Goal: Task Accomplishment & Management: Manage account settings

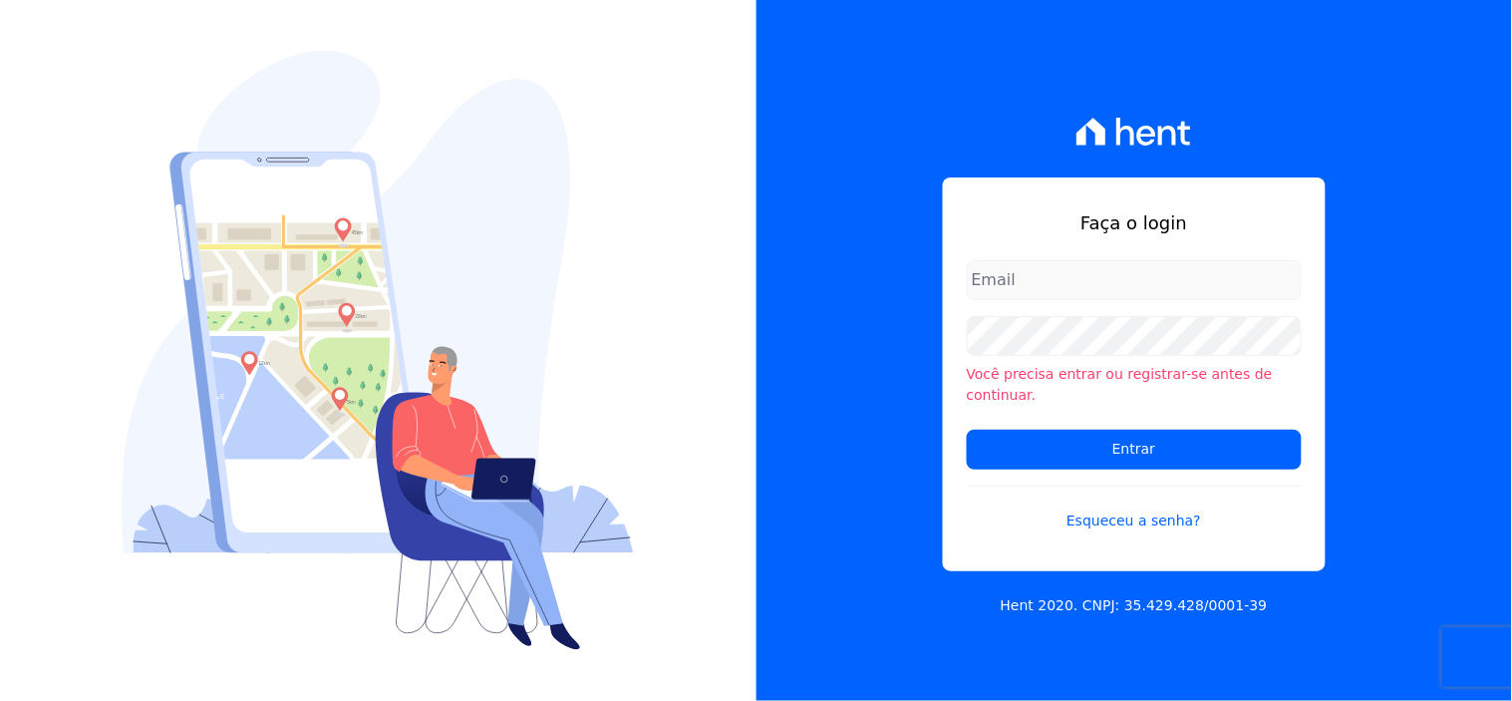
click at [1012, 293] on input "email" at bounding box center [1134, 280] width 335 height 40
type input "[EMAIL_ADDRESS][DOMAIN_NAME]"
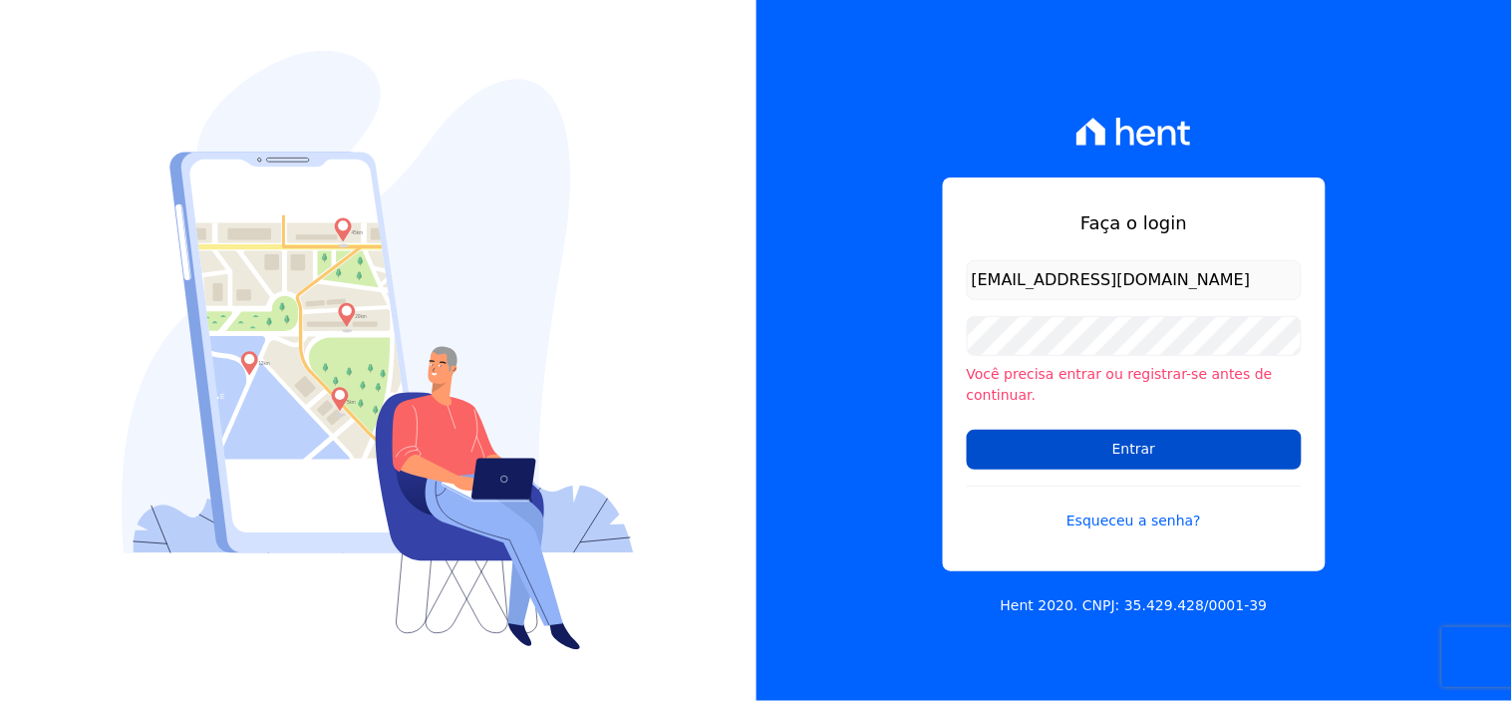
click at [1110, 441] on input "Entrar" at bounding box center [1134, 450] width 335 height 40
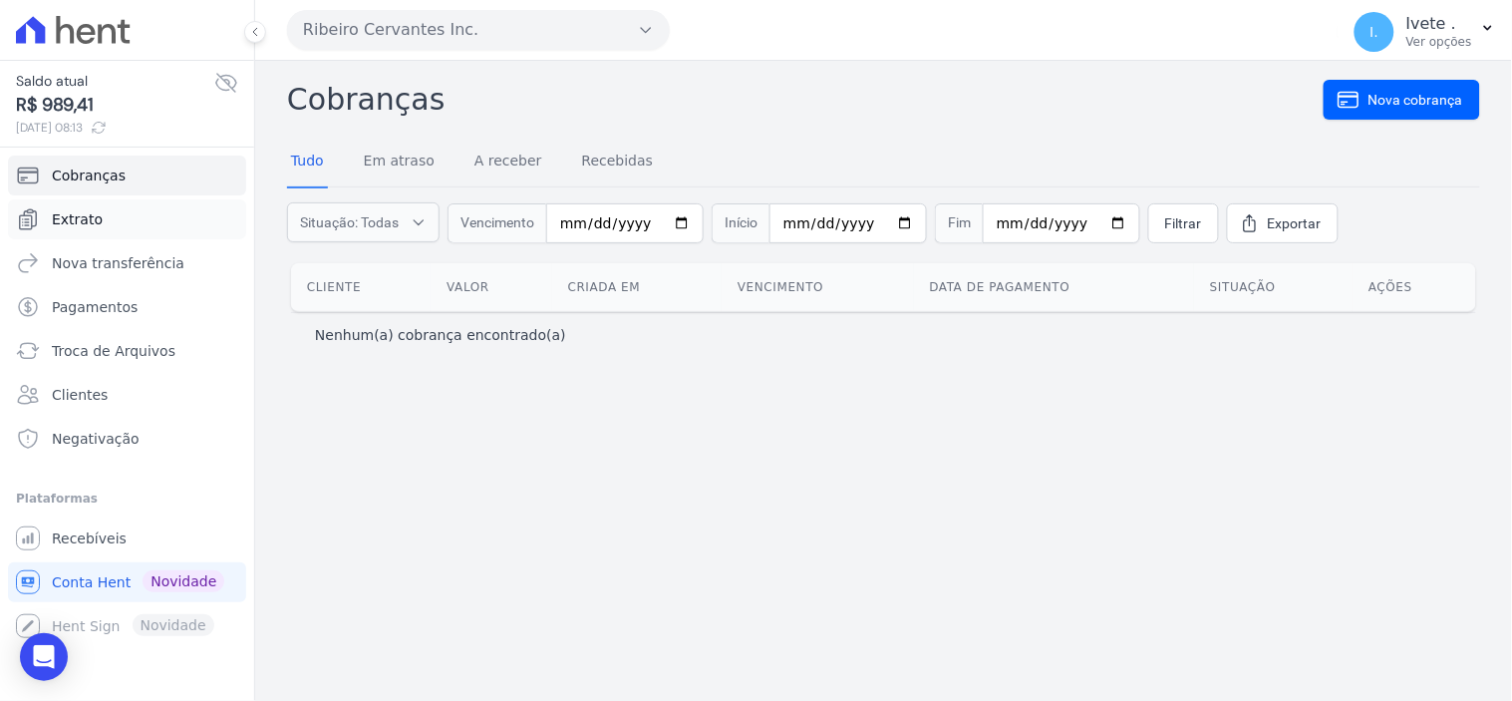
click at [76, 219] on span "Extrato" at bounding box center [77, 219] width 51 height 20
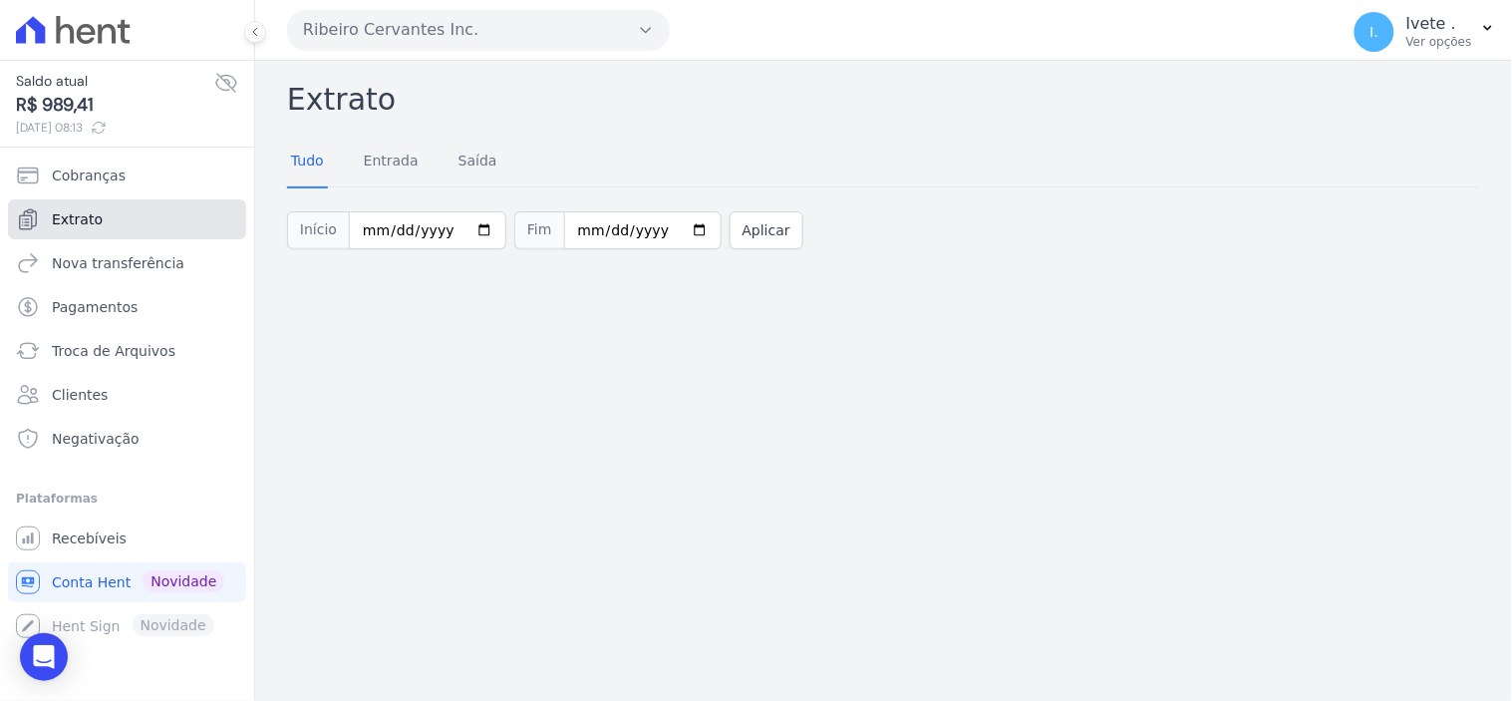
click at [76, 219] on span "Extrato" at bounding box center [77, 219] width 51 height 20
click at [472, 222] on input "[DATE]" at bounding box center [427, 230] width 157 height 38
type input "[DATE]"
click at [668, 230] on input "[DATE]" at bounding box center [642, 230] width 157 height 38
click at [670, 236] on input "[DATE]" at bounding box center [642, 230] width 157 height 38
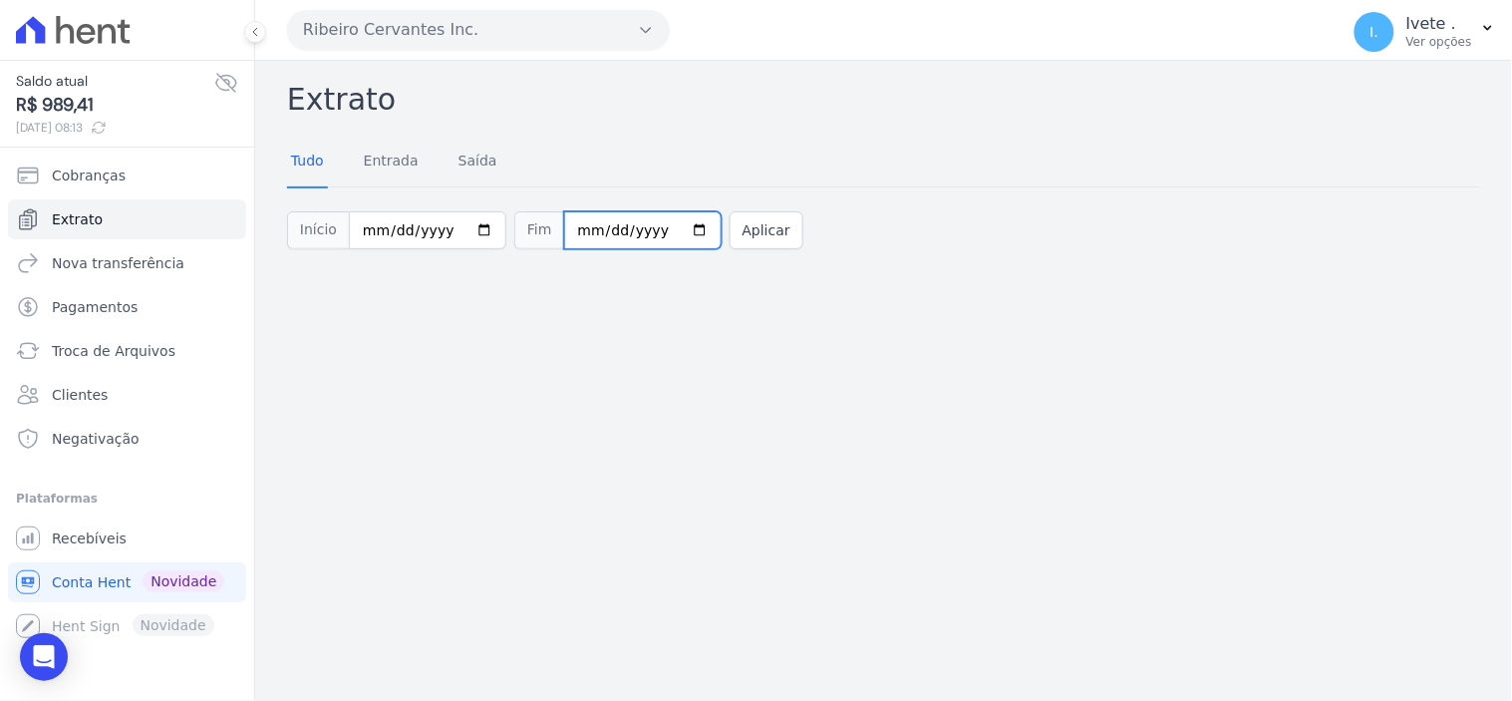
type input "[DATE]"
click at [733, 242] on button "Aplicar" at bounding box center [767, 230] width 74 height 38
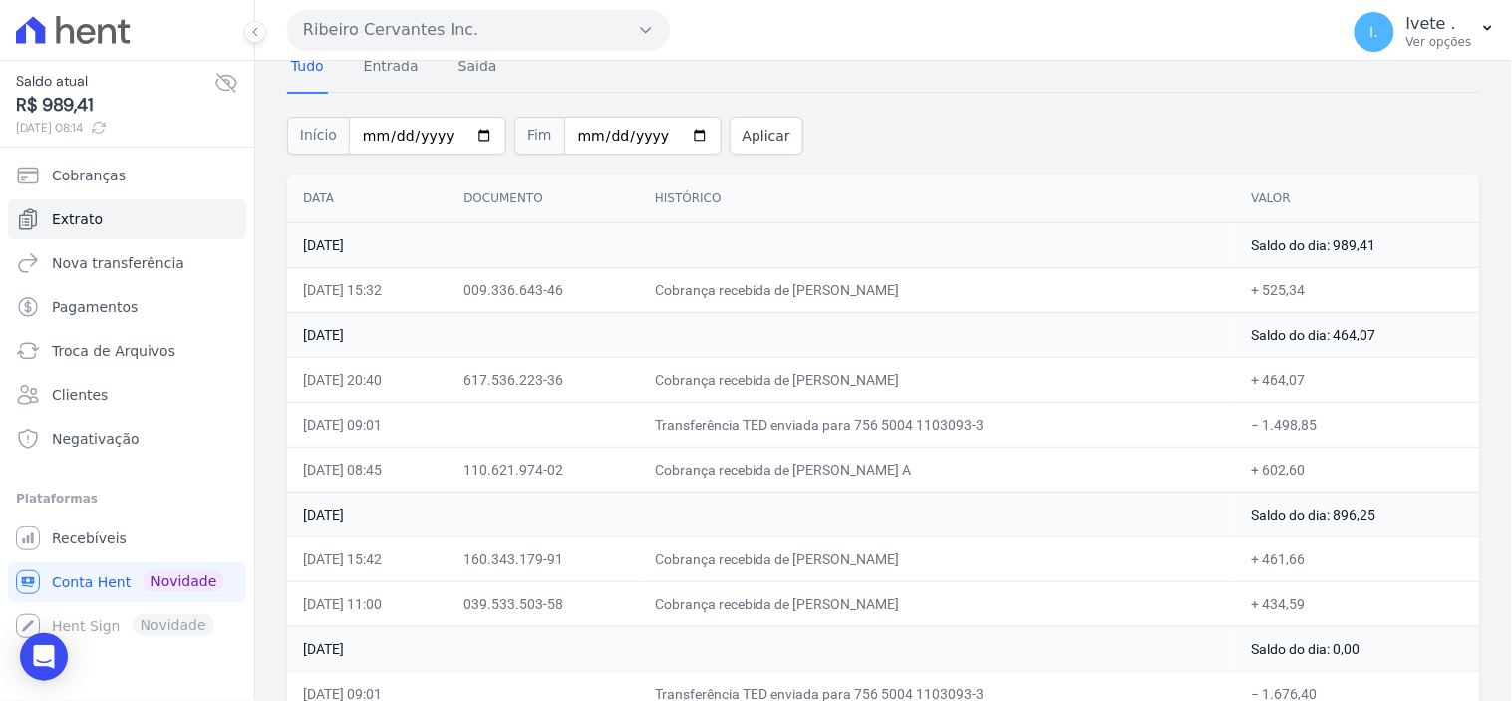
scroll to position [221, 0]
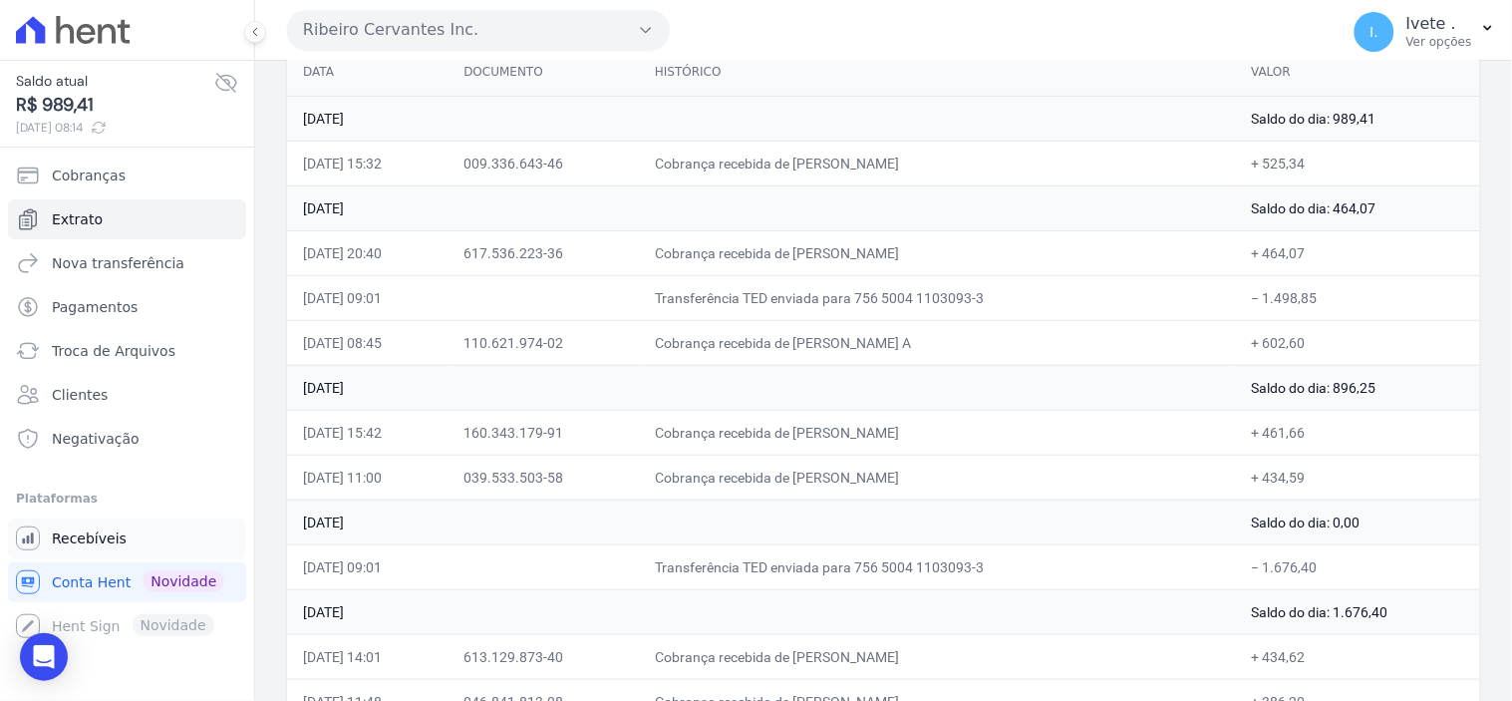
click at [104, 540] on span "Recebíveis" at bounding box center [89, 538] width 75 height 20
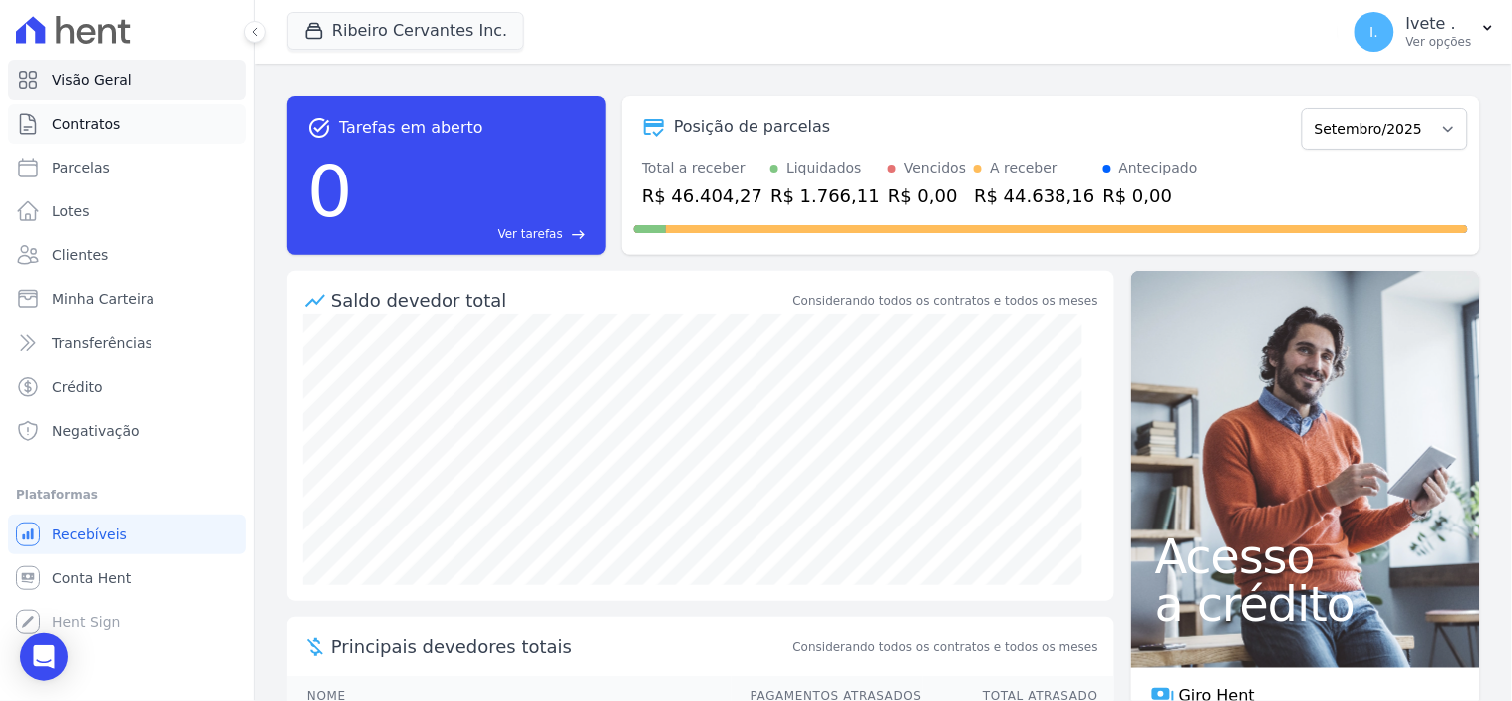
click at [80, 123] on span "Contratos" at bounding box center [86, 124] width 68 height 20
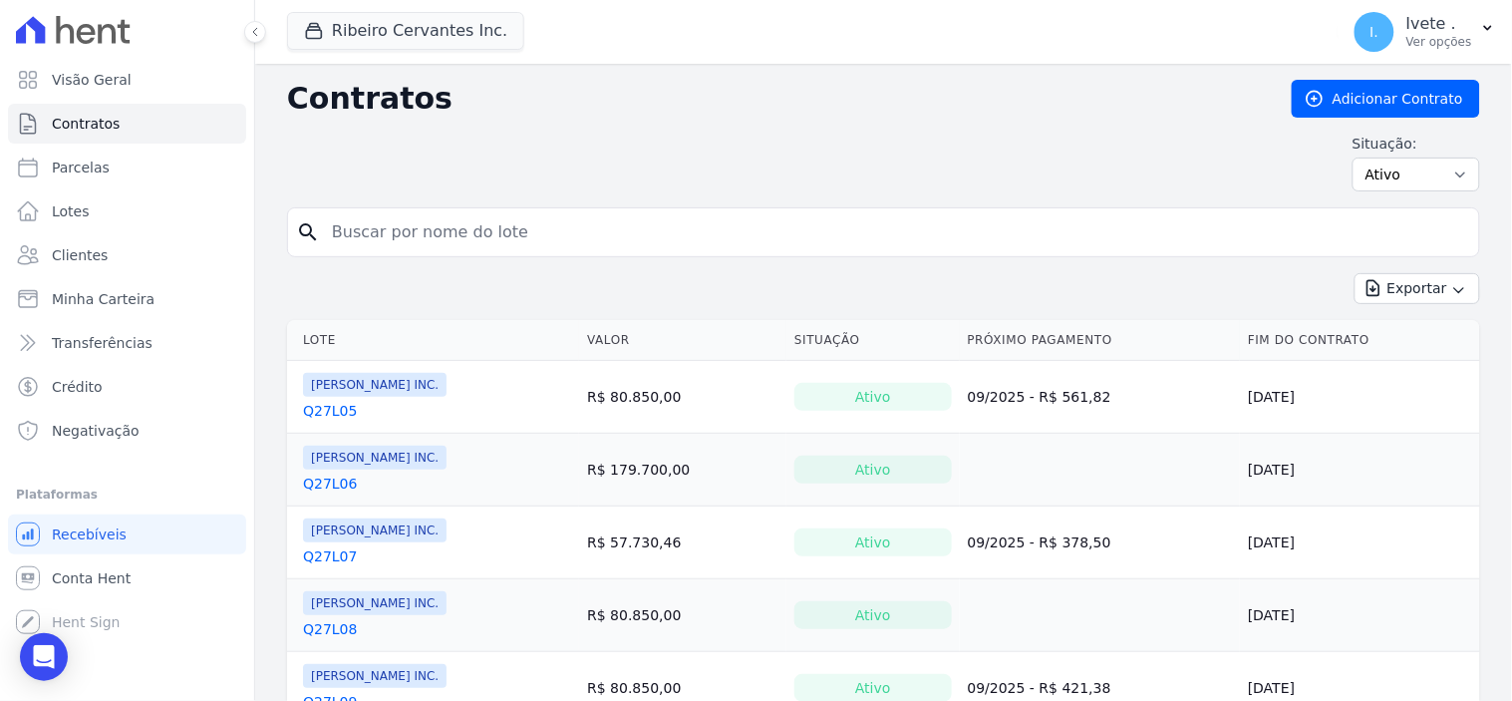
drag, startPoint x: 426, startPoint y: 245, endPoint x: 407, endPoint y: 267, distance: 29.0
click at [407, 269] on form "search" at bounding box center [883, 240] width 1193 height 66
type input "q28l09"
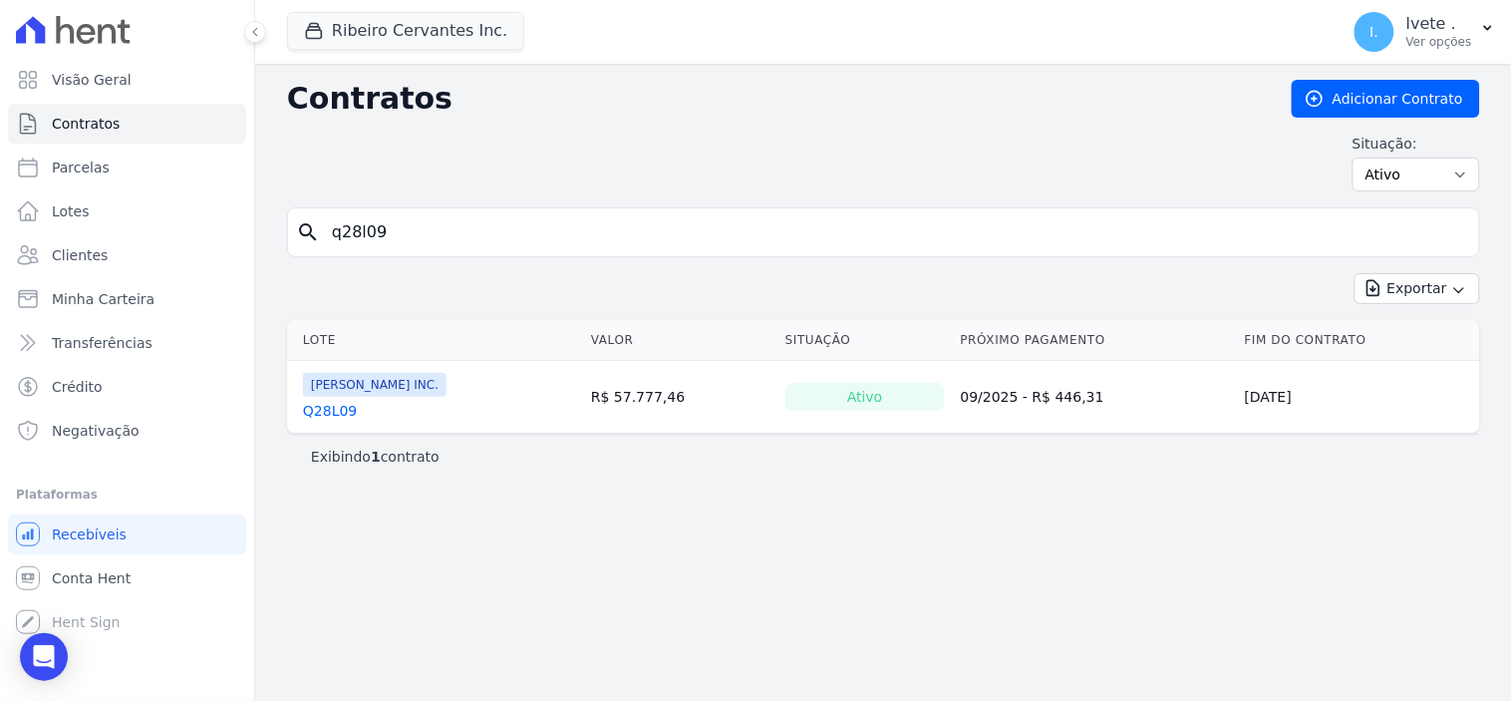
click at [331, 409] on link "Q28L09" at bounding box center [330, 411] width 54 height 20
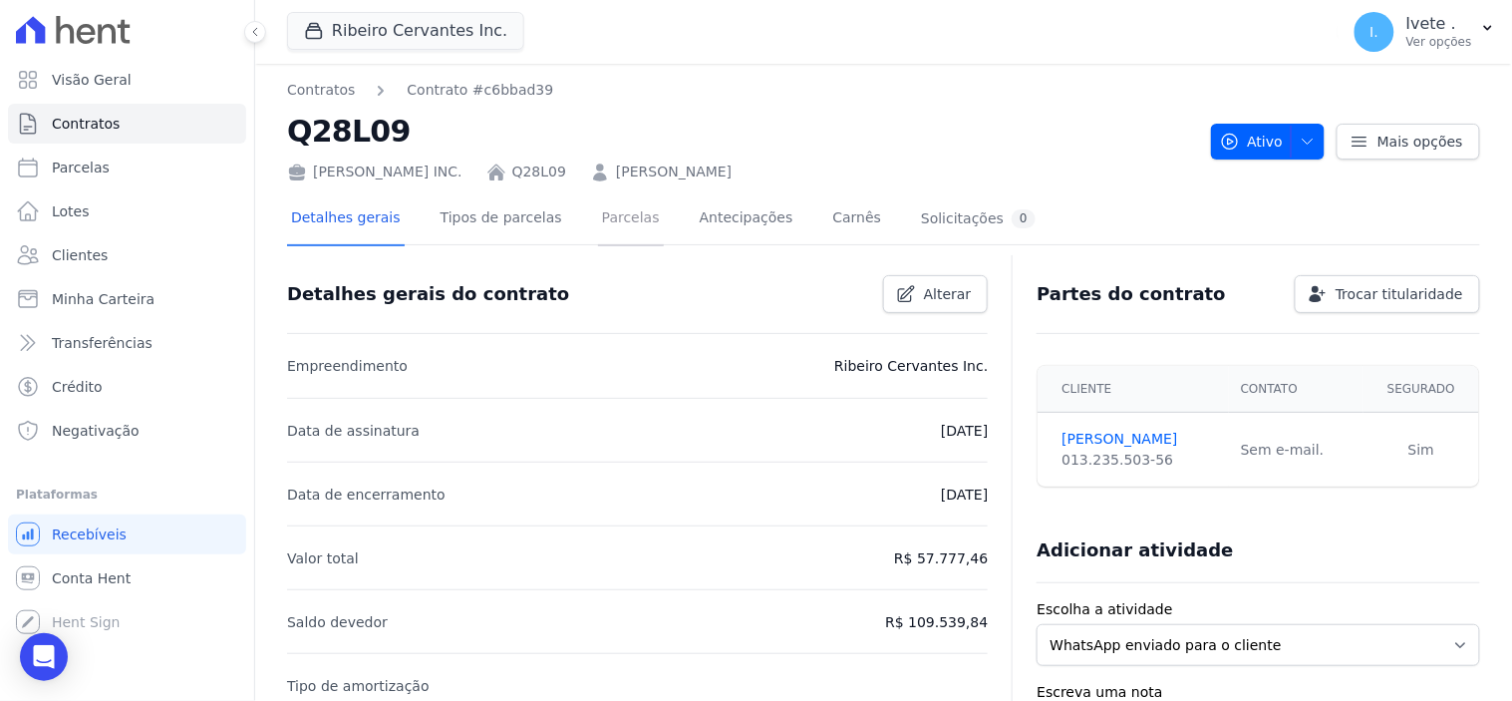
click at [602, 221] on link "Parcelas" at bounding box center [631, 219] width 66 height 53
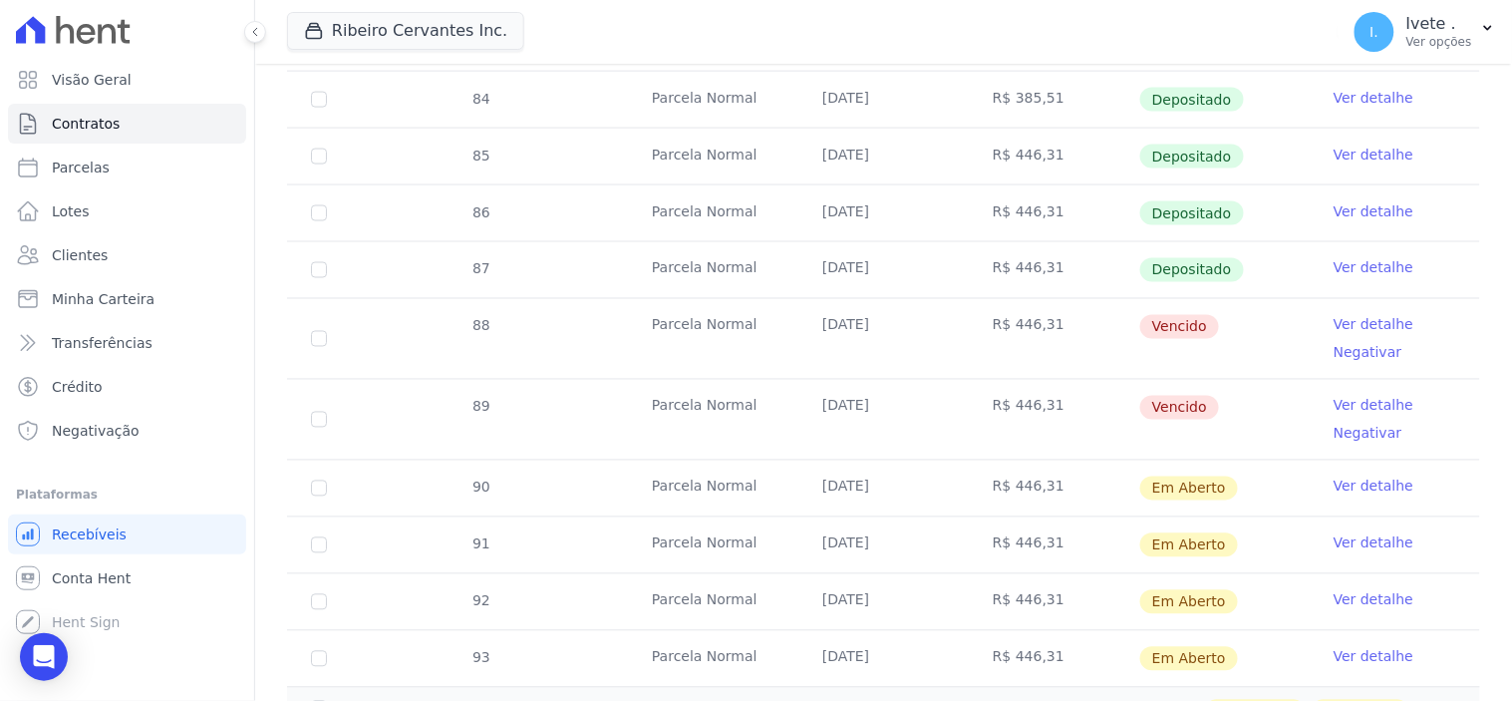
scroll to position [775, 0]
click at [1357, 314] on link "Ver detalhe" at bounding box center [1374, 324] width 80 height 20
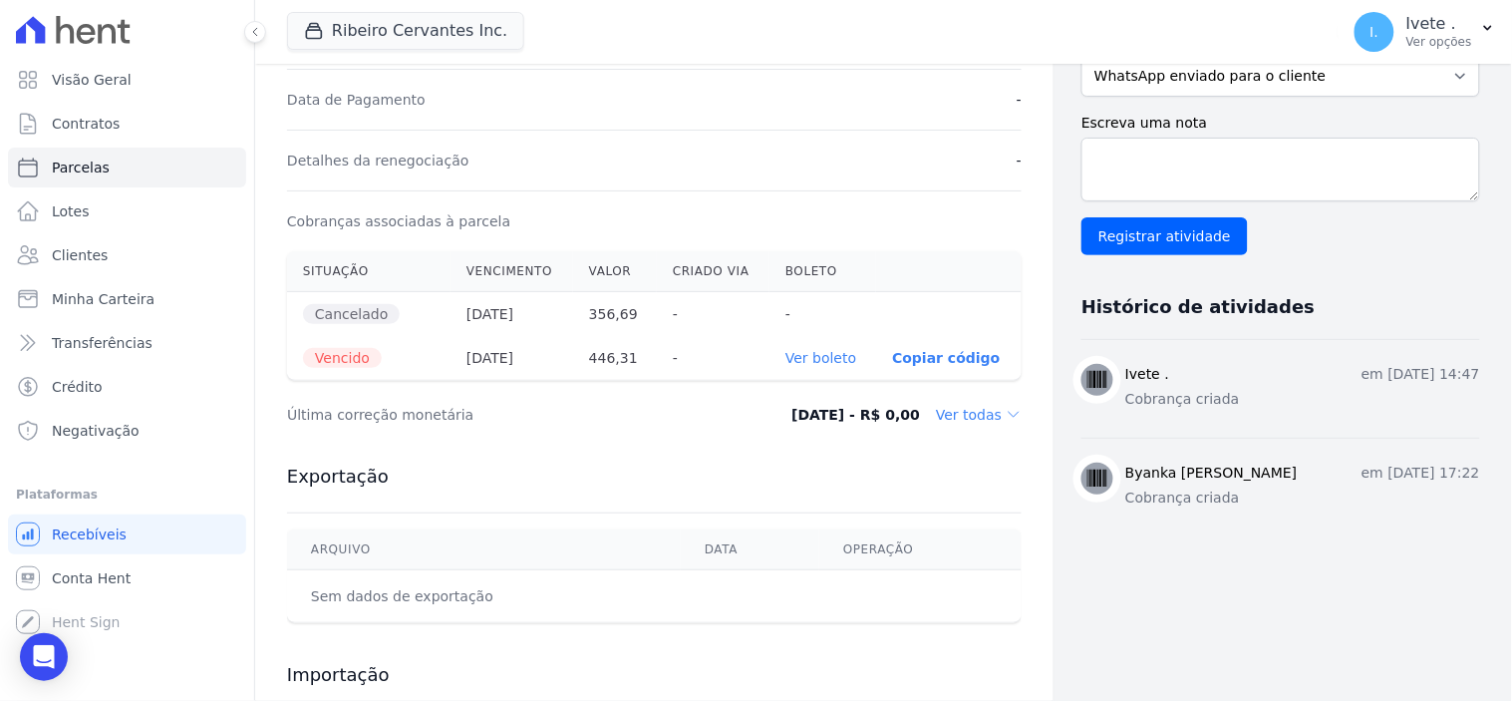
scroll to position [553, 0]
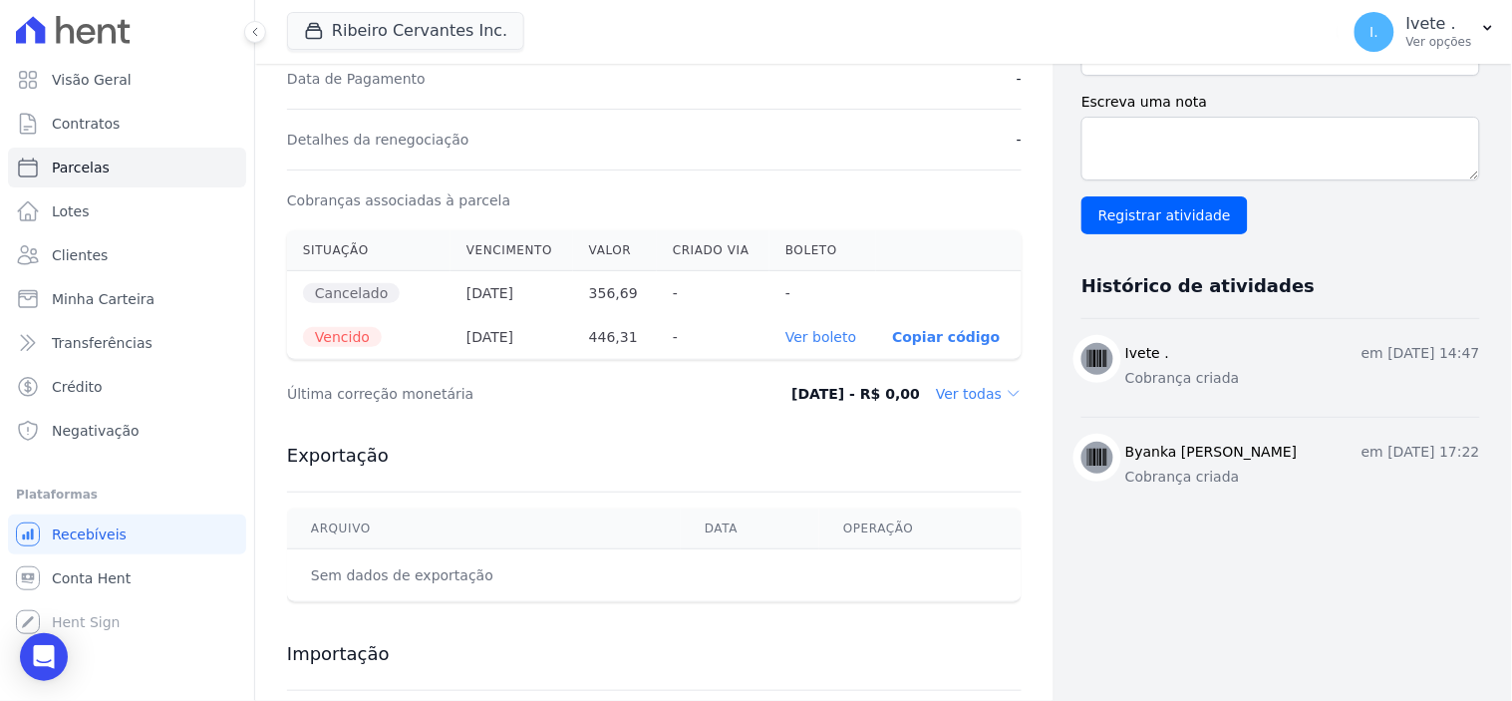
click at [822, 335] on link "Ver boleto" at bounding box center [820, 337] width 71 height 16
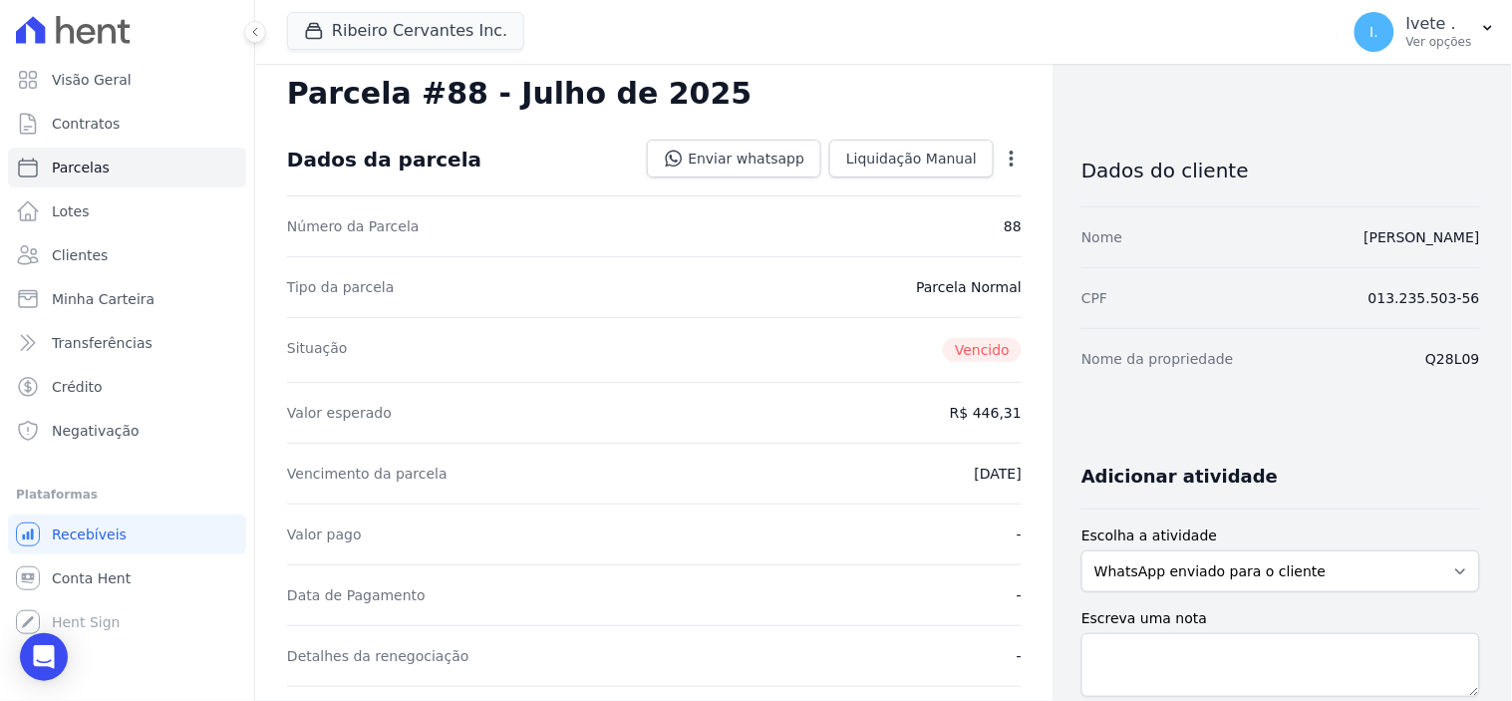
scroll to position [0, 0]
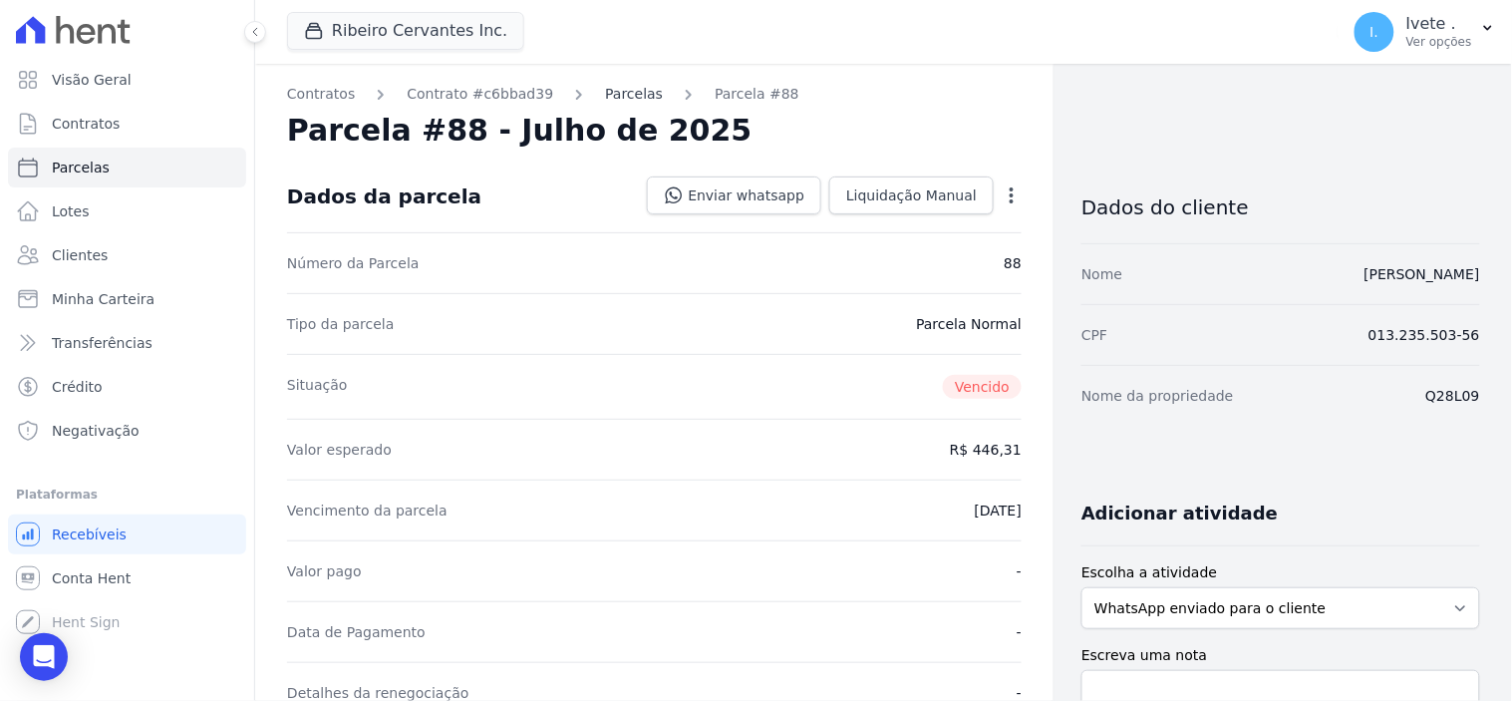
click at [611, 93] on link "Parcelas" at bounding box center [634, 94] width 58 height 21
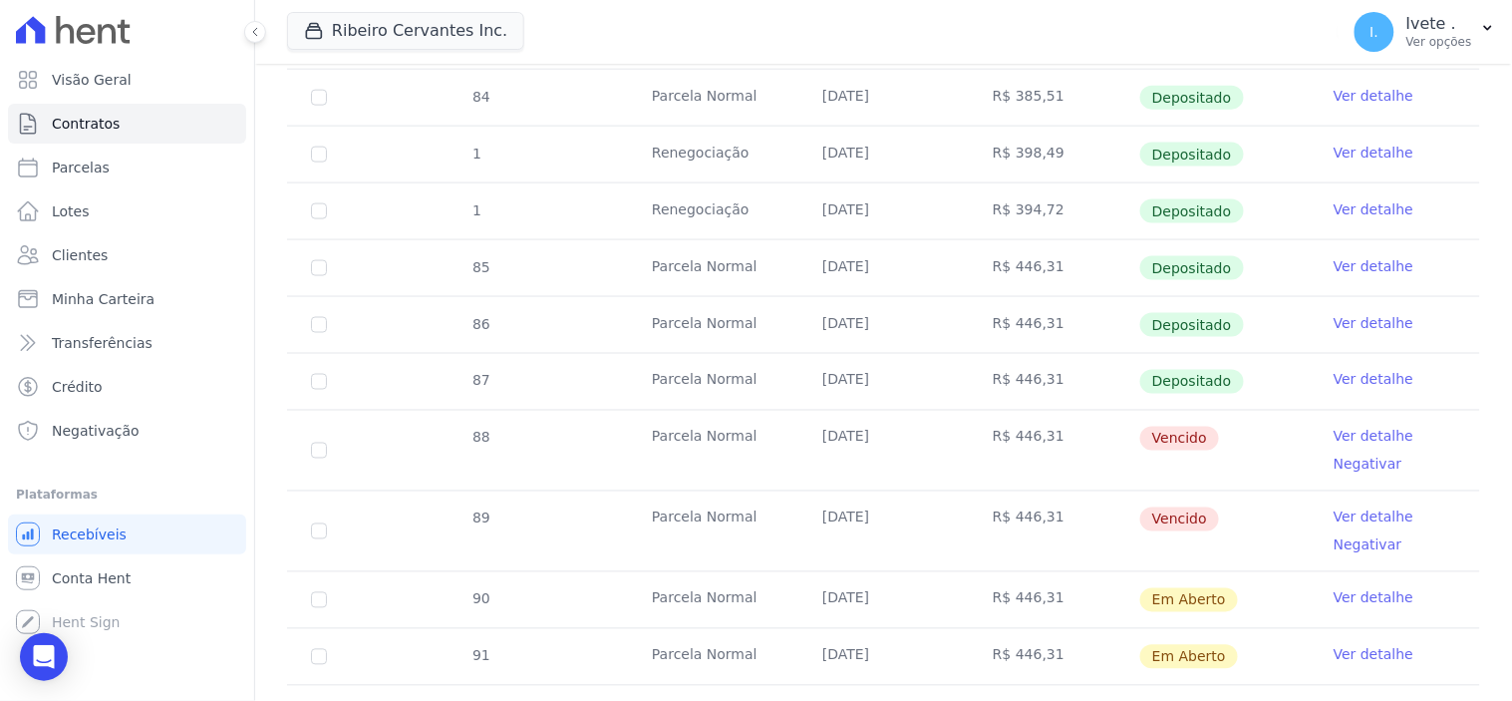
scroll to position [775, 0]
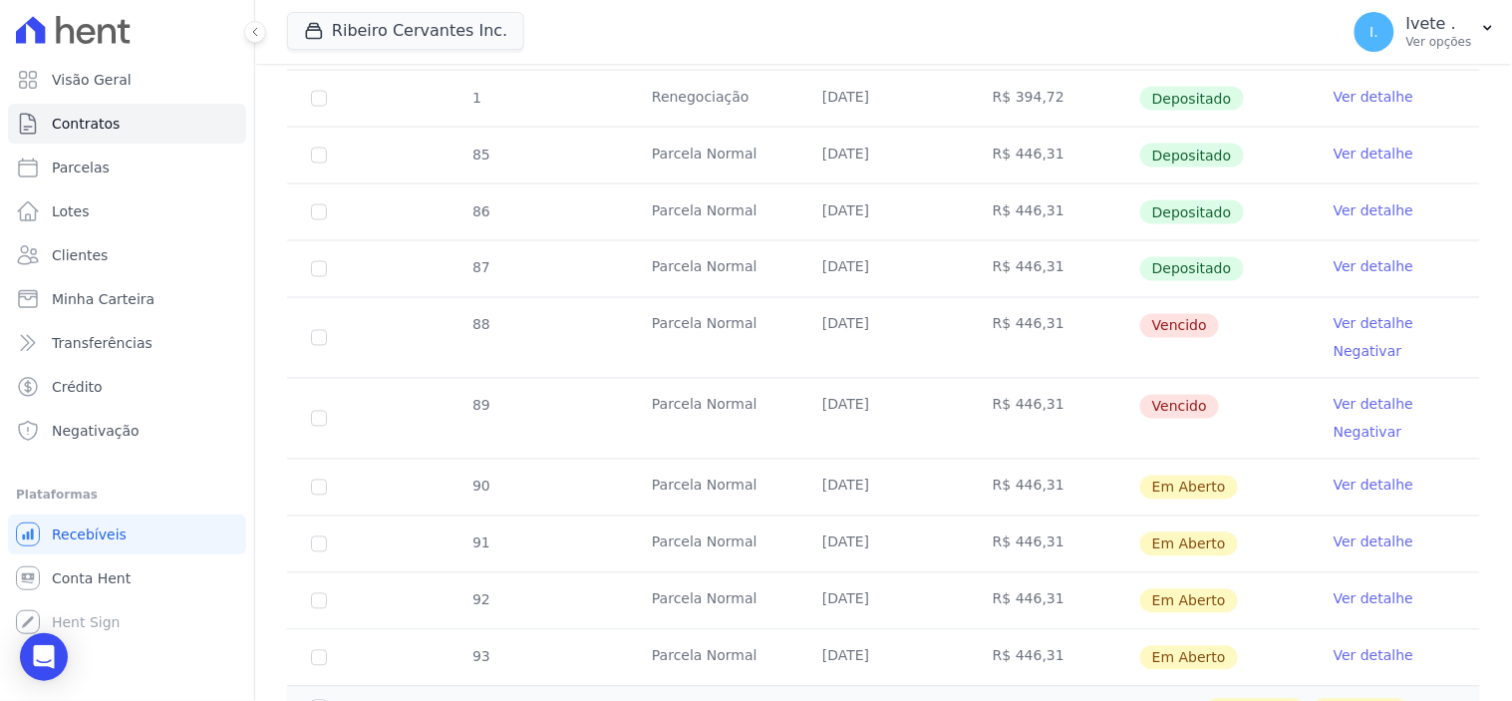
click at [1353, 399] on link "Ver detalhe" at bounding box center [1374, 405] width 80 height 20
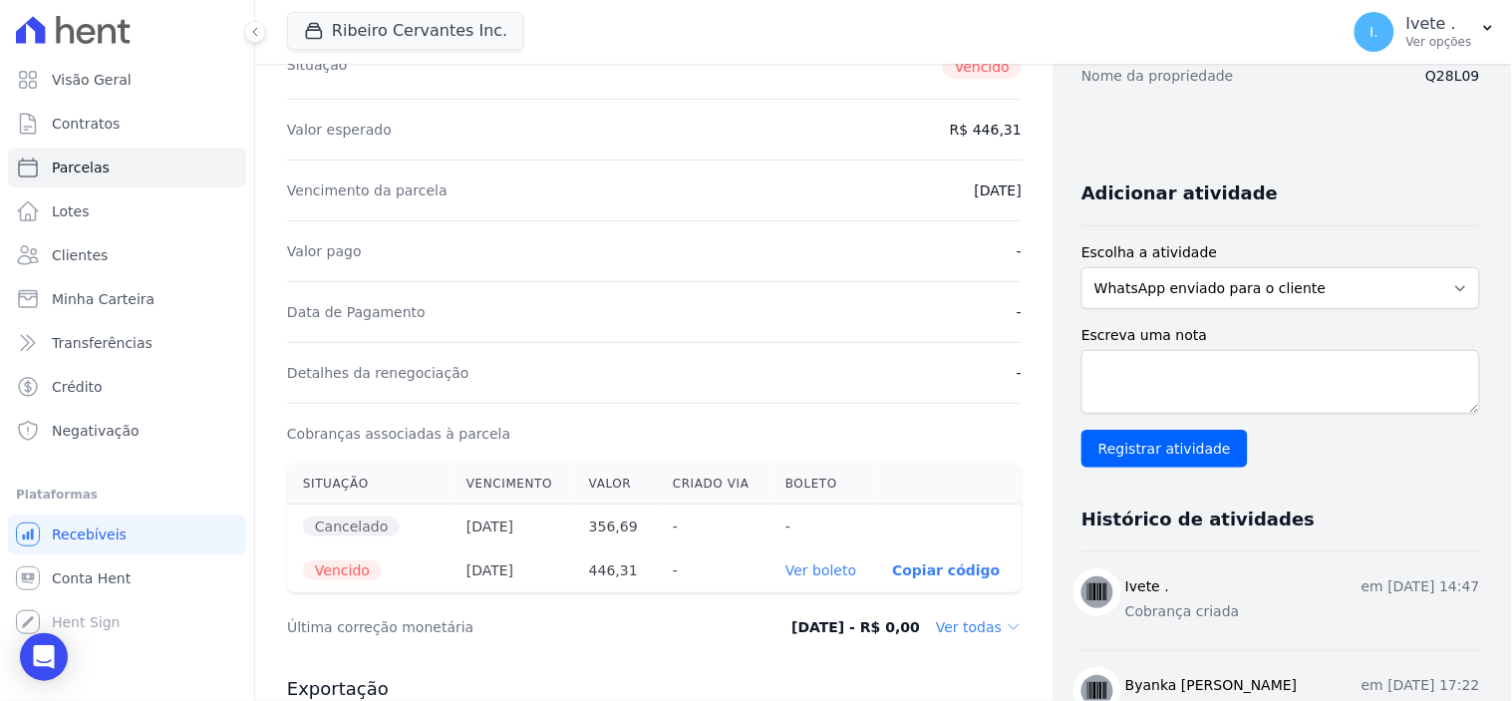
scroll to position [332, 0]
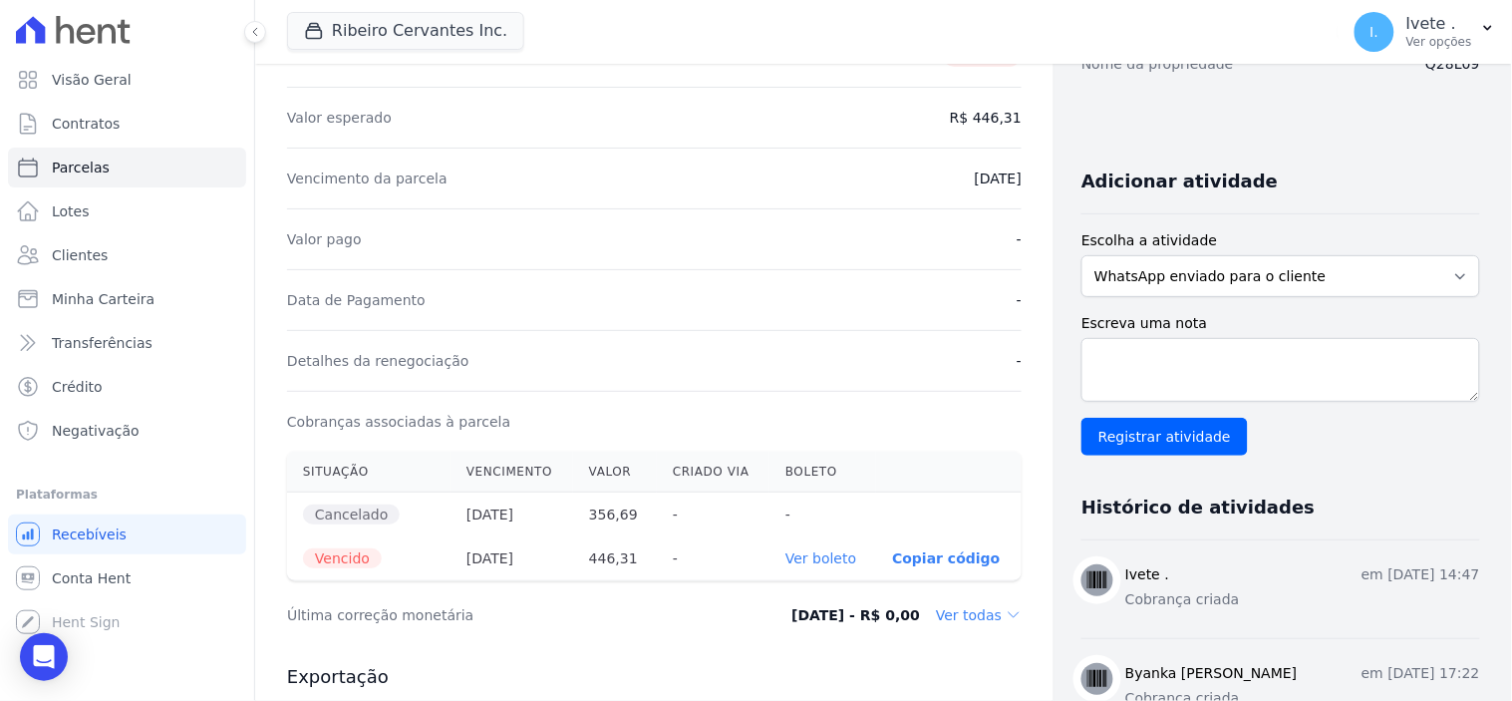
click at [813, 554] on link "Ver boleto" at bounding box center [820, 558] width 71 height 16
click at [81, 125] on span "Contratos" at bounding box center [86, 124] width 68 height 20
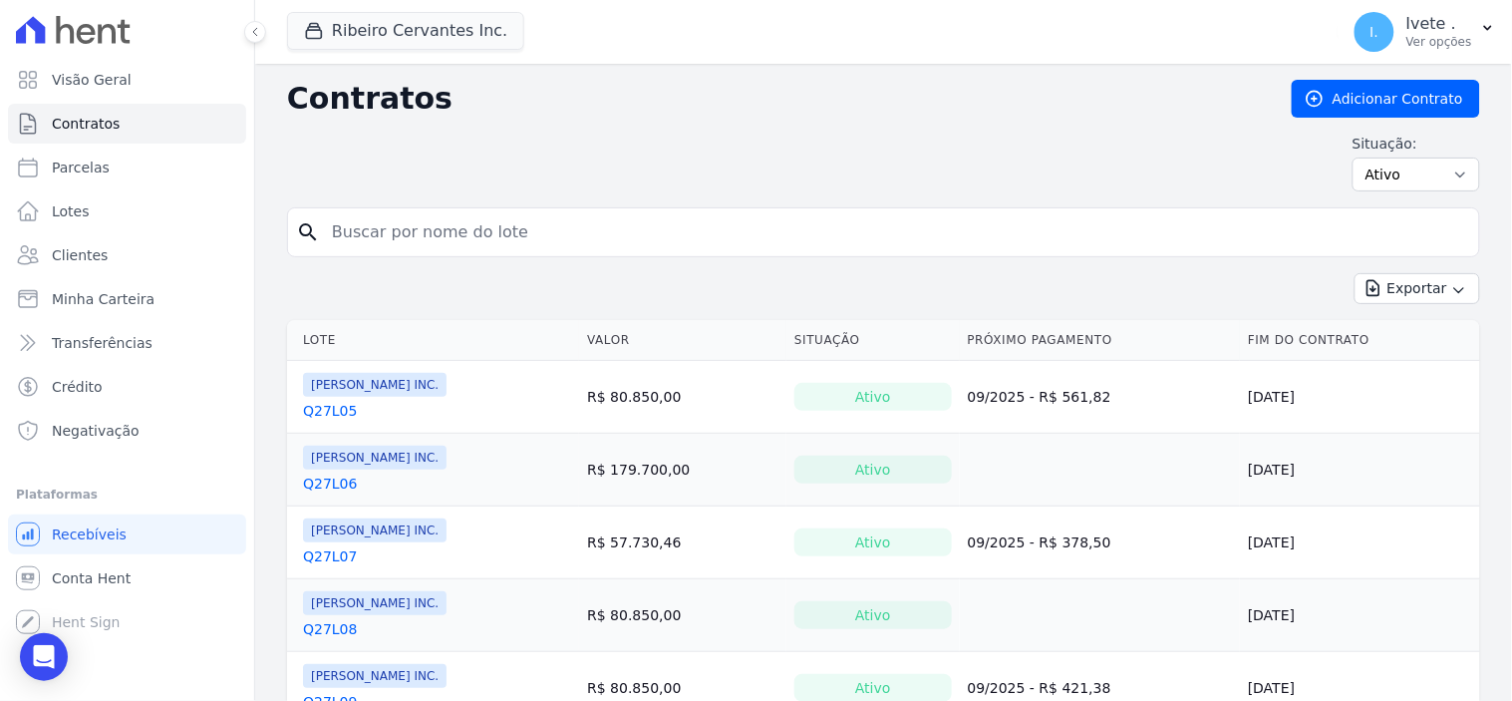
click at [364, 232] on input "search" at bounding box center [895, 232] width 1151 height 40
type input "q27l10"
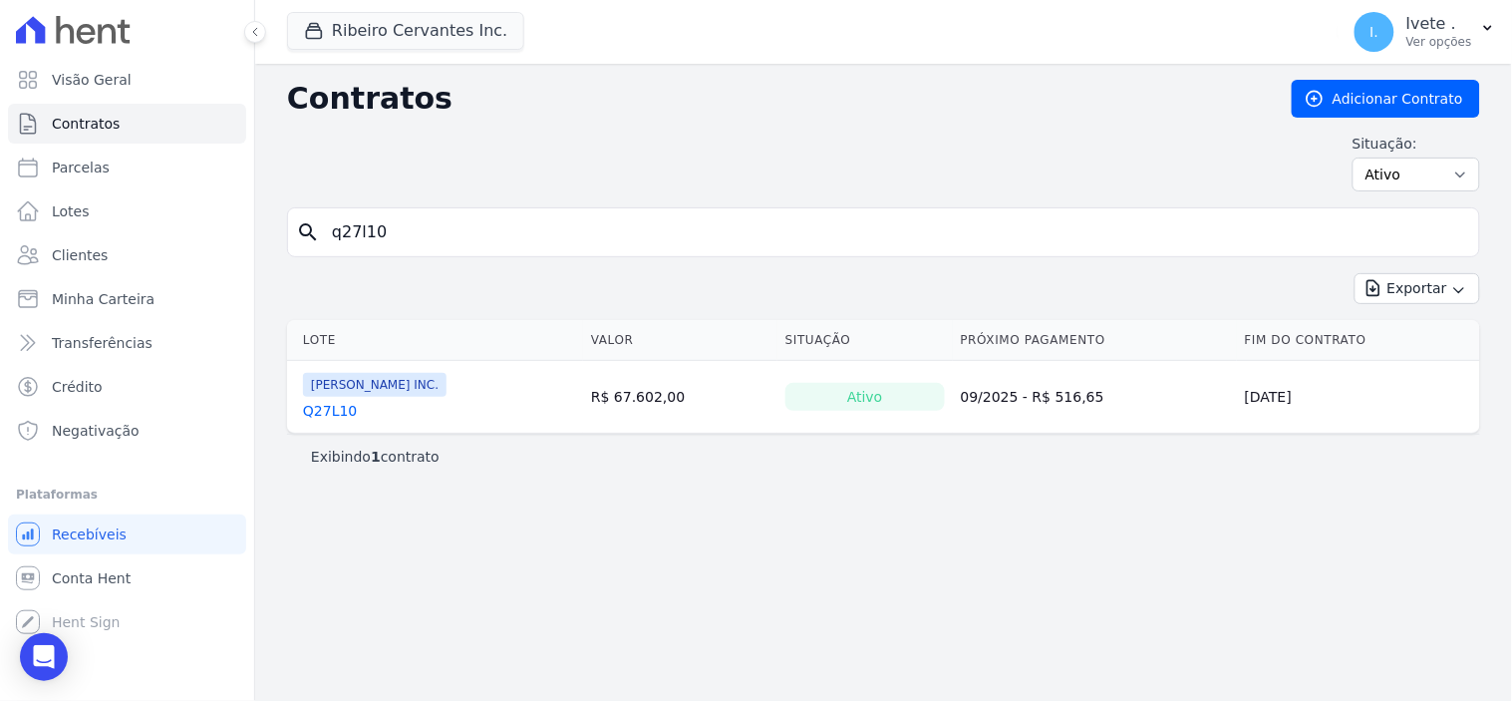
click at [335, 410] on link "Q27L10" at bounding box center [330, 411] width 54 height 20
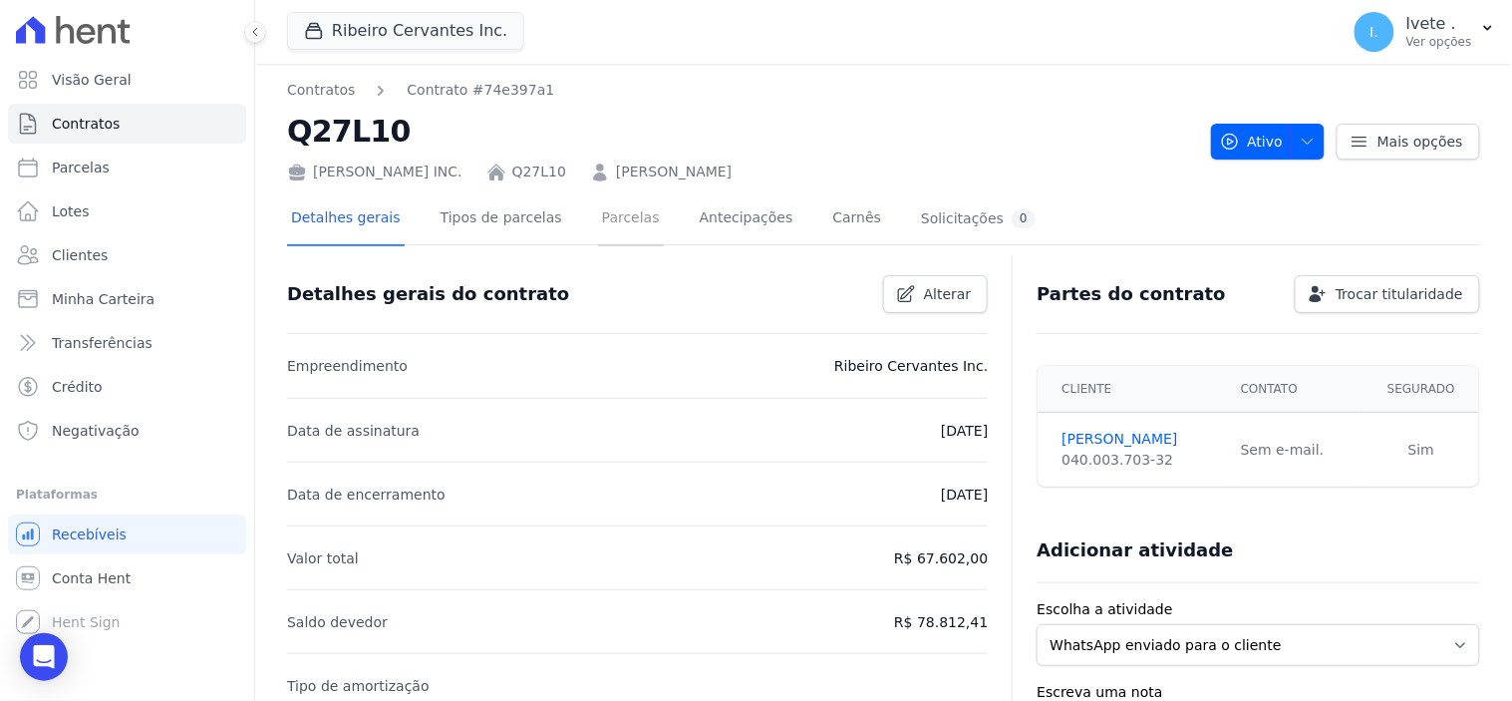
click at [603, 220] on link "Parcelas" at bounding box center [631, 219] width 66 height 53
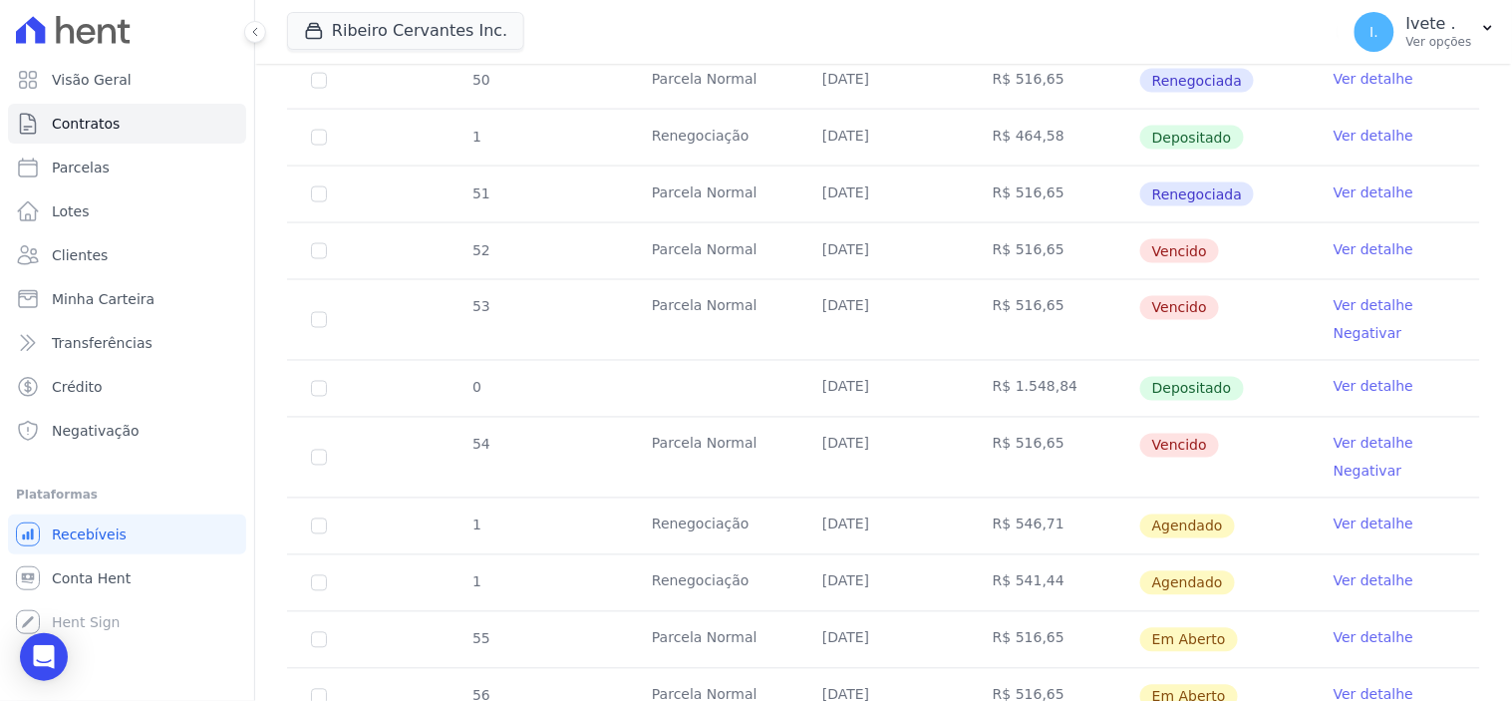
scroll to position [775, 0]
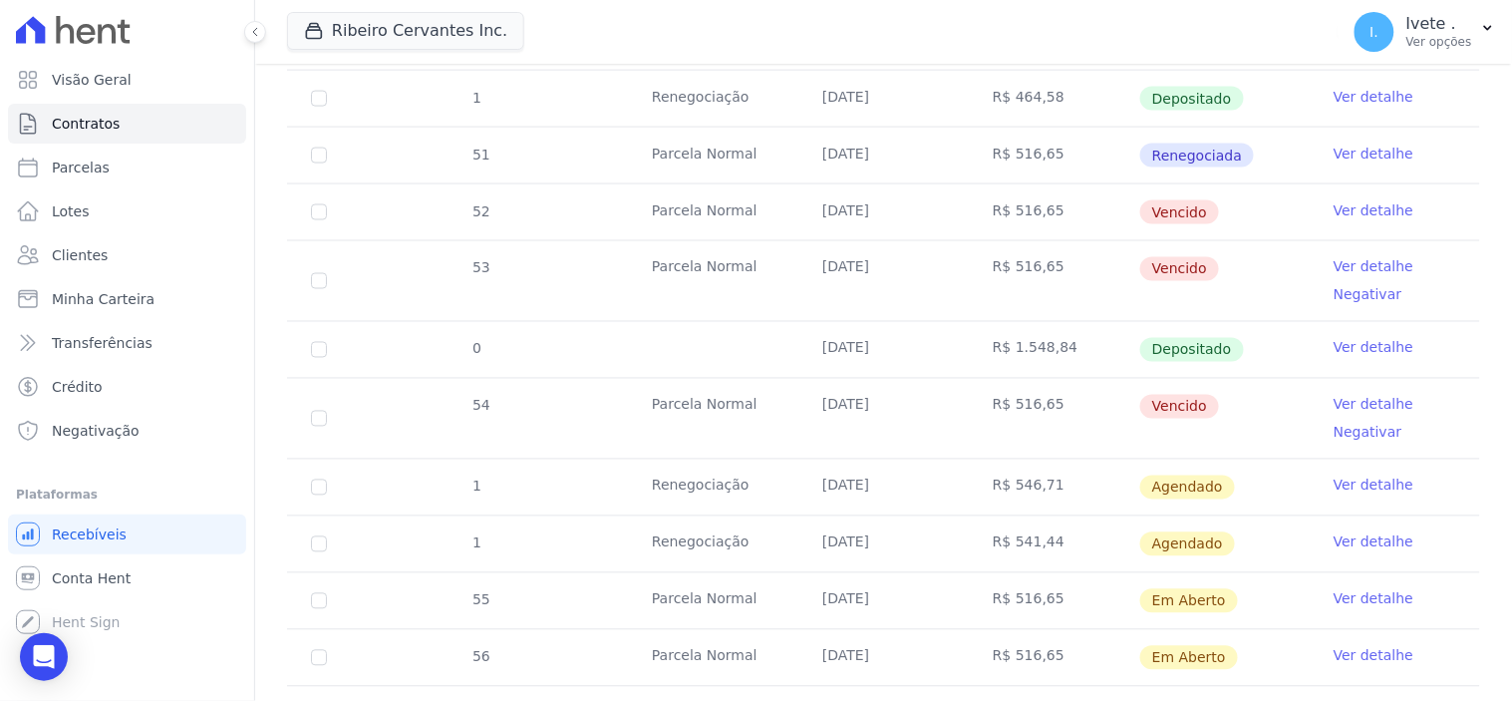
click at [1351, 488] on link "Ver detalhe" at bounding box center [1374, 485] width 80 height 20
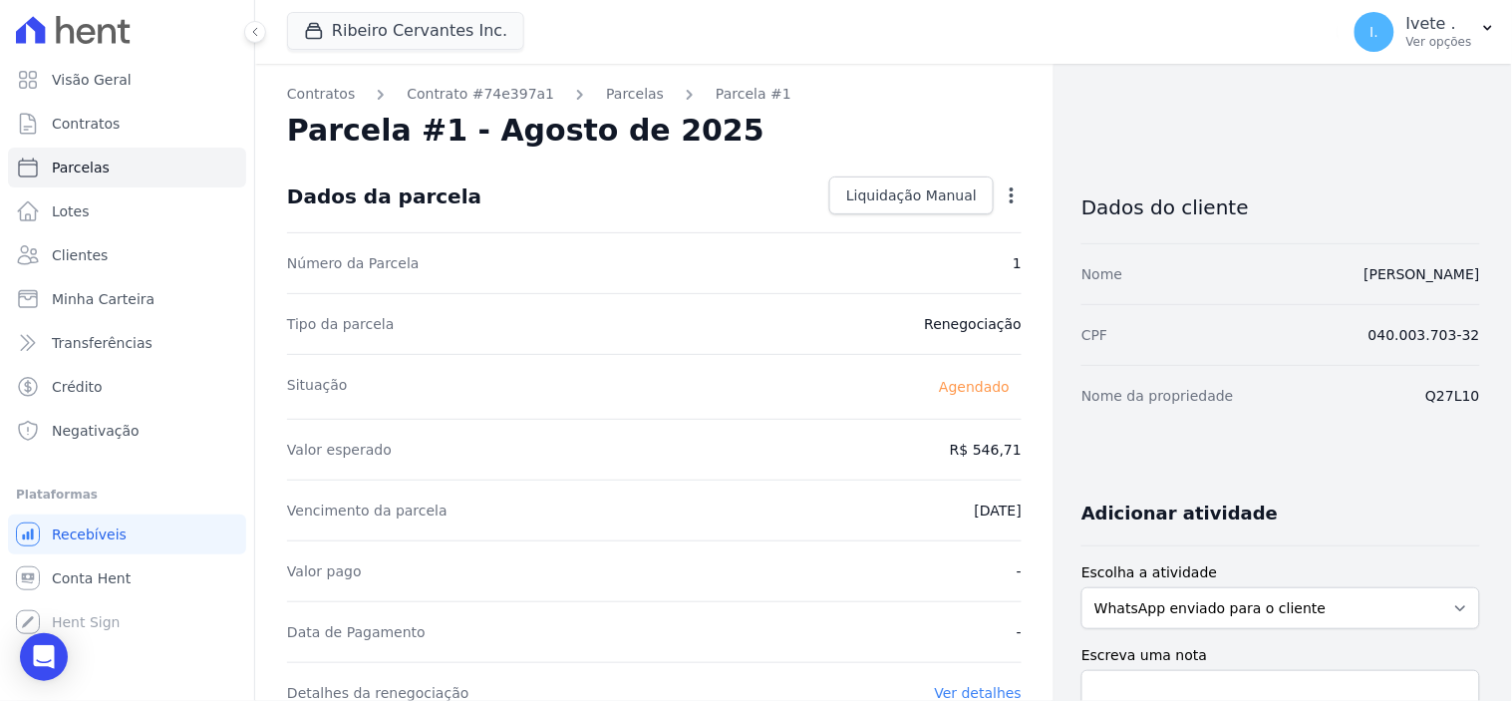
click at [1002, 196] on icon "button" at bounding box center [1012, 195] width 20 height 20
click at [919, 195] on span "Liquidação Manual" at bounding box center [911, 195] width 131 height 20
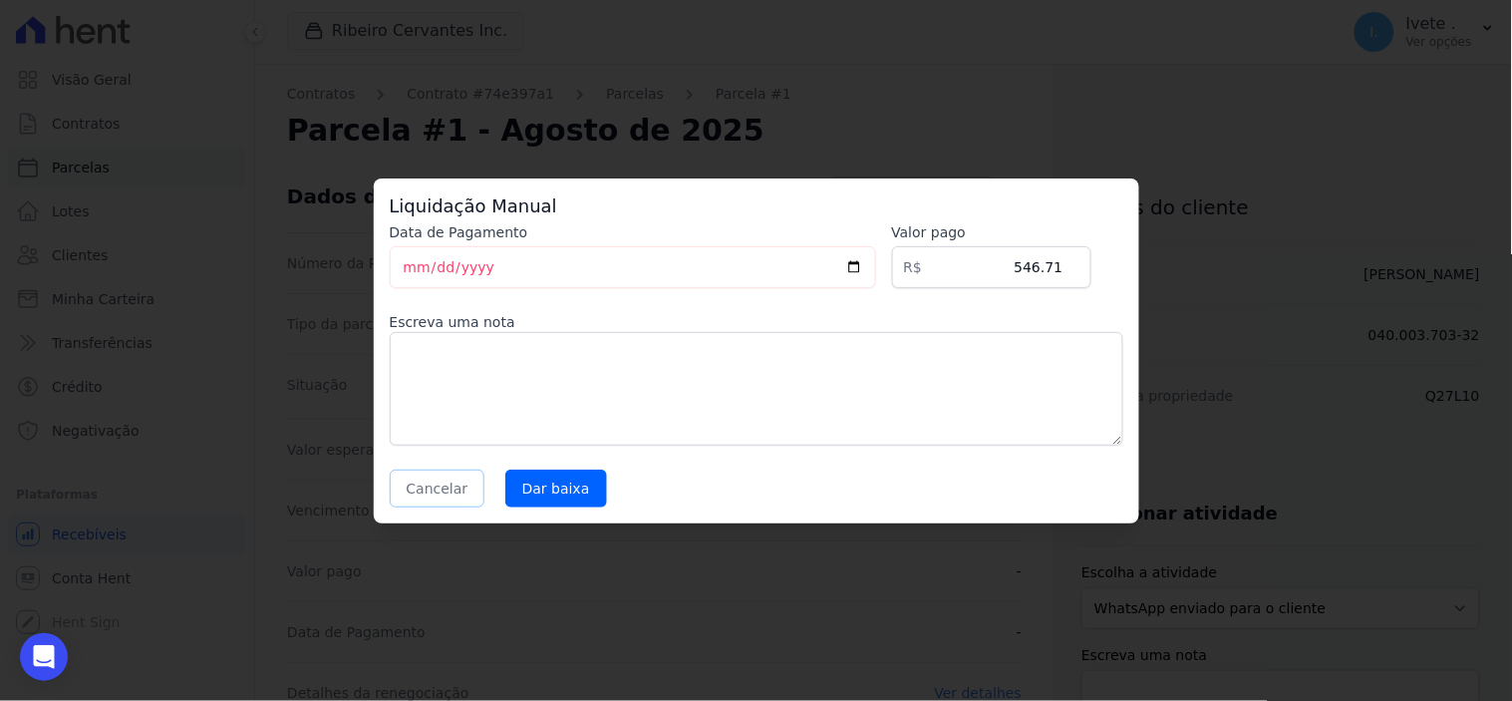
click at [423, 488] on button "Cancelar" at bounding box center [438, 488] width 96 height 38
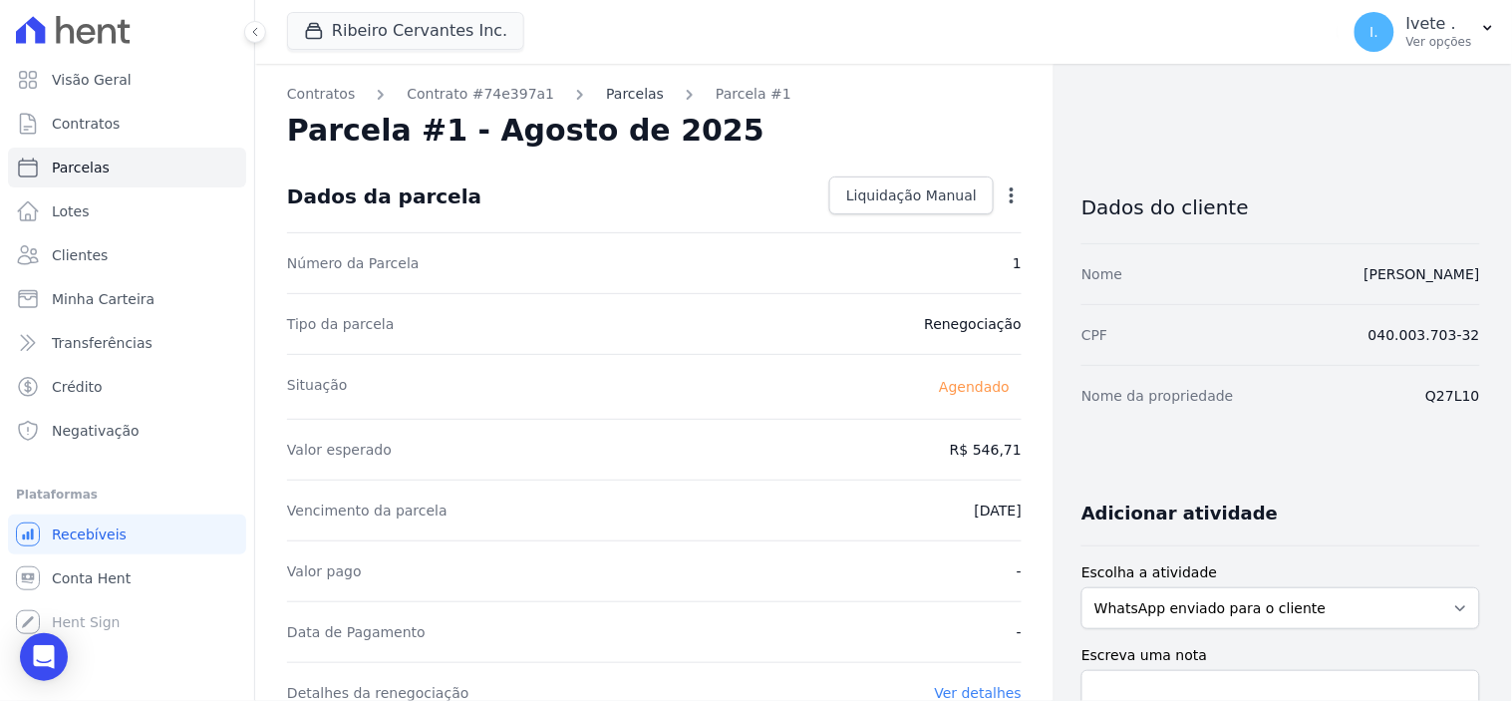
click at [606, 92] on link "Parcelas" at bounding box center [635, 94] width 58 height 21
click at [606, 103] on link "Parcelas" at bounding box center [635, 94] width 58 height 21
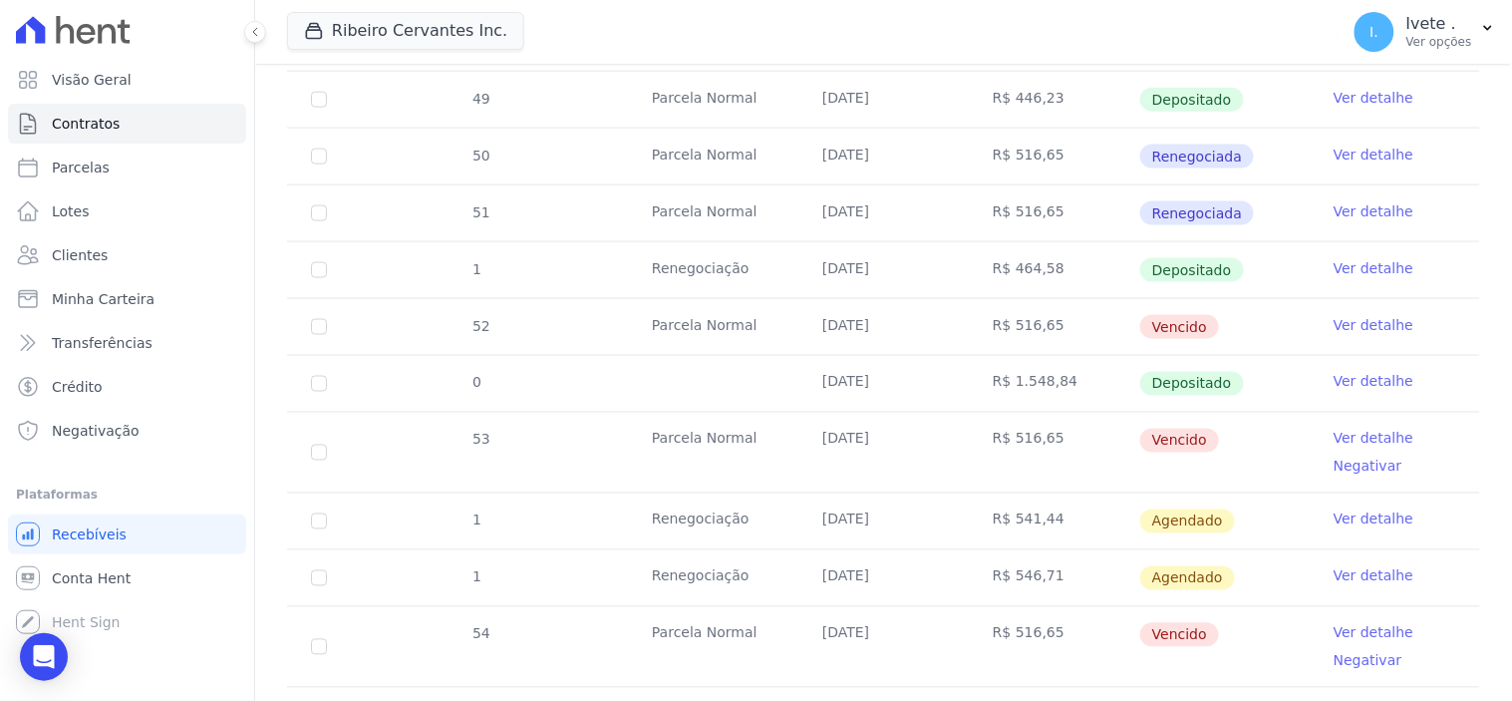
scroll to position [664, 0]
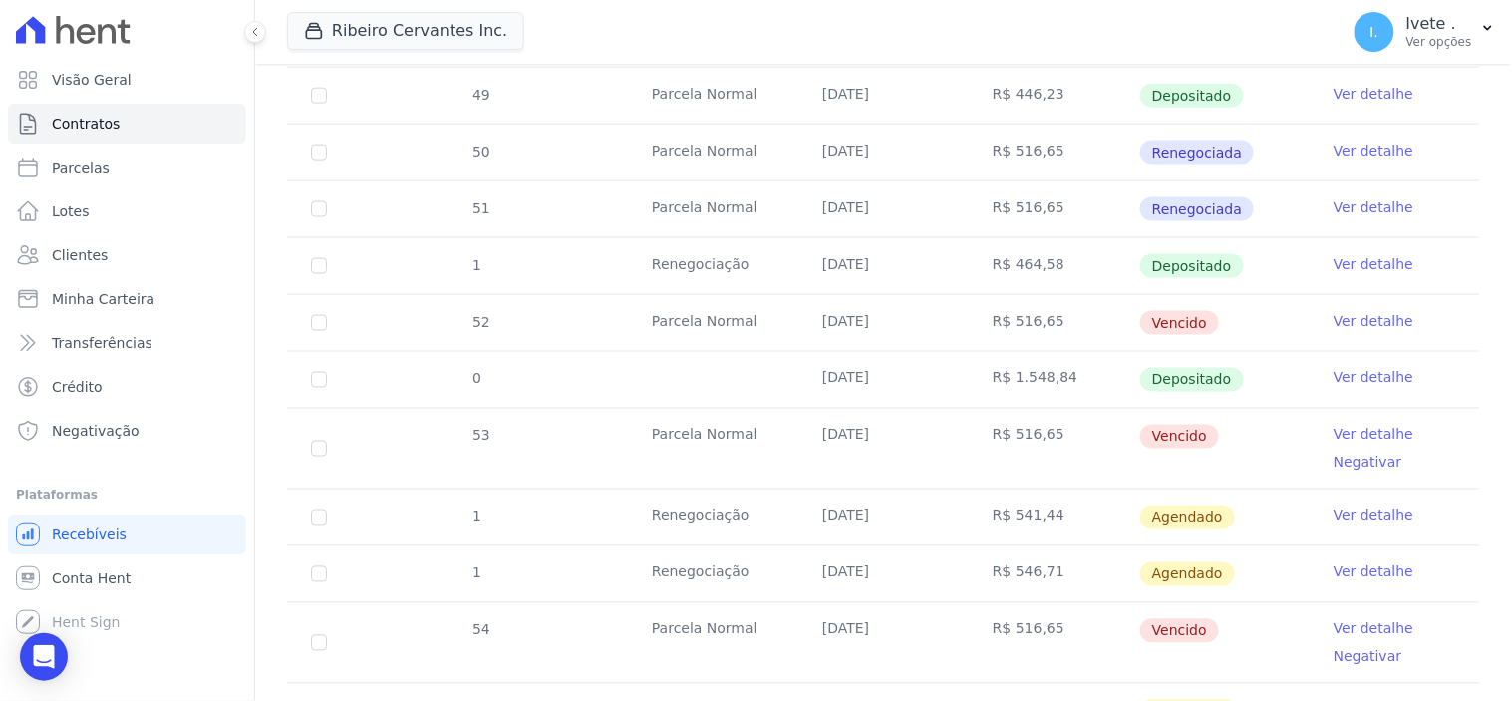
click at [1353, 314] on link "Ver detalhe" at bounding box center [1374, 321] width 80 height 20
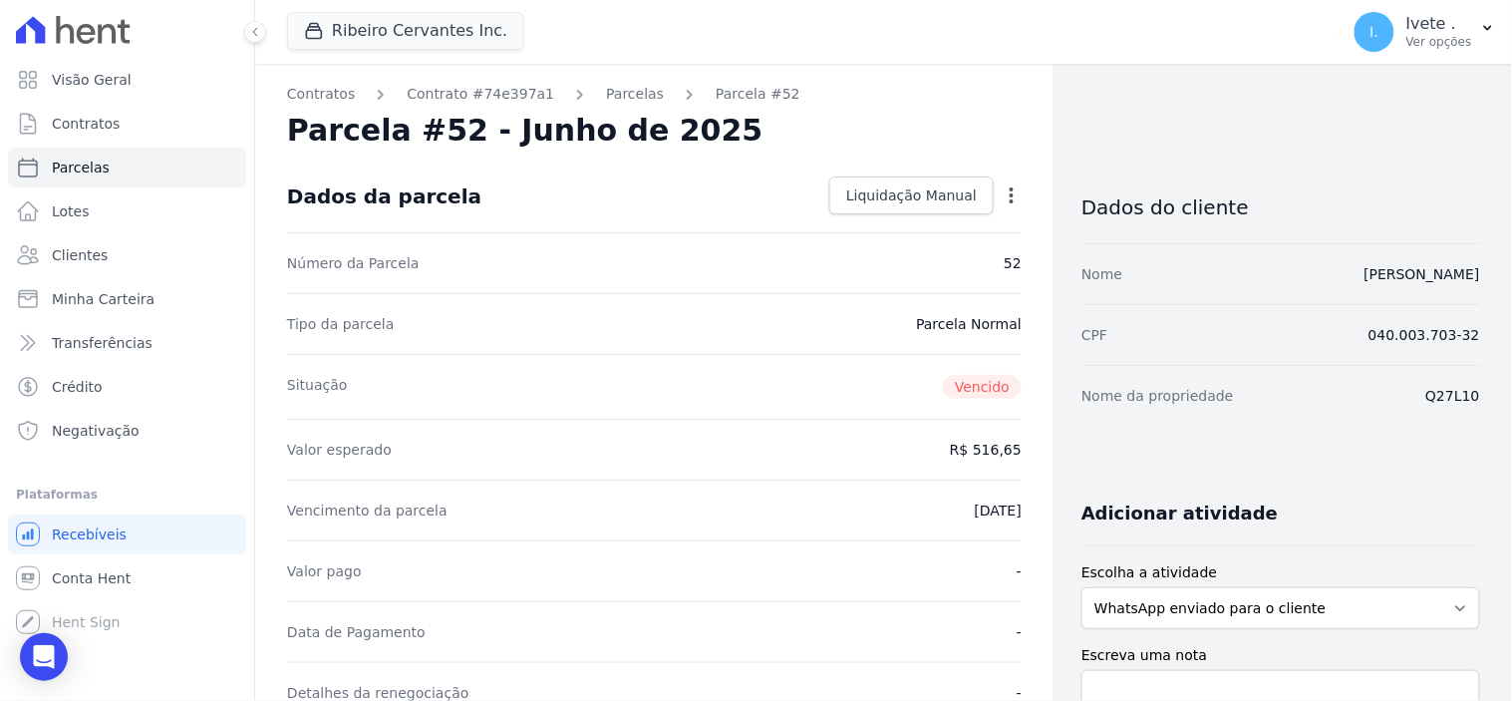
click at [1002, 191] on icon "button" at bounding box center [1012, 195] width 20 height 20
click at [880, 187] on span "Liquidação Manual" at bounding box center [911, 195] width 131 height 20
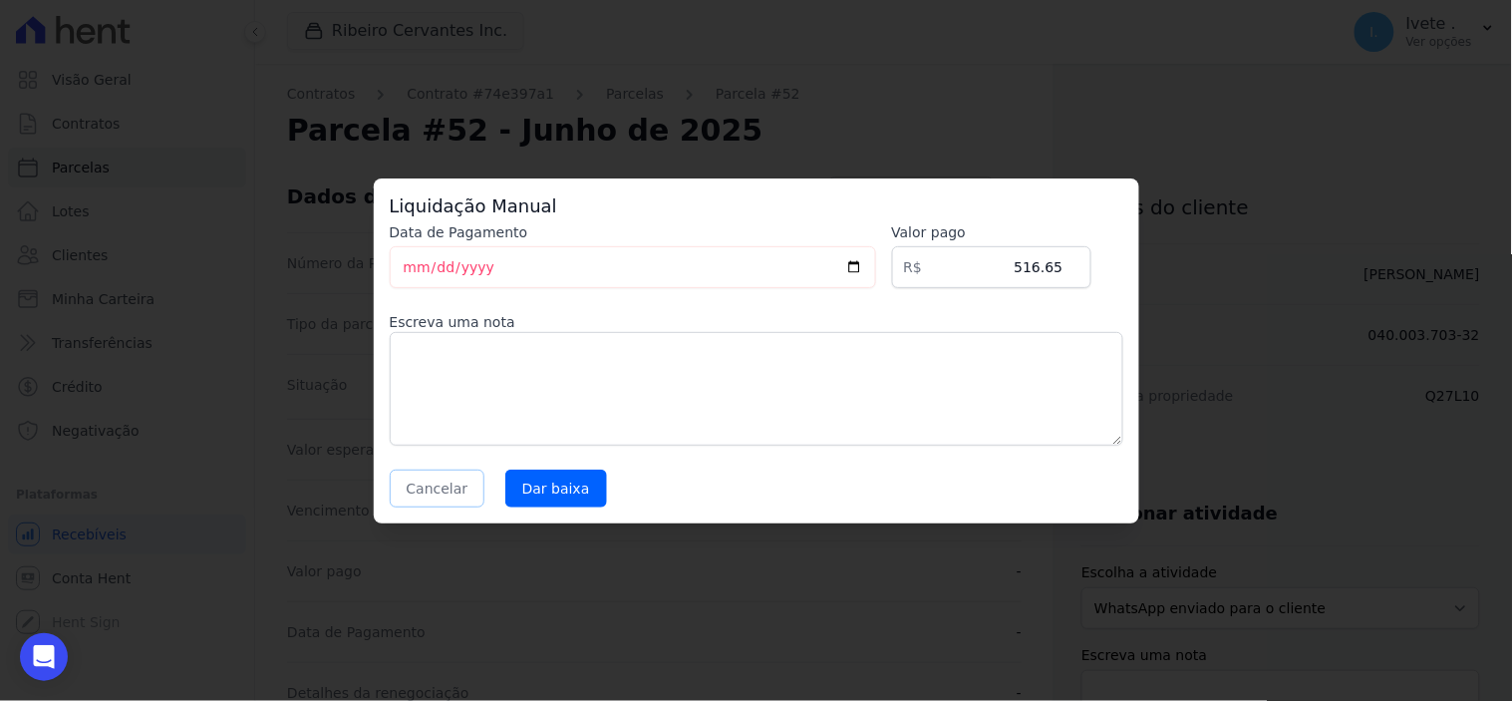
click at [434, 490] on button "Cancelar" at bounding box center [438, 488] width 96 height 38
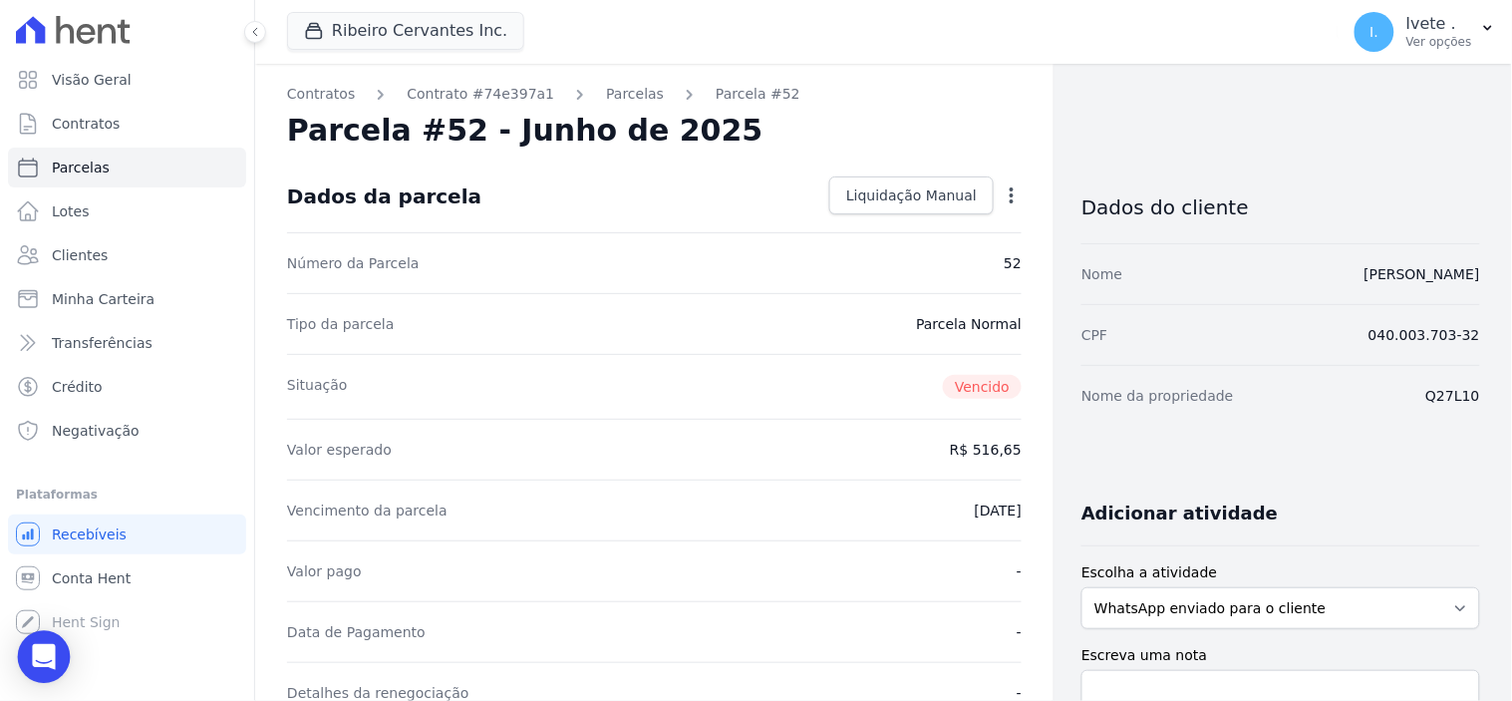
click at [44, 661] on icon "Open Intercom Messenger" at bounding box center [43, 657] width 23 height 26
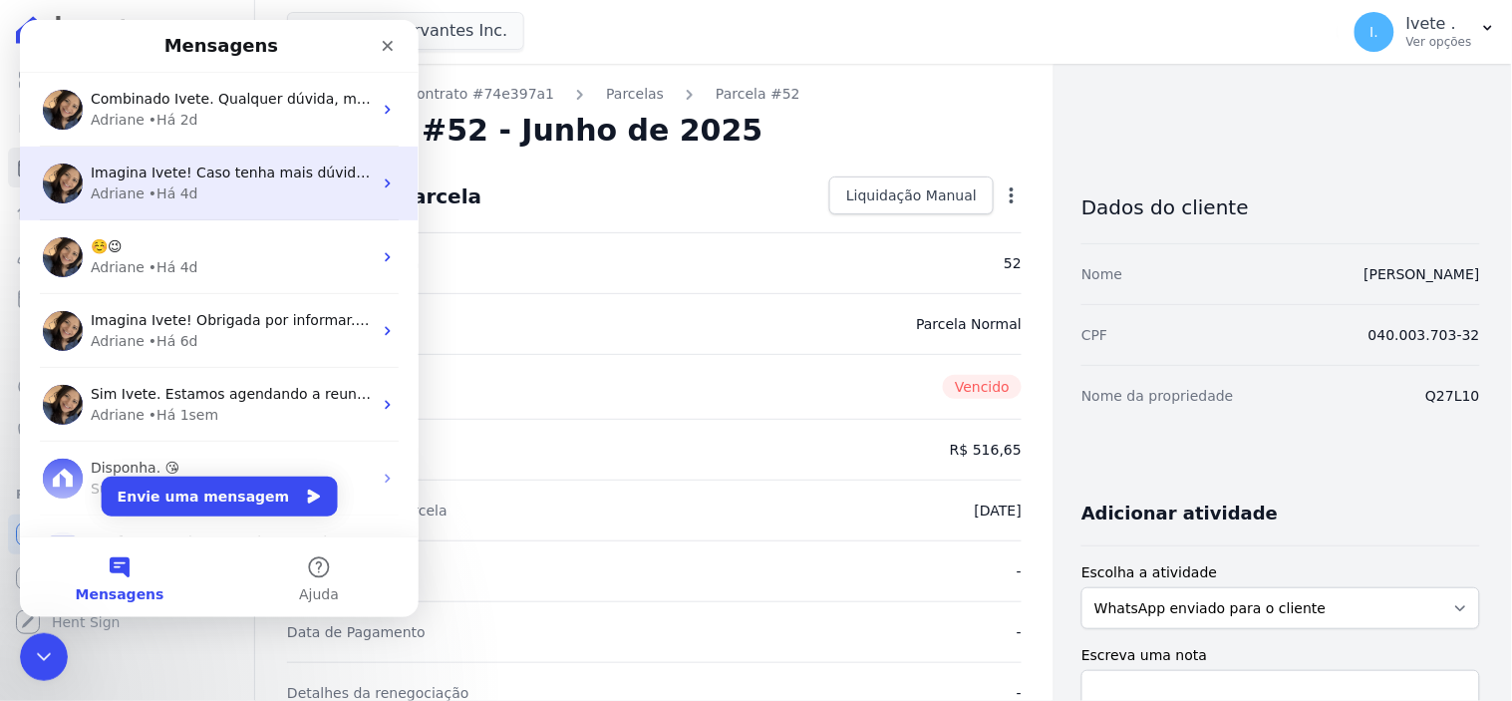
click at [226, 192] on div "Adriane • Há 4d" at bounding box center [230, 192] width 281 height 21
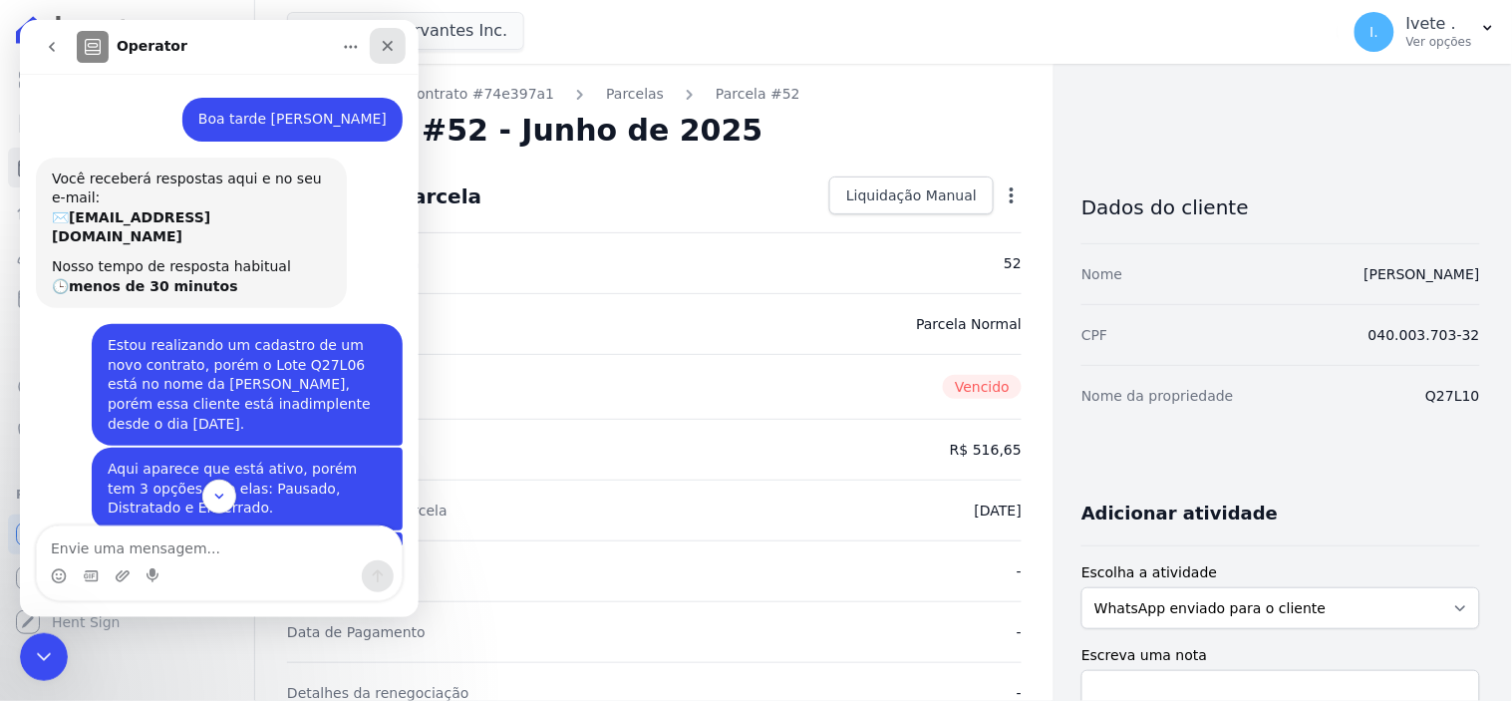
click at [384, 40] on icon "Fechar" at bounding box center [387, 45] width 16 height 16
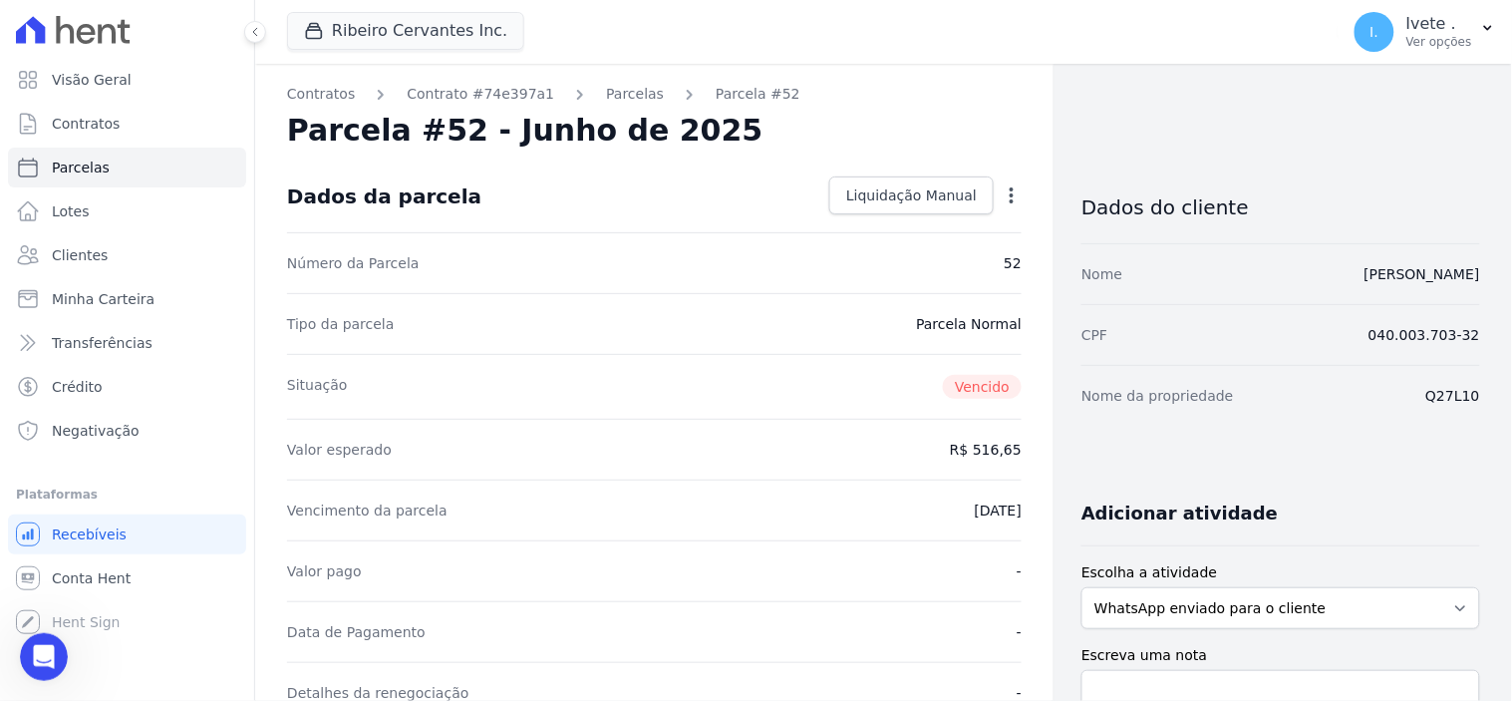
scroll to position [797, 0]
click at [28, 652] on icon "Abertura do Messenger da Intercom" at bounding box center [41, 654] width 33 height 33
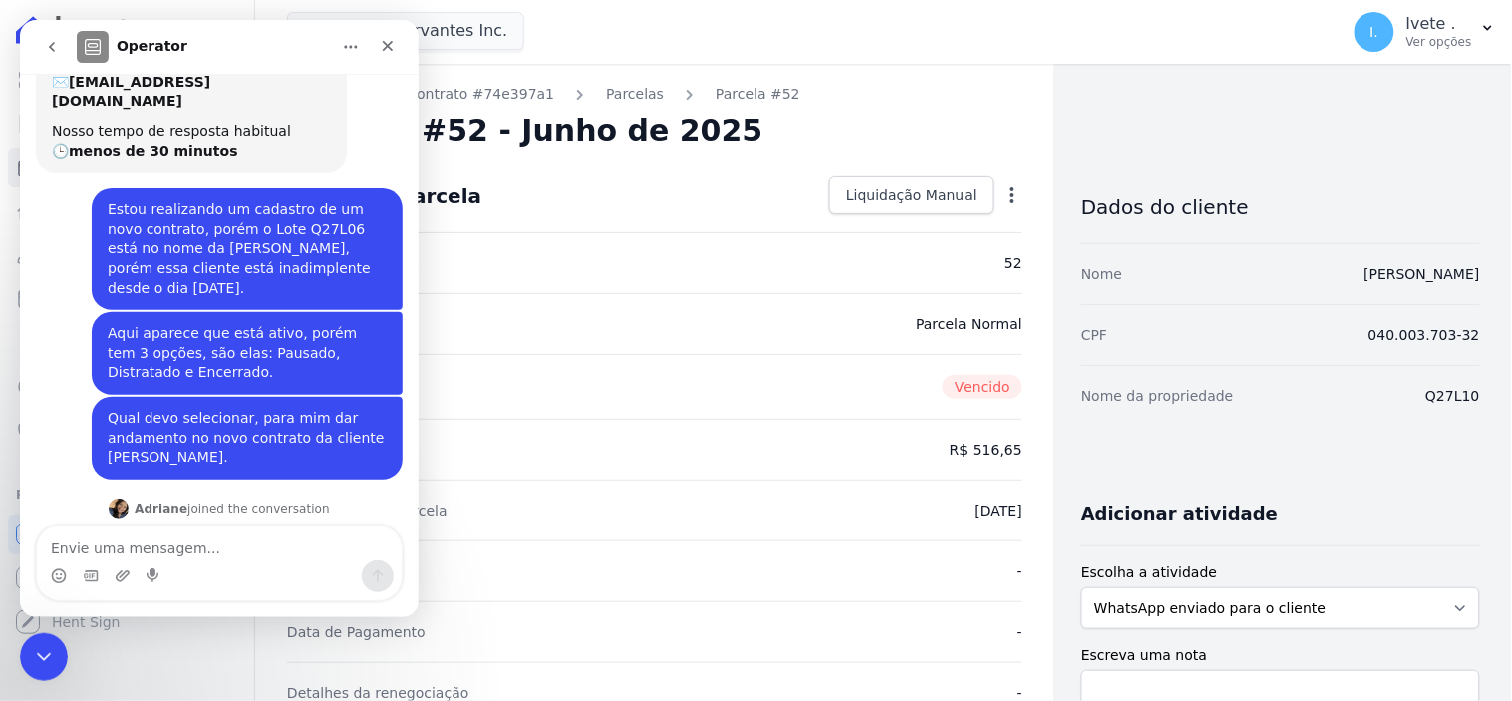
scroll to position [133, 0]
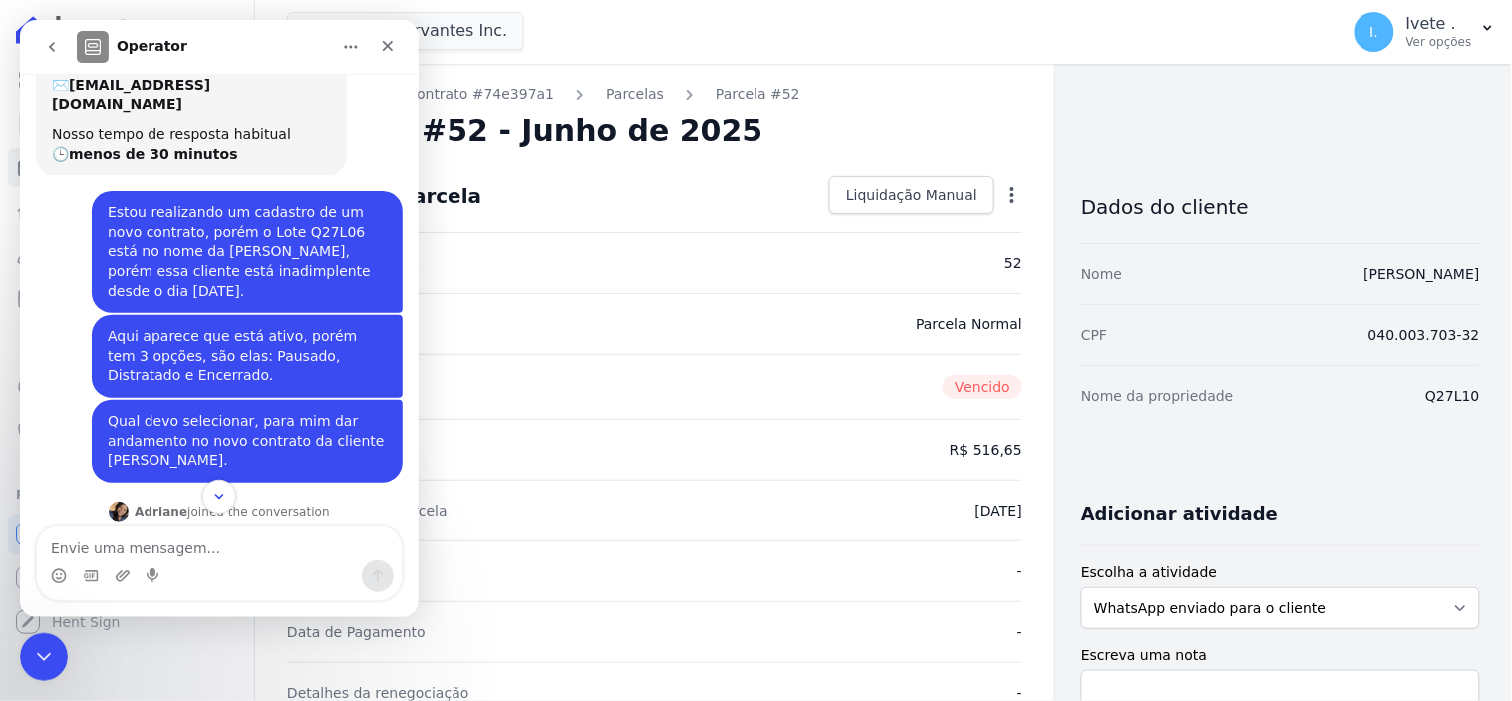
click at [46, 38] on icon "go back" at bounding box center [51, 46] width 16 height 16
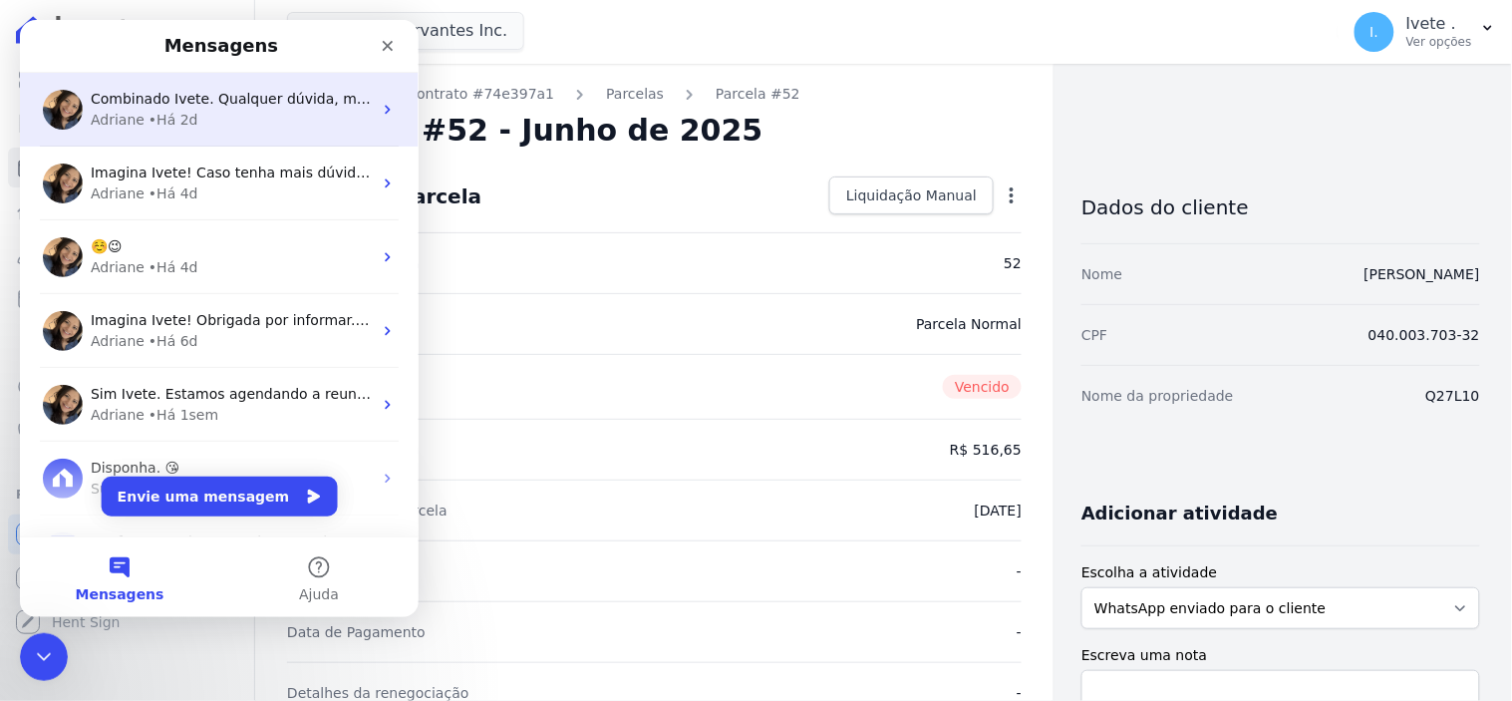
click at [140, 106] on span "Combinado Ivete. Qualquer dúvida, me avisa! = )" at bounding box center [263, 98] width 347 height 16
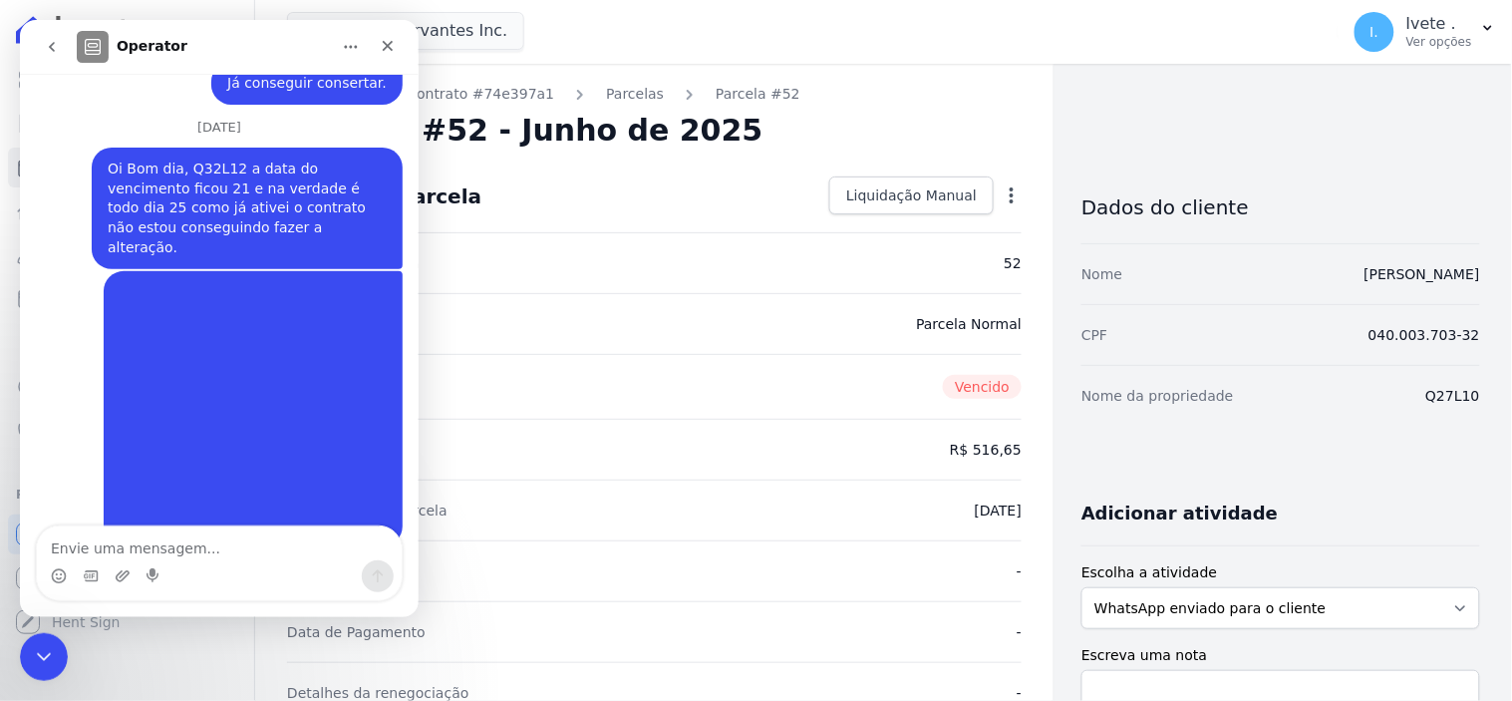
scroll to position [8465, 0]
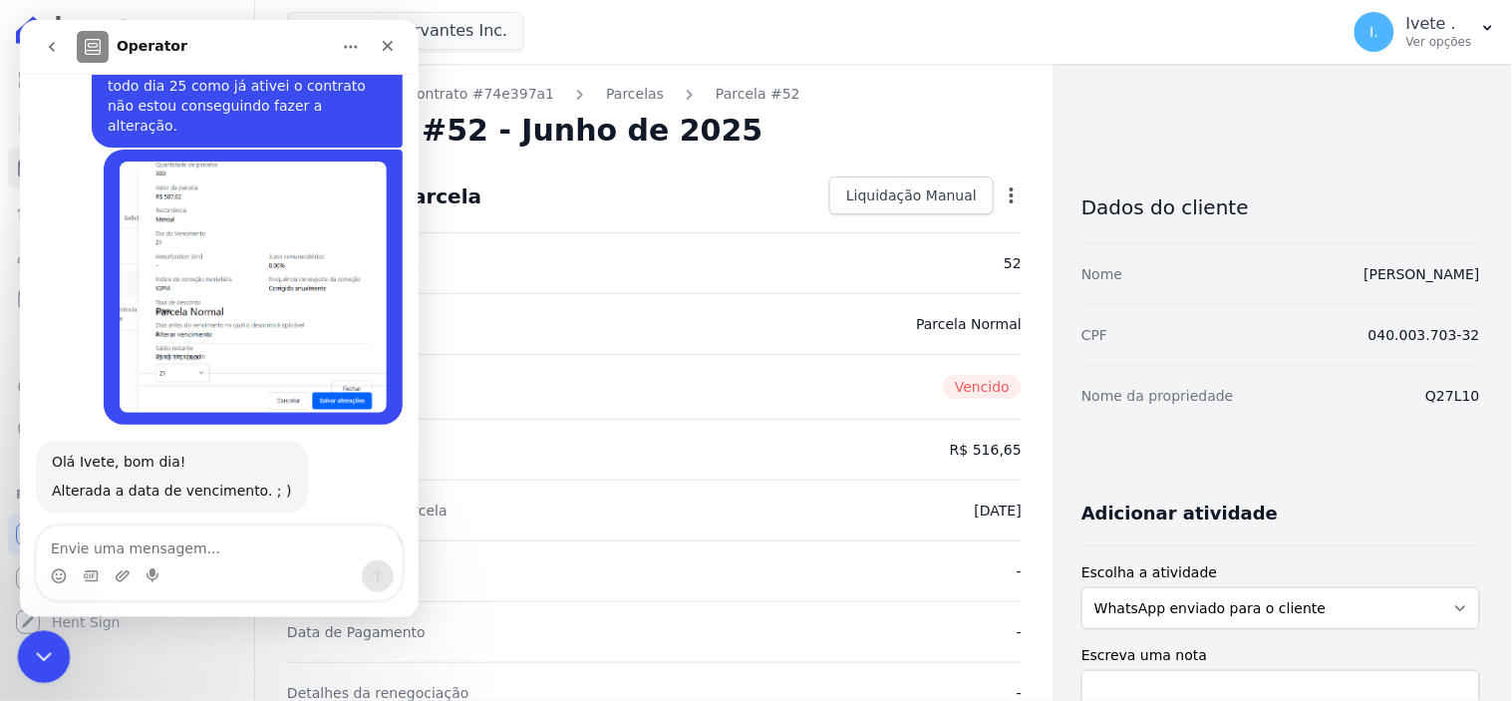
click at [45, 650] on icon "Encerramento do Messenger da Intercom" at bounding box center [41, 654] width 24 height 24
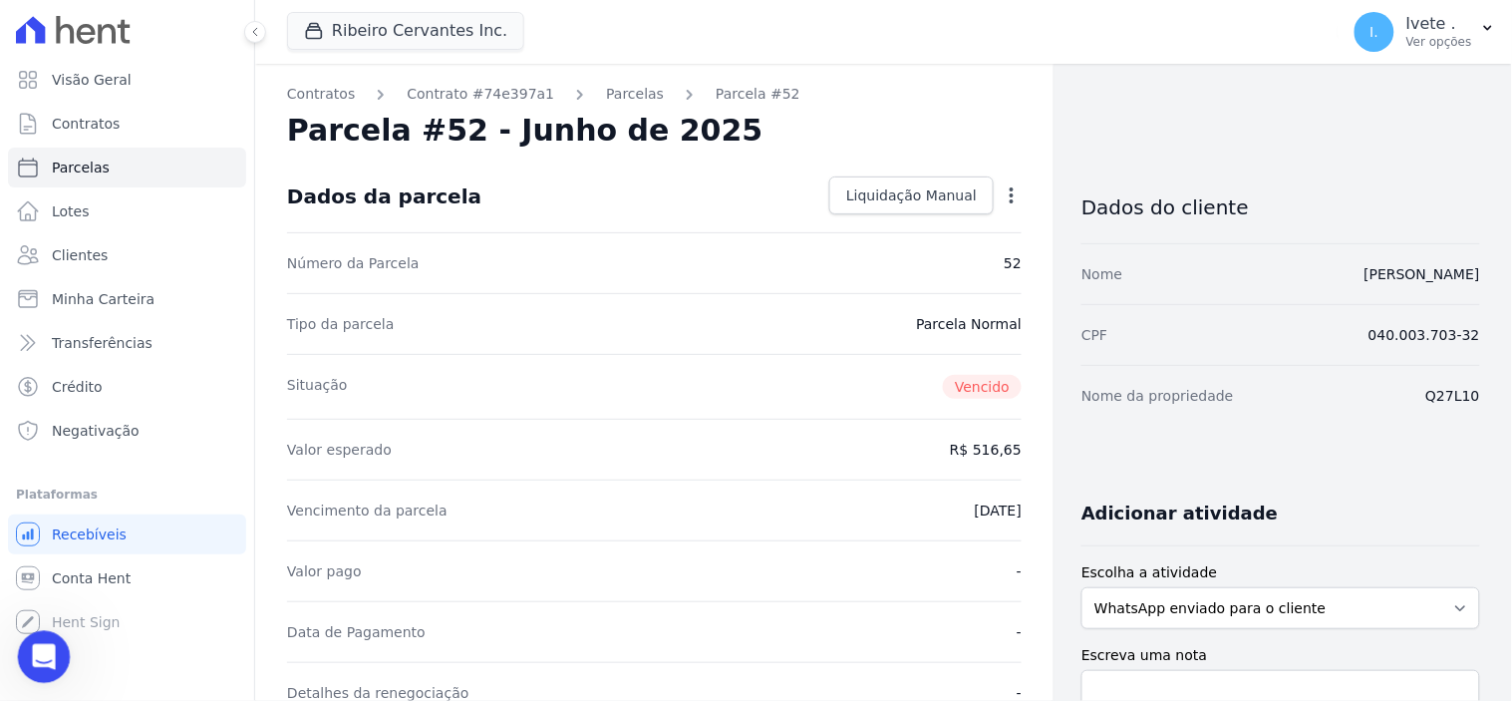
click at [38, 646] on icon "Abertura do Messenger da Intercom" at bounding box center [41, 654] width 33 height 33
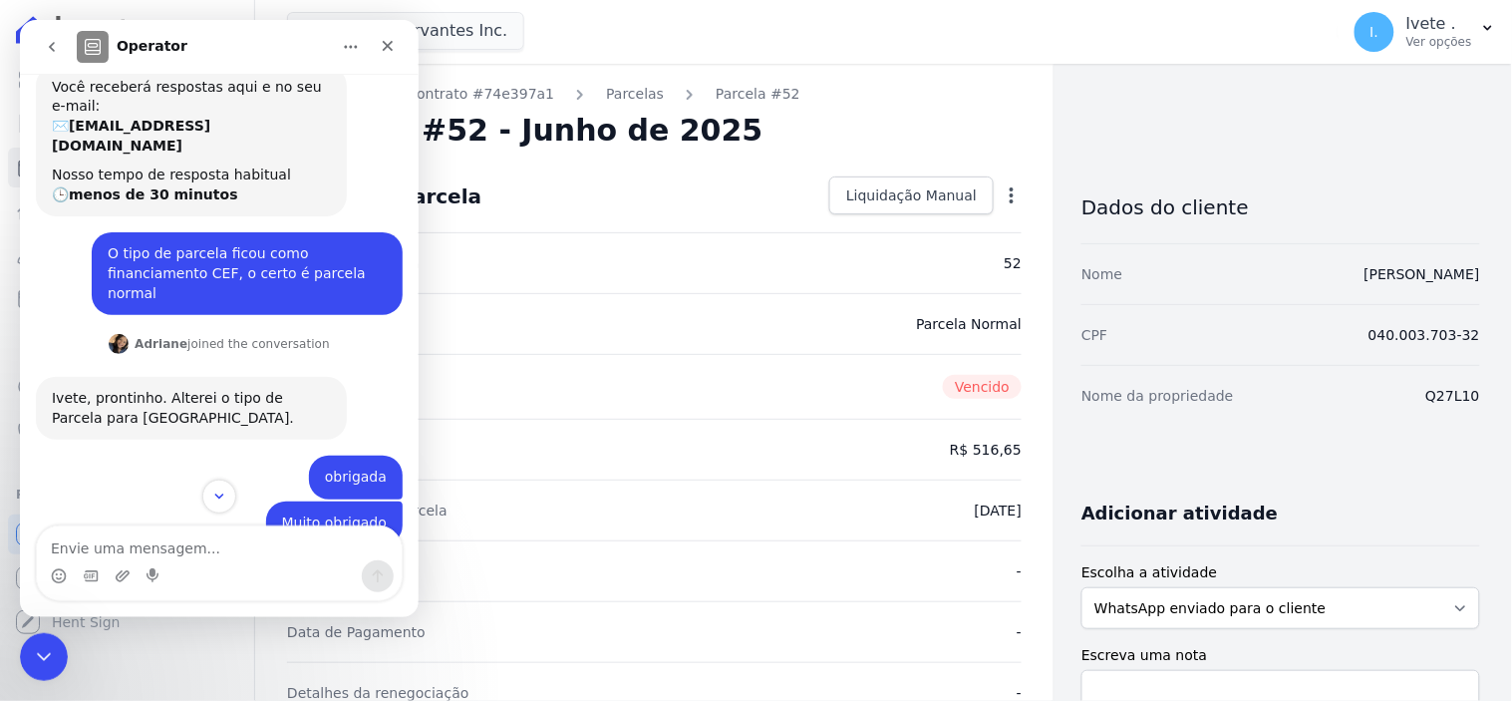
scroll to position [0, 0]
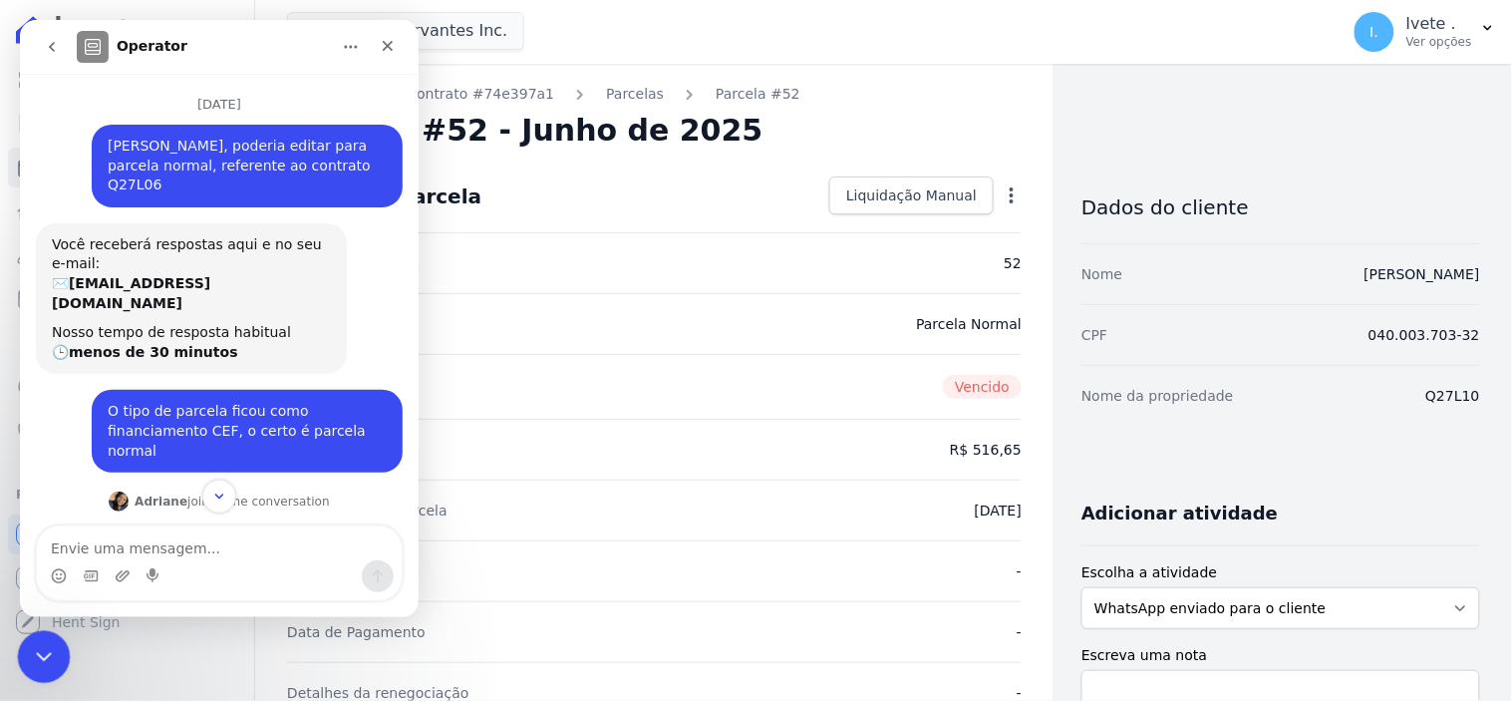
click at [40, 653] on icon "Encerramento do Messenger da Intercom" at bounding box center [41, 654] width 24 height 24
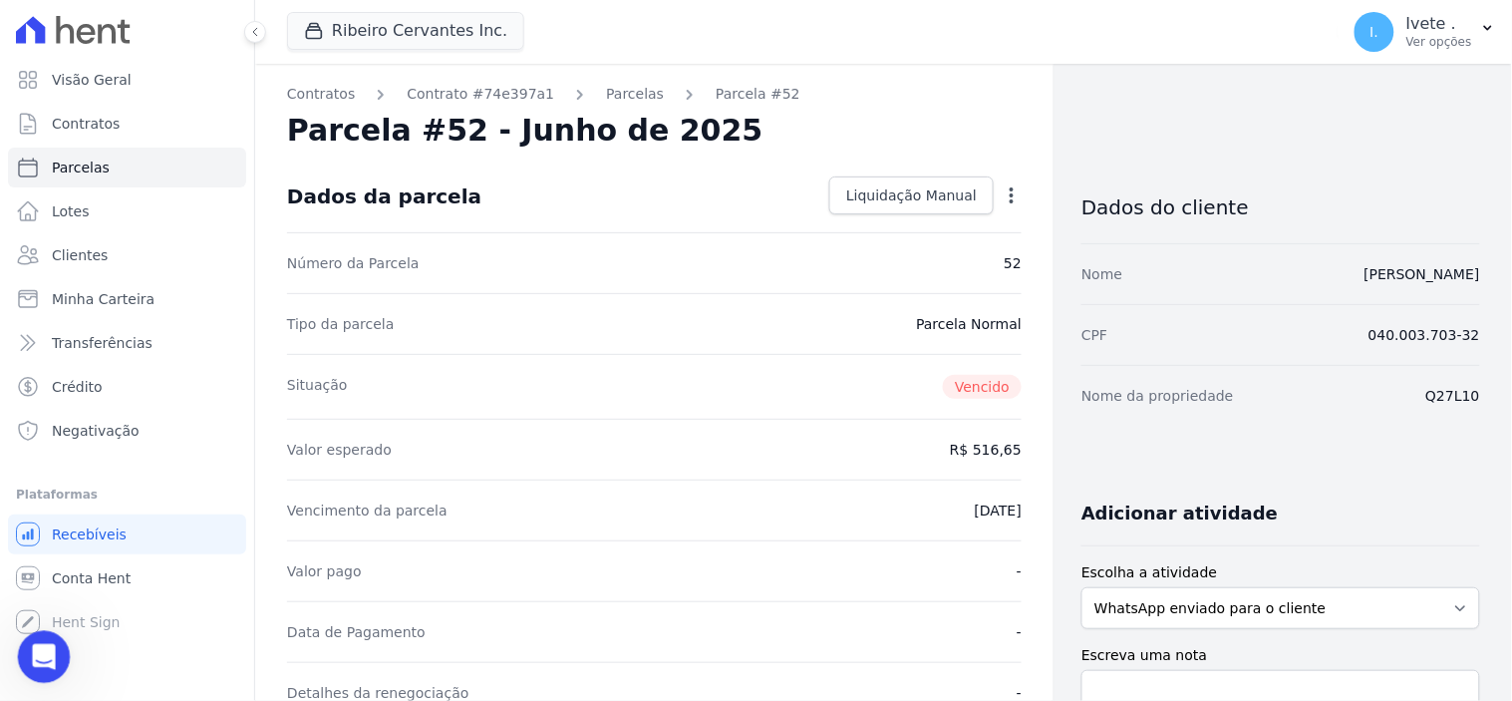
click at [23, 656] on div "Abertura do Messenger da Intercom" at bounding box center [41, 654] width 66 height 66
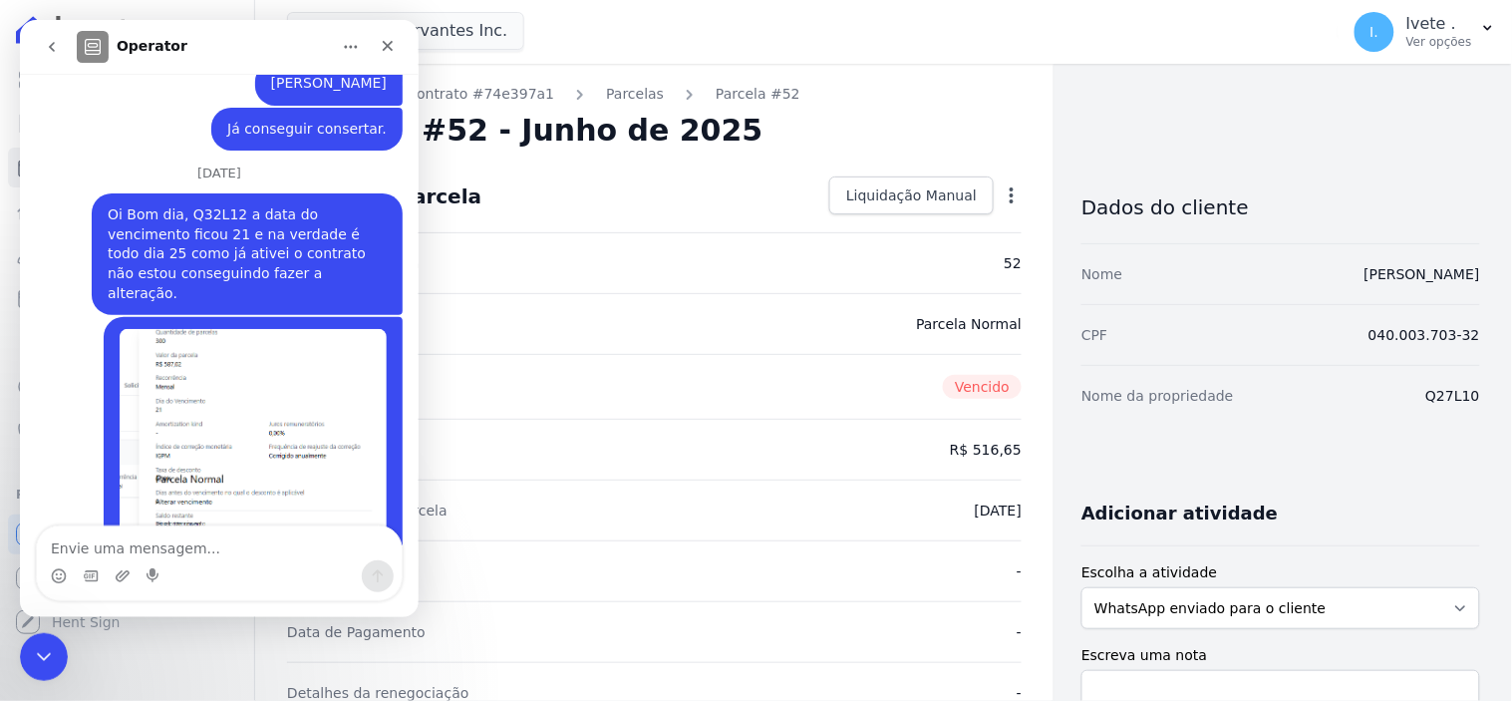
scroll to position [8465, 0]
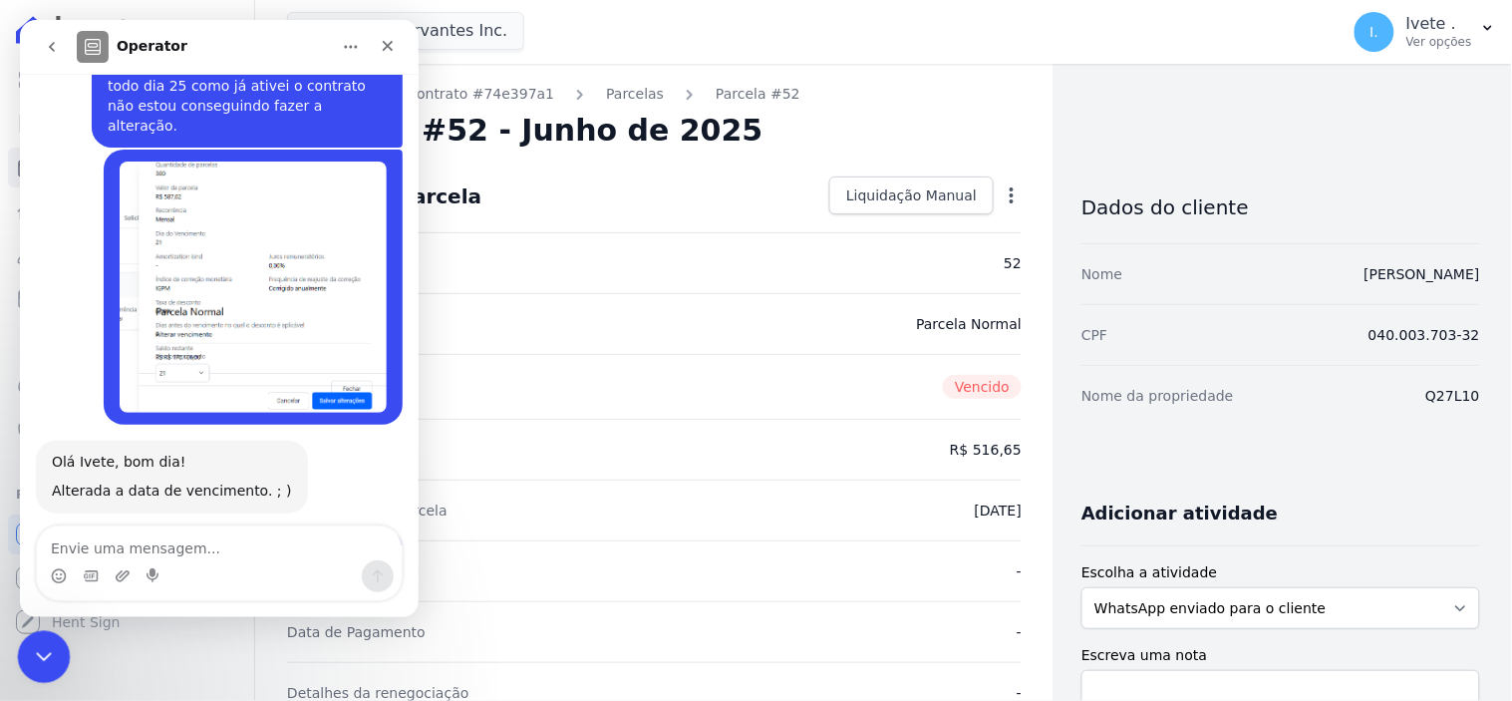
click at [29, 659] on icon "Encerramento do Messenger da Intercom" at bounding box center [41, 654] width 24 height 24
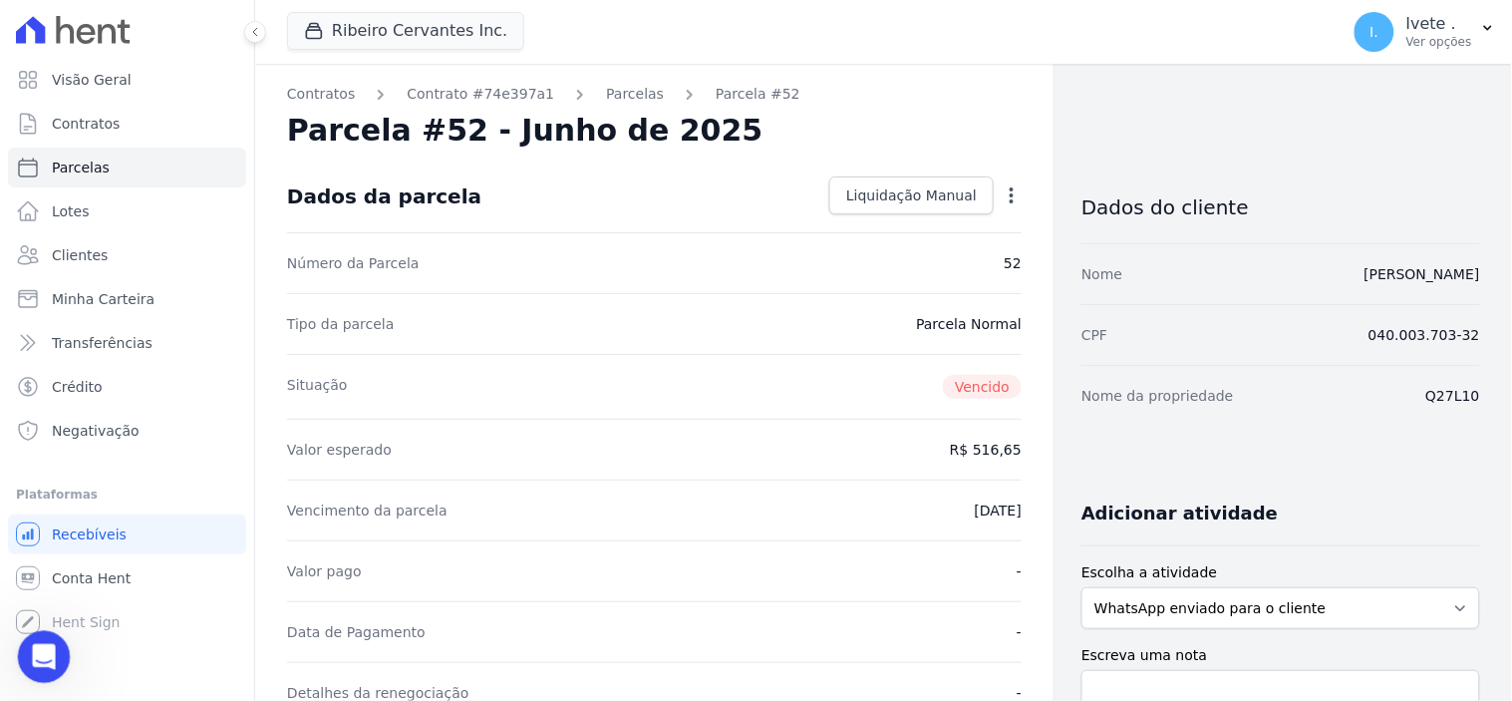
click at [29, 659] on icon "Abertura do Messenger da Intercom" at bounding box center [41, 654] width 33 height 33
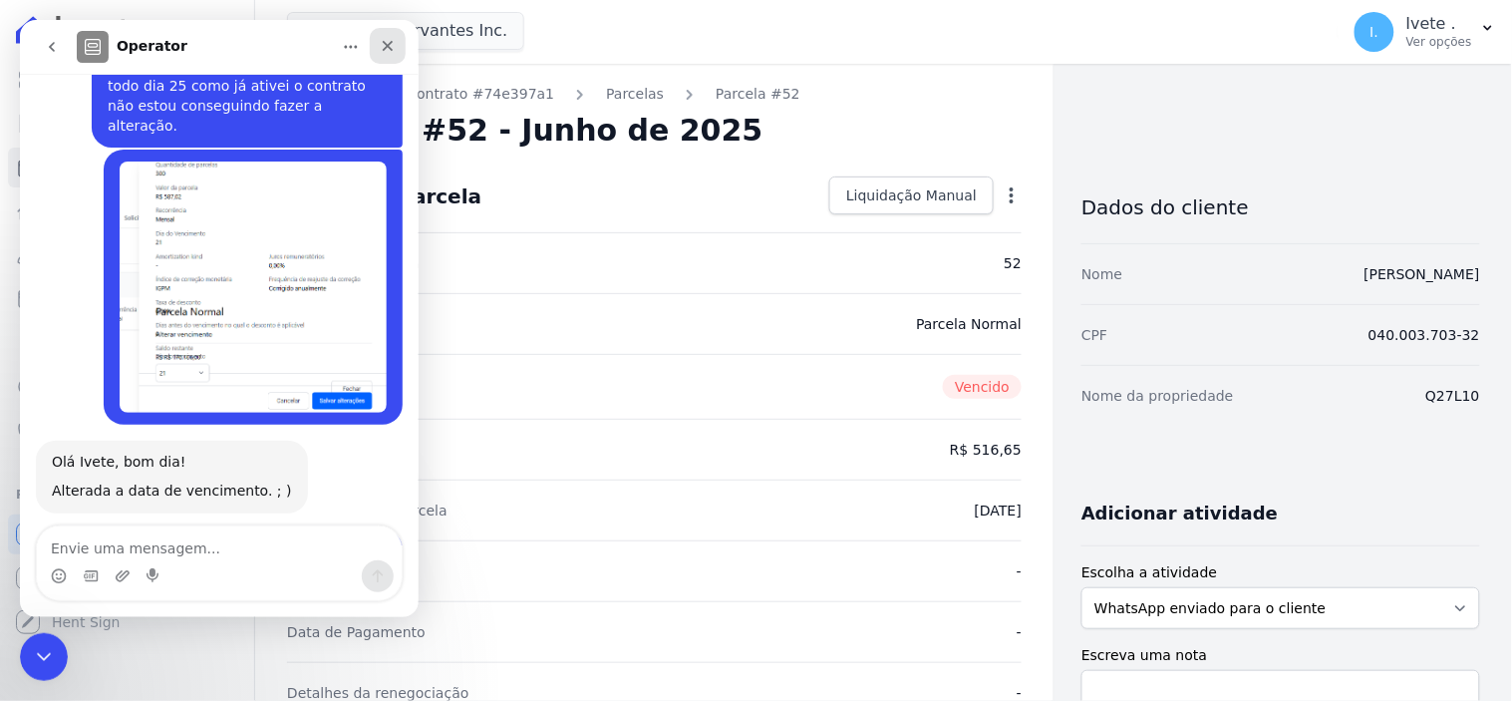
click at [389, 48] on icon "Fechar" at bounding box center [387, 45] width 16 height 16
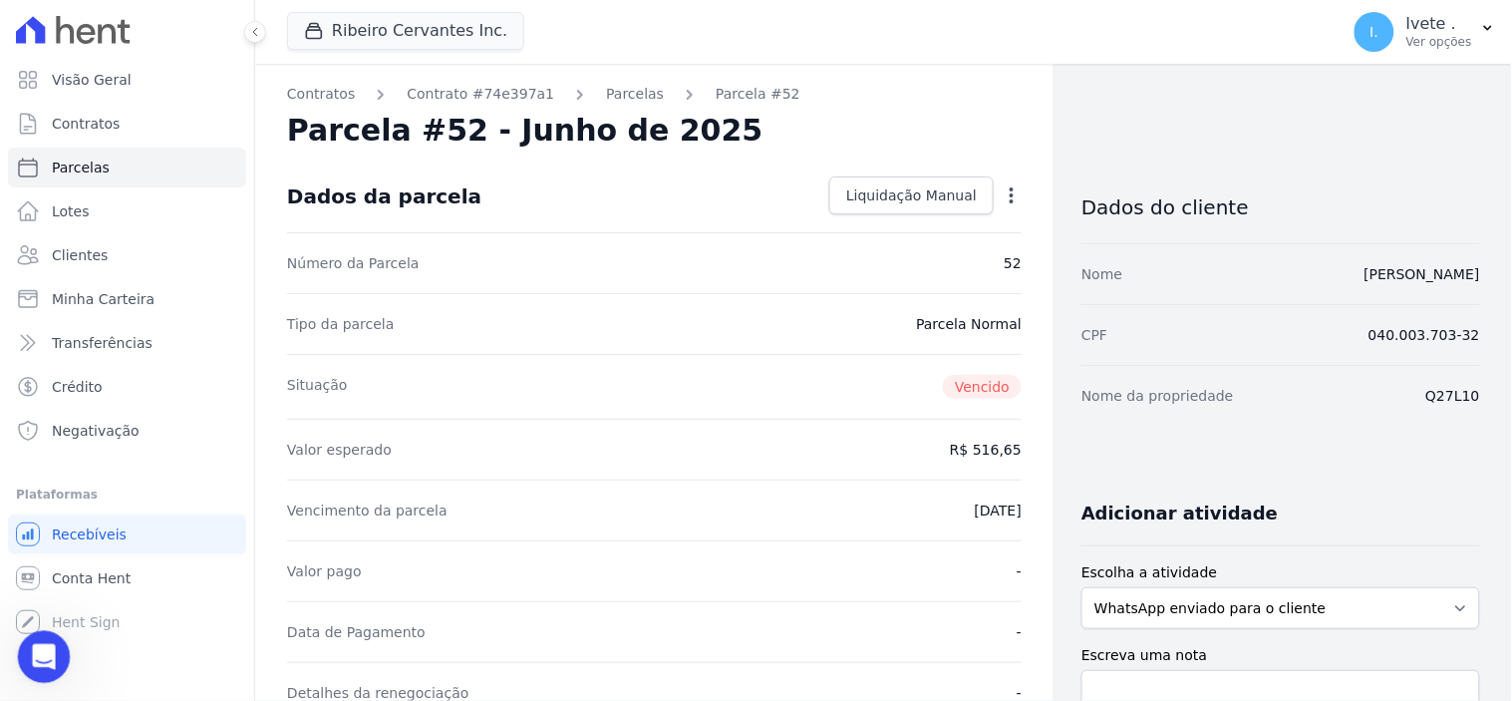
click at [41, 669] on div "Abertura do Messenger da Intercom" at bounding box center [41, 654] width 66 height 66
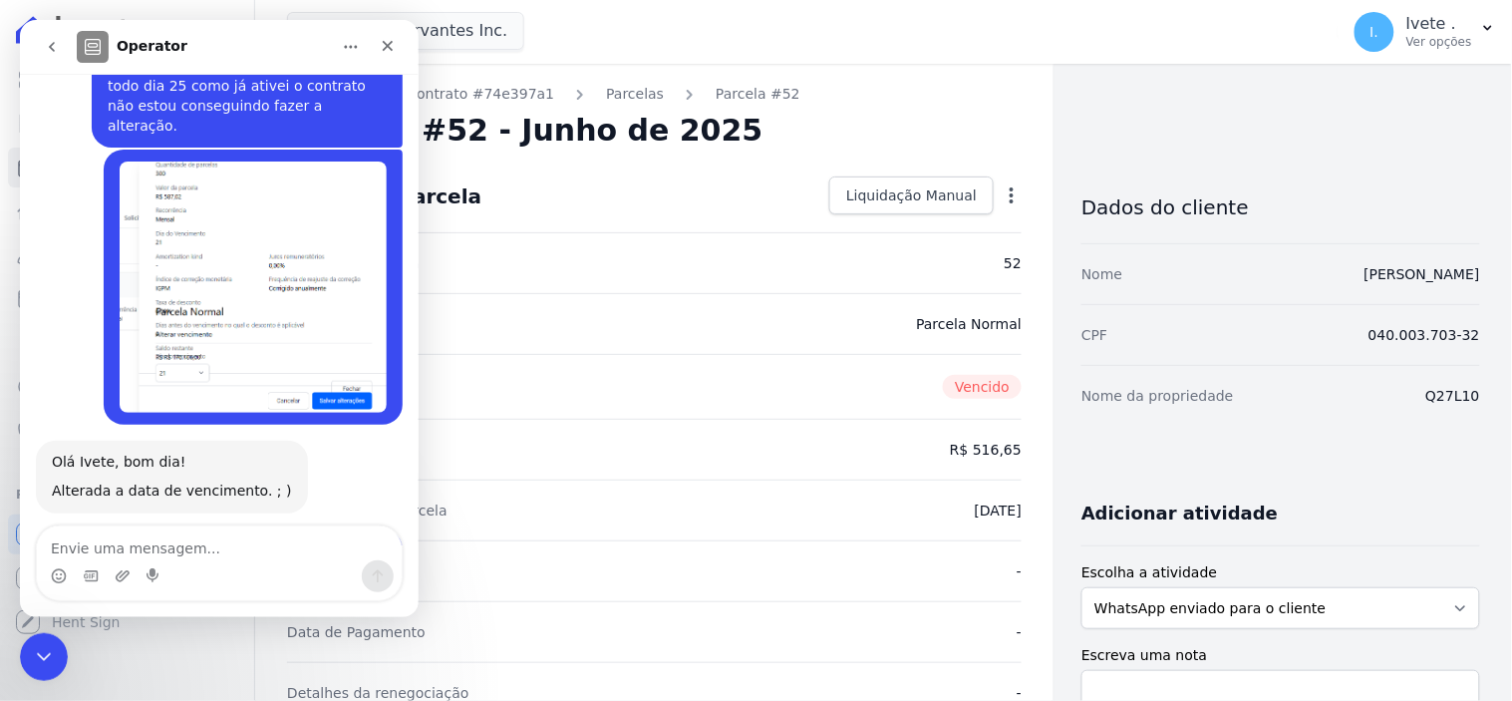
click at [50, 43] on icon "go back" at bounding box center [51, 46] width 16 height 16
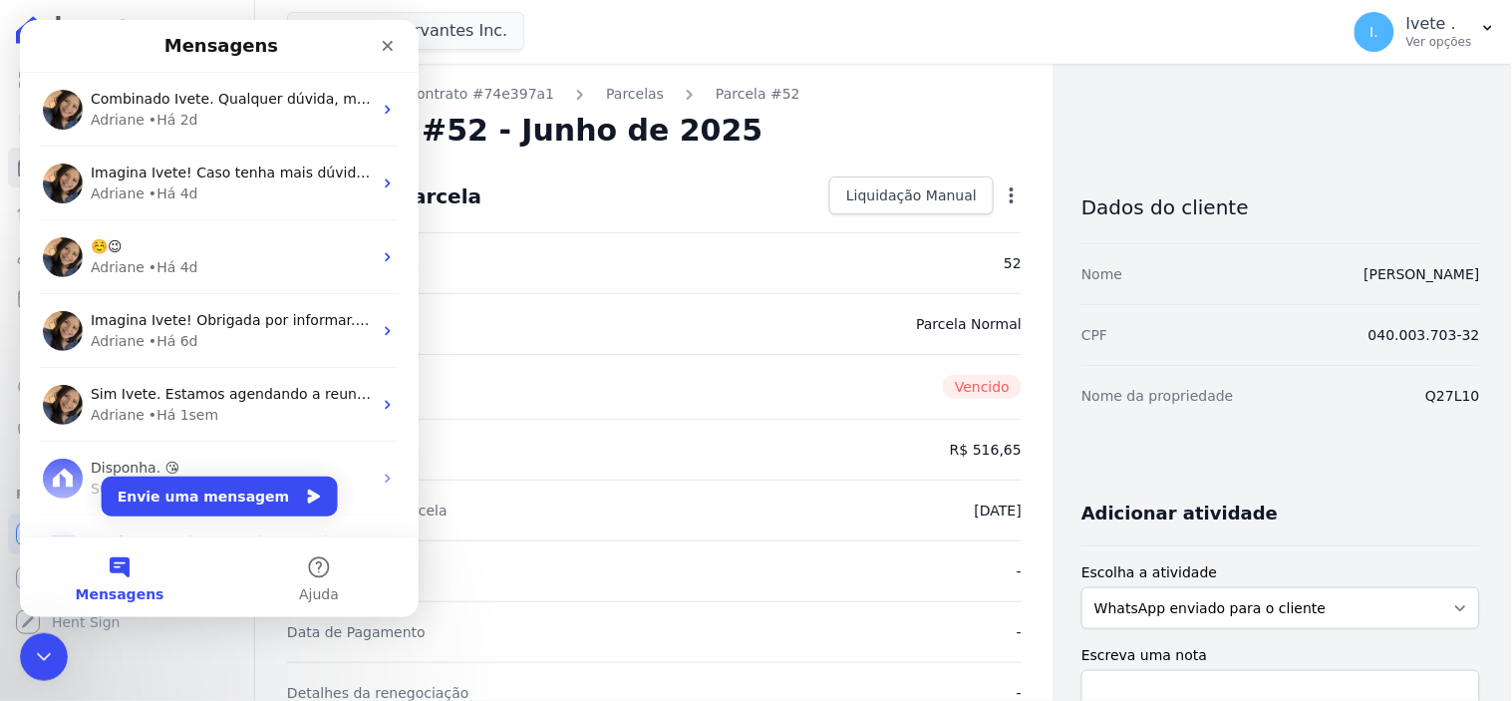
scroll to position [0, 0]
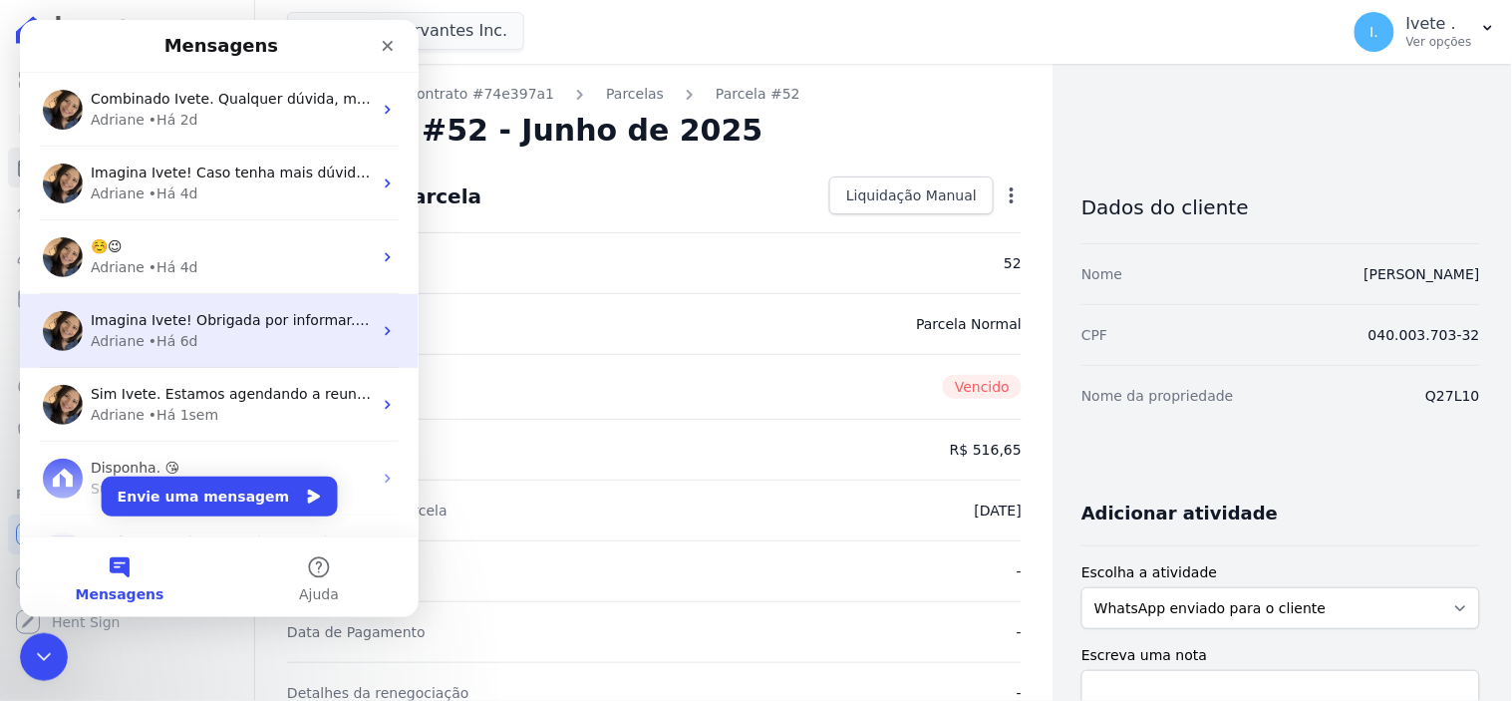
click at [165, 333] on div "• Há 6d" at bounding box center [173, 340] width 50 height 21
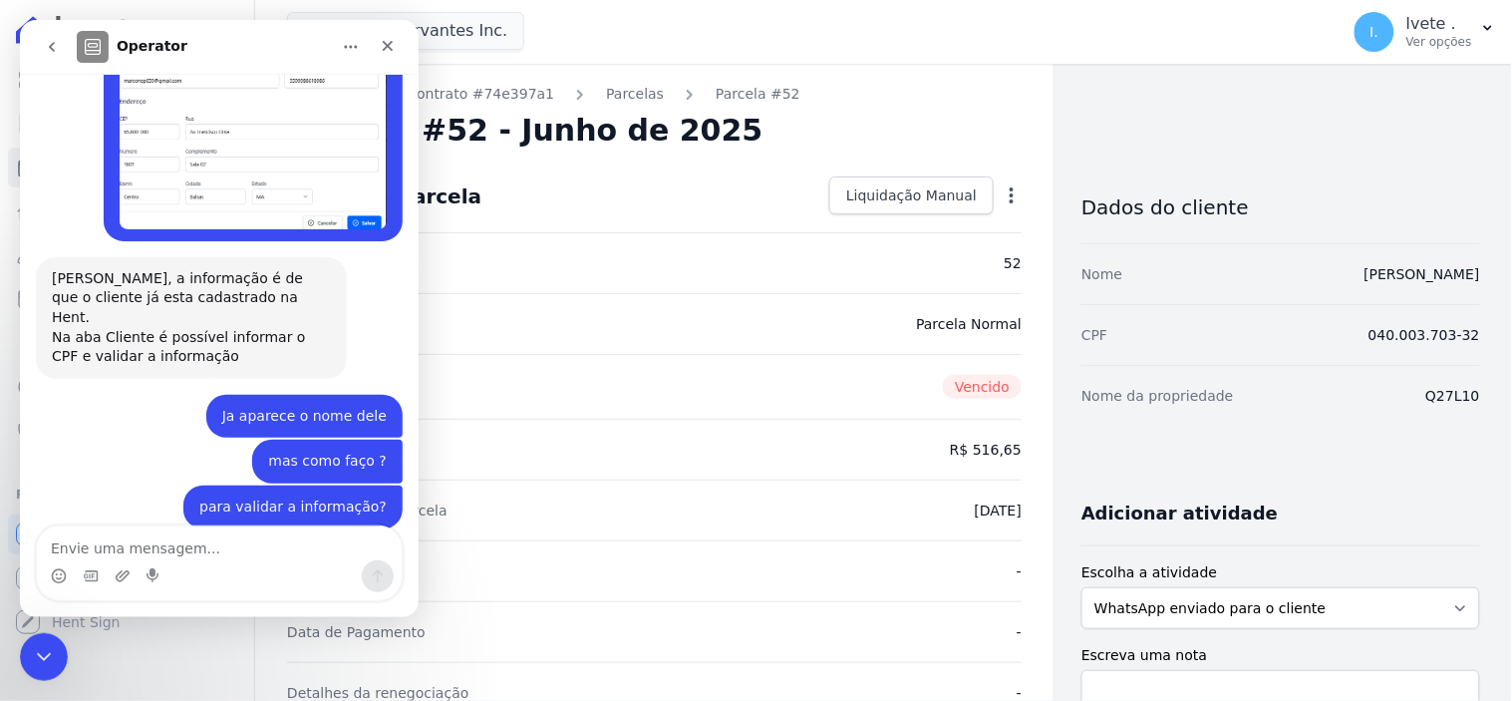
scroll to position [5105, 0]
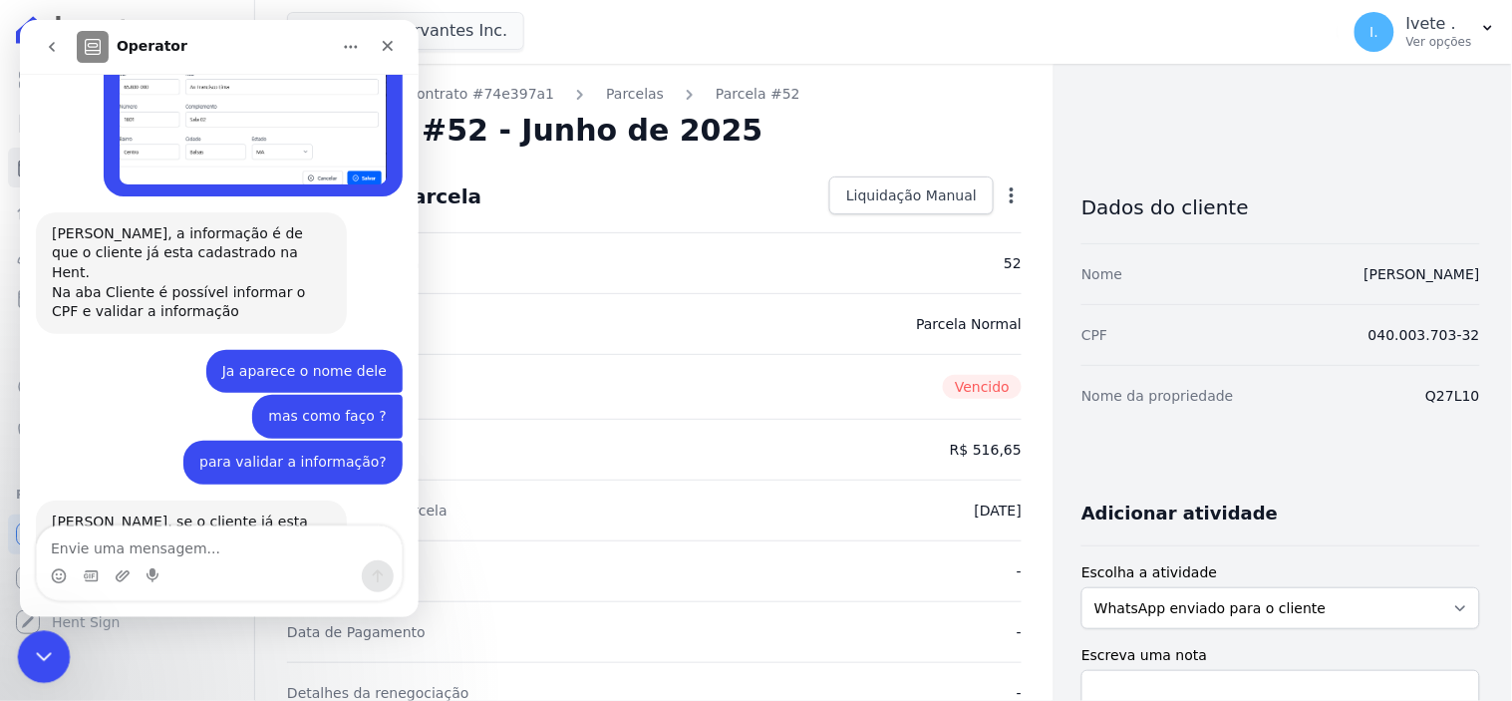
click at [49, 657] on icon "Encerramento do Messenger da Intercom" at bounding box center [41, 654] width 24 height 24
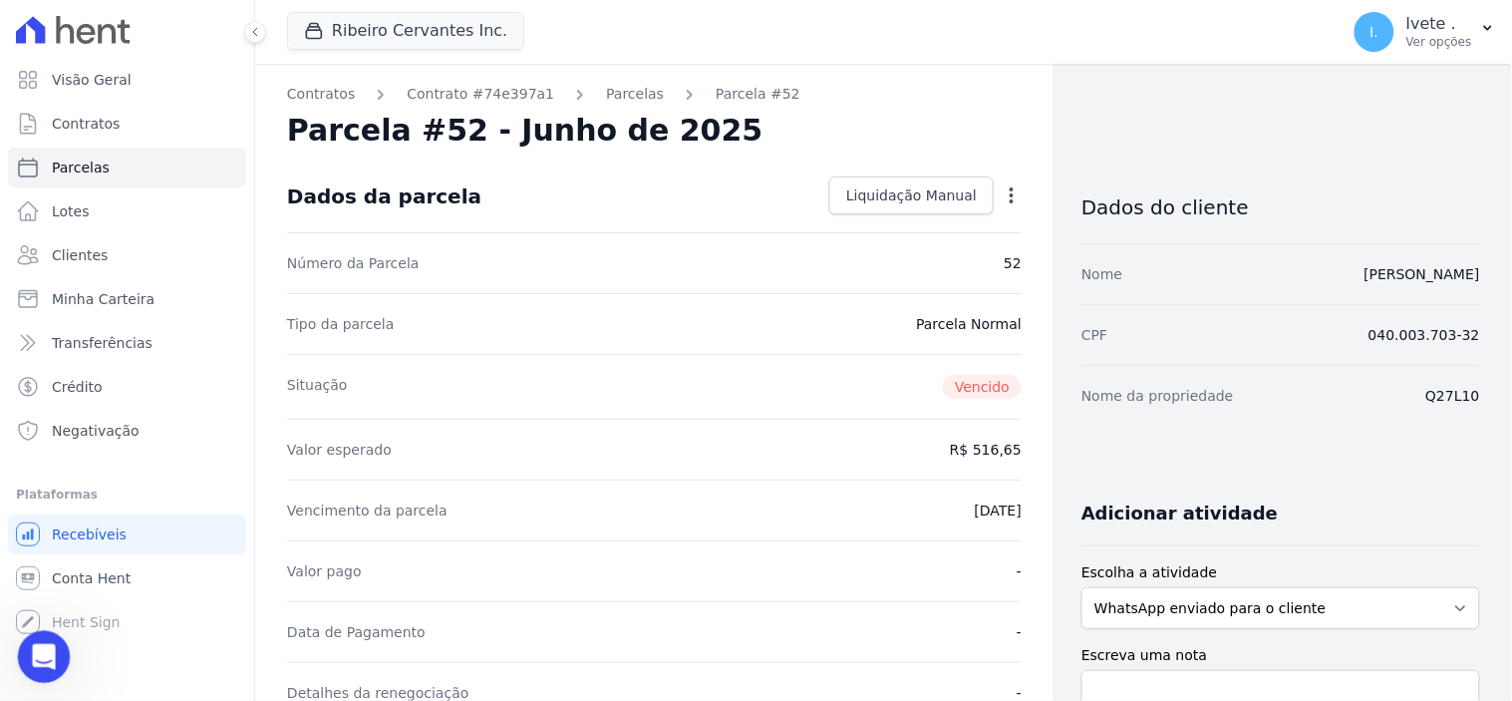
click at [32, 648] on icon "Abertura do Messenger da Intercom" at bounding box center [41, 654] width 33 height 33
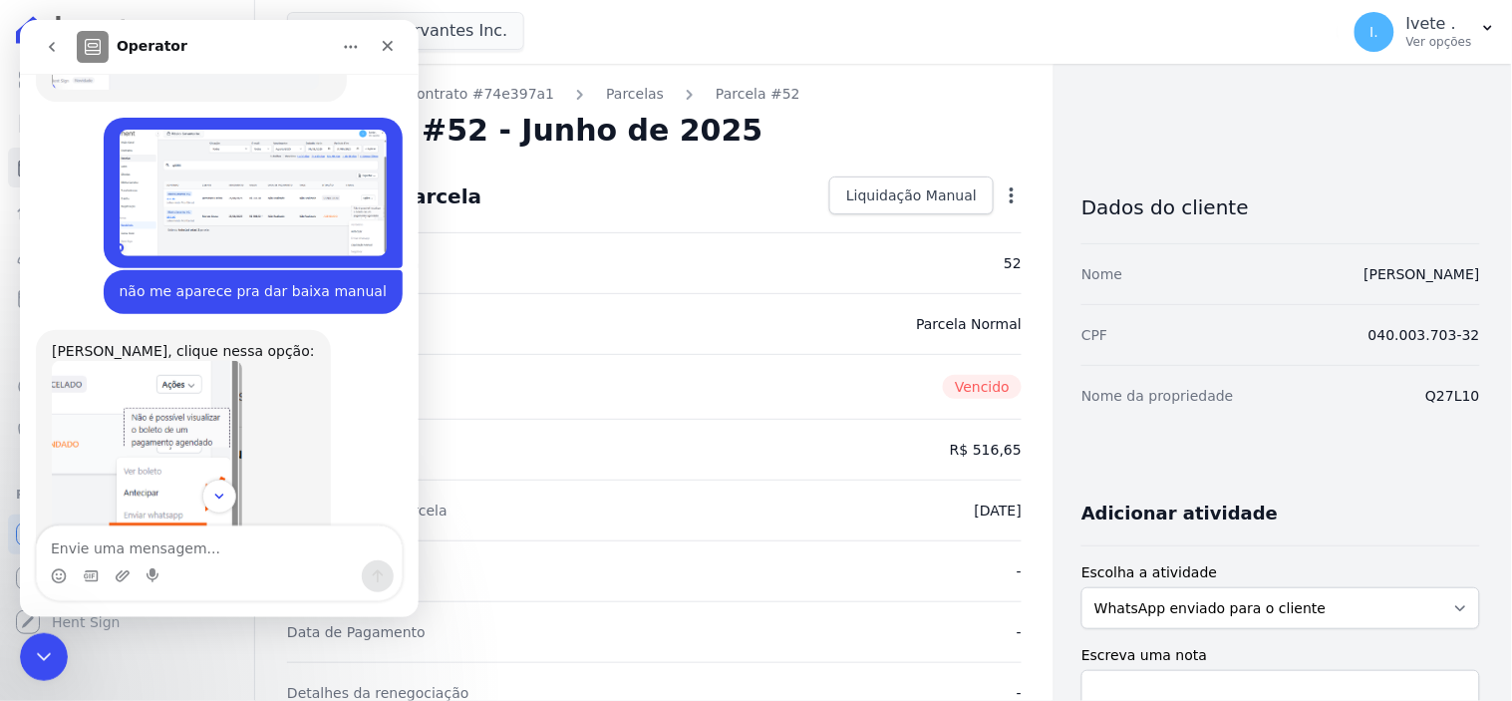
scroll to position [2225, 0]
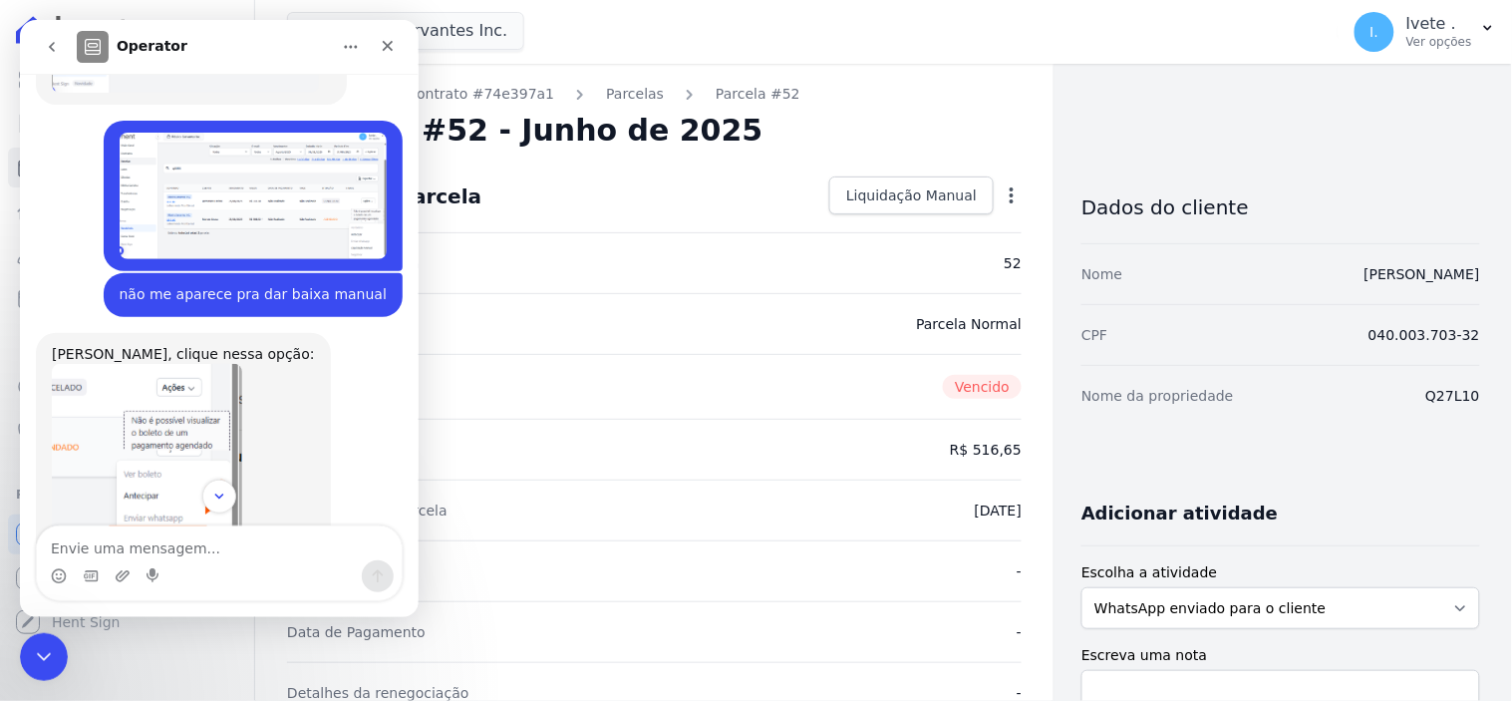
click at [139, 449] on img "Adriane diz…" at bounding box center [146, 468] width 190 height 210
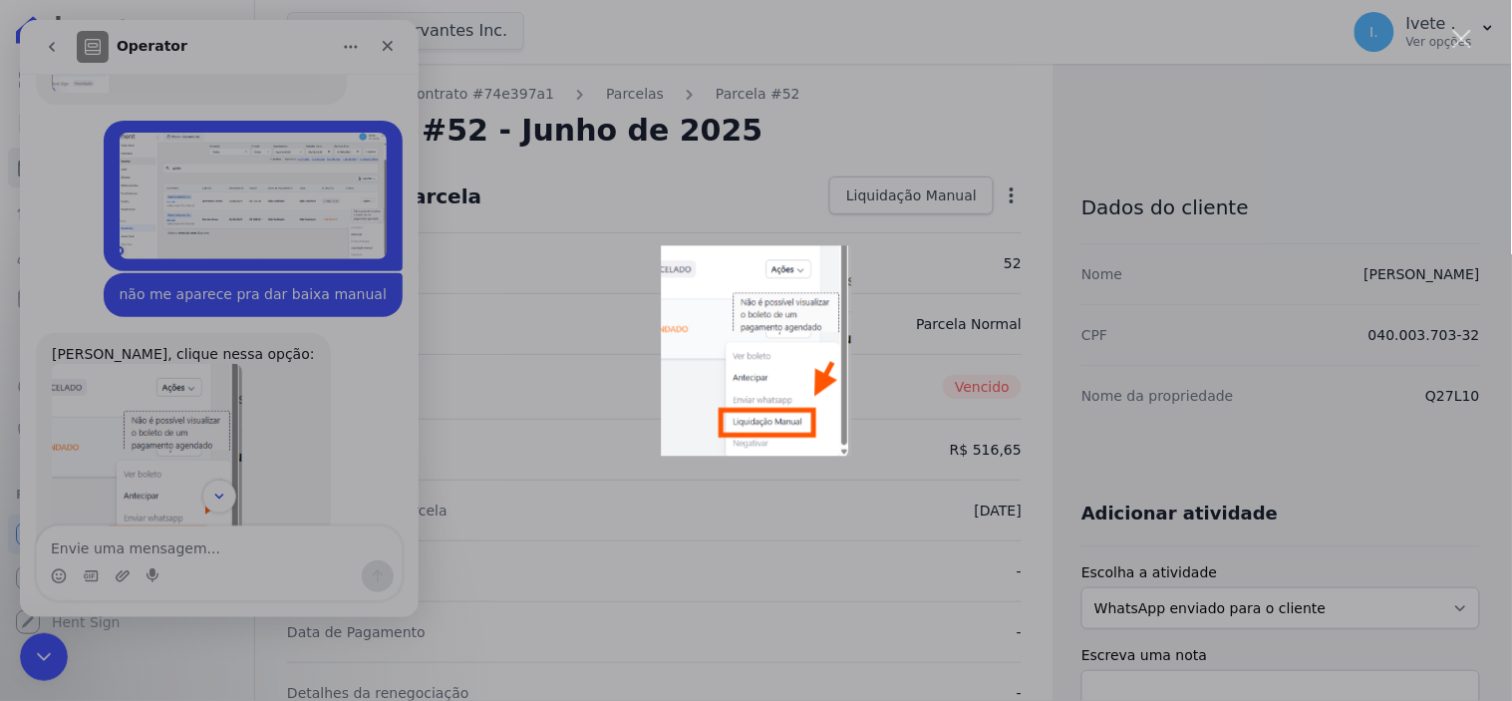
click at [752, 420] on img "Fechar" at bounding box center [756, 350] width 190 height 210
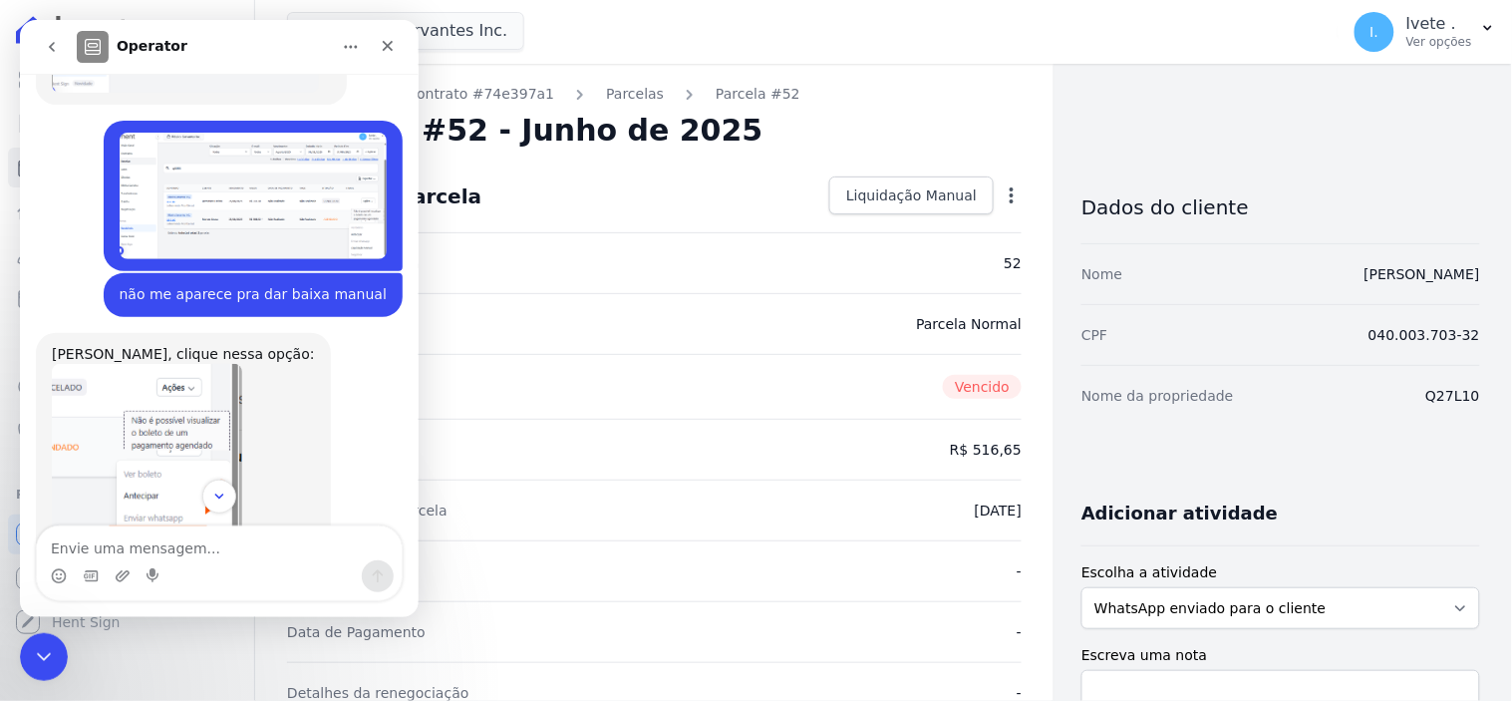
click at [143, 442] on img "Adriane diz…" at bounding box center [146, 468] width 190 height 210
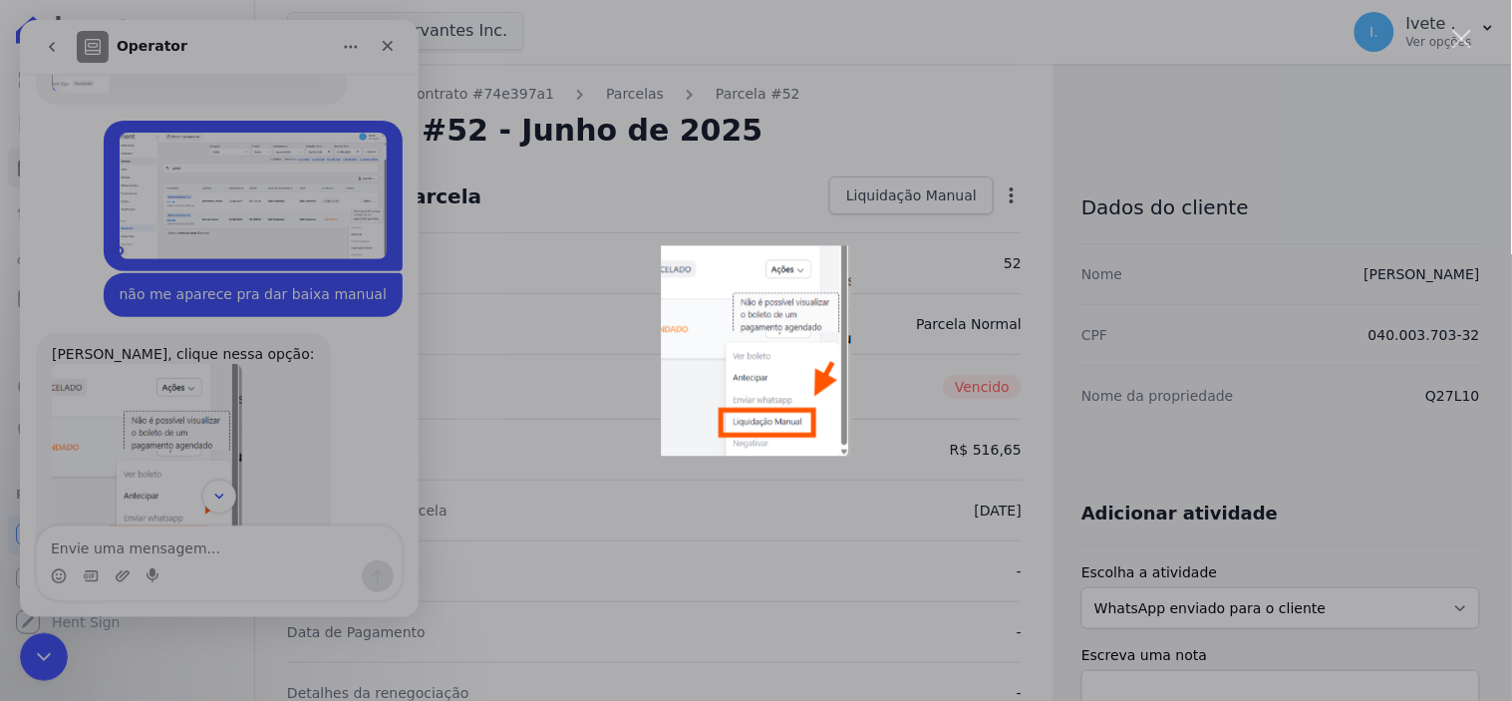
click at [765, 412] on img "Fechar" at bounding box center [756, 350] width 190 height 210
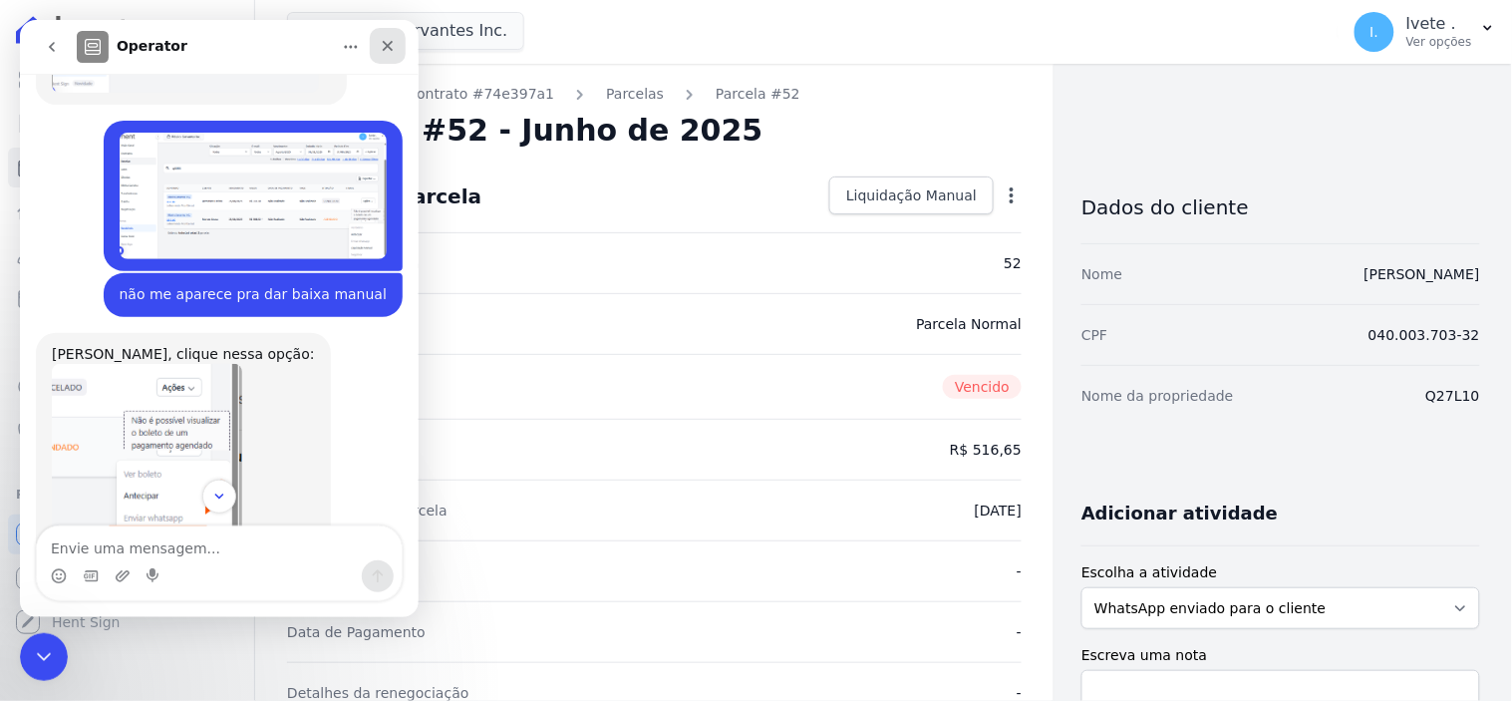
click at [379, 44] on icon "Fechar" at bounding box center [387, 45] width 16 height 16
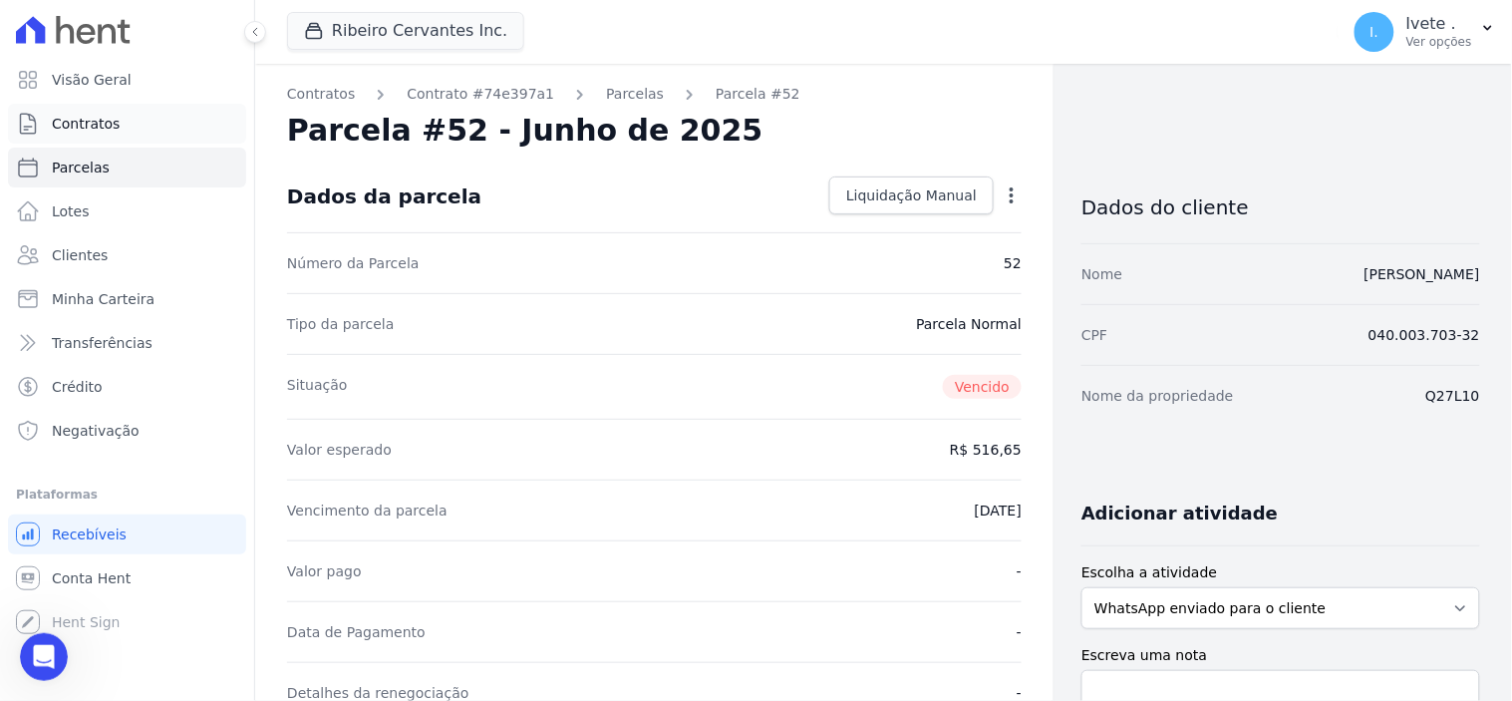
click at [103, 120] on span "Contratos" at bounding box center [86, 124] width 68 height 20
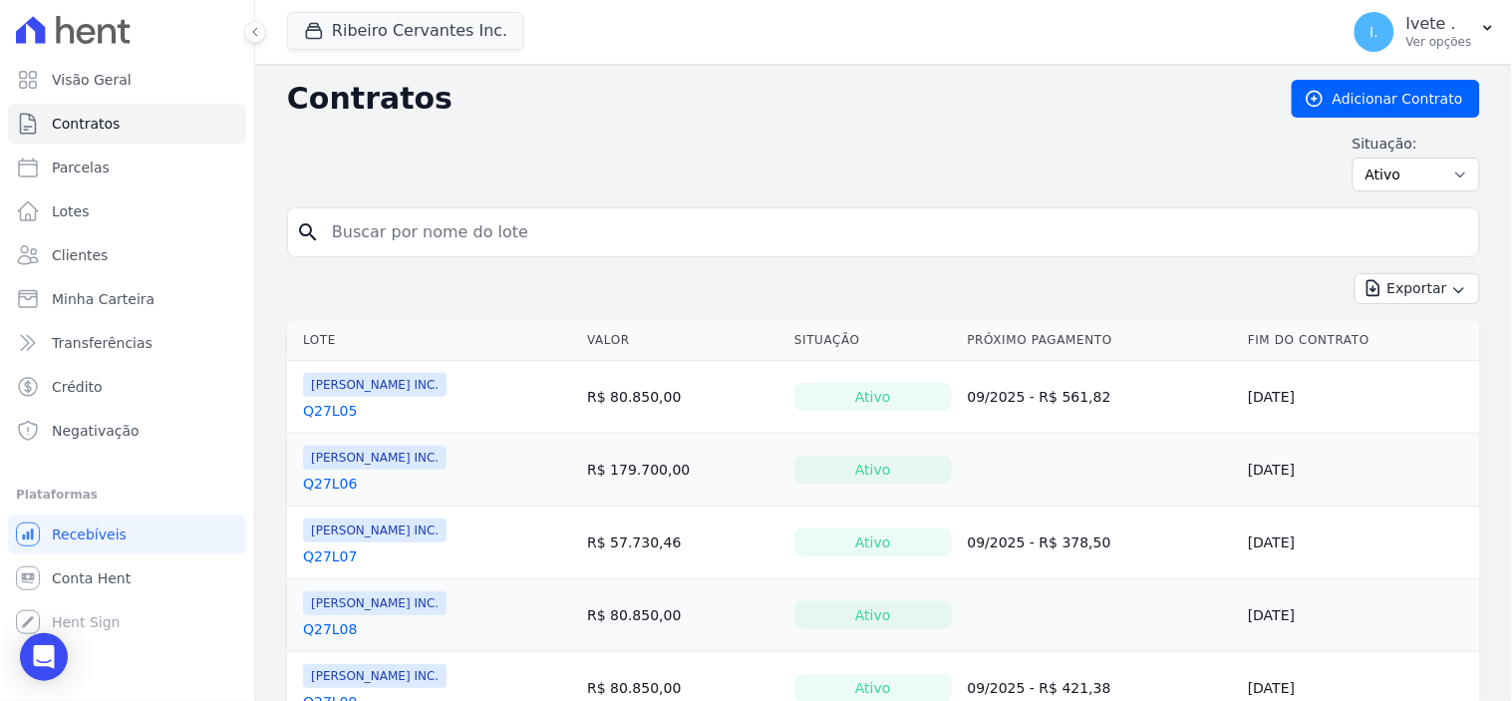
click at [371, 240] on input "search" at bounding box center [895, 232] width 1151 height 40
type input "q27l10"
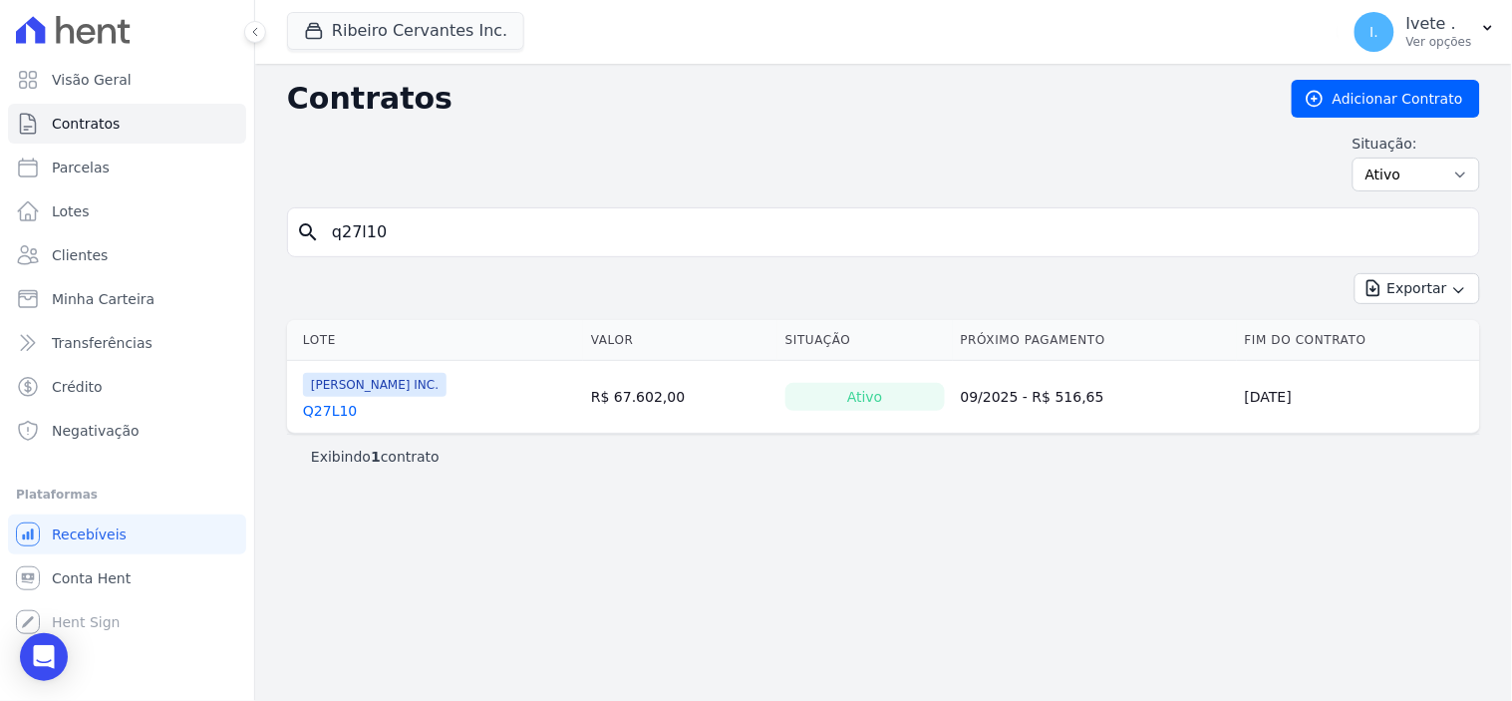
click at [316, 403] on link "Q27L10" at bounding box center [330, 411] width 54 height 20
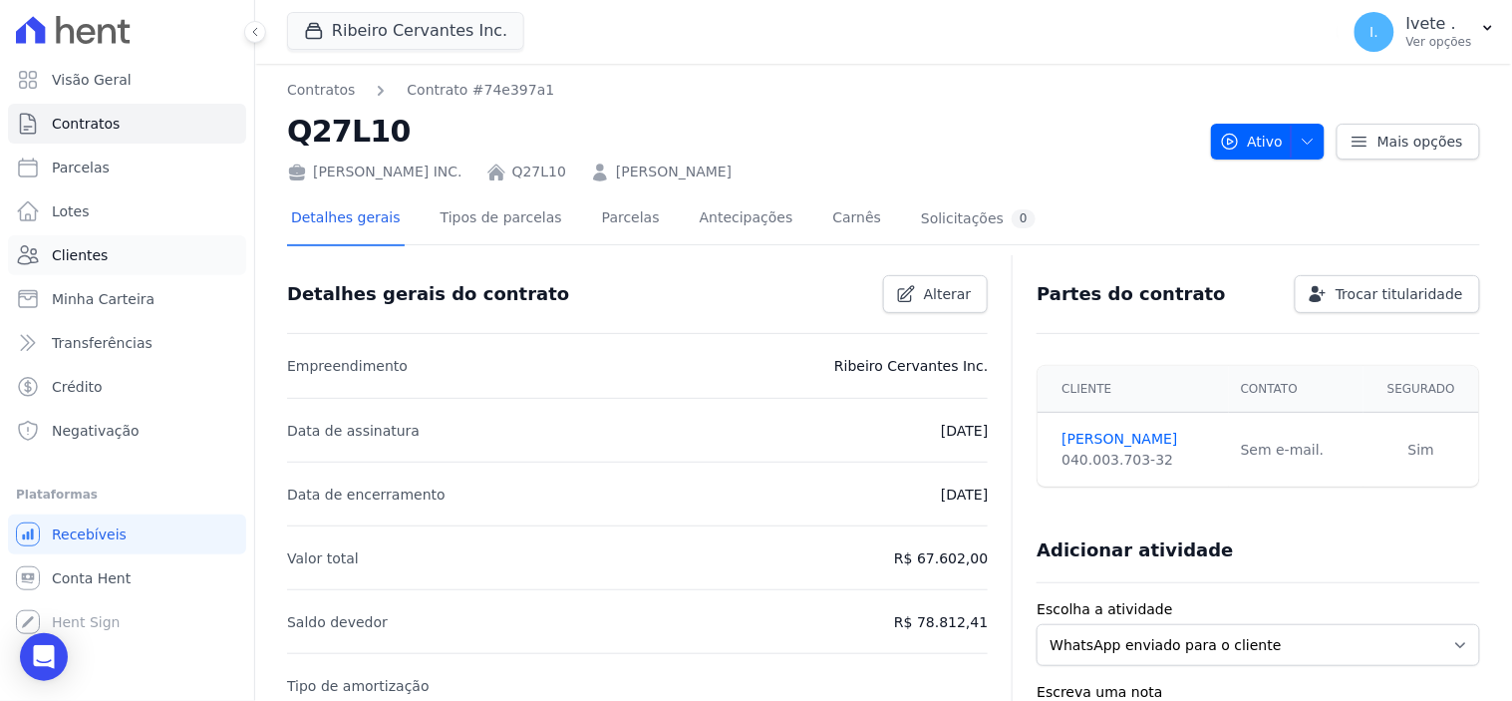
click at [74, 256] on span "Clientes" at bounding box center [80, 255] width 56 height 20
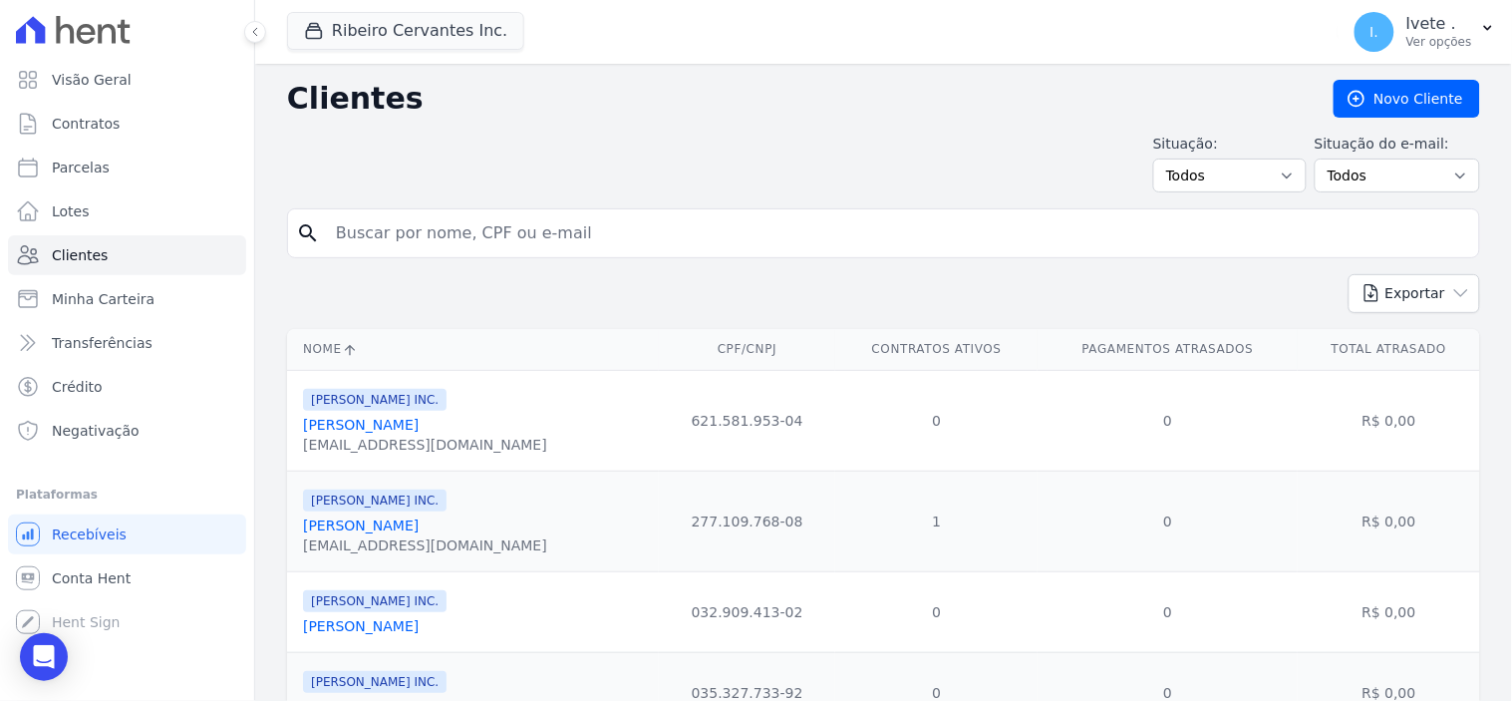
click at [414, 227] on input "search" at bounding box center [897, 233] width 1147 height 40
type input "[PERSON_NAME]"
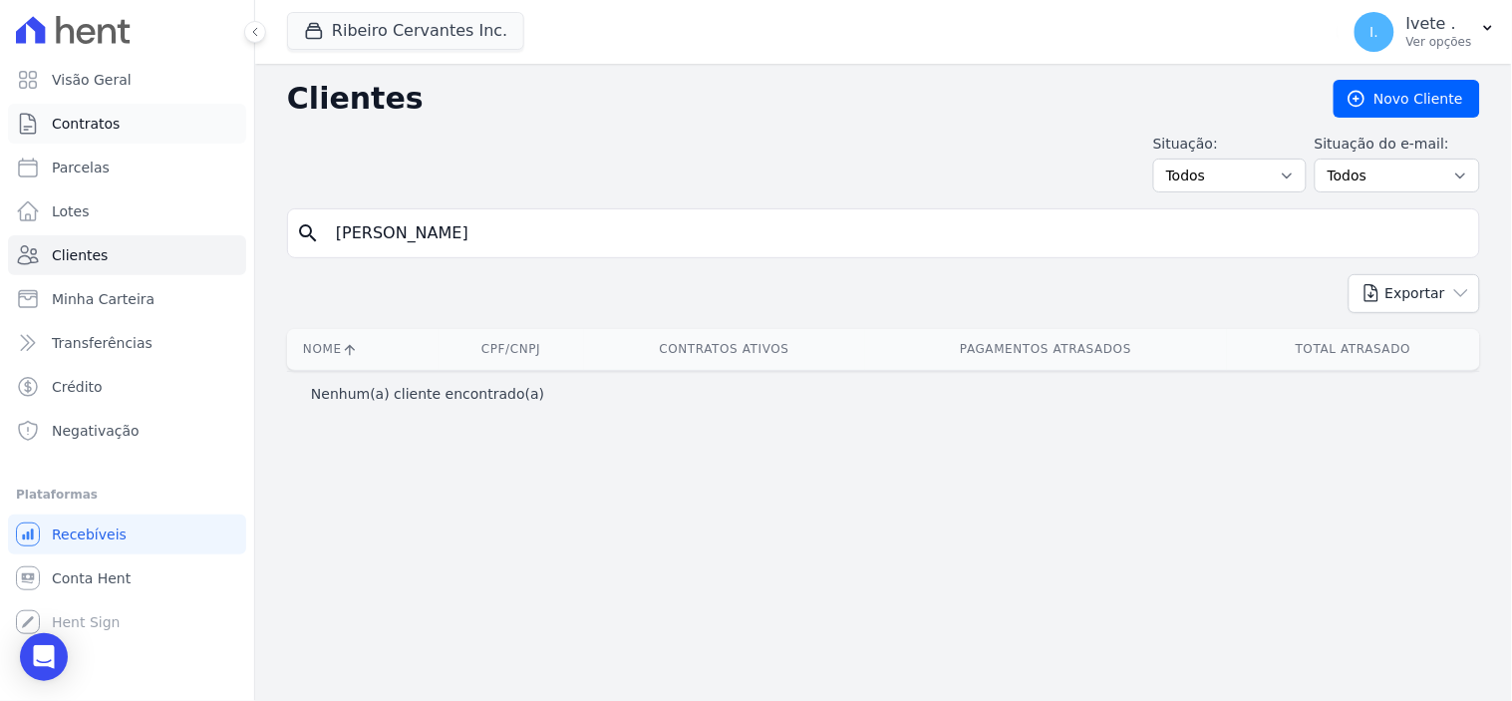
click at [92, 126] on span "Contratos" at bounding box center [86, 124] width 68 height 20
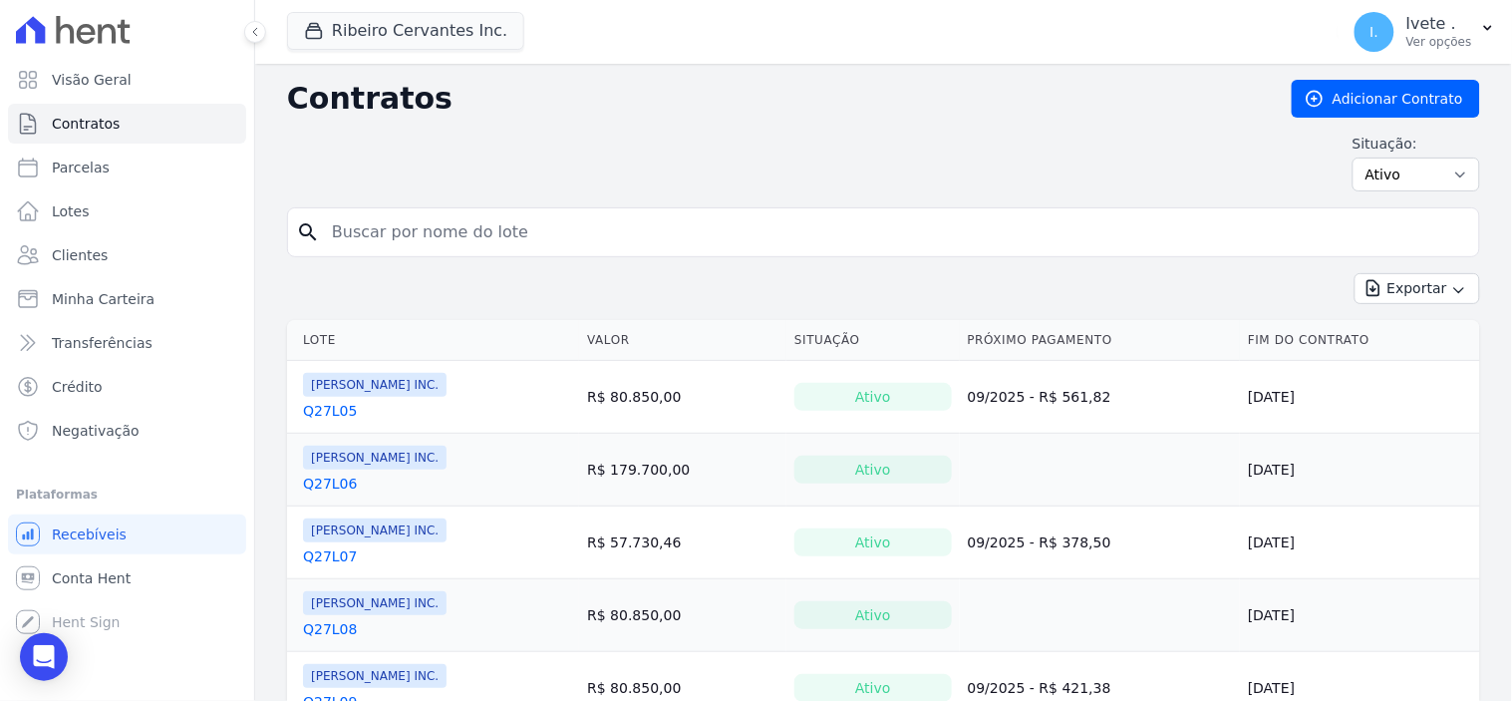
click at [370, 224] on input "search" at bounding box center [895, 232] width 1151 height 40
type input "q27l10"
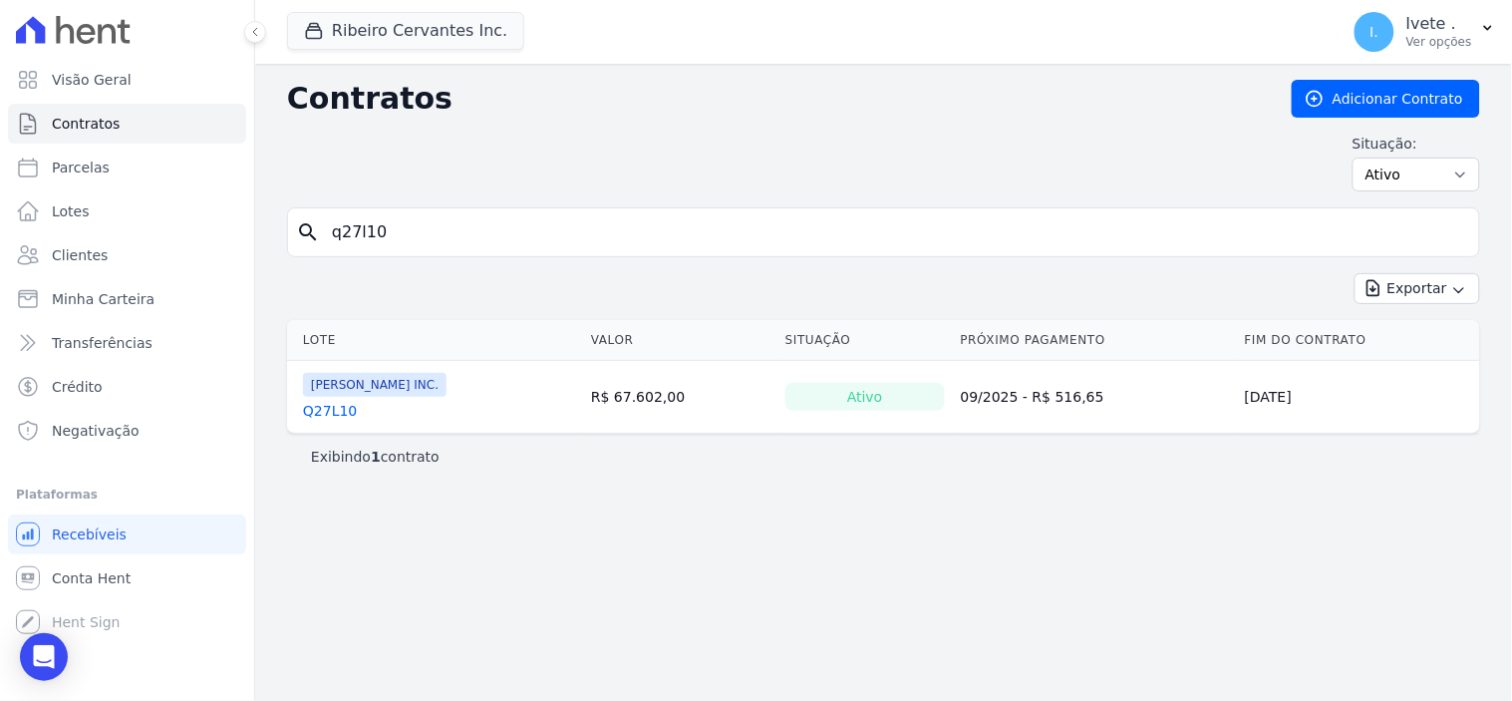
click at [327, 411] on link "Q27L10" at bounding box center [330, 411] width 54 height 20
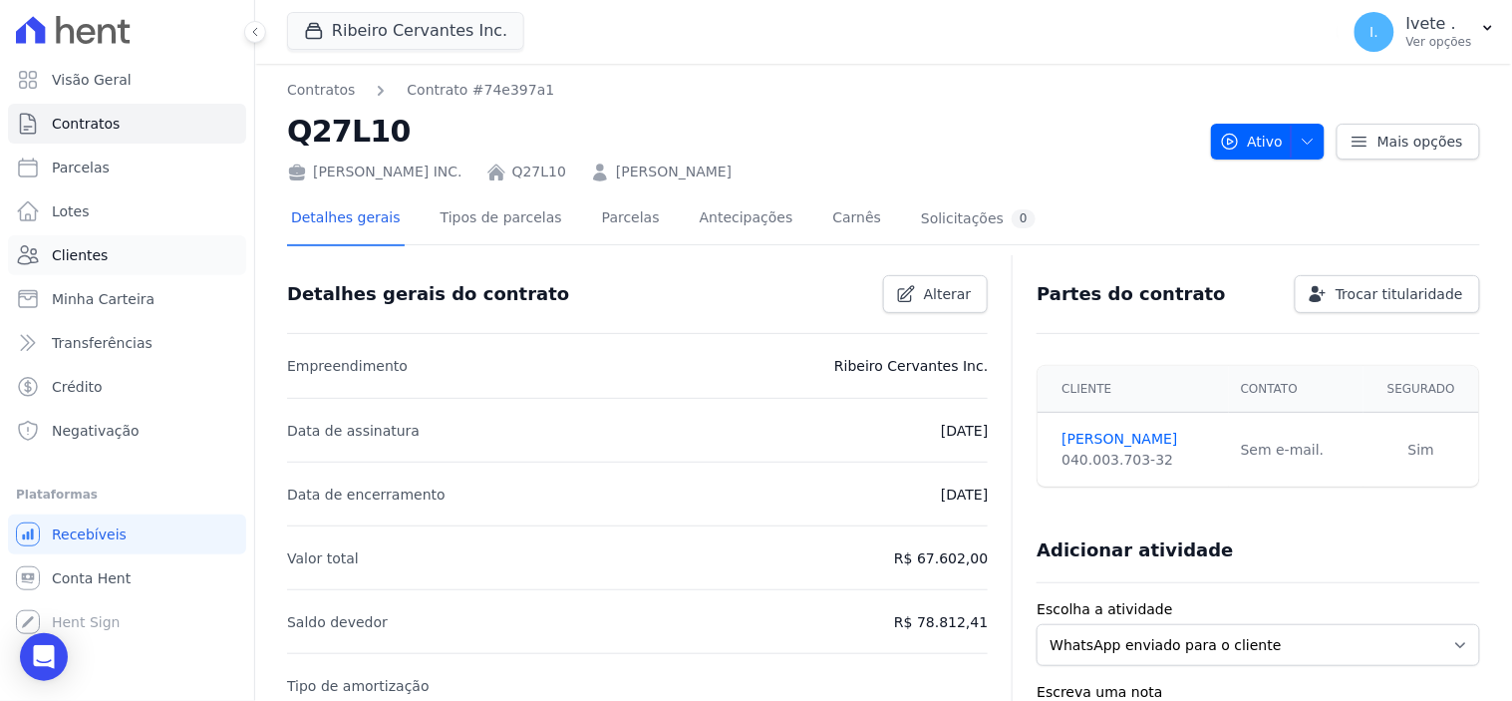
click at [82, 250] on span "Clientes" at bounding box center [80, 255] width 56 height 20
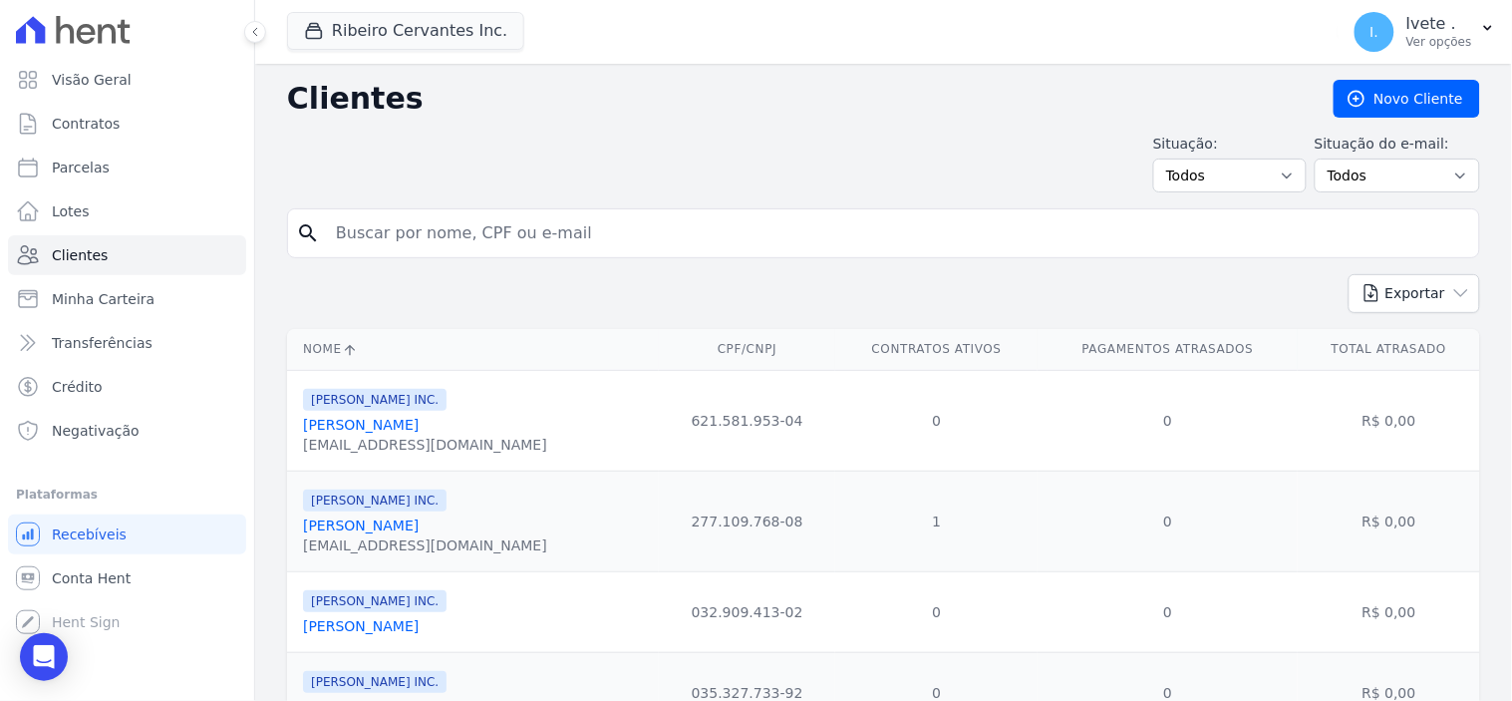
click at [390, 225] on input "search" at bounding box center [897, 233] width 1147 height 40
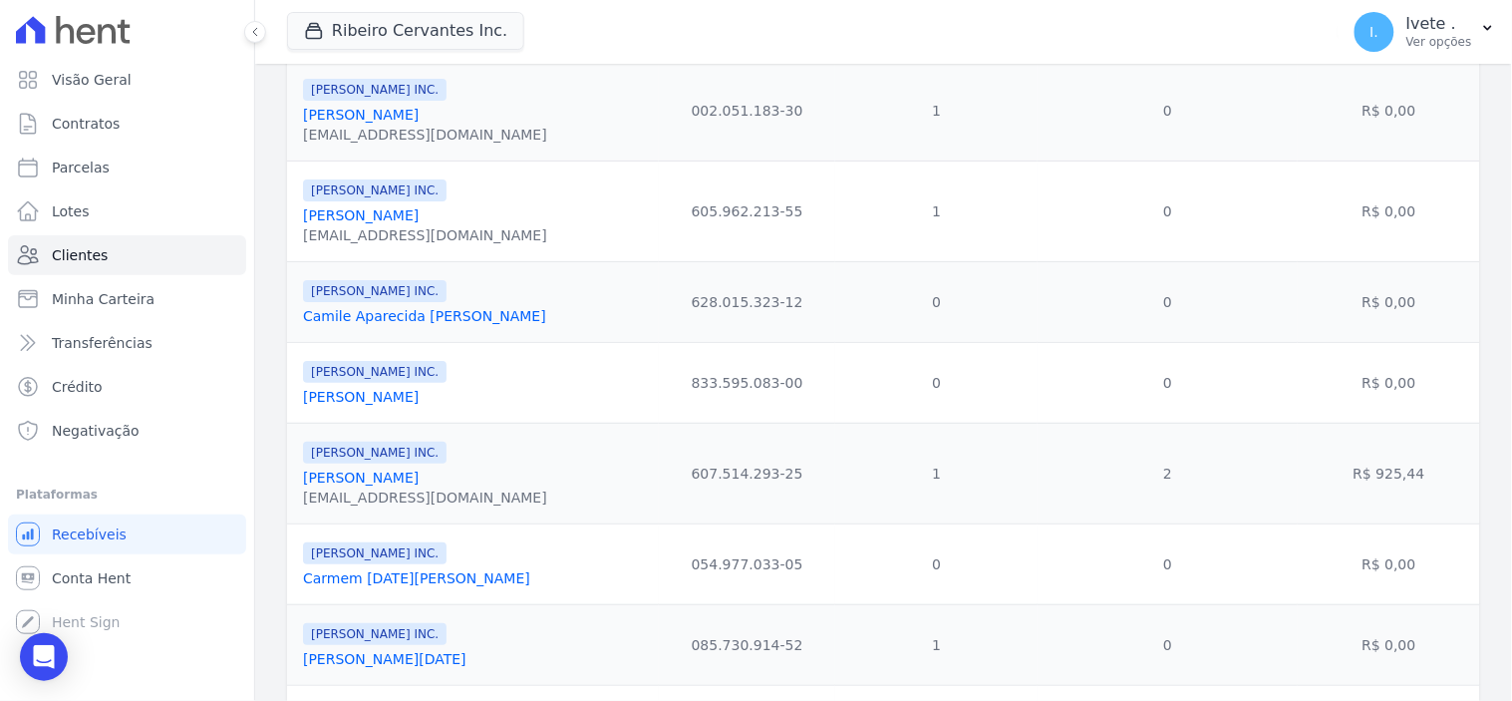
scroll to position [2067, 0]
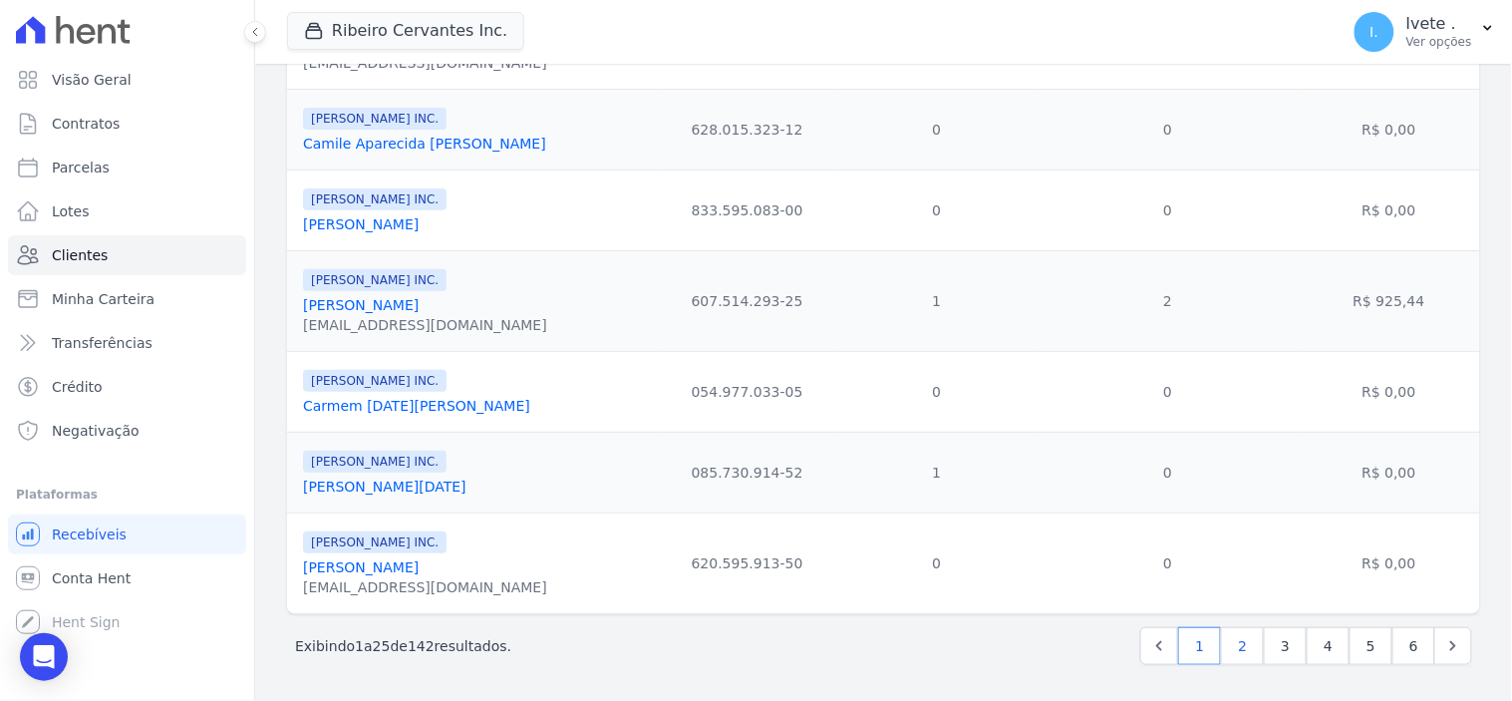
type input "[PERSON_NAME]"
click at [1233, 650] on link "2" at bounding box center [1242, 646] width 43 height 38
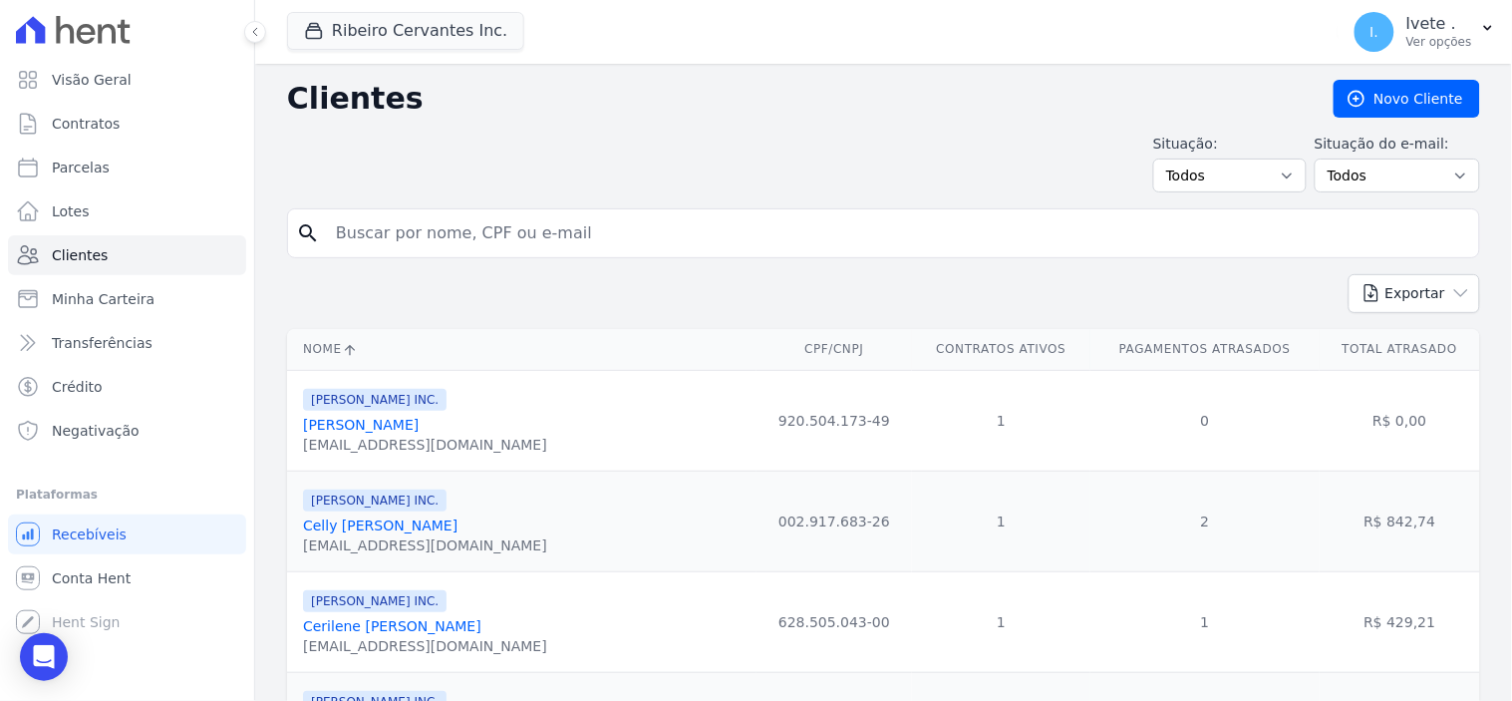
click at [385, 241] on input "search" at bounding box center [897, 233] width 1147 height 40
type input "[PERSON_NAME]"
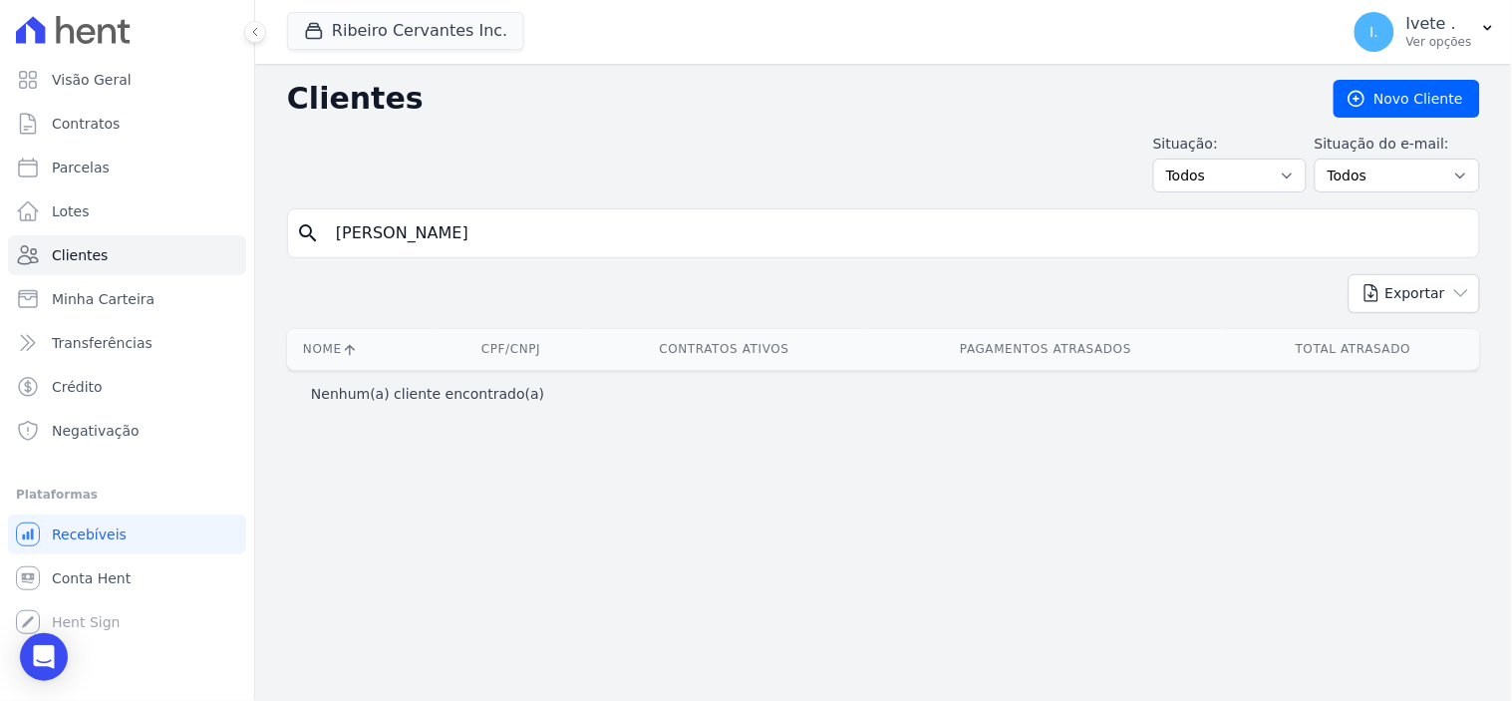
click at [341, 233] on input "[PERSON_NAME]" at bounding box center [897, 233] width 1147 height 40
click at [396, 232] on input "[PERSON_NAME]" at bounding box center [897, 233] width 1147 height 40
type input "[PERSON_NAME]"
click at [95, 576] on span "Conta Hent" at bounding box center [91, 578] width 79 height 20
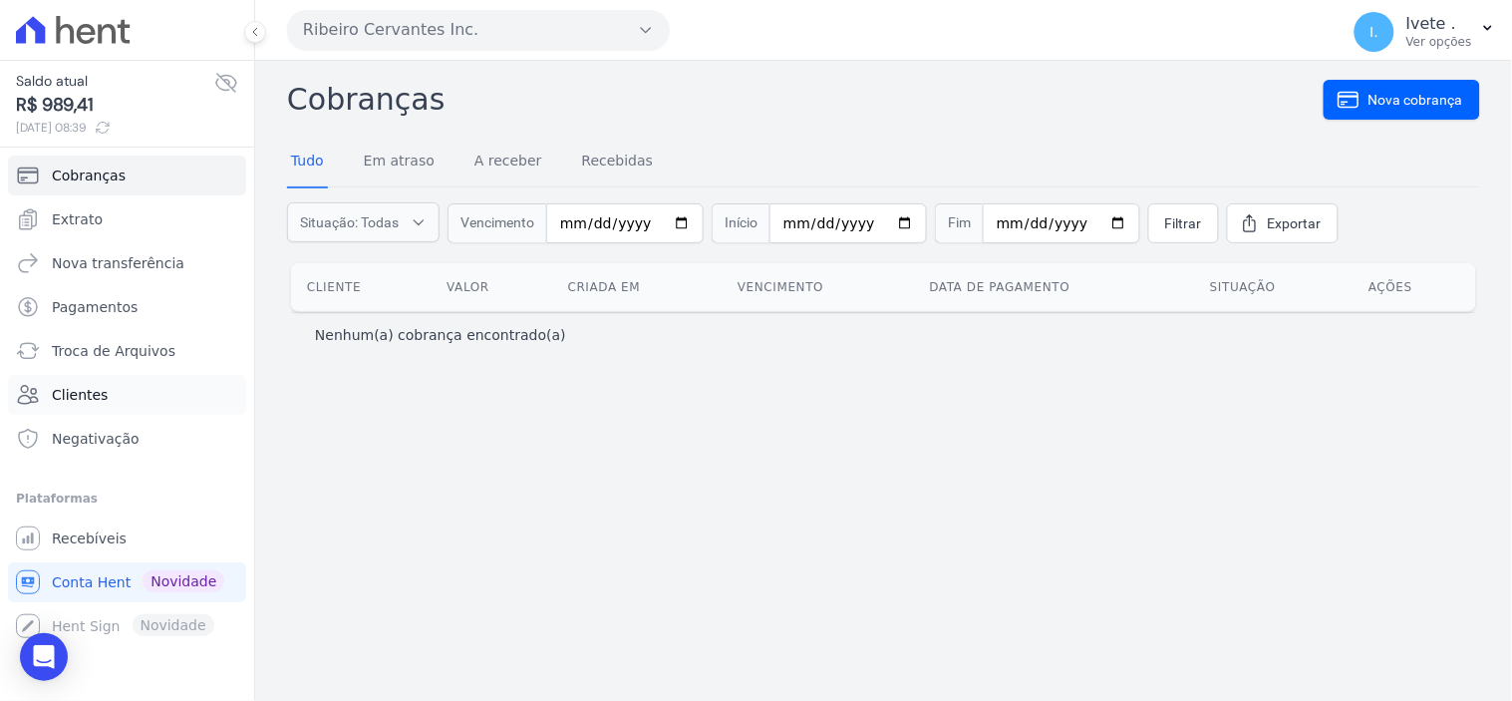
click at [82, 394] on span "Clientes" at bounding box center [80, 395] width 56 height 20
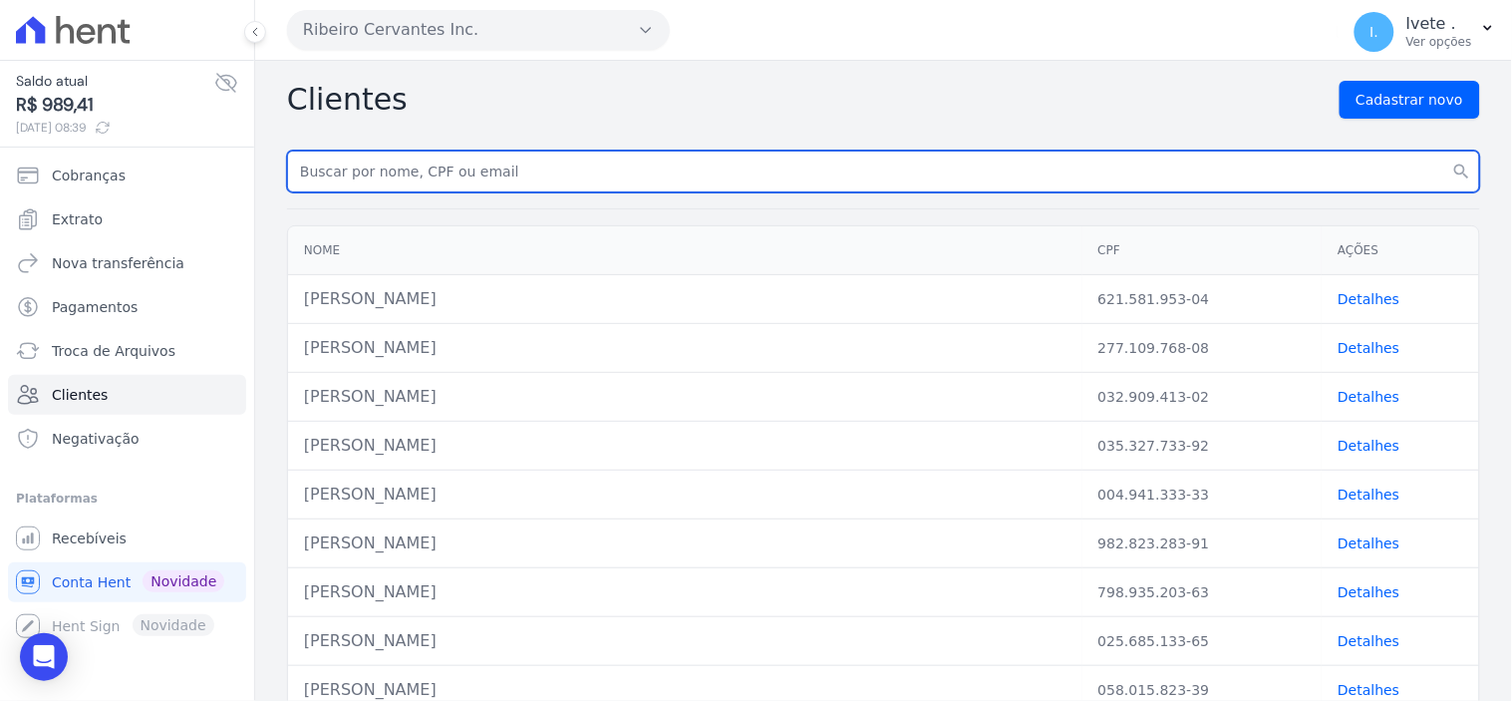
click at [363, 171] on input "text" at bounding box center [883, 172] width 1193 height 42
type input "[PERSON_NAME]"
click at [1444, 151] on button "search" at bounding box center [1462, 172] width 36 height 42
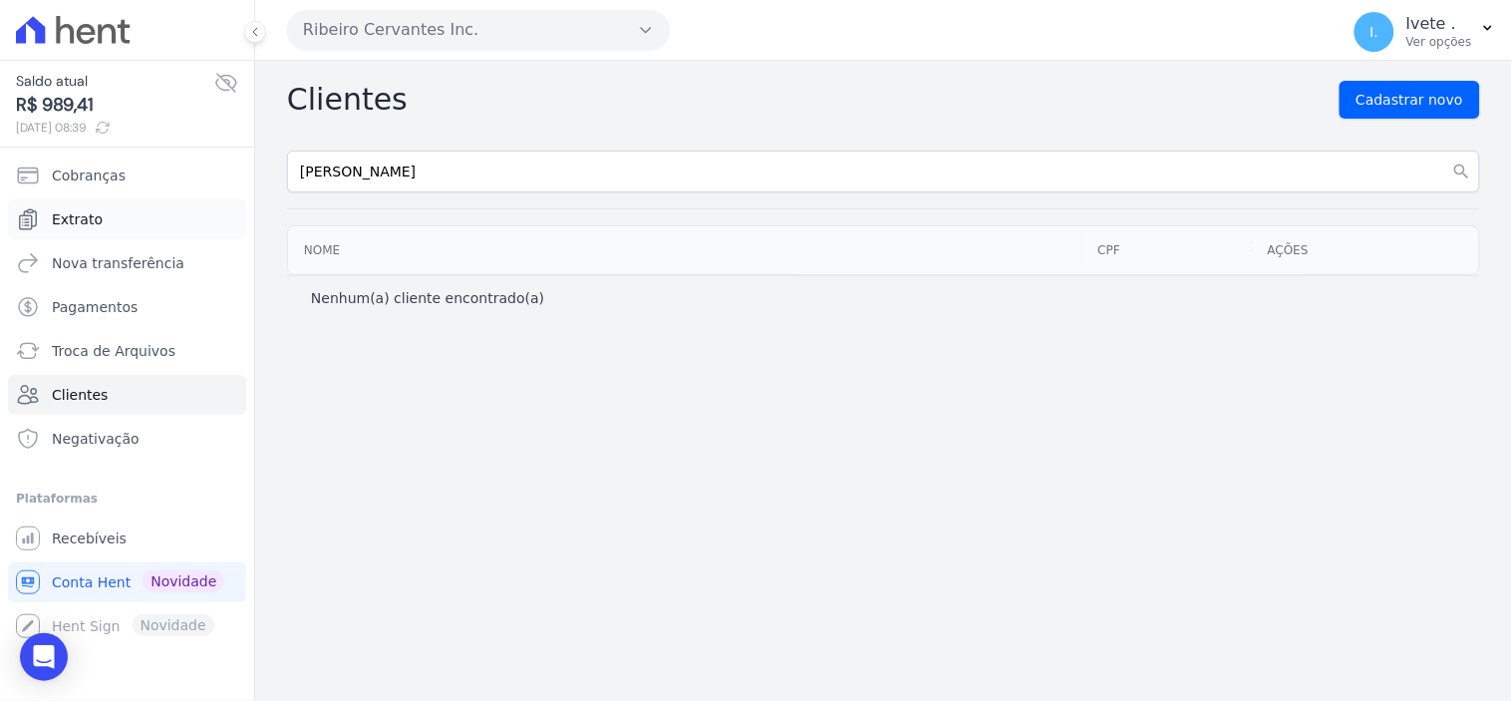
click at [68, 213] on span "Extrato" at bounding box center [77, 219] width 51 height 20
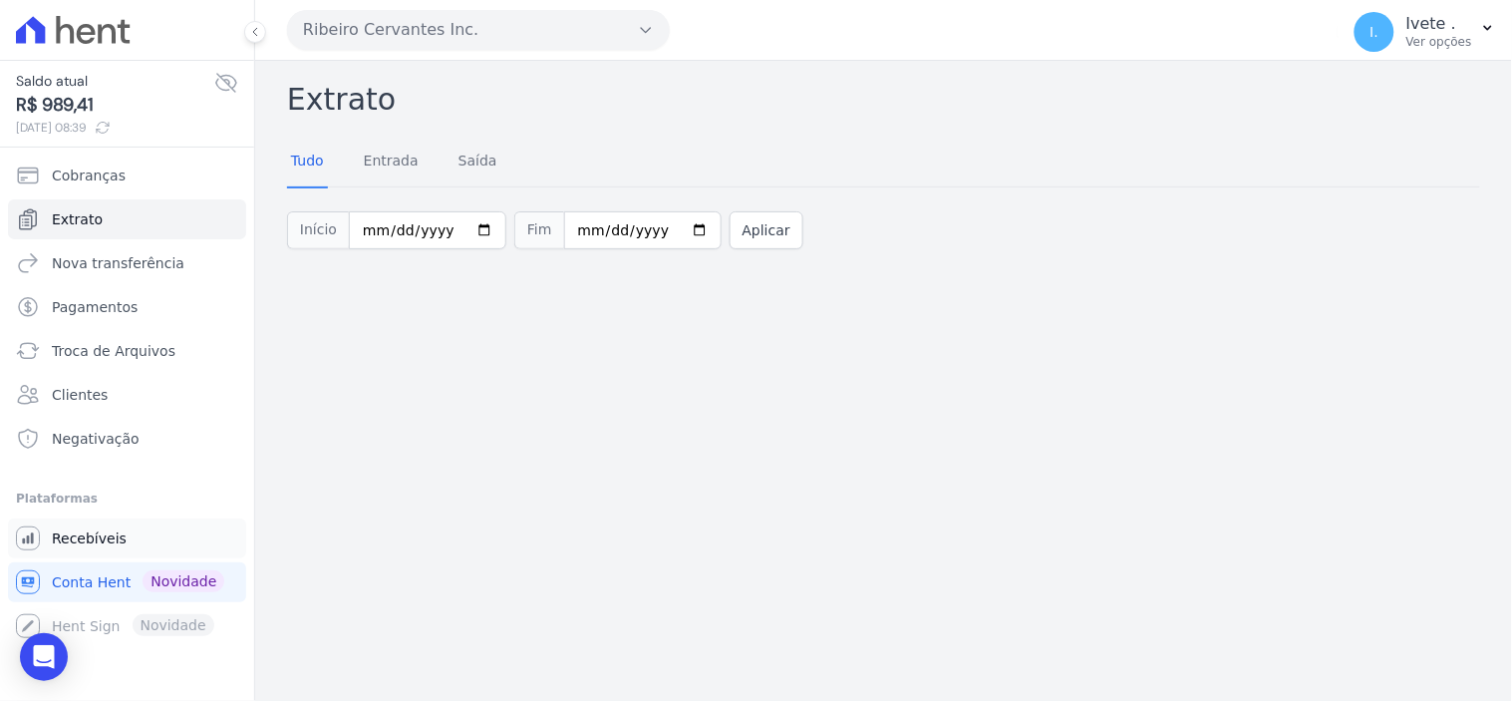
click at [90, 545] on span "Recebíveis" at bounding box center [89, 538] width 75 height 20
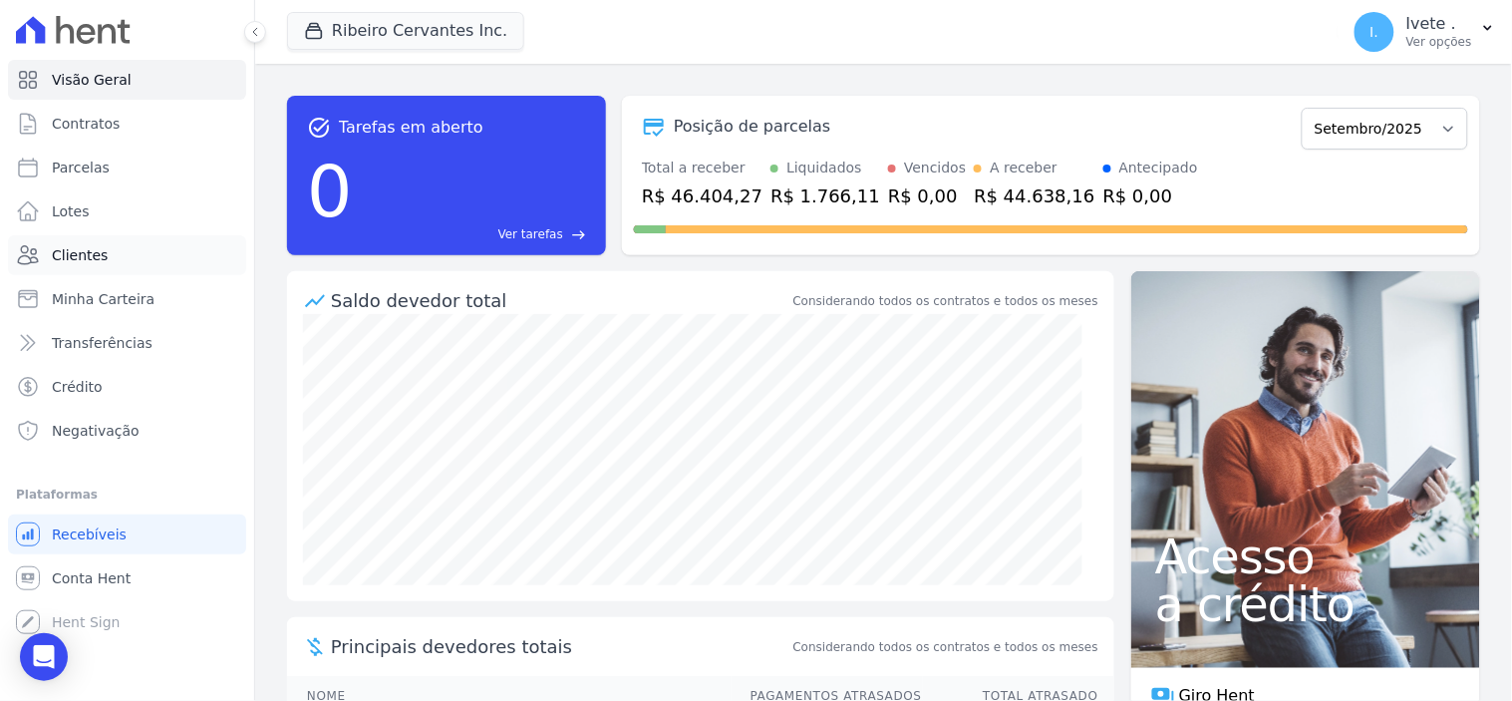
click at [95, 256] on span "Clientes" at bounding box center [80, 255] width 56 height 20
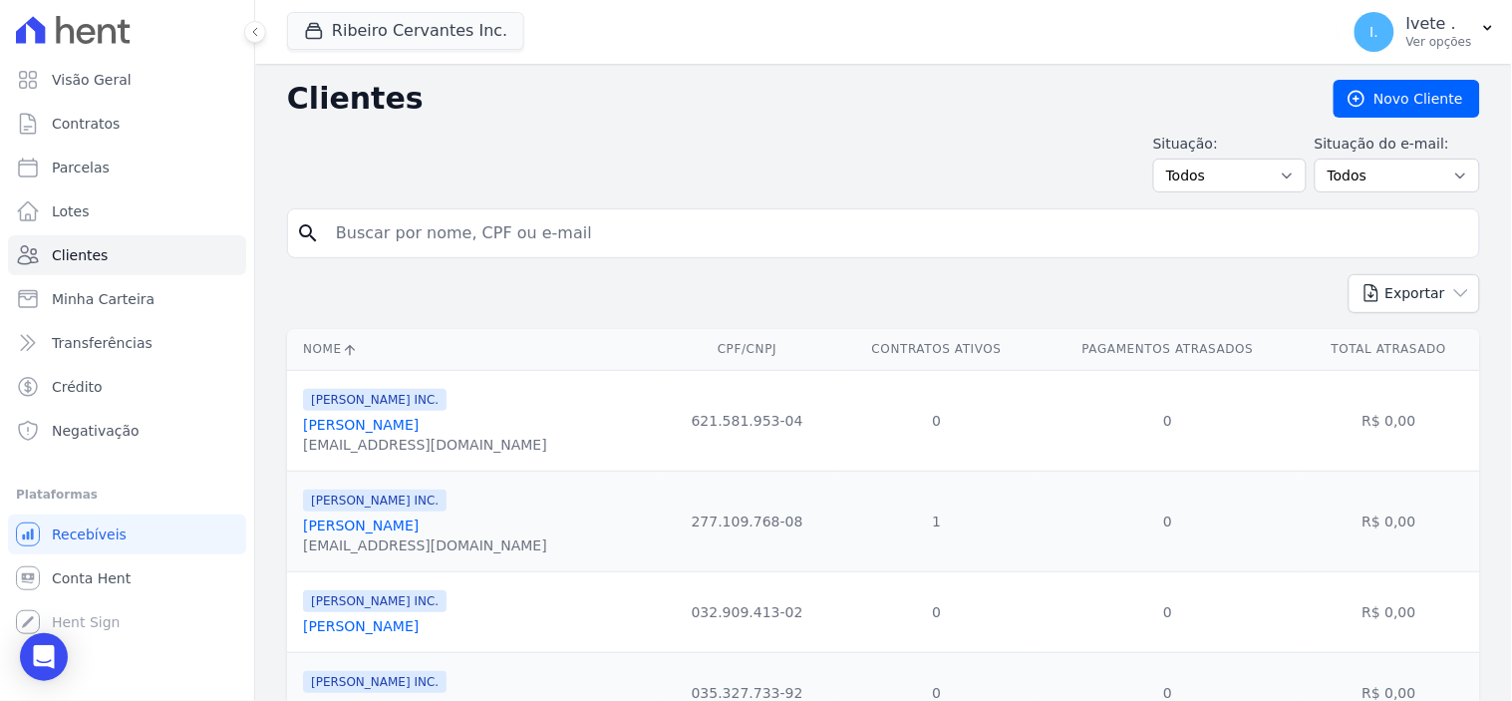
click at [369, 235] on input "search" at bounding box center [897, 233] width 1147 height 40
type input "[PERSON_NAME]"
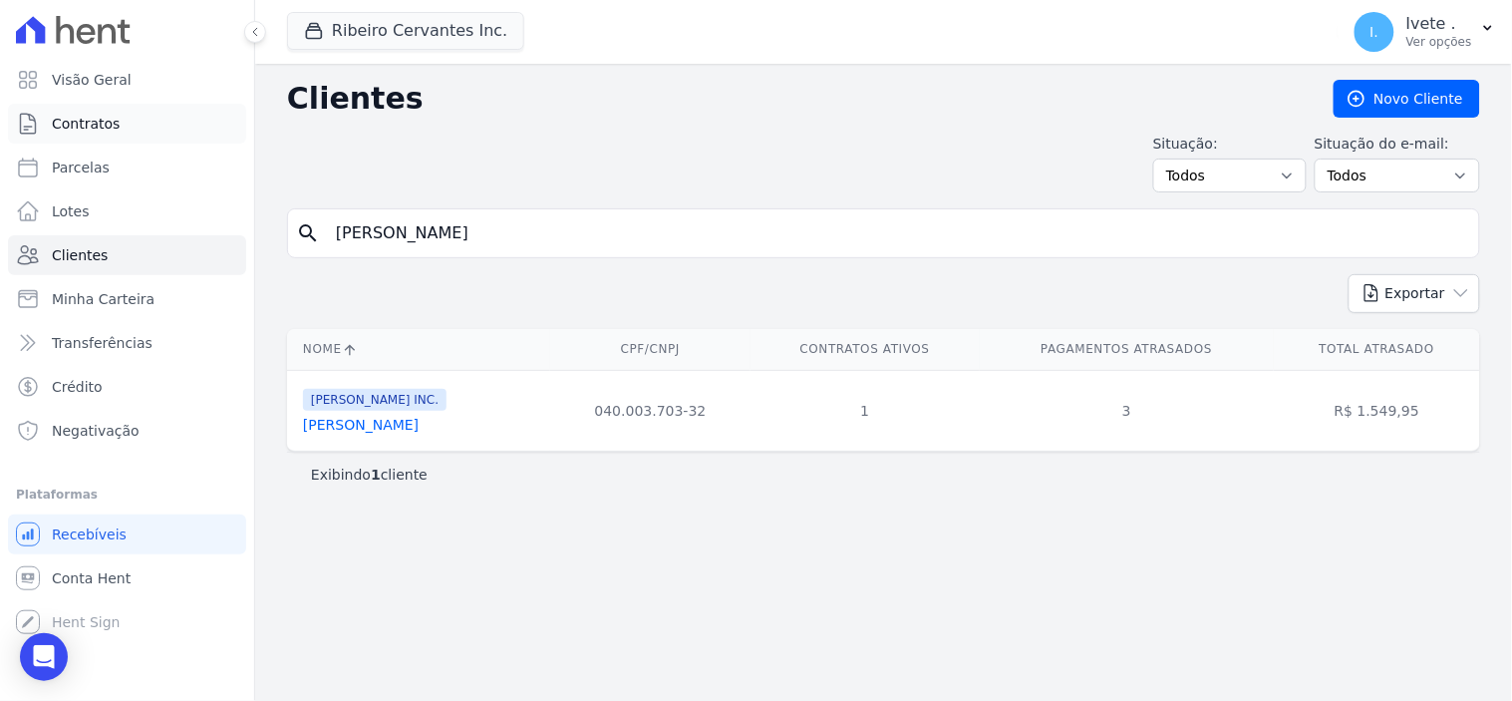
click at [87, 128] on span "Contratos" at bounding box center [86, 124] width 68 height 20
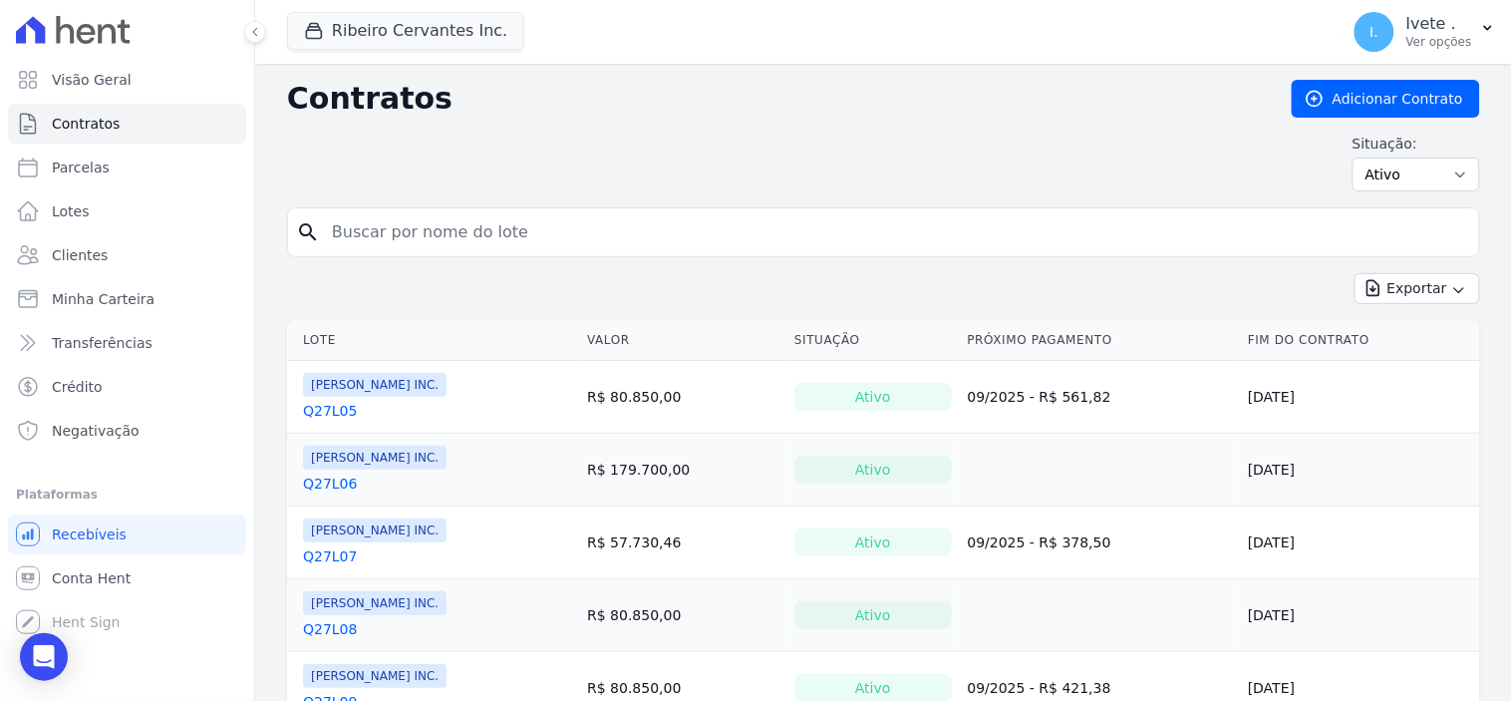
click at [360, 237] on input "search" at bounding box center [895, 232] width 1151 height 40
type input "j"
click at [360, 237] on input "search" at bounding box center [895, 232] width 1151 height 40
type input "q27l10"
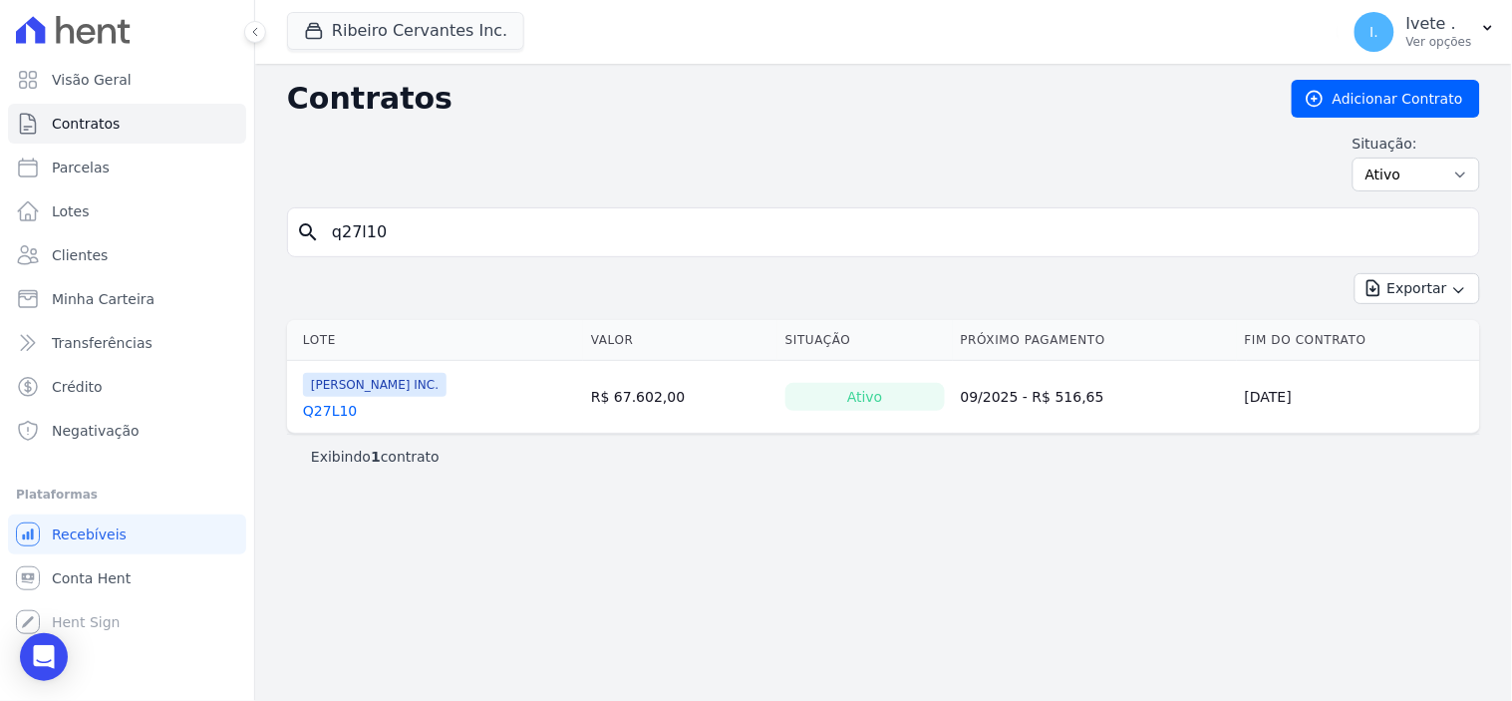
click at [339, 409] on link "Q27L10" at bounding box center [330, 411] width 54 height 20
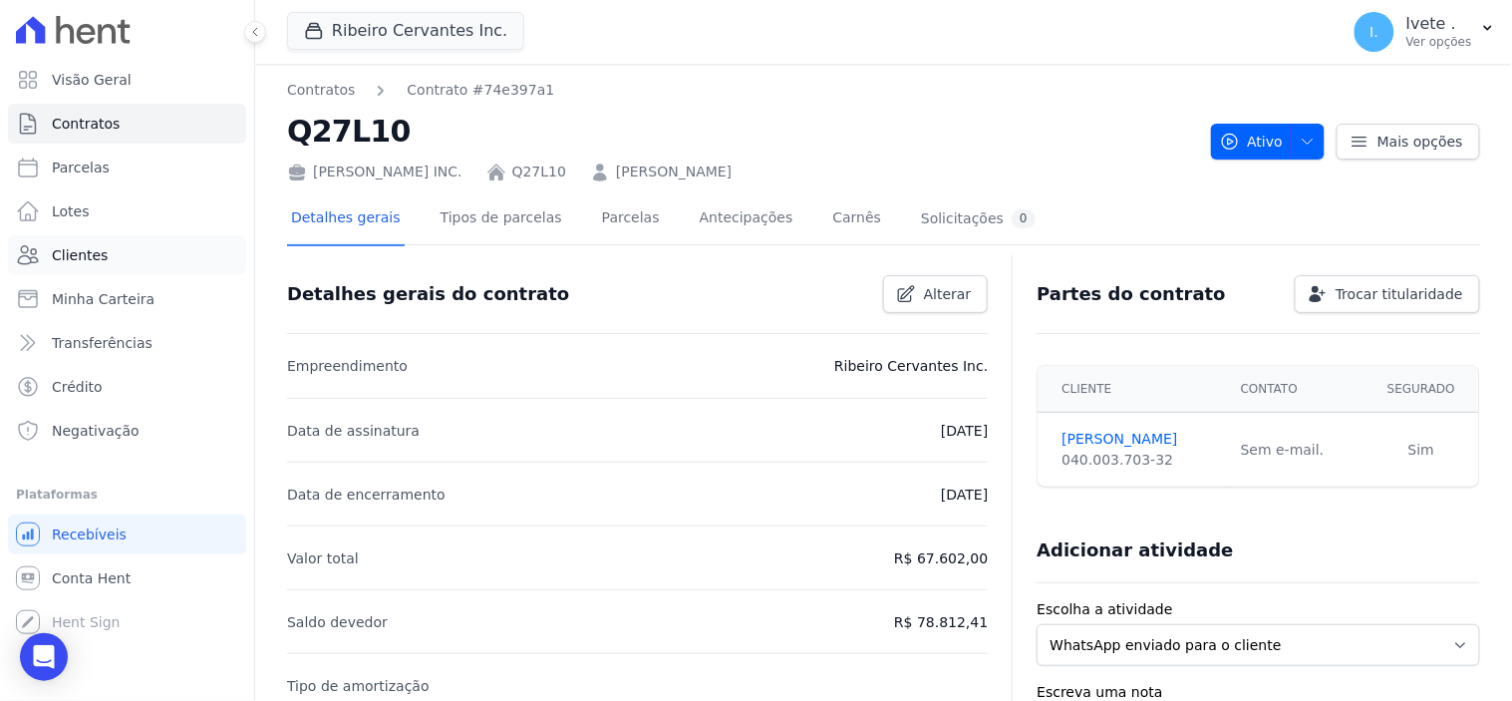
click at [81, 253] on span "Clientes" at bounding box center [80, 255] width 56 height 20
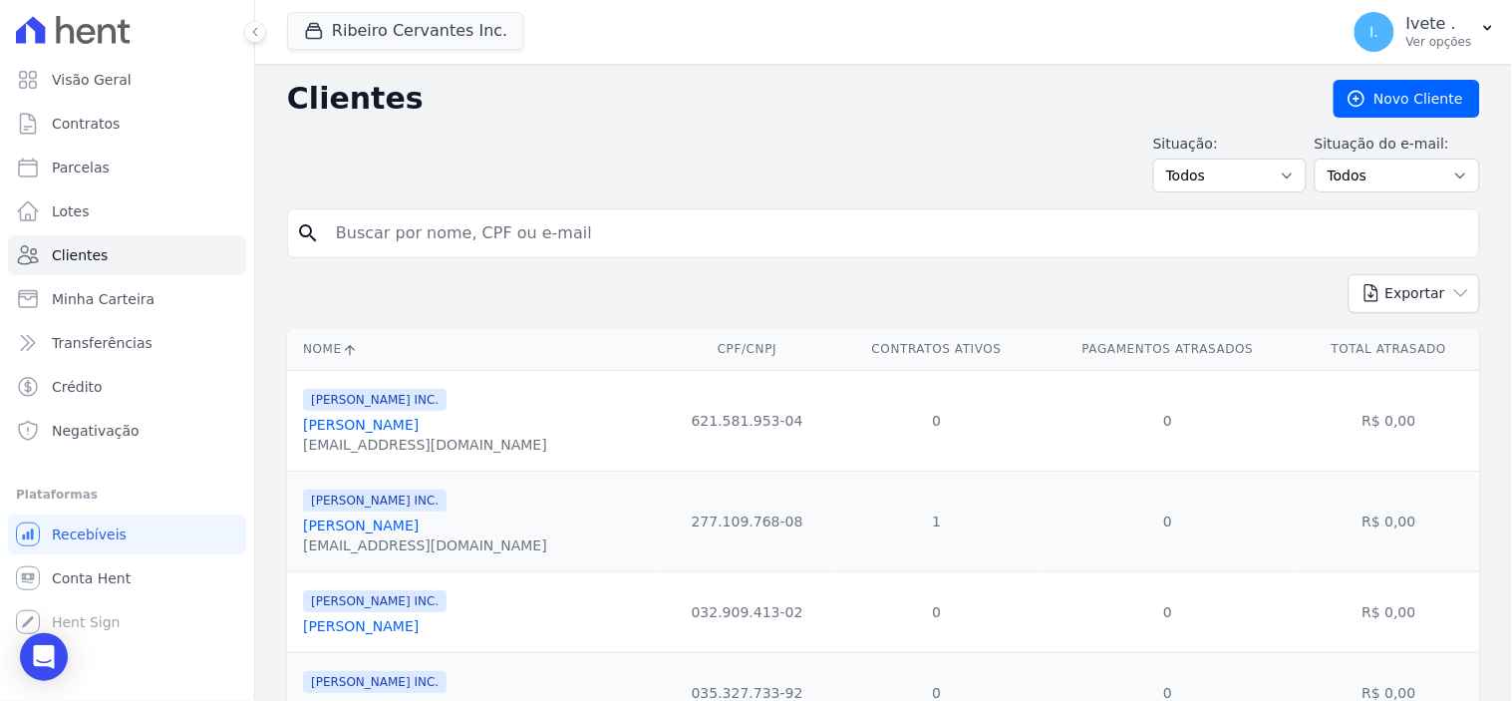
click at [399, 247] on input "search" at bounding box center [897, 233] width 1147 height 40
type input "[PERSON_NAME]"
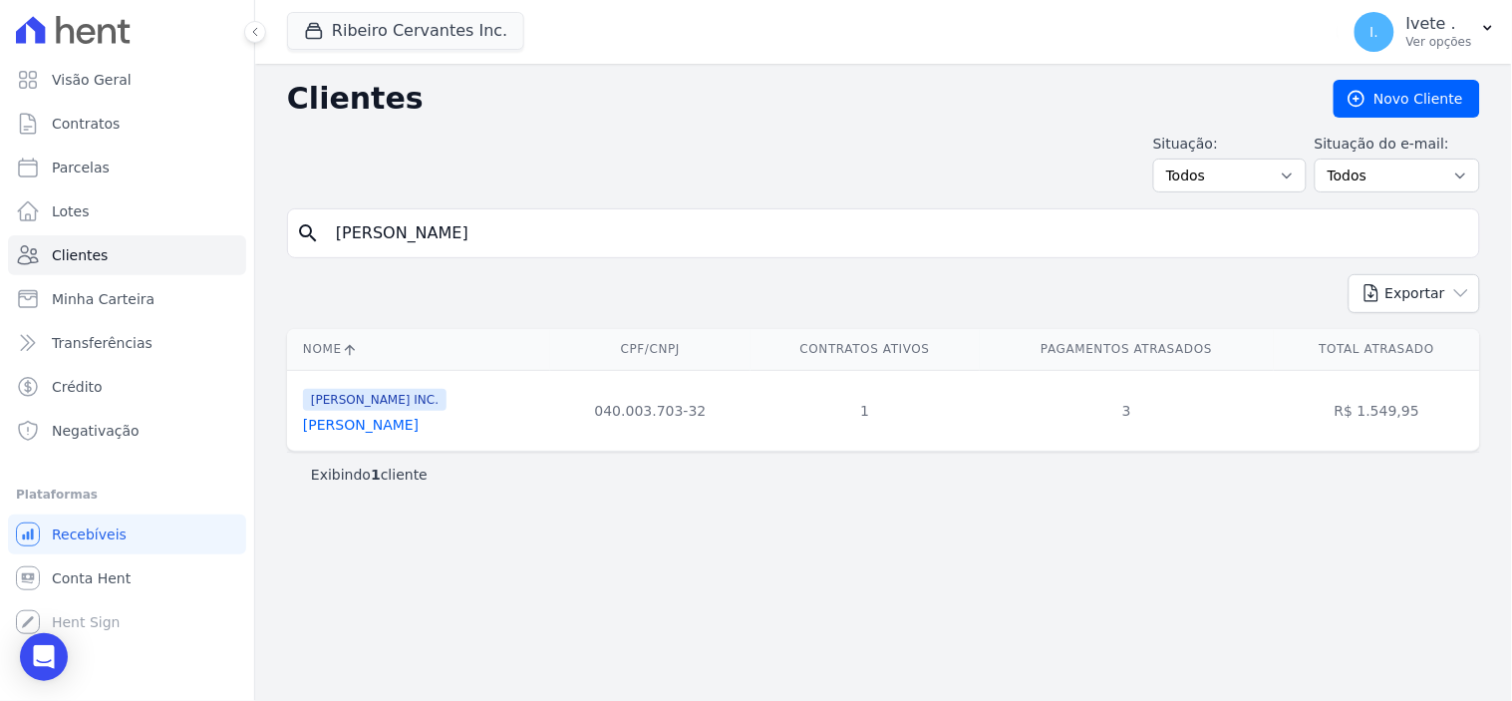
click at [364, 426] on link "[PERSON_NAME]" at bounding box center [361, 425] width 116 height 16
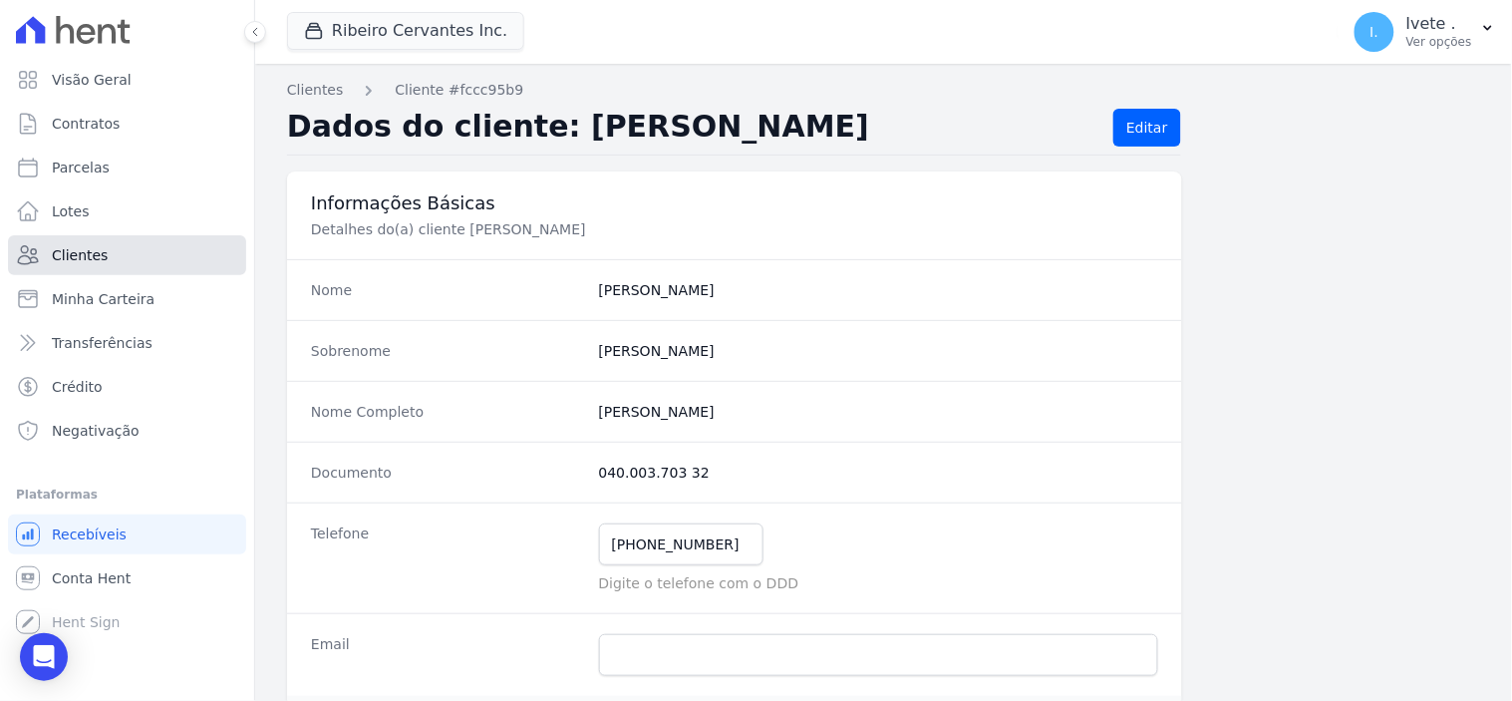
click at [73, 252] on span "Clientes" at bounding box center [80, 255] width 56 height 20
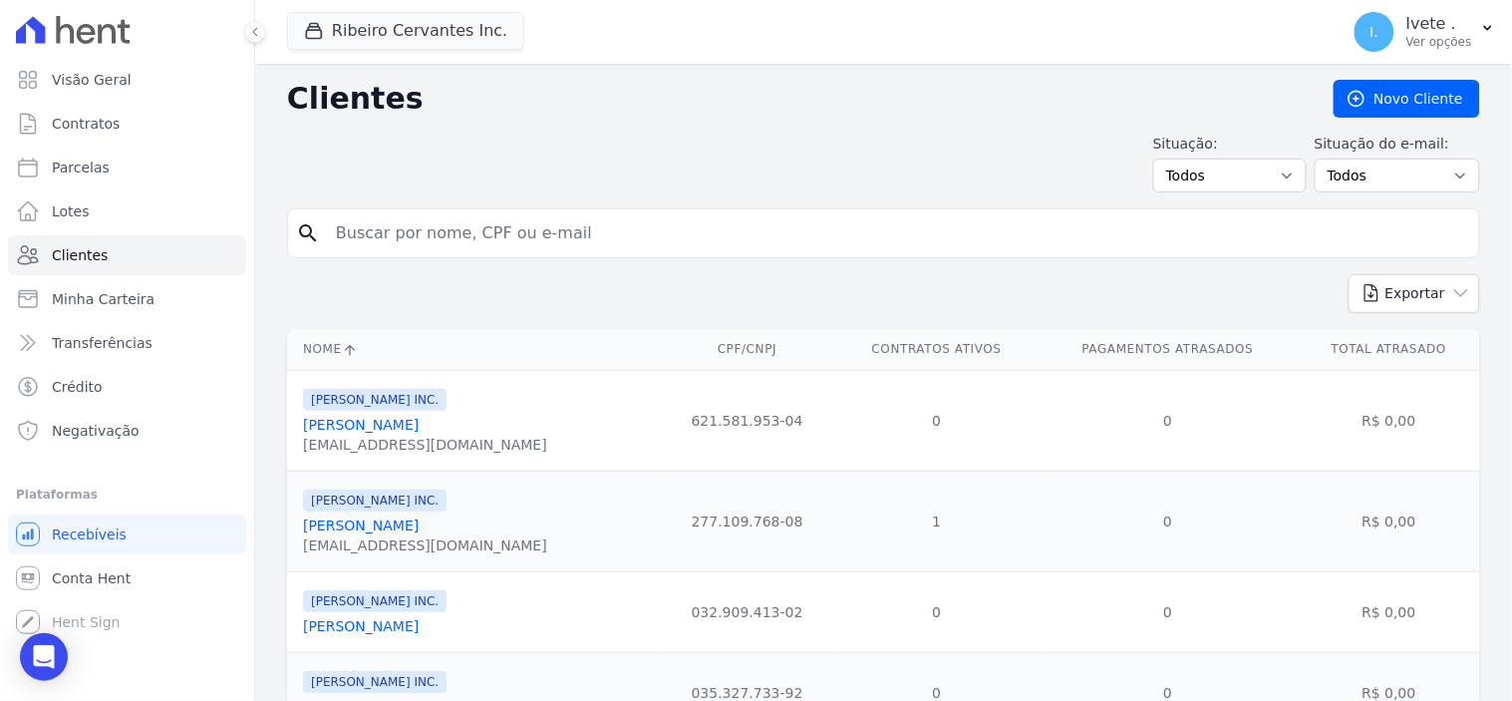
click at [424, 221] on input "search" at bounding box center [897, 233] width 1147 height 40
type input "[PERSON_NAME]"
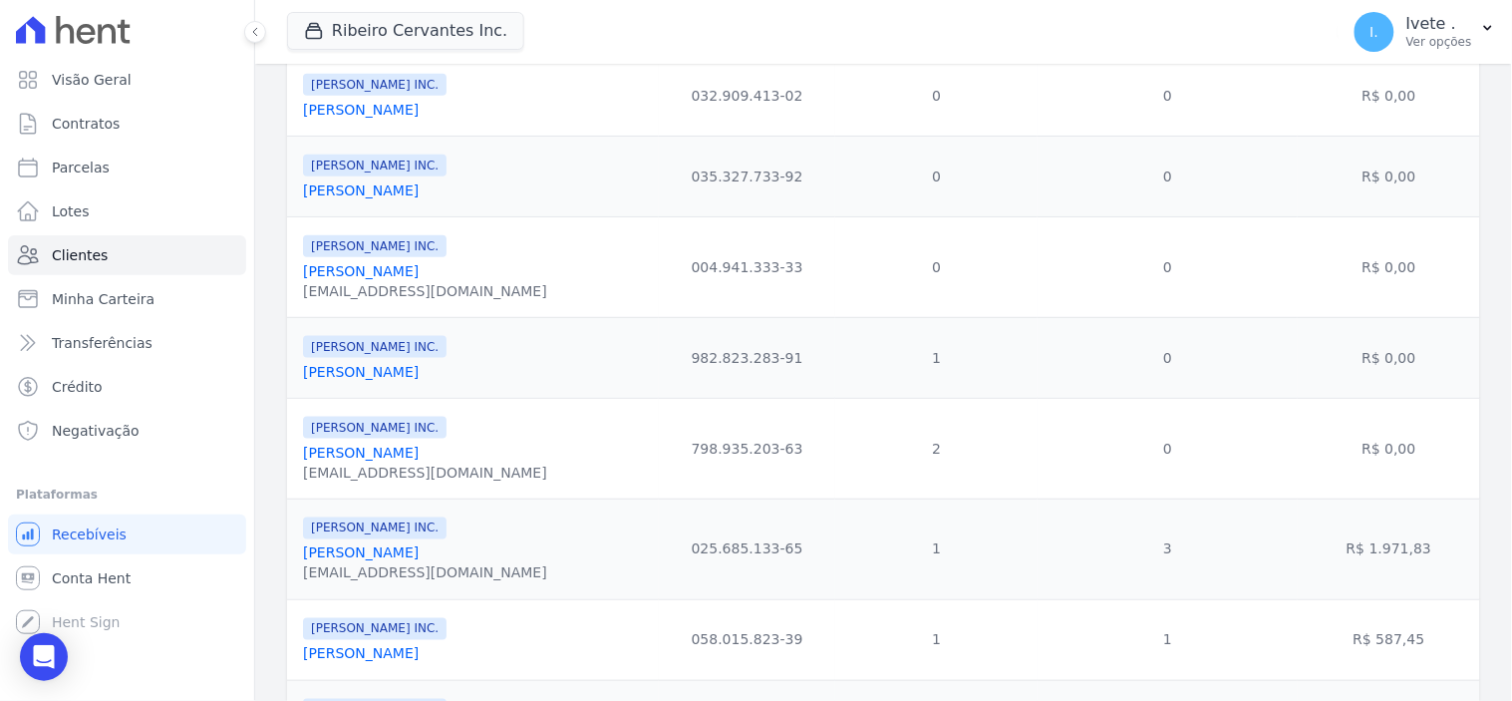
scroll to position [74, 0]
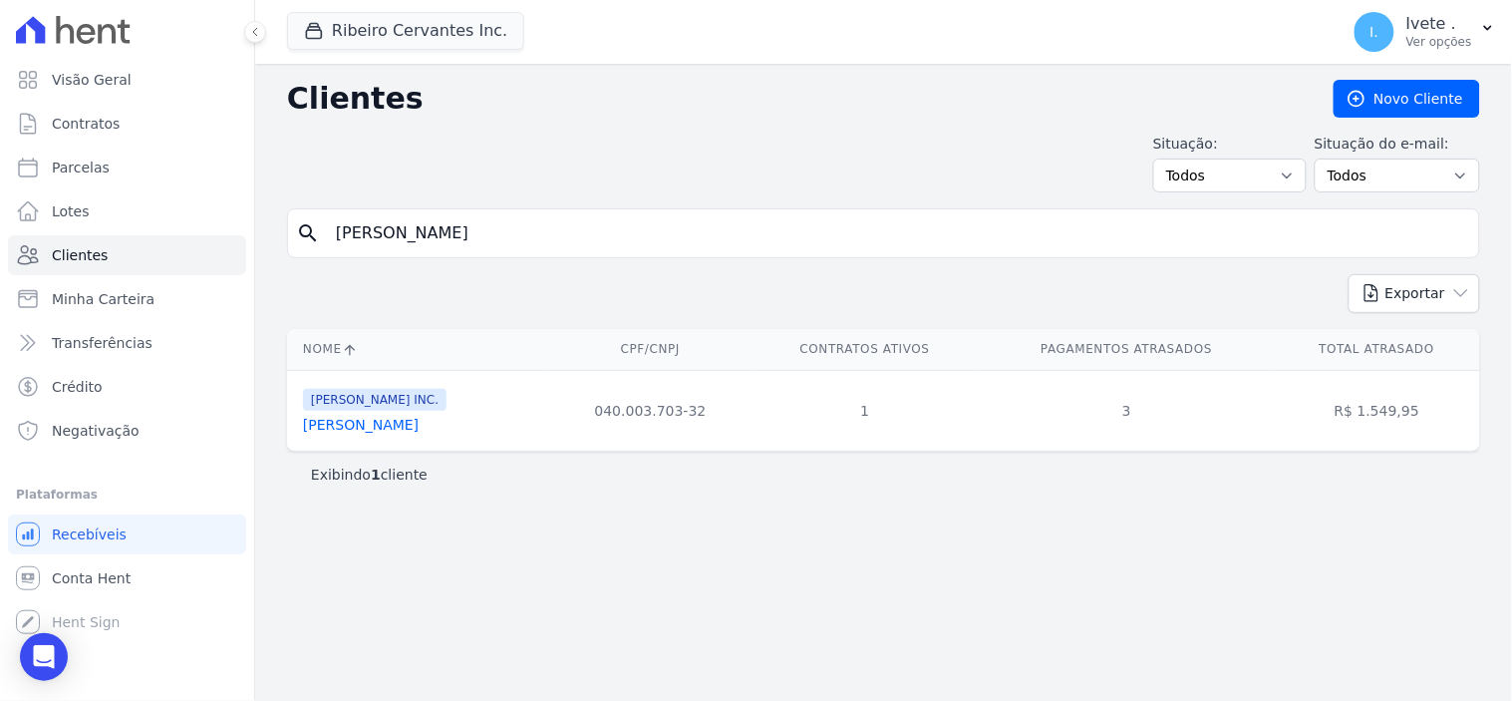
click at [372, 429] on link "[PERSON_NAME]" at bounding box center [361, 425] width 116 height 16
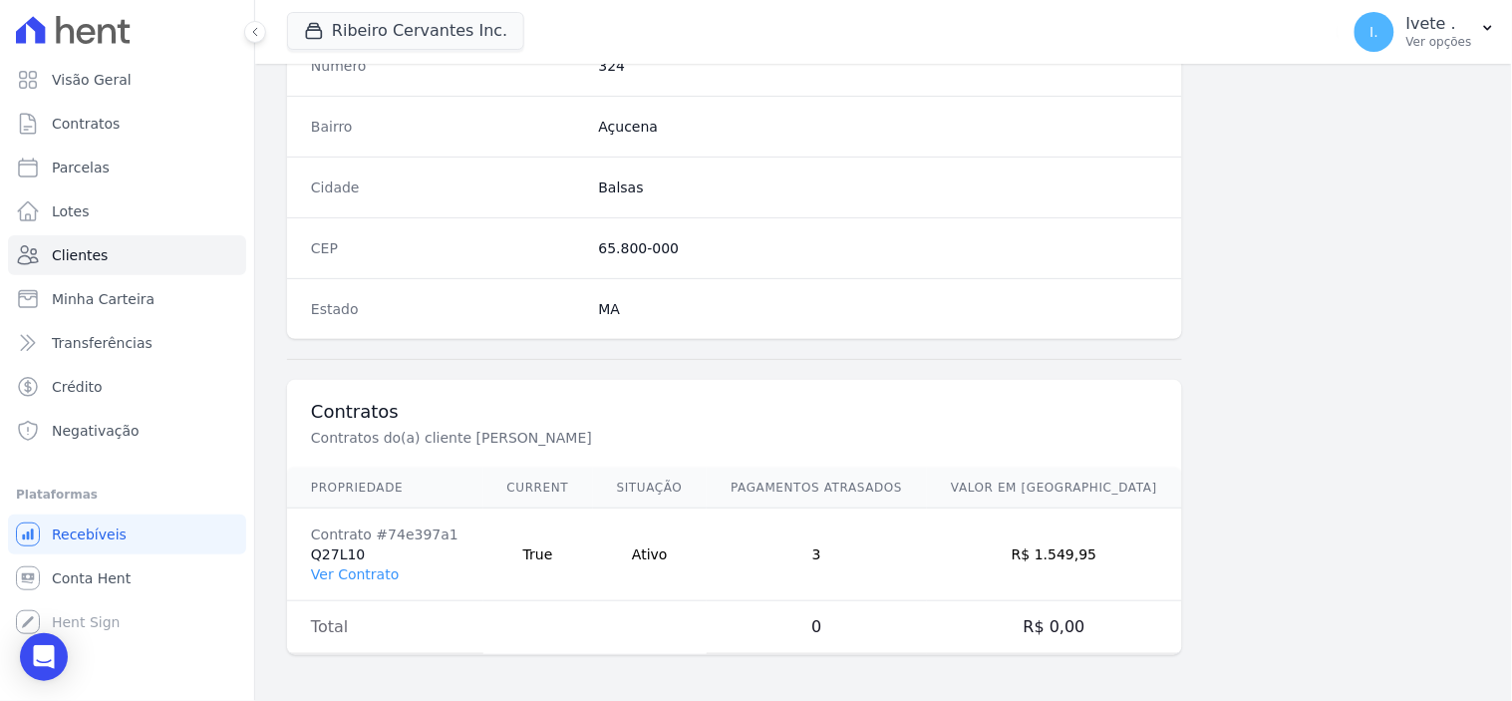
scroll to position [1167, 0]
click at [367, 573] on link "Ver Contrato" at bounding box center [355, 572] width 88 height 16
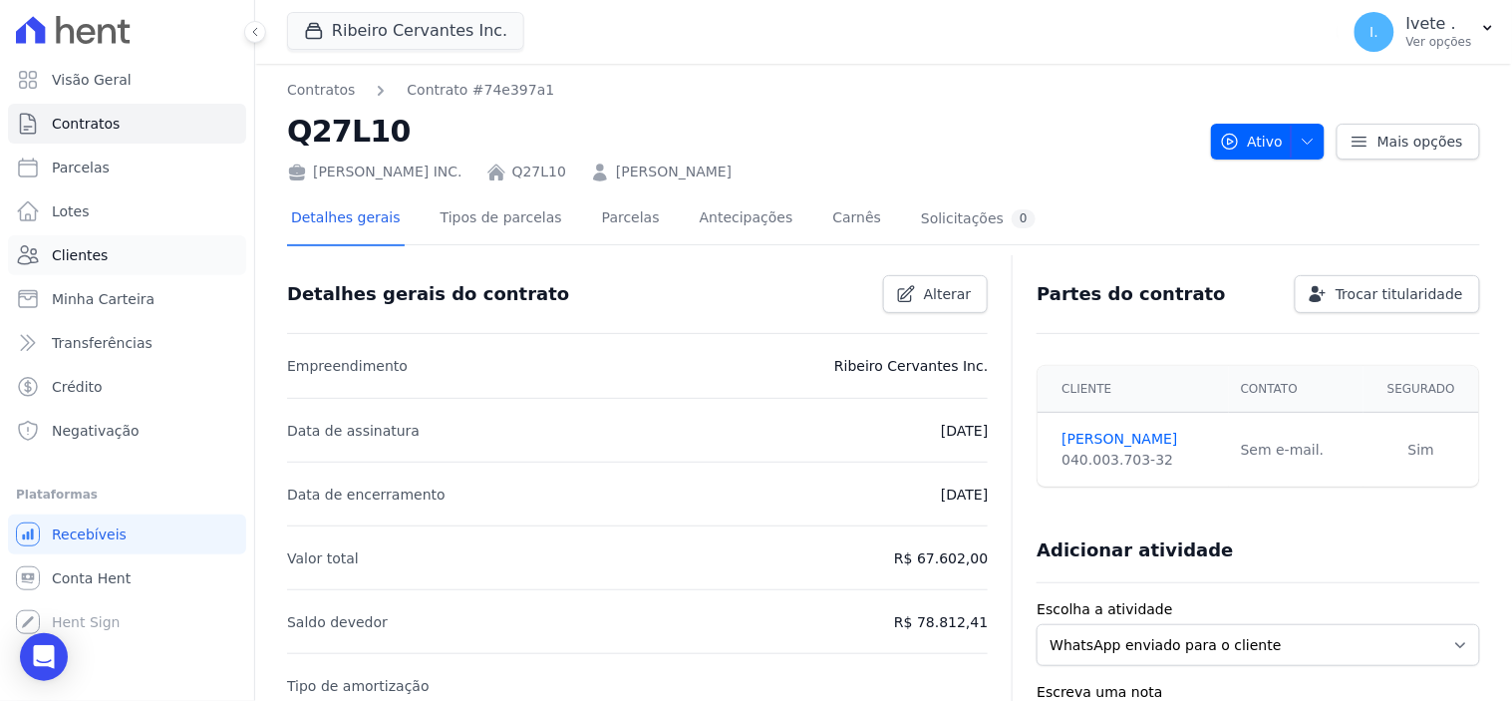
click at [85, 246] on span "Clientes" at bounding box center [80, 255] width 56 height 20
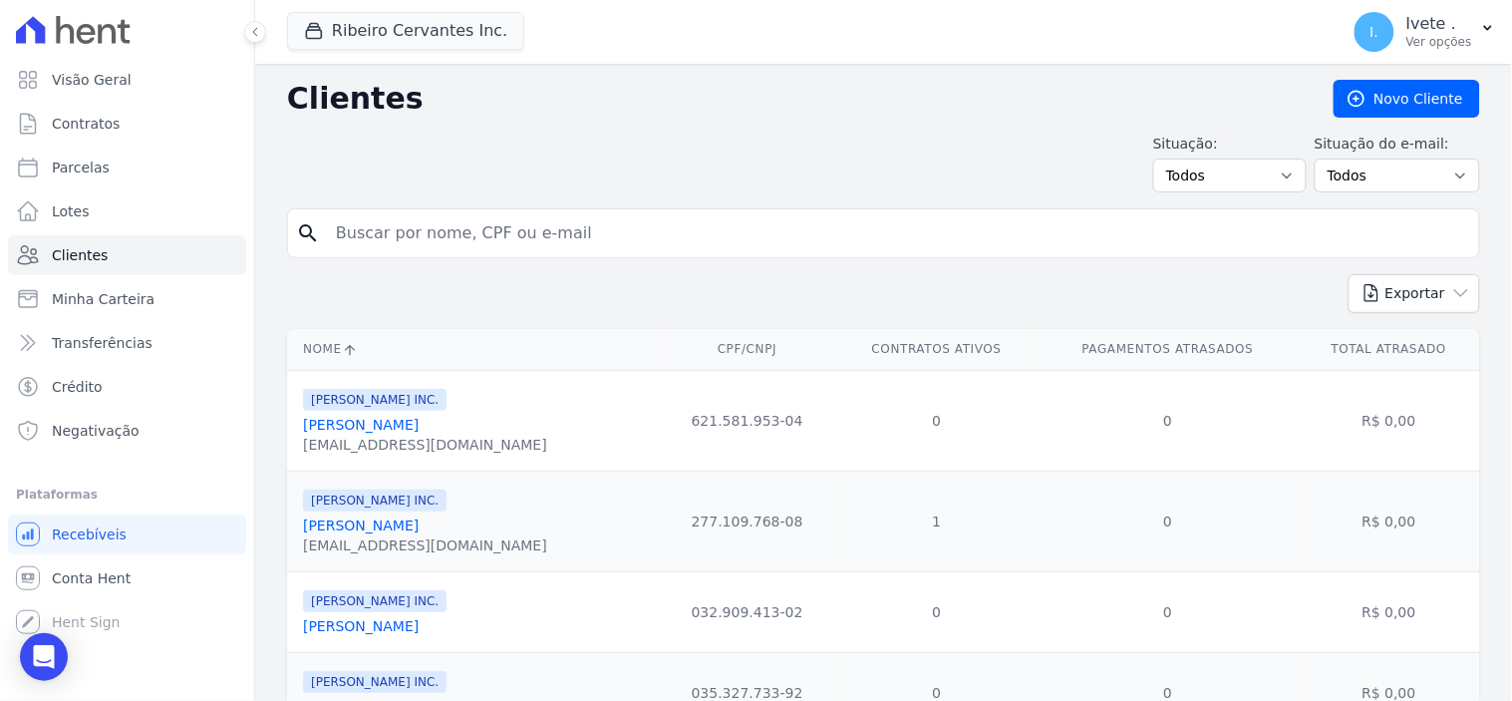
click at [386, 234] on input "search" at bounding box center [897, 233] width 1147 height 40
click at [386, 234] on input "[PERSON_NAME]" at bounding box center [897, 233] width 1147 height 40
type input "[PERSON_NAME]"
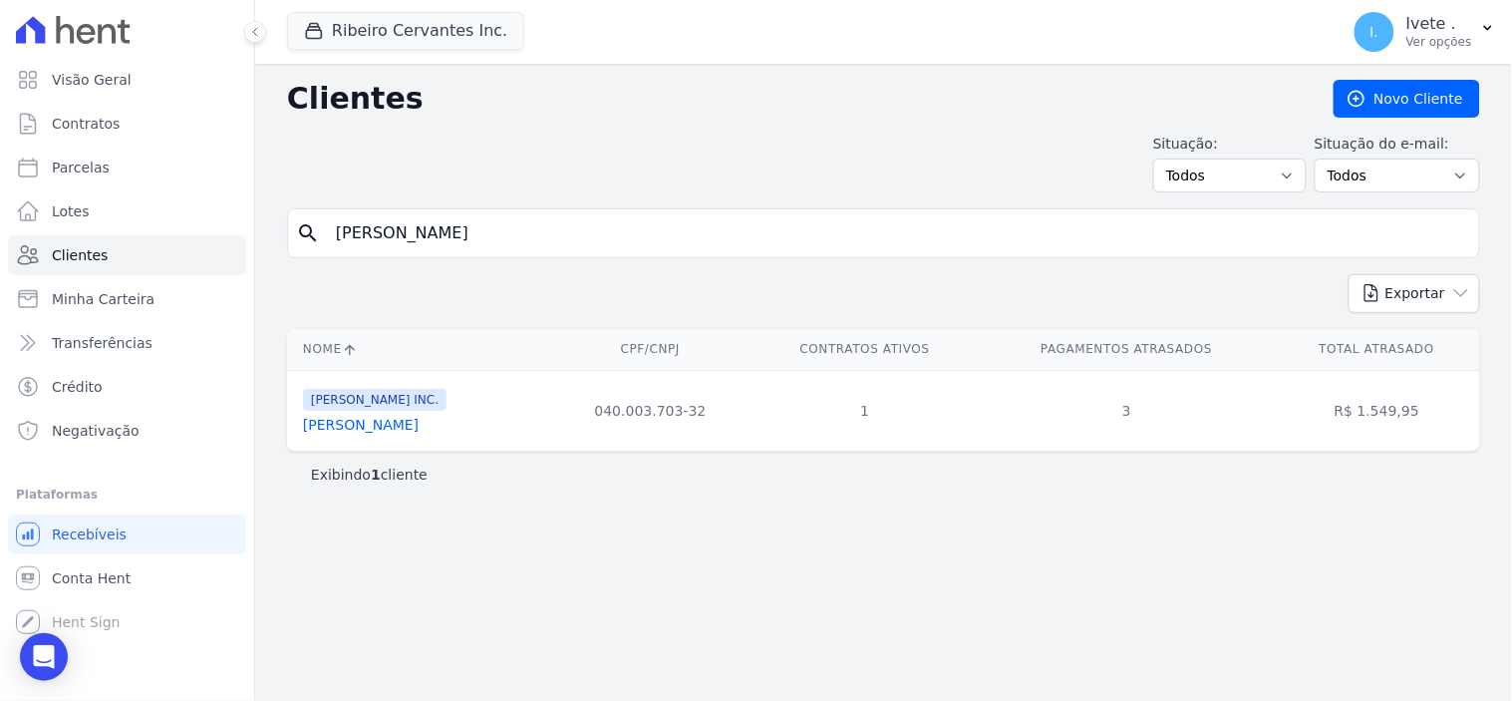
click at [380, 425] on link "[PERSON_NAME]" at bounding box center [361, 425] width 116 height 16
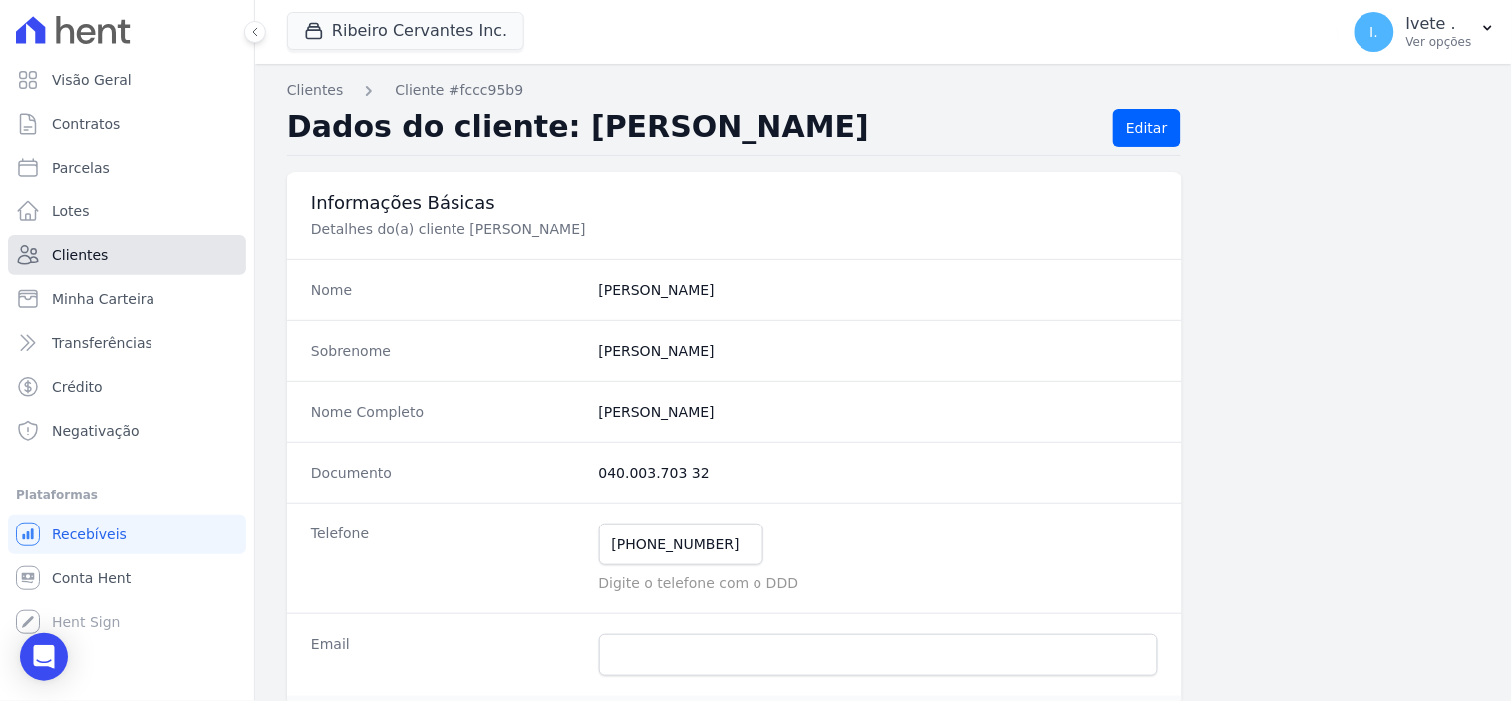
click at [85, 250] on span "Clientes" at bounding box center [80, 255] width 56 height 20
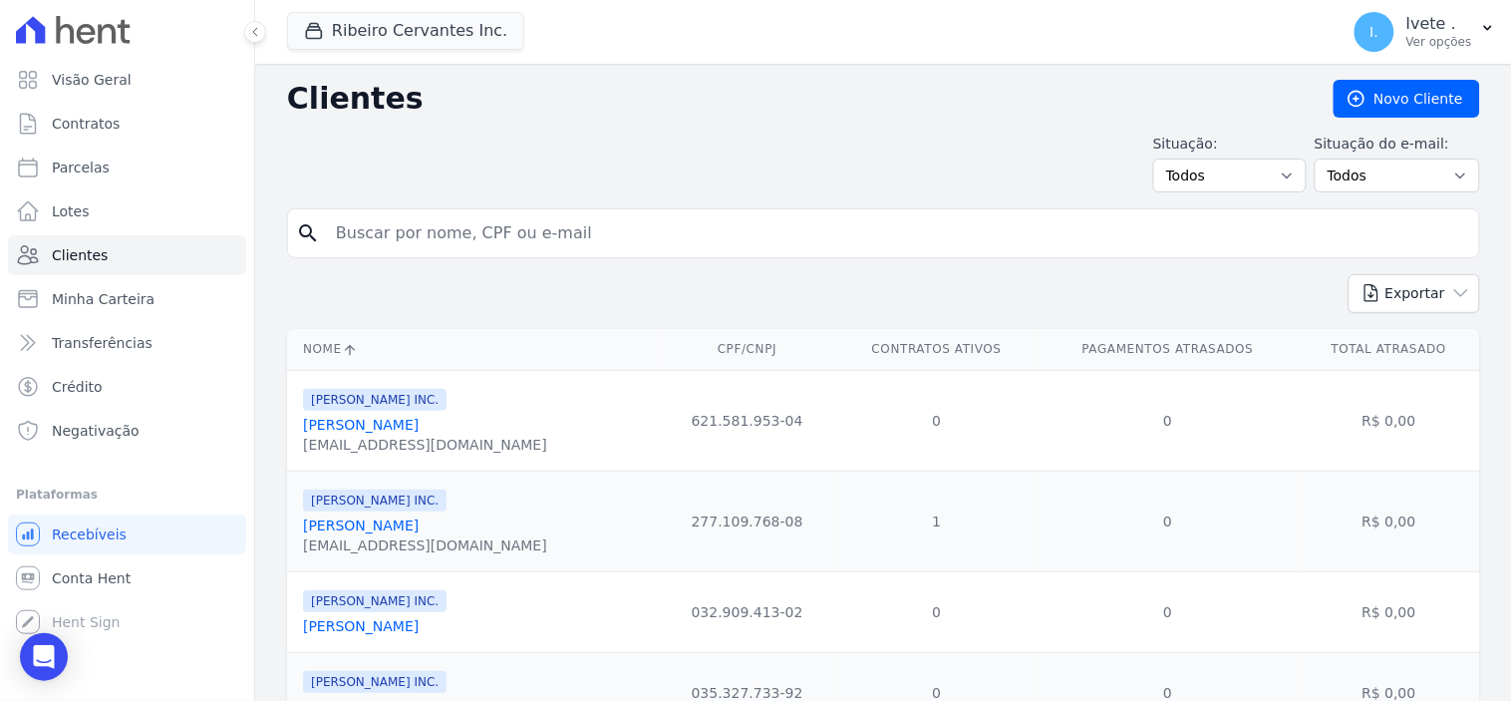
click at [425, 240] on input "search" at bounding box center [897, 233] width 1147 height 40
type input "[PERSON_NAME]"
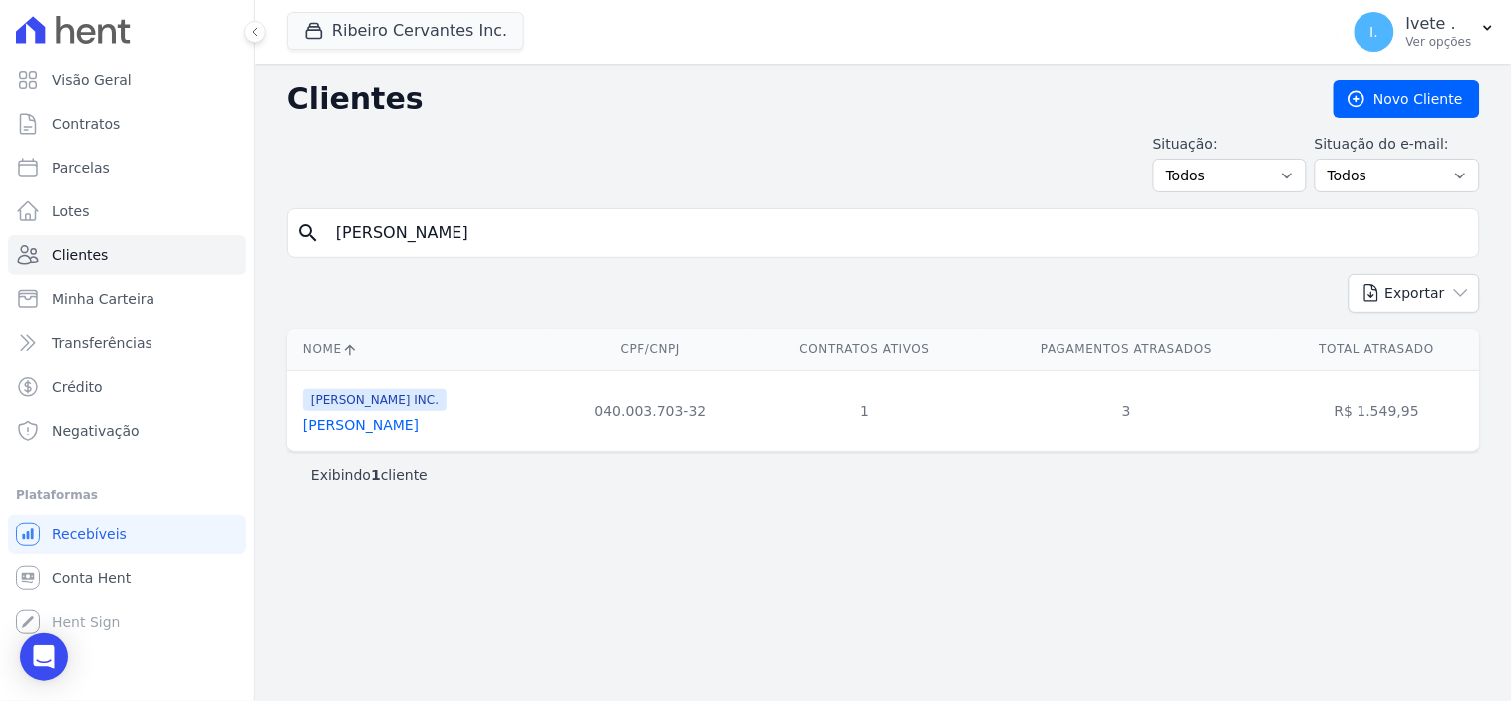
click at [414, 424] on link "[PERSON_NAME]" at bounding box center [361, 425] width 116 height 16
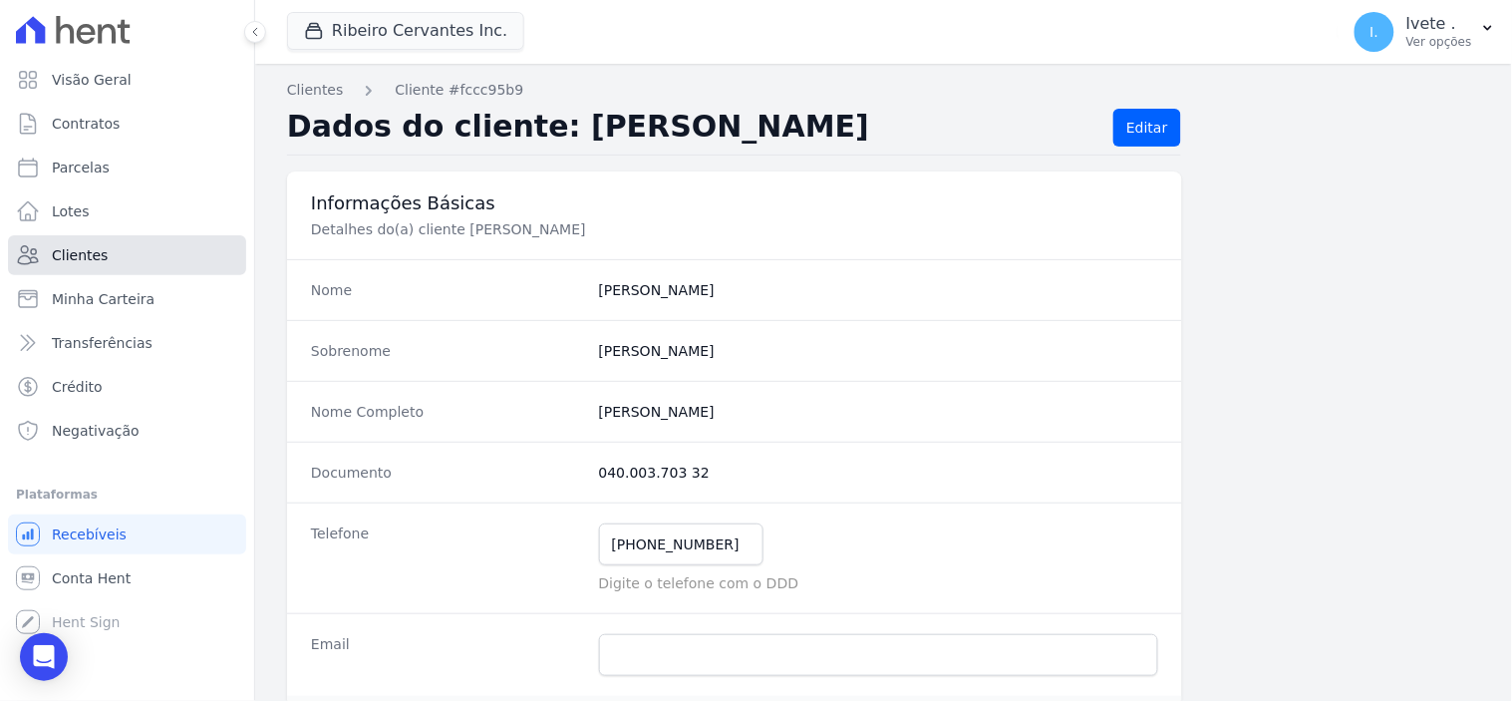
click at [78, 245] on span "Clientes" at bounding box center [80, 255] width 56 height 20
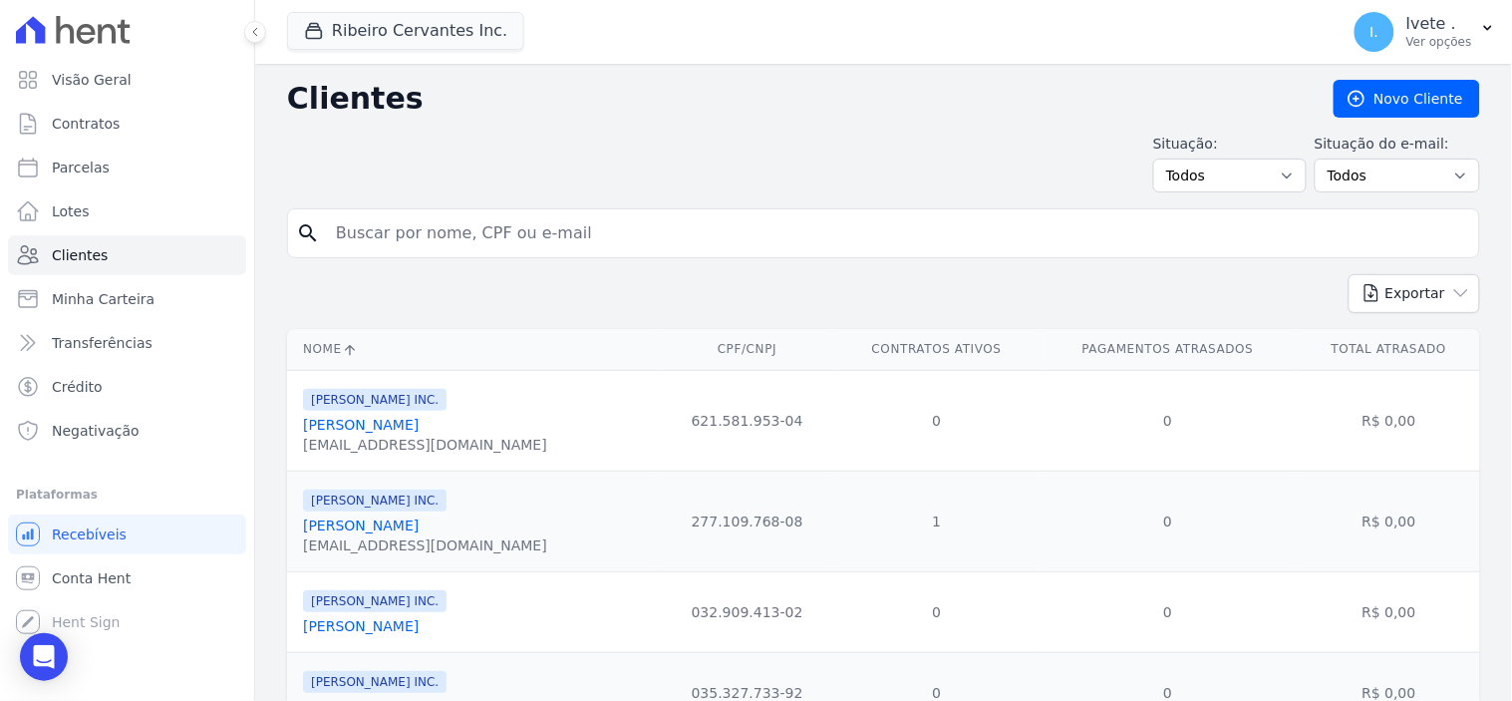
click at [489, 236] on input "search" at bounding box center [897, 233] width 1147 height 40
type input "[PERSON_NAME]"
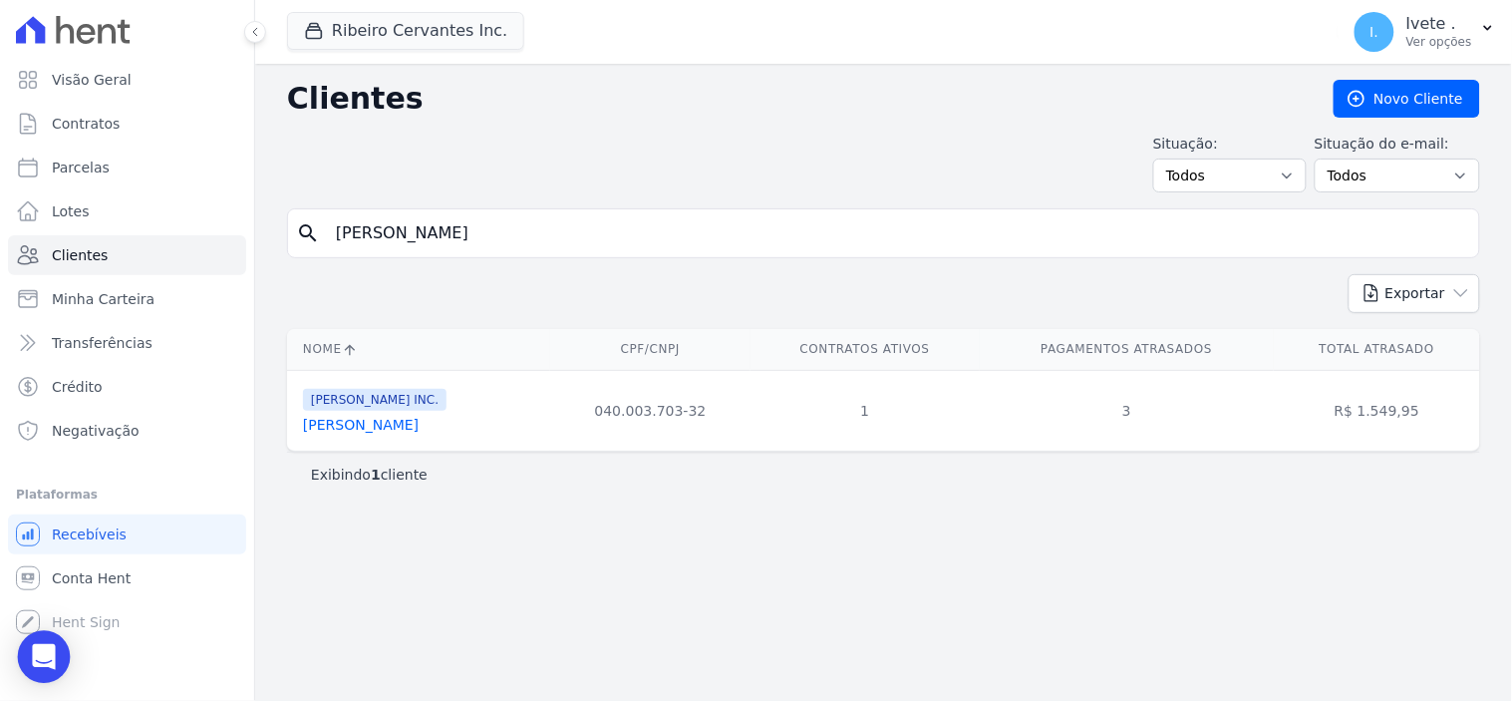
click at [48, 651] on icon "Open Intercom Messenger" at bounding box center [43, 657] width 23 height 26
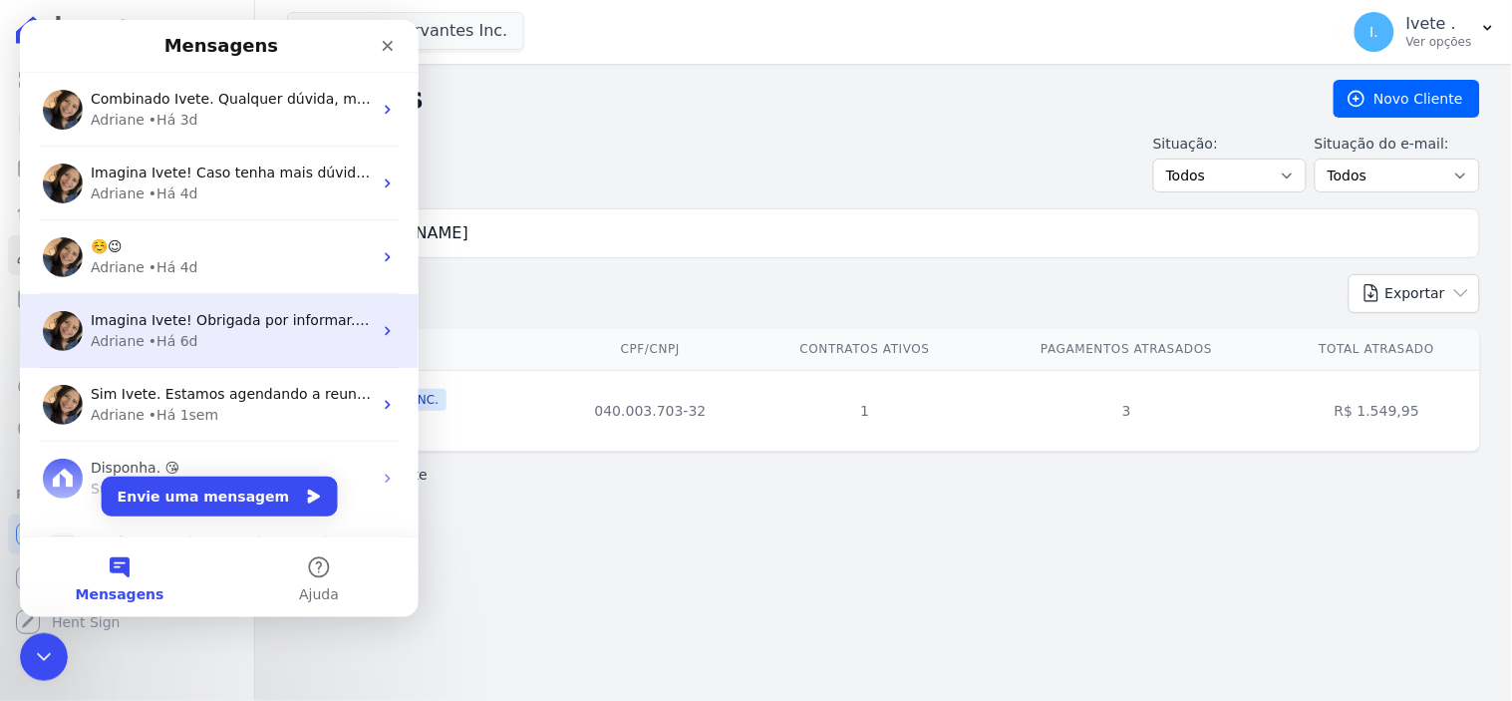
click at [146, 322] on span "Imagina Ivete! Obrigada por informar. ; )" at bounding box center [232, 319] width 284 height 16
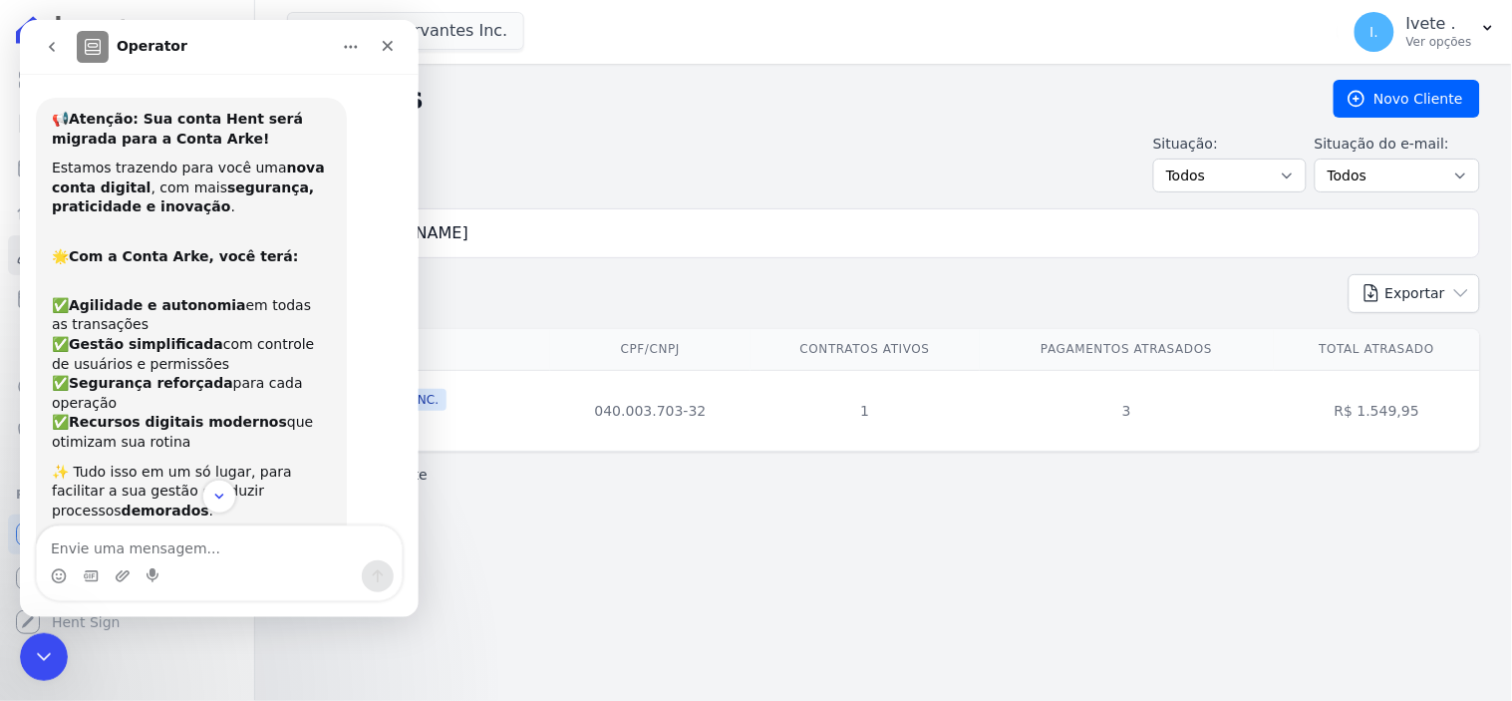
click at [43, 38] on icon "go back" at bounding box center [51, 46] width 16 height 16
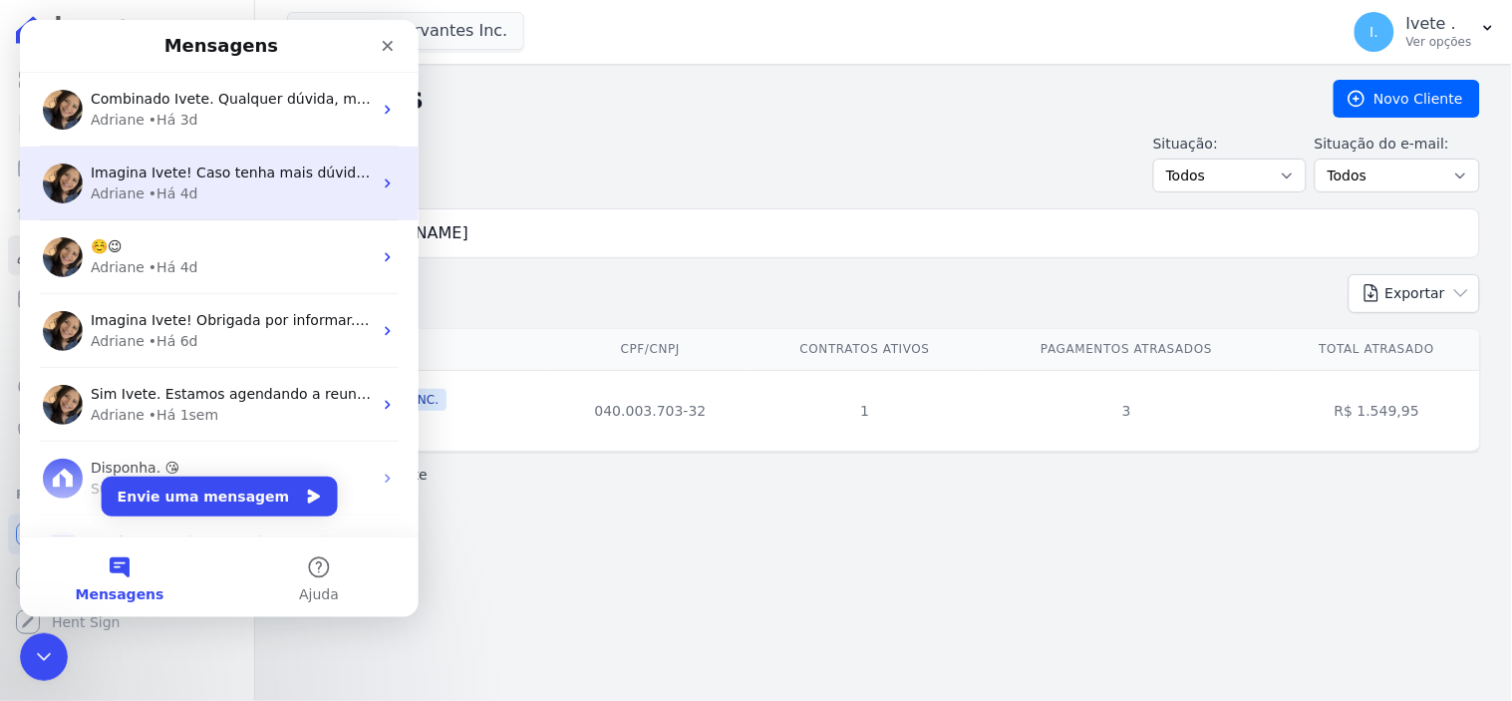
click at [168, 173] on span "Imagina Ivete! Caso tenha mais dúvidas, estou a disposição! ;)" at bounding box center [310, 171] width 440 height 16
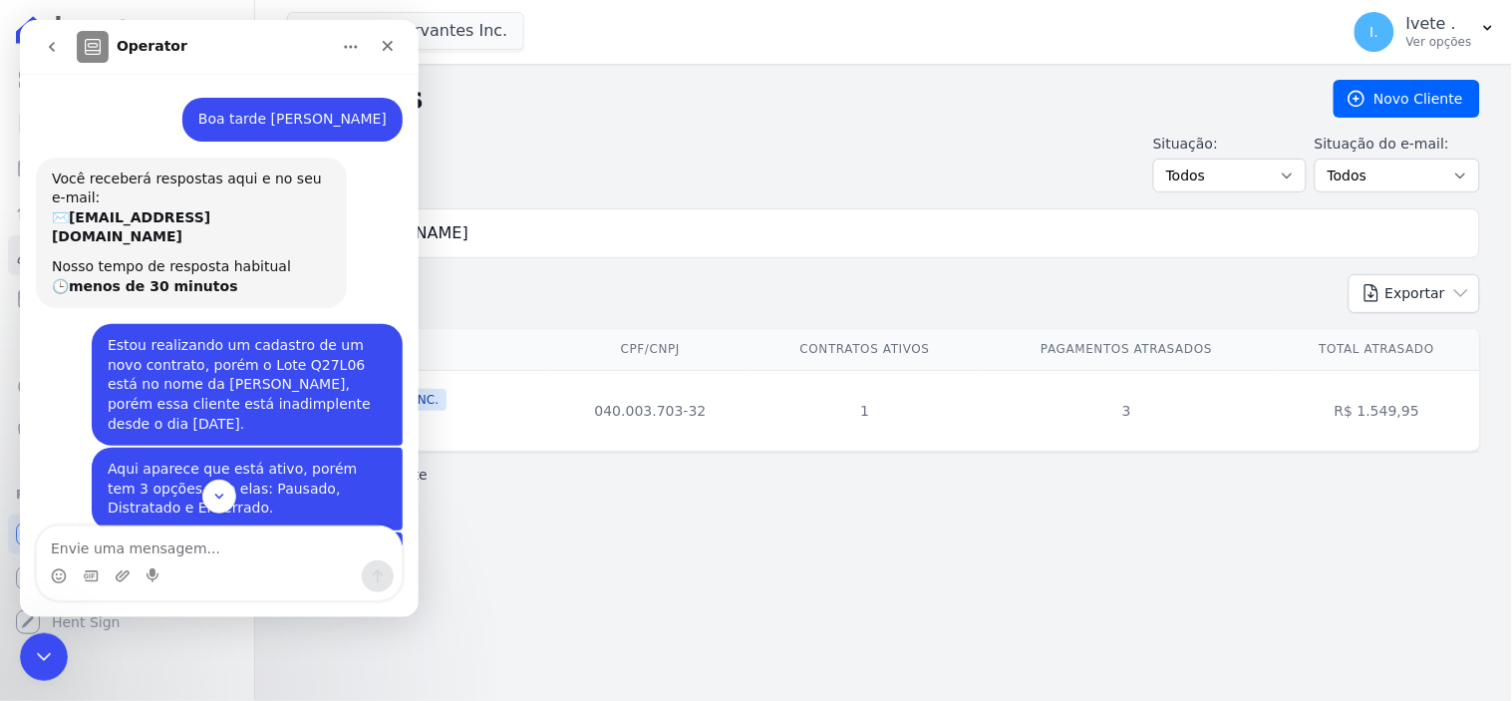
click at [54, 42] on icon "go back" at bounding box center [51, 46] width 16 height 16
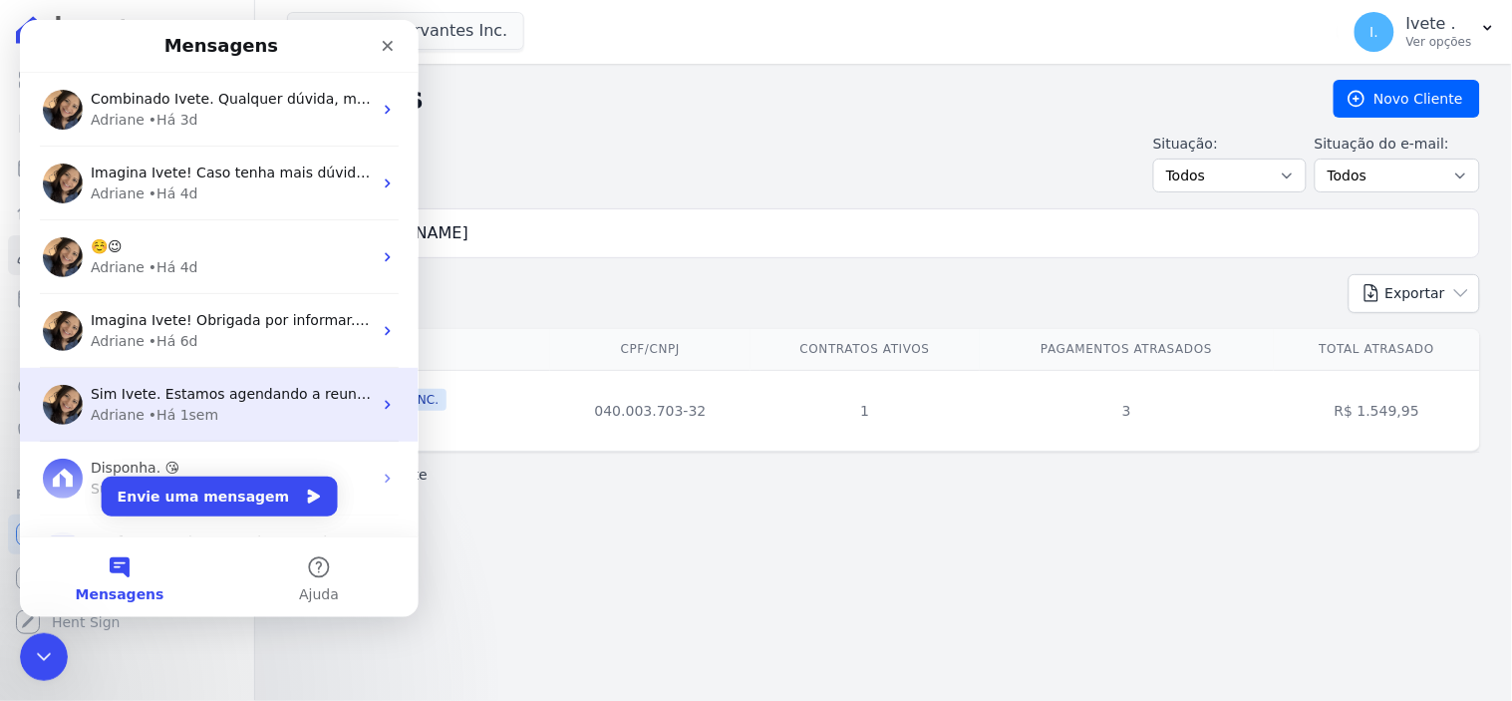
click at [151, 391] on span "Sim Ivete. Estamos agendando a reunião para que seja explicado e alinhado as in…" at bounding box center [415, 393] width 651 height 16
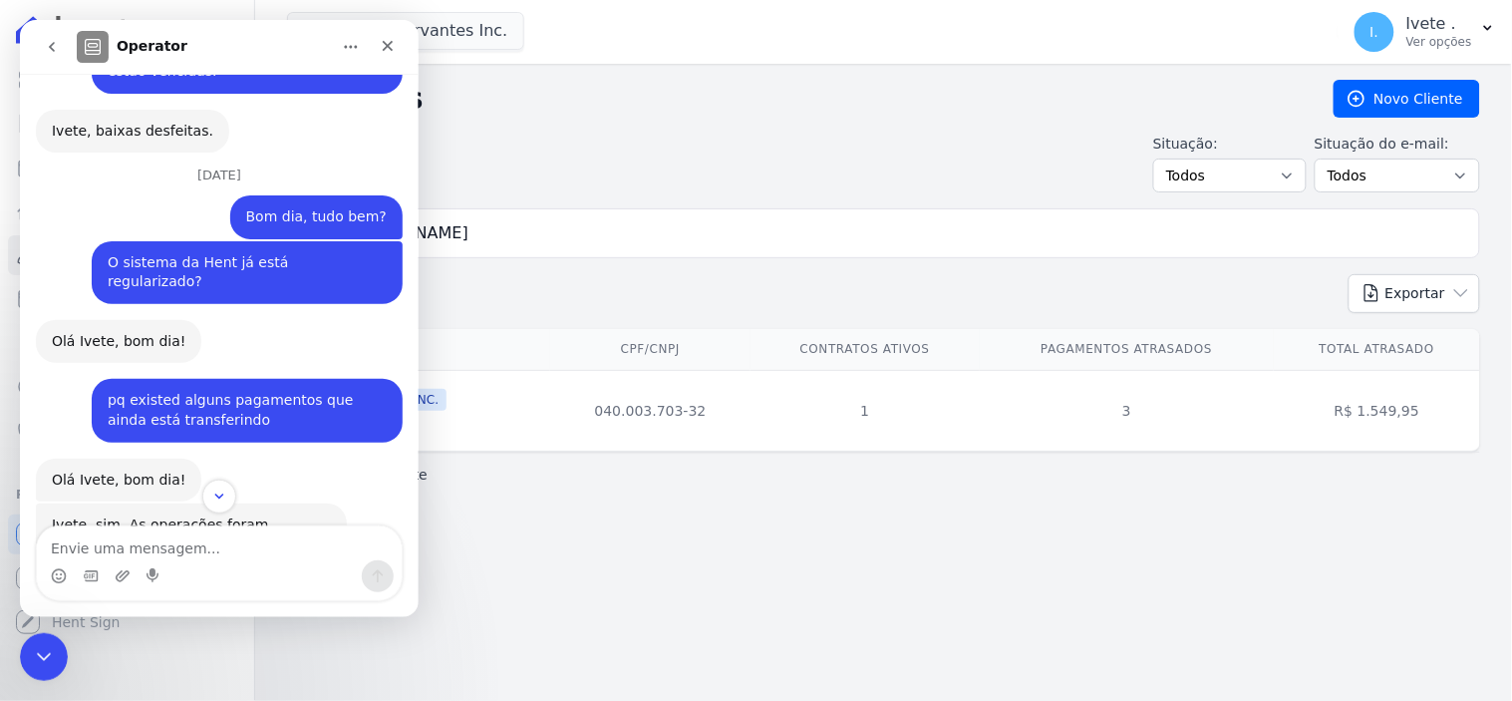
scroll to position [4432, 0]
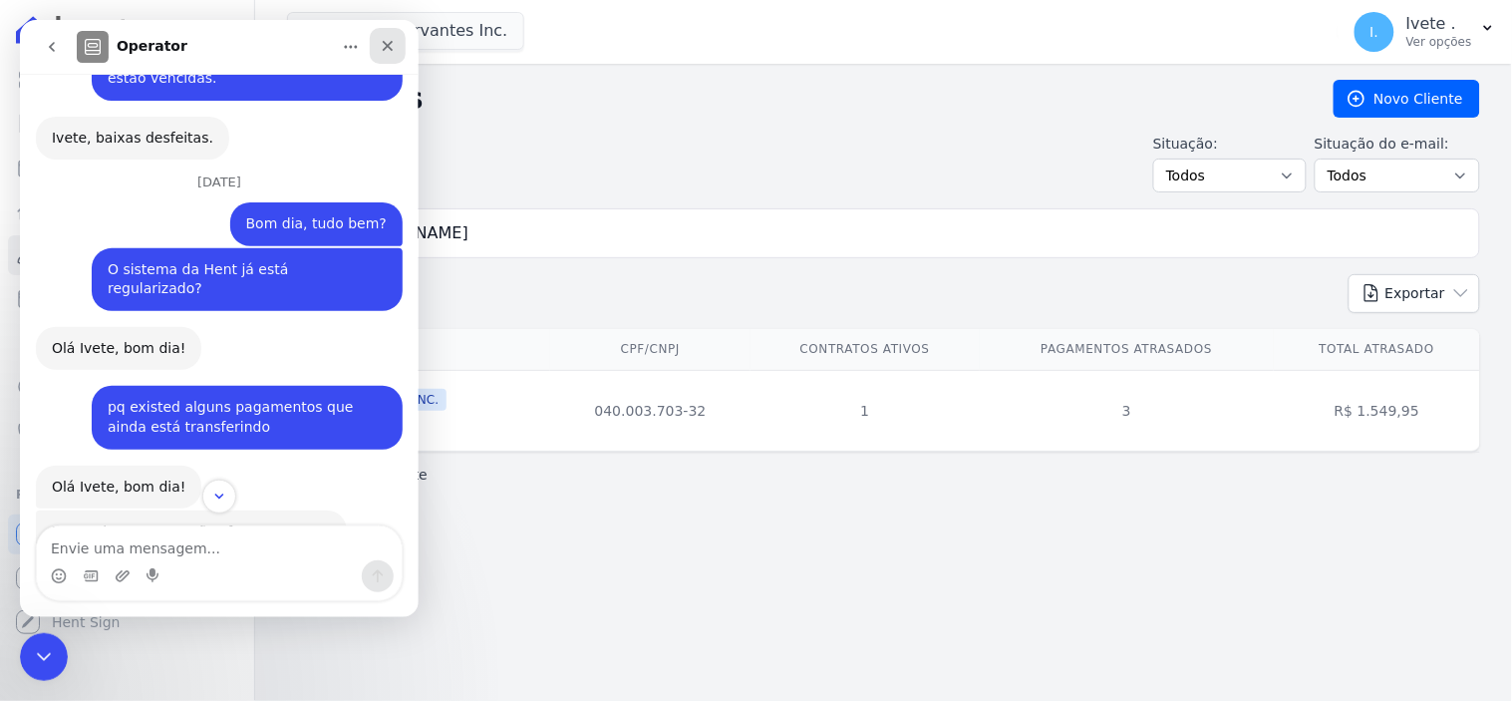
click at [383, 44] on icon "Fechar" at bounding box center [387, 45] width 16 height 16
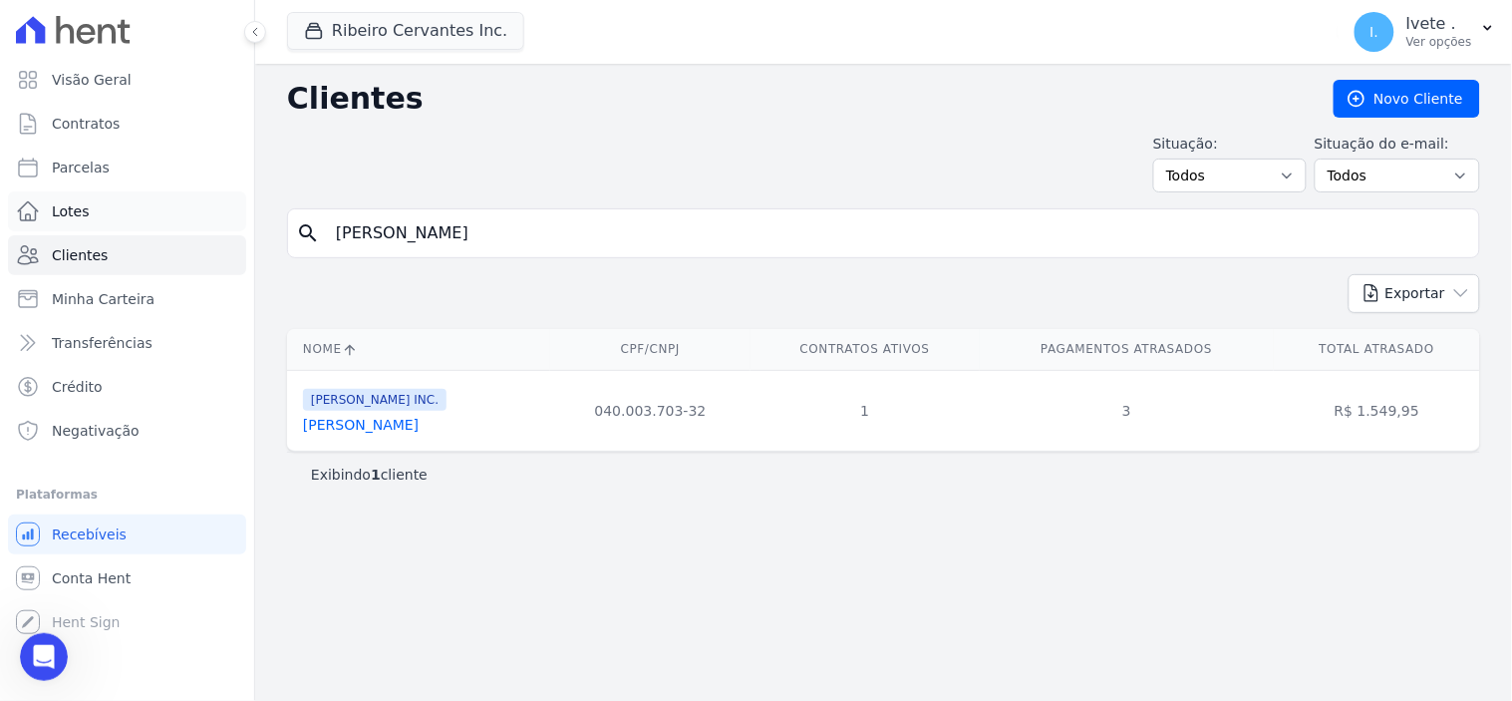
scroll to position [7976, 0]
click at [45, 648] on icon "Abertura do Messenger da Intercom" at bounding box center [41, 654] width 33 height 33
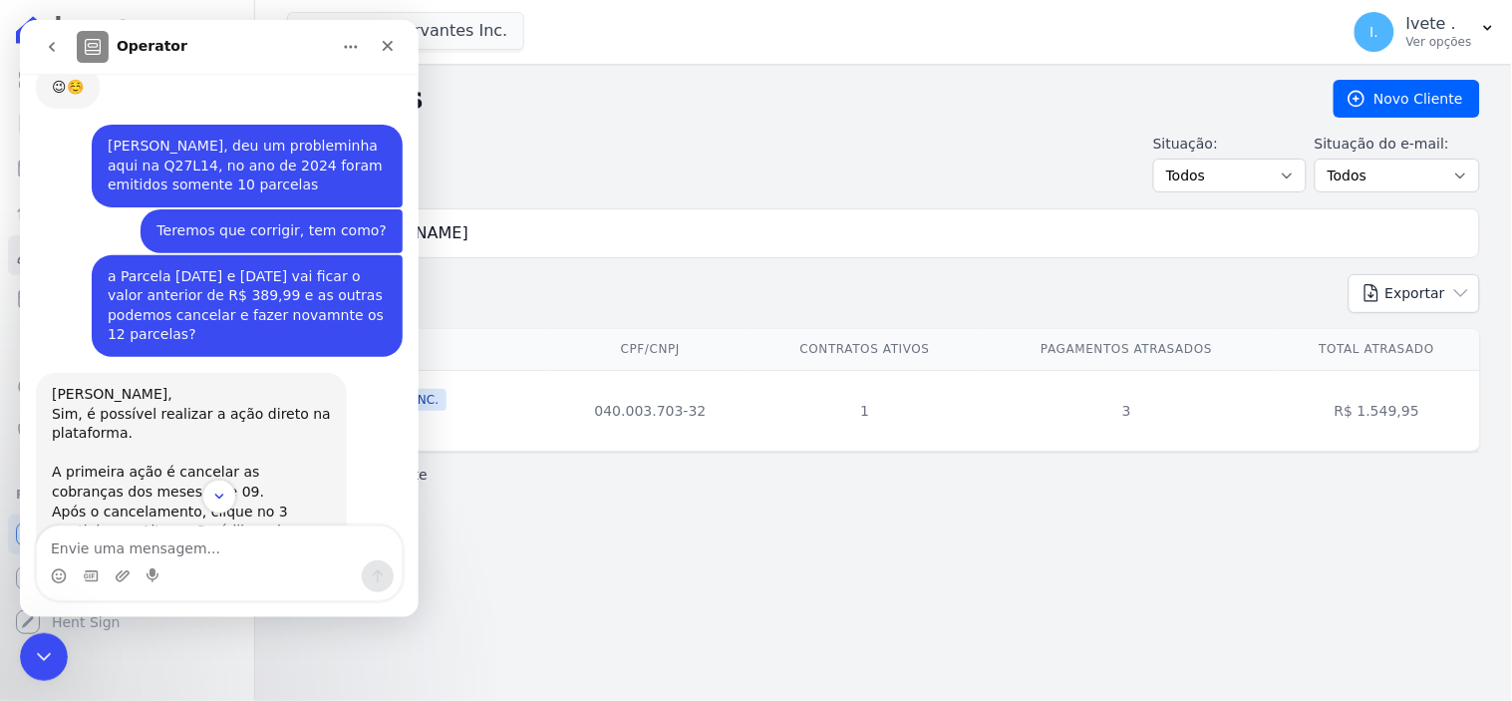
scroll to position [6536, 0]
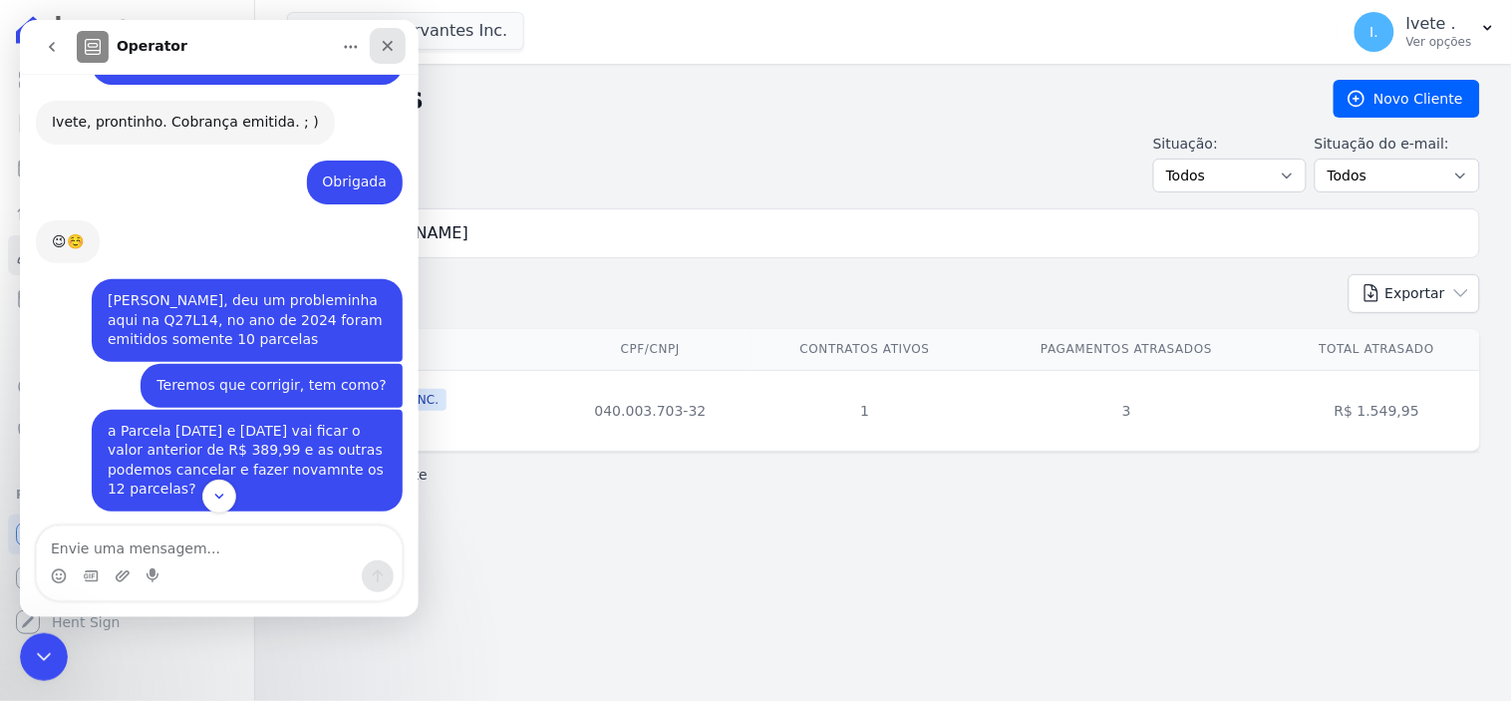
click at [390, 40] on icon "Fechar" at bounding box center [387, 45] width 16 height 16
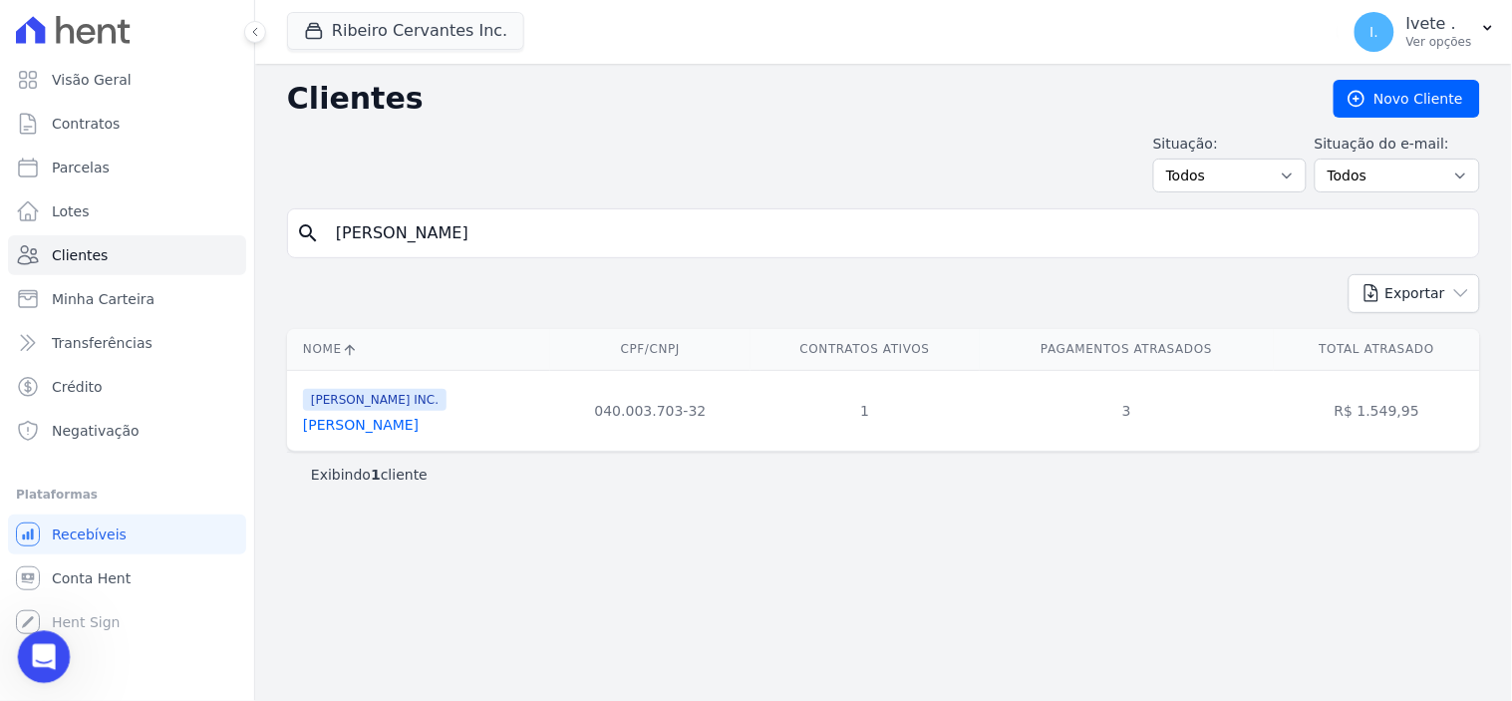
click at [38, 648] on icon "Abertura do Messenger da Intercom" at bounding box center [41, 654] width 33 height 33
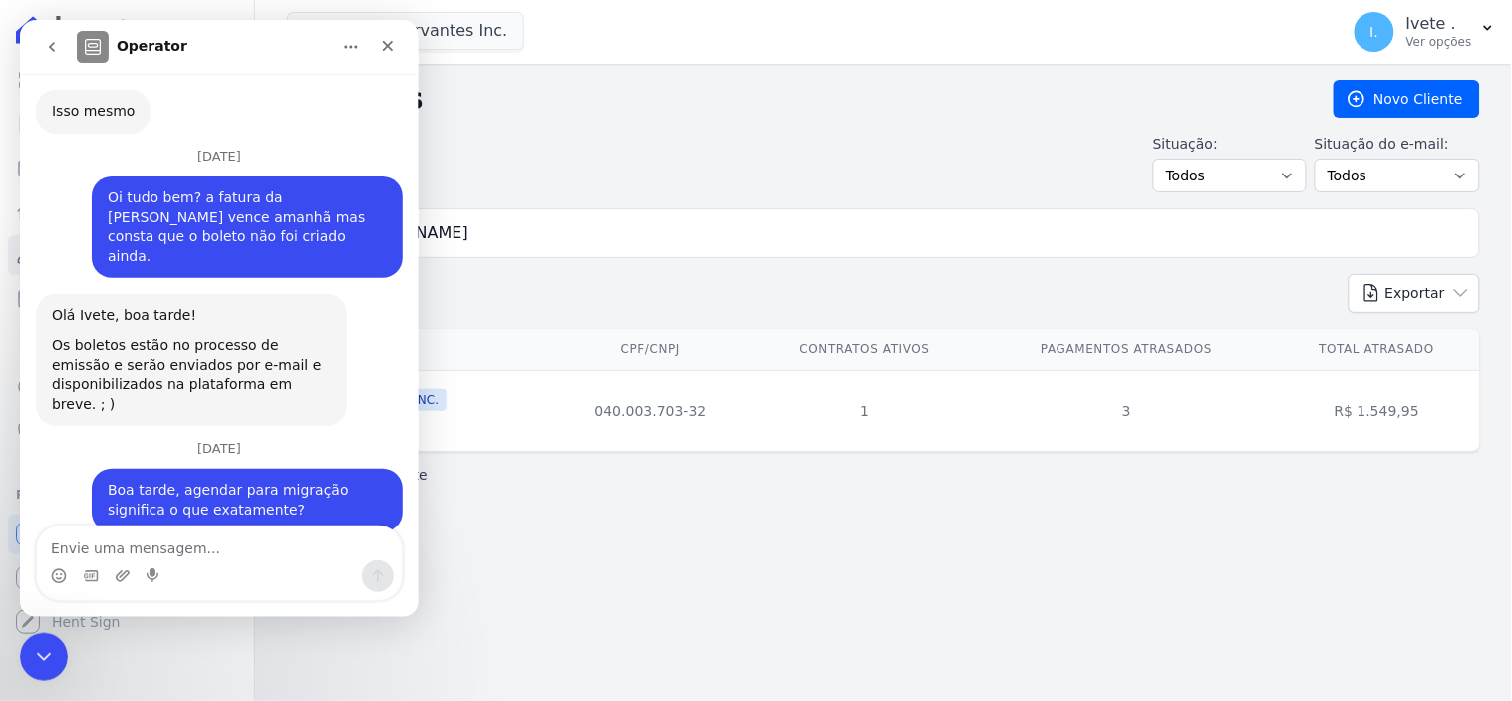
scroll to position [7976, 0]
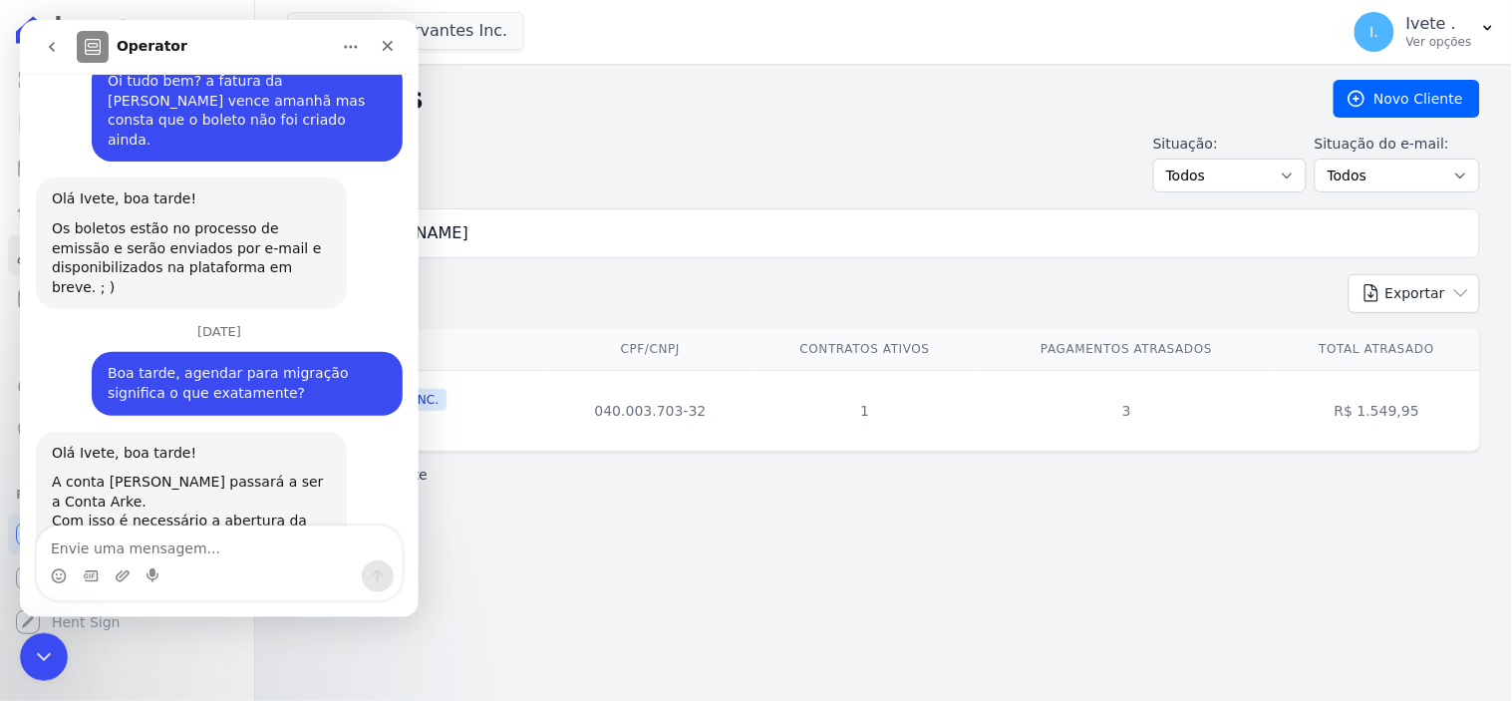
click at [52, 47] on icon "go back" at bounding box center [51, 46] width 16 height 16
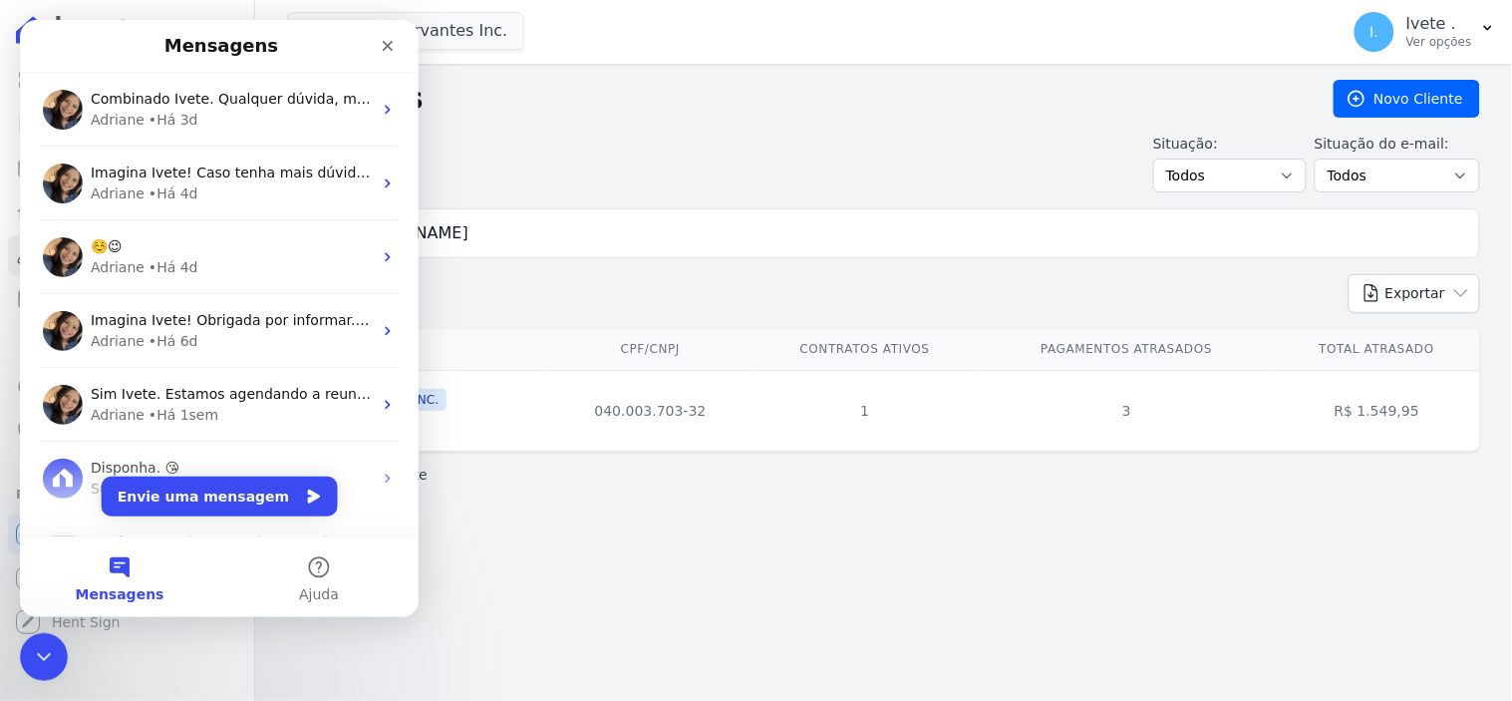
scroll to position [0, 0]
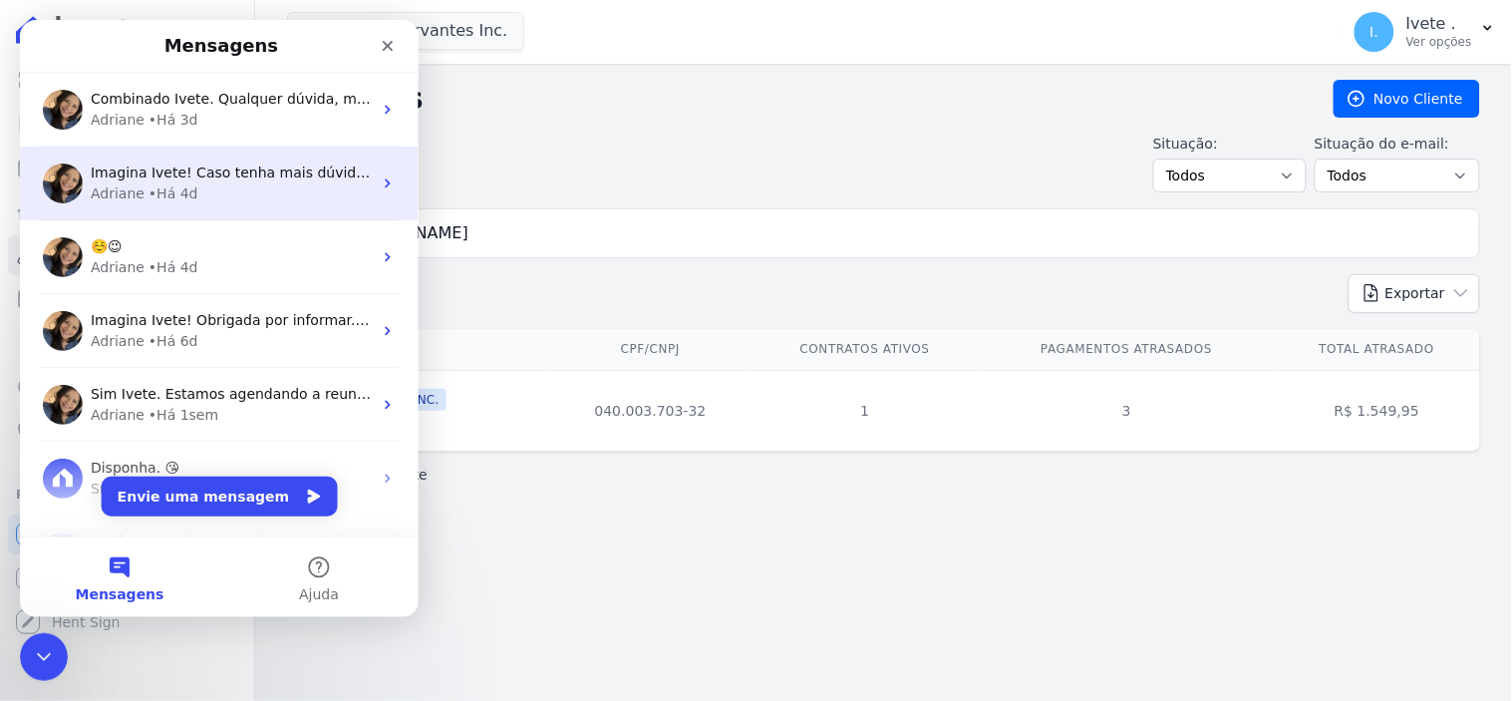
click at [145, 171] on span "Imagina Ivete! Caso tenha mais dúvidas, estou a disposição! ;)" at bounding box center [310, 171] width 440 height 16
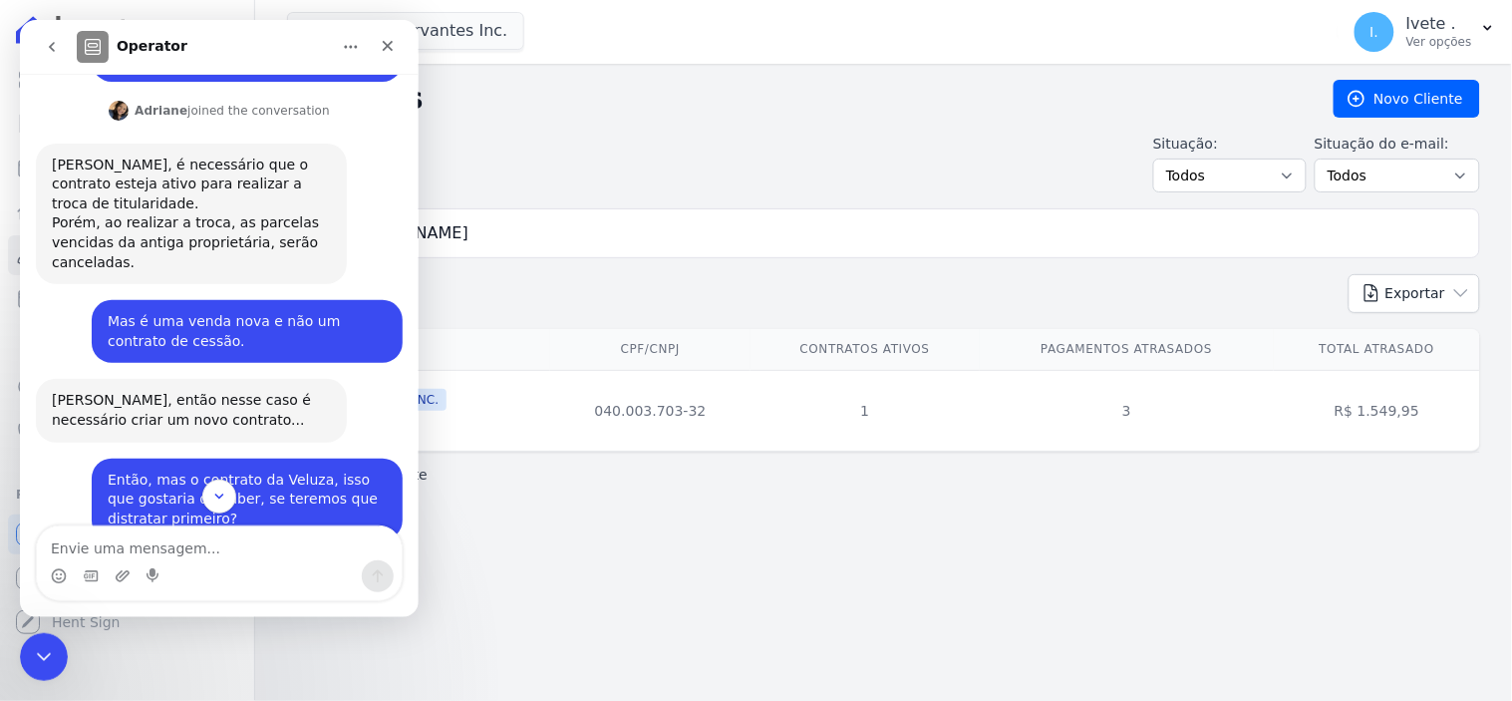
scroll to position [553, 0]
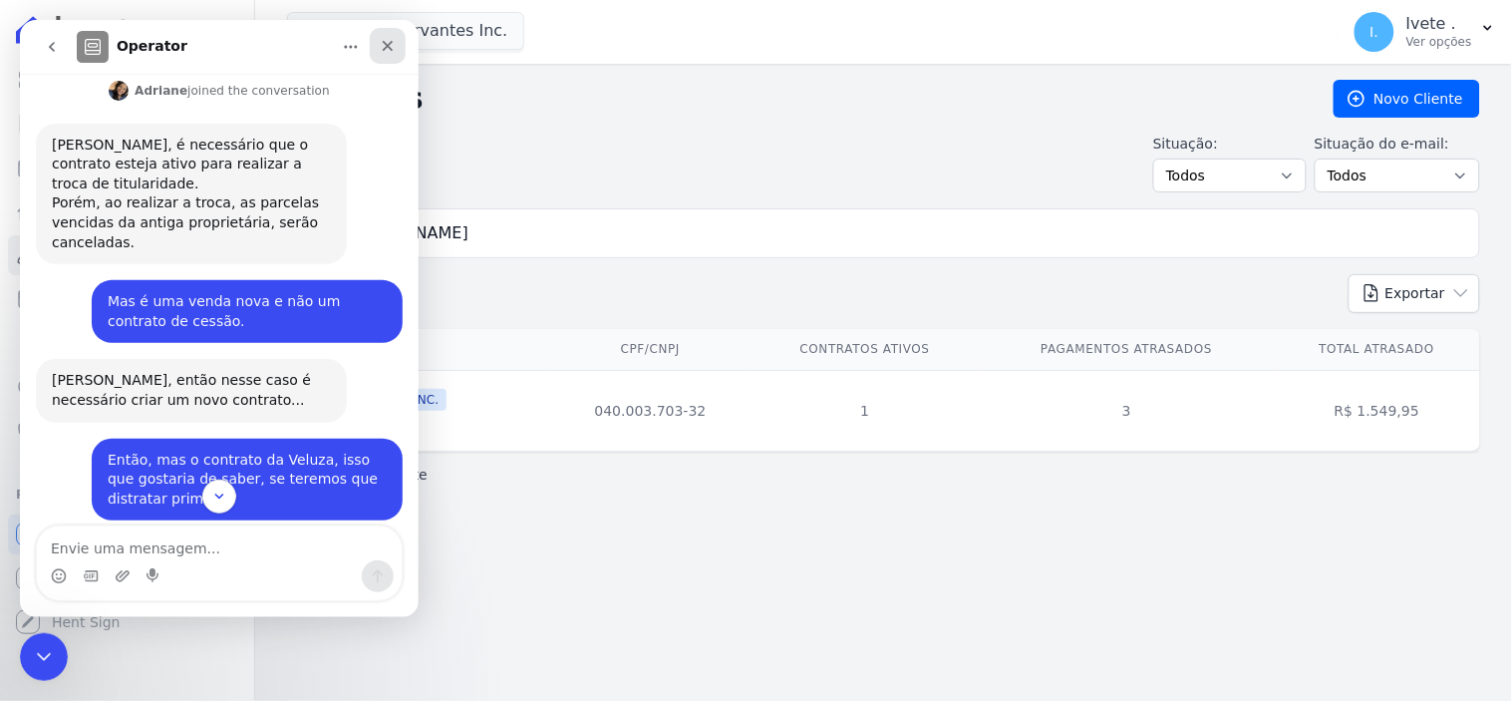
click at [388, 38] on icon "Fechar" at bounding box center [387, 45] width 16 height 16
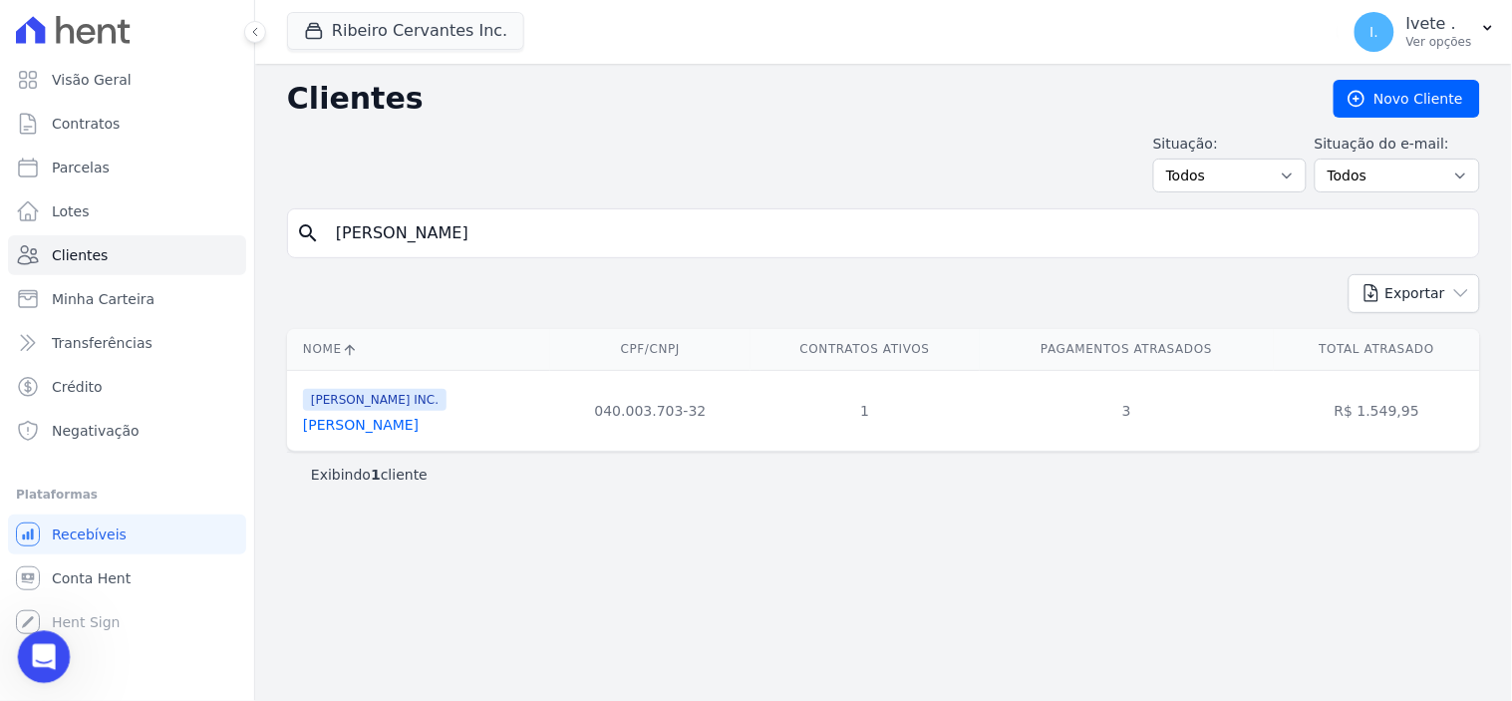
click at [49, 656] on icon "Abertura do Messenger da Intercom" at bounding box center [41, 654] width 33 height 33
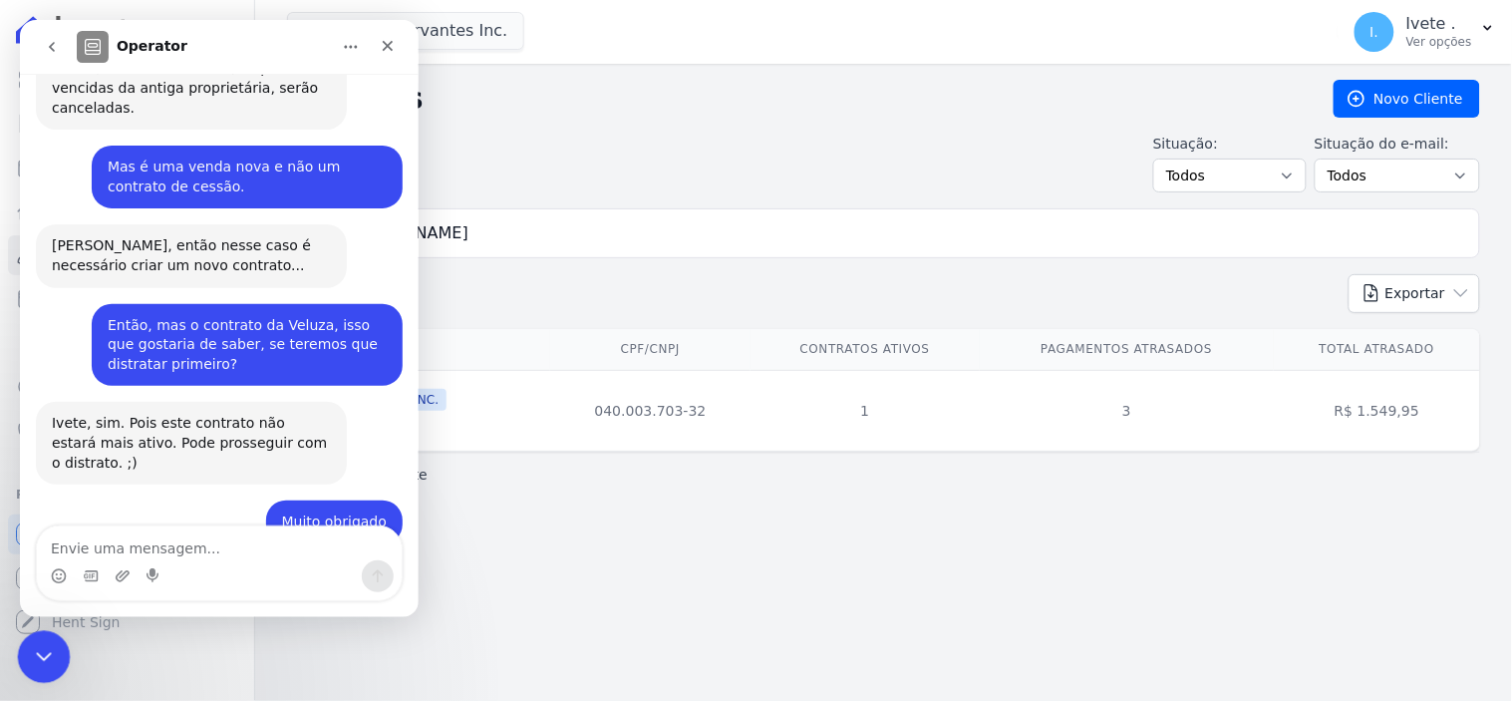
scroll to position [797, 0]
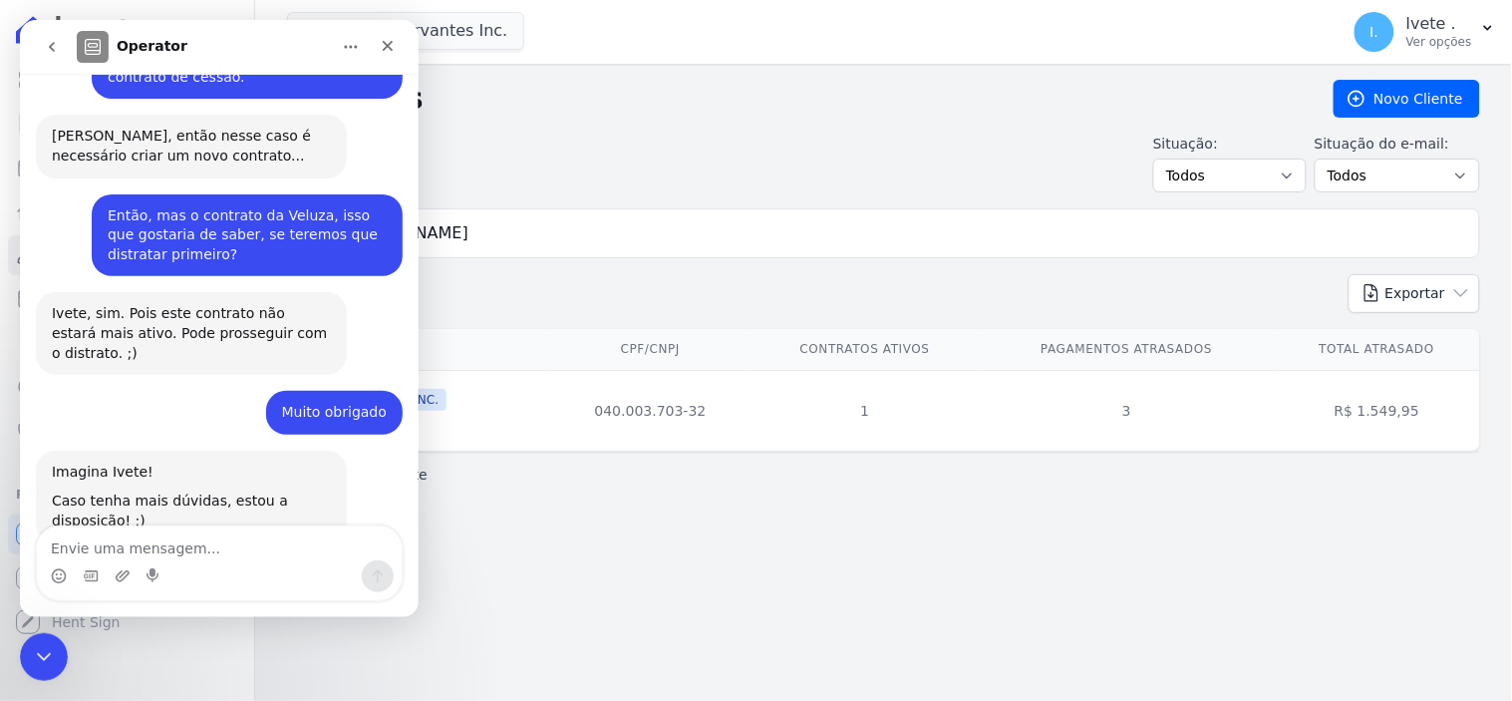
click at [49, 53] on icon "go back" at bounding box center [51, 46] width 16 height 16
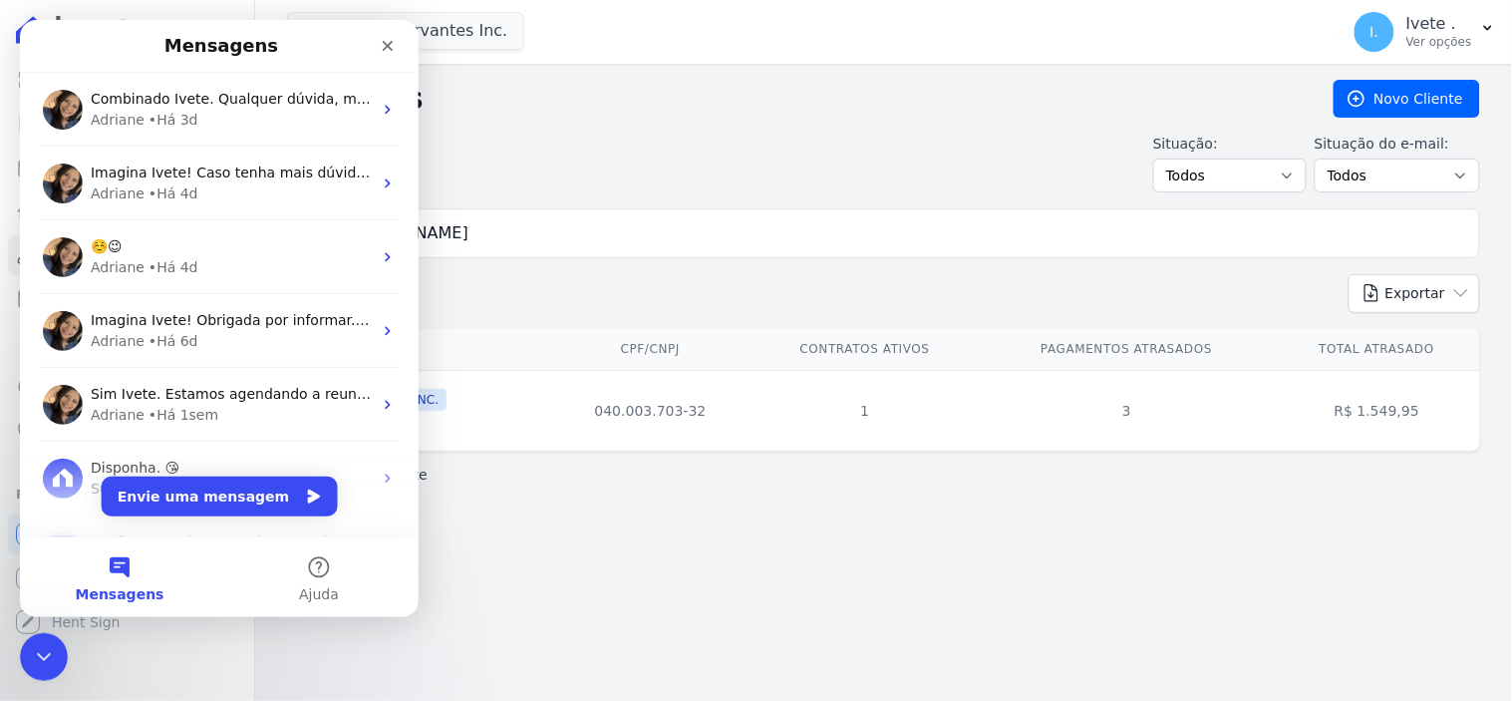
scroll to position [0, 0]
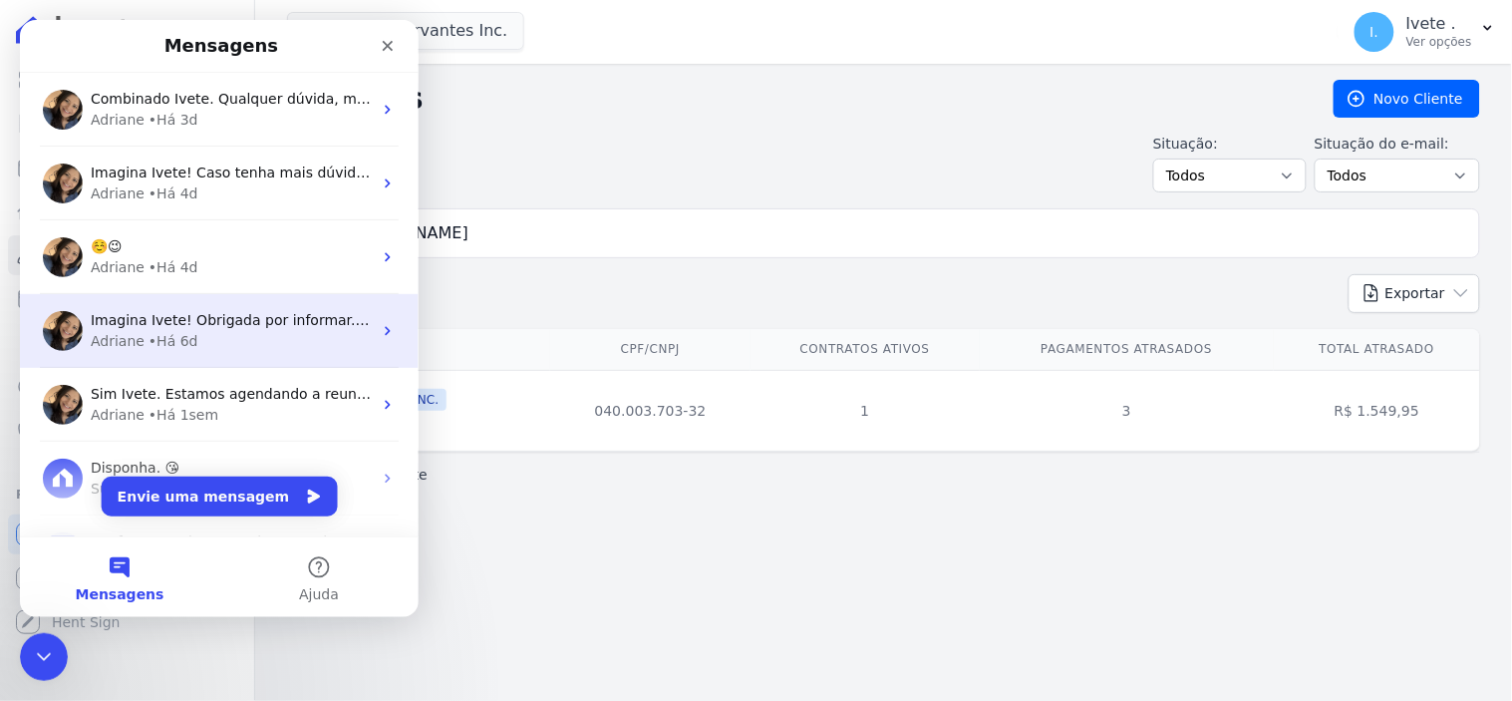
click at [170, 337] on div "• Há 6d" at bounding box center [173, 340] width 50 height 21
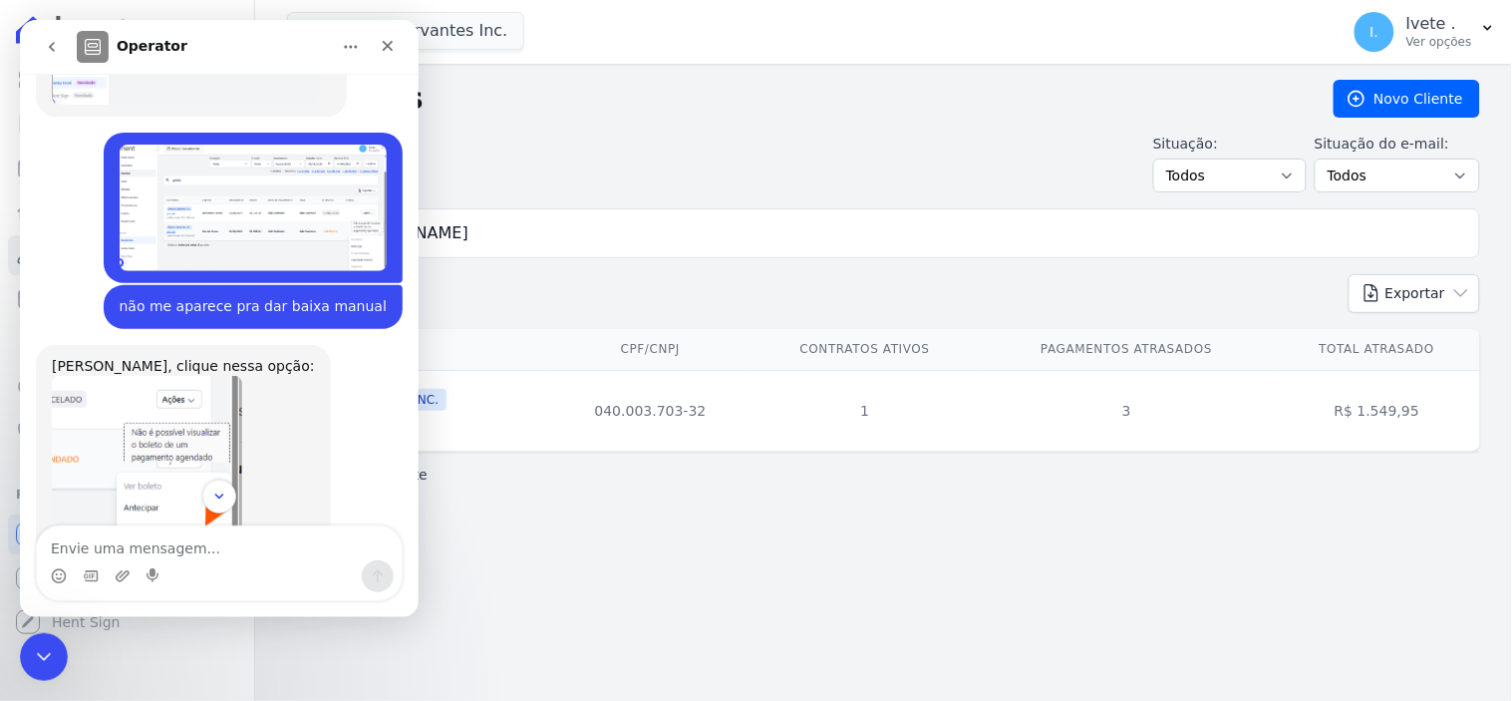
scroll to position [2215, 0]
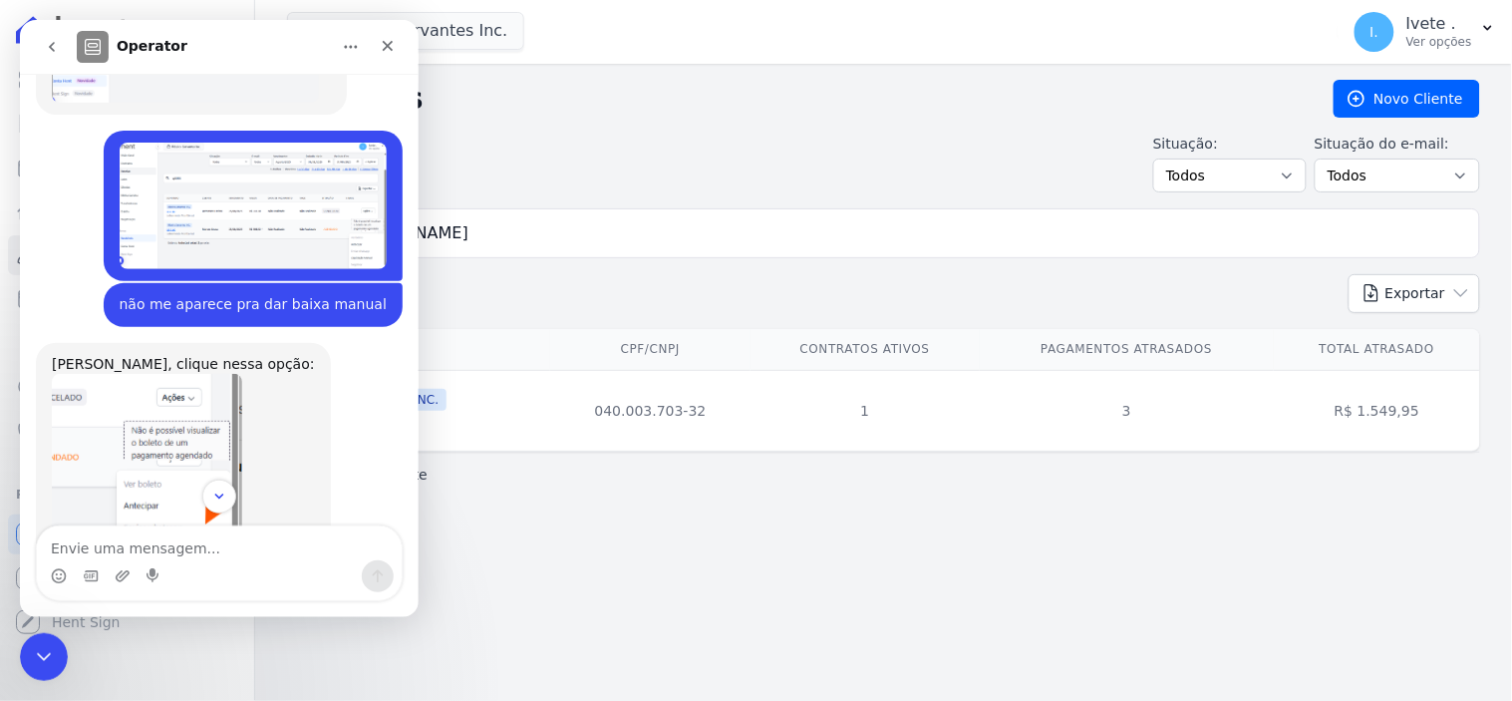
click at [224, 142] on img "Ivete diz…" at bounding box center [252, 205] width 267 height 127
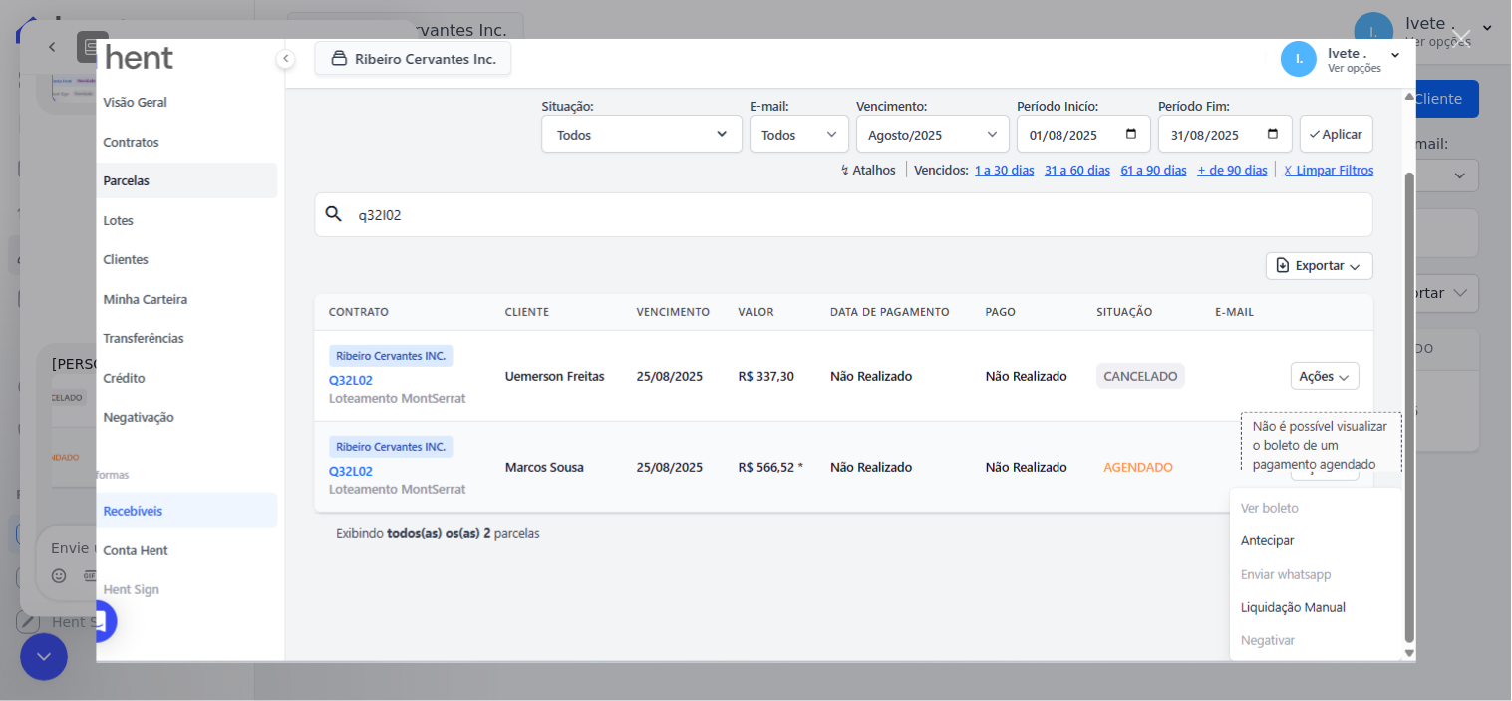
click at [1470, 37] on div "Fechar" at bounding box center [1462, 39] width 19 height 19
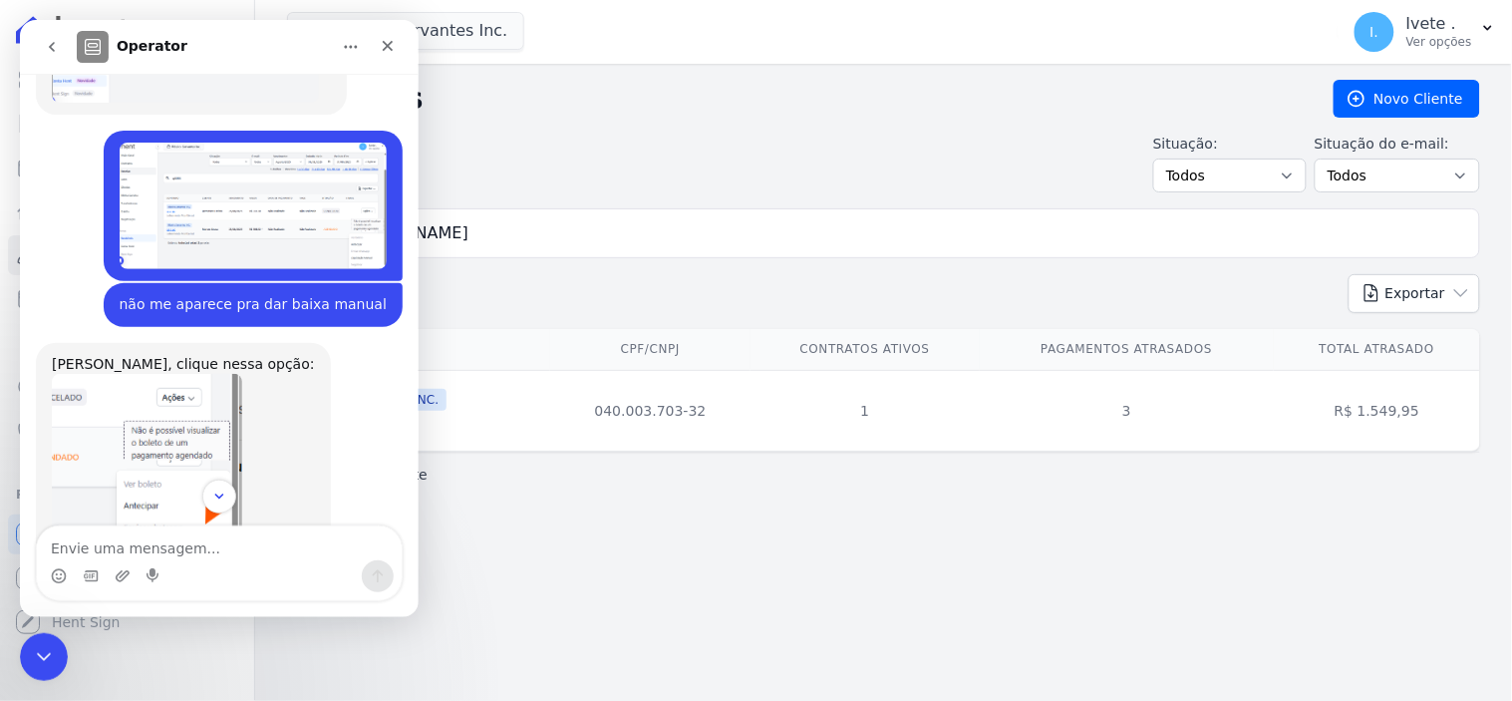
scroll to position [2185, 0]
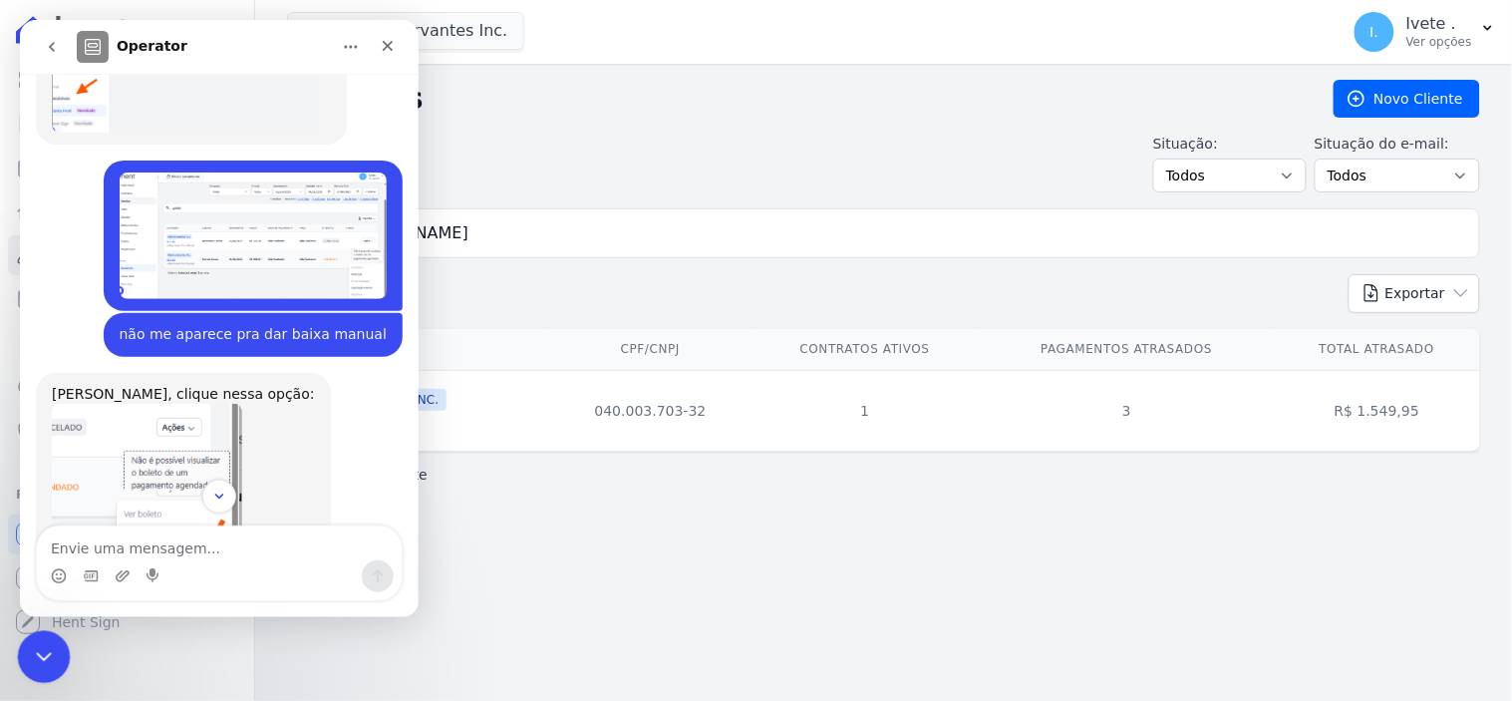
click at [50, 658] on icon "Encerramento do Messenger da Intercom" at bounding box center [41, 654] width 24 height 24
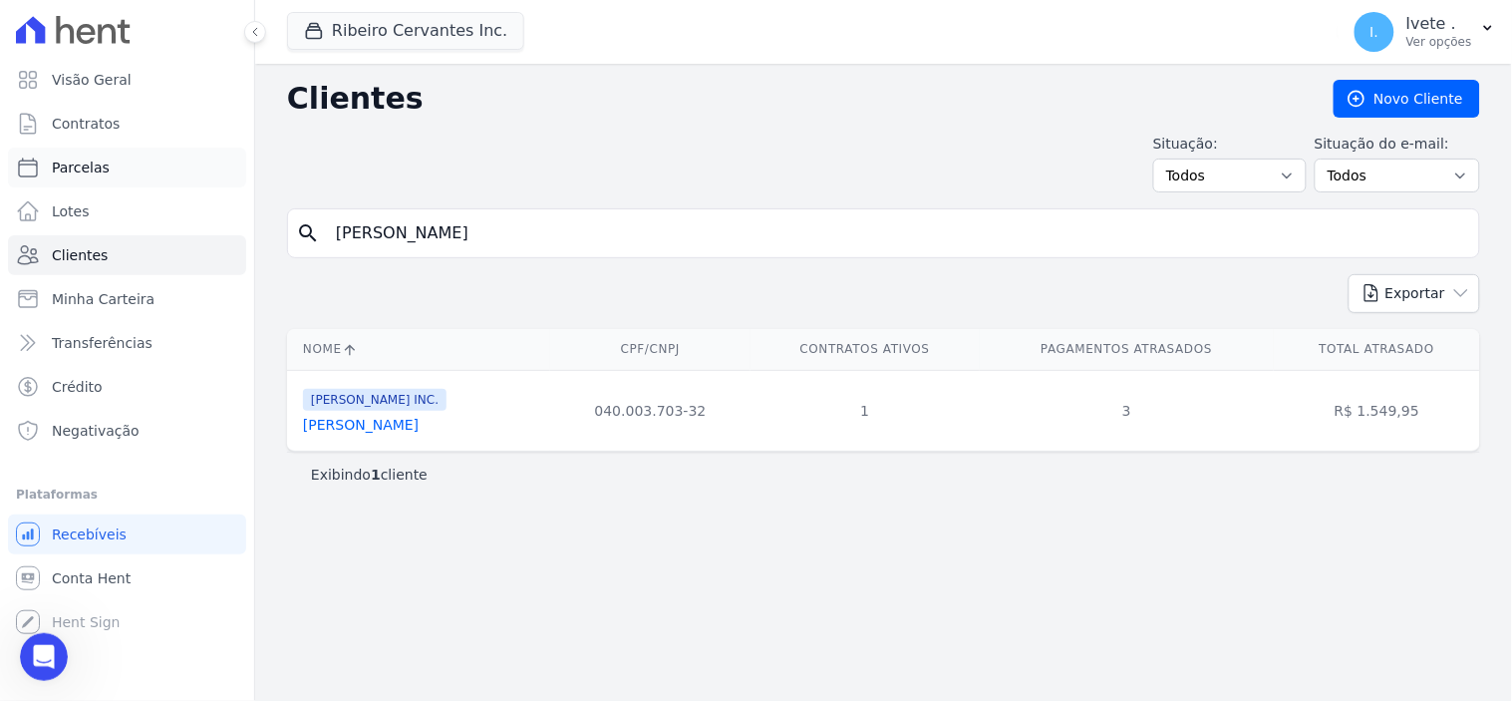
click at [95, 159] on span "Parcelas" at bounding box center [81, 167] width 58 height 20
select select
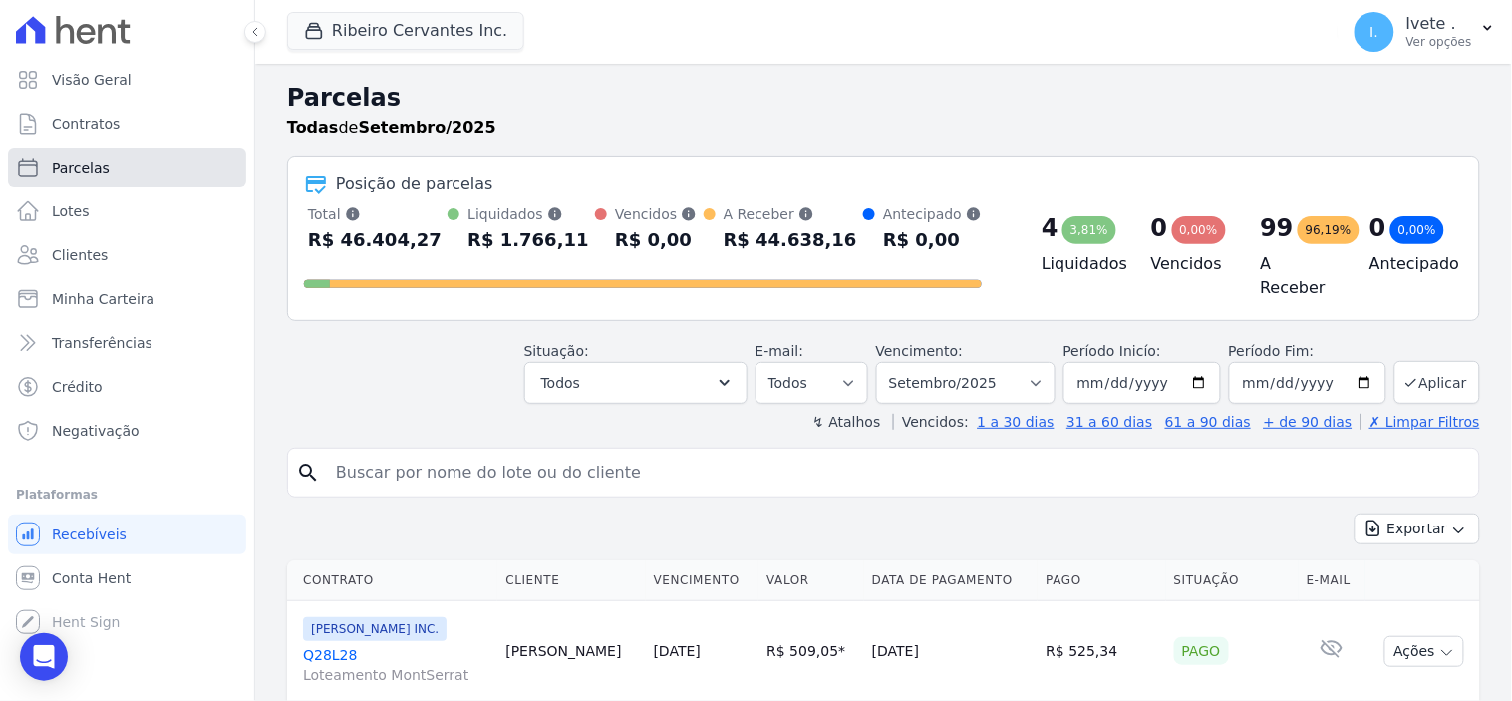
click at [116, 167] on link "Parcelas" at bounding box center [127, 168] width 238 height 40
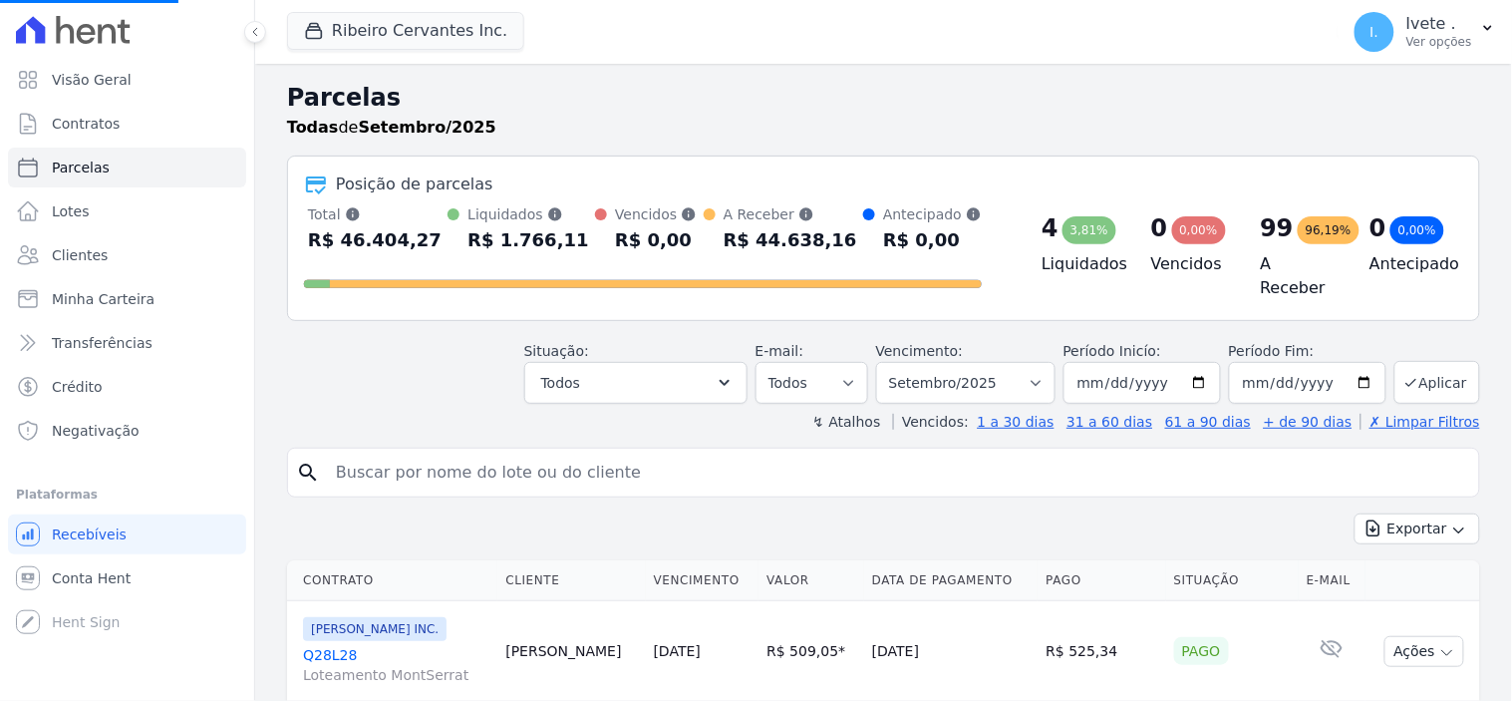
select select
click at [379, 460] on input "search" at bounding box center [897, 473] width 1147 height 40
type input "q27l10"
select select
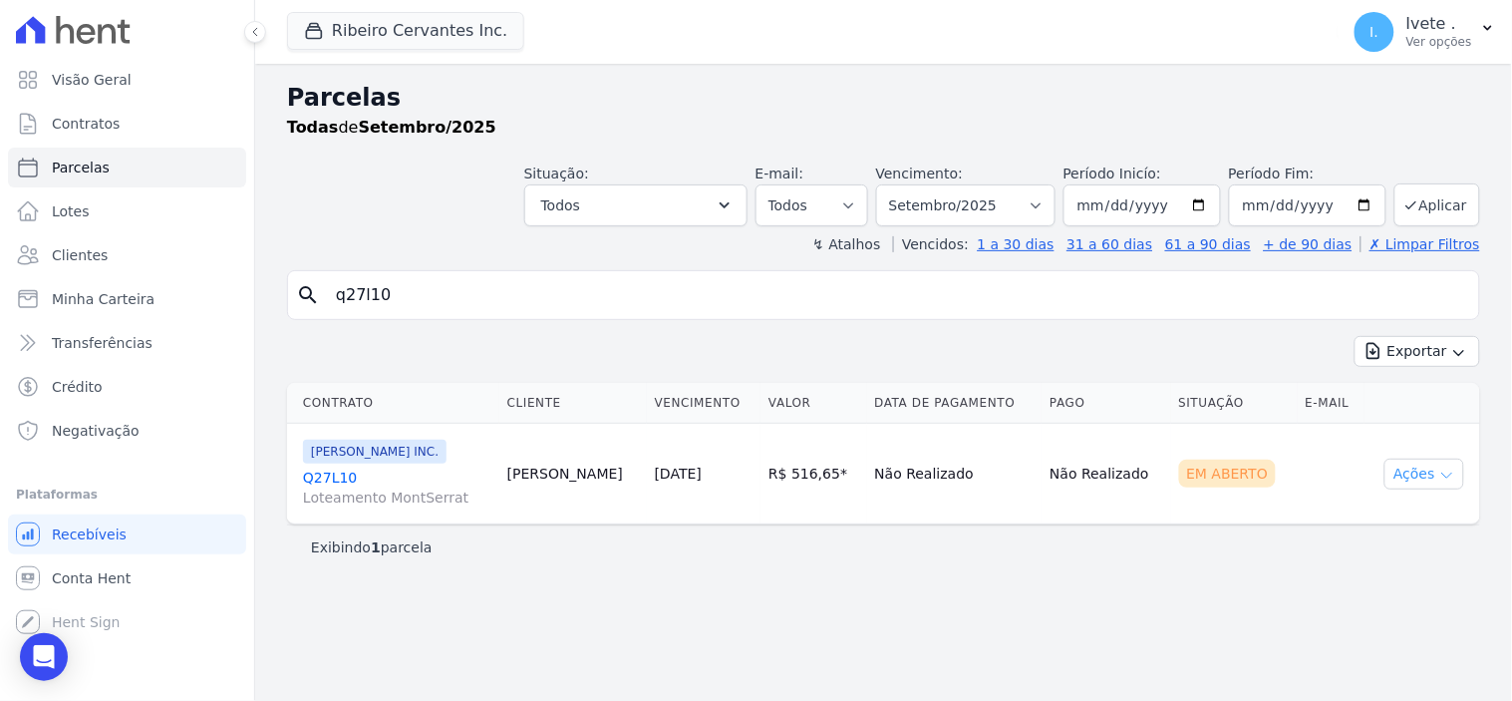
click at [1449, 475] on icon "button" at bounding box center [1447, 475] width 10 height 5
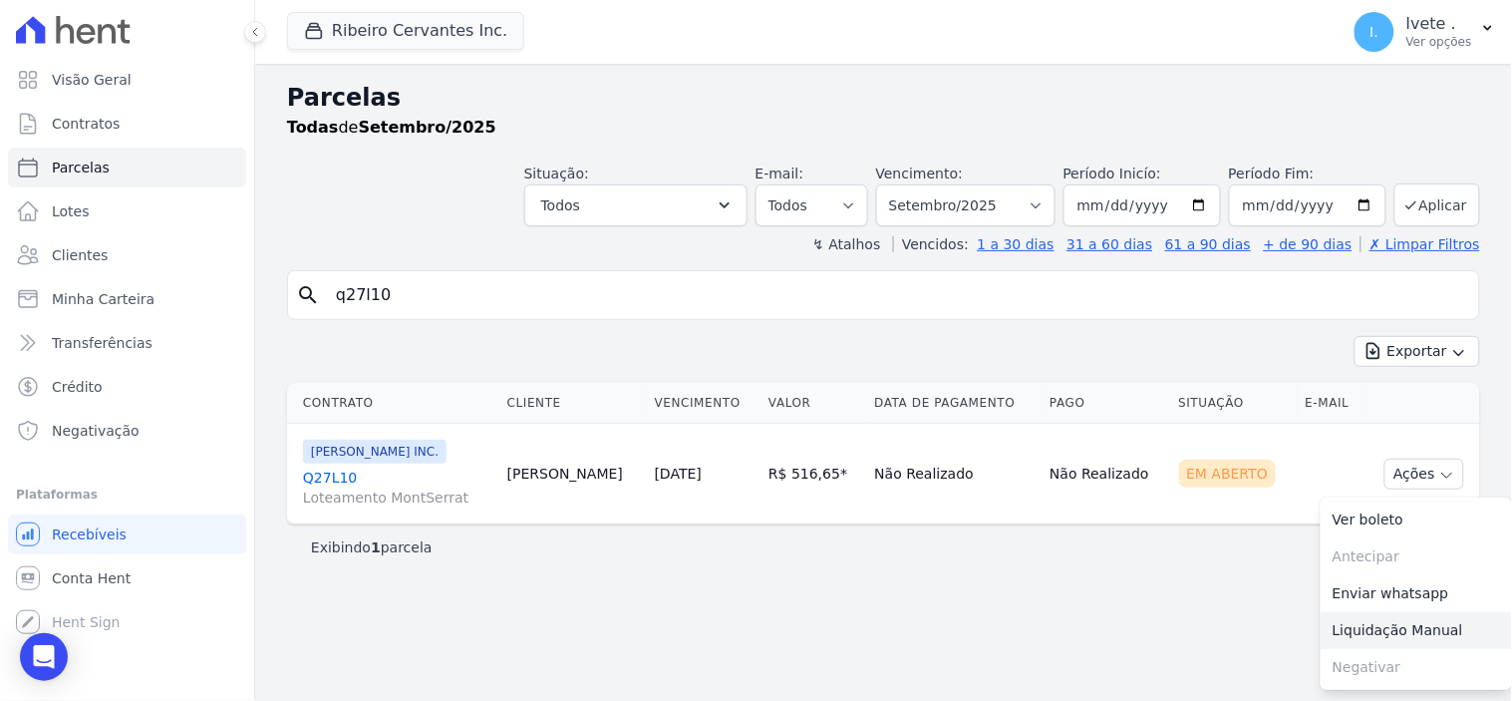
click at [1436, 628] on link "Liquidação Manual" at bounding box center [1416, 630] width 191 height 37
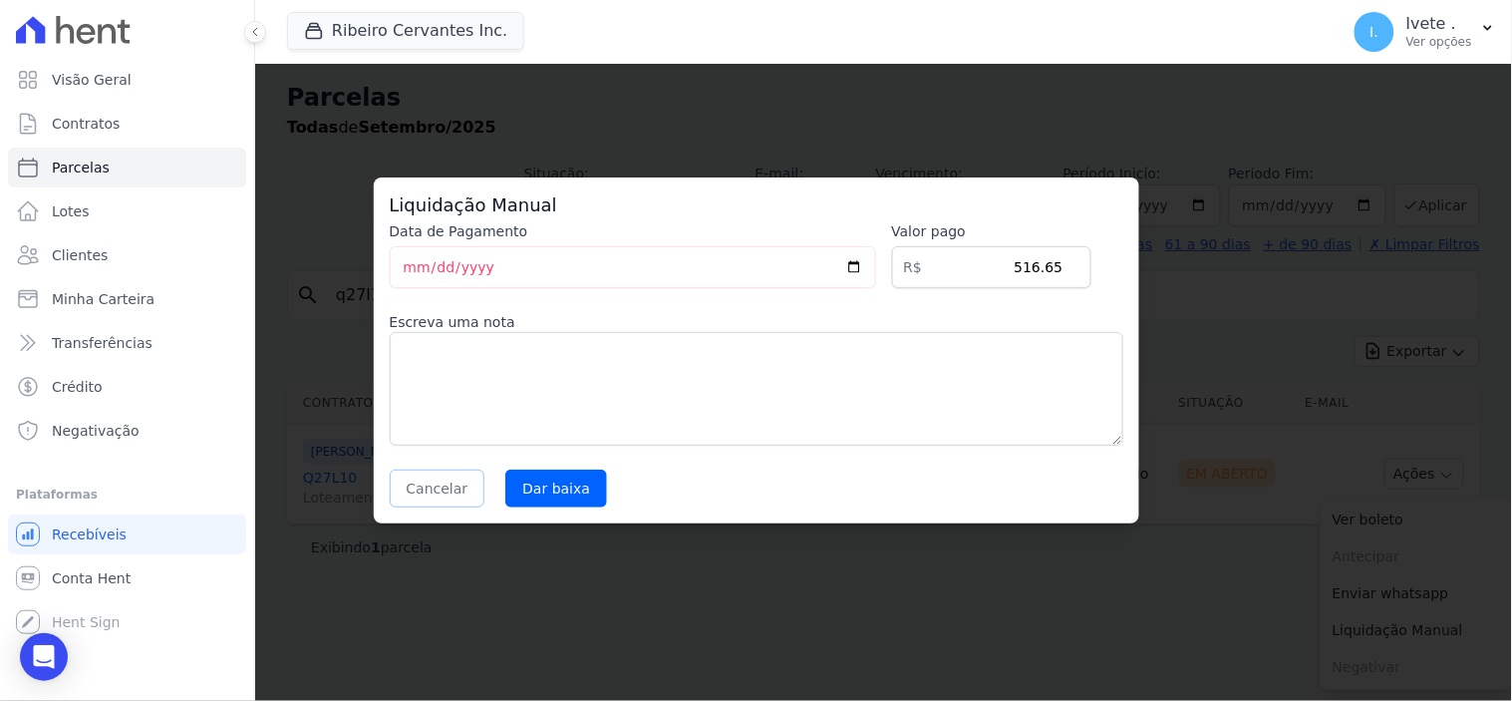
click at [425, 489] on button "Cancelar" at bounding box center [438, 488] width 96 height 38
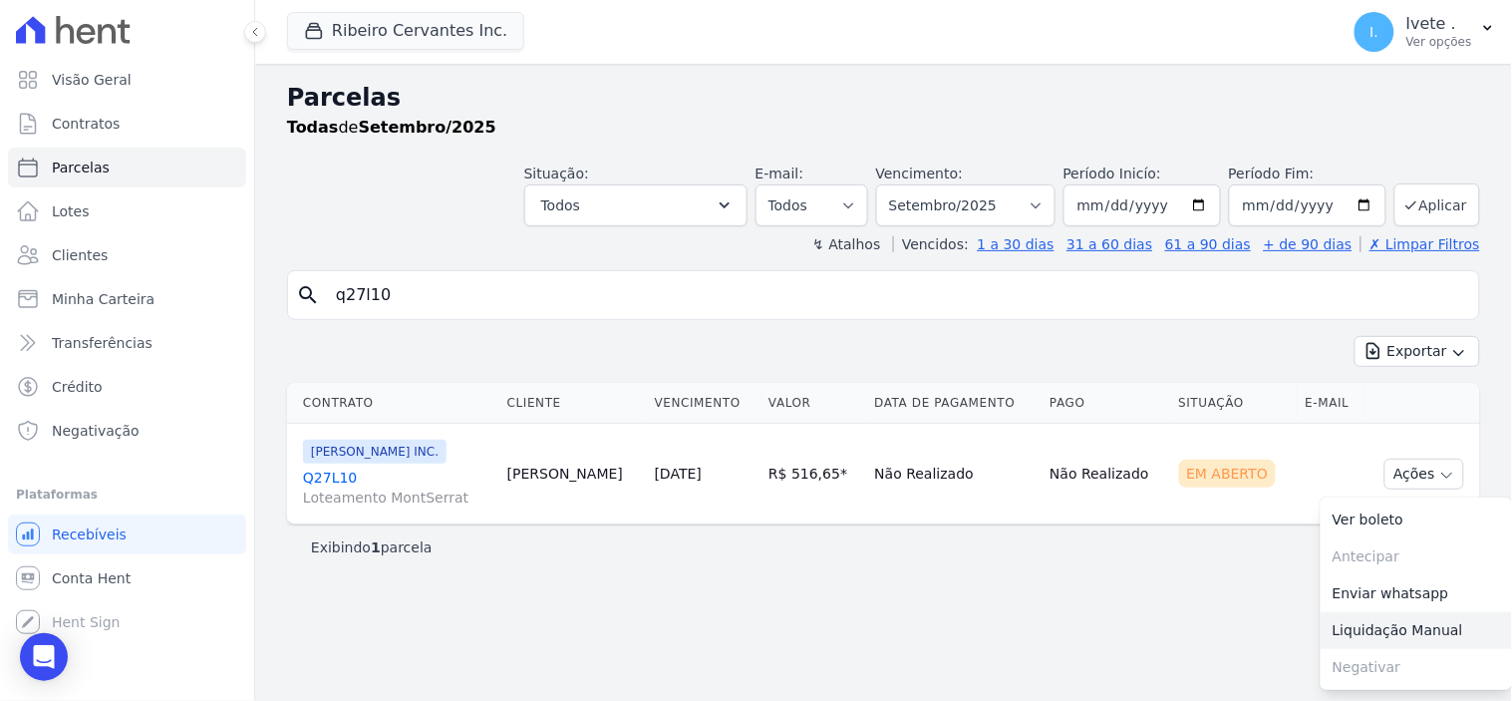
click at [1380, 634] on link "Liquidação Manual" at bounding box center [1416, 630] width 191 height 37
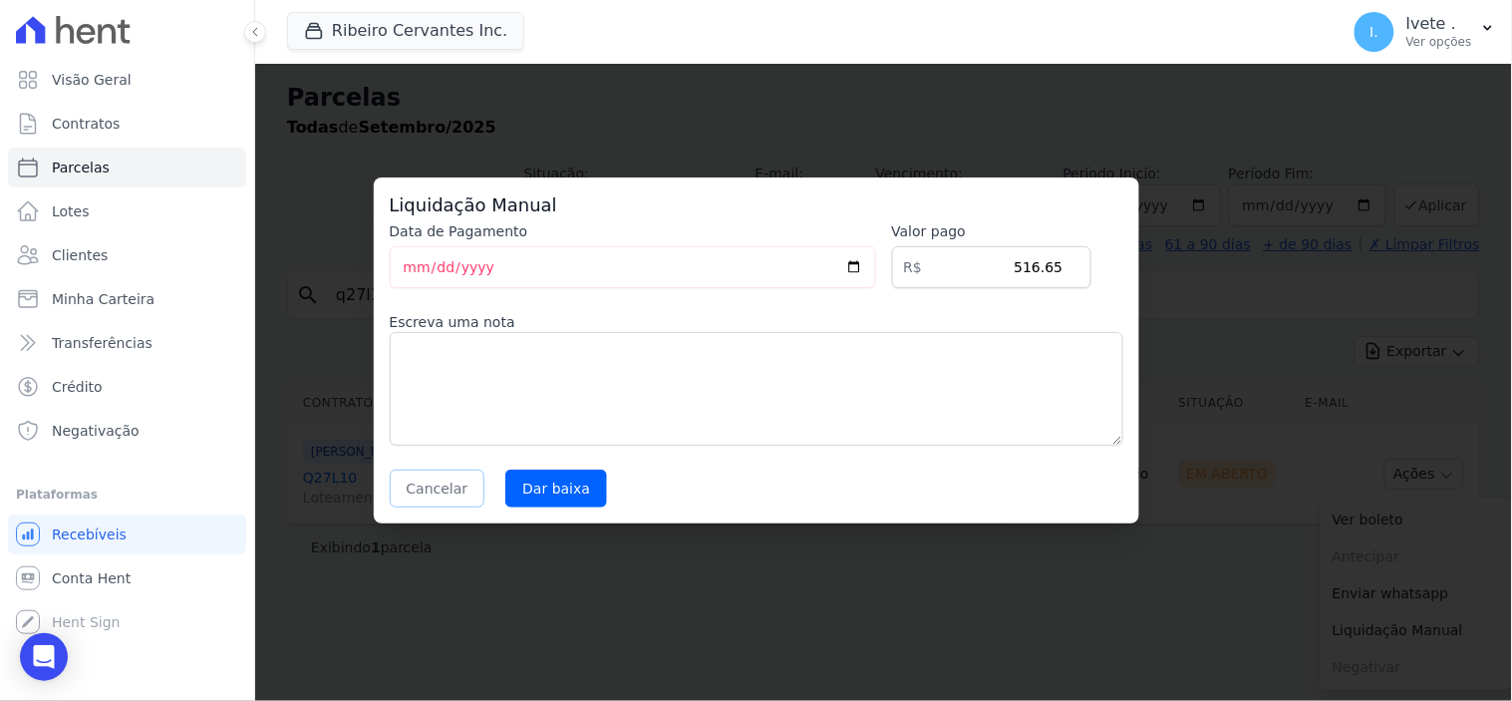
click at [424, 490] on button "Cancelar" at bounding box center [438, 488] width 96 height 38
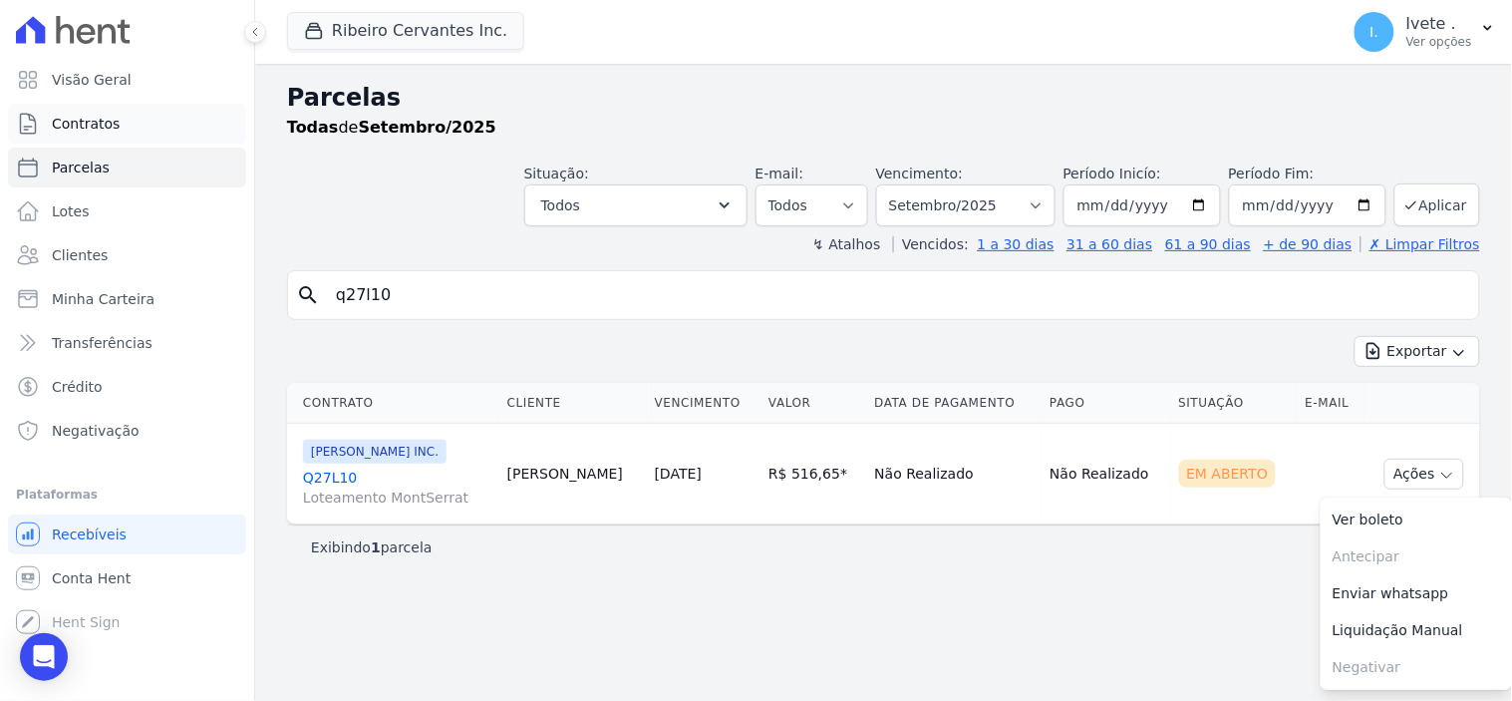
click at [85, 121] on span "Contratos" at bounding box center [86, 124] width 68 height 20
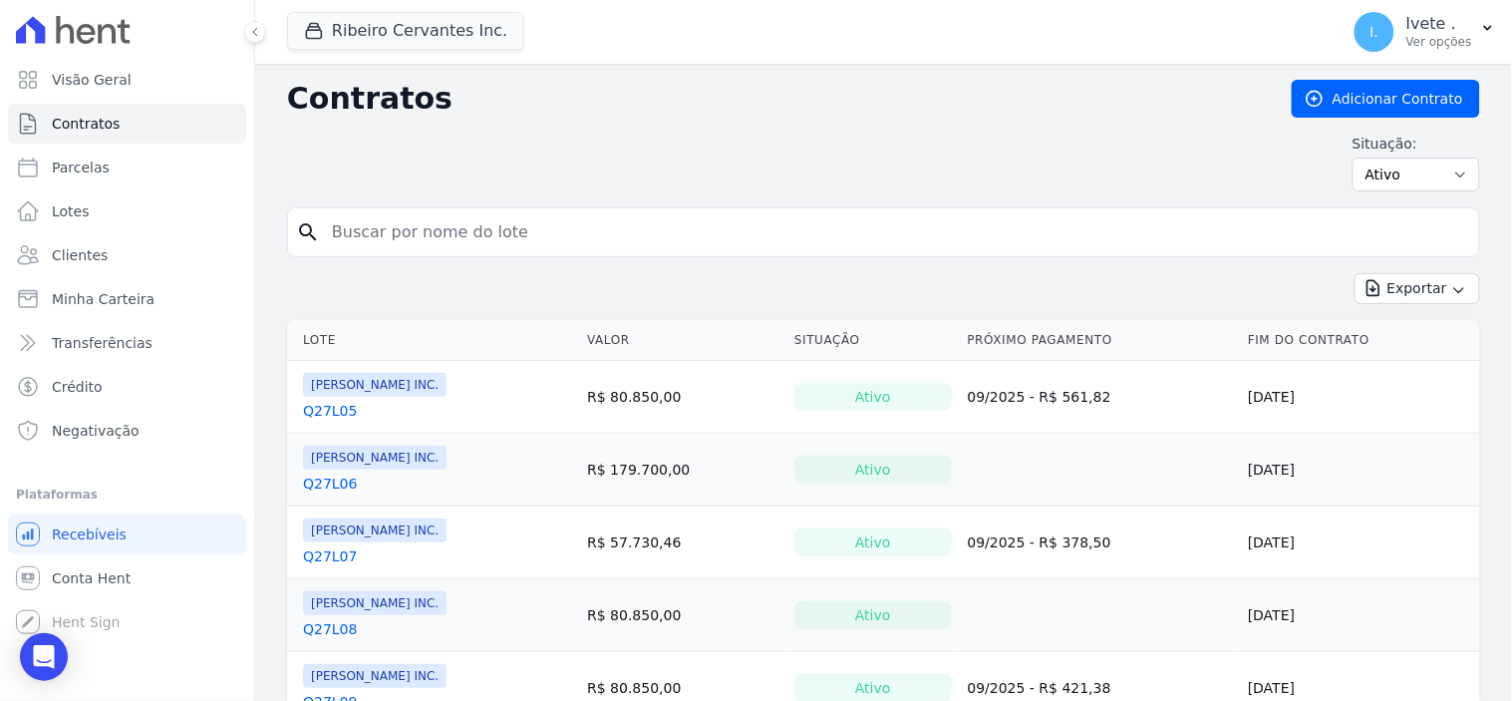
click at [403, 247] on input "search" at bounding box center [895, 232] width 1151 height 40
type input "q27l10"
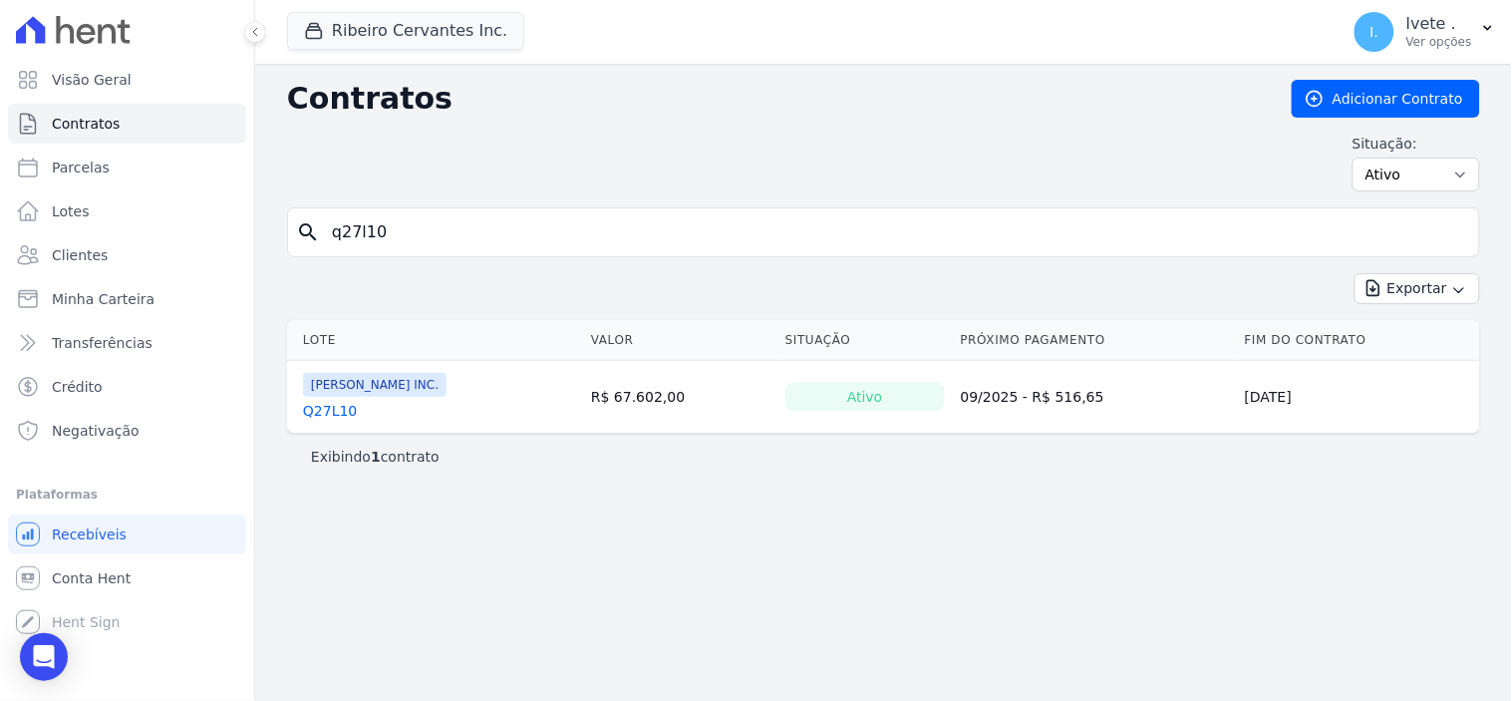
click at [336, 414] on link "Q27L10" at bounding box center [330, 411] width 54 height 20
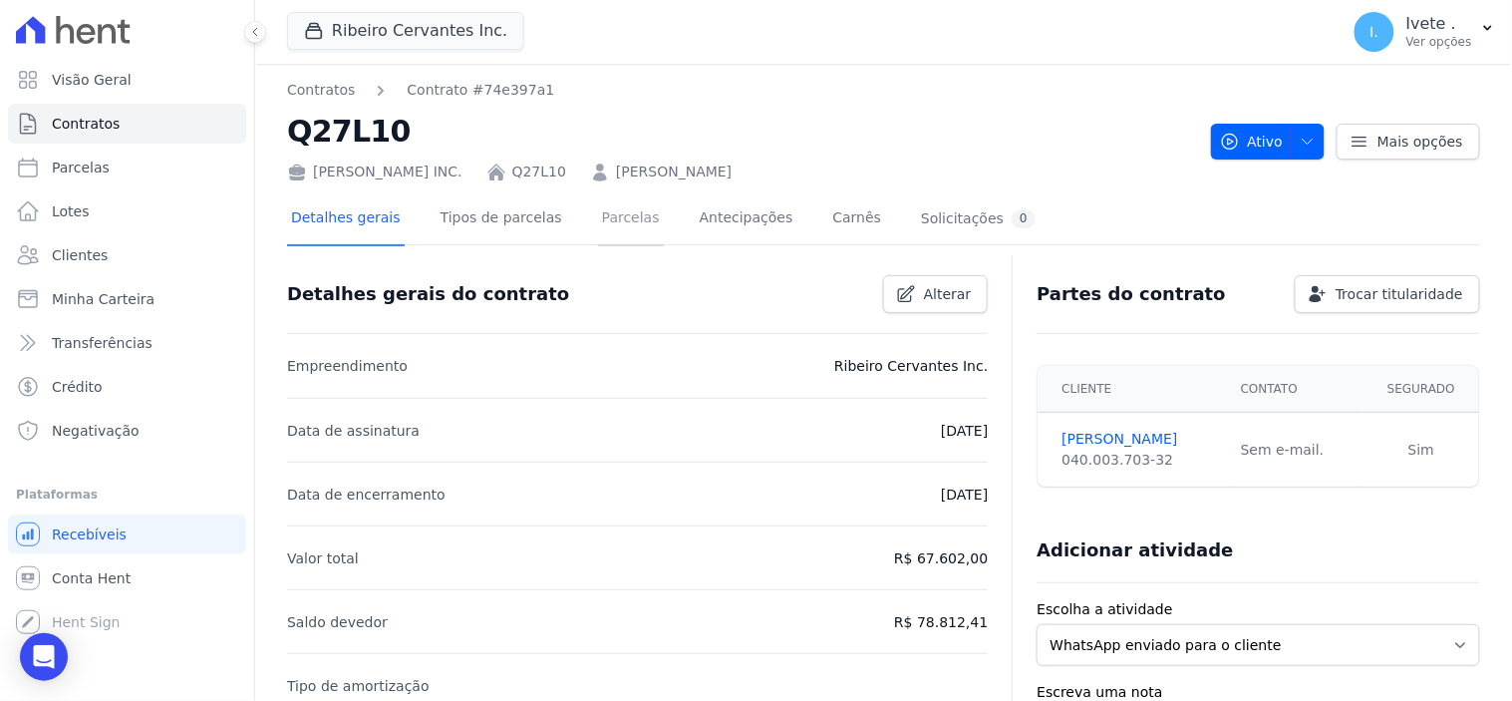
click at [598, 217] on link "Parcelas" at bounding box center [631, 219] width 66 height 53
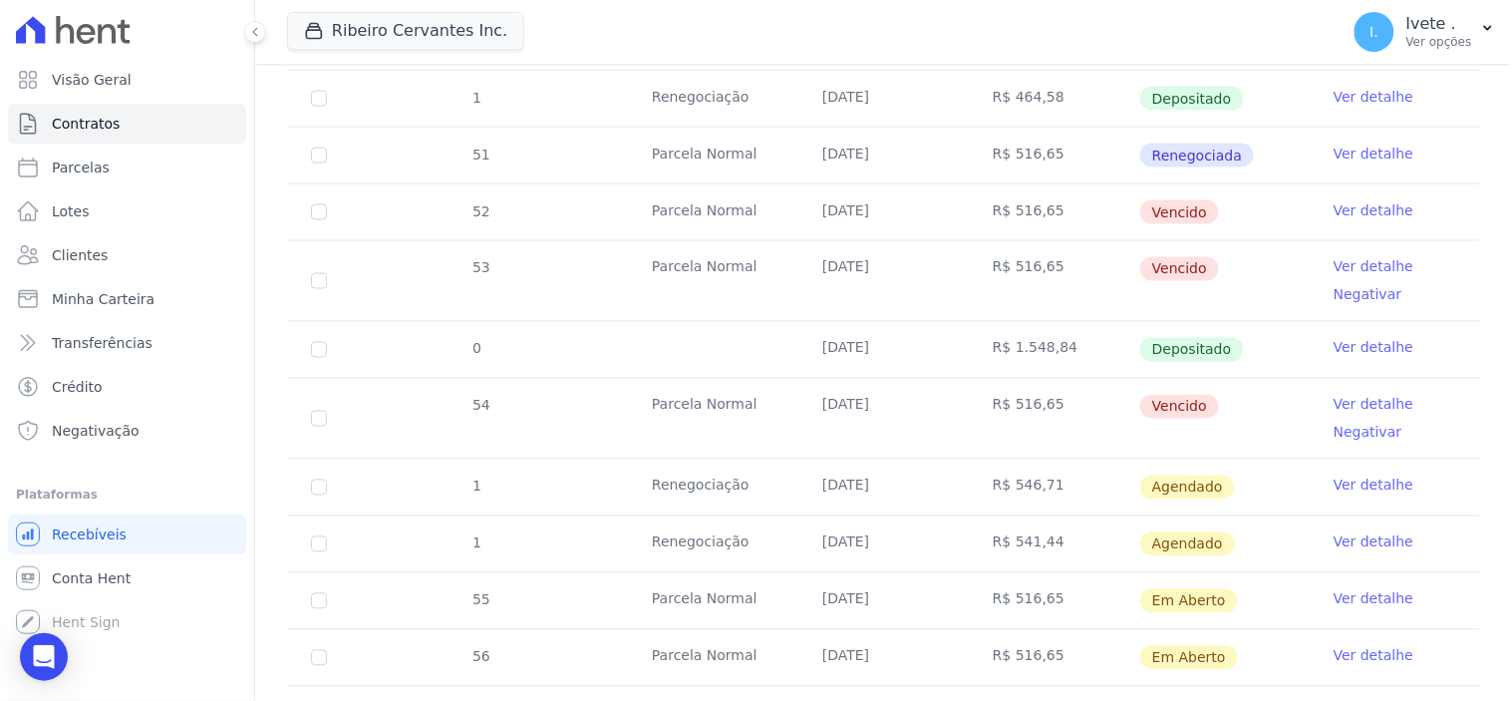
scroll to position [664, 0]
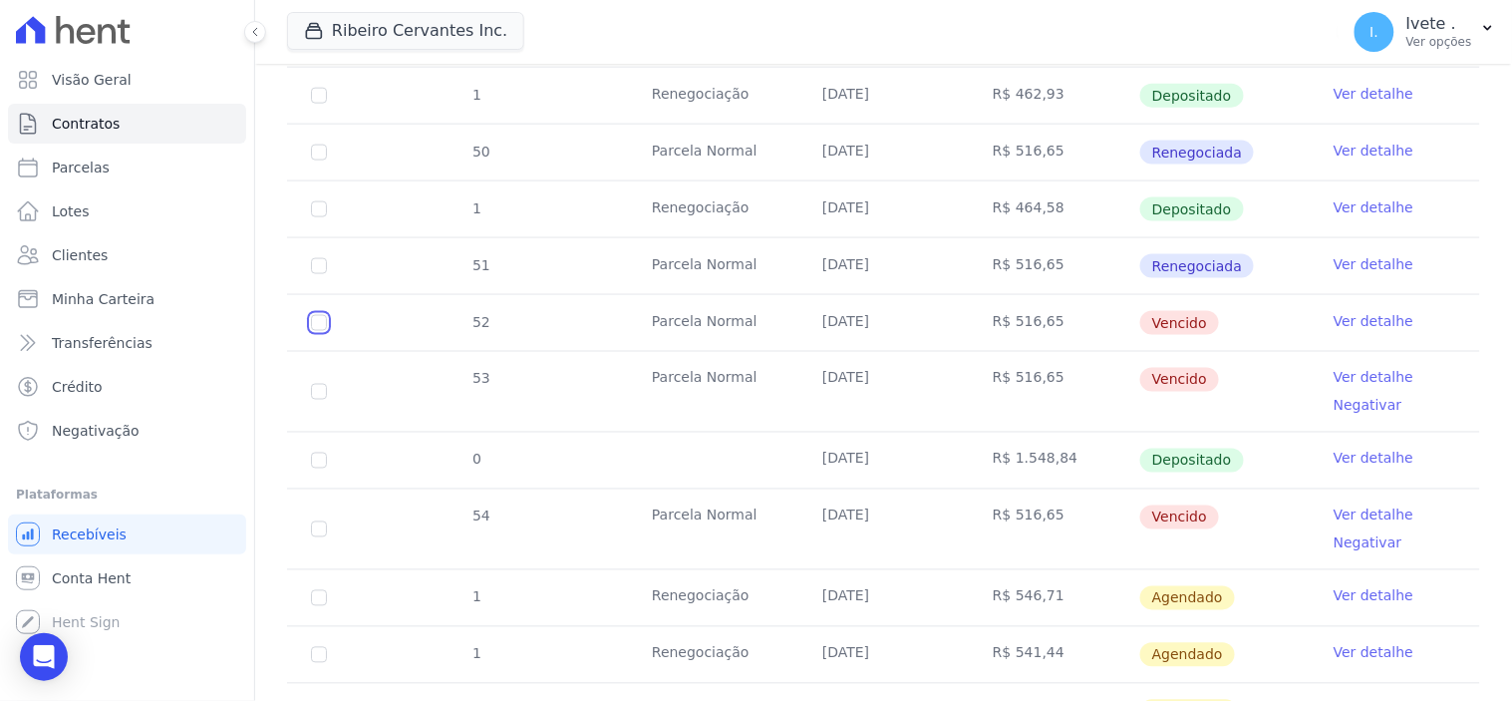
click at [317, 320] on input "checkbox" at bounding box center [319, 323] width 16 height 16
checkbox input "true"
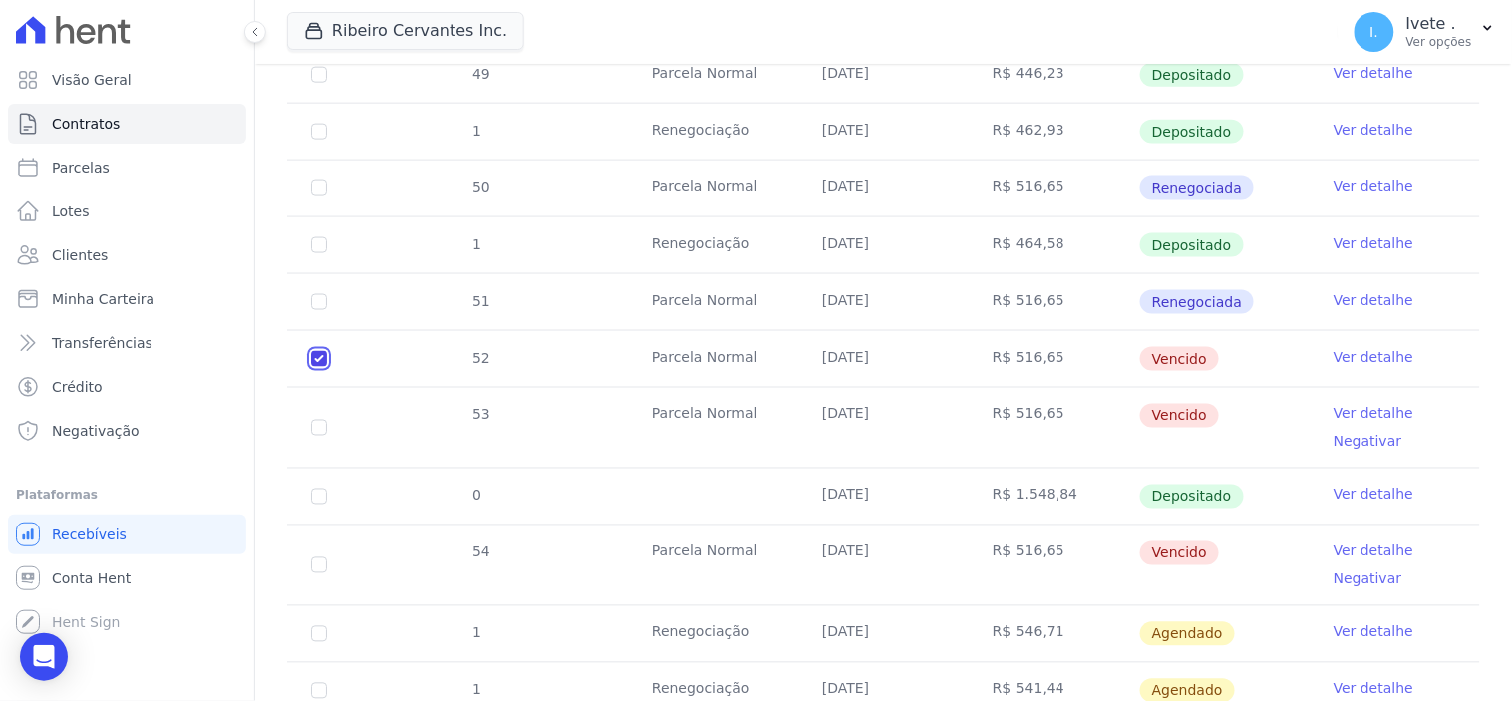
scroll to position [680, 0]
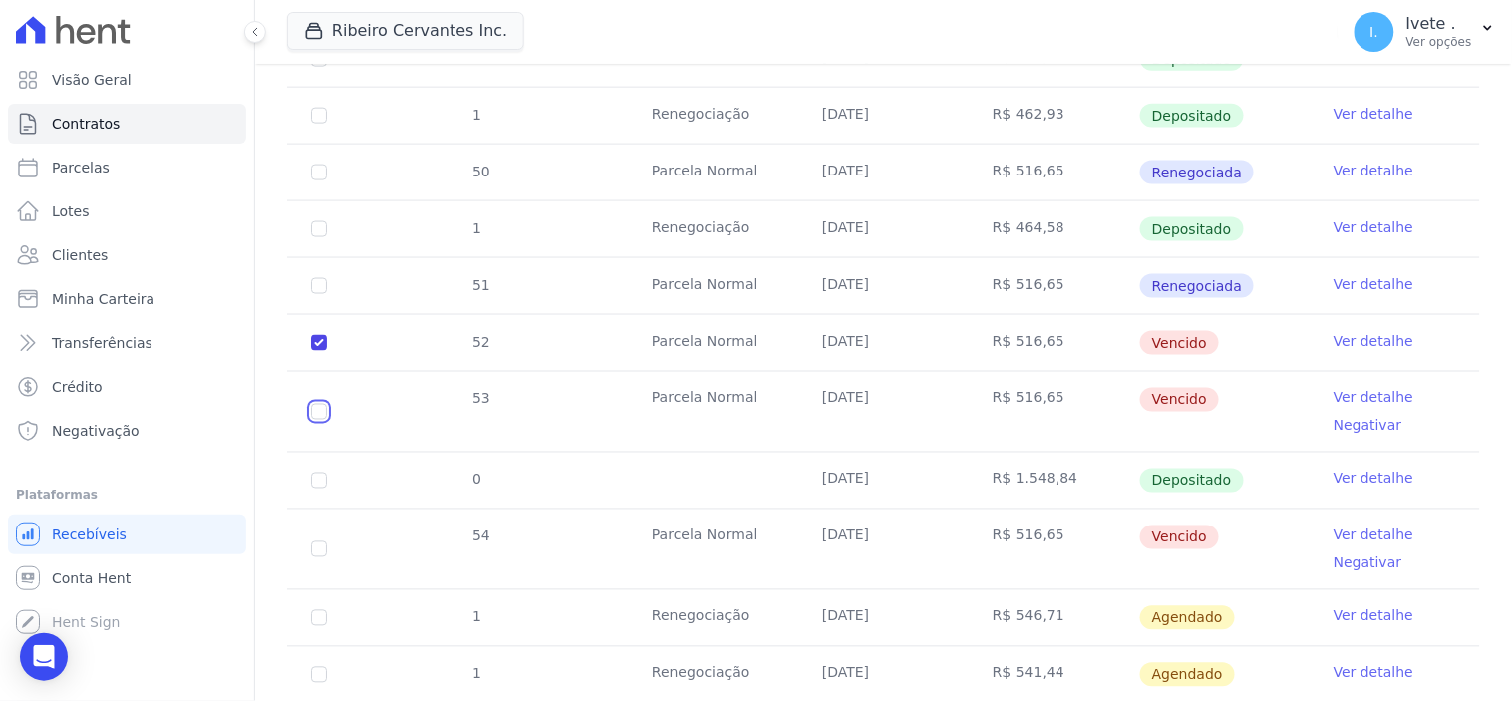
click at [317, 351] on input "checkbox" at bounding box center [319, 343] width 16 height 16
checkbox input "true"
click at [314, 351] on input "checkbox" at bounding box center [319, 343] width 16 height 16
checkbox input "true"
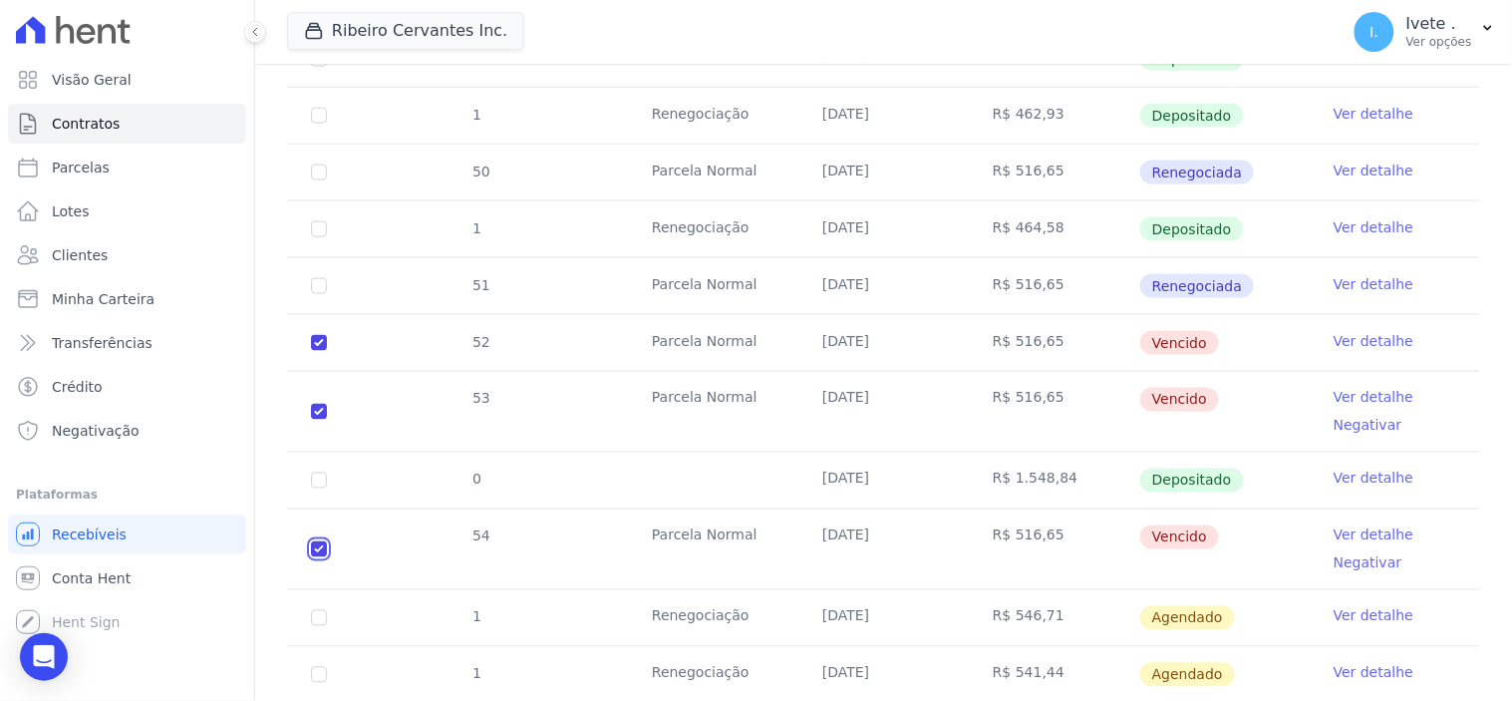
checkbox input "true"
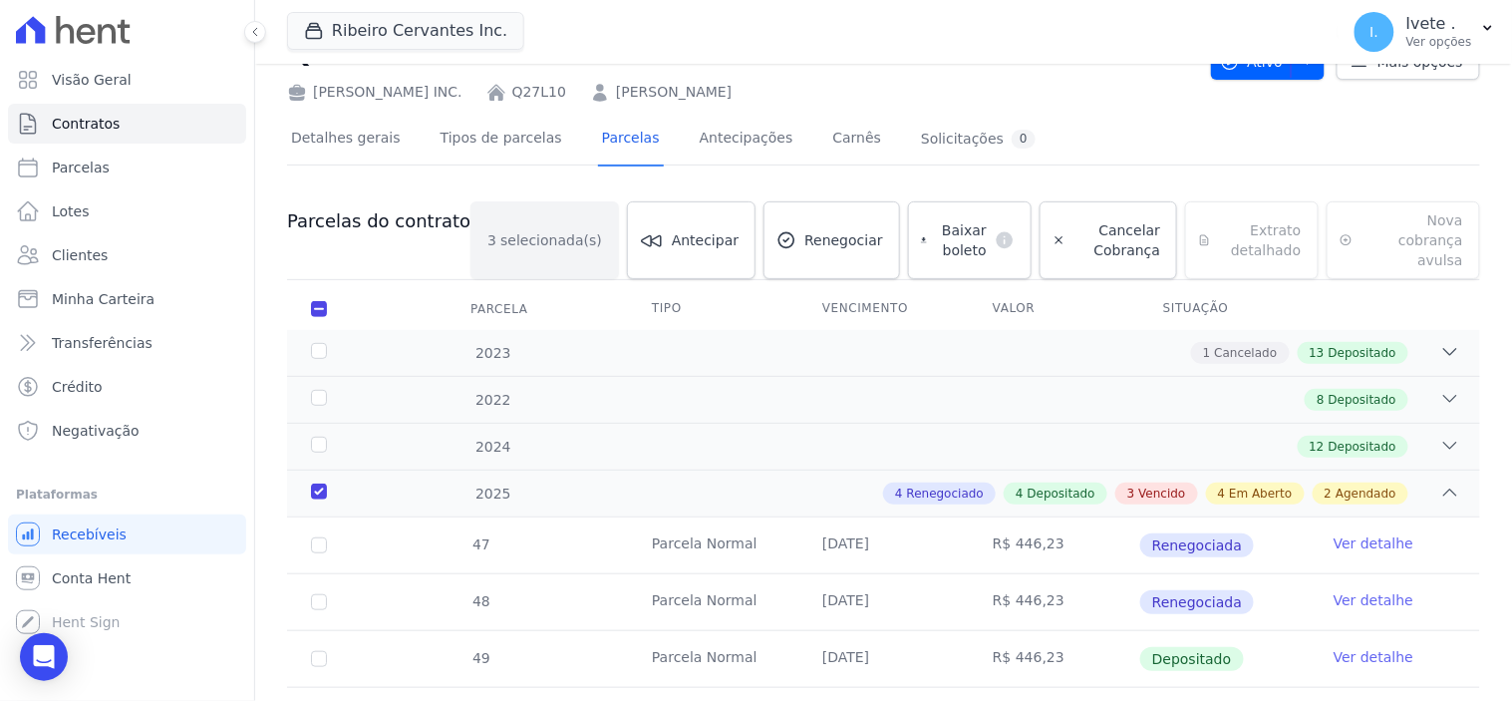
scroll to position [15, 0]
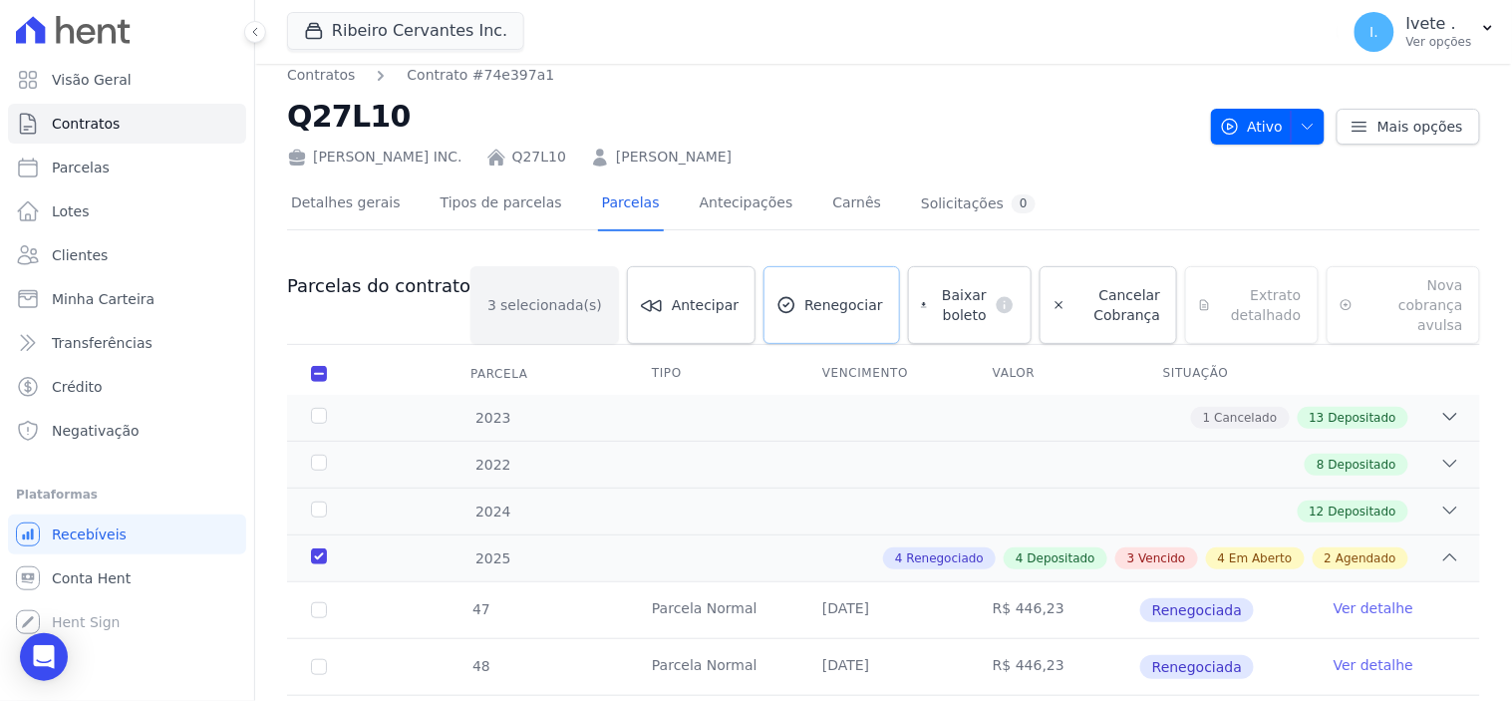
click at [804, 296] on span "Renegociar" at bounding box center [843, 305] width 79 height 20
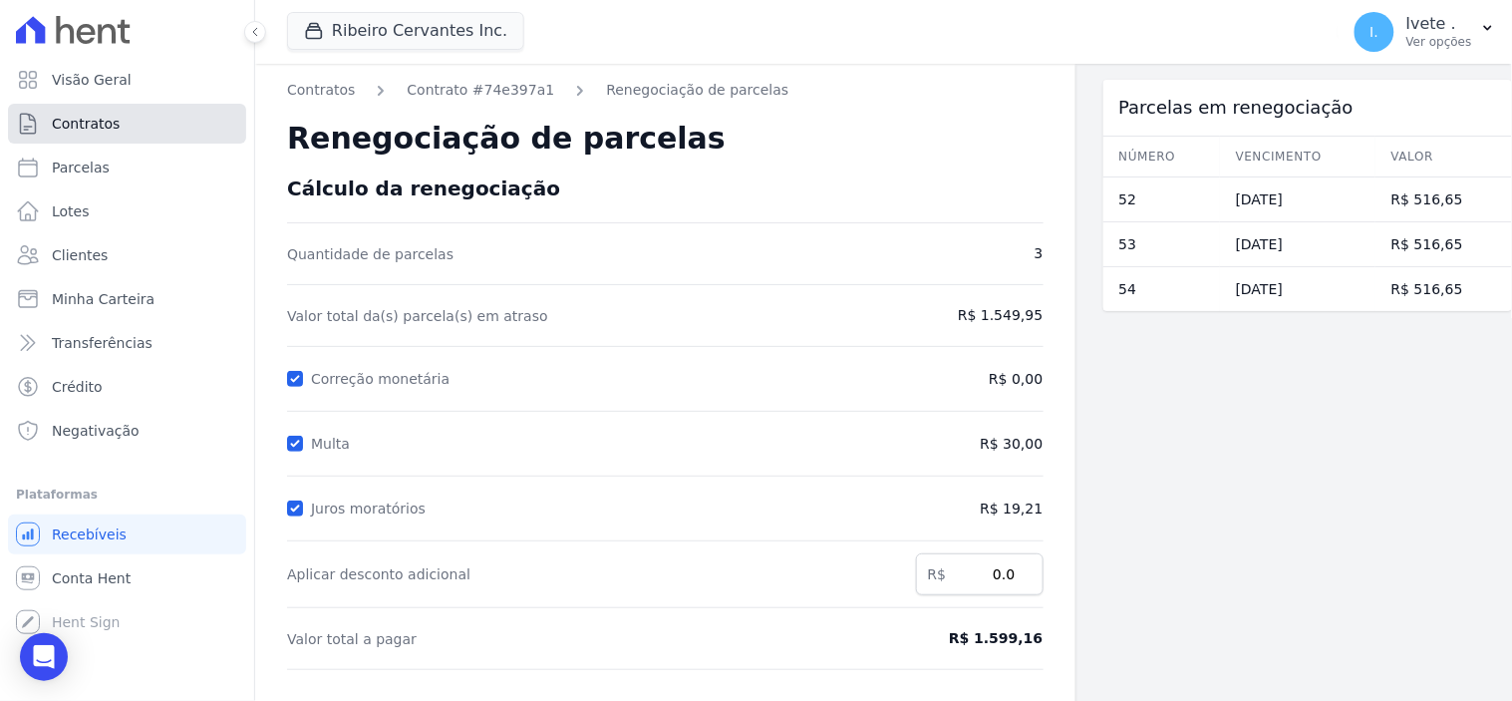
click at [88, 117] on span "Contratos" at bounding box center [86, 124] width 68 height 20
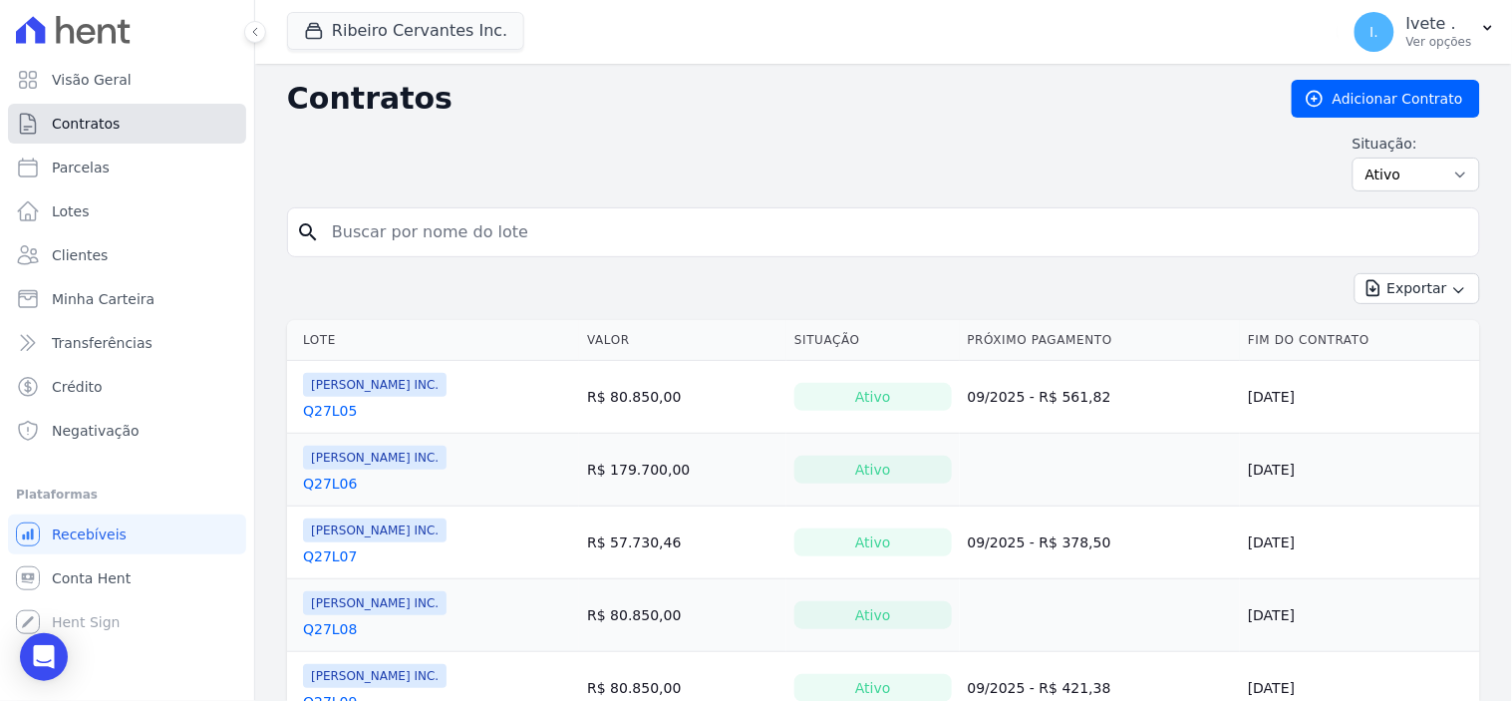
click at [77, 115] on span "Contratos" at bounding box center [86, 124] width 68 height 20
click at [82, 257] on span "Clientes" at bounding box center [80, 255] width 56 height 20
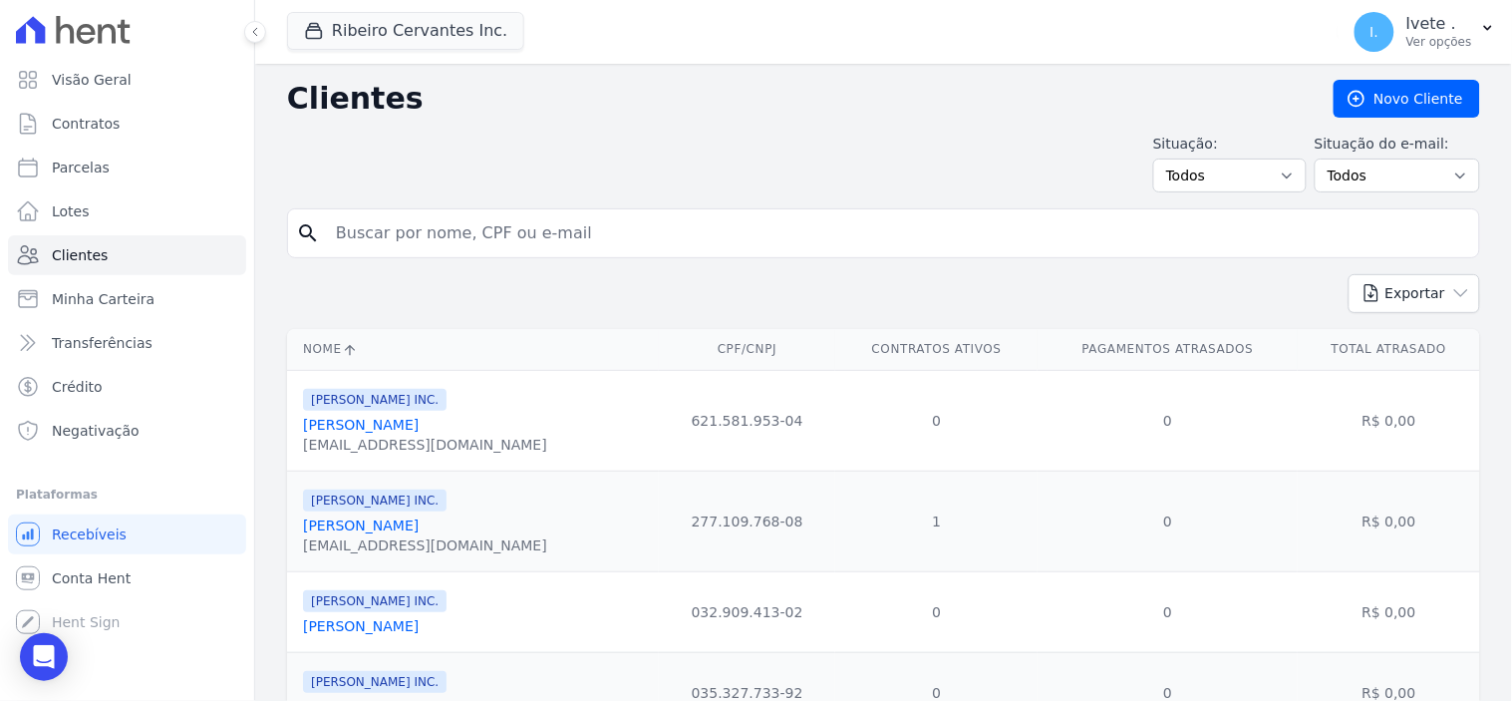
click at [405, 233] on input "search" at bounding box center [897, 233] width 1147 height 40
type input "[PERSON_NAME]"
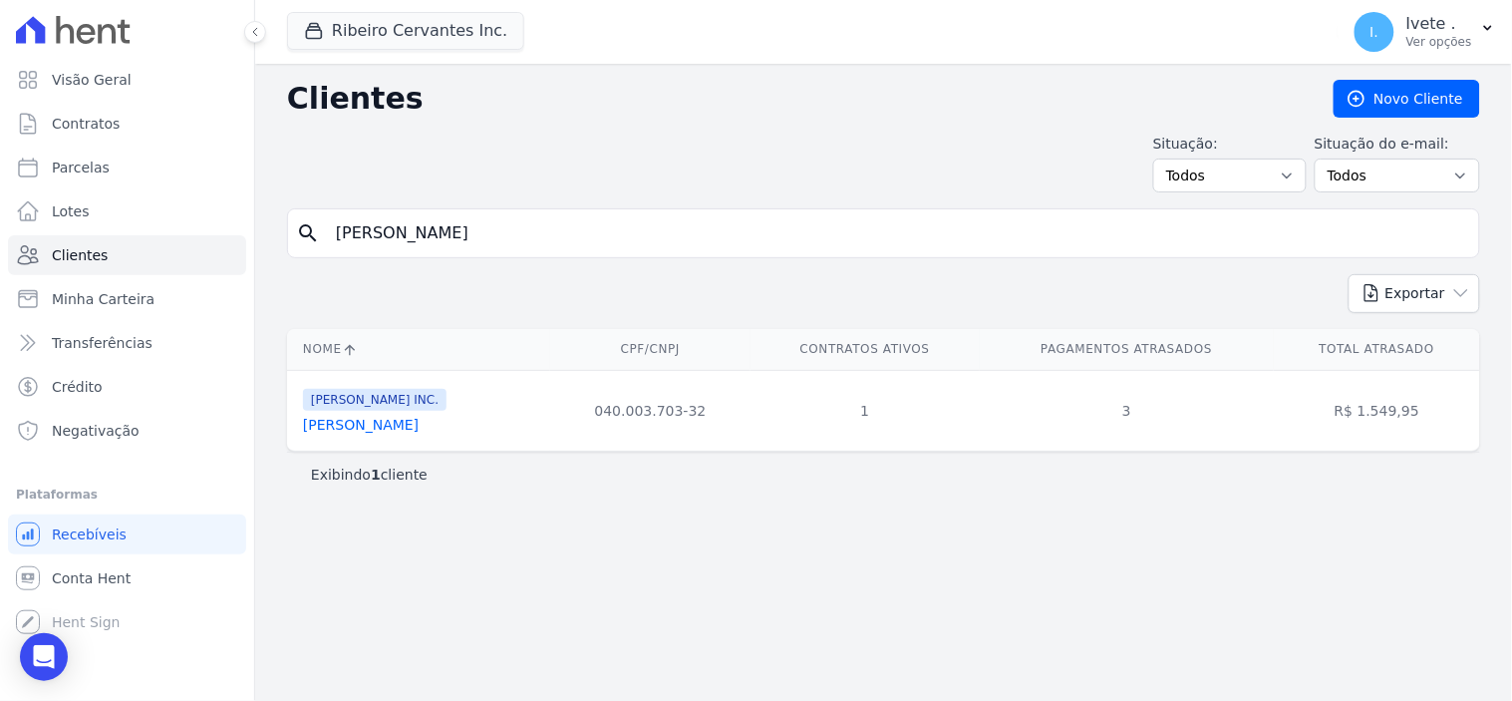
click at [373, 429] on link "[PERSON_NAME]" at bounding box center [361, 425] width 116 height 16
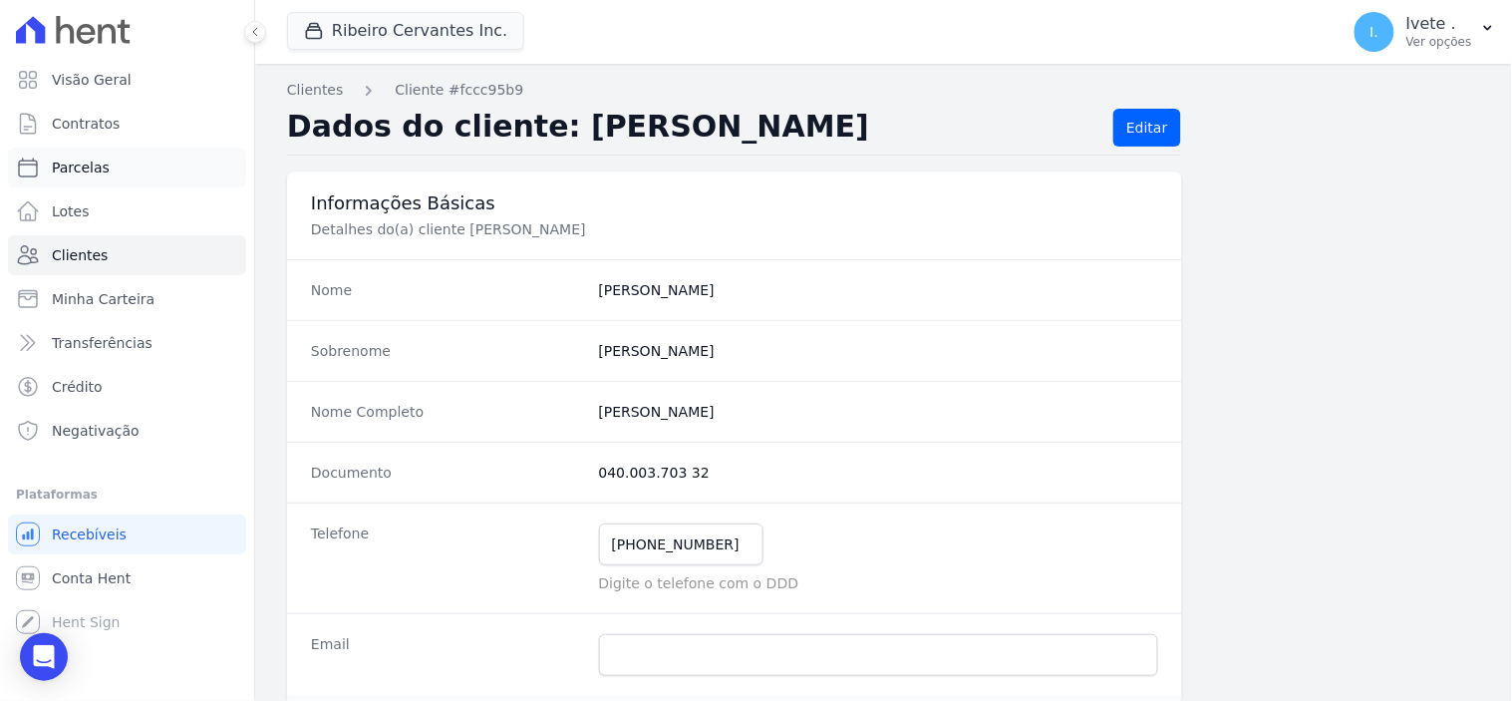
click at [86, 171] on span "Parcelas" at bounding box center [81, 167] width 58 height 20
select select
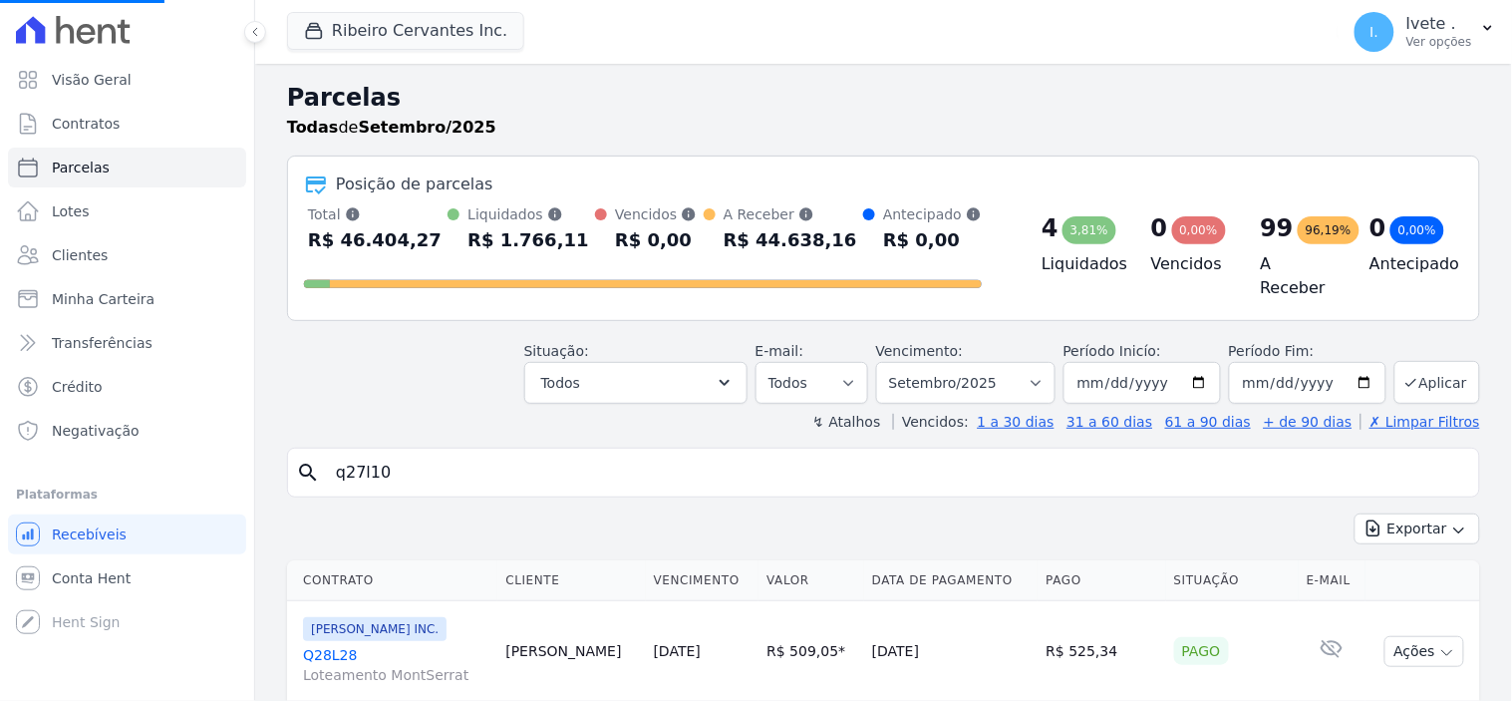
select select
click at [407, 461] on input "search" at bounding box center [897, 473] width 1147 height 40
type input "[PERSON_NAME]"
select select
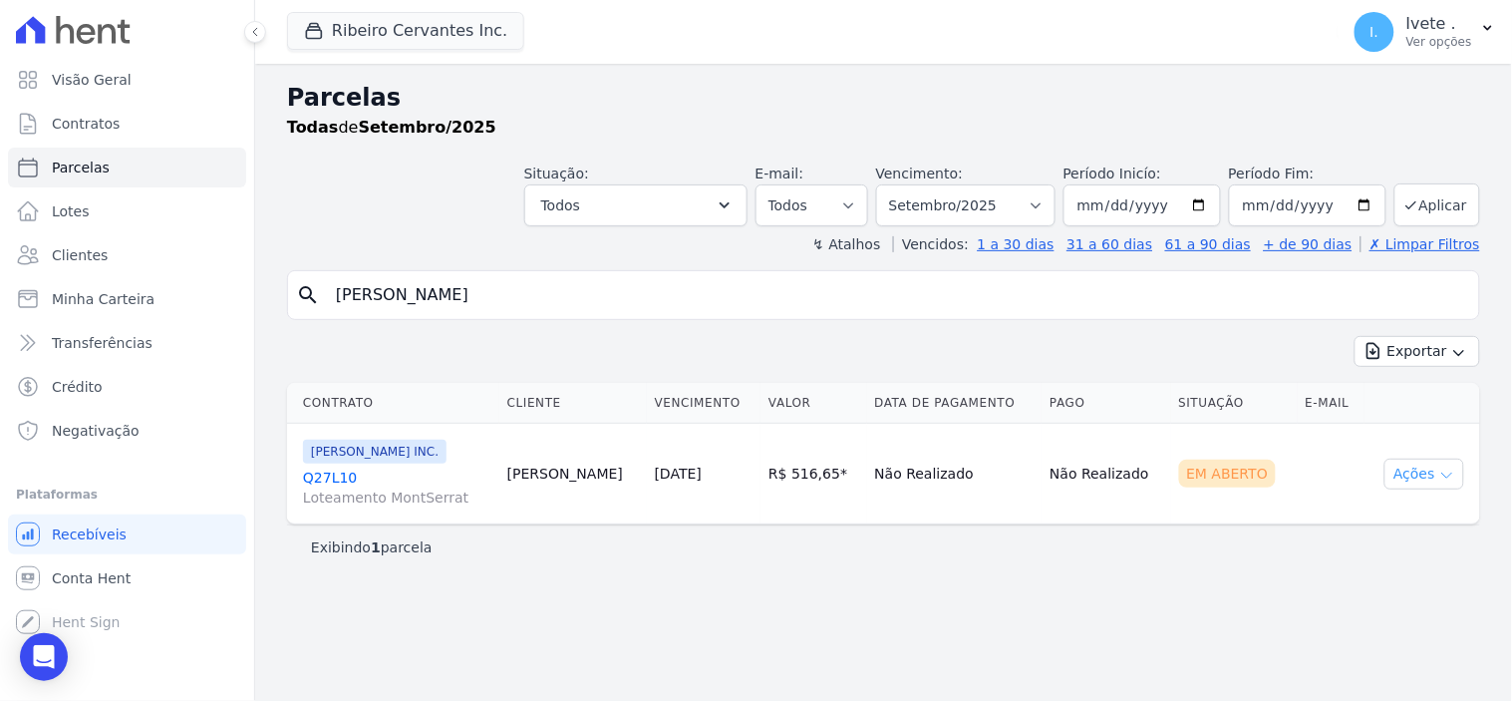
click at [1447, 478] on icon "button" at bounding box center [1447, 475] width 10 height 5
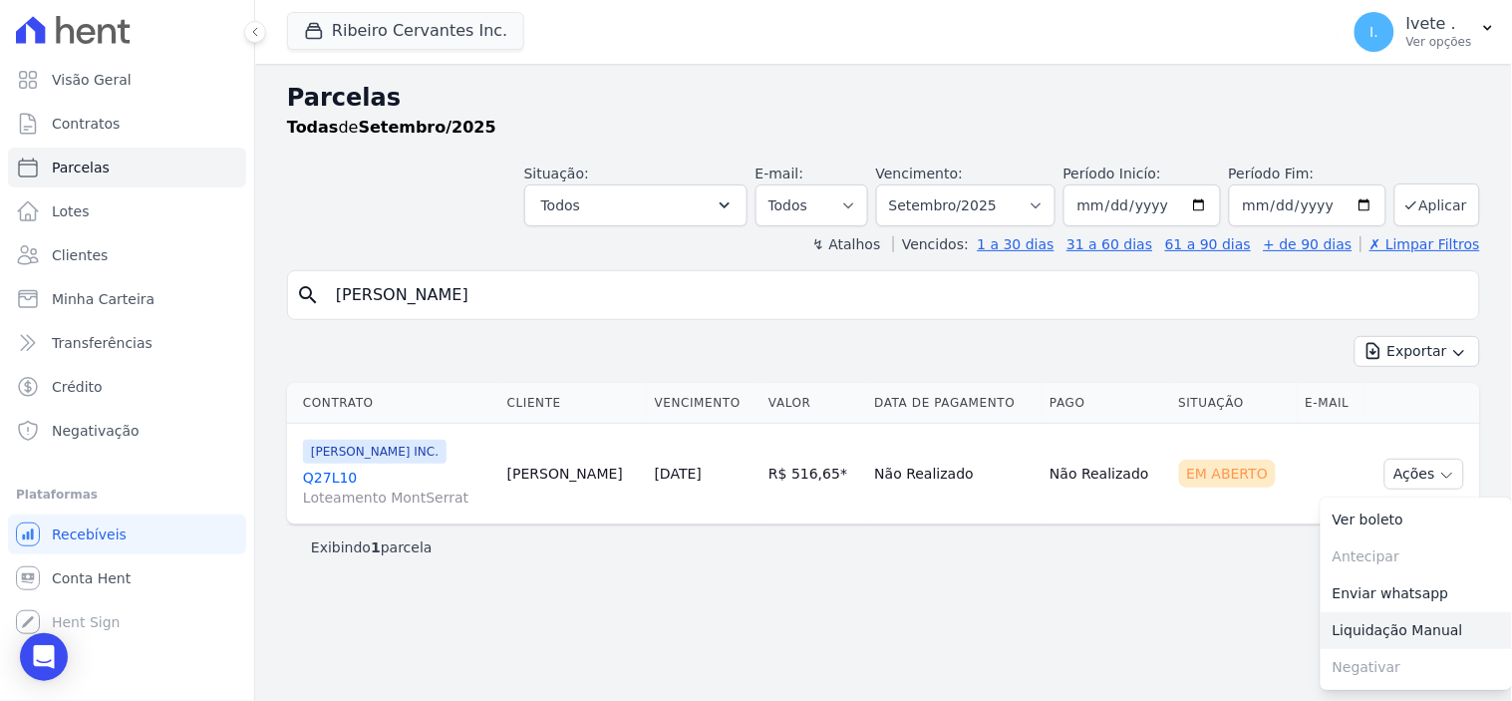
click at [1418, 630] on link "Liquidação Manual" at bounding box center [1416, 630] width 191 height 37
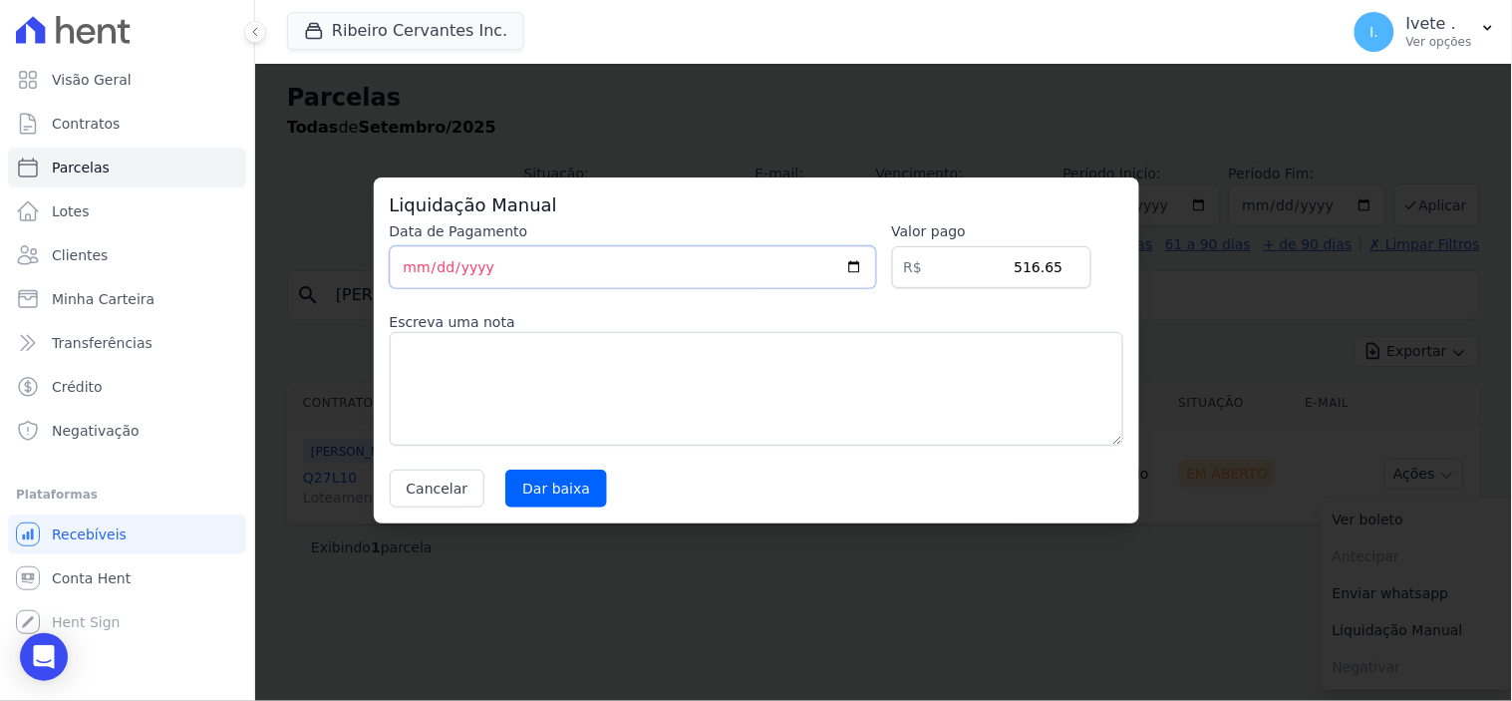
click at [860, 264] on input "[DATE]" at bounding box center [633, 267] width 486 height 42
type input "[DATE]"
click at [554, 491] on input "Dar baixa" at bounding box center [556, 488] width 102 height 38
select select
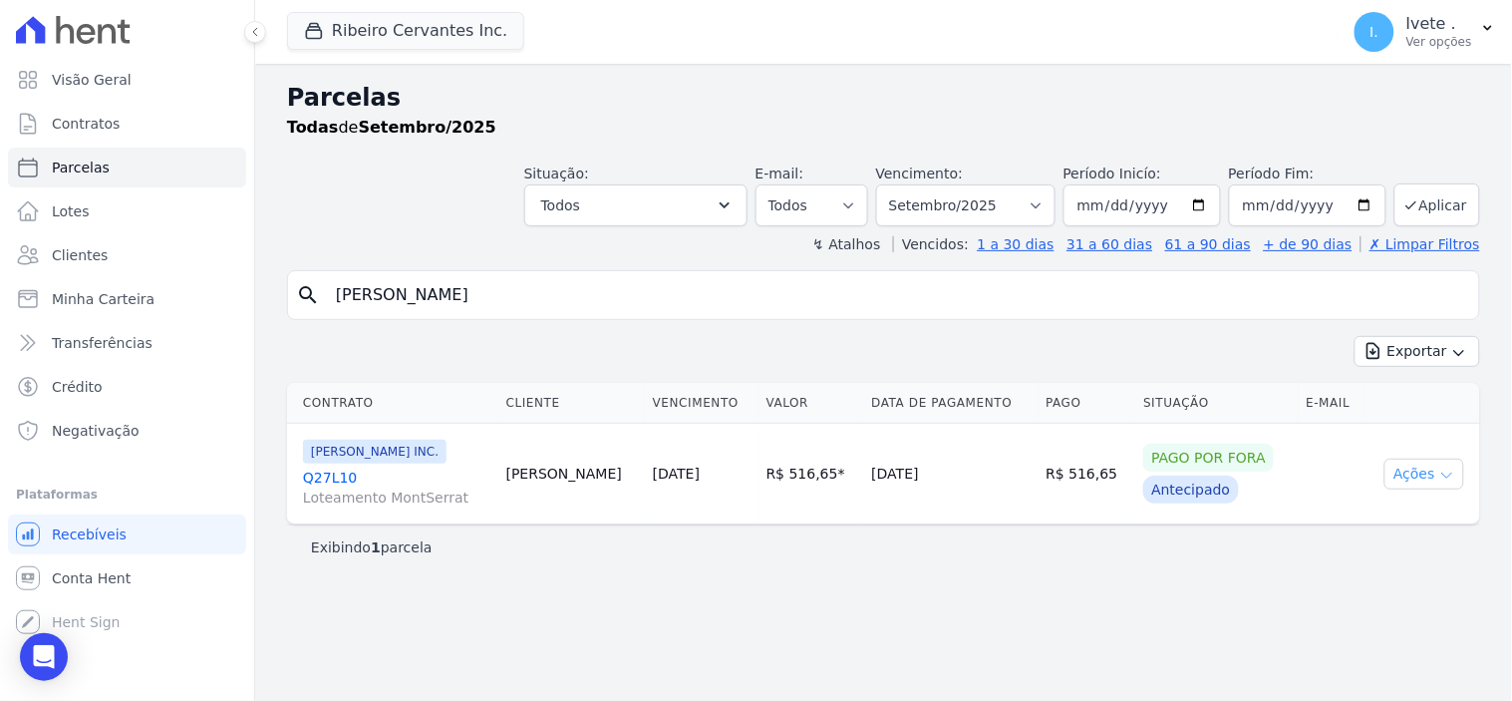
click at [1451, 474] on icon "button" at bounding box center [1447, 475] width 10 height 5
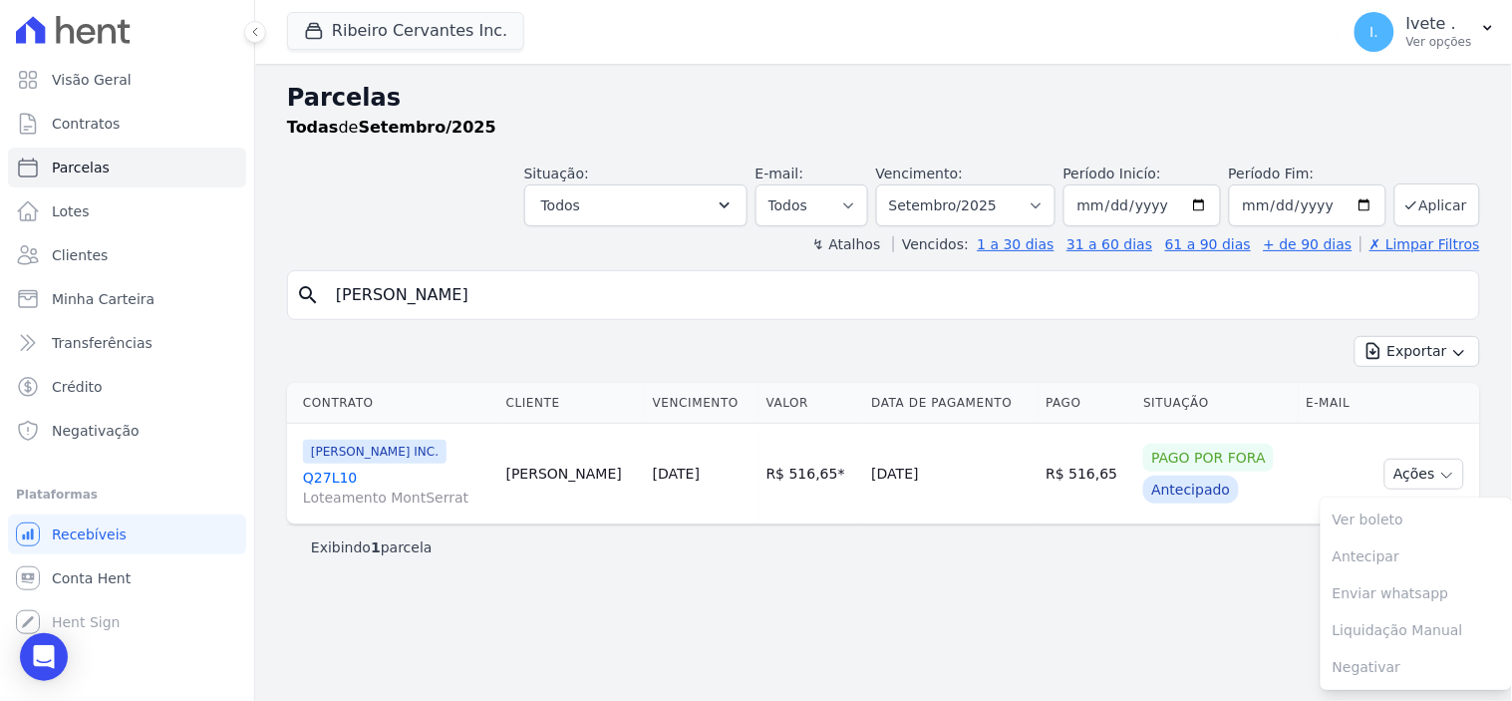
click at [496, 293] on input "[PERSON_NAME]" at bounding box center [897, 295] width 1147 height 40
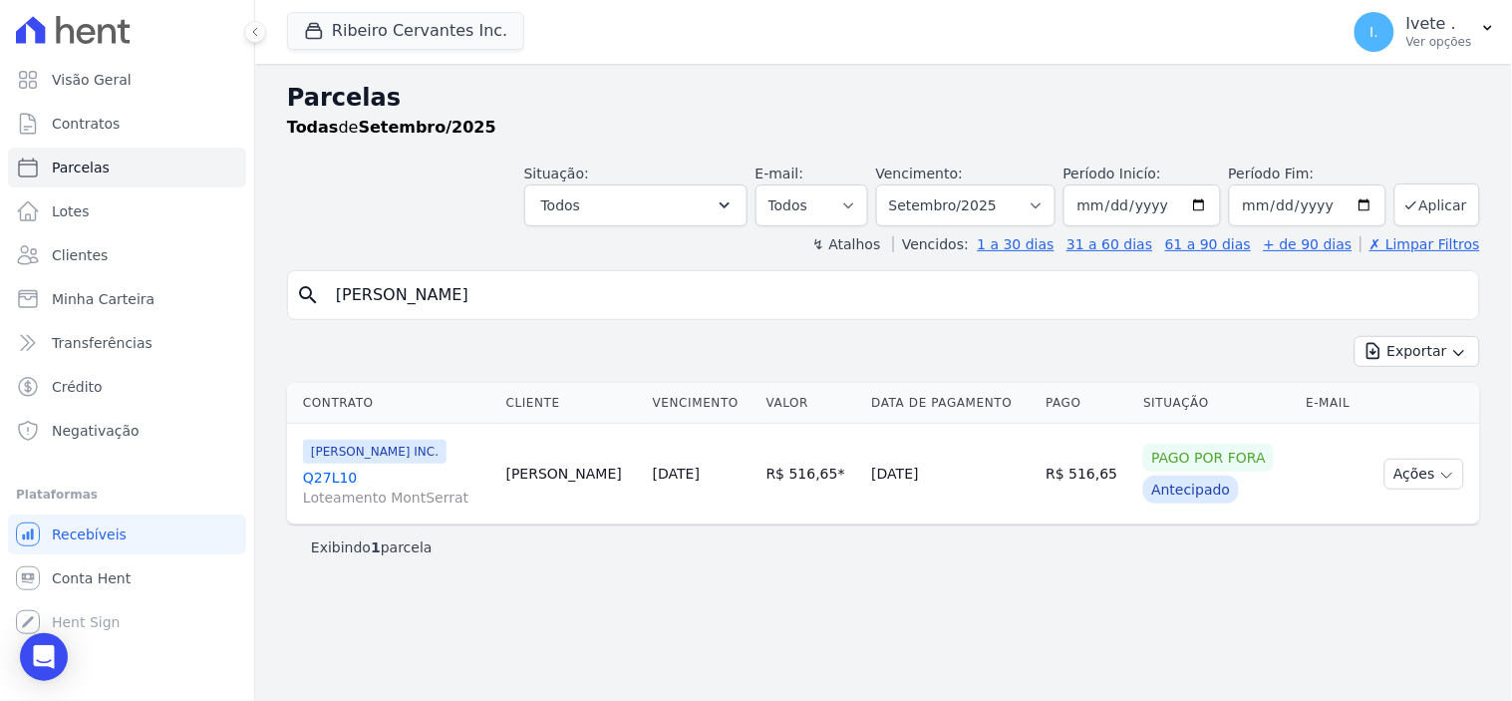
select select
click at [1440, 465] on button "Ações" at bounding box center [1425, 474] width 80 height 31
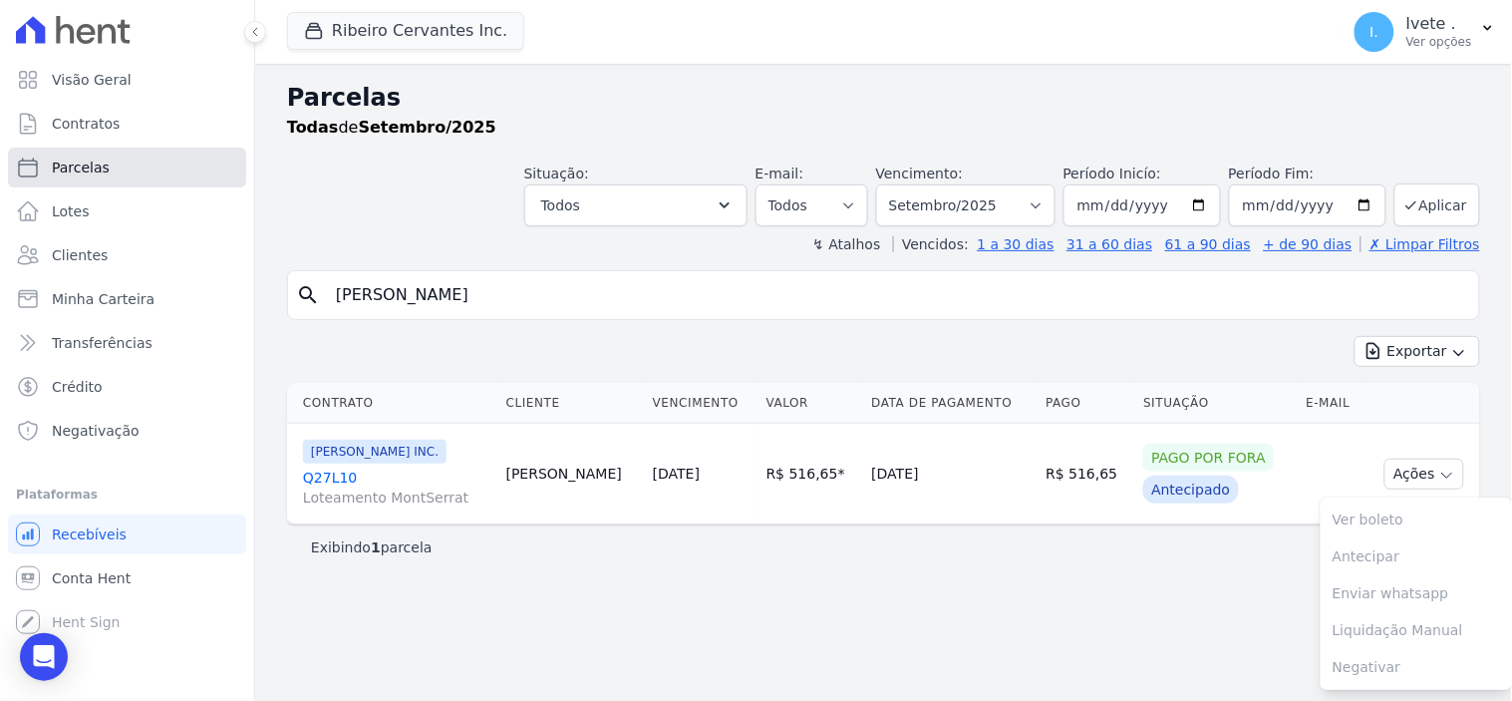
click at [94, 165] on span "Parcelas" at bounding box center [81, 167] width 58 height 20
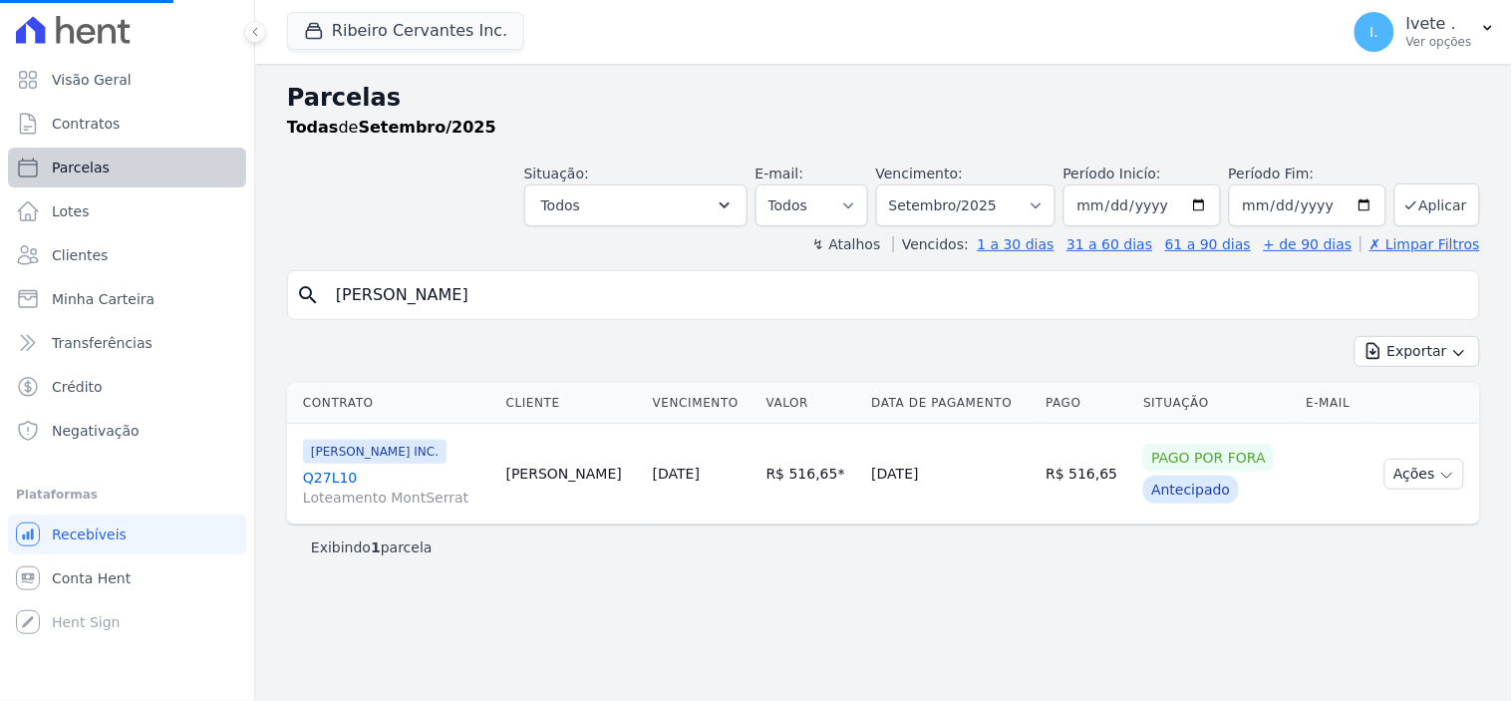
select select
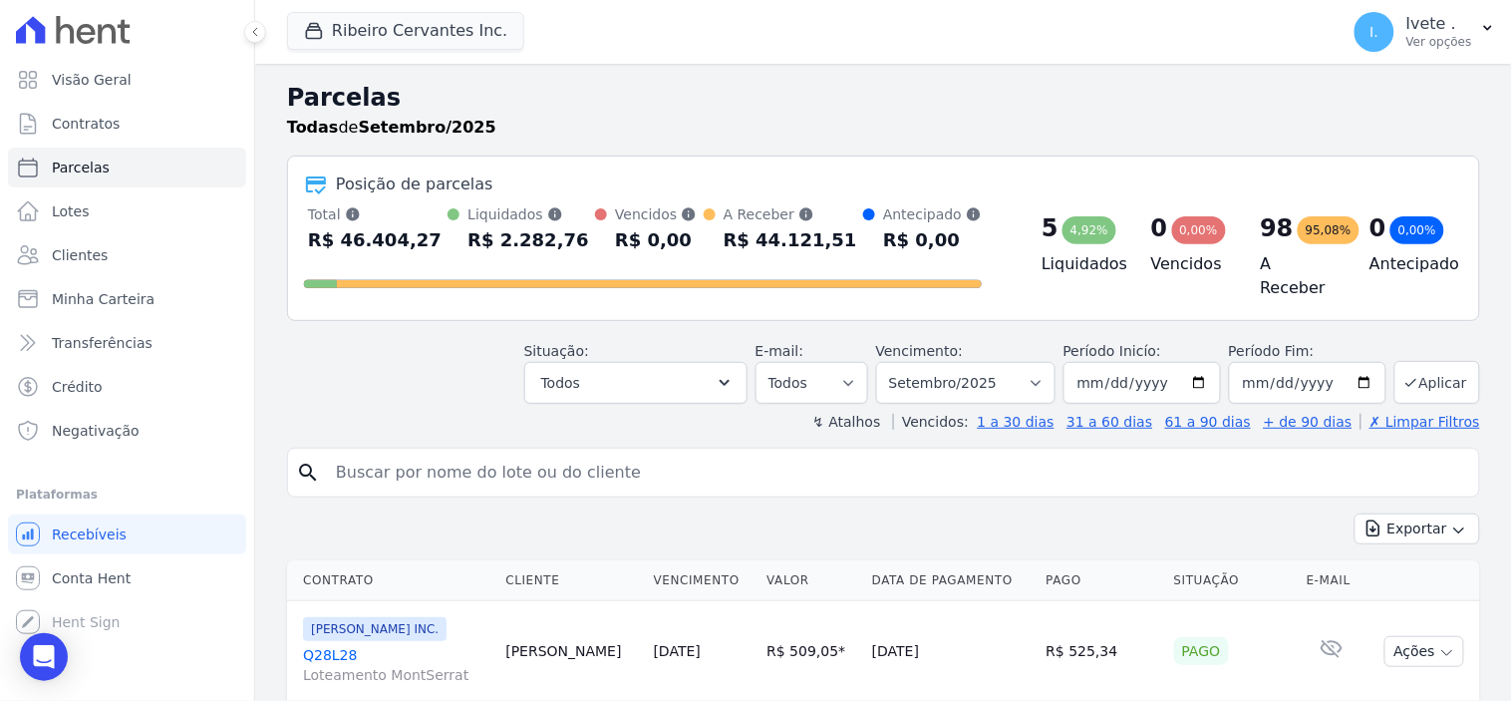
click at [390, 465] on input "search" at bounding box center [897, 473] width 1147 height 40
type input "[PERSON_NAME]"
select select
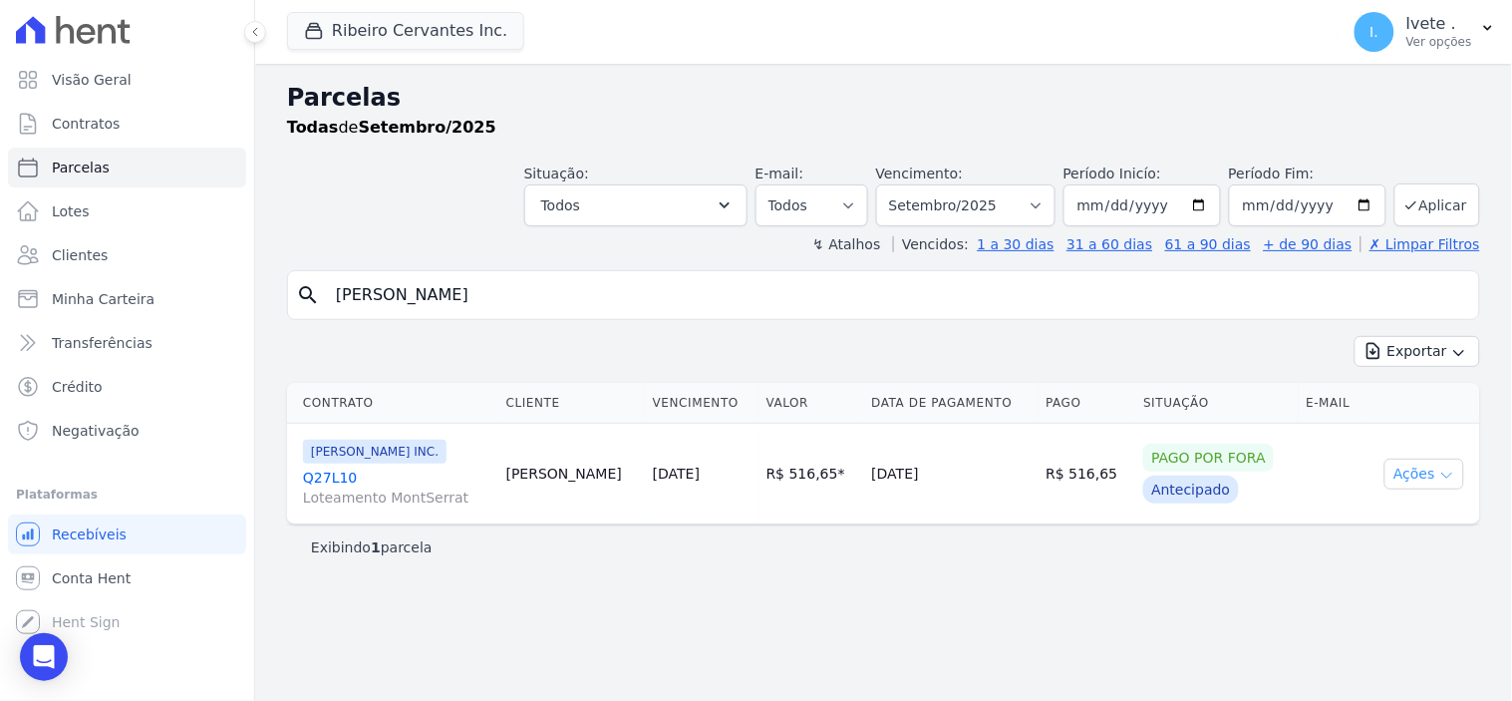
click at [1445, 478] on icon "button" at bounding box center [1447, 475] width 16 height 16
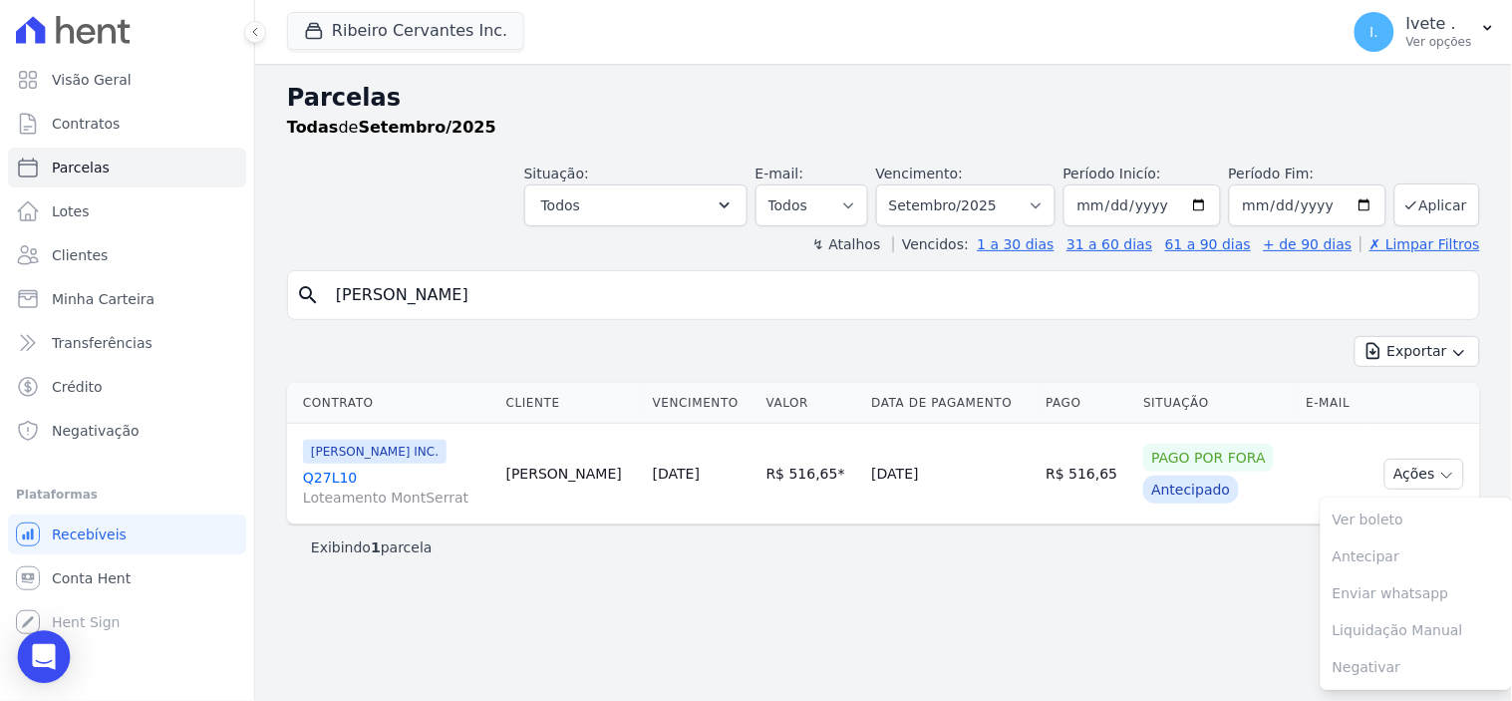
click at [43, 653] on icon "Open Intercom Messenger" at bounding box center [43, 657] width 23 height 26
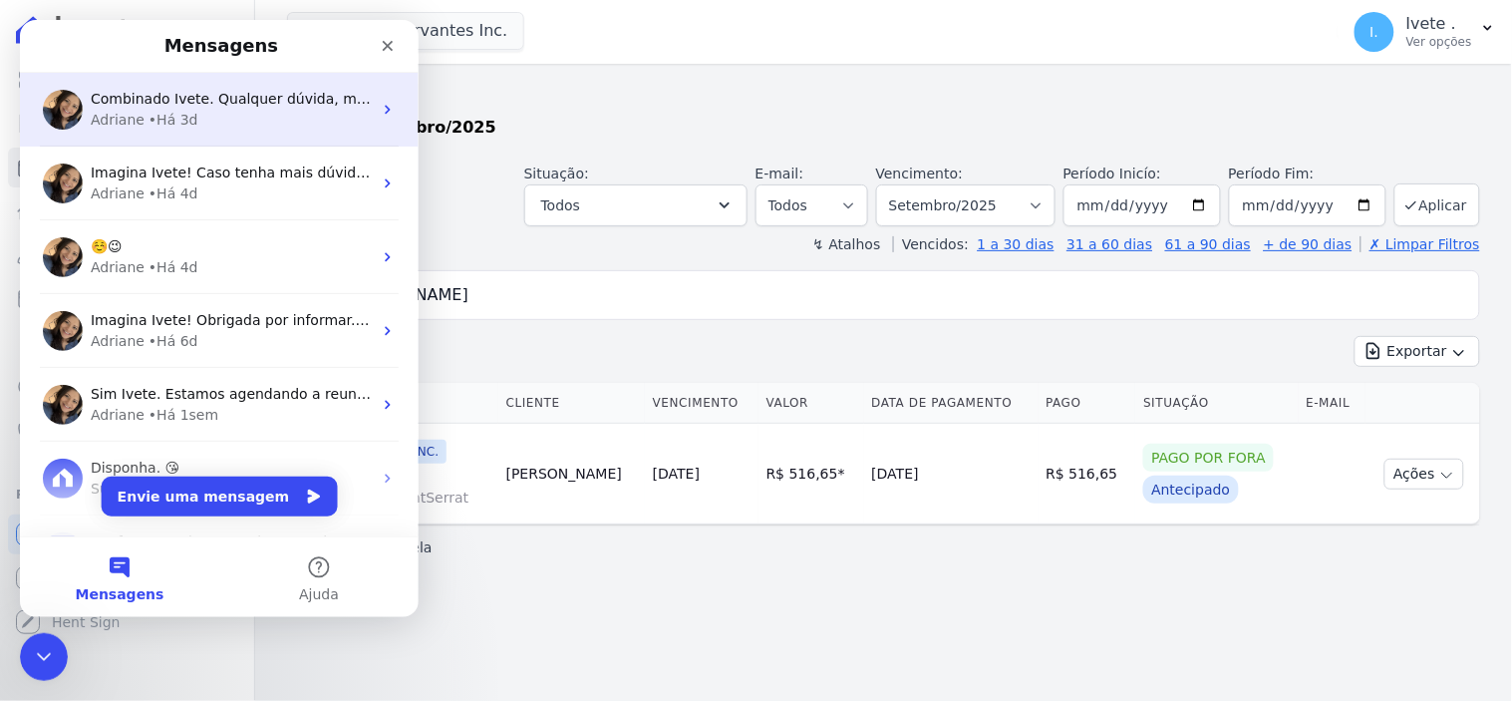
click at [141, 107] on div "Combinado Ivete. Qualquer dúvida, me avisa! = )" at bounding box center [230, 98] width 281 height 21
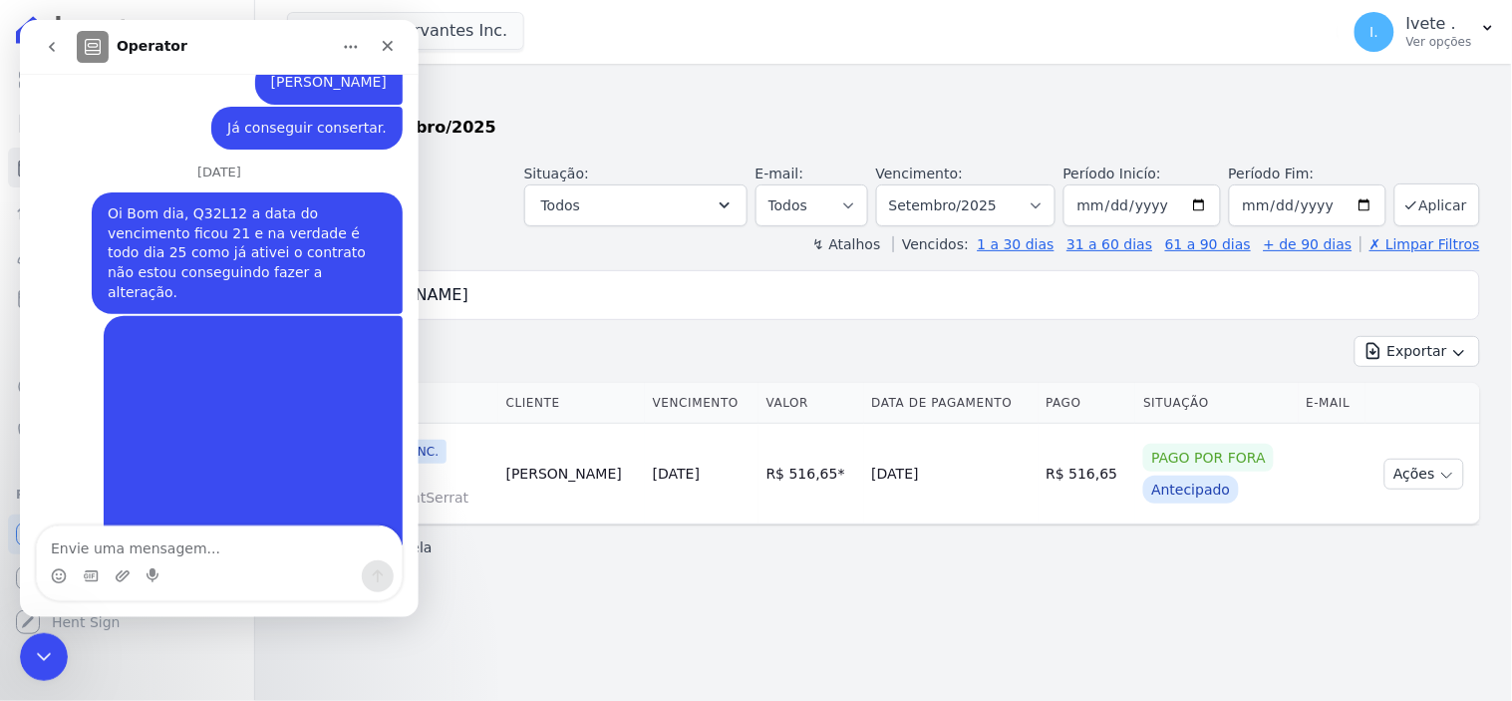
scroll to position [8465, 0]
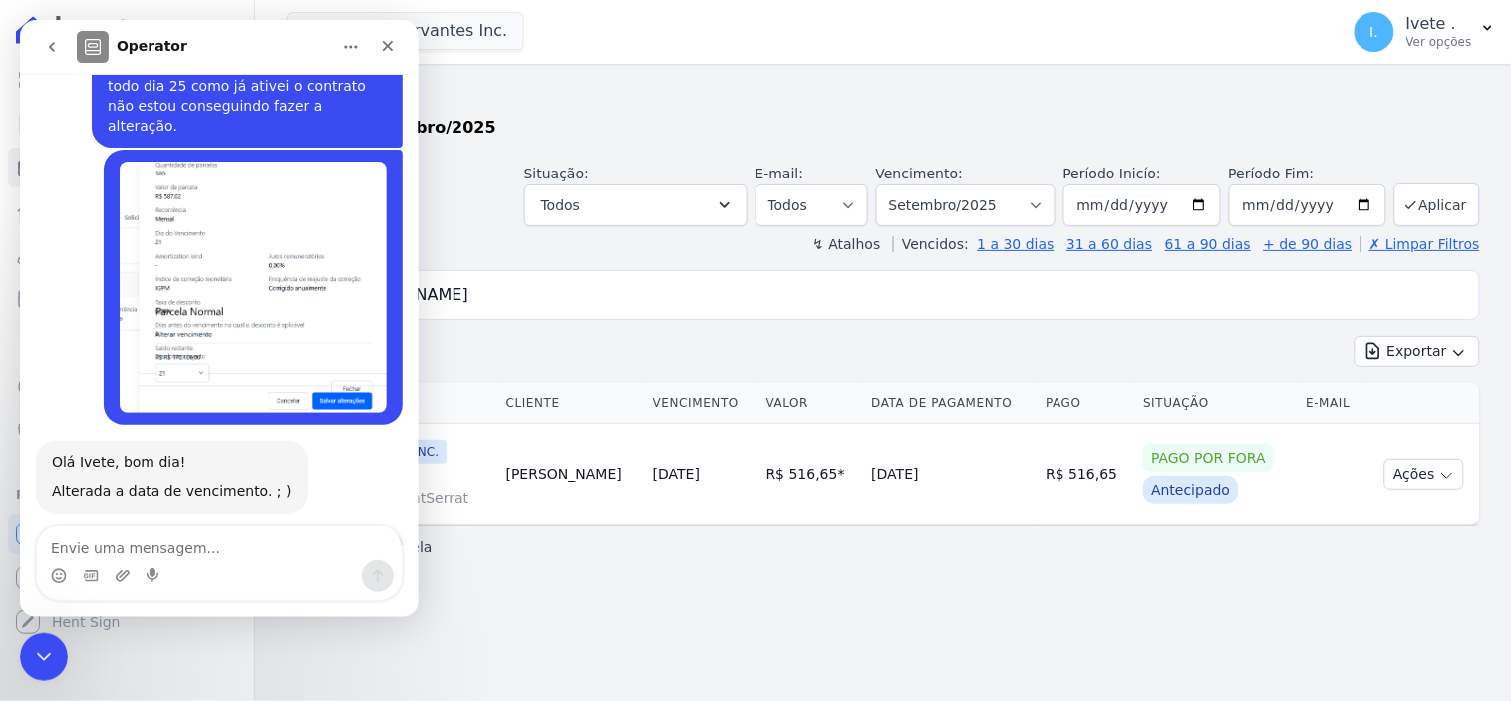
click at [310, 653] on div "Parcelas Todas de Setembro/2025 Situação: Agendado Em Aberto Pago Processando C…" at bounding box center [883, 382] width 1257 height 637
click at [29, 653] on icon "Encerramento do Messenger da Intercom" at bounding box center [41, 654] width 24 height 24
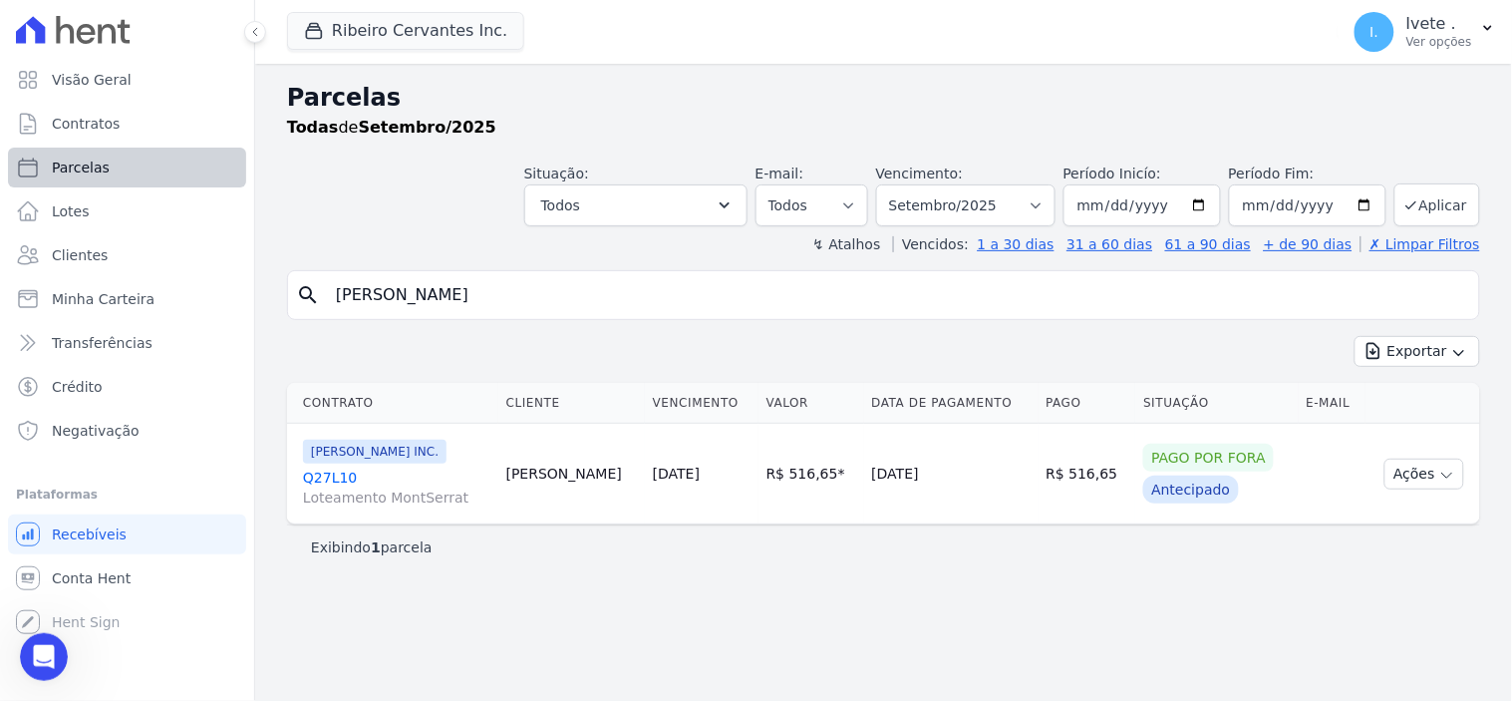
scroll to position [8464, 0]
click at [93, 126] on span "Contratos" at bounding box center [86, 124] width 68 height 20
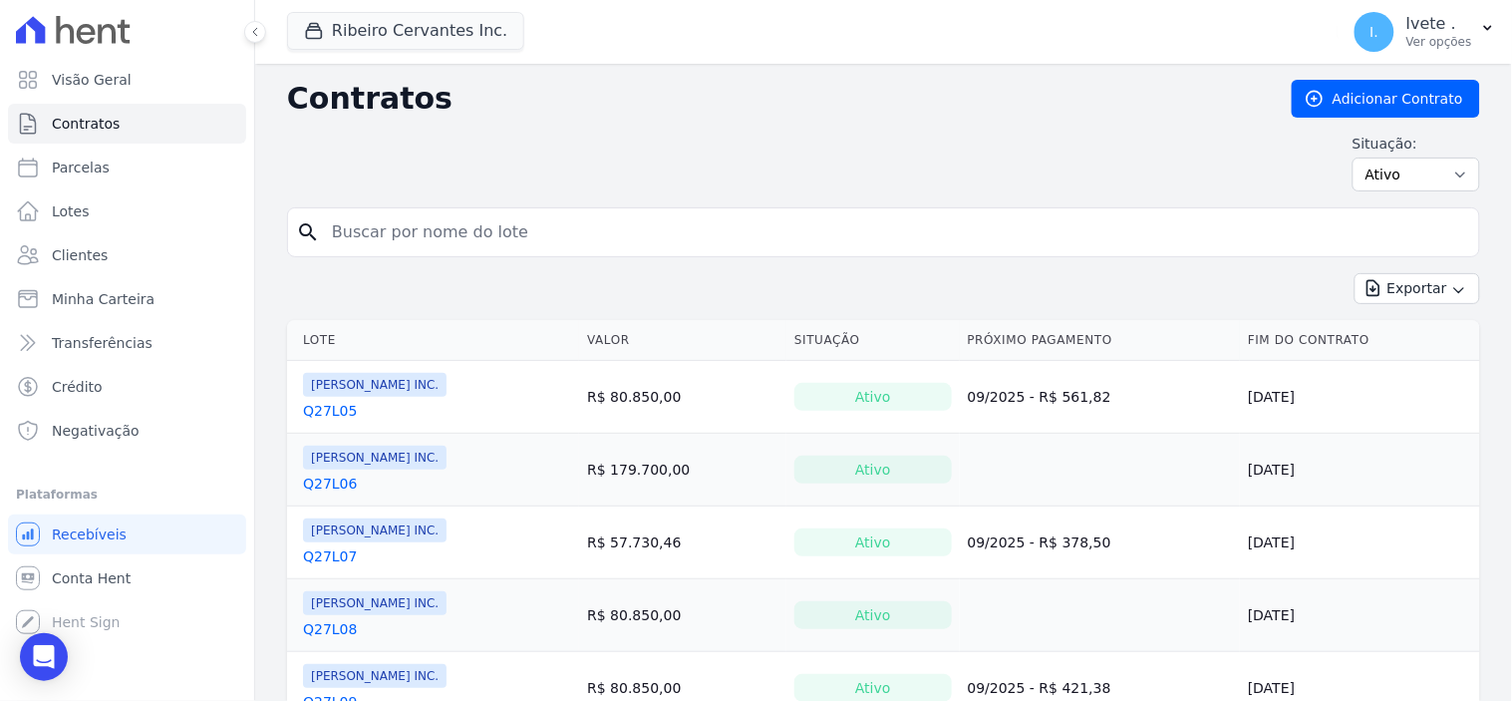
click at [391, 225] on input "search" at bounding box center [895, 232] width 1151 height 40
type input "q27l10"
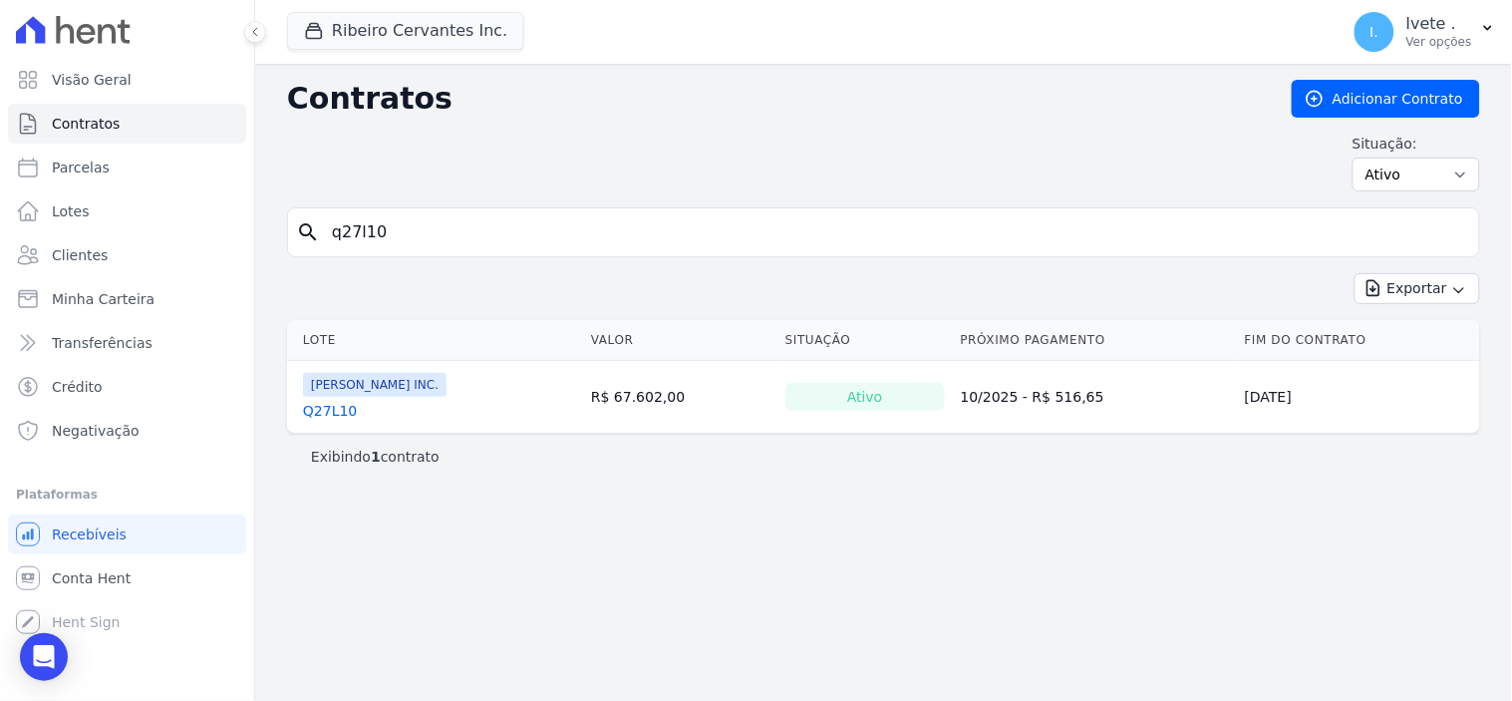
click at [333, 412] on link "Q27L10" at bounding box center [330, 411] width 54 height 20
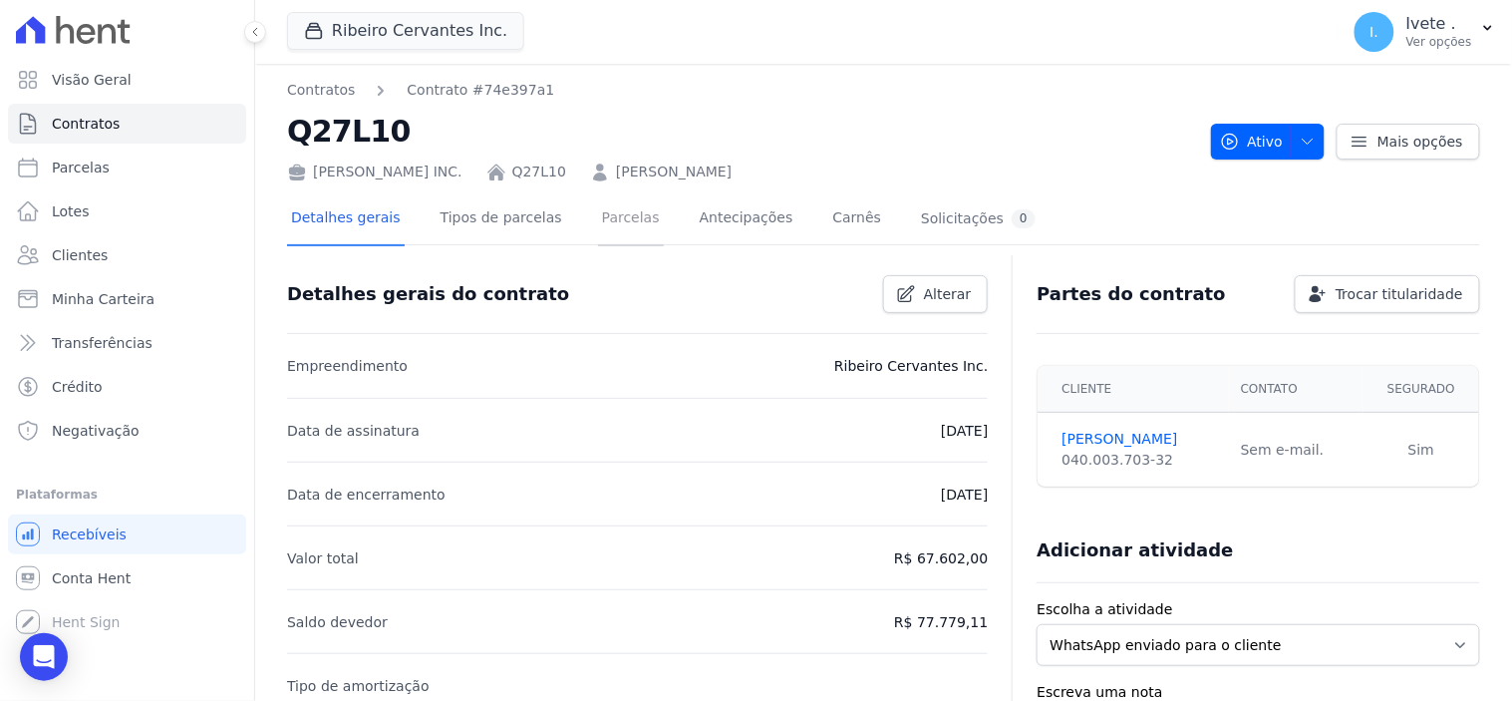
click at [609, 220] on link "Parcelas" at bounding box center [631, 219] width 66 height 53
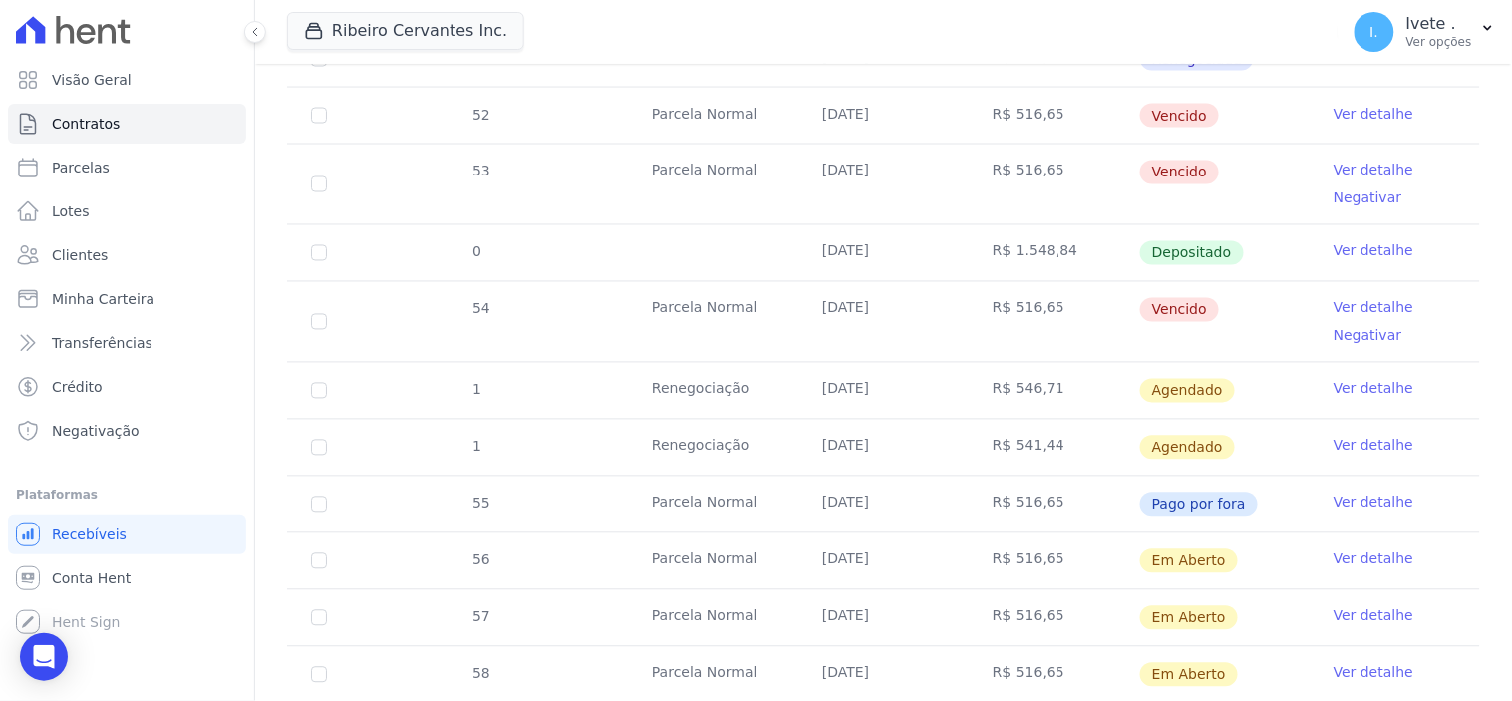
scroll to position [885, 0]
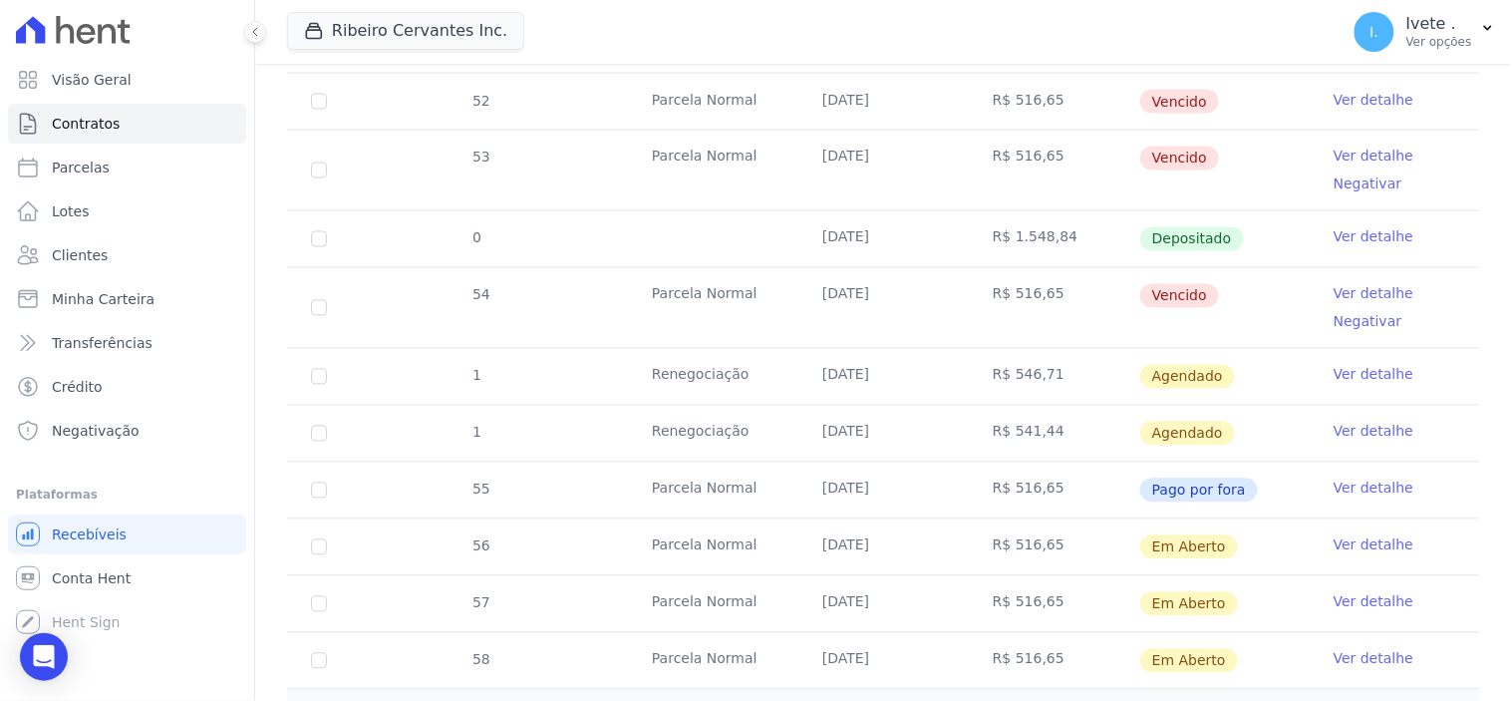
click at [1363, 489] on link "Ver detalhe" at bounding box center [1374, 488] width 80 height 20
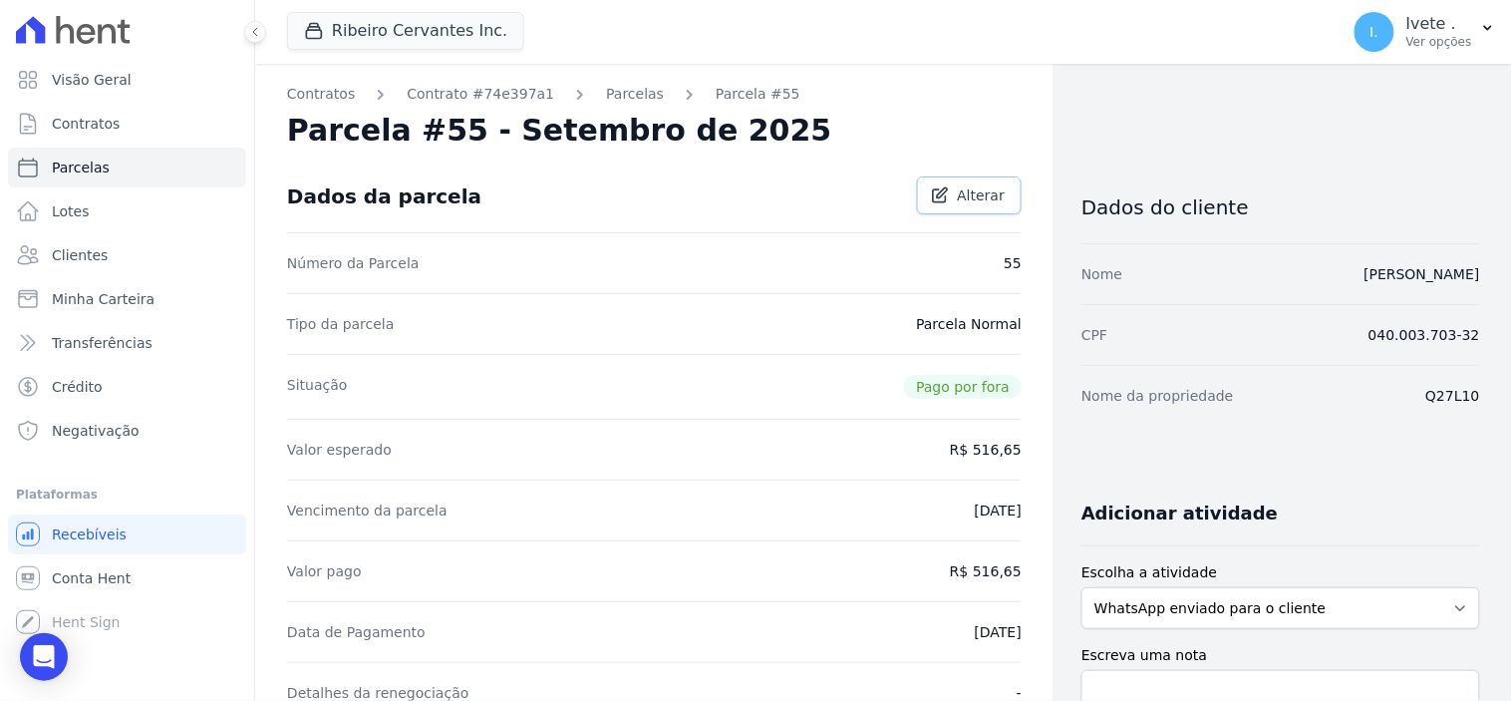
click at [980, 195] on span "Alterar" at bounding box center [982, 195] width 48 height 20
click at [885, 200] on span "Cancelar" at bounding box center [892, 195] width 62 height 20
click at [935, 196] on icon at bounding box center [940, 195] width 20 height 20
click at [893, 201] on span "Cancelar" at bounding box center [892, 195] width 62 height 20
click at [606, 94] on link "Parcelas" at bounding box center [635, 94] width 58 height 21
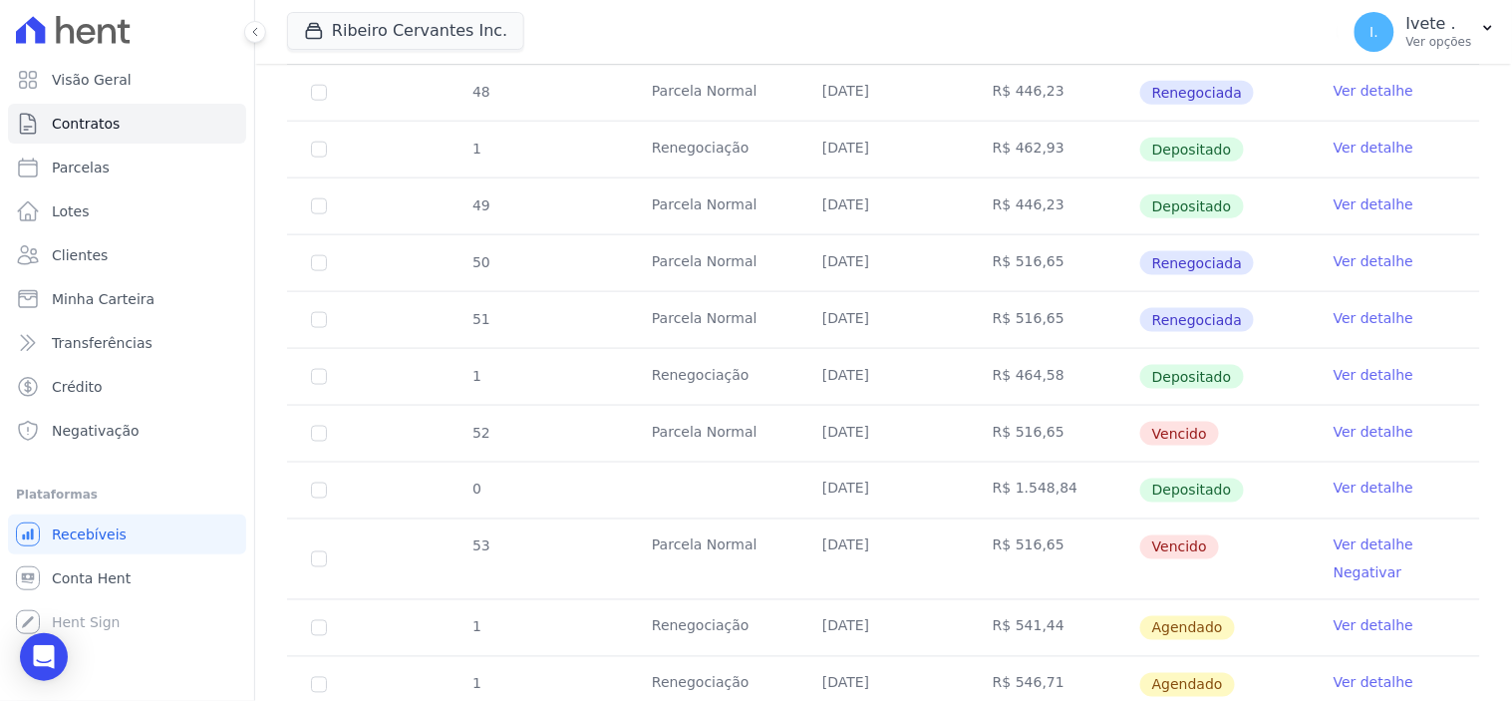
scroll to position [885, 0]
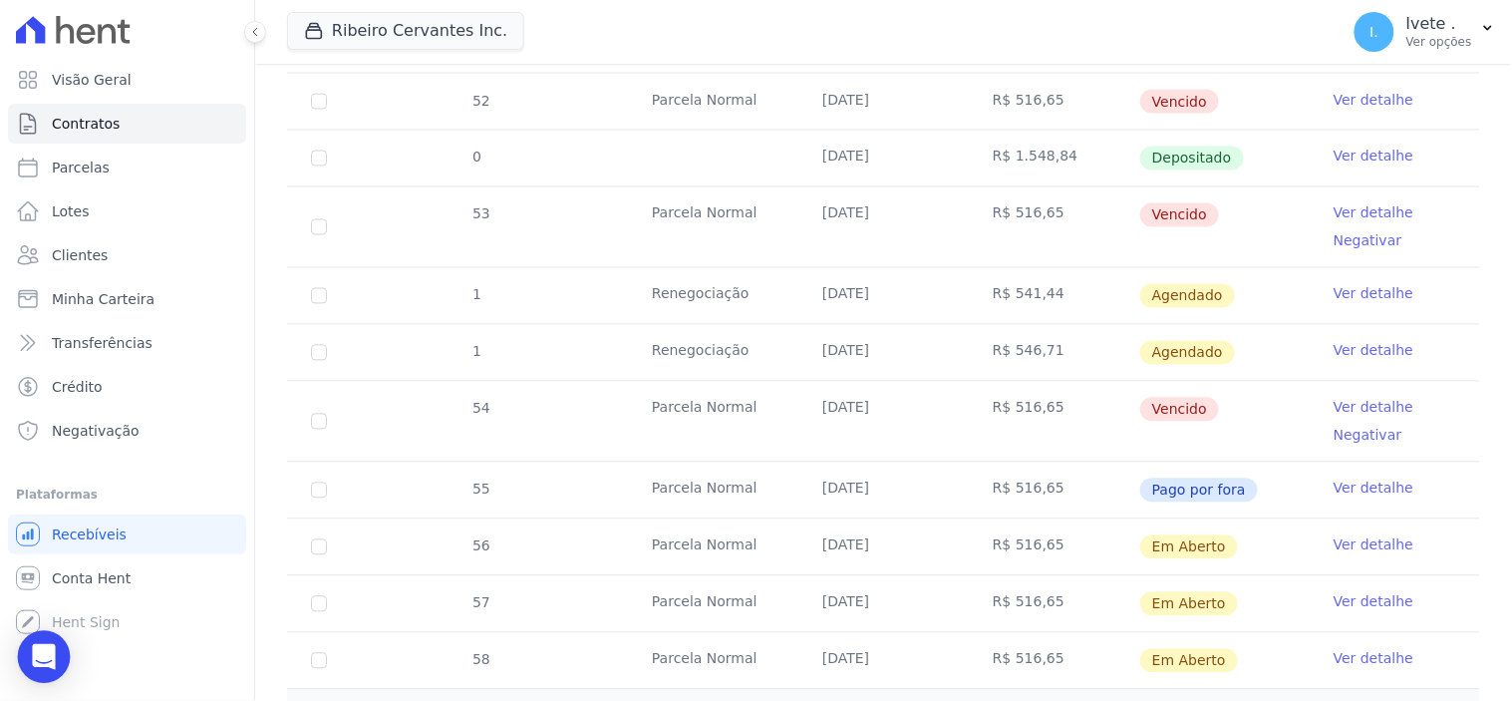
click at [42, 660] on icon "Open Intercom Messenger" at bounding box center [43, 657] width 23 height 26
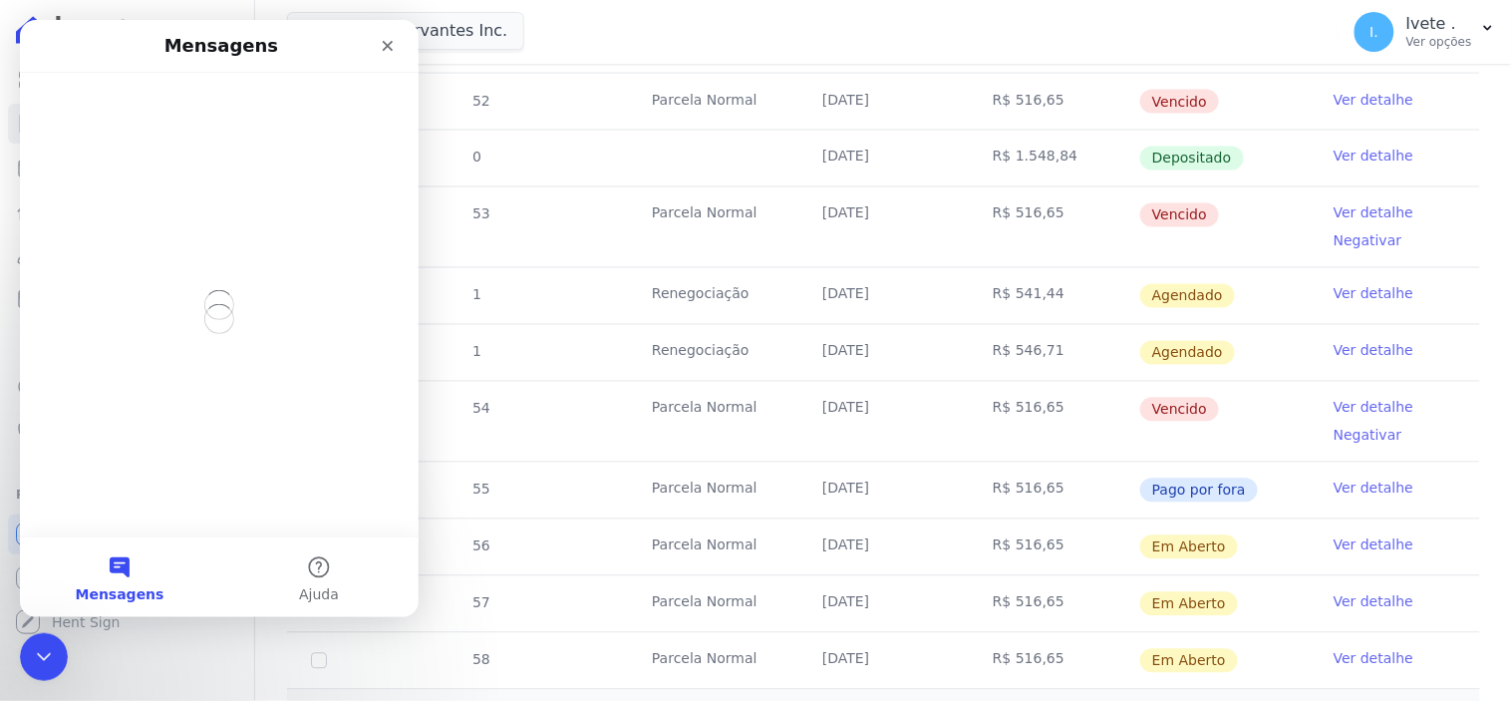
scroll to position [0, 0]
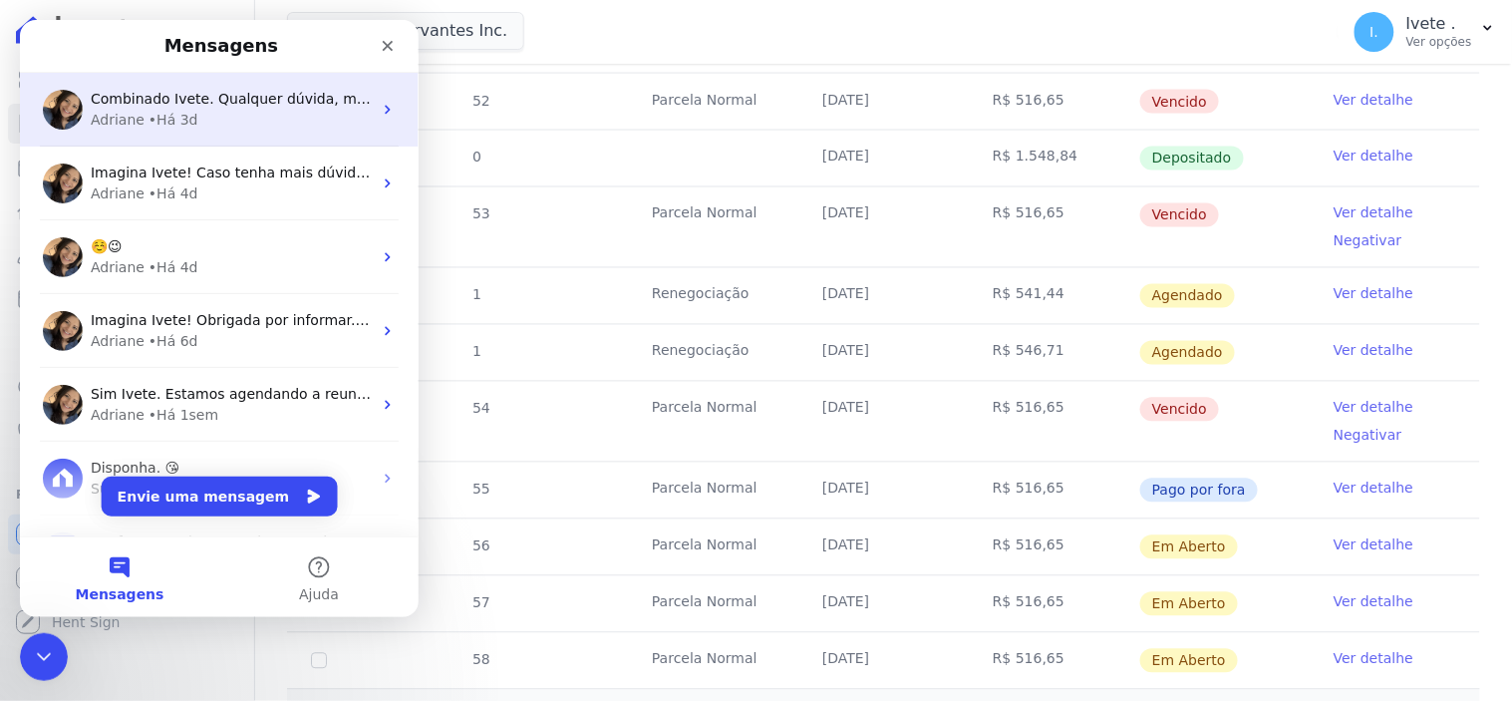
click at [169, 124] on div "• Há 3d" at bounding box center [173, 119] width 50 height 21
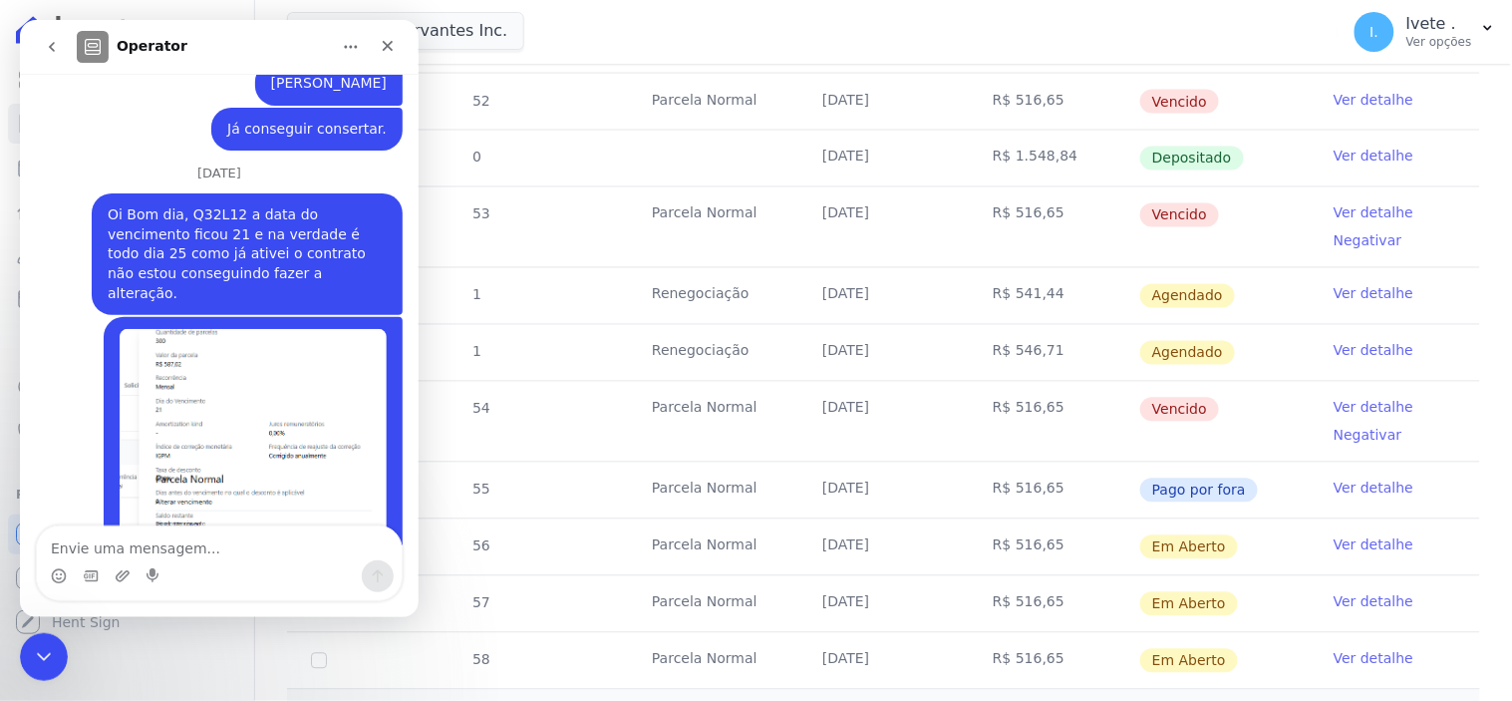
scroll to position [8465, 0]
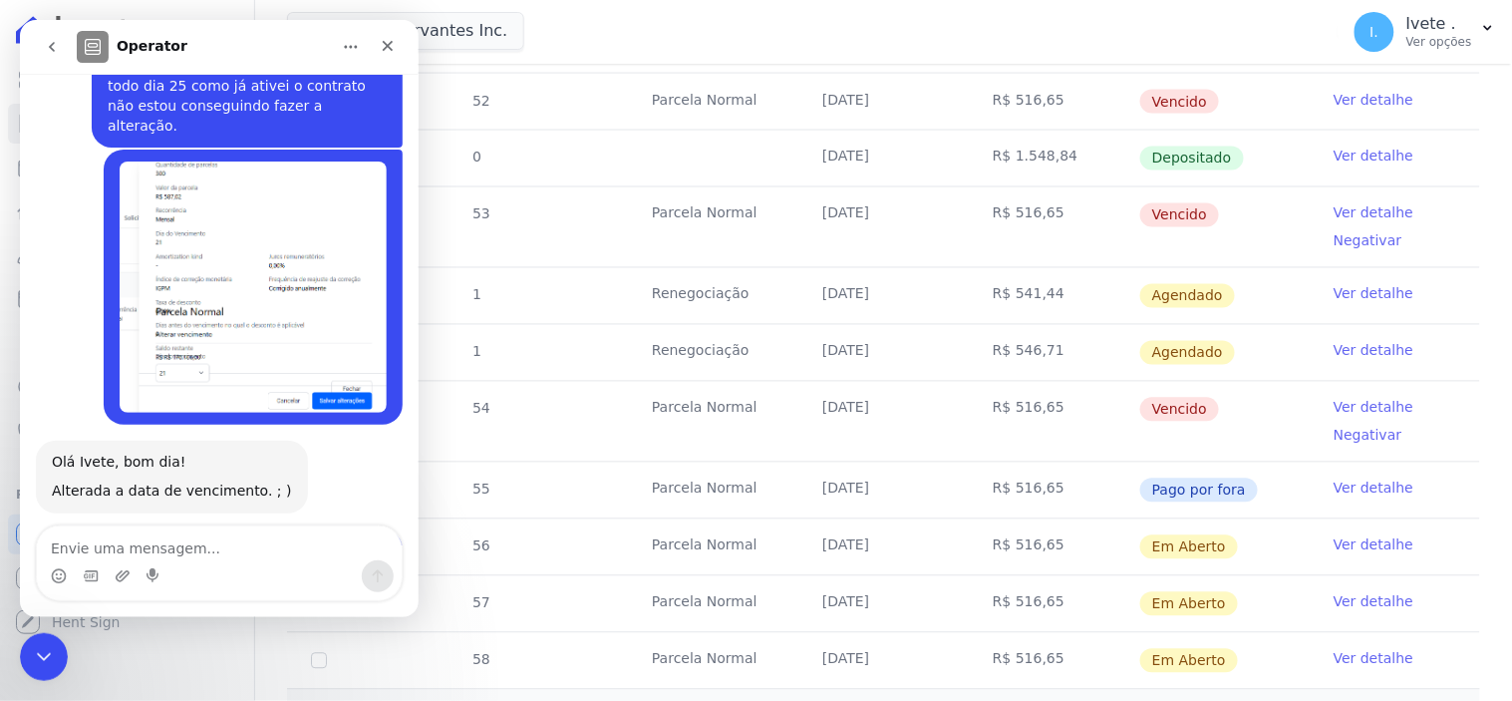
click at [139, 552] on textarea "Envie uma mensagem..." at bounding box center [218, 542] width 365 height 34
type textarea "Bom dia"
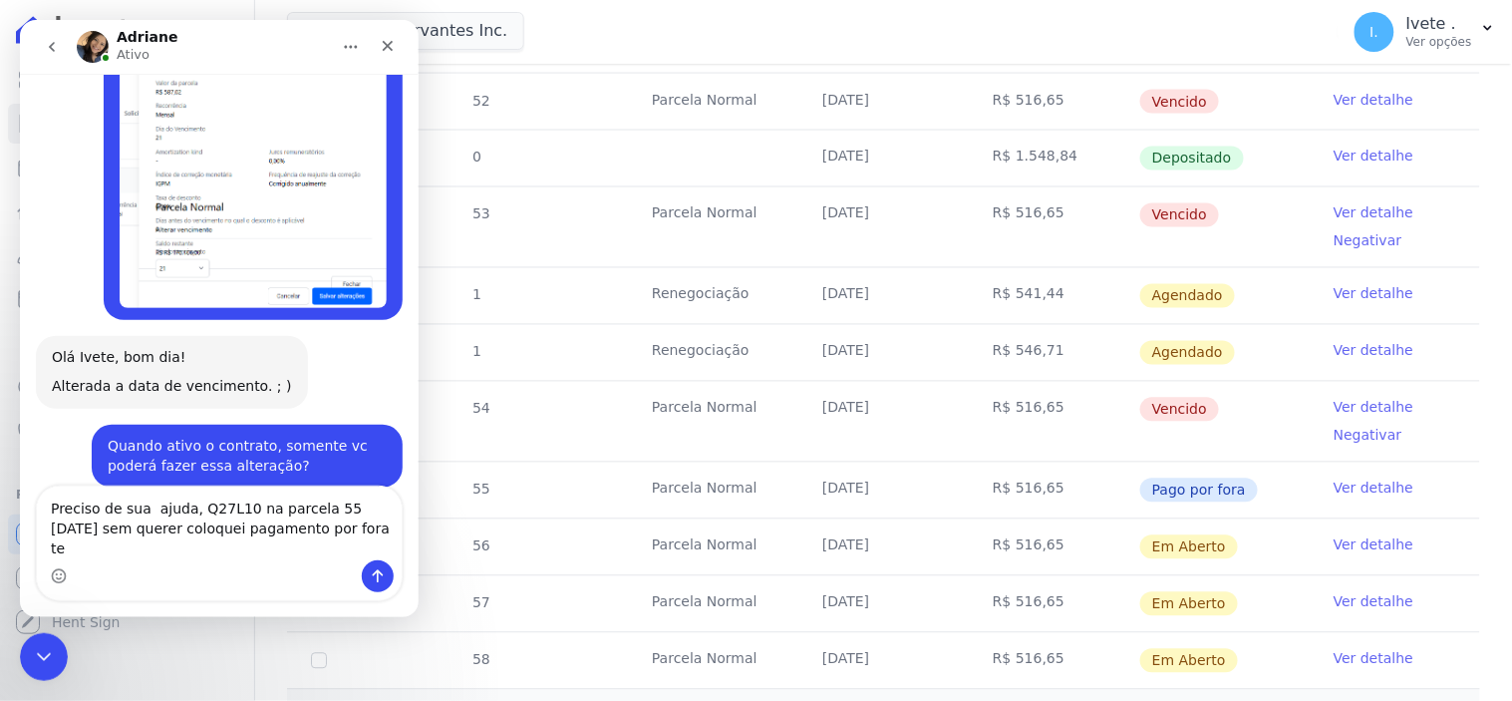
scroll to position [8590, 0]
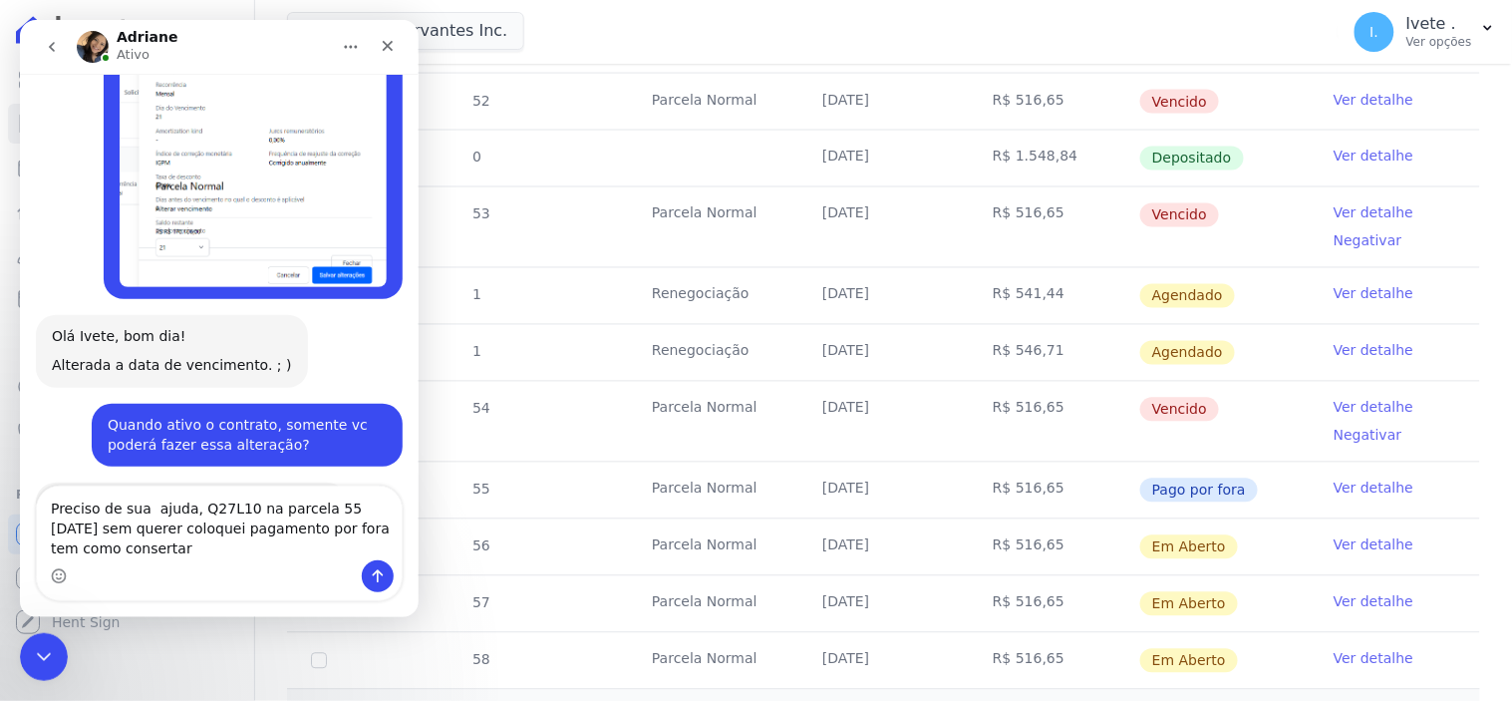
type textarea "Preciso de sua ajuda, Q27L10 na parcela 55 [DATE] sem querer coloquei pagamento…"
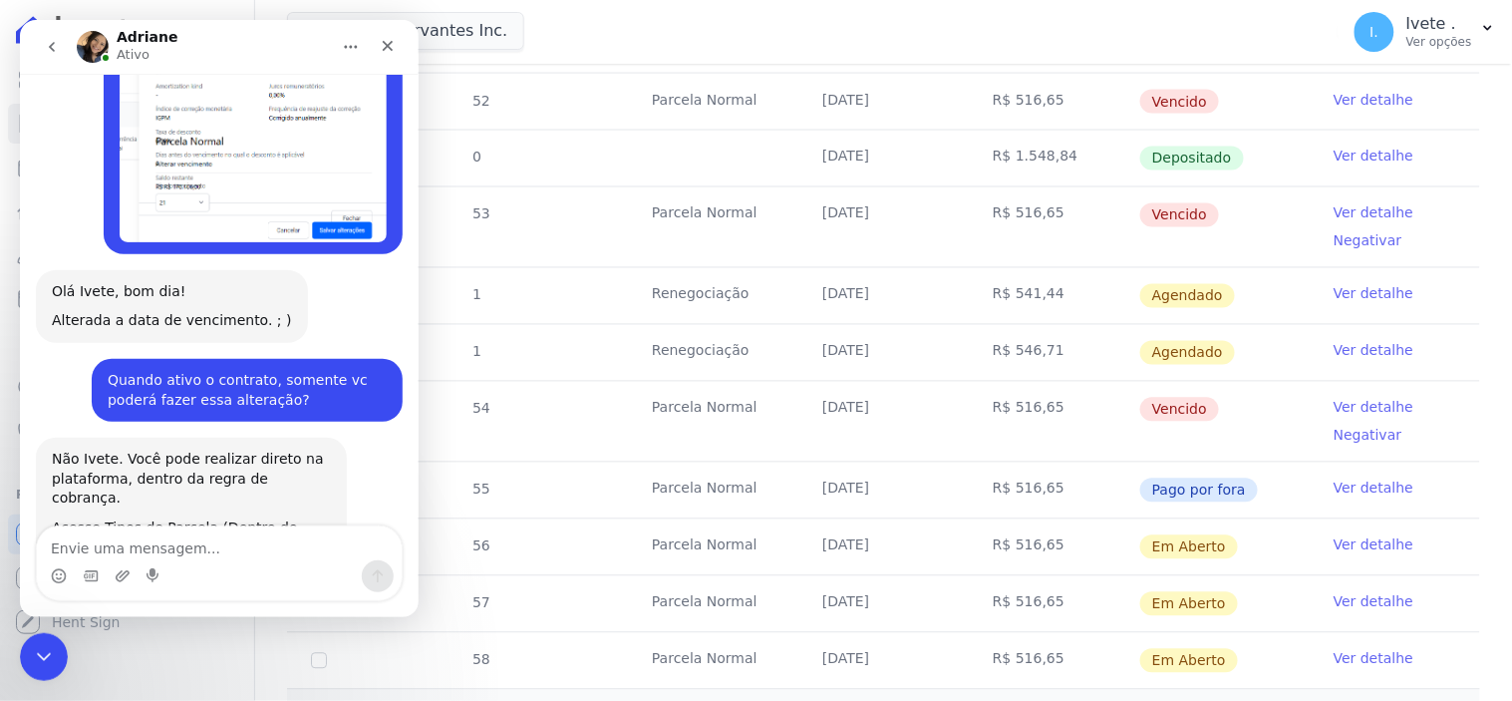
scroll to position [8634, 0]
click at [44, 662] on icon "Encerramento do Messenger da Intercom" at bounding box center [41, 654] width 24 height 24
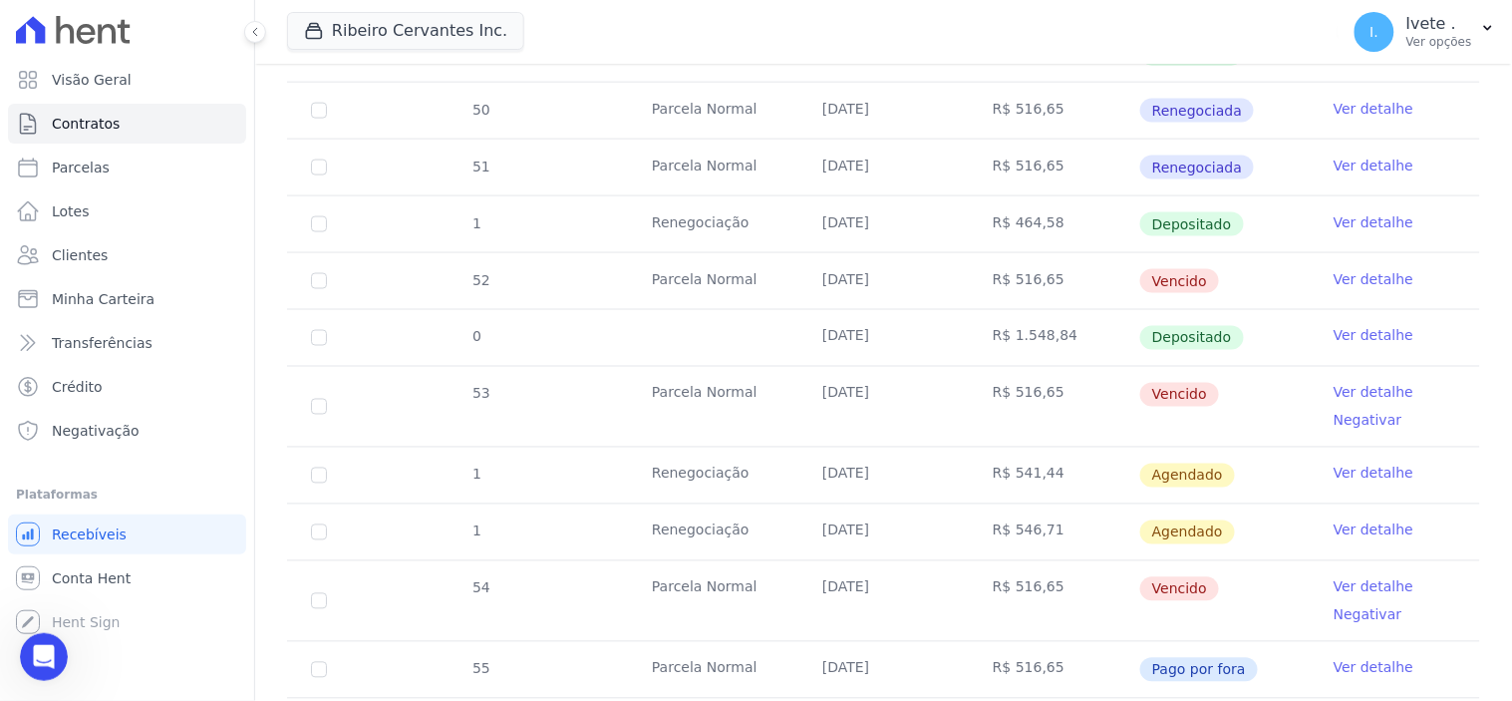
scroll to position [664, 0]
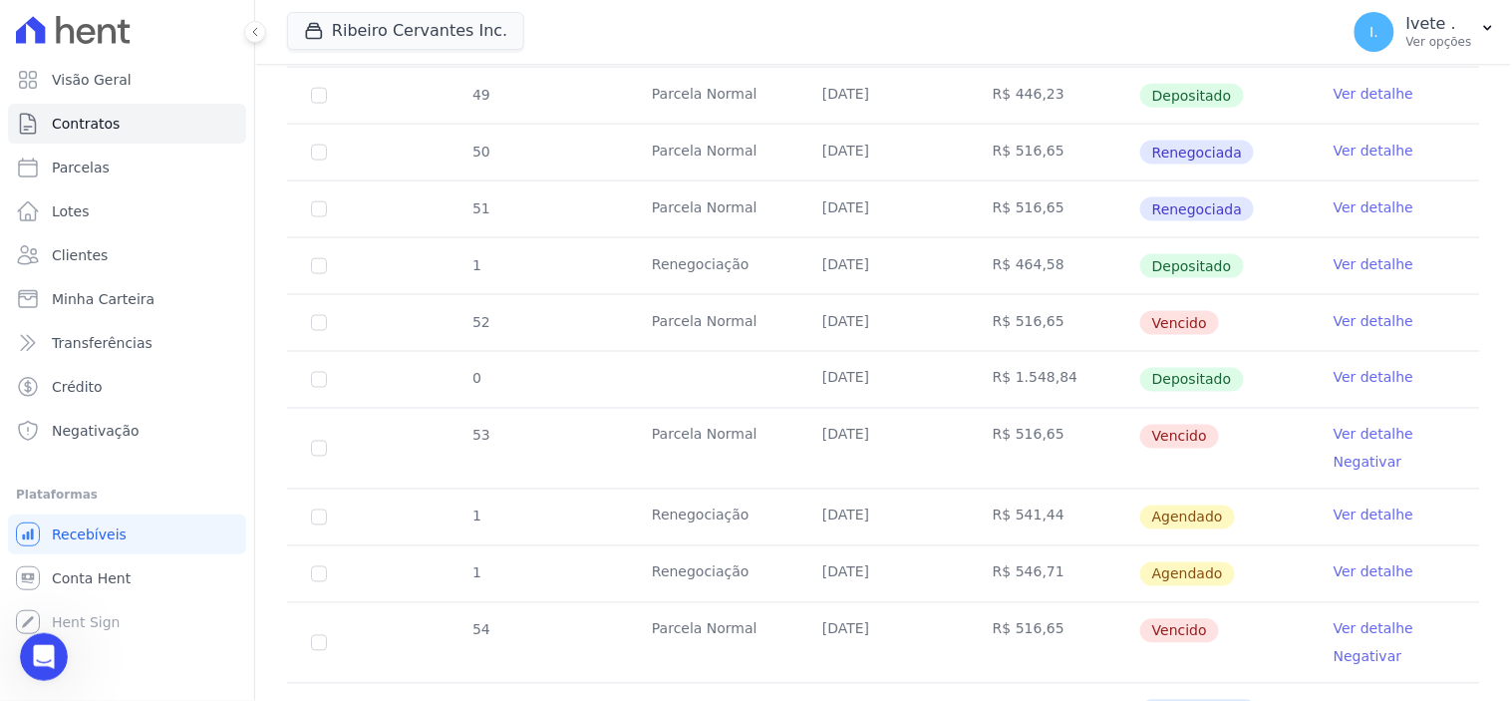
click at [1363, 315] on link "Ver detalhe" at bounding box center [1374, 321] width 80 height 20
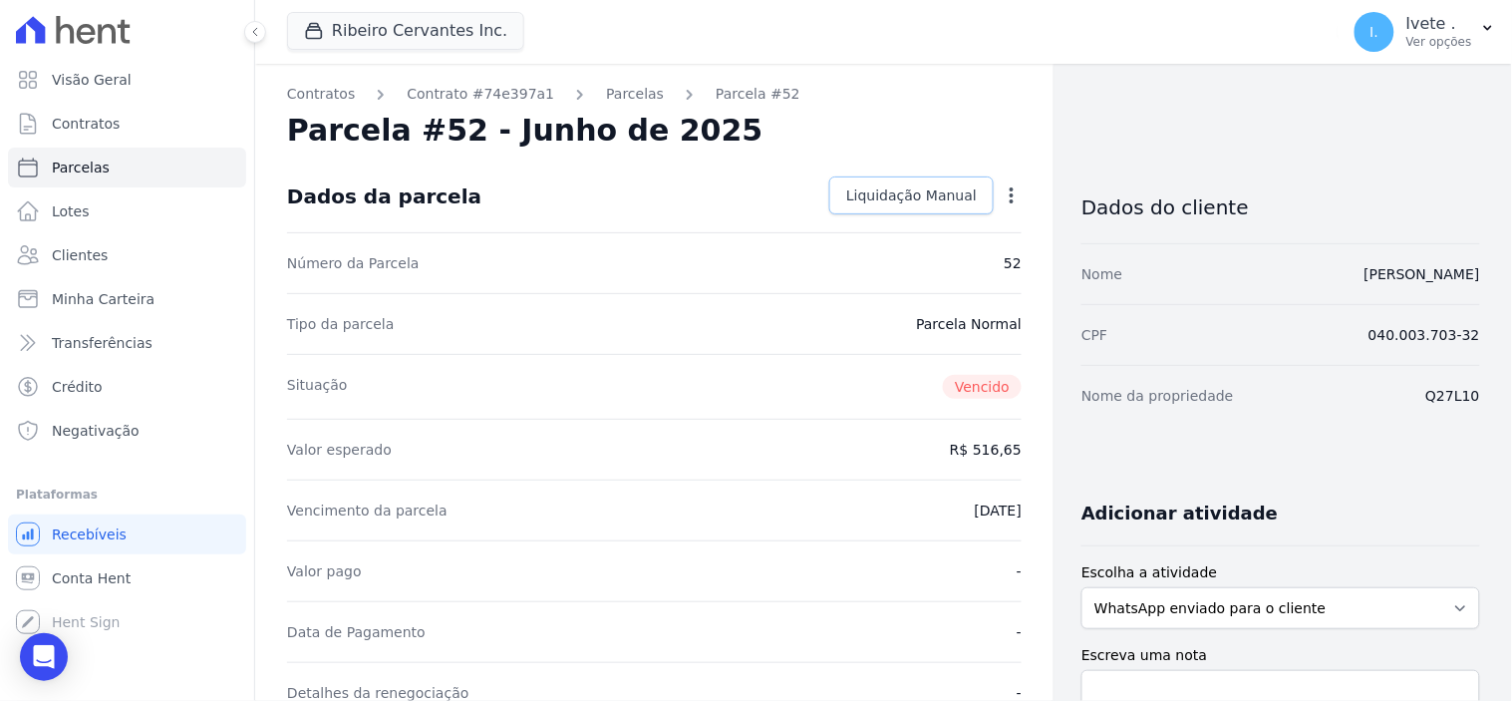
click at [909, 196] on span "Liquidação Manual" at bounding box center [911, 195] width 131 height 20
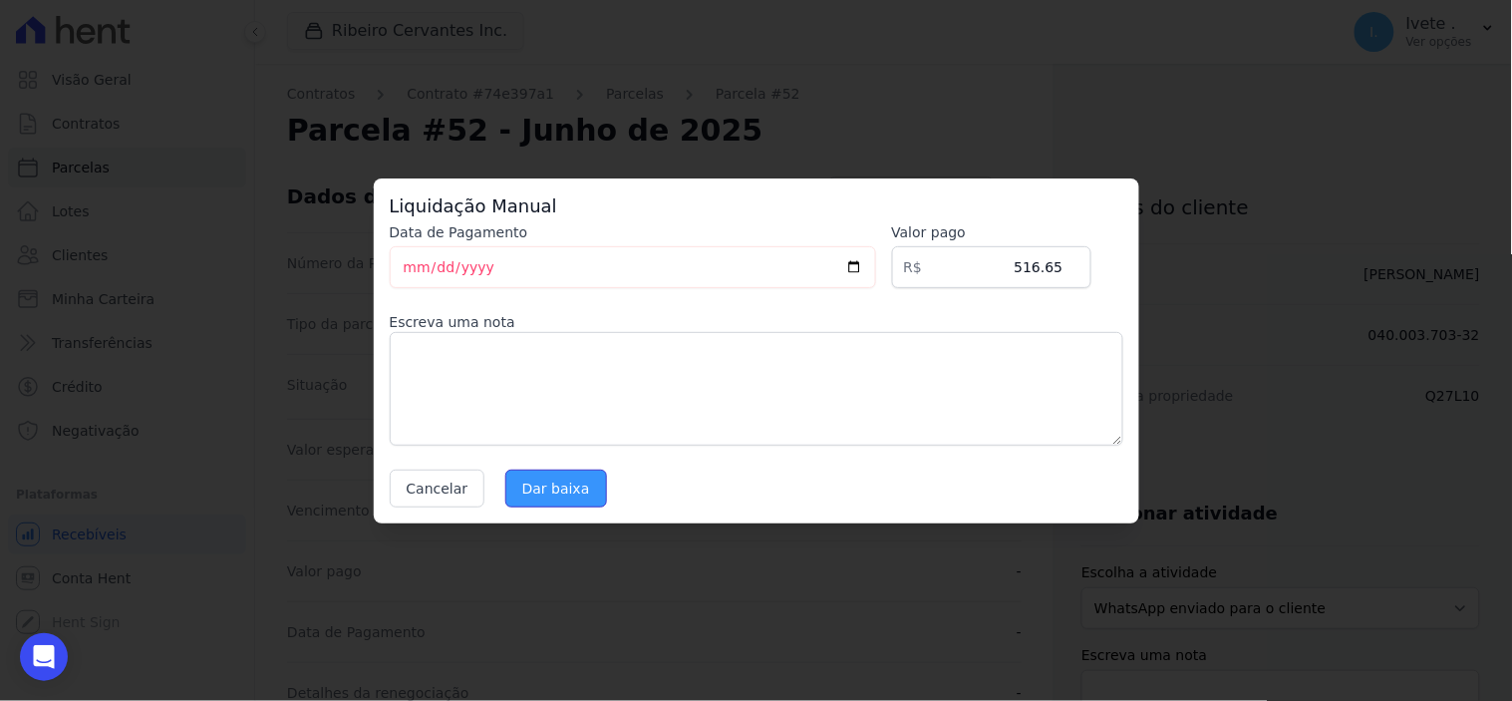
click at [561, 500] on input "Dar baixa" at bounding box center [556, 488] width 102 height 38
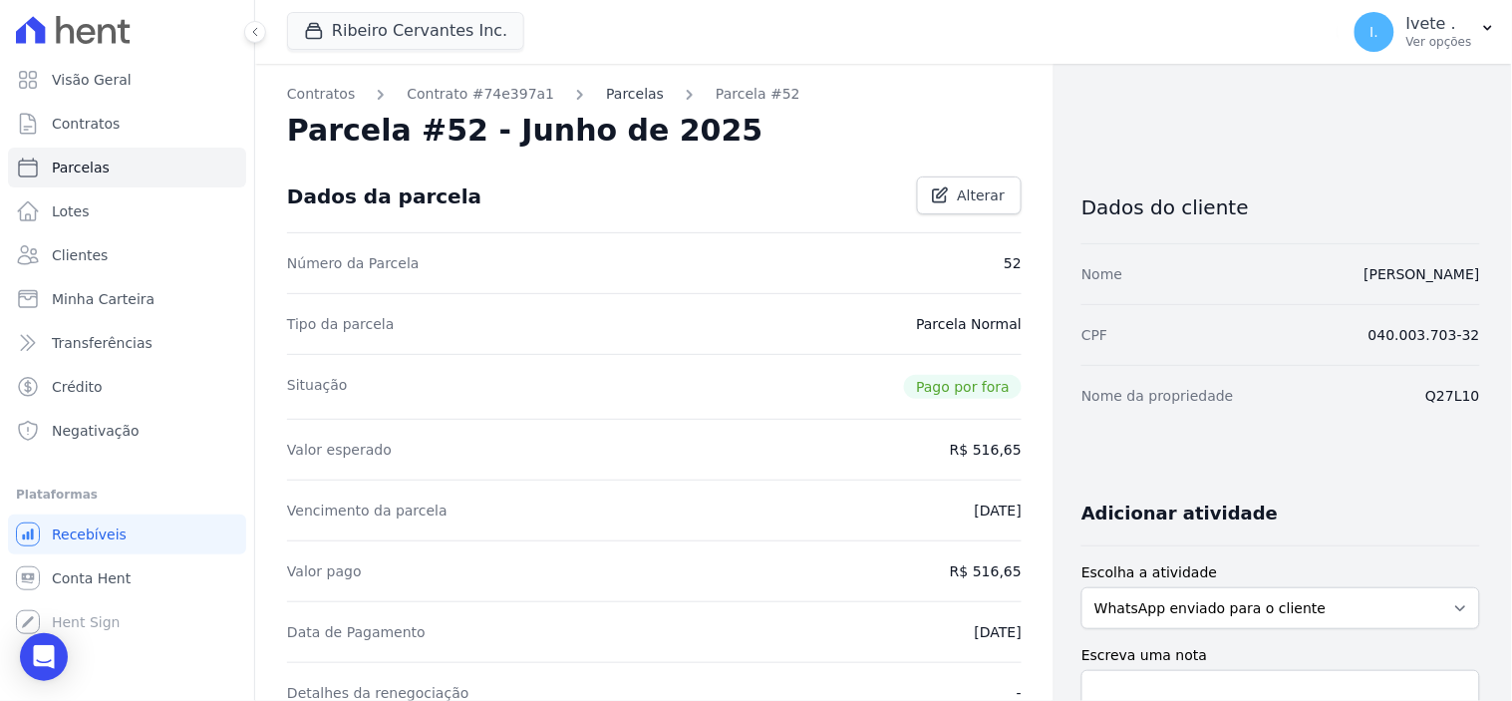
click at [606, 91] on link "Parcelas" at bounding box center [635, 94] width 58 height 21
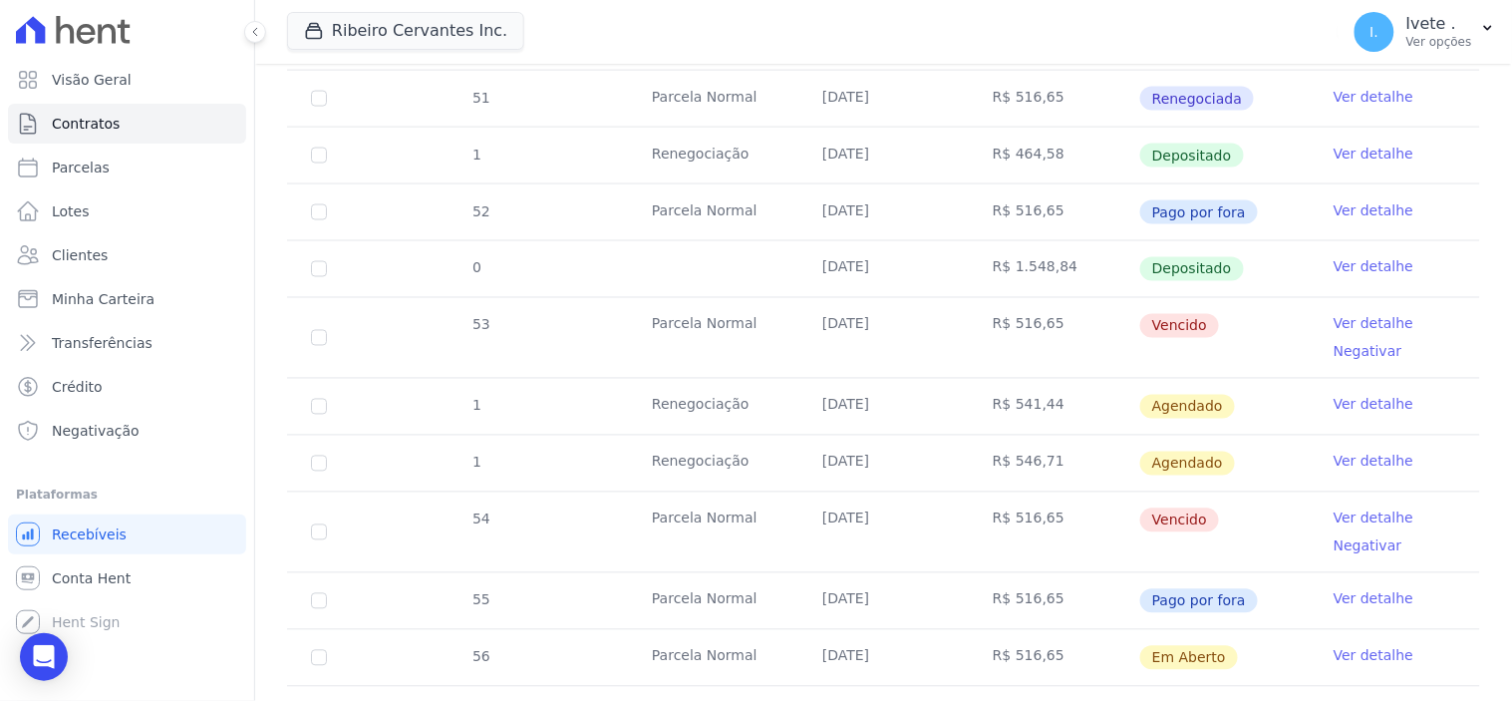
scroll to position [664, 0]
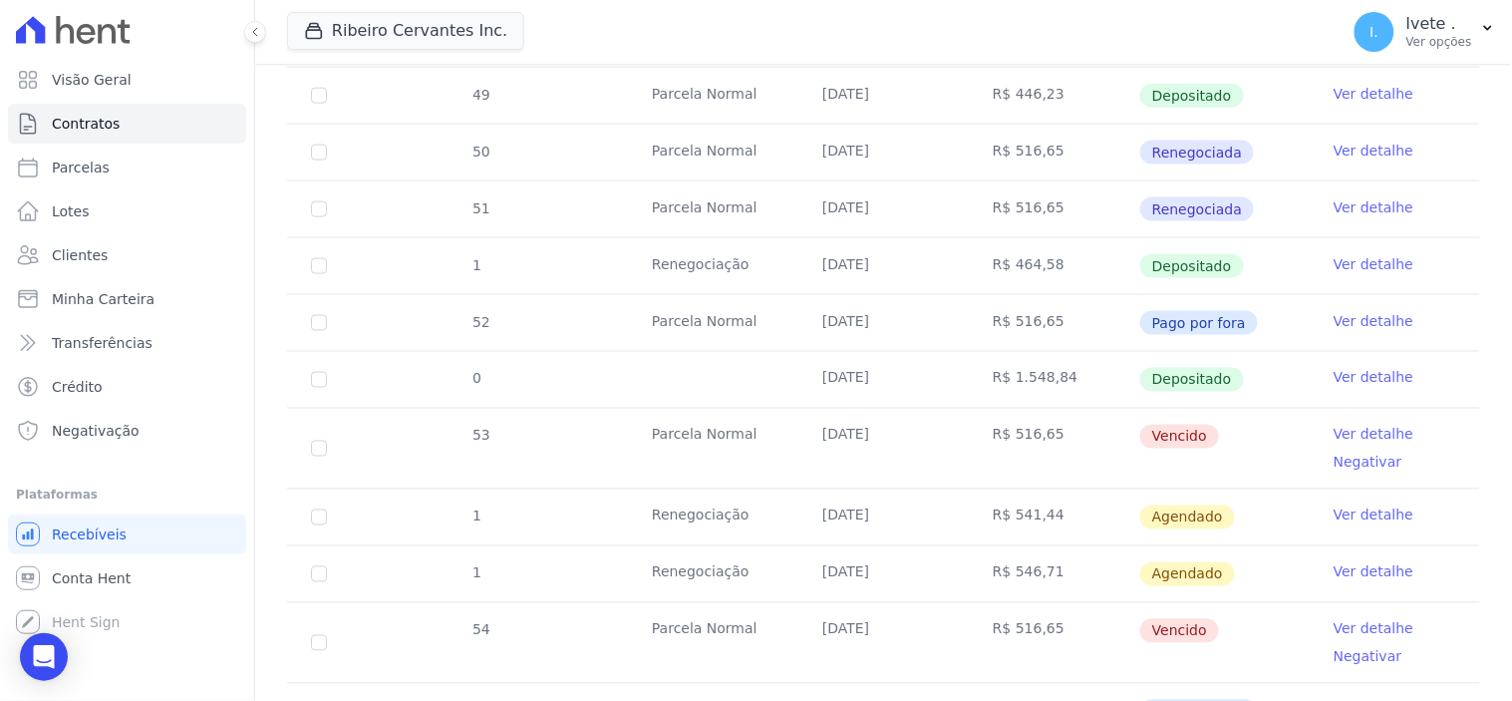
click at [1350, 430] on link "Ver detalhe" at bounding box center [1374, 435] width 80 height 20
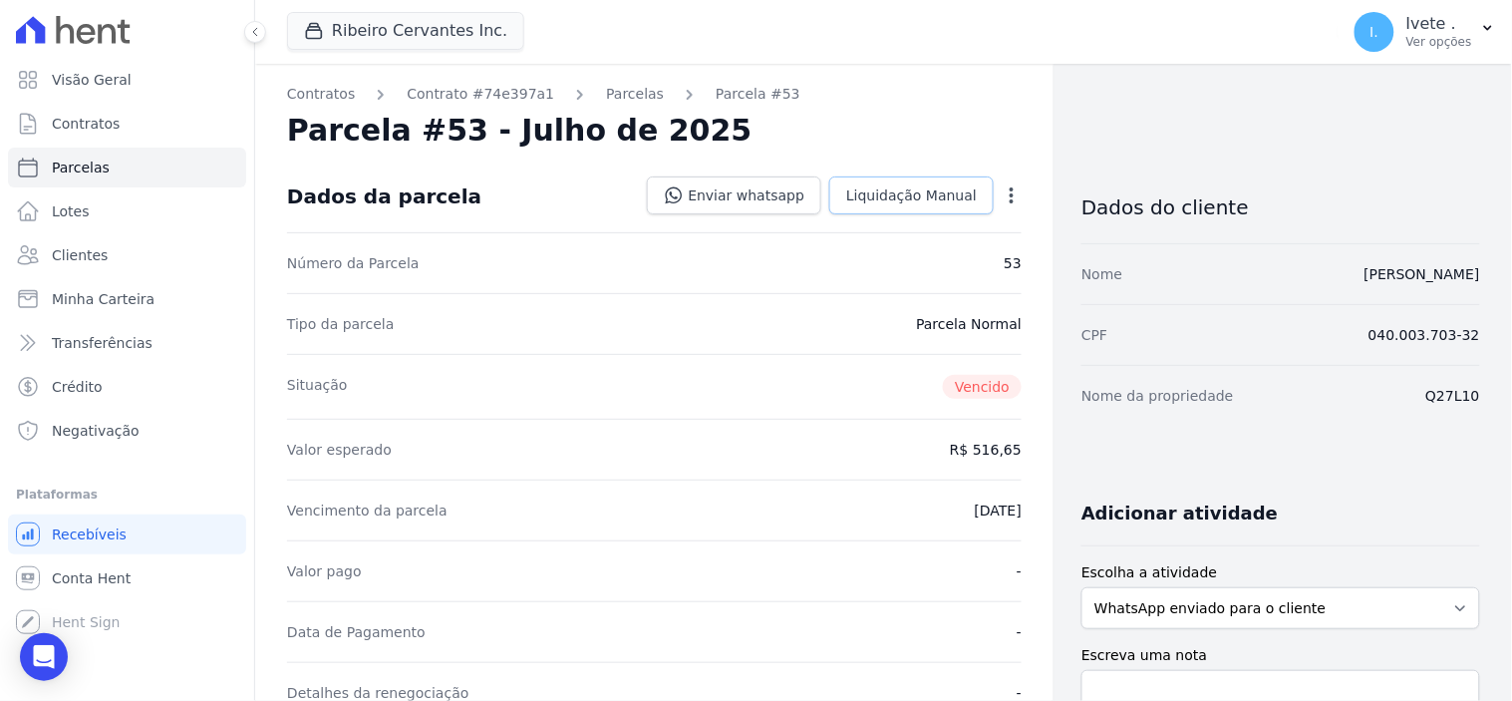
click at [918, 190] on span "Liquidação Manual" at bounding box center [911, 195] width 131 height 20
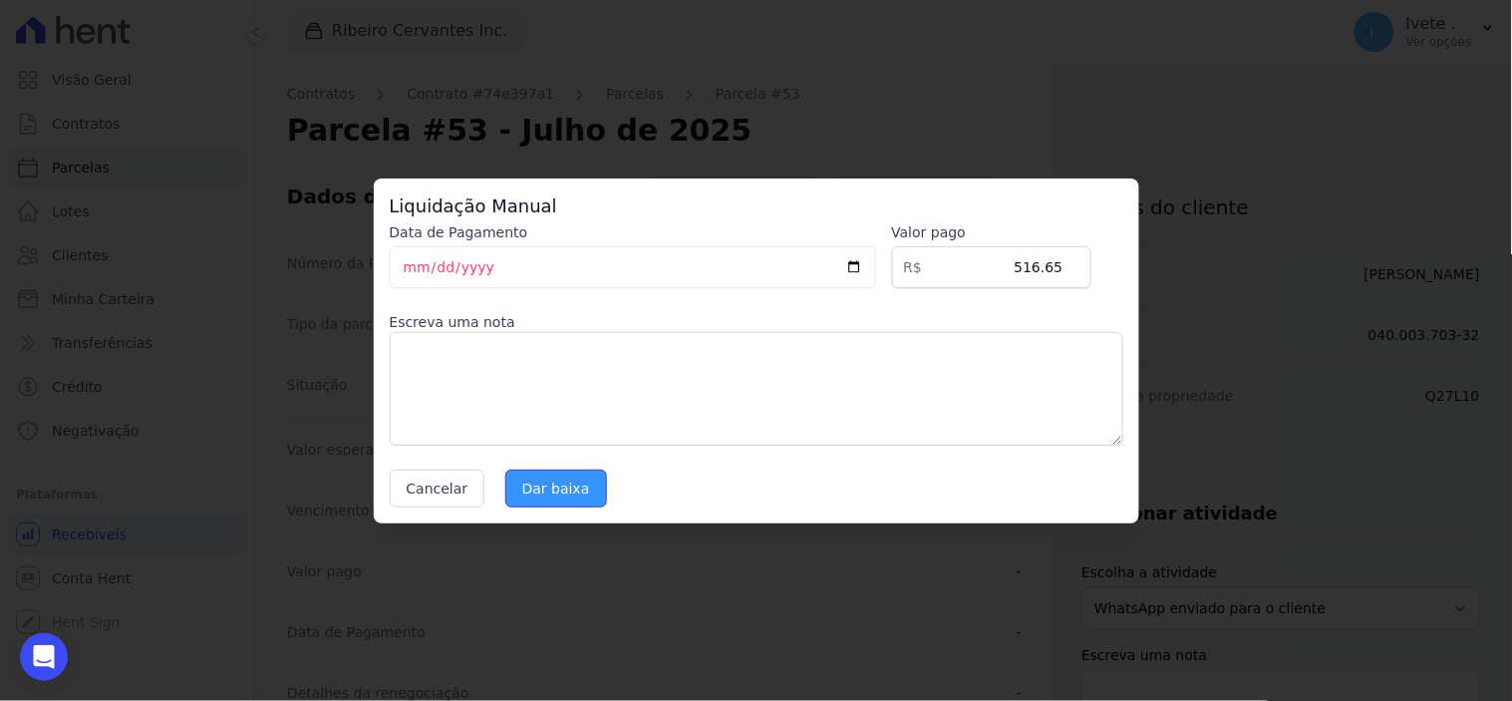
click at [549, 479] on input "Dar baixa" at bounding box center [556, 488] width 102 height 38
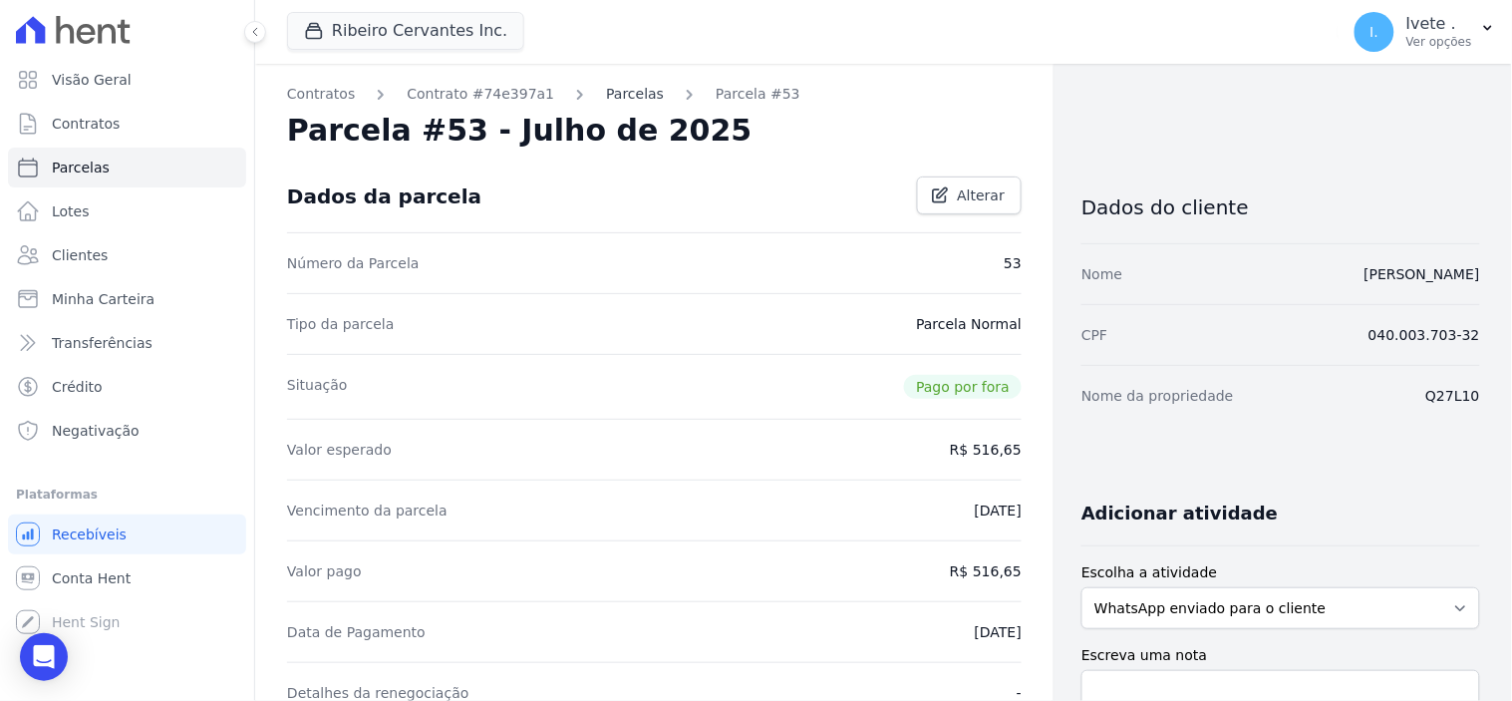
click at [606, 93] on link "Parcelas" at bounding box center [635, 94] width 58 height 21
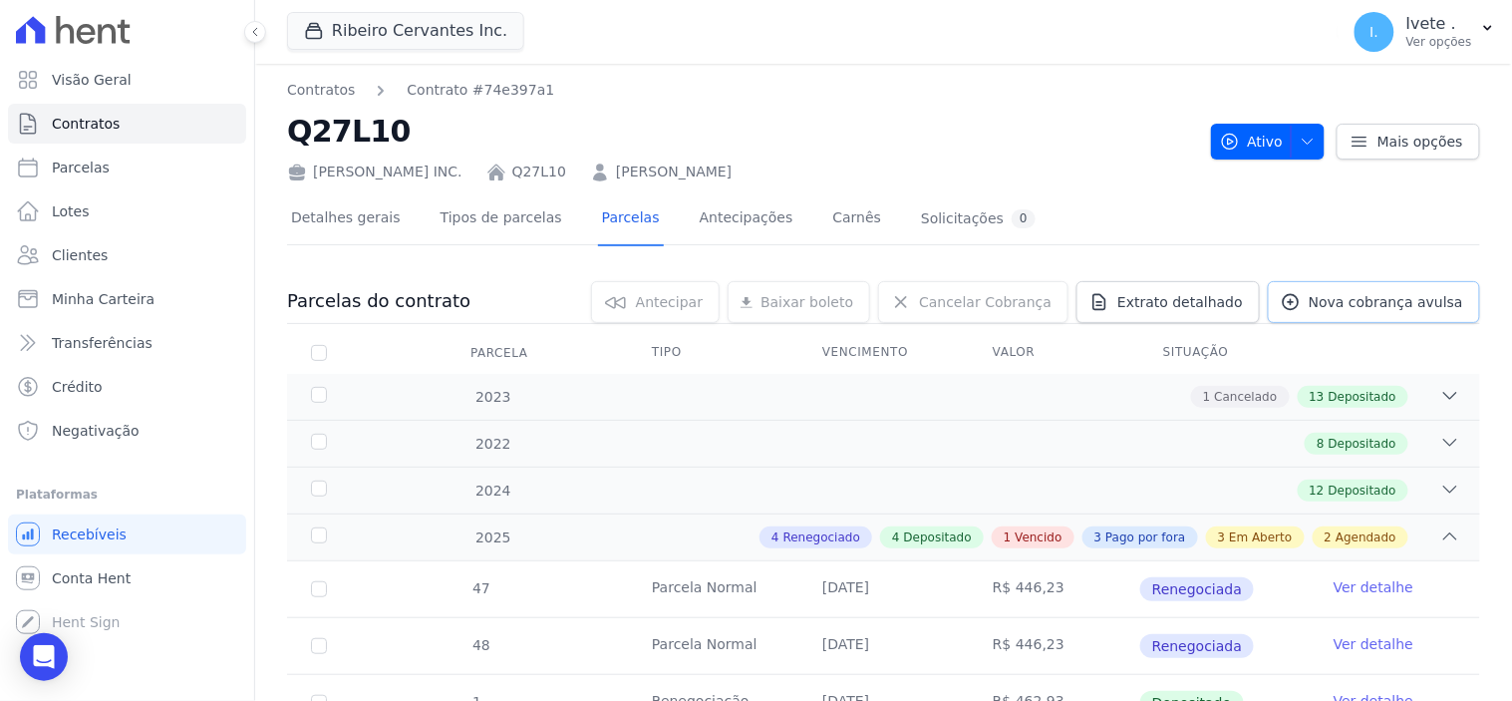
click at [1390, 301] on span "Nova cobrança avulsa" at bounding box center [1386, 302] width 155 height 20
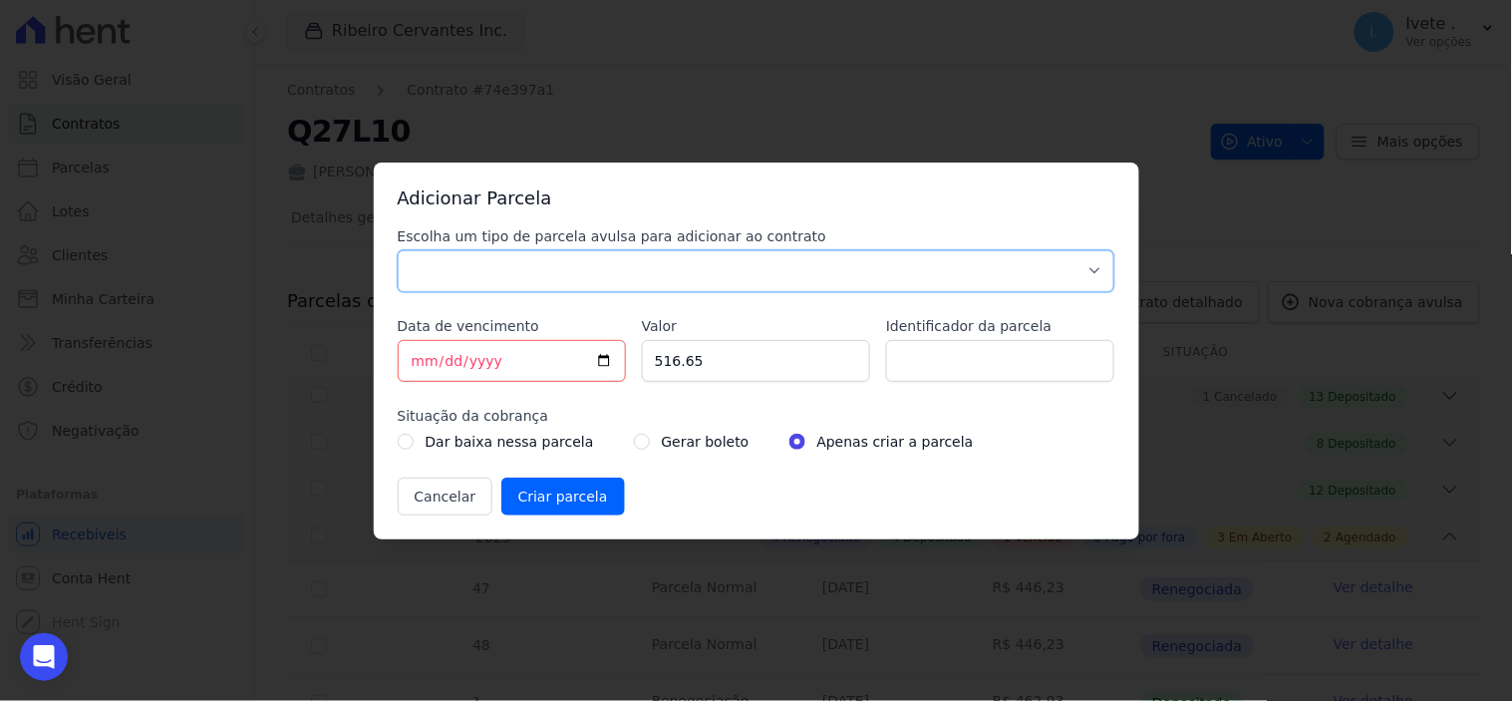
click at [1090, 266] on select "Parcela Normal Sinal Caução Intercalada Chaves Pré Chaves Pós Chaves Taxas Quit…" at bounding box center [757, 271] width 718 height 42
select select "settling"
click at [398, 250] on select "Parcela Normal Sinal Caução Intercalada Chaves Pré Chaves Pós Chaves Taxas Quit…" at bounding box center [757, 271] width 718 height 42
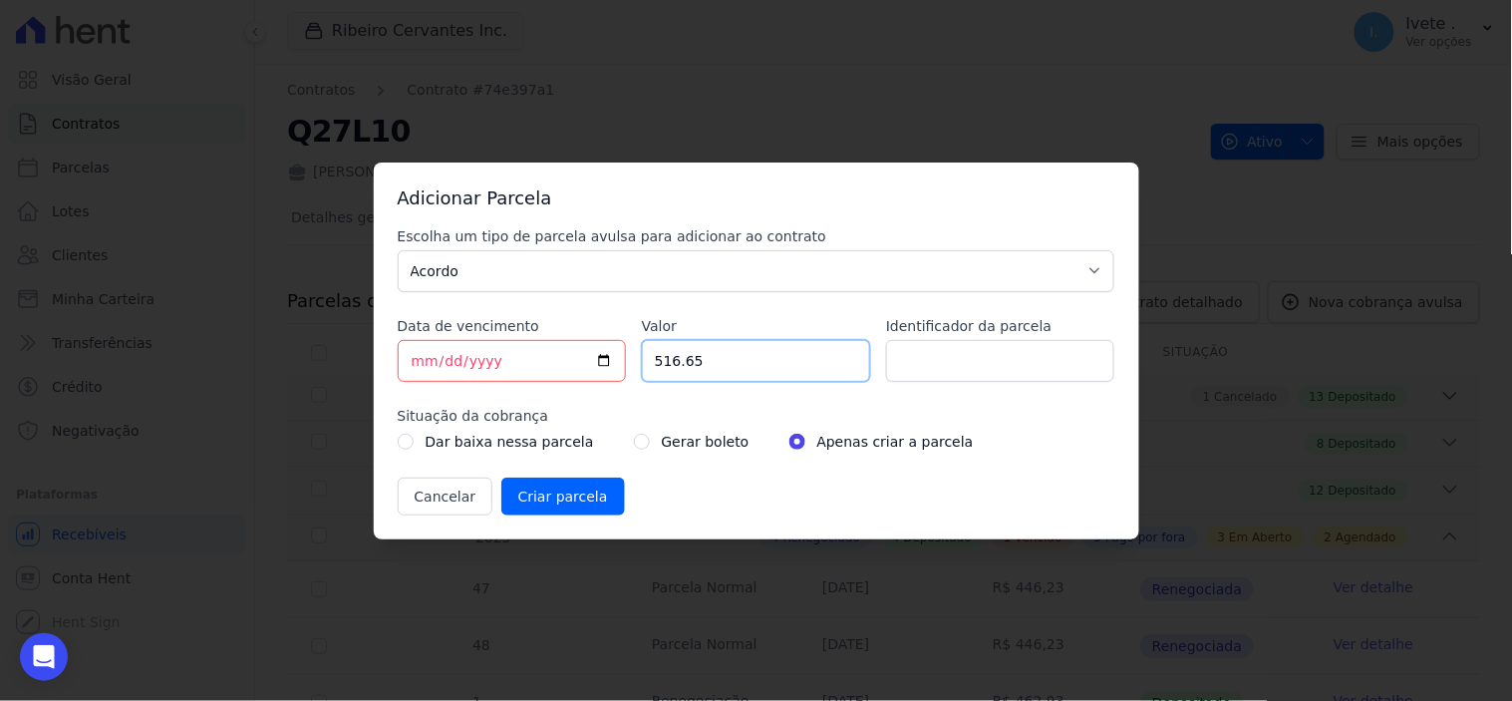
click at [761, 361] on input "516.65" at bounding box center [756, 361] width 228 height 42
type input "5"
type input "1548.84"
click at [997, 366] on input "Identificador da parcela" at bounding box center [1000, 361] width 228 height 42
type input "1"
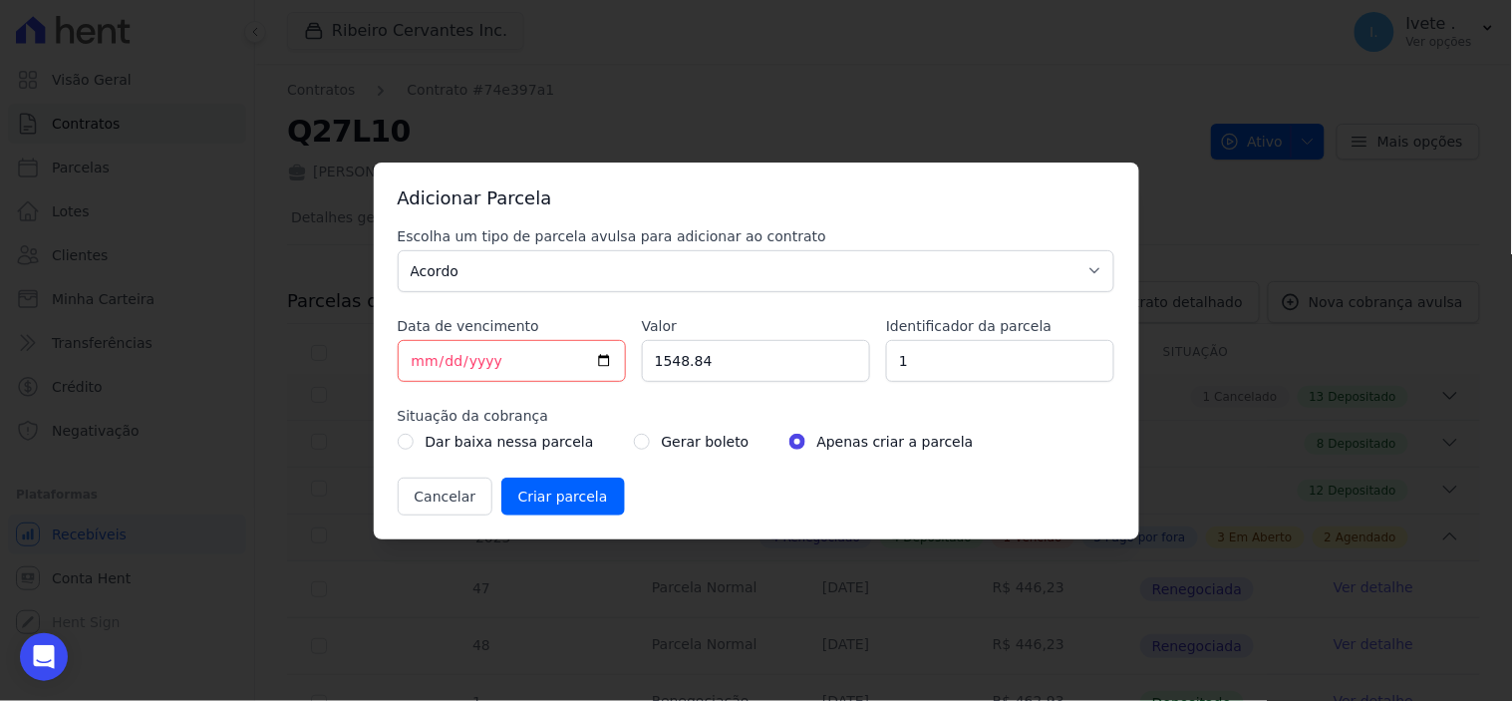
click at [634, 445] on div "Gerar boleto" at bounding box center [692, 442] width 116 height 24
click at [634, 436] on input "radio" at bounding box center [642, 442] width 16 height 16
radio input "true"
click at [533, 495] on input "Criar parcela" at bounding box center [563, 496] width 124 height 38
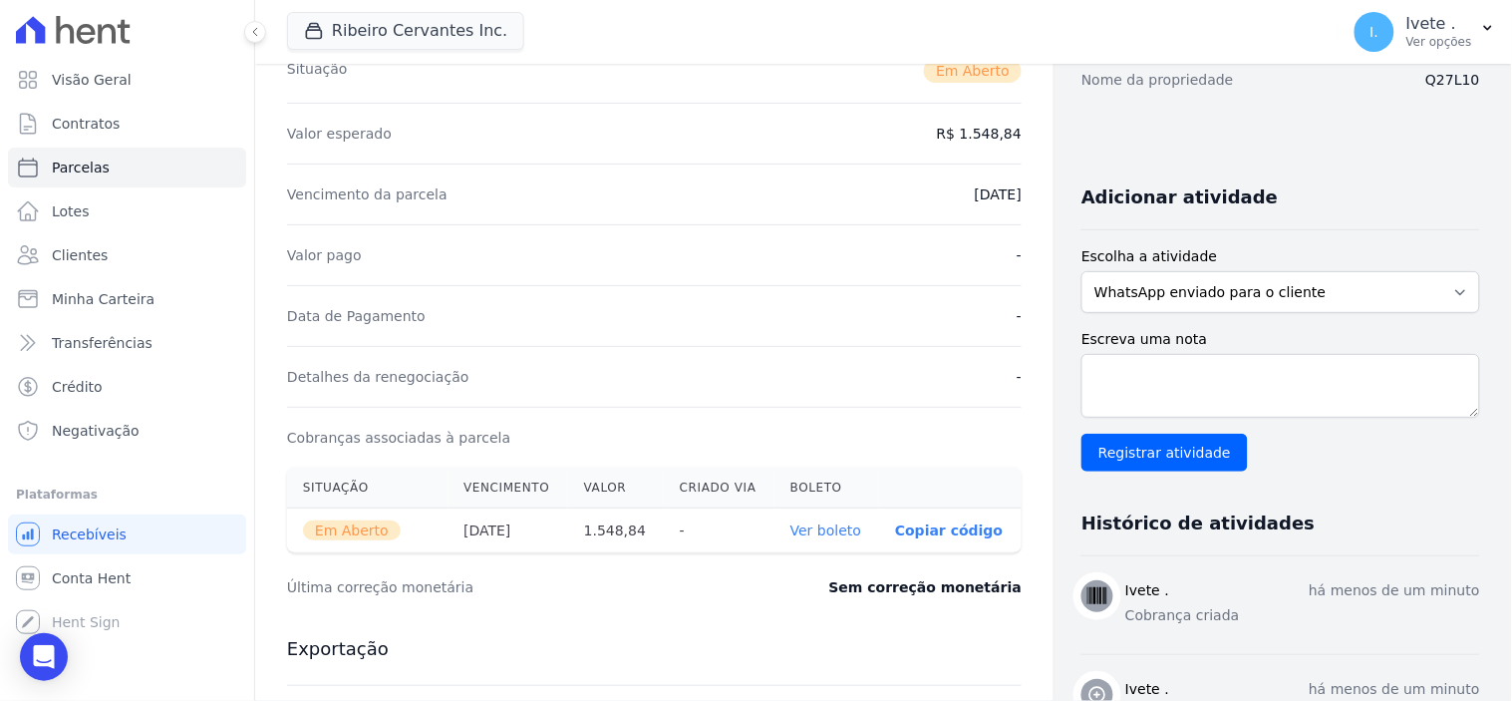
scroll to position [332, 0]
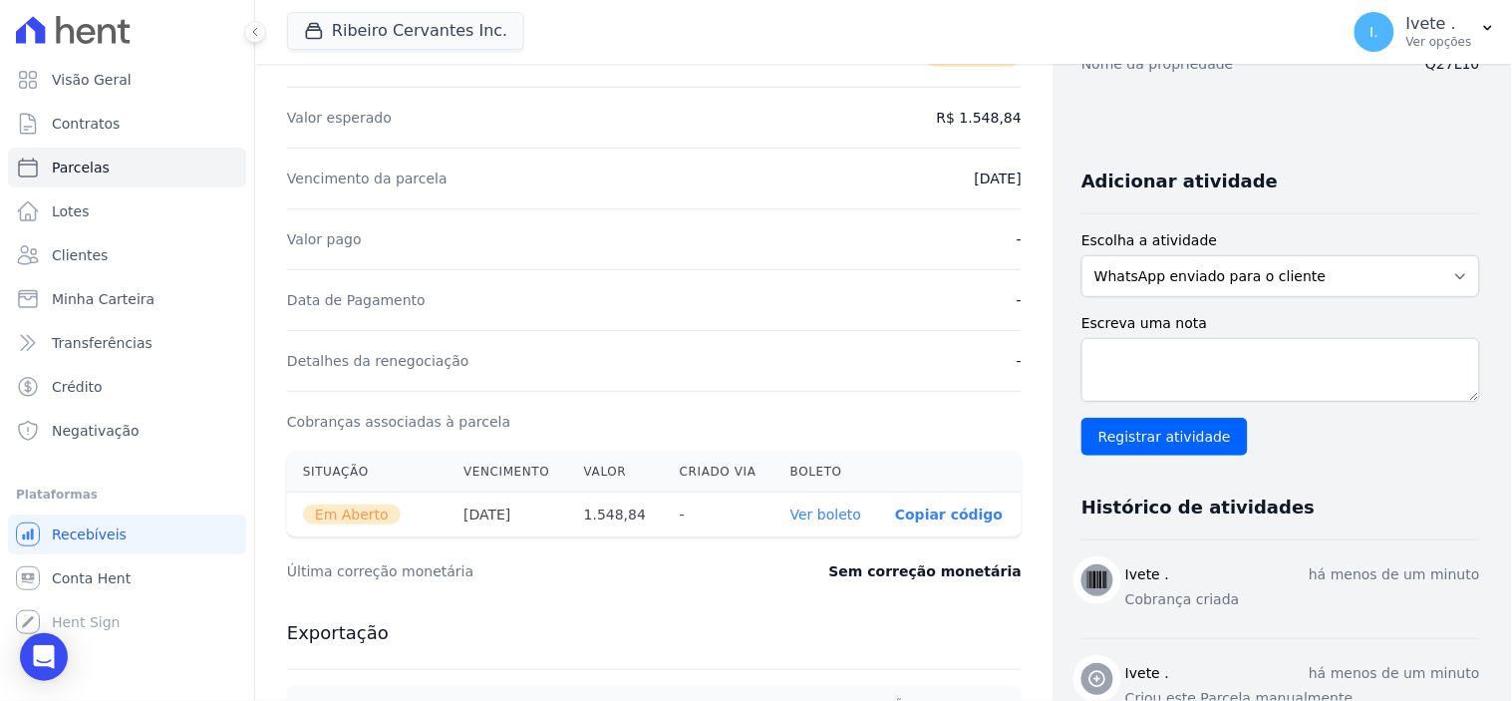
click at [830, 515] on link "Ver boleto" at bounding box center [825, 514] width 71 height 16
click at [102, 127] on span "Contratos" at bounding box center [86, 124] width 68 height 20
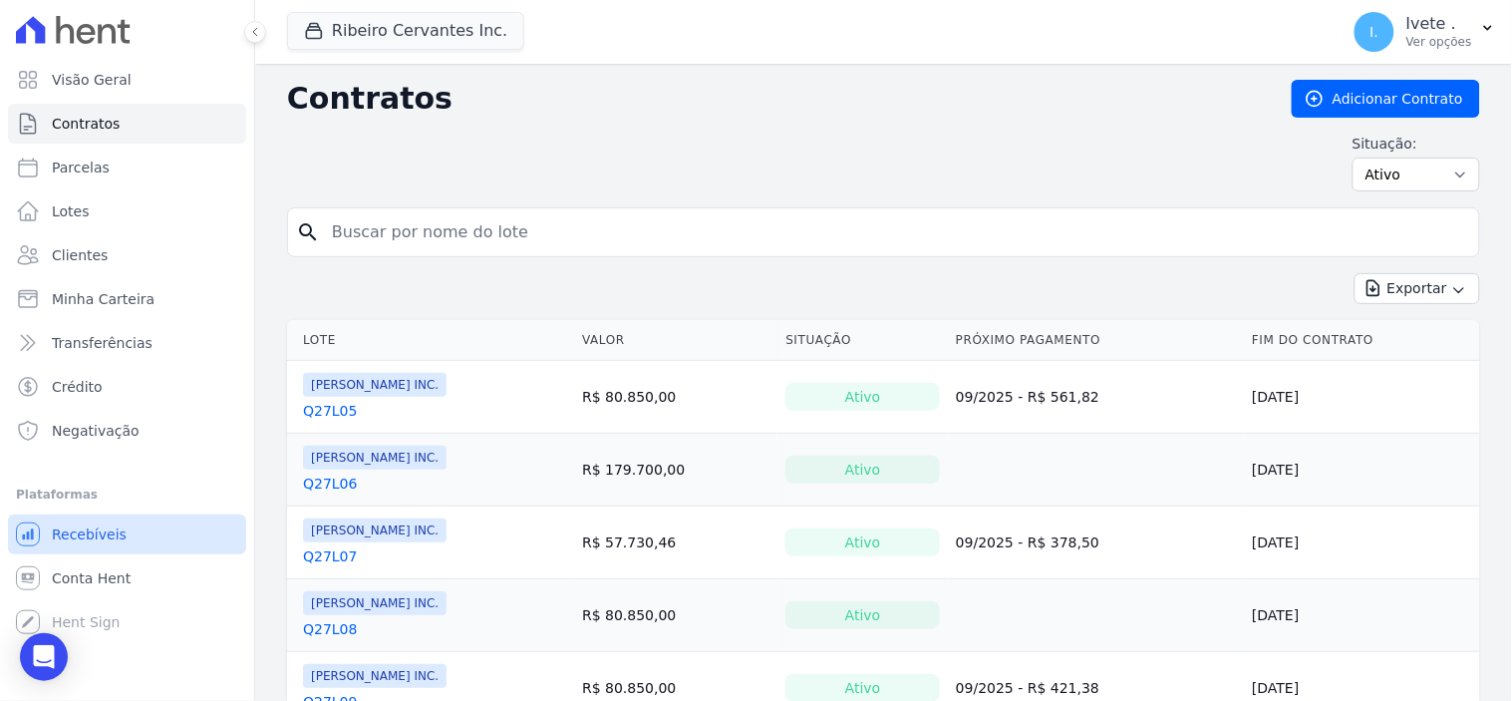
click at [80, 530] on span "Recebíveis" at bounding box center [89, 534] width 75 height 20
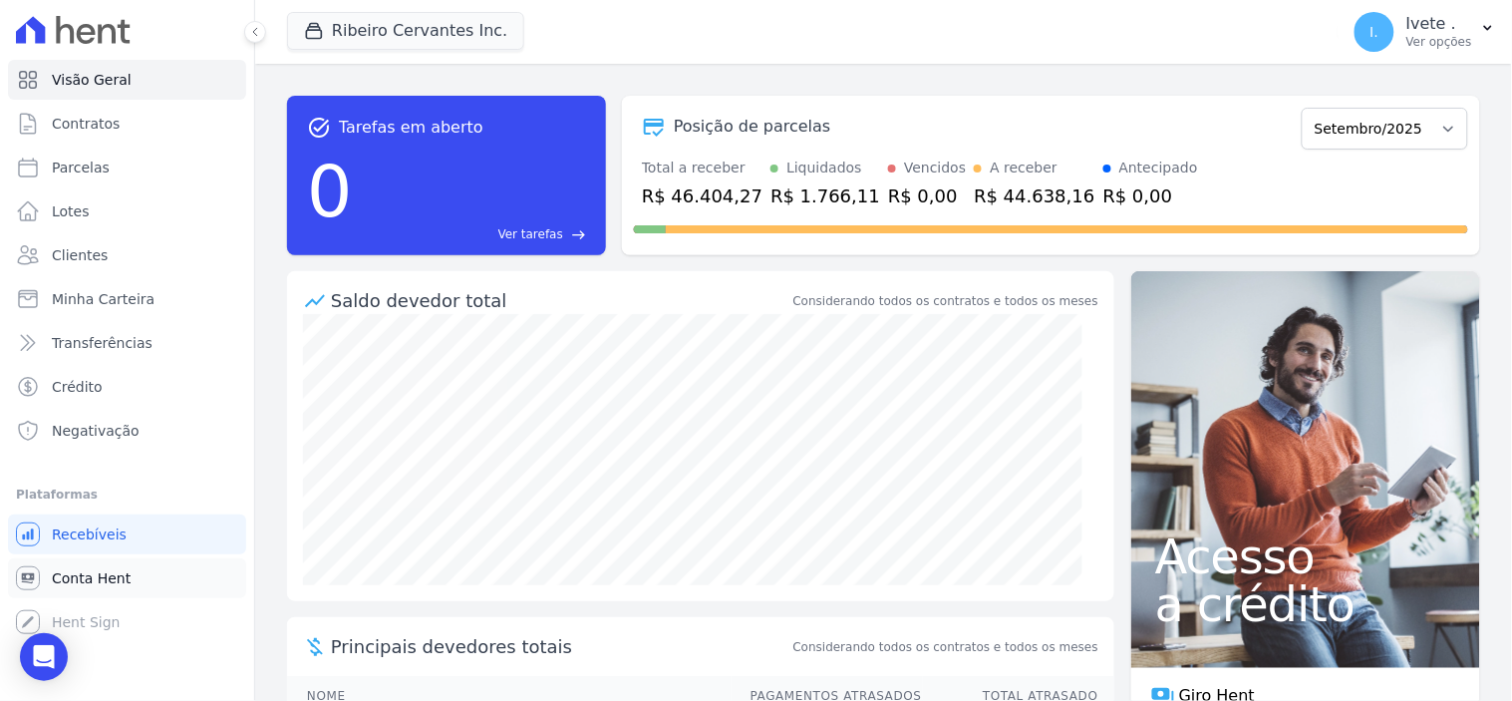
click at [83, 563] on link "Conta Hent" at bounding box center [127, 578] width 238 height 40
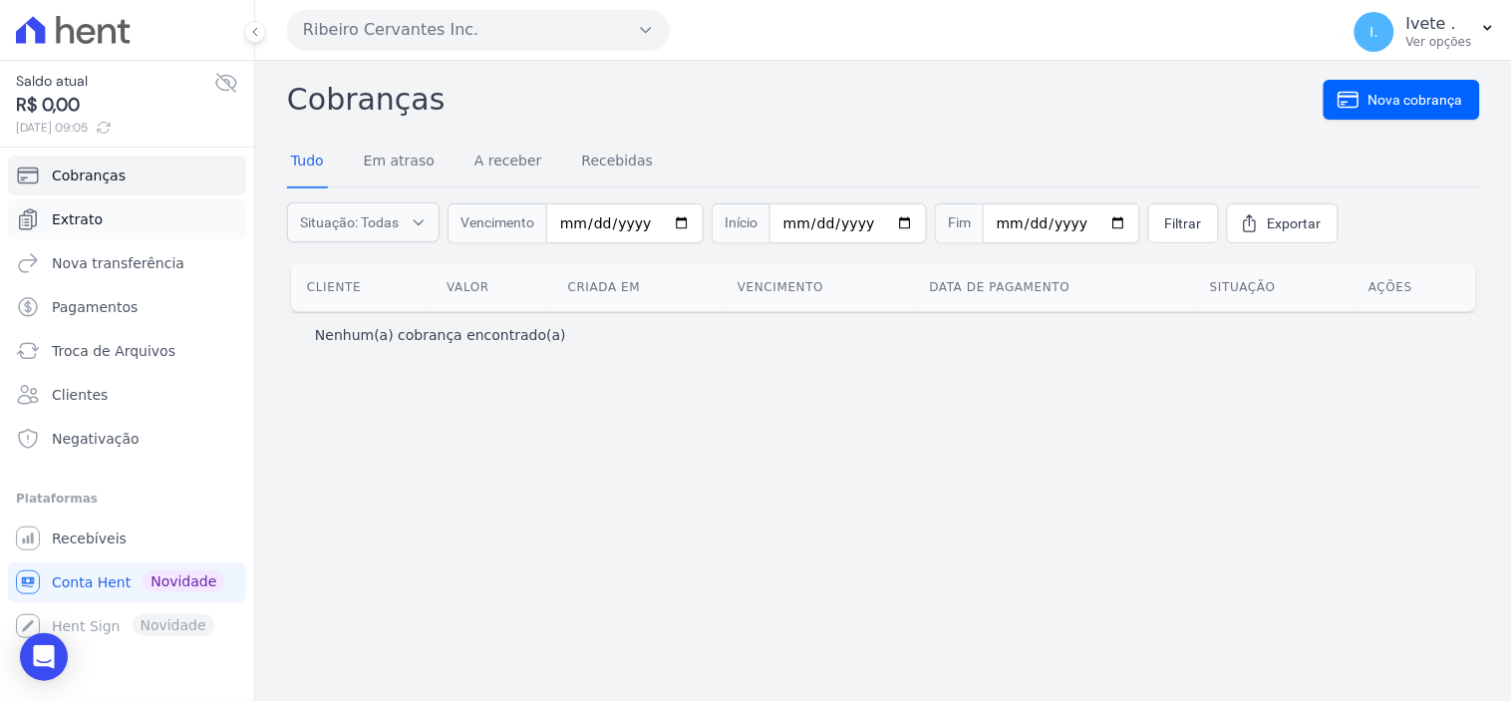
click at [71, 219] on span "Extrato" at bounding box center [77, 219] width 51 height 20
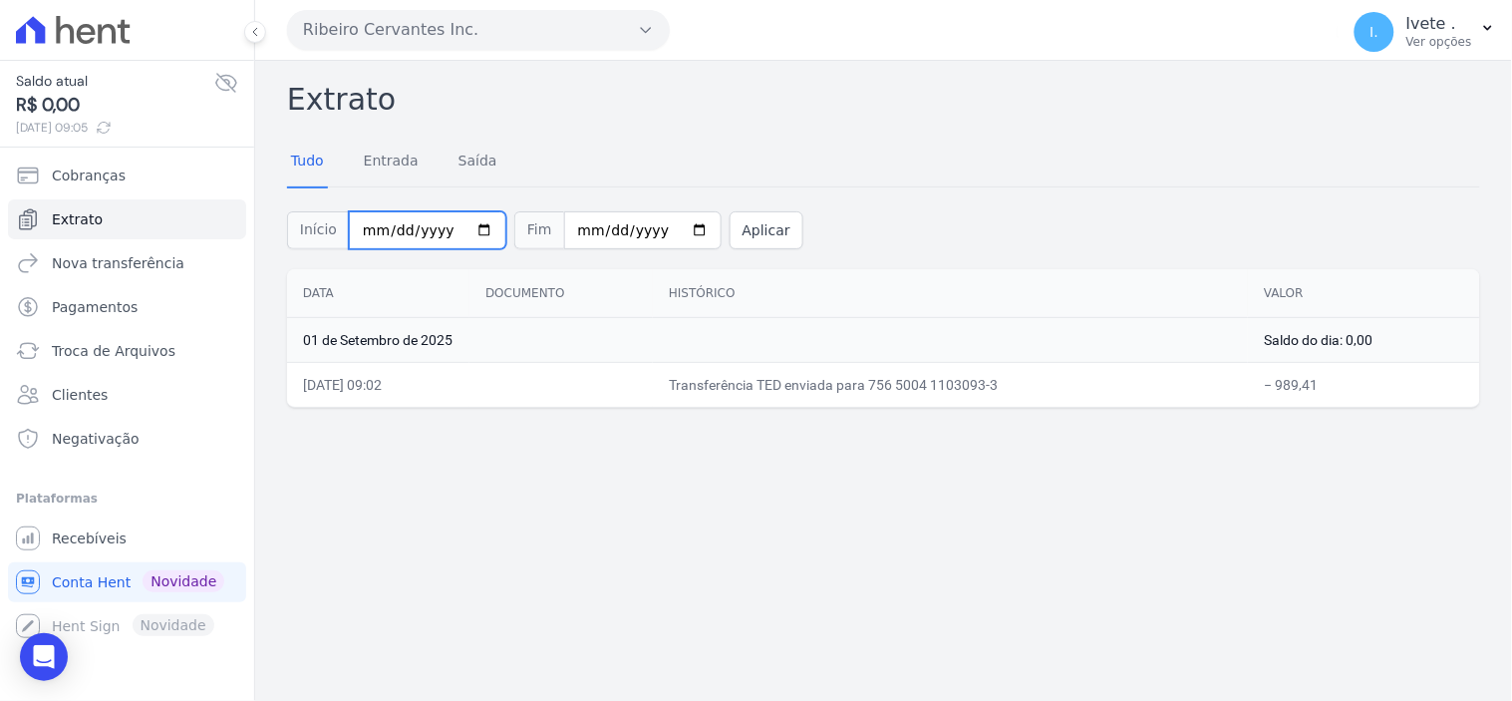
click at [468, 227] on input "[DATE]" at bounding box center [427, 230] width 157 height 38
type input "[DATE]"
click at [674, 226] on input "[DATE]" at bounding box center [642, 230] width 157 height 38
type input "[DATE]"
click at [331, 544] on div "Extrato Tudo Entrada [GEOGRAPHIC_DATA] Início [DATE] Fim [DATE] Aplicar Data Do…" at bounding box center [883, 381] width 1257 height 640
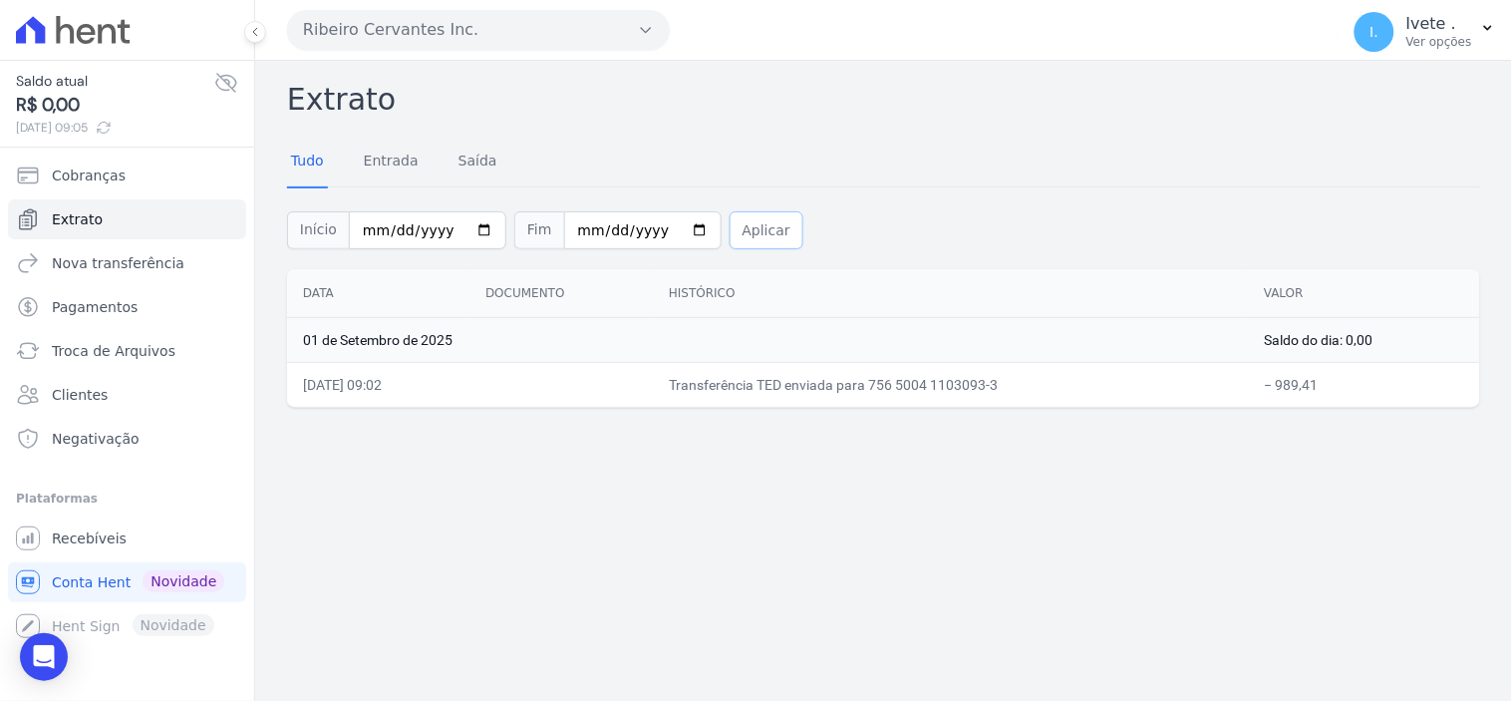
click at [730, 237] on button "Aplicar" at bounding box center [767, 230] width 74 height 38
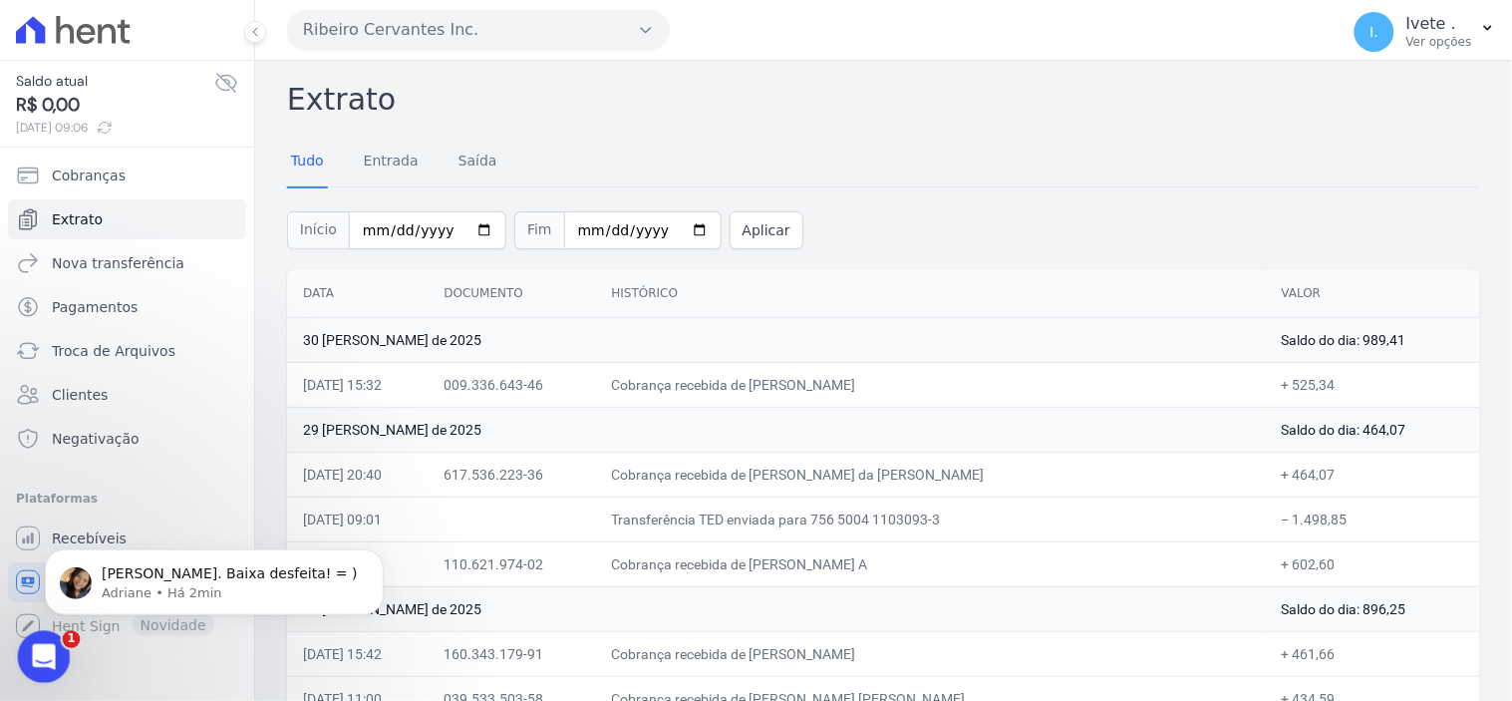
click at [38, 653] on icon "Abertura do Messenger da Intercom" at bounding box center [41, 654] width 33 height 33
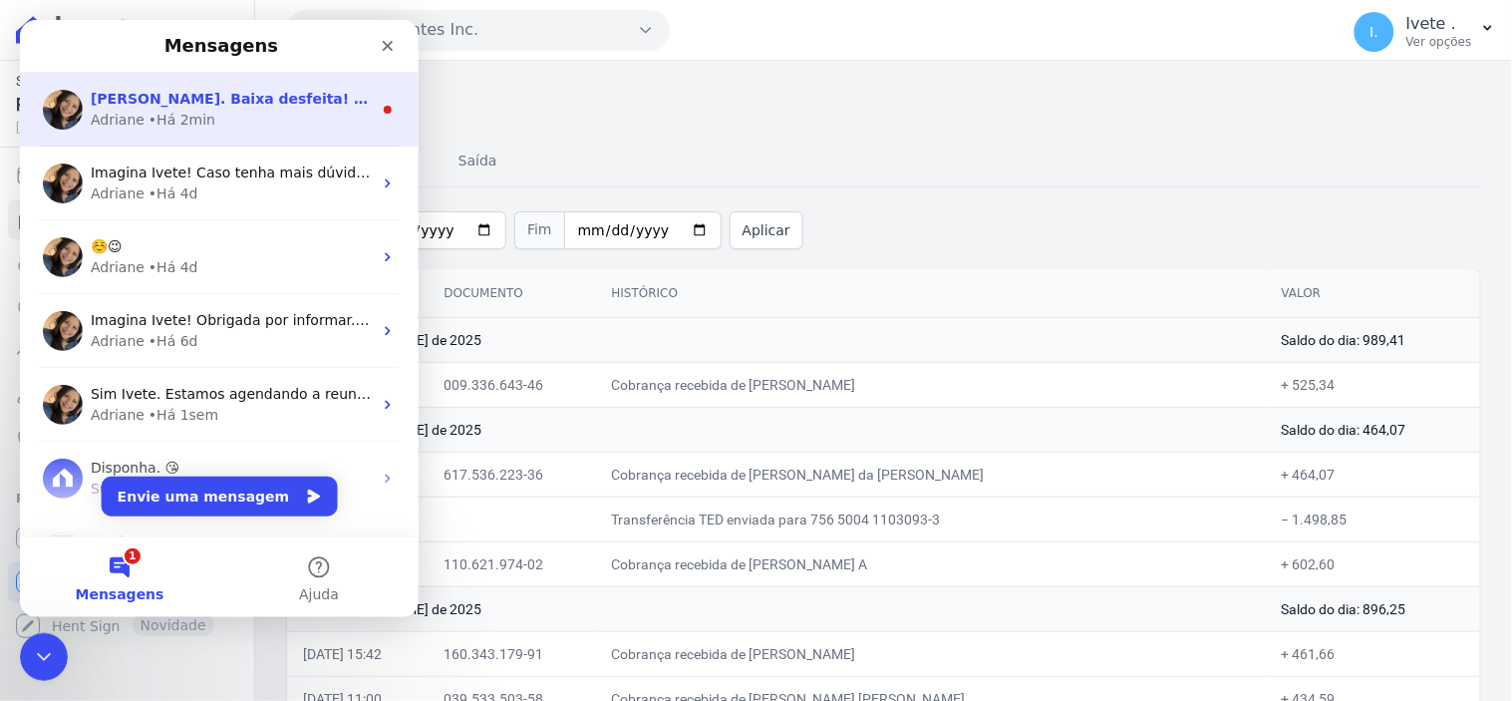
click at [158, 120] on div "• Há 2min" at bounding box center [181, 119] width 67 height 21
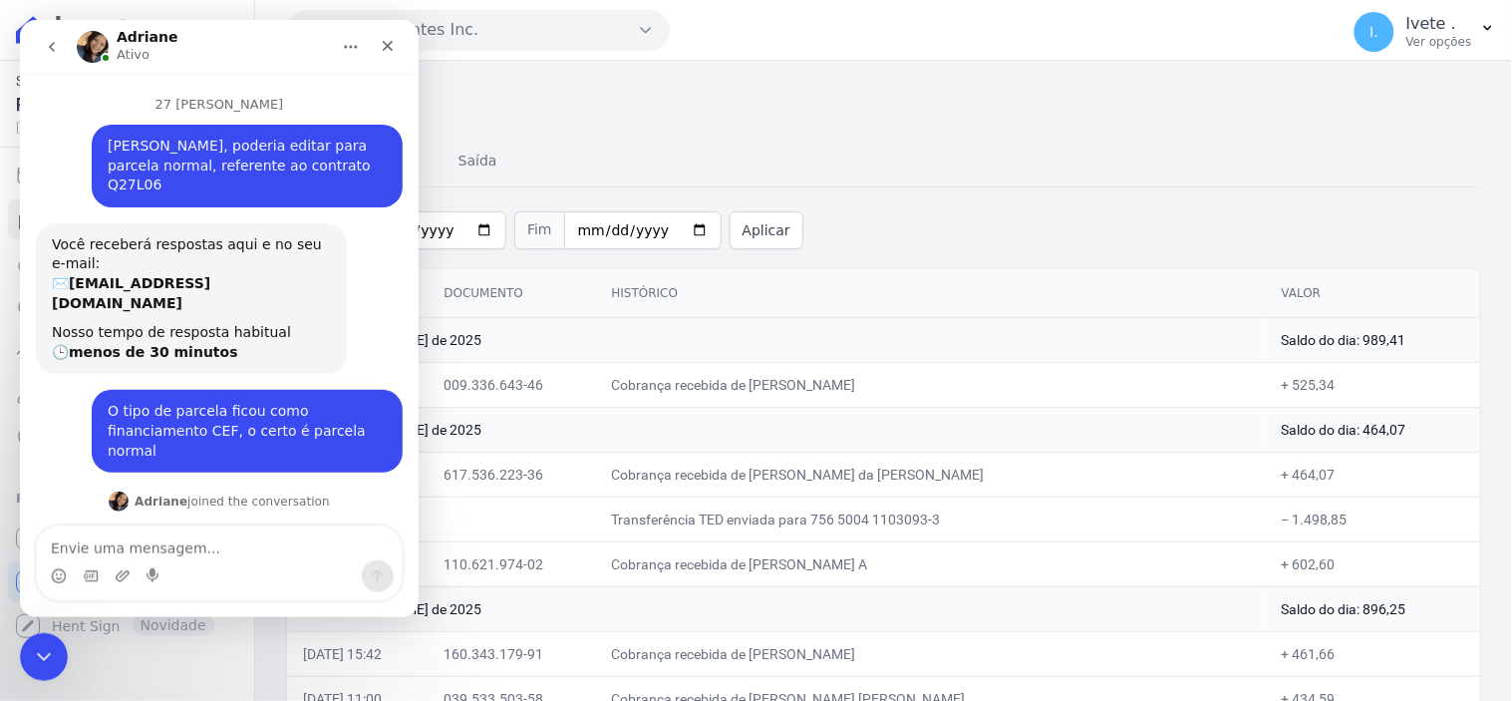
scroll to position [48, 0]
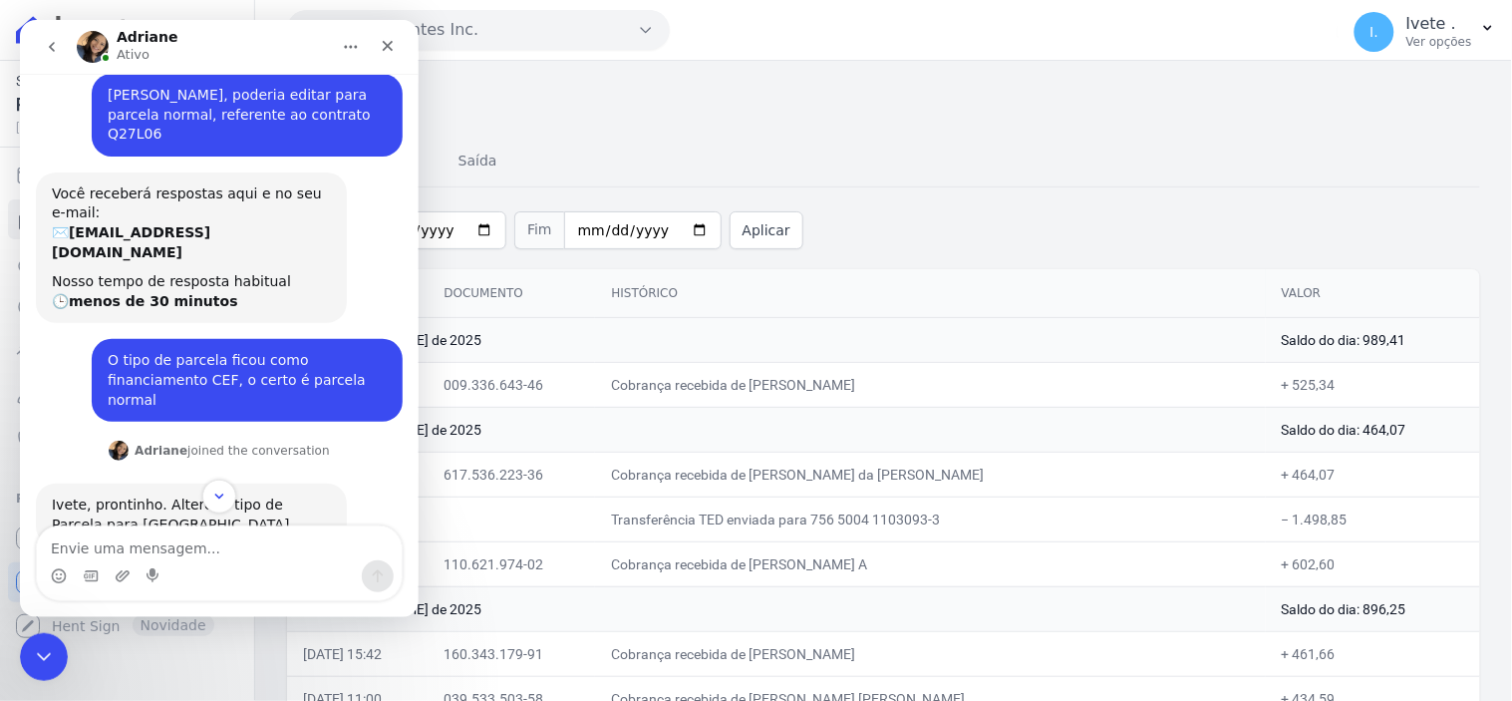
click at [95, 541] on textarea "Envie uma mensagem..." at bounding box center [218, 542] width 365 height 34
type textarea "Muito obrigada!"
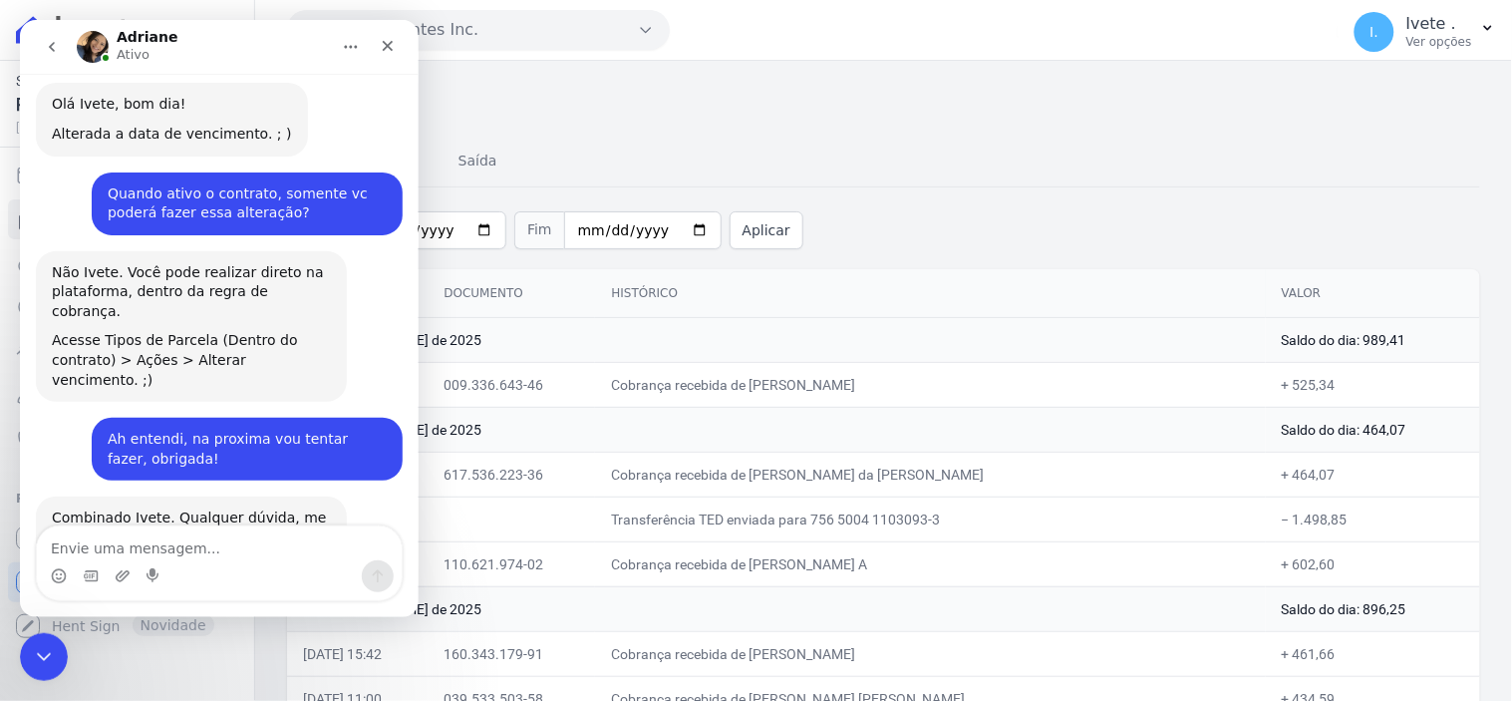
scroll to position [8877, 0]
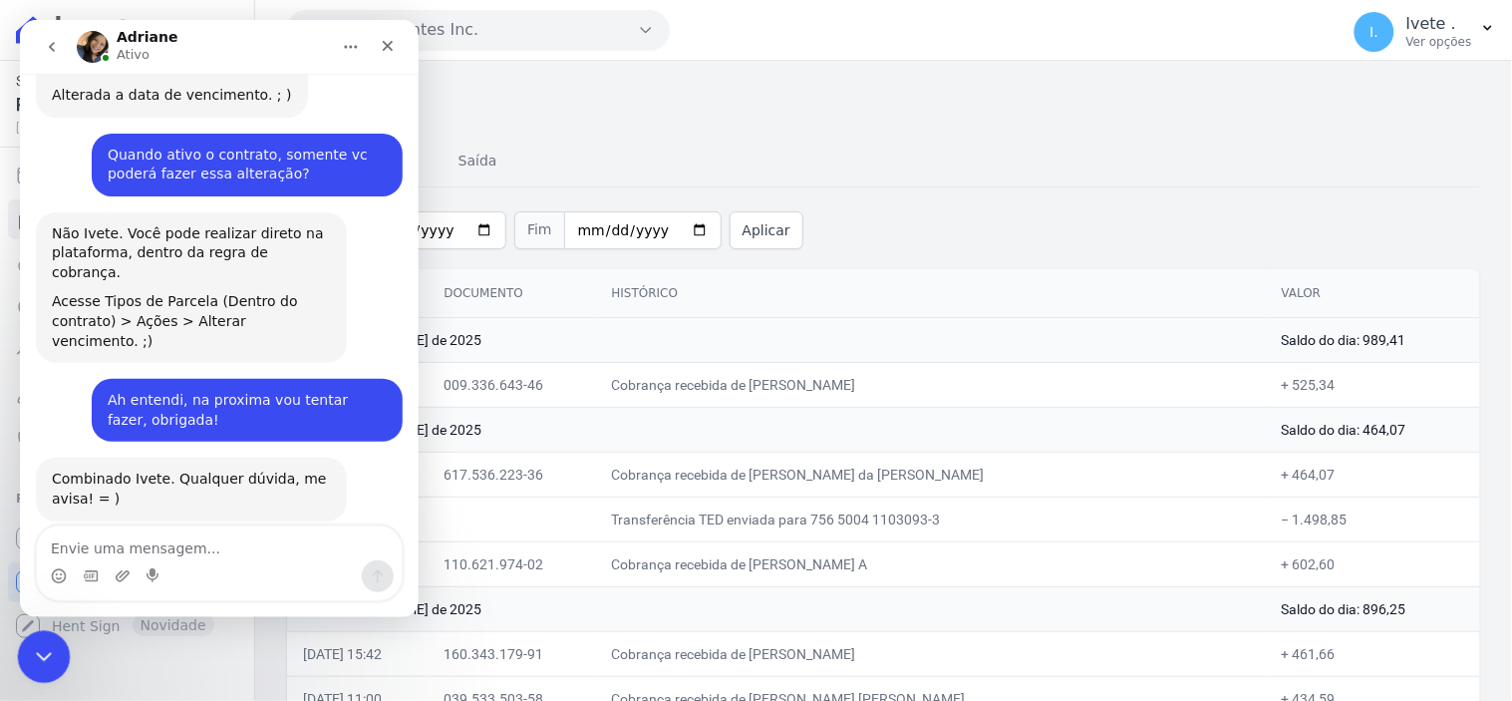
click at [42, 653] on icon "Encerramento do Messenger da Intercom" at bounding box center [41, 654] width 24 height 24
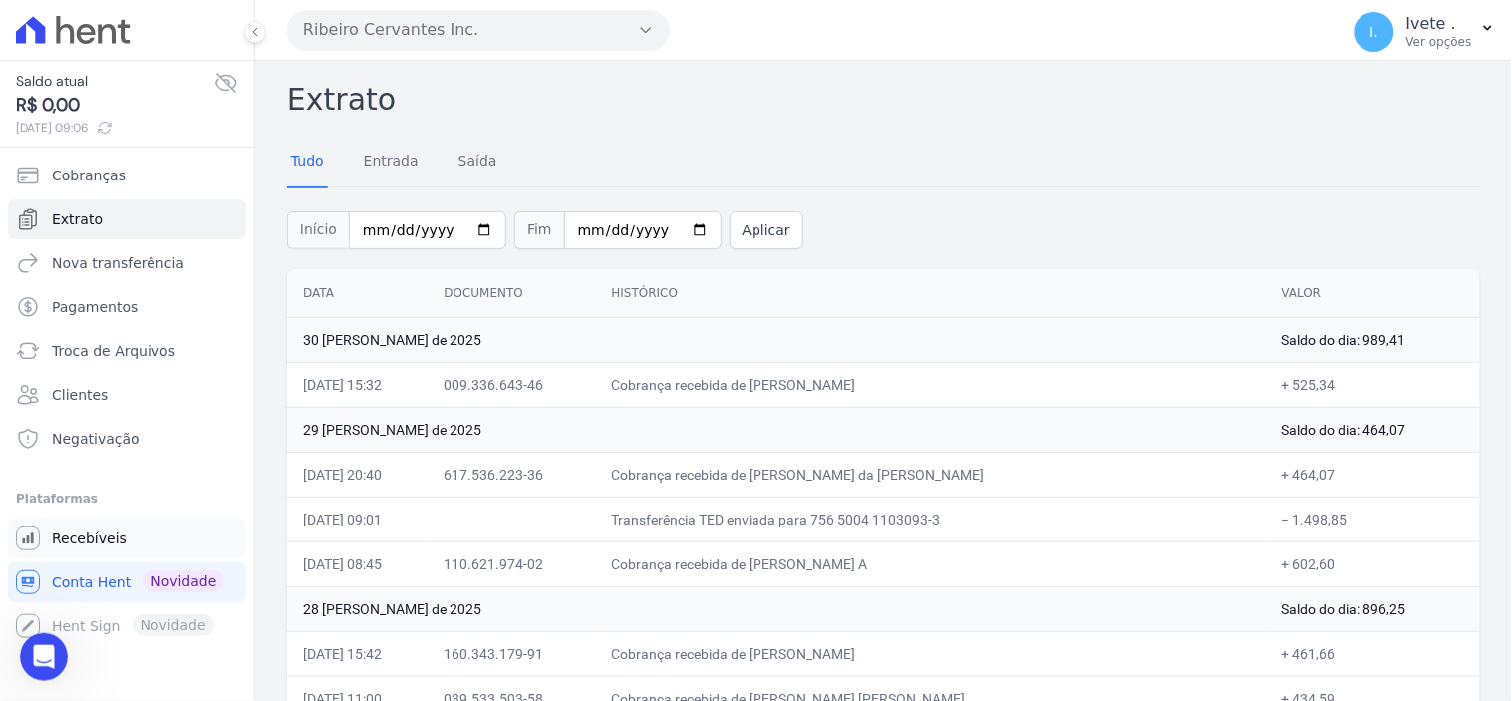
click at [66, 533] on span "Recebíveis" at bounding box center [89, 538] width 75 height 20
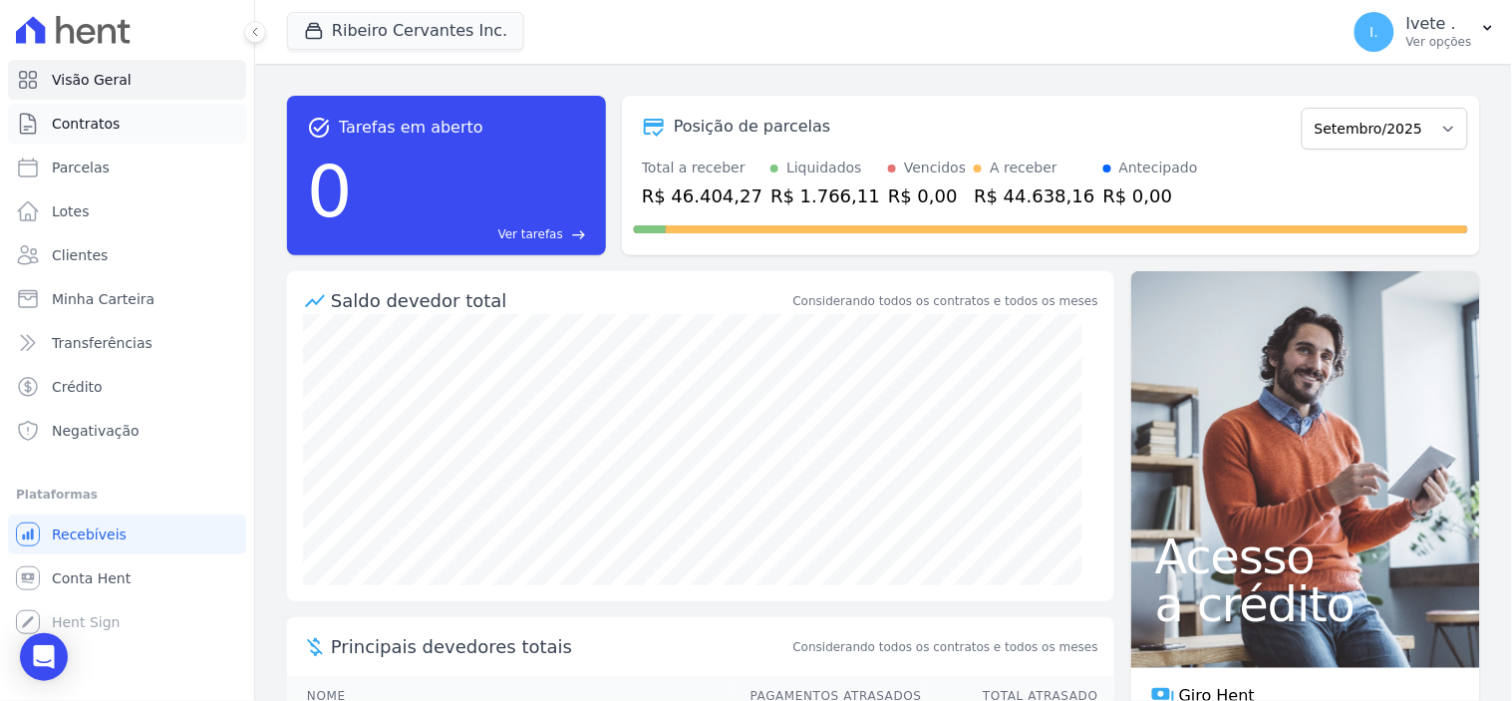
click at [101, 124] on span "Contratos" at bounding box center [86, 124] width 68 height 20
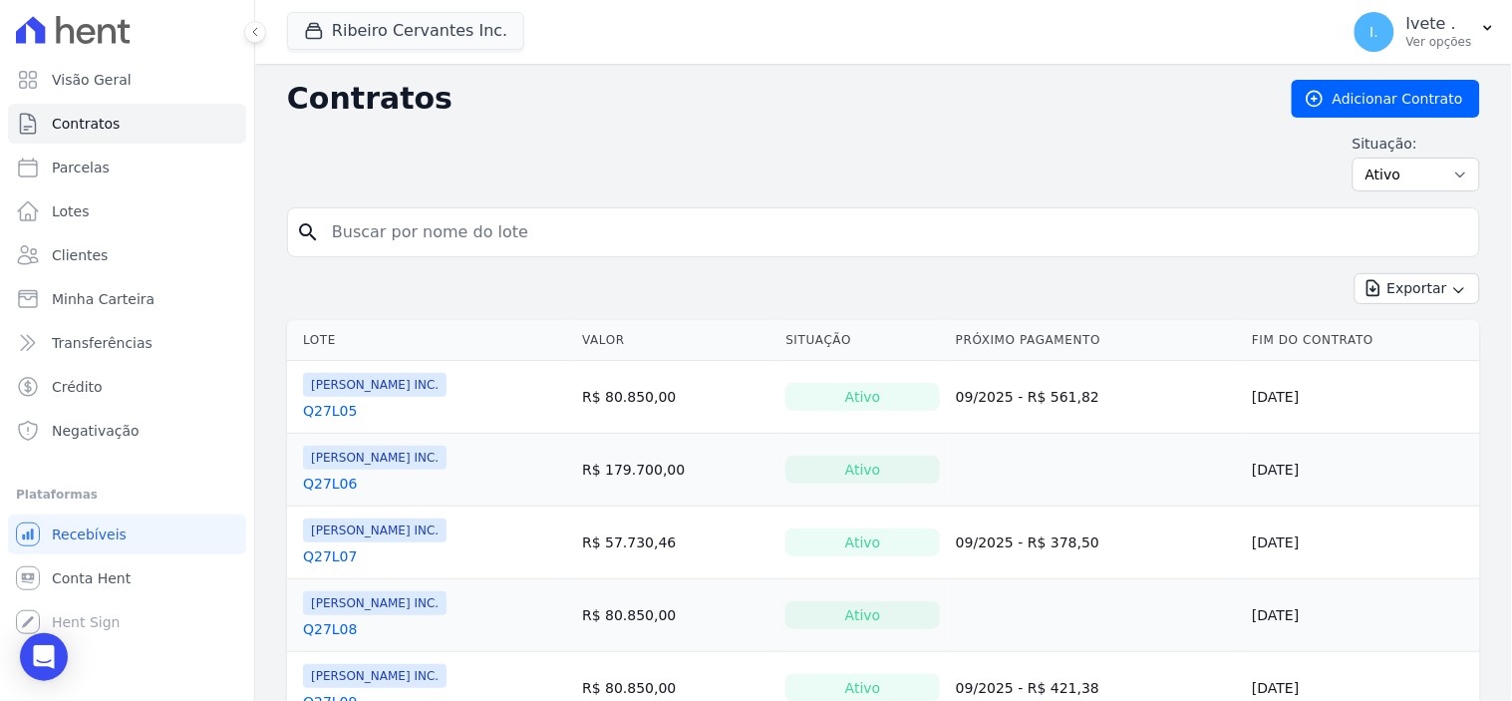
click at [367, 235] on input "search" at bounding box center [895, 232] width 1151 height 40
type input "q27l10"
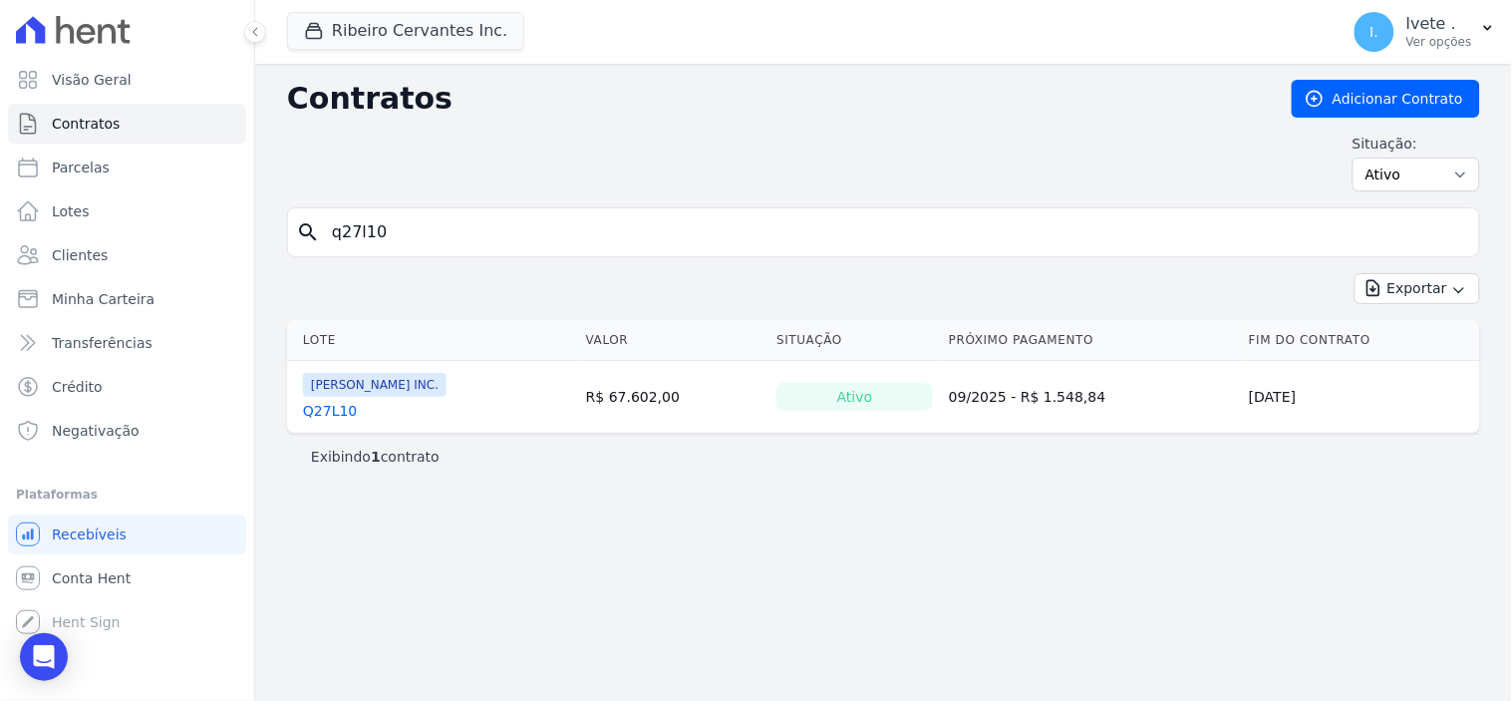
click at [336, 409] on link "Q27L10" at bounding box center [330, 411] width 54 height 20
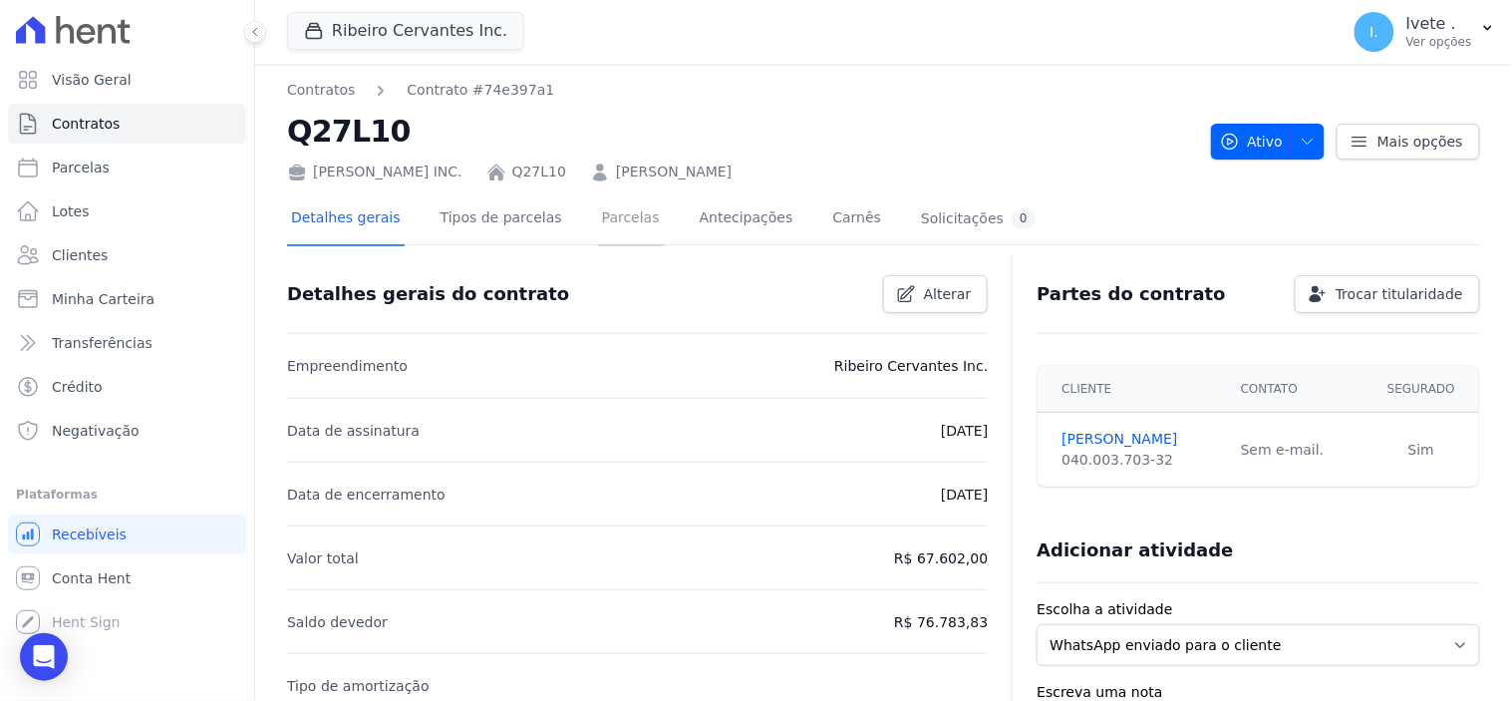
click at [609, 214] on link "Parcelas" at bounding box center [631, 219] width 66 height 53
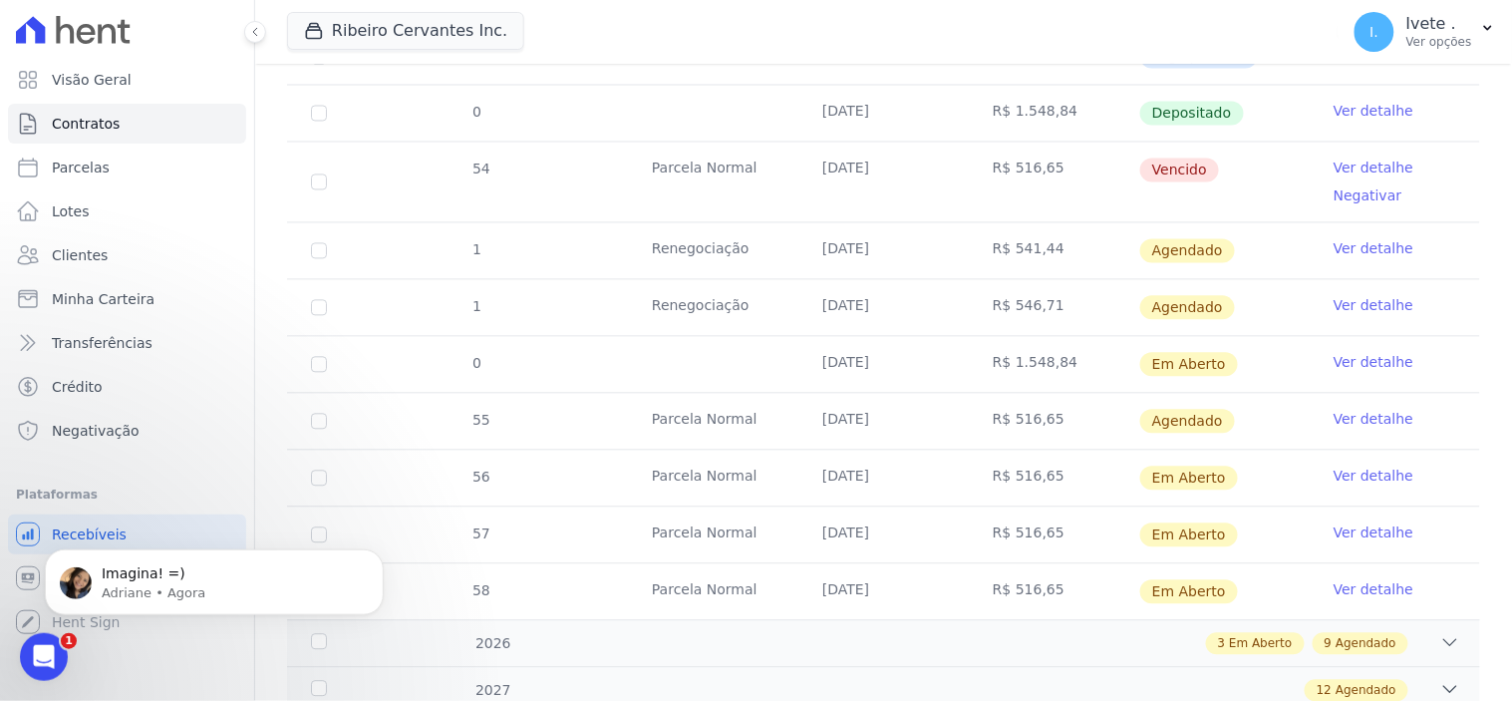
scroll to position [997, 0]
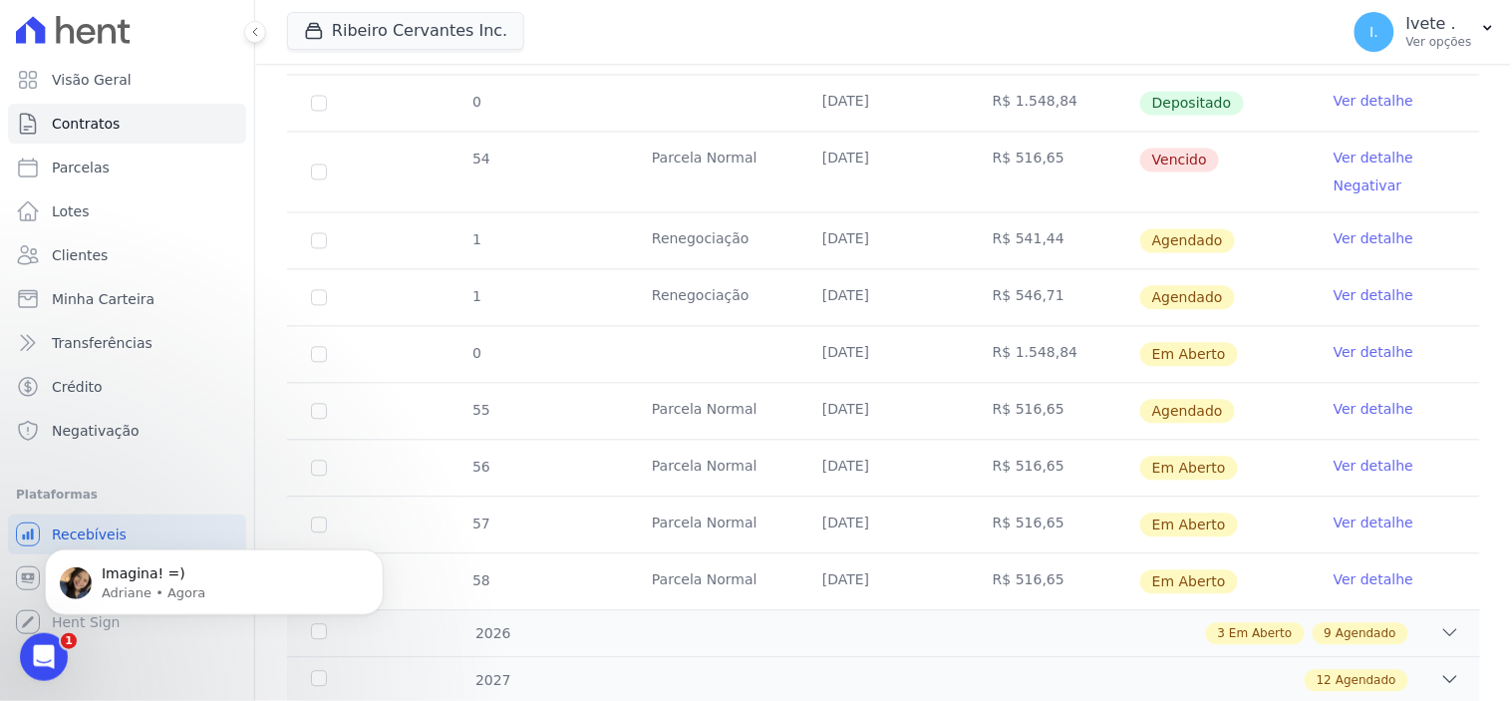
click at [1349, 240] on link "Ver detalhe" at bounding box center [1374, 239] width 80 height 20
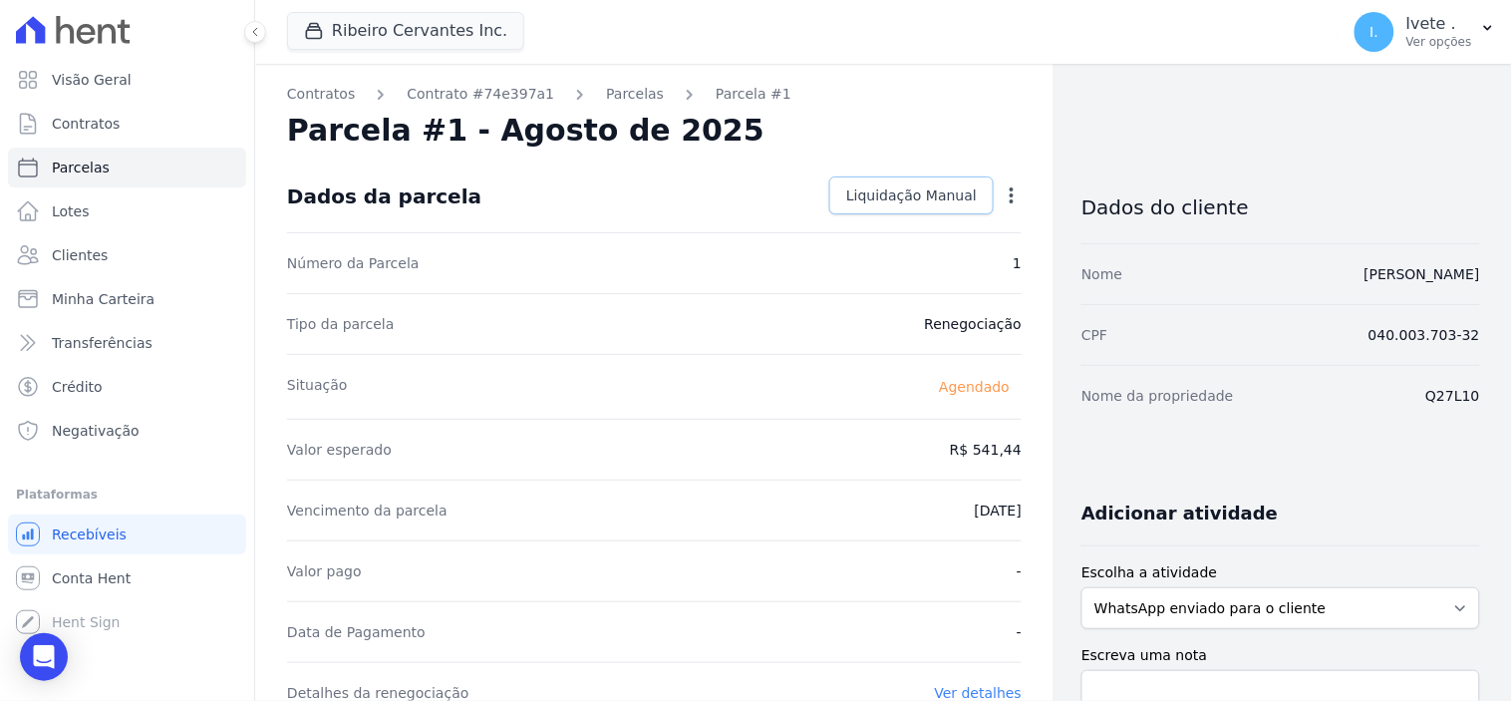
click at [901, 186] on span "Liquidação Manual" at bounding box center [911, 195] width 131 height 20
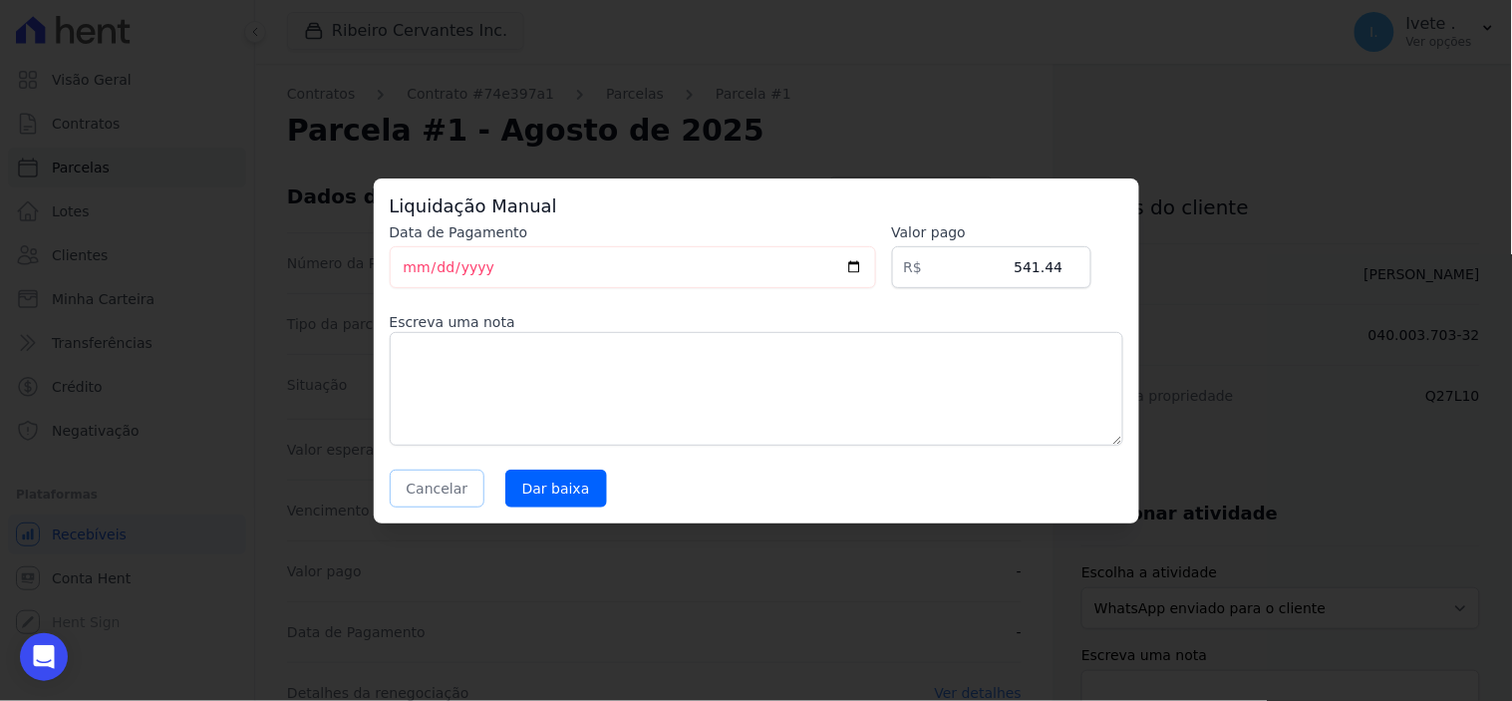
click at [431, 486] on button "Cancelar" at bounding box center [438, 488] width 96 height 38
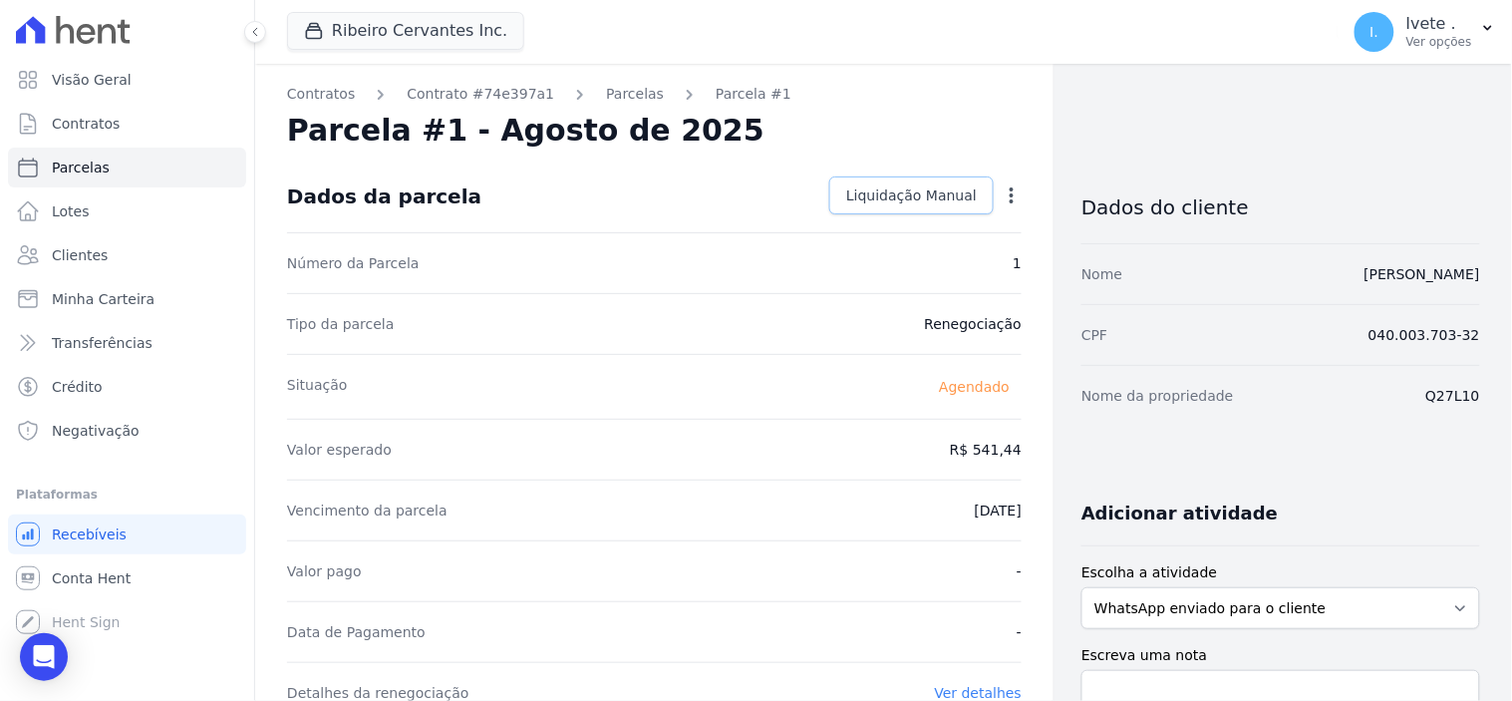
click at [927, 185] on span "Liquidação Manual" at bounding box center [911, 195] width 131 height 20
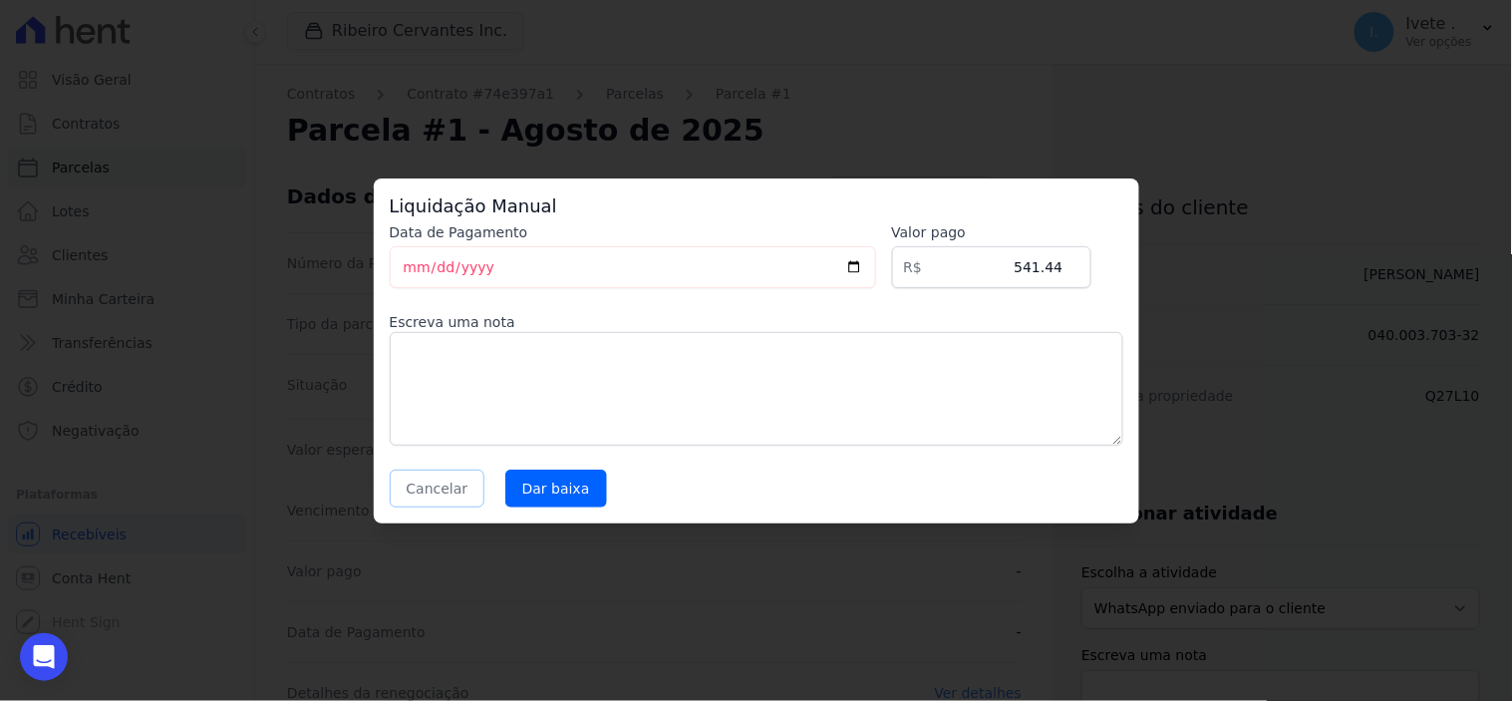
click at [419, 492] on button "Cancelar" at bounding box center [438, 488] width 96 height 38
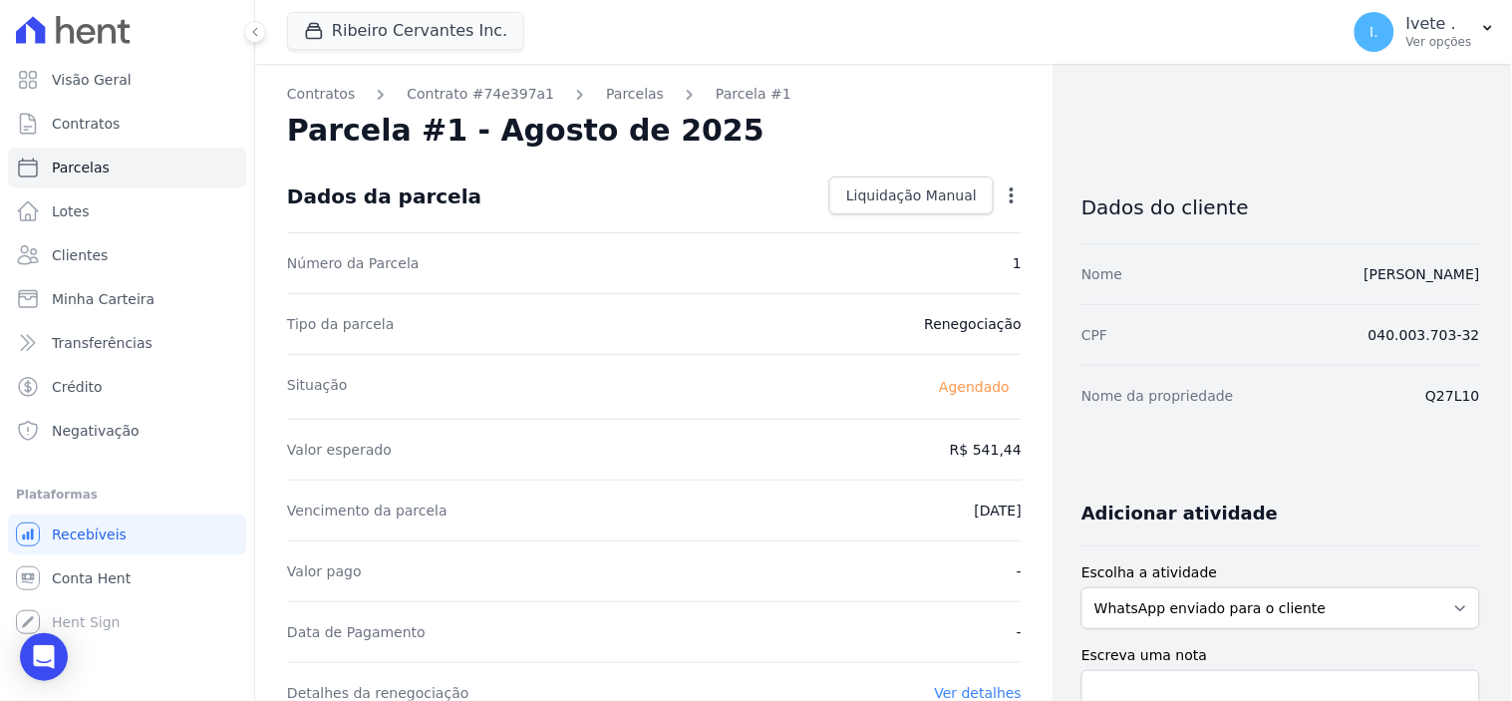
click at [1007, 194] on icon "button" at bounding box center [1012, 195] width 20 height 20
click at [606, 91] on link "Parcelas" at bounding box center [635, 94] width 58 height 21
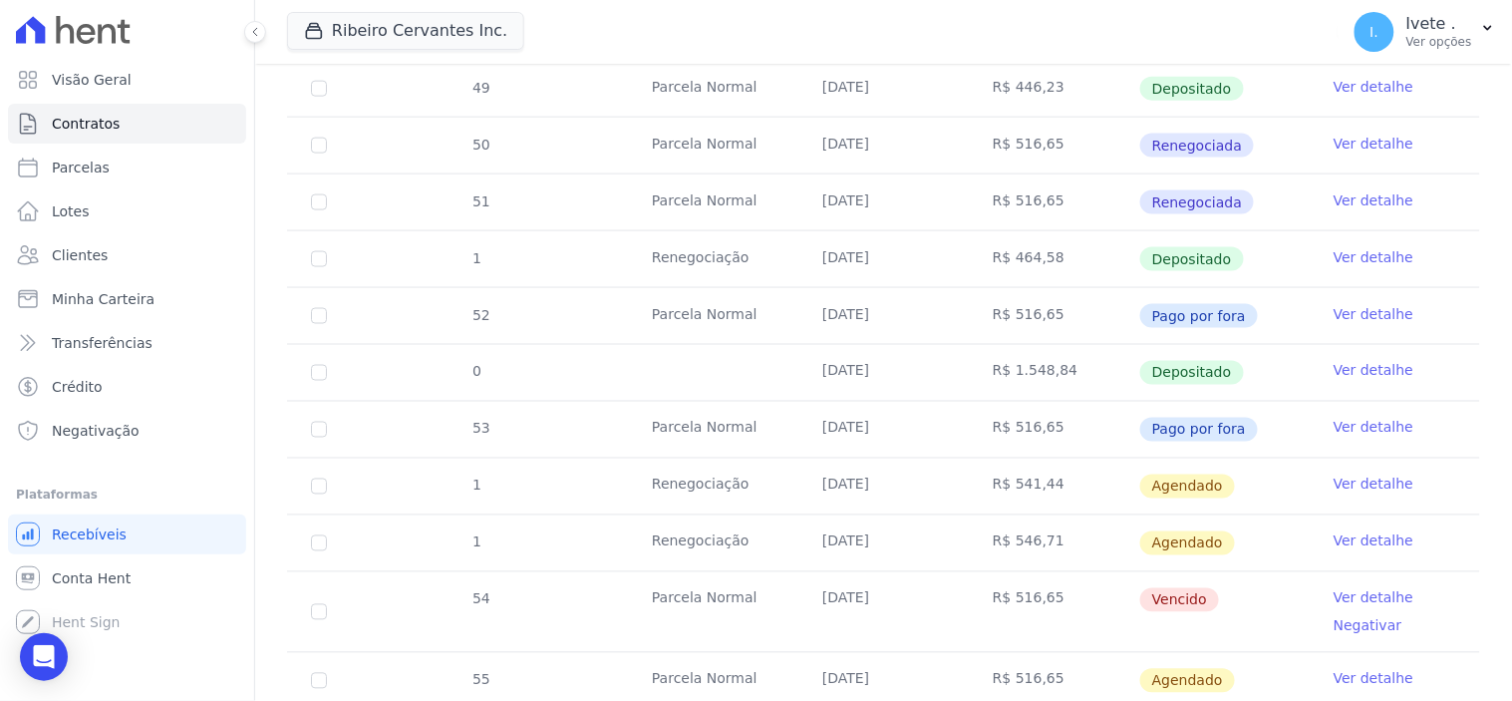
scroll to position [775, 0]
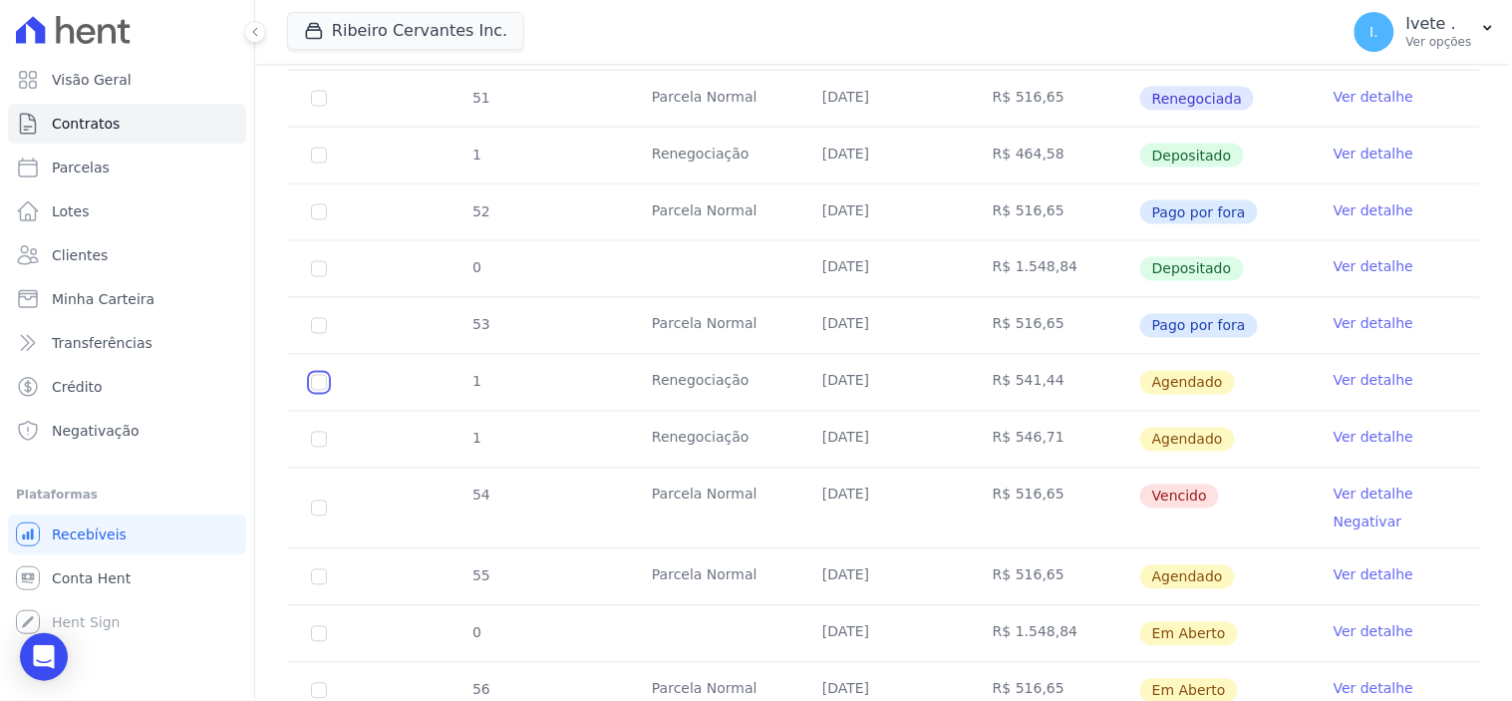
drag, startPoint x: 312, startPoint y: 380, endPoint x: 312, endPoint y: 394, distance: 14.0
click at [312, 384] on input "checkbox" at bounding box center [319, 383] width 16 height 16
checkbox input "true"
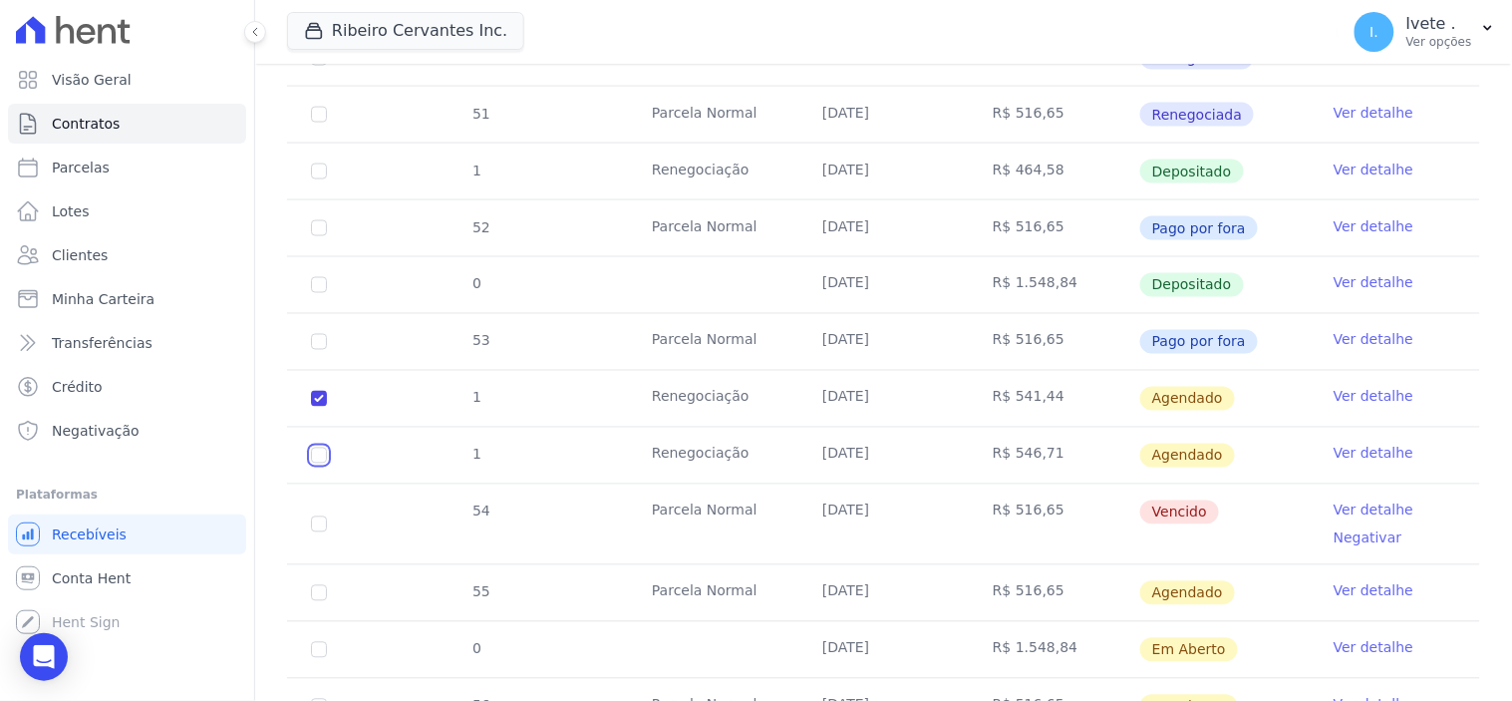
click at [319, 407] on input "checkbox" at bounding box center [319, 399] width 16 height 16
checkbox input "true"
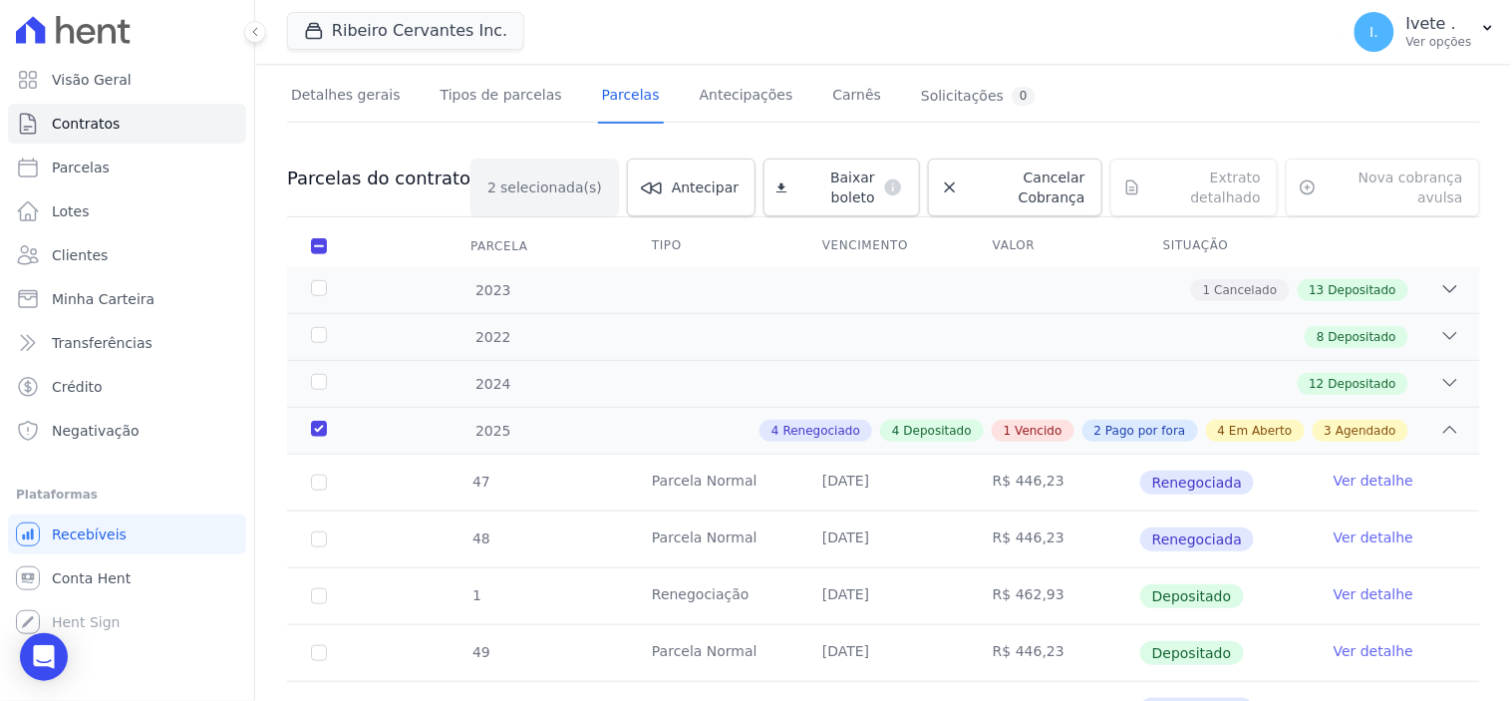
scroll to position [111, 0]
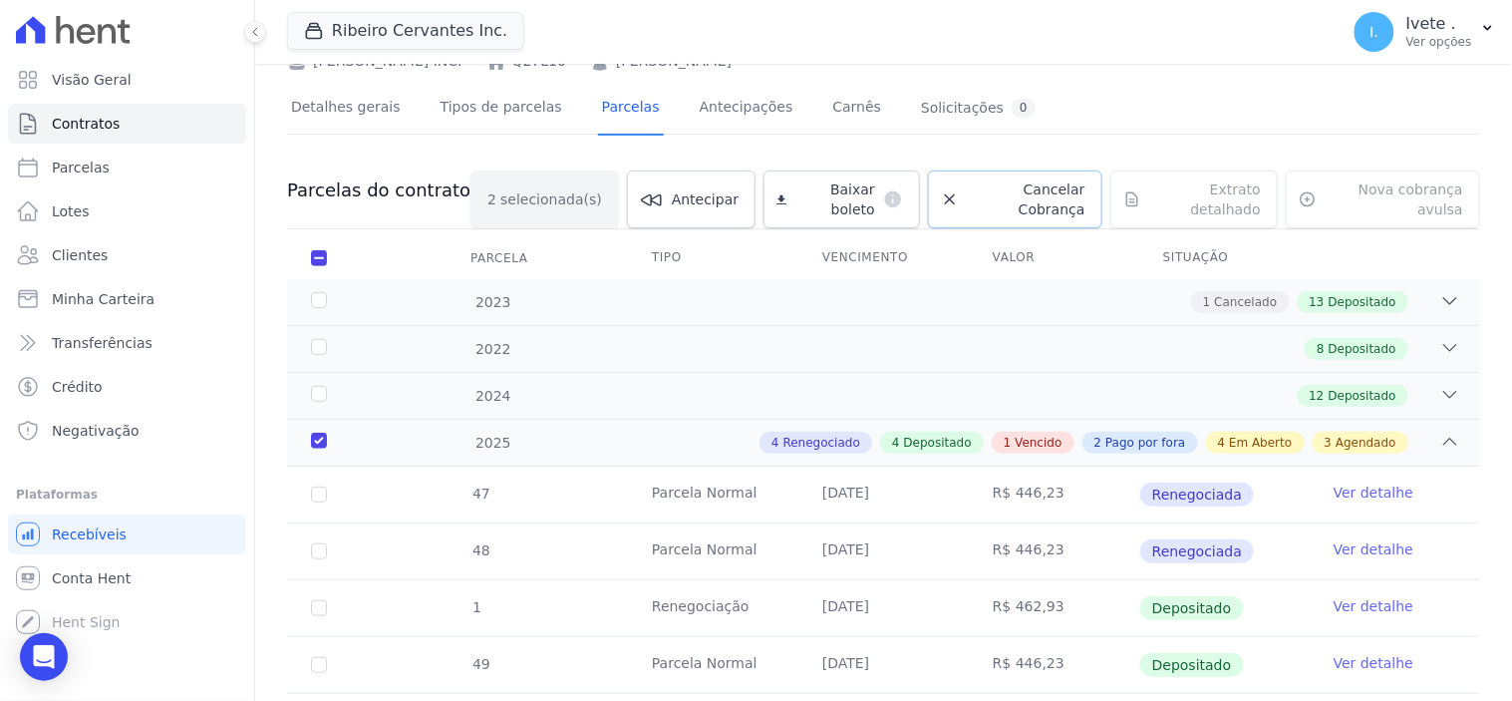
click at [997, 191] on span "Cancelar Cobrança" at bounding box center [1026, 199] width 119 height 40
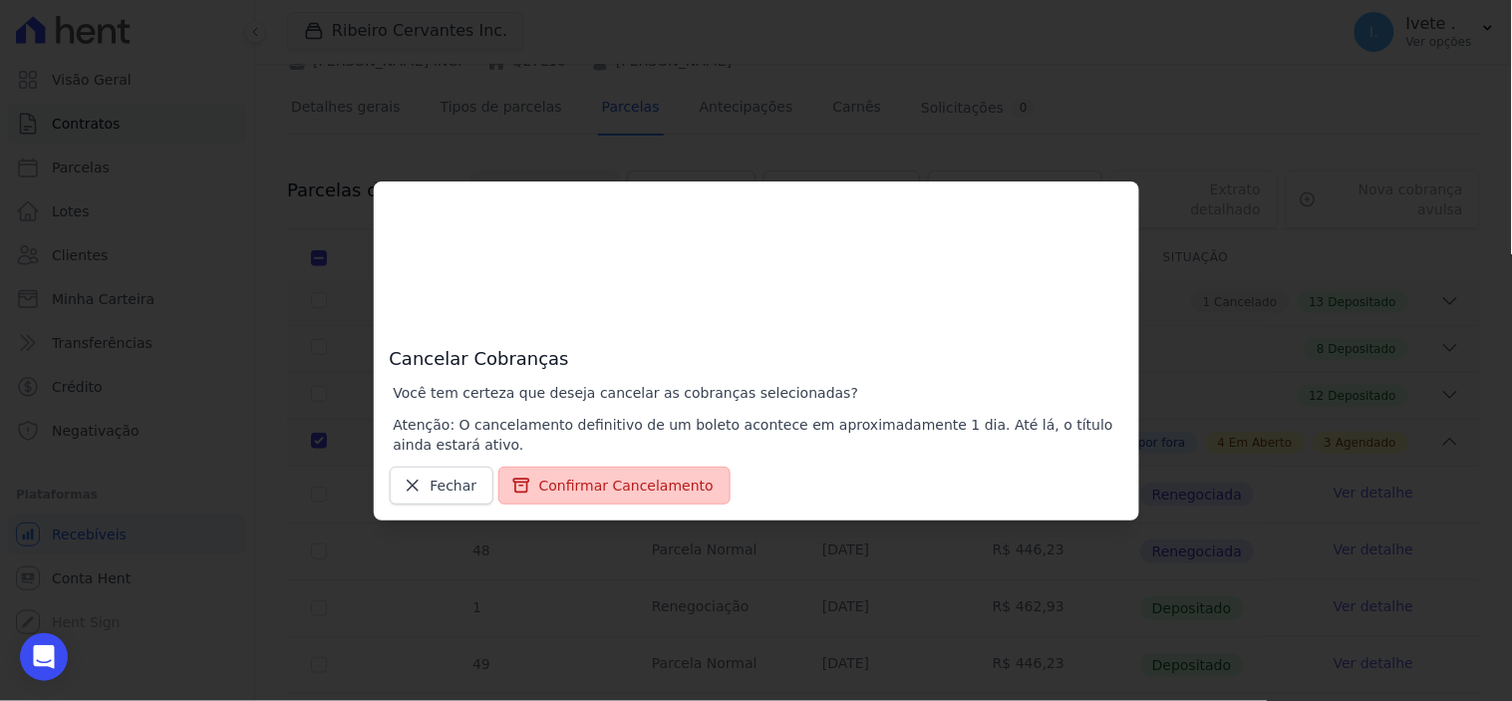
click at [649, 485] on button "Confirmar Cancelamento" at bounding box center [614, 485] width 232 height 38
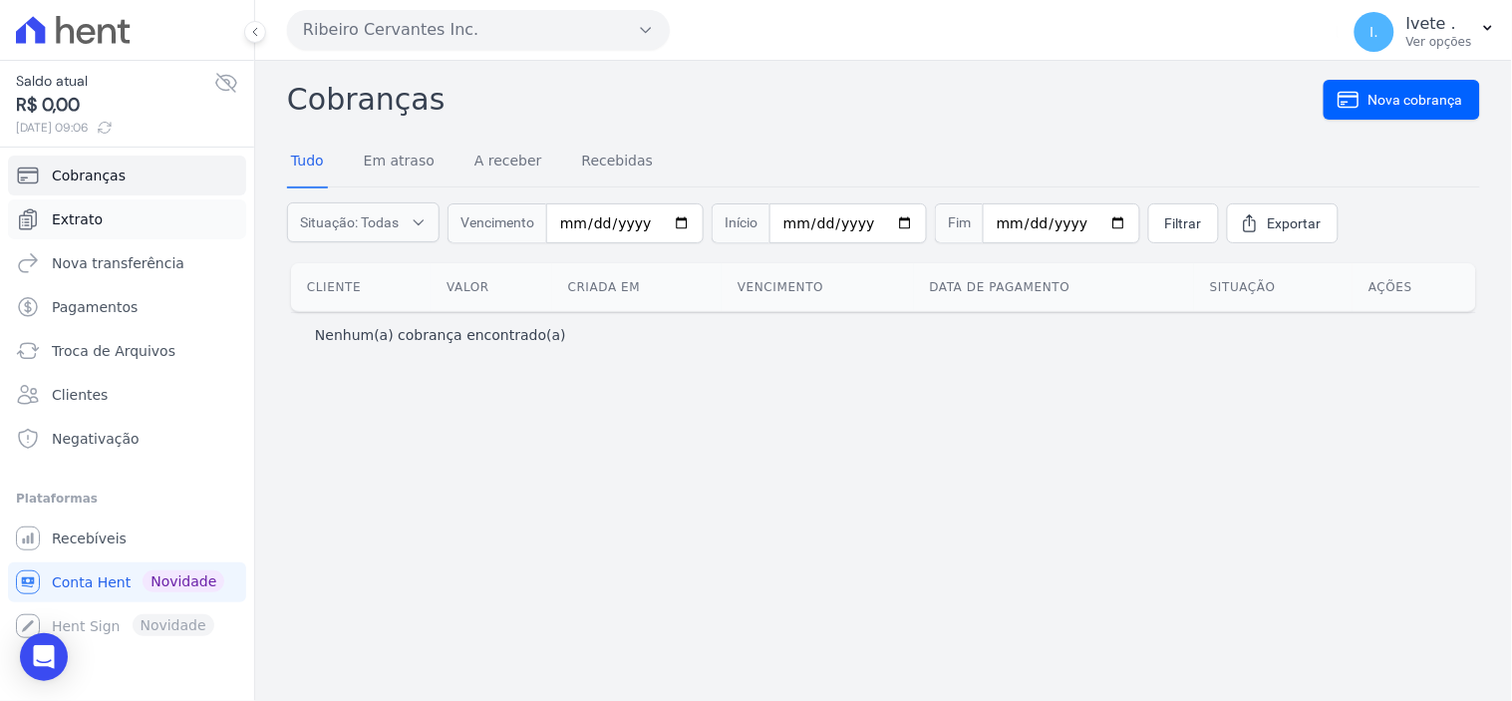
click at [91, 214] on span "Extrato" at bounding box center [77, 219] width 51 height 20
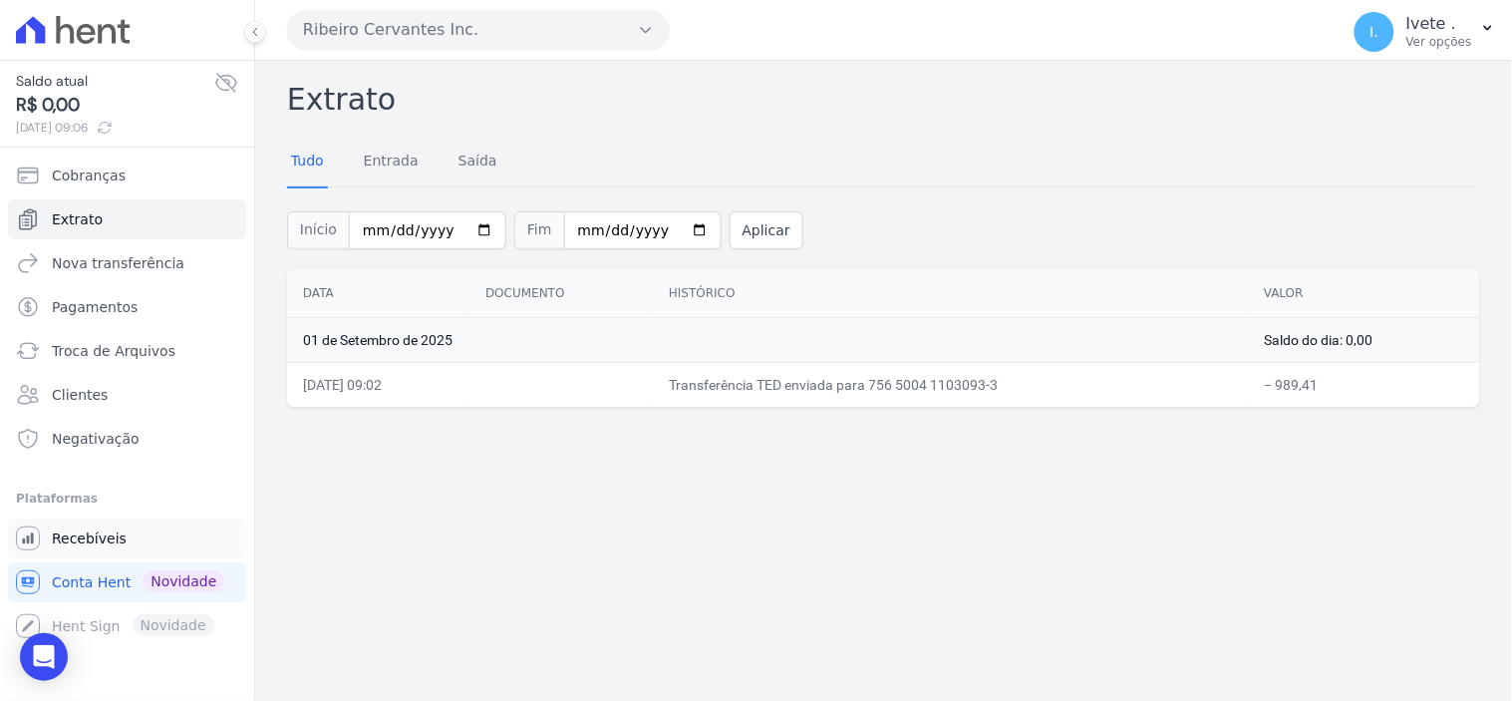
click at [91, 535] on span "Recebíveis" at bounding box center [89, 538] width 75 height 20
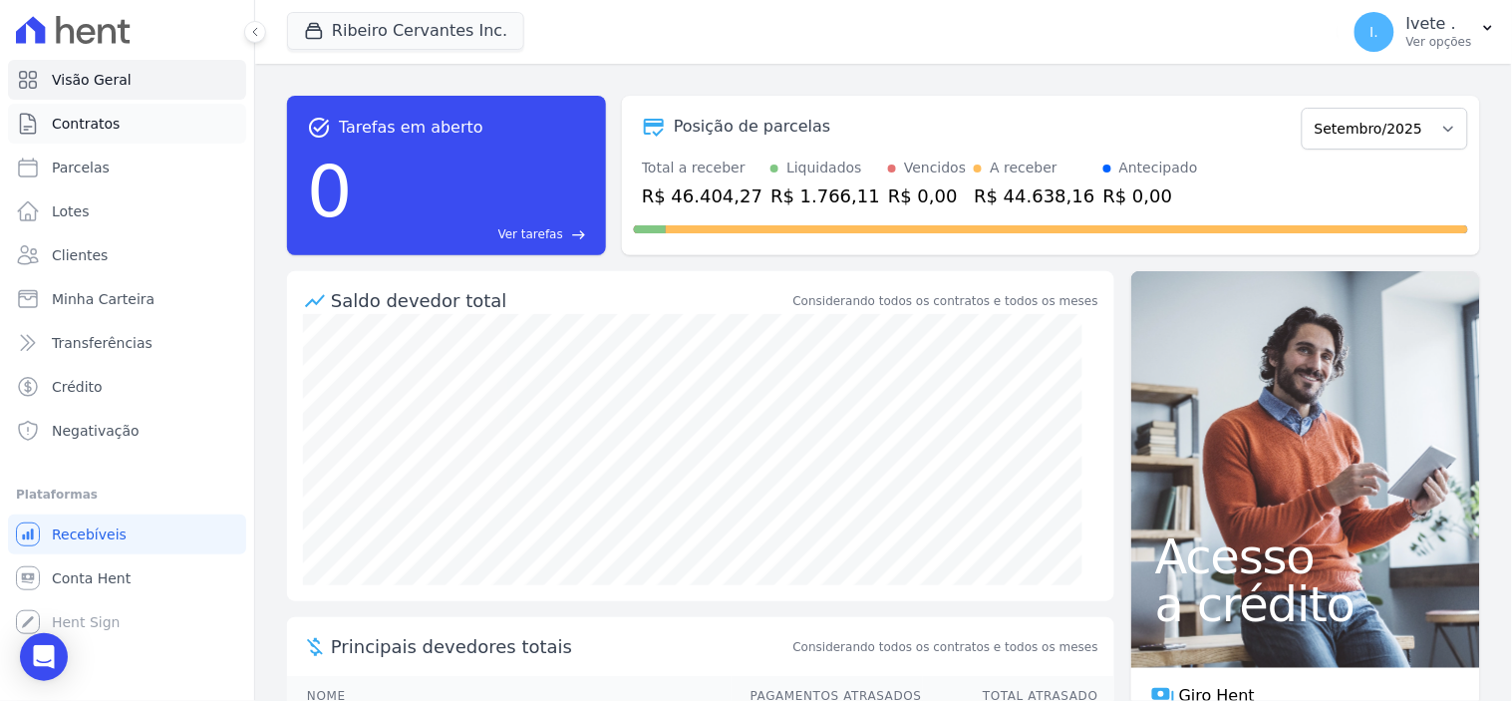
click at [95, 115] on span "Contratos" at bounding box center [86, 124] width 68 height 20
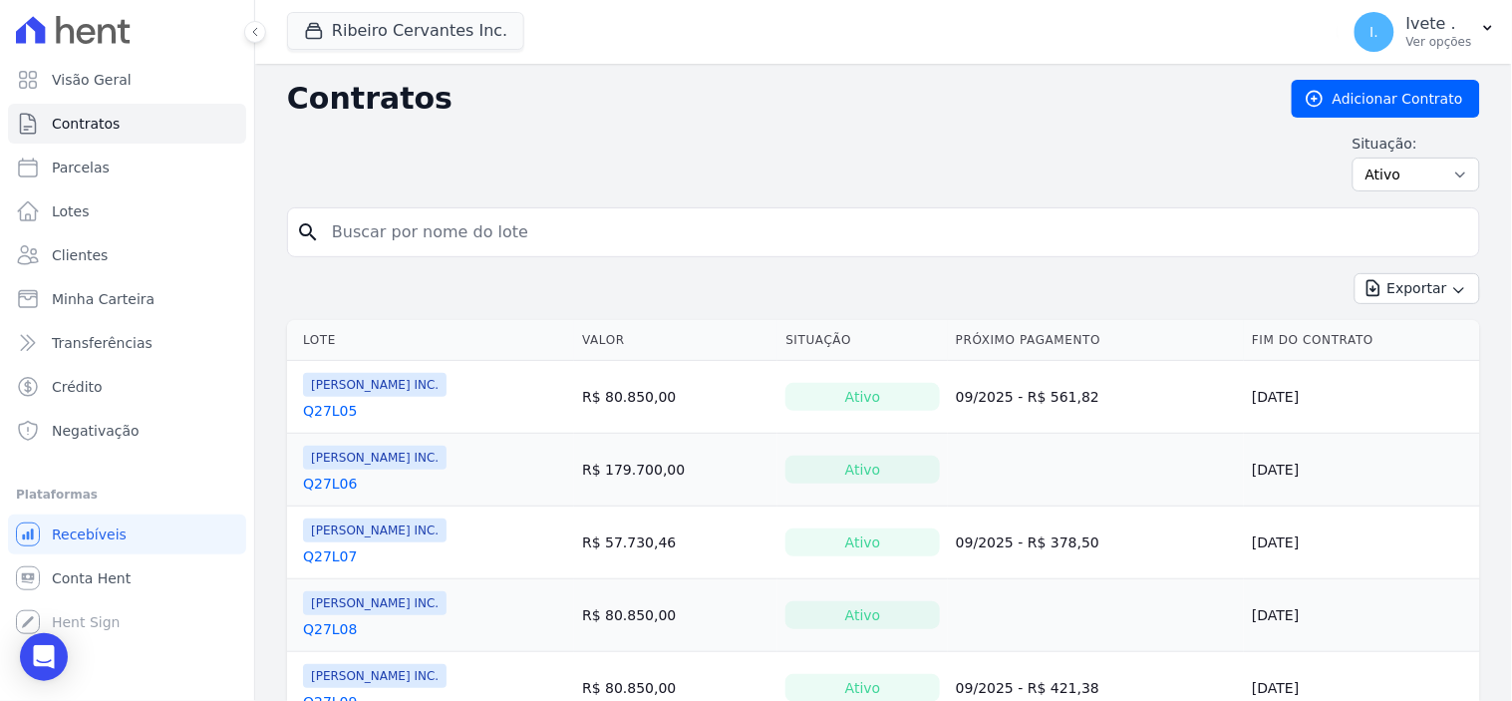
click at [464, 244] on input "search" at bounding box center [895, 232] width 1151 height 40
type input "q27l10"
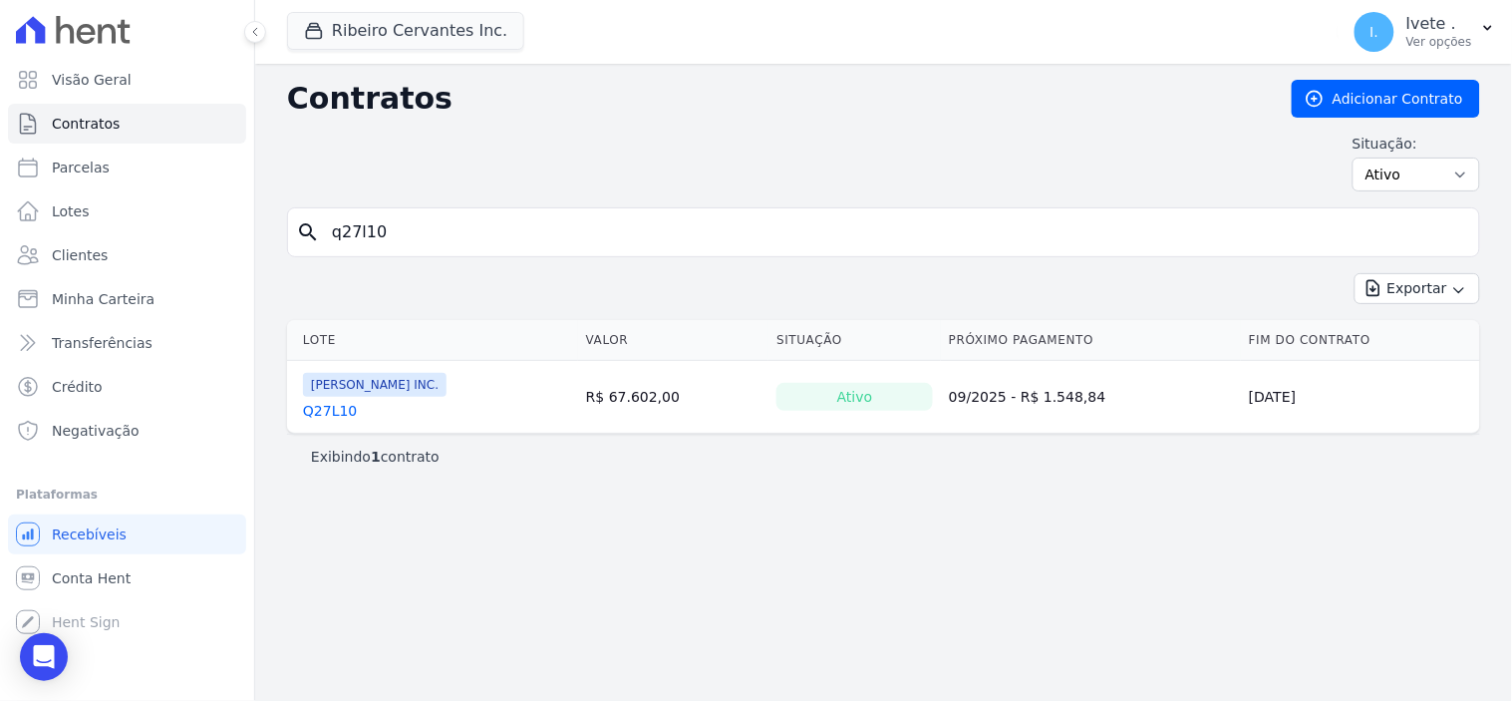
click at [324, 419] on link "Q27L10" at bounding box center [330, 411] width 54 height 20
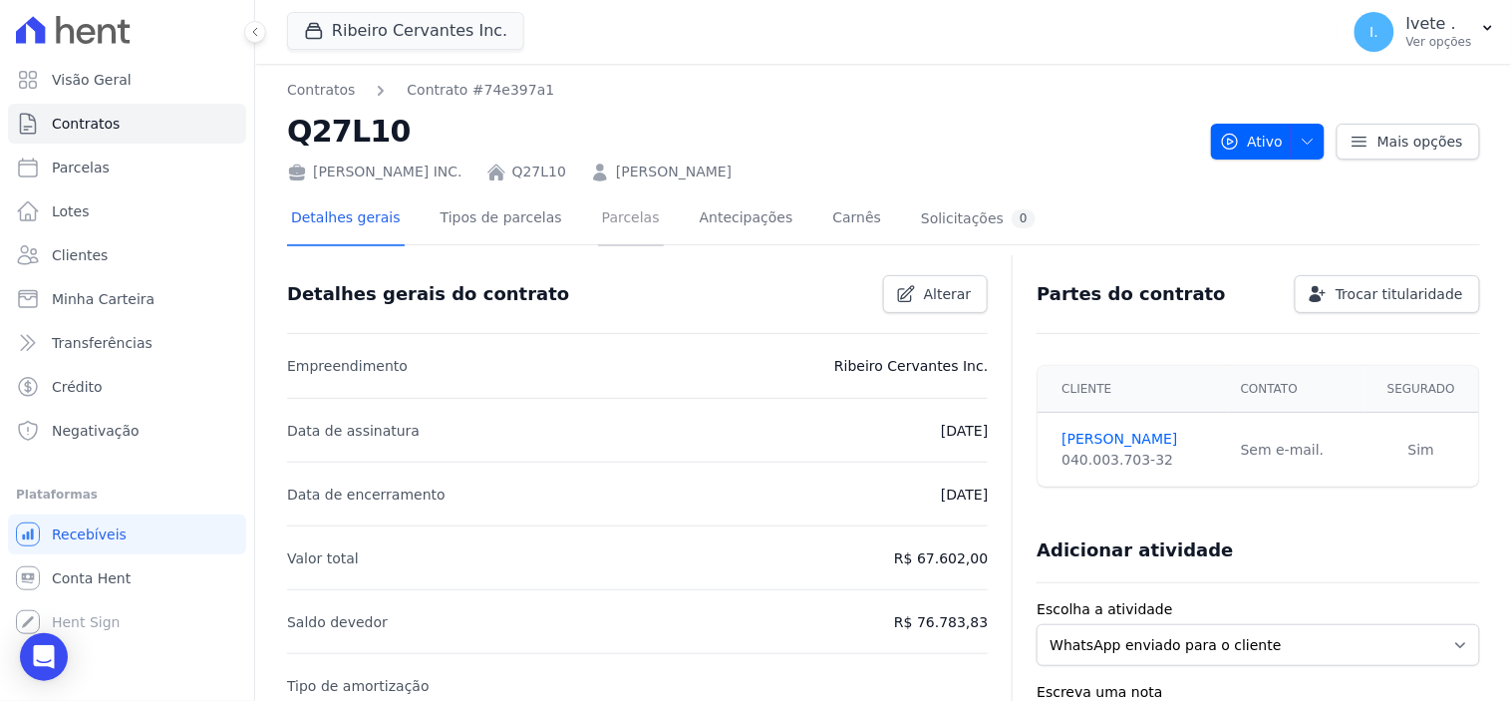
click at [603, 210] on link "Parcelas" at bounding box center [631, 219] width 66 height 53
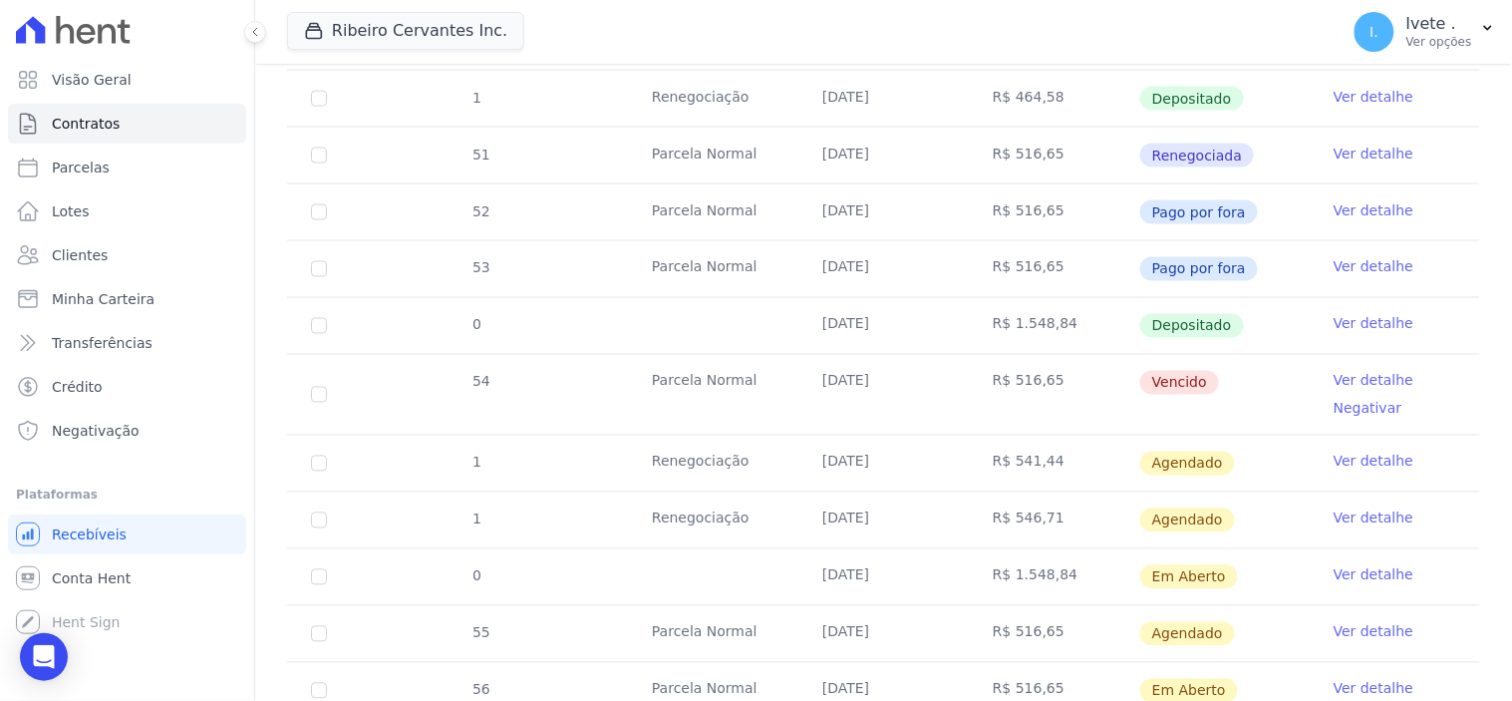
scroll to position [885, 0]
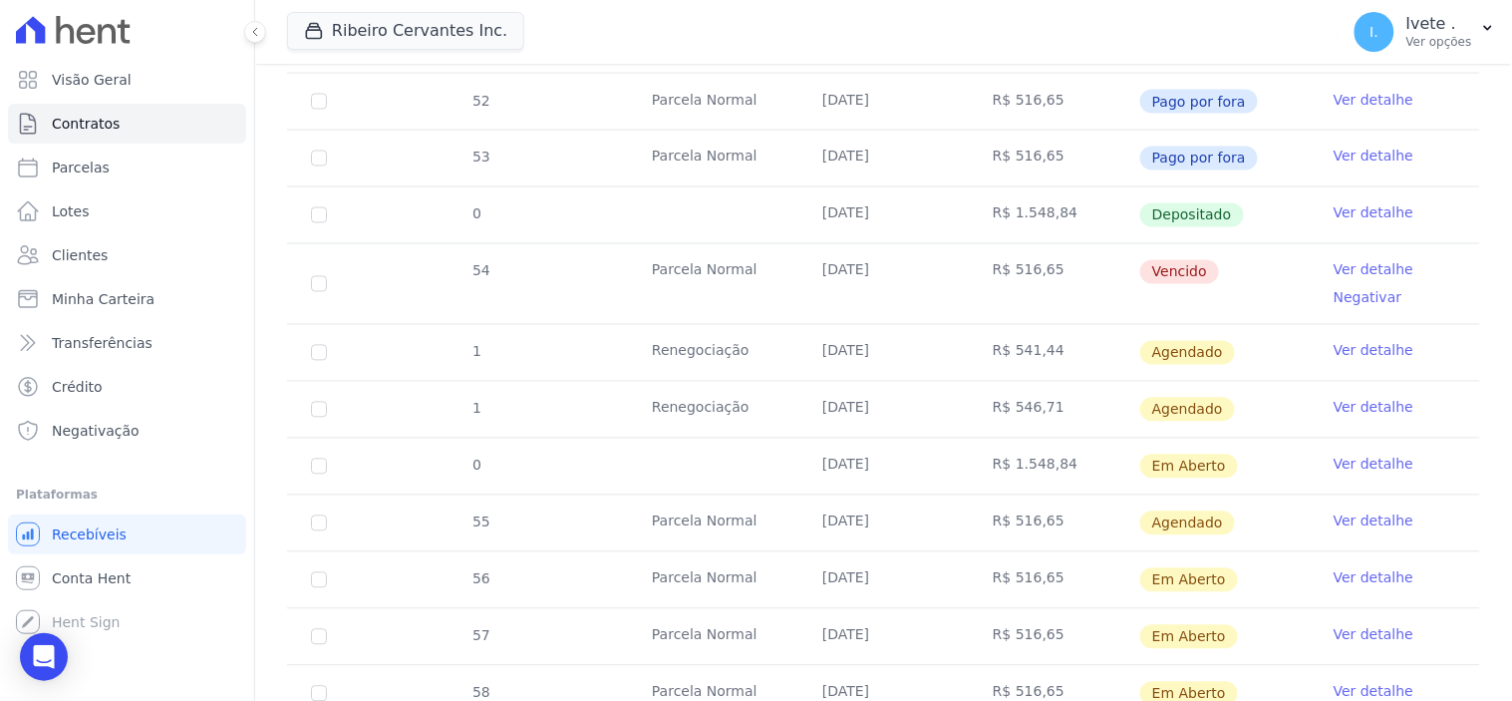
click at [1350, 525] on link "Ver detalhe" at bounding box center [1374, 521] width 80 height 20
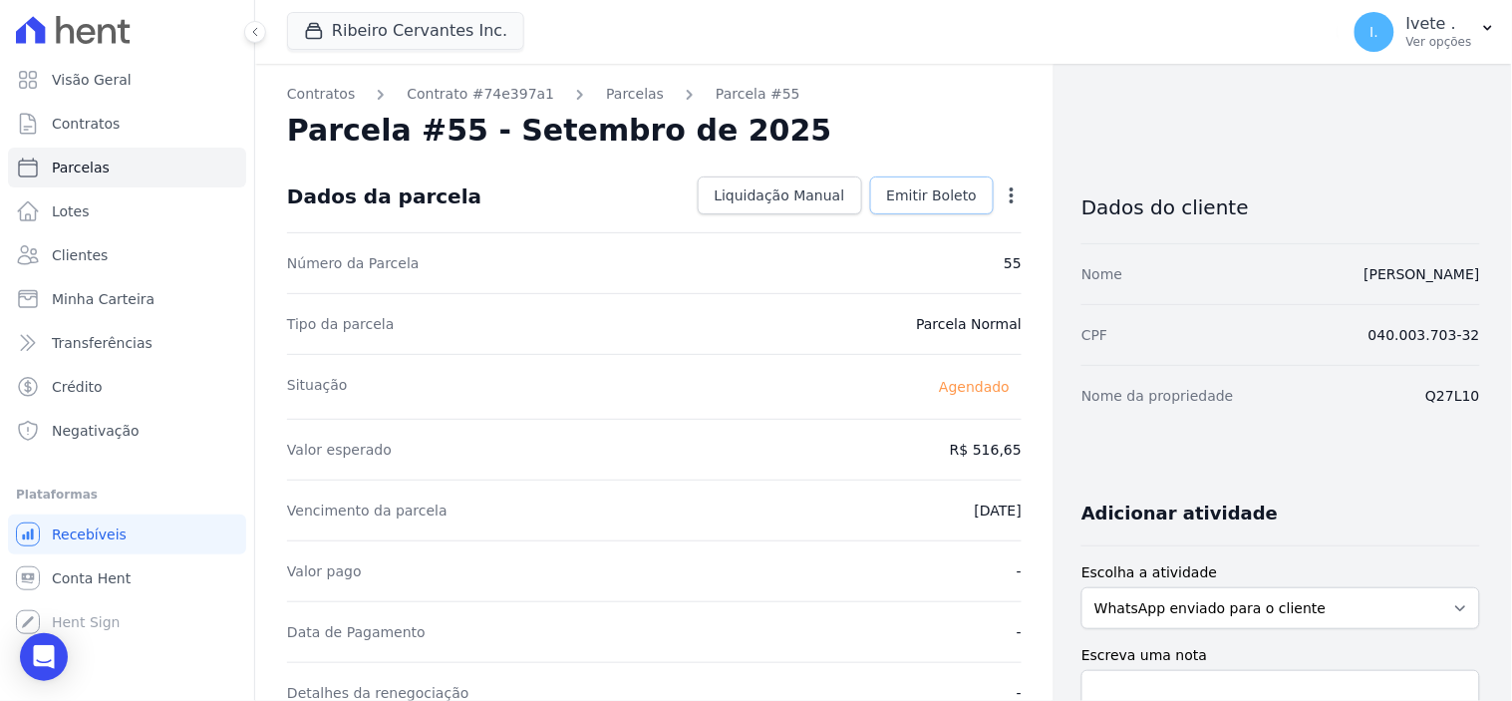
click at [928, 193] on span "Emitir Boleto" at bounding box center [932, 195] width 91 height 20
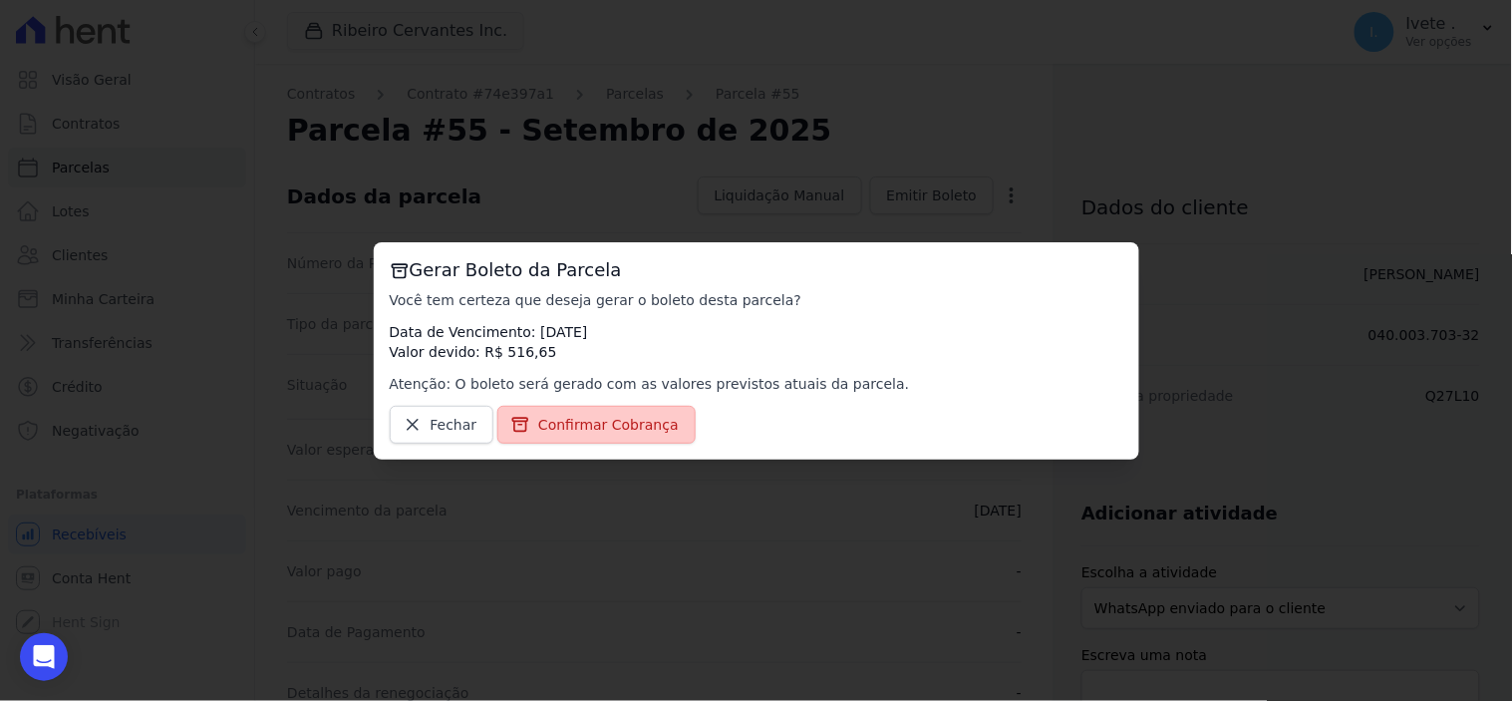
click at [632, 427] on span "Confirmar Cobrança" at bounding box center [608, 425] width 141 height 20
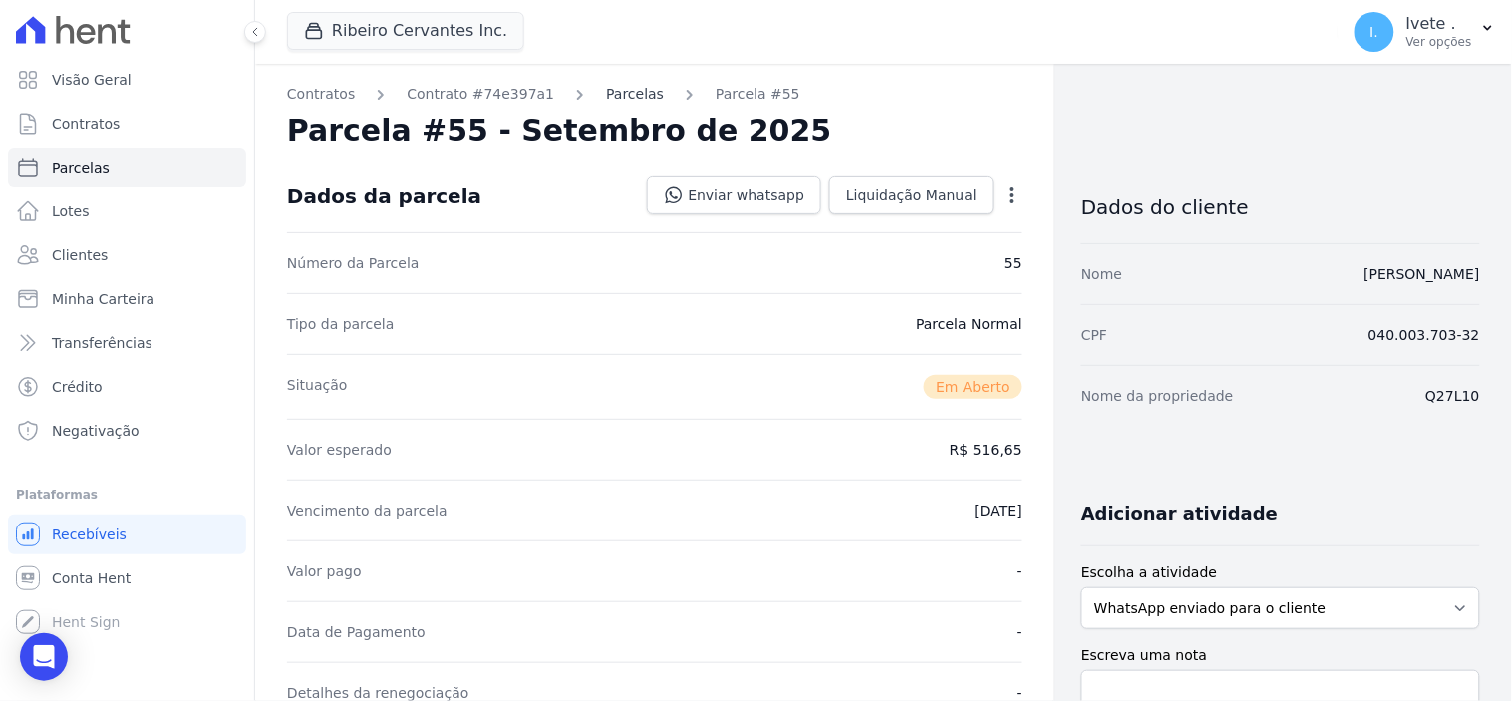
click at [606, 97] on link "Parcelas" at bounding box center [635, 94] width 58 height 21
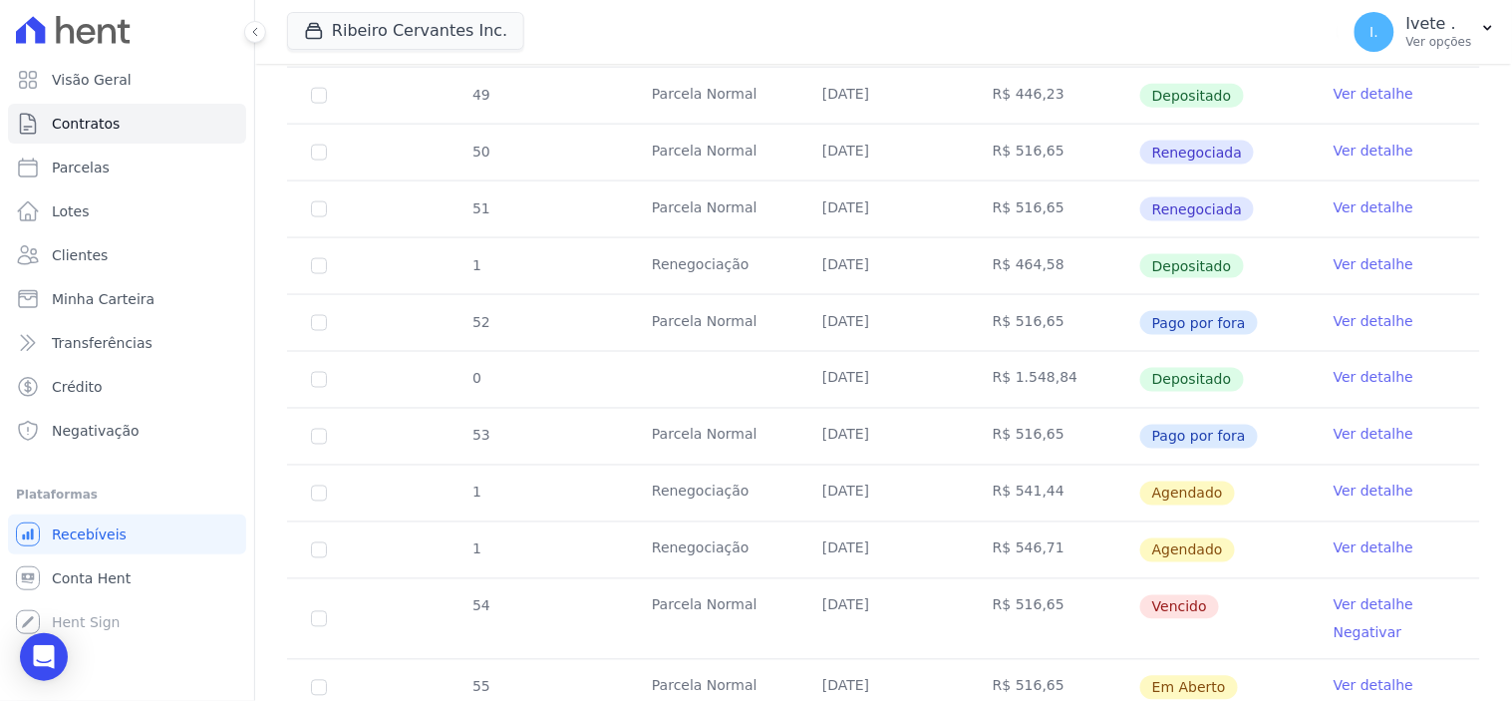
scroll to position [885, 0]
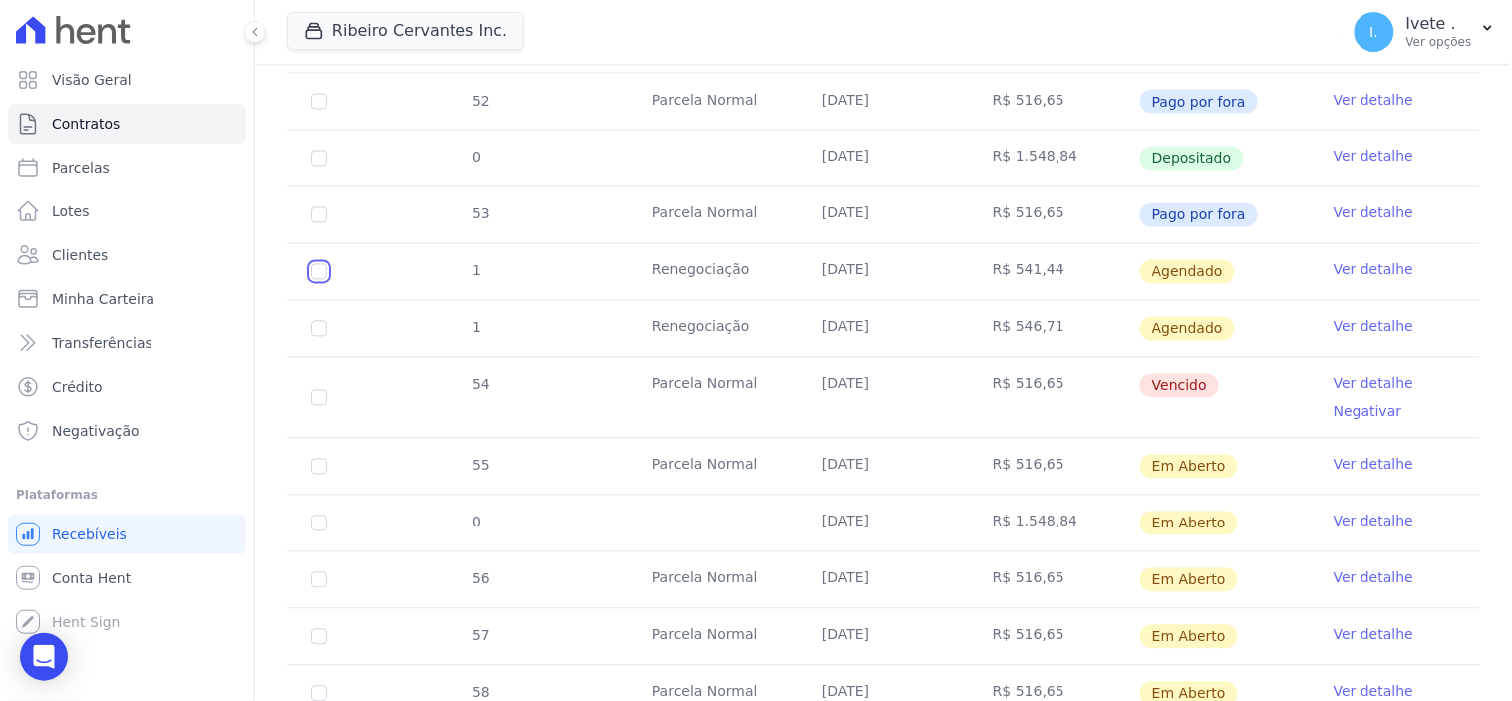
click at [316, 273] on input "checkbox" at bounding box center [319, 272] width 16 height 16
checkbox input "true"
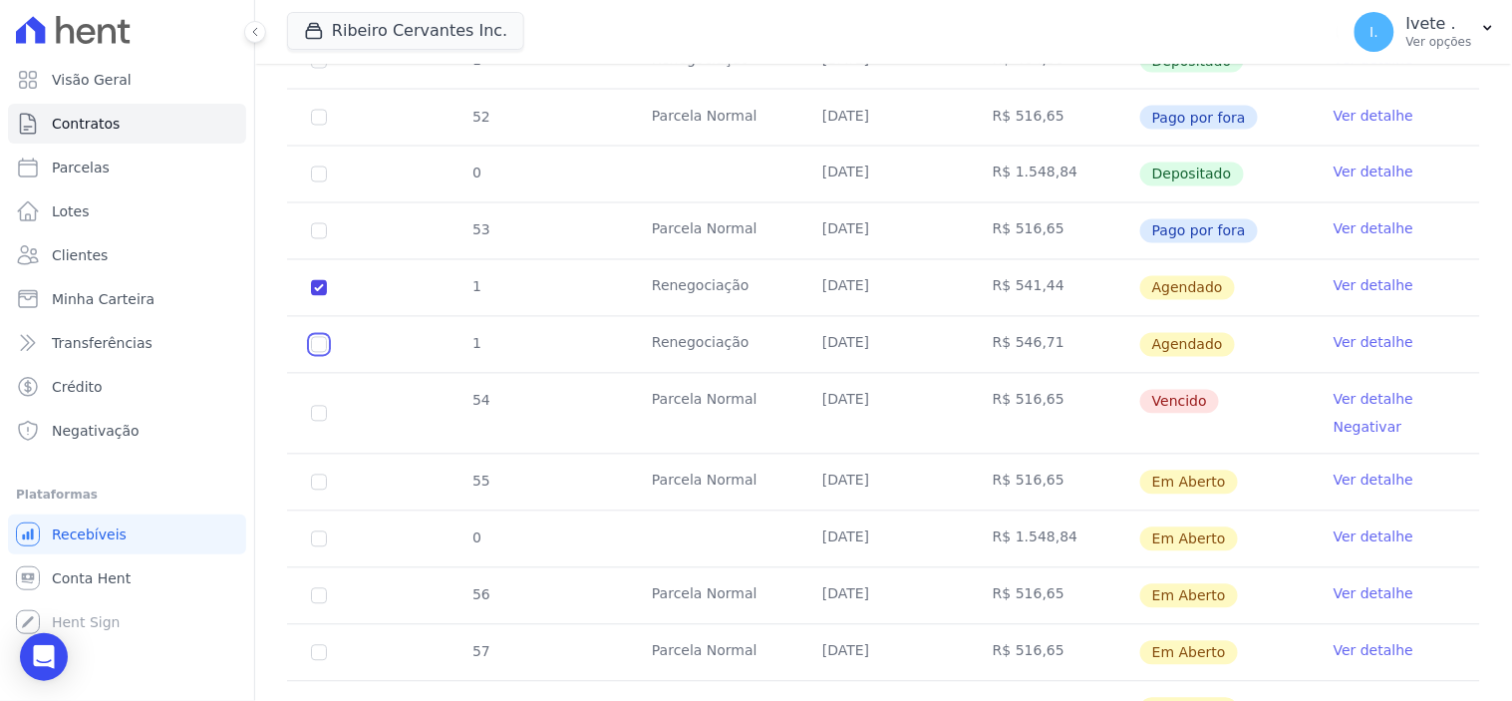
drag, startPoint x: 315, startPoint y: 326, endPoint x: 333, endPoint y: 324, distance: 18.1
click at [317, 296] on input "checkbox" at bounding box center [319, 288] width 16 height 16
checkbox input "true"
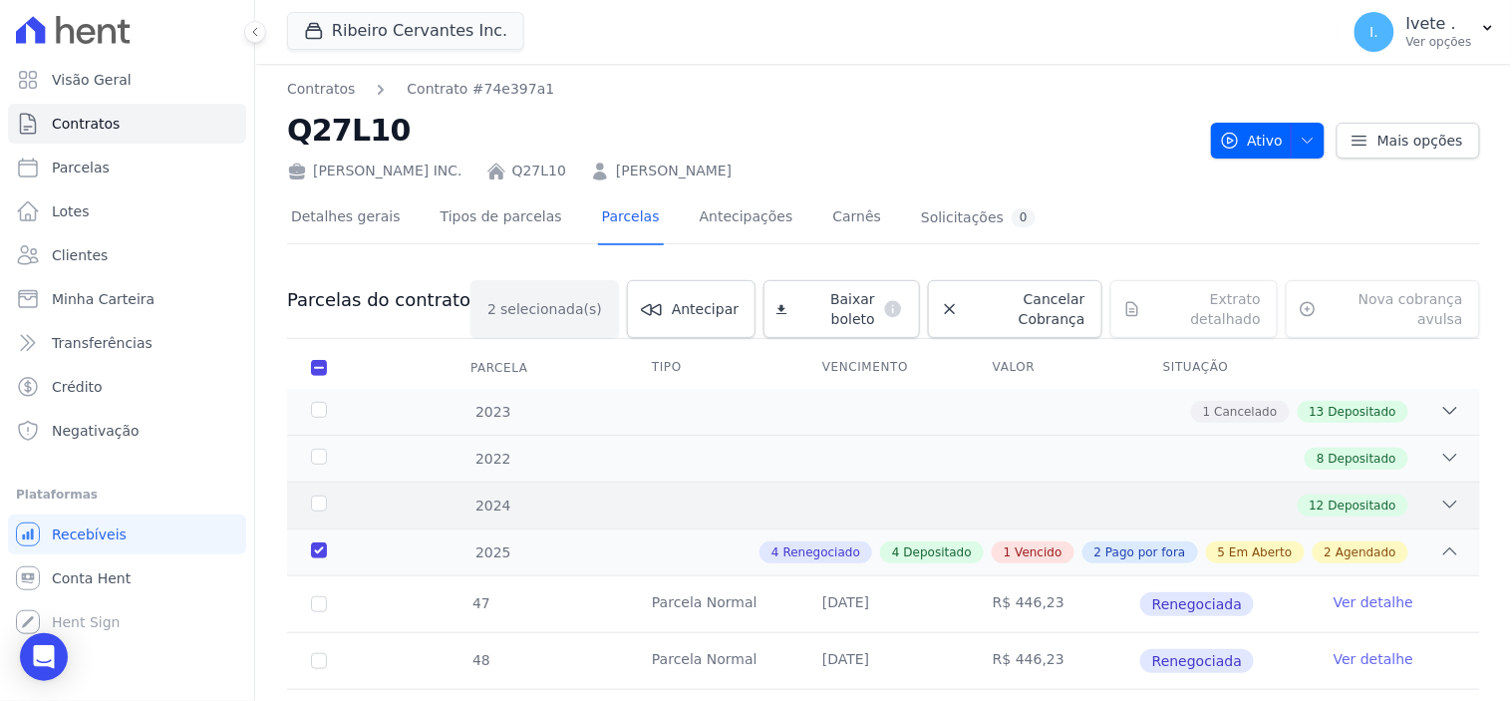
scroll to position [0, 0]
click at [1012, 300] on span "Cancelar Cobrança" at bounding box center [1026, 310] width 119 height 40
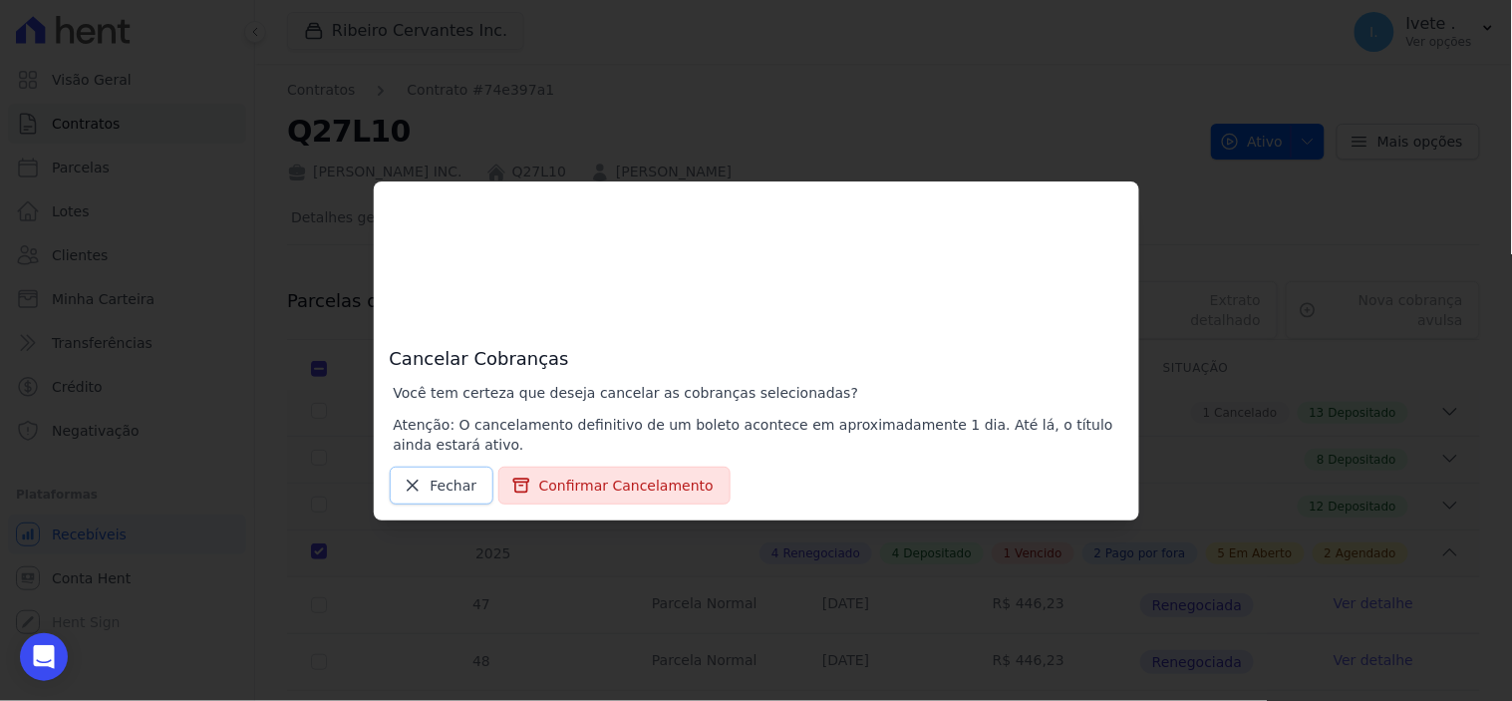
click at [436, 482] on span "Fechar" at bounding box center [454, 485] width 47 height 20
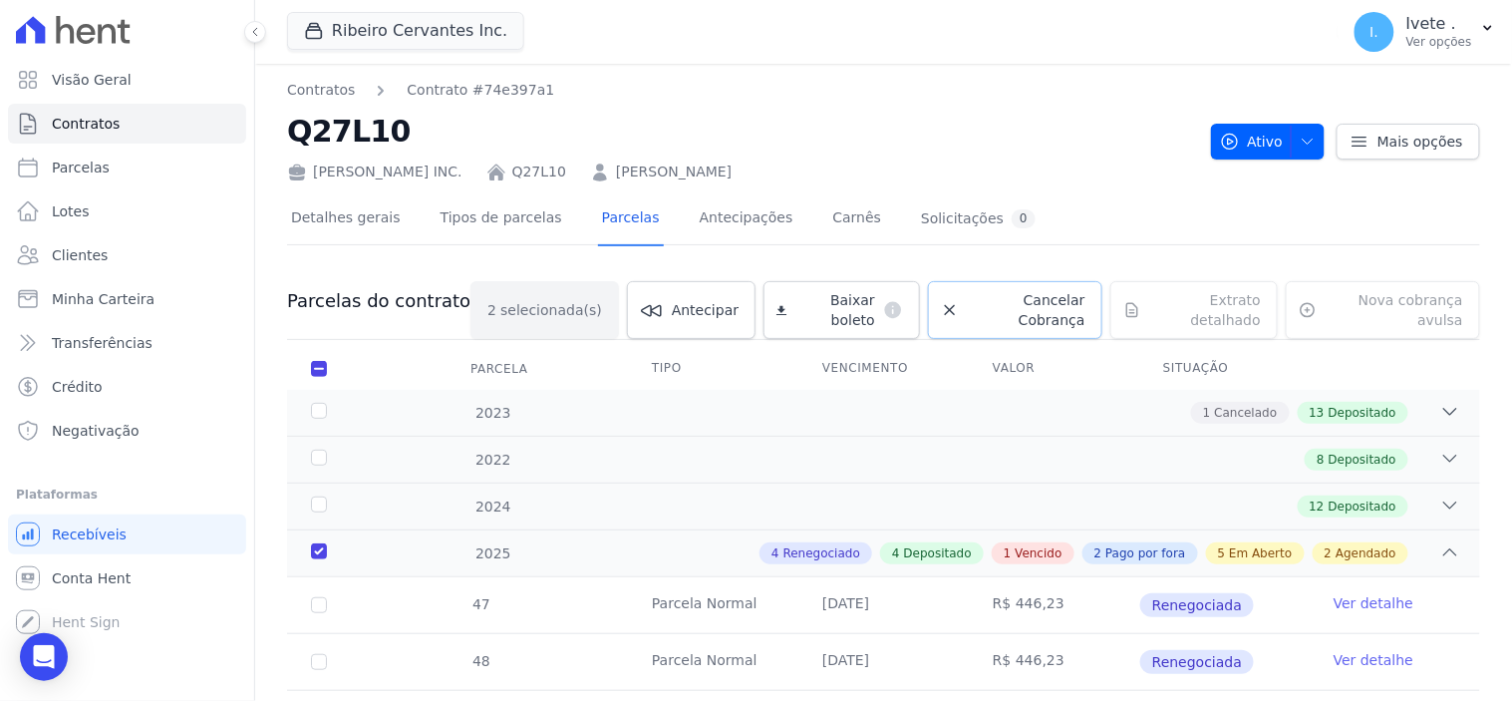
click at [1002, 297] on span "Cancelar Cobrança" at bounding box center [1026, 310] width 119 height 40
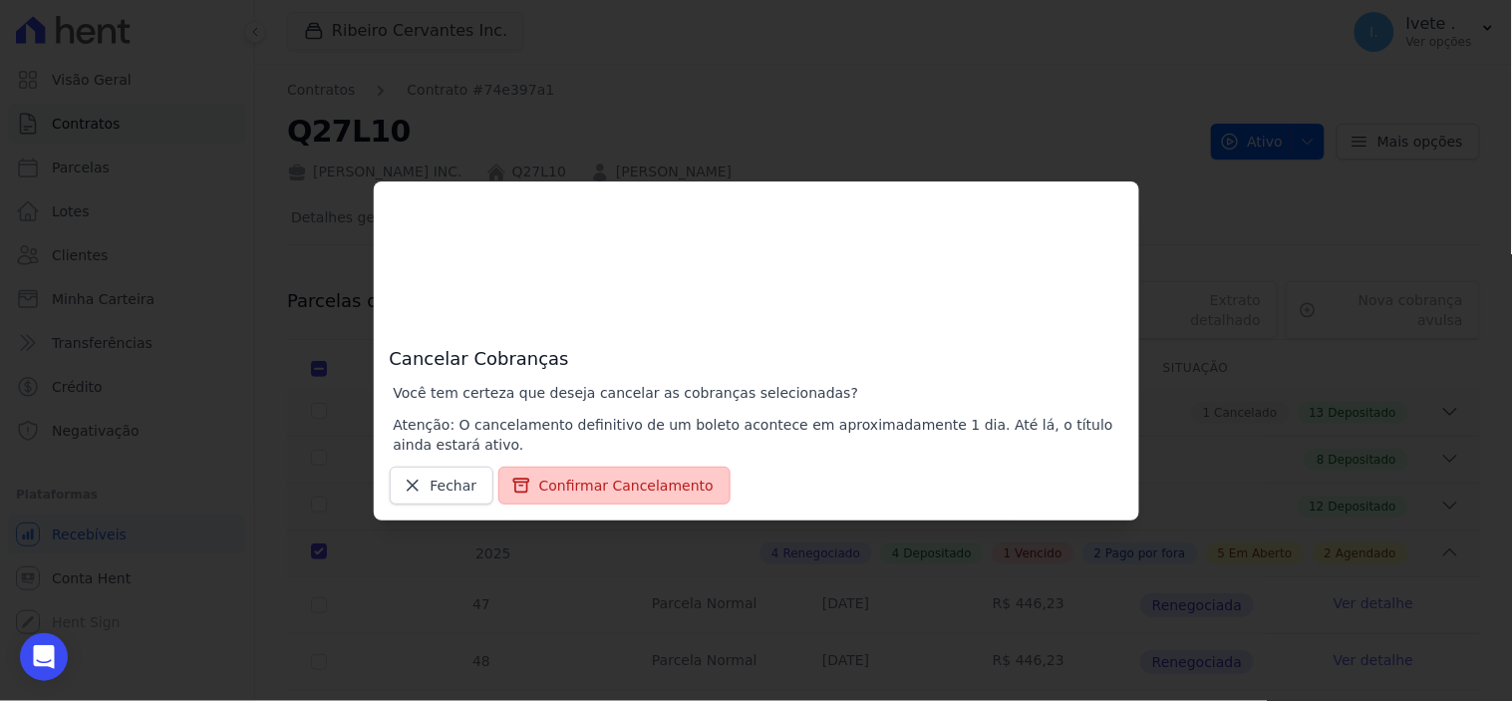
click at [628, 480] on button "Confirmar Cancelamento" at bounding box center [614, 485] width 232 height 38
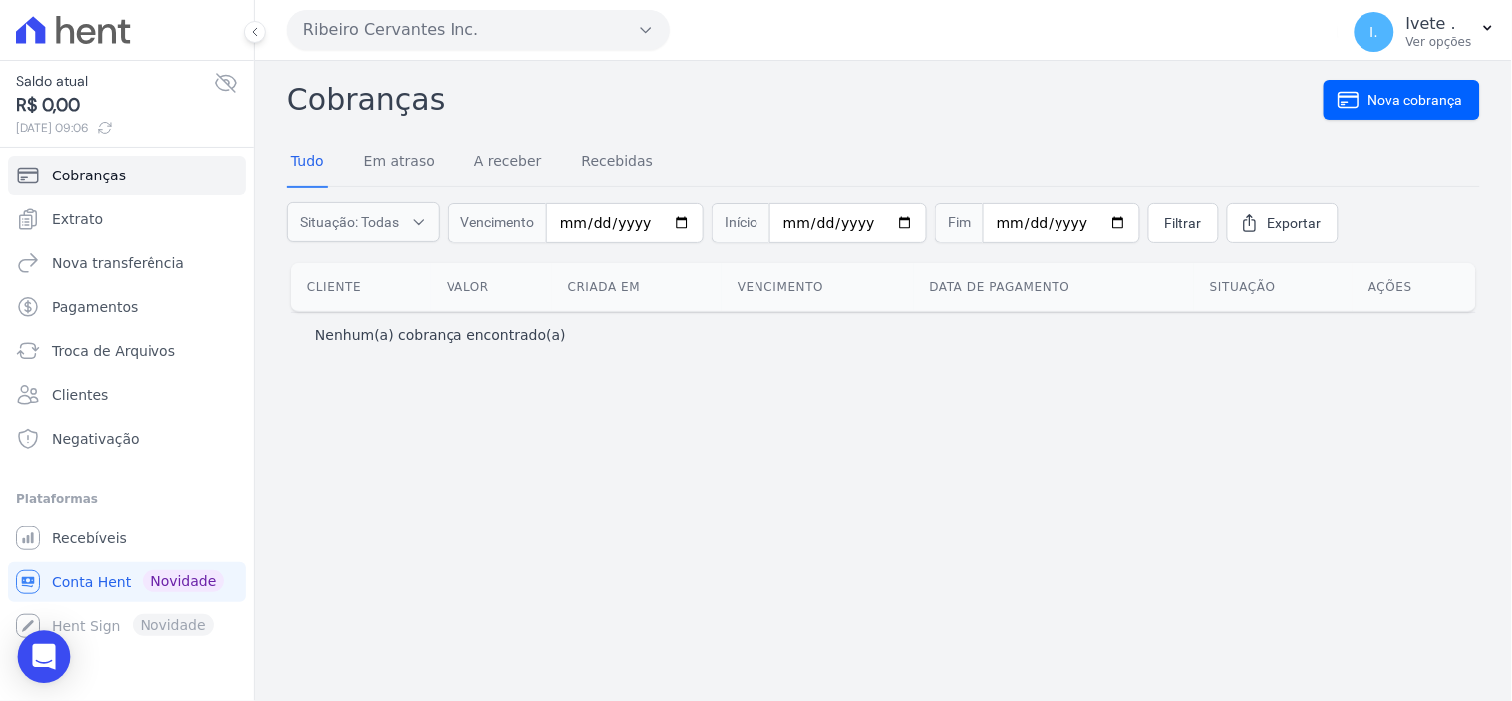
click at [34, 654] on icon "Open Intercom Messenger" at bounding box center [44, 657] width 26 height 26
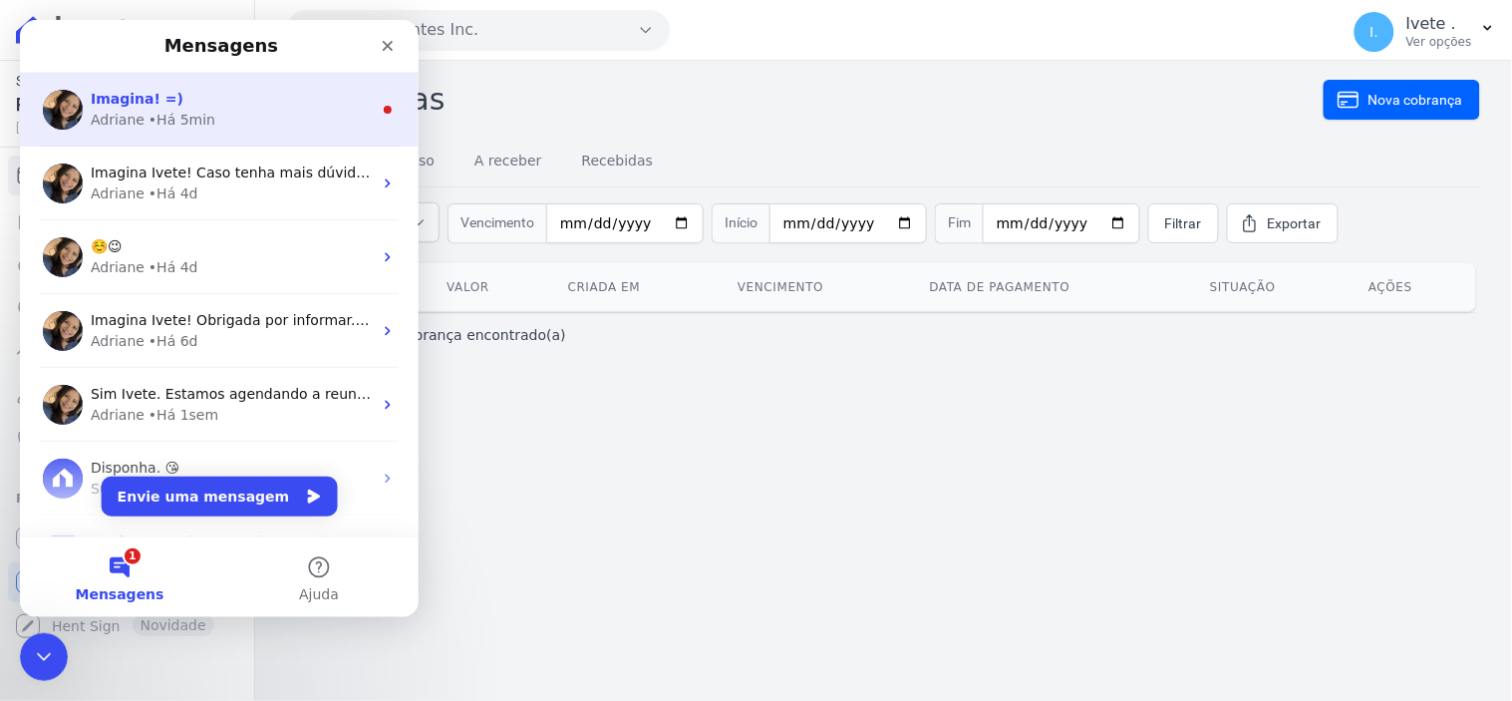
click at [133, 122] on div "Adriane" at bounding box center [117, 119] width 54 height 21
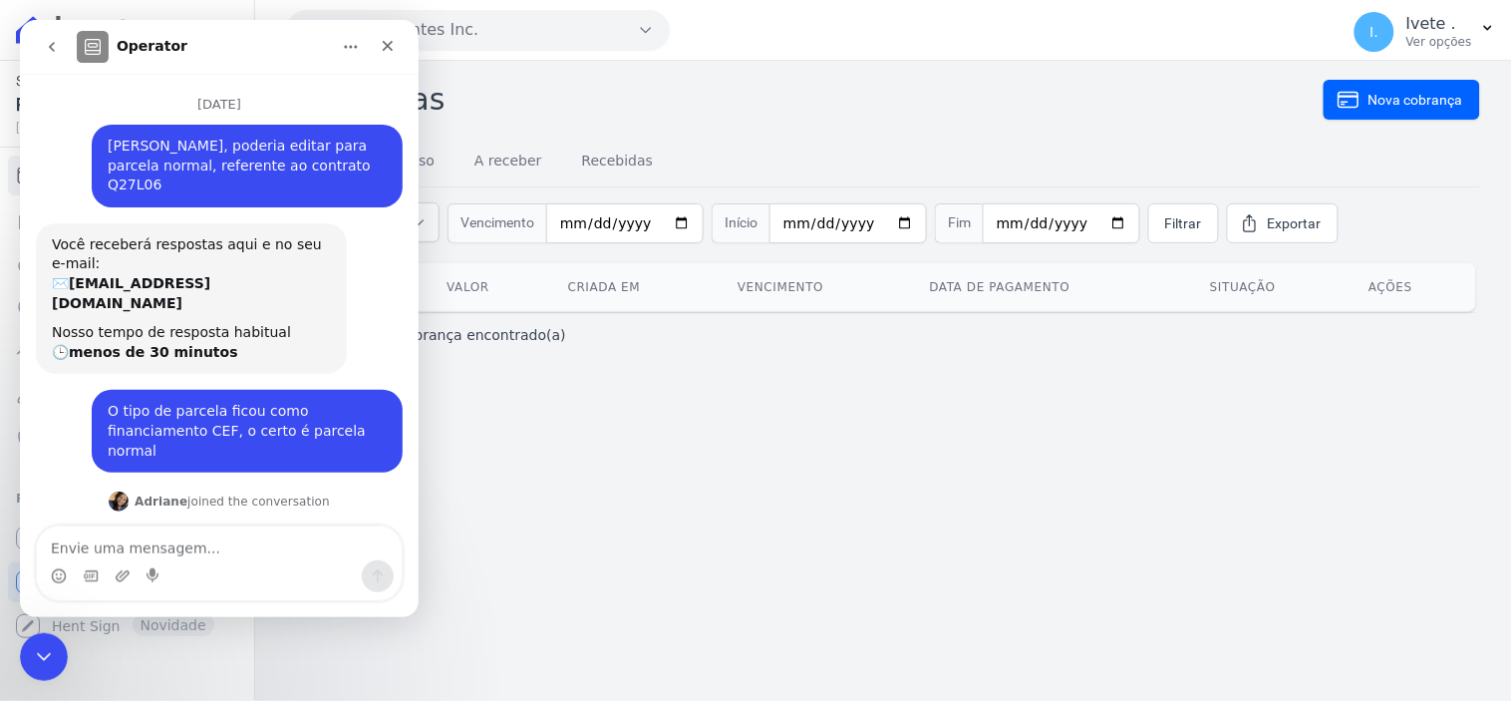
scroll to position [48, 0]
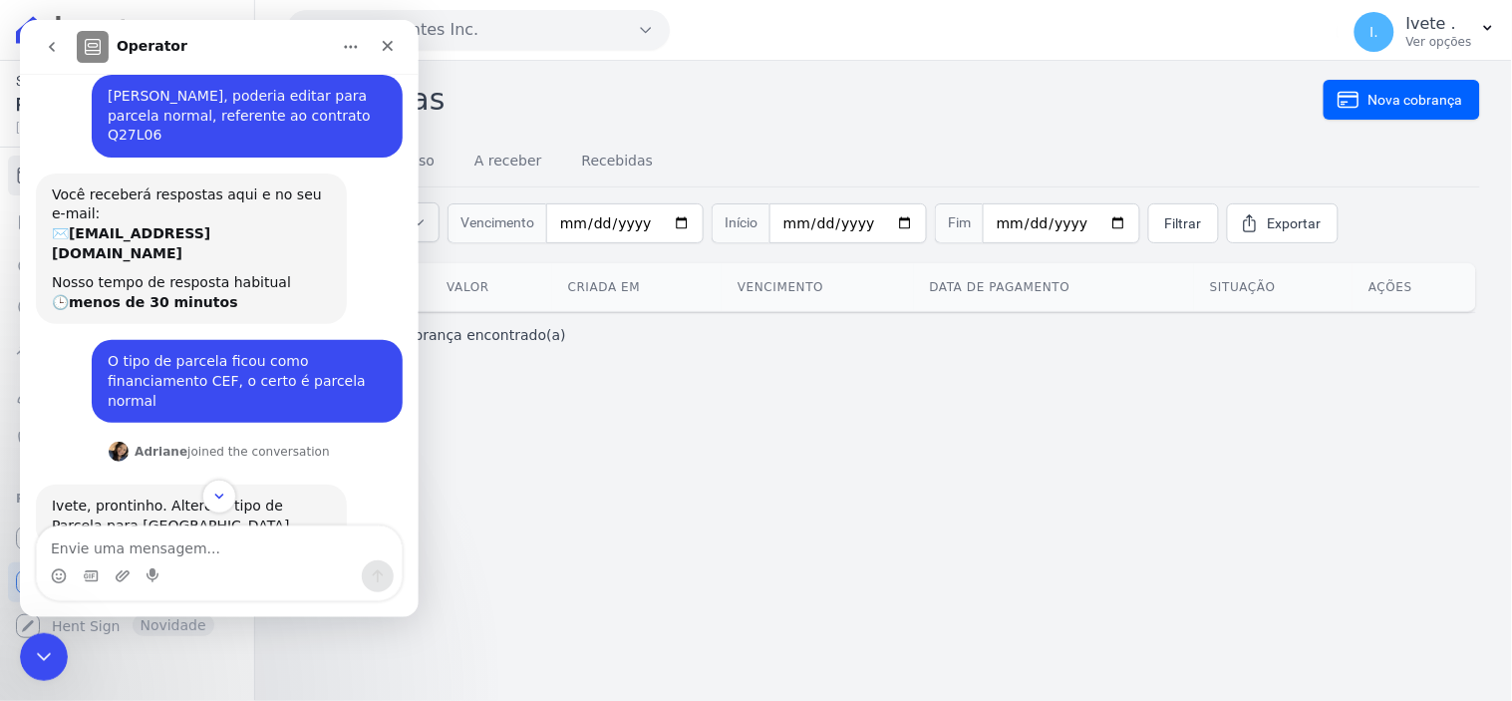
click at [72, 548] on textarea "Envie uma mensagem..." at bounding box center [218, 542] width 365 height 34
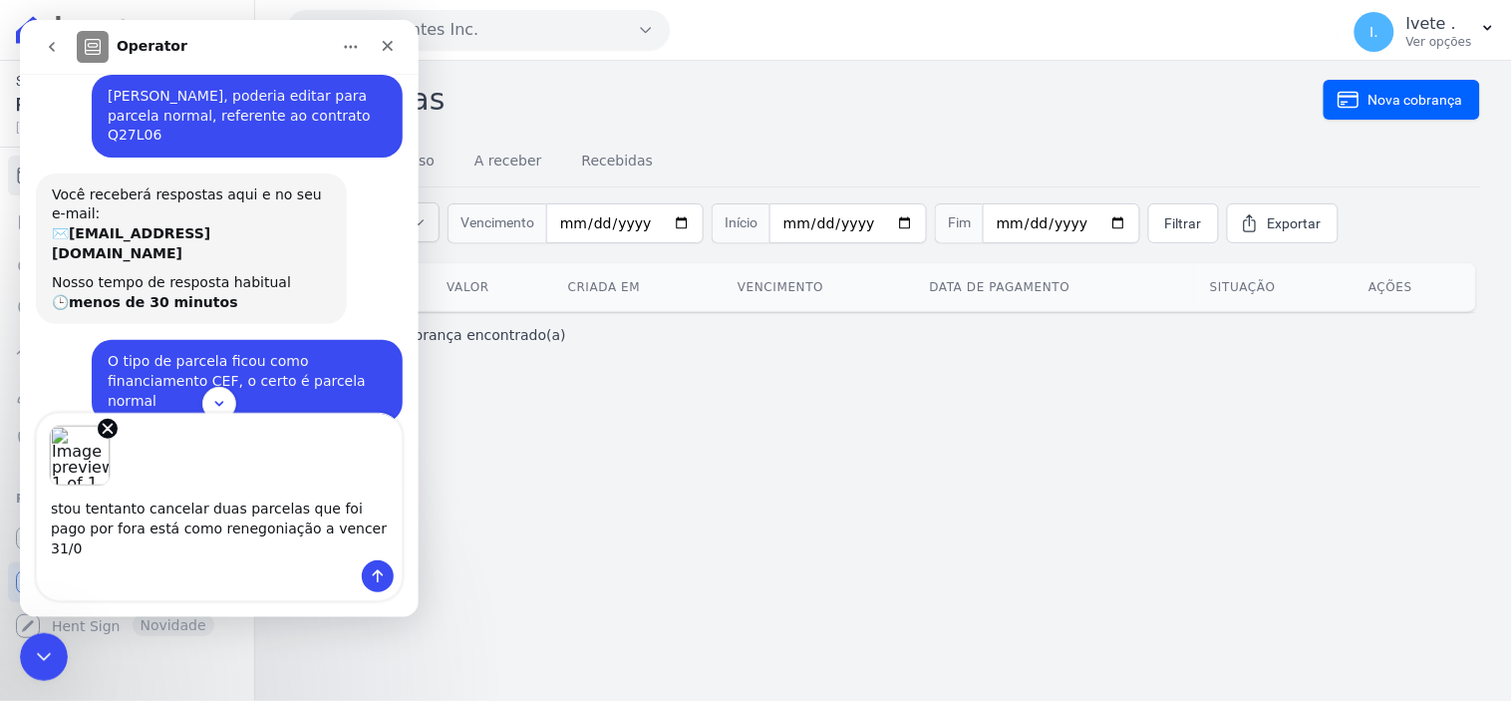
type textarea "stou tentanto cancelar duas parcelas que foi pago por fora está como renegoniaç…"
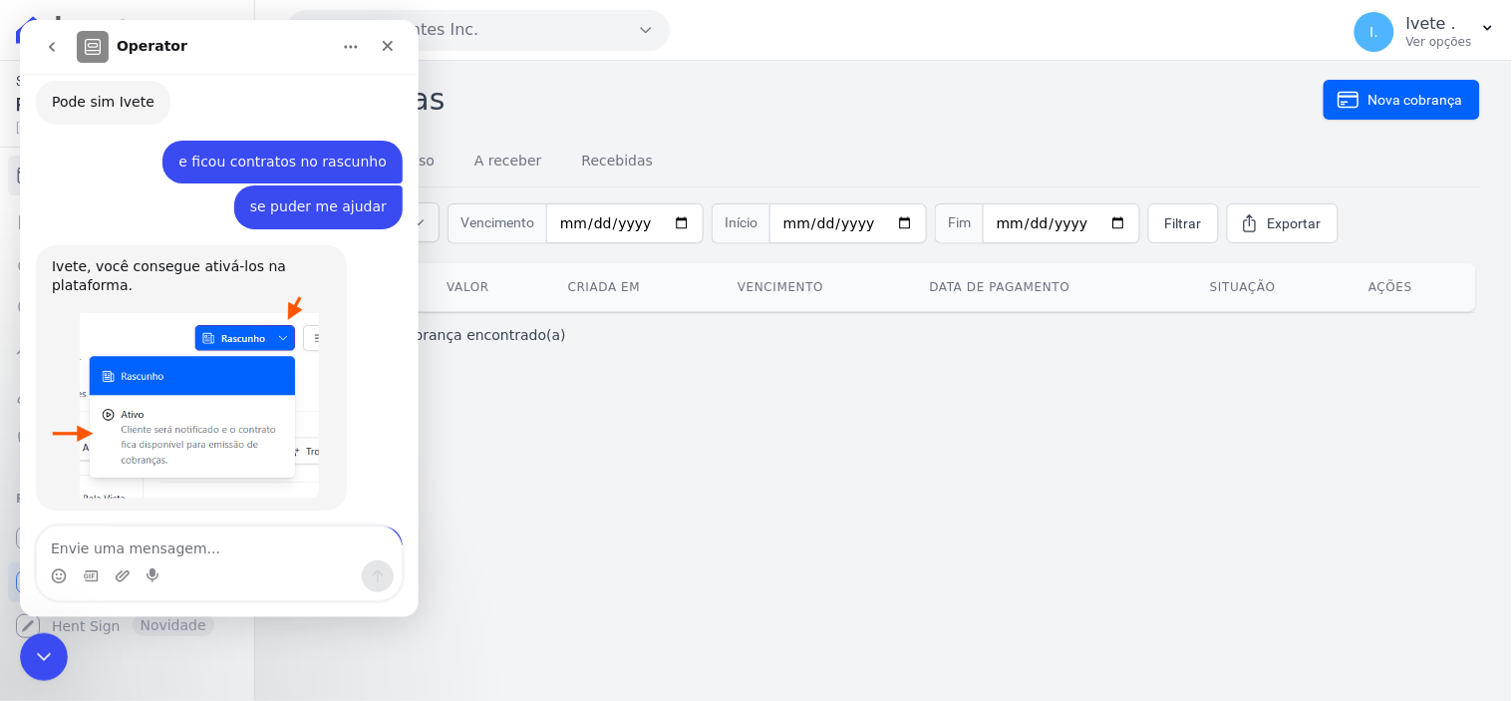
scroll to position [9207, 0]
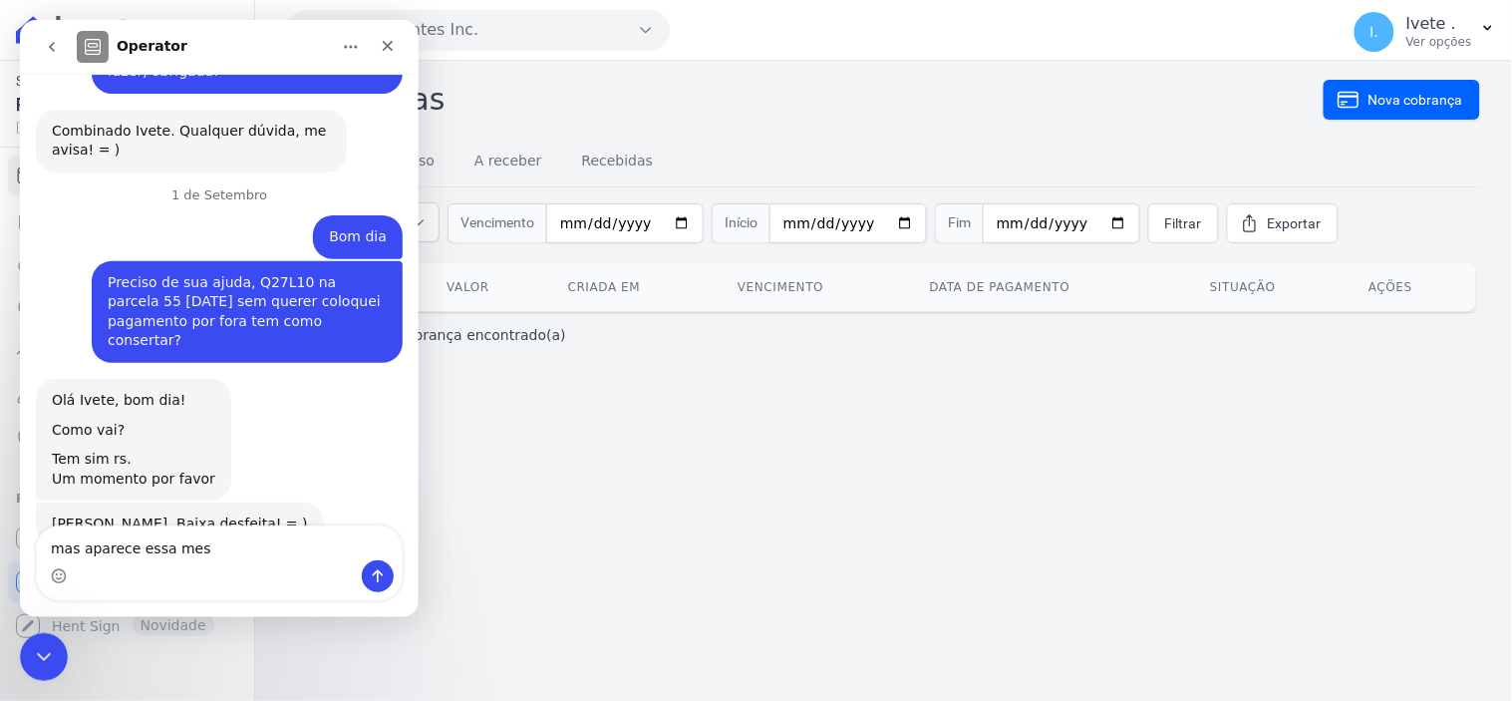
type textarea "mas aparece essa mesg"
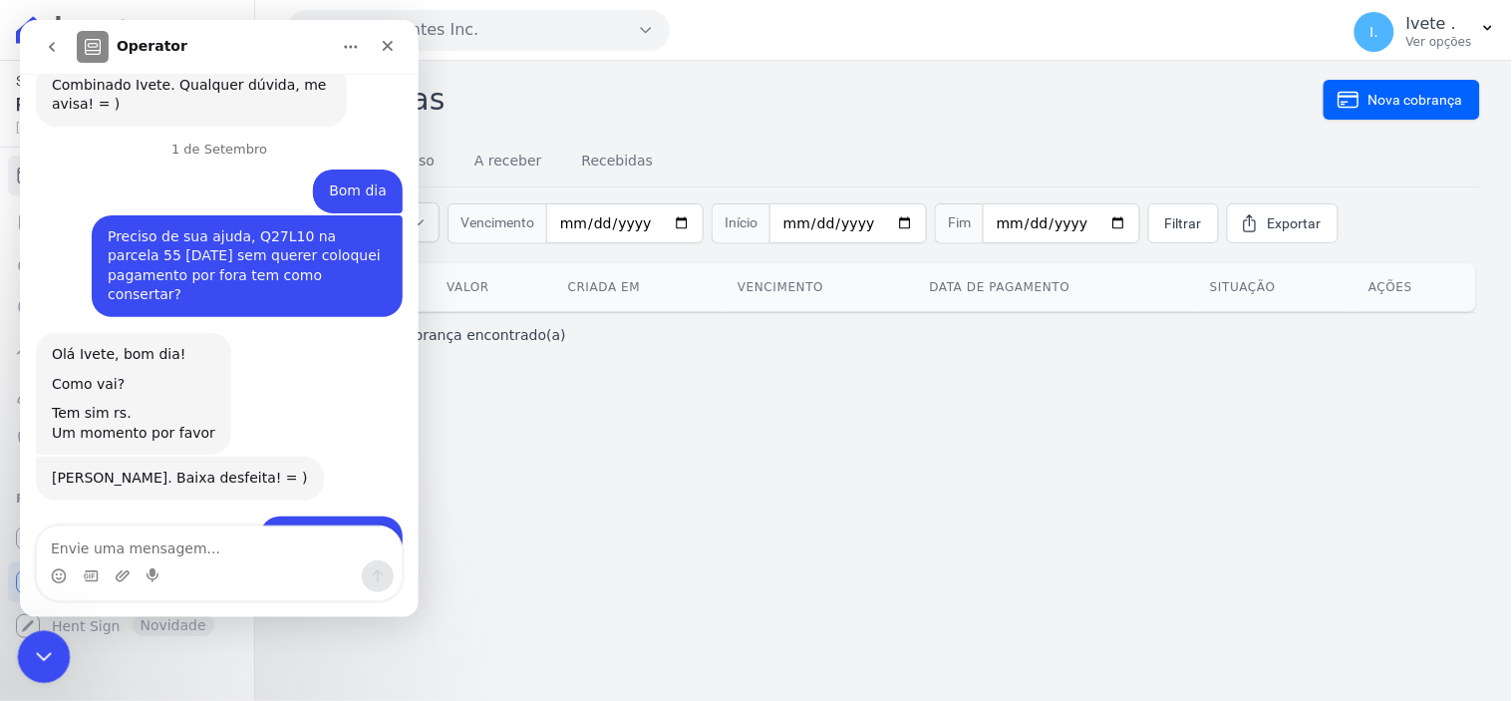
click at [48, 659] on icon "Encerramento do Messenger da Intercom" at bounding box center [41, 654] width 24 height 24
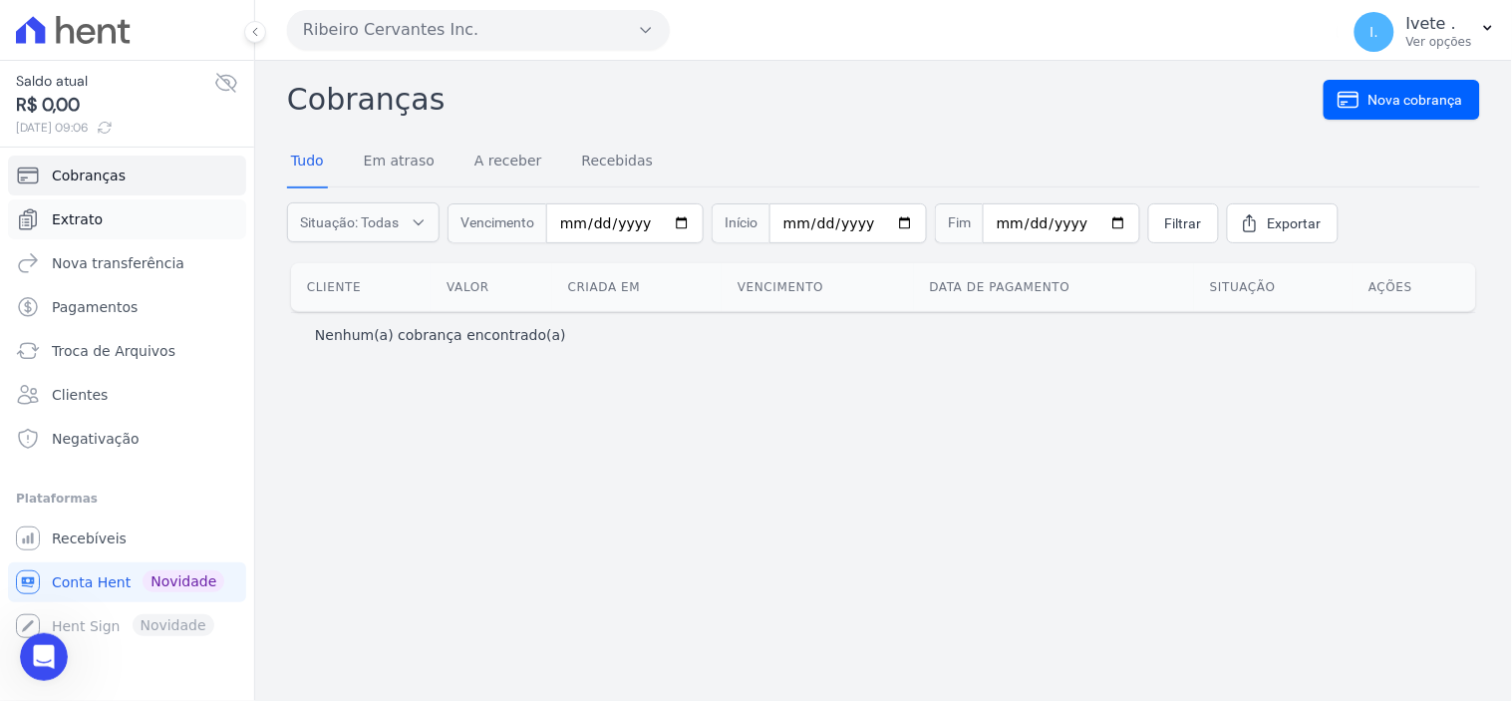
click at [64, 215] on span "Extrato" at bounding box center [77, 219] width 51 height 20
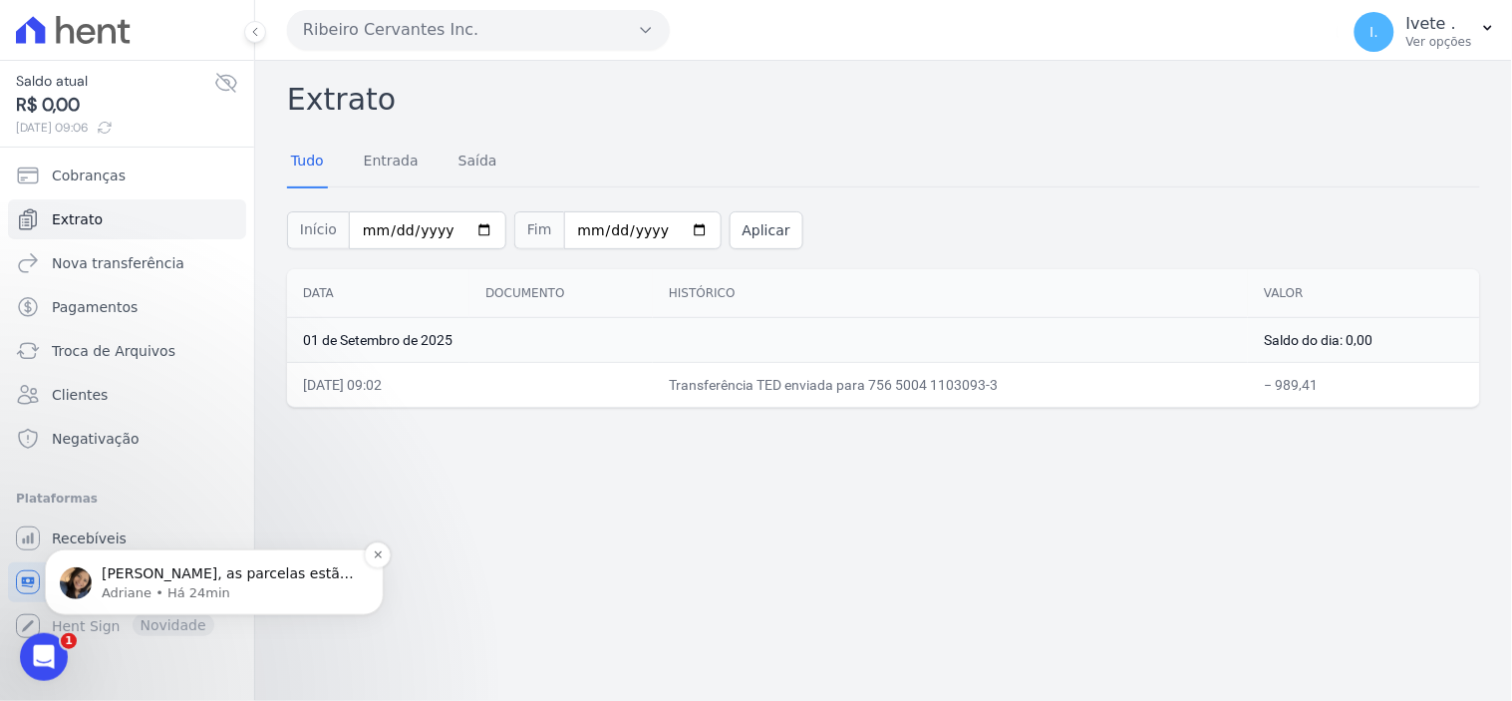
click at [206, 575] on p "Ivete, as parcelas estão com as cobranças ativas (em aberto ou vencida)?" at bounding box center [230, 573] width 257 height 20
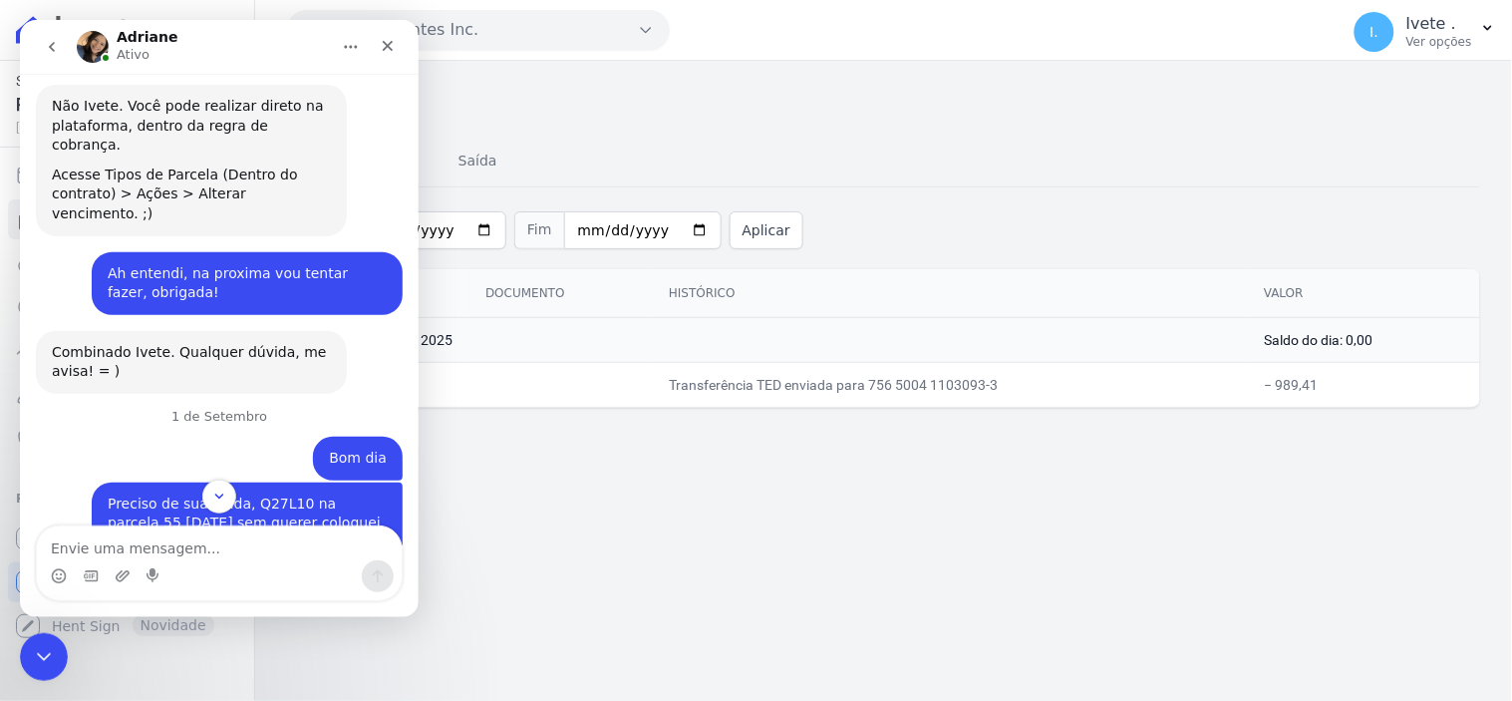
scroll to position [9365, 0]
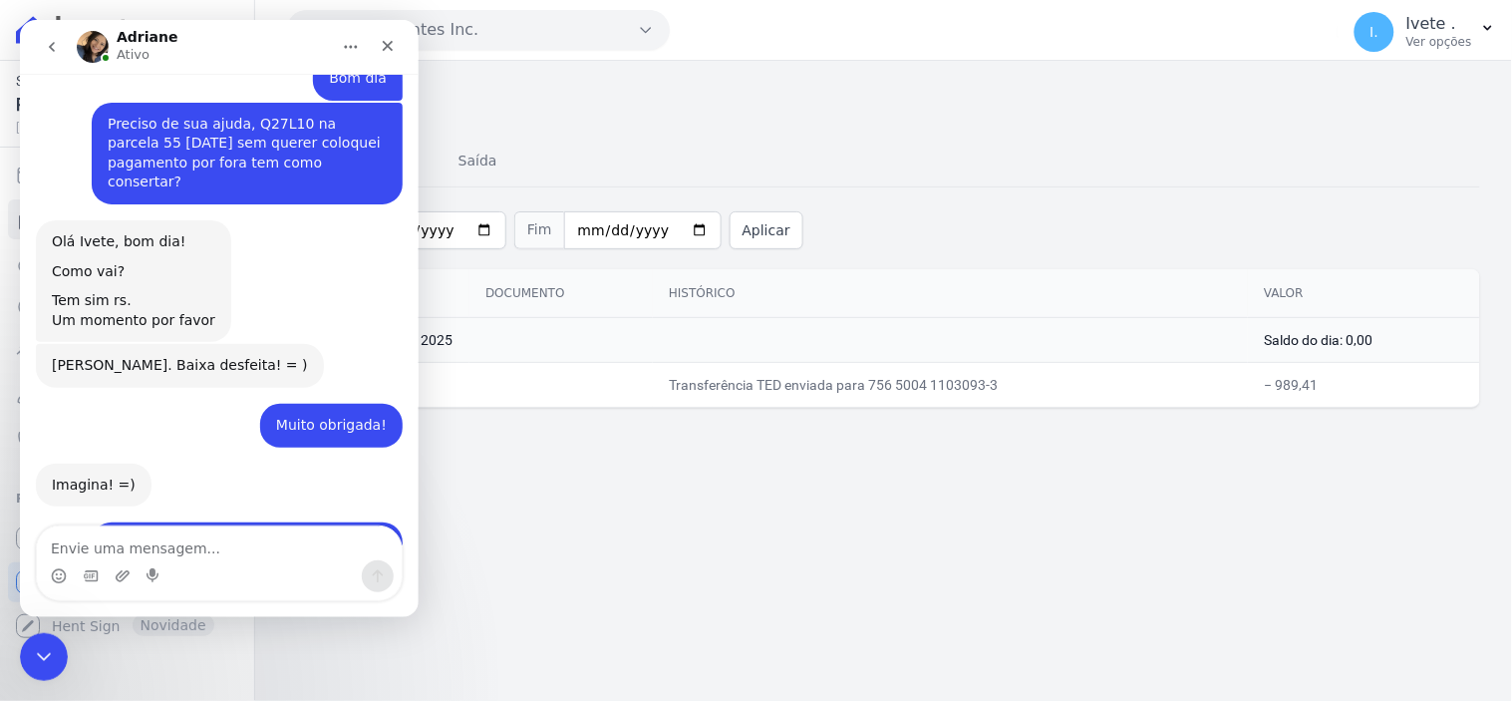
click at [85, 548] on textarea "Envie uma mensagem..." at bounding box center [218, 542] width 365 height 34
type textarea "VENCIDAS FOI PAGO POR FORA"
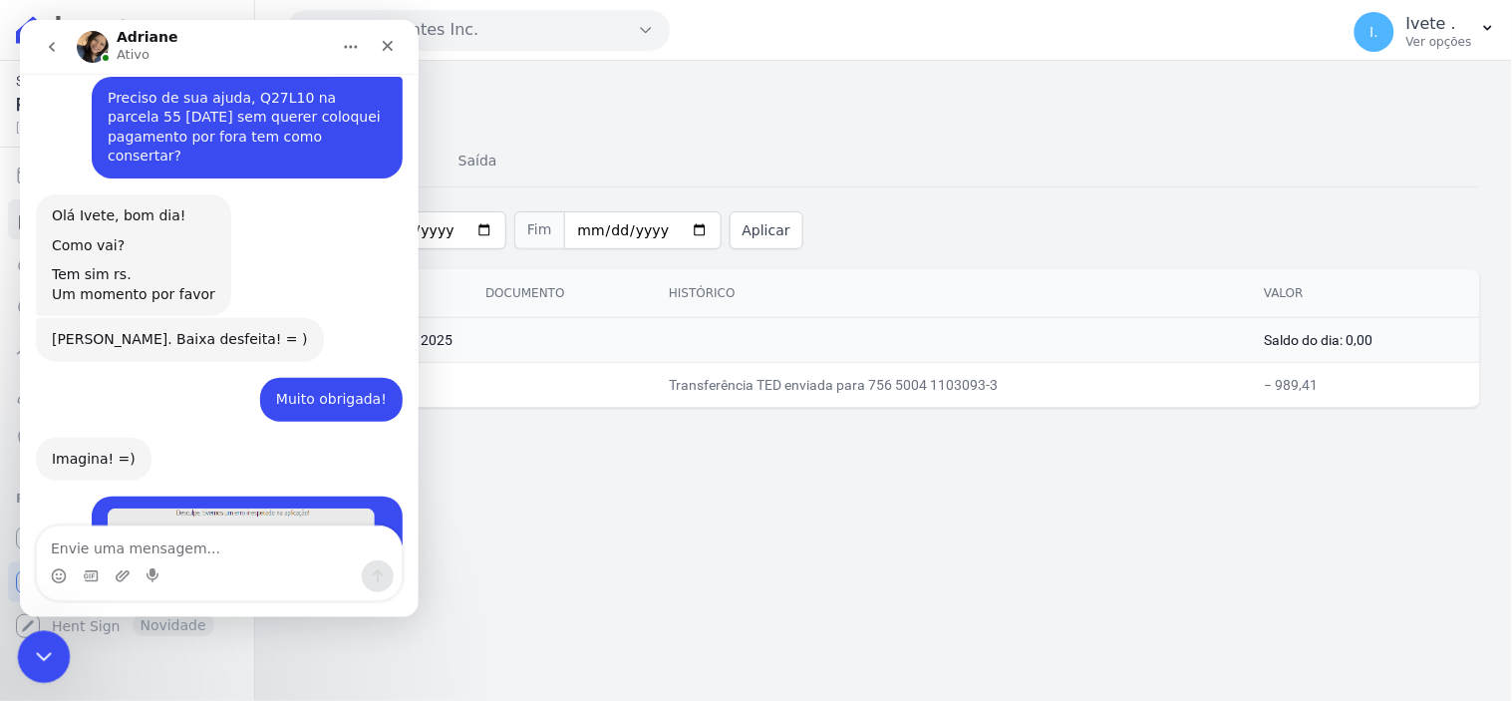
click at [33, 658] on icon "Encerramento do Messenger da Intercom" at bounding box center [41, 654] width 24 height 24
